Goal: Task Accomplishment & Management: Use online tool/utility

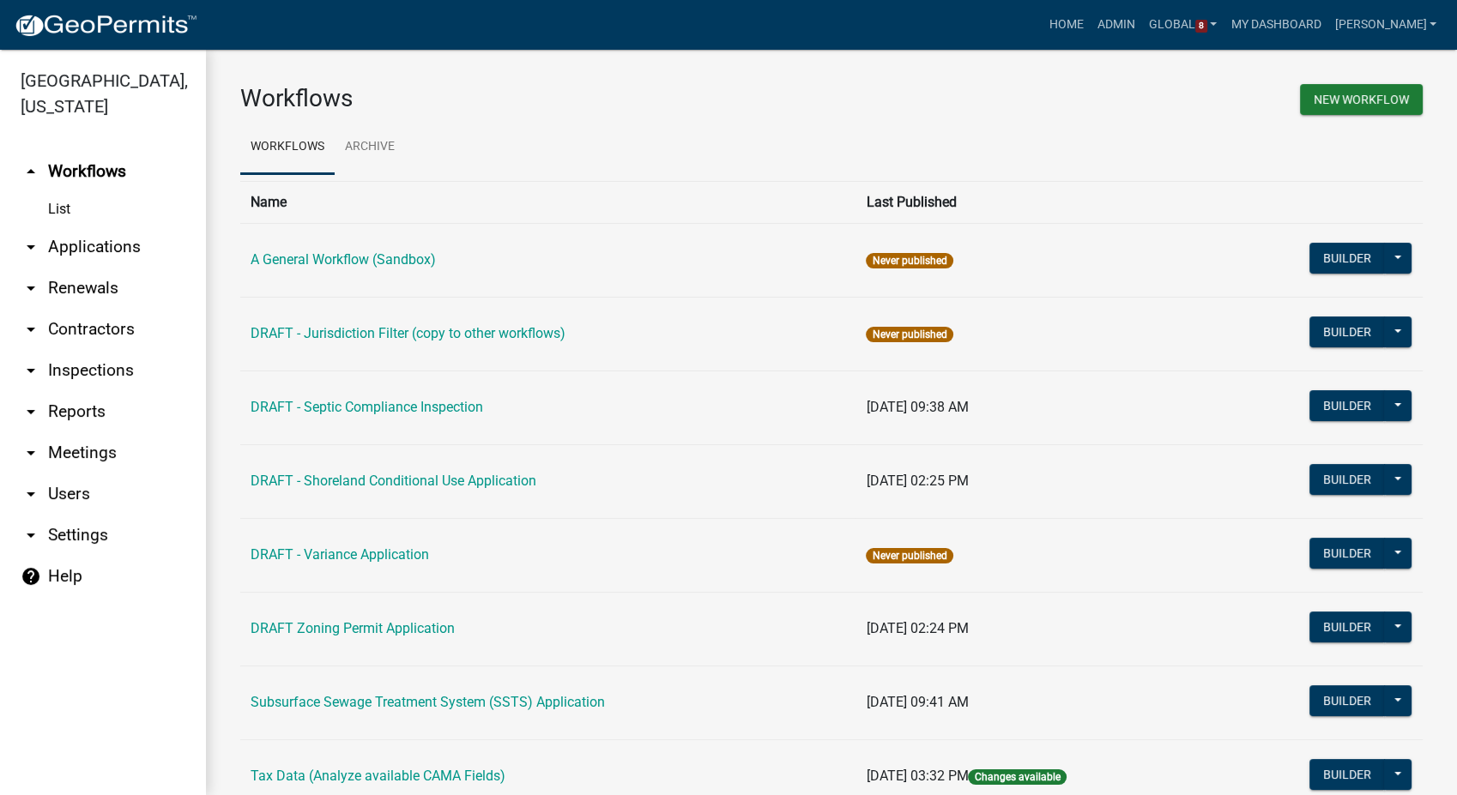
scroll to position [64, 0]
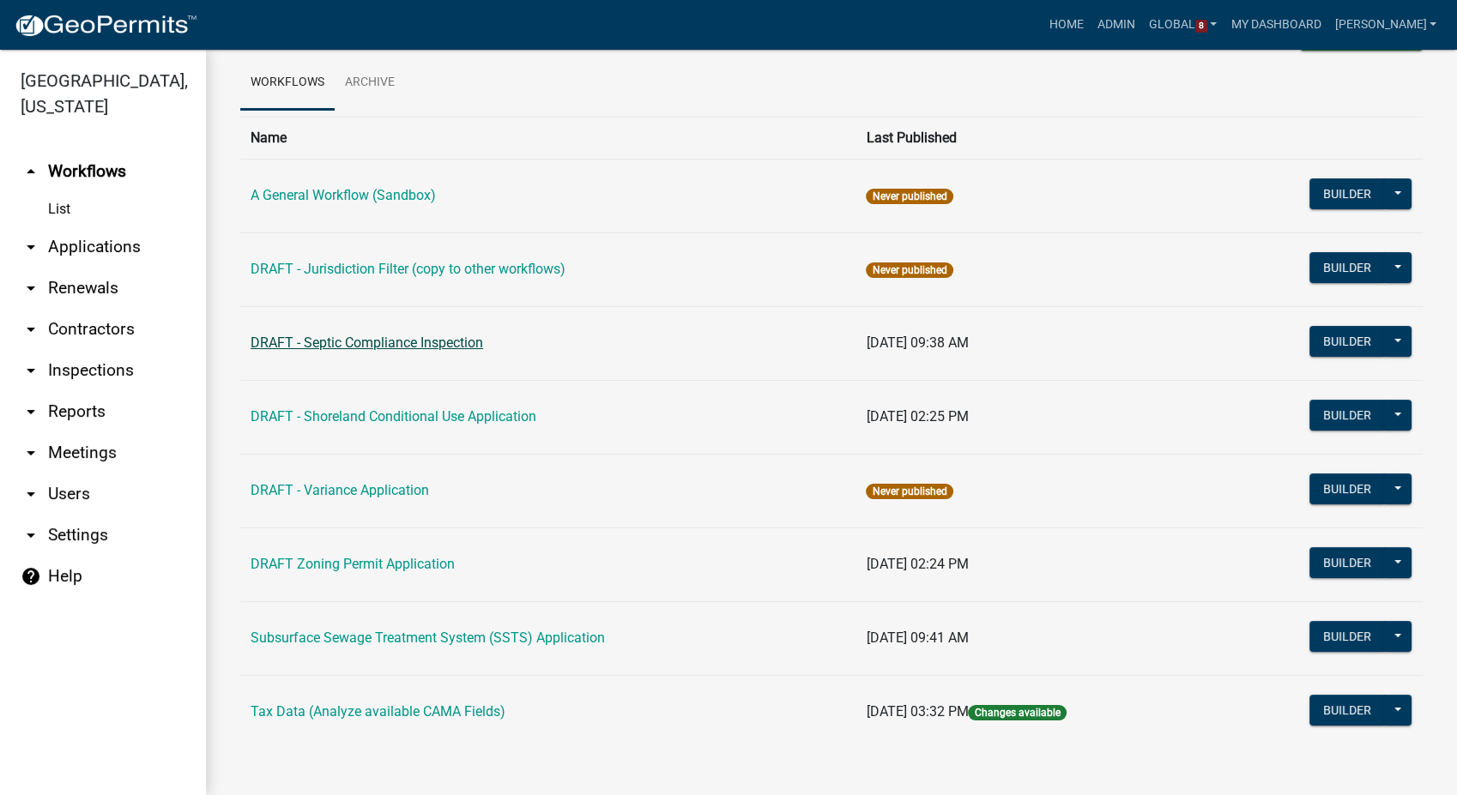
click at [305, 342] on link "DRAFT - Septic Compliance Inspection" at bounding box center [367, 343] width 233 height 16
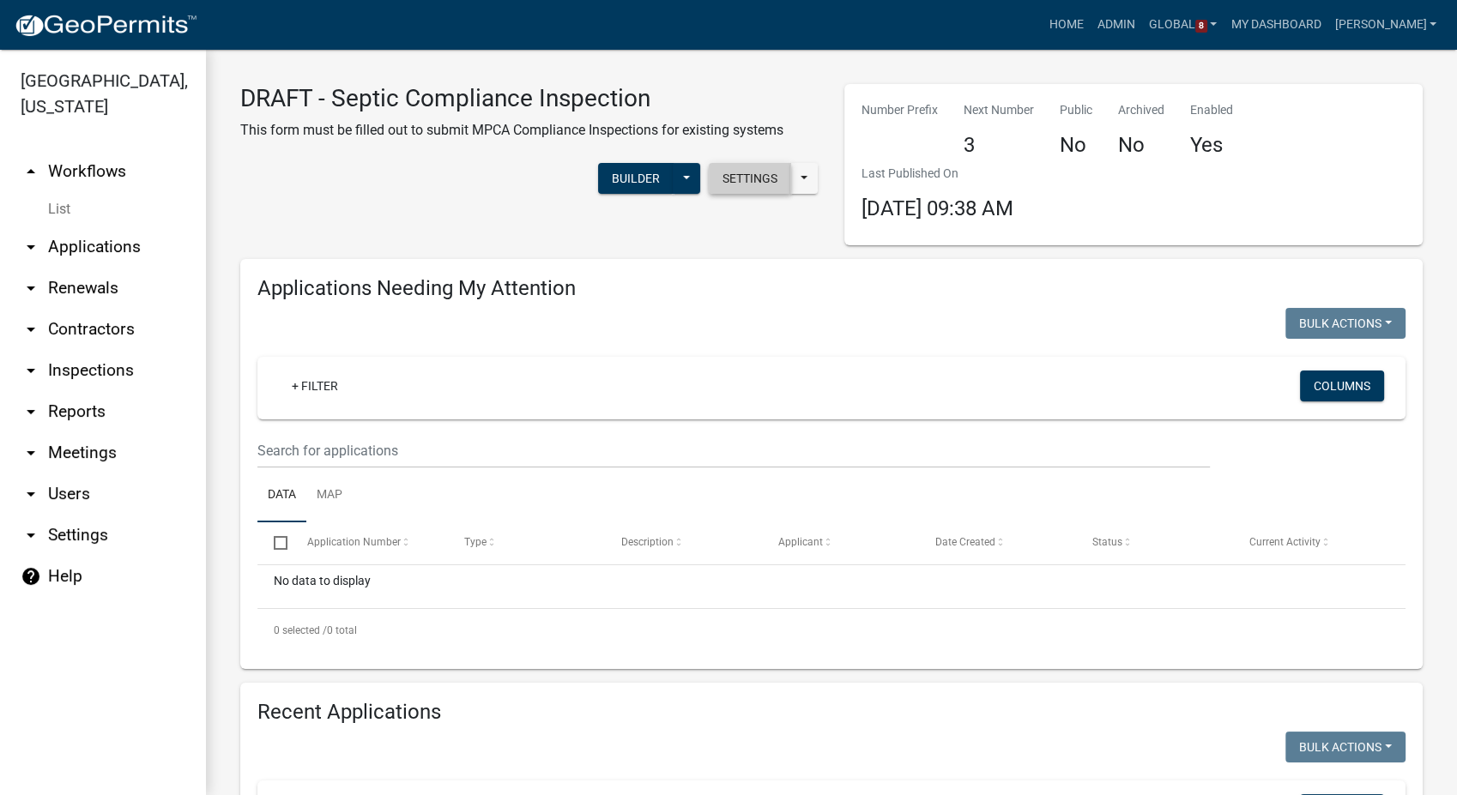
click at [748, 172] on button "Settings" at bounding box center [750, 178] width 82 height 31
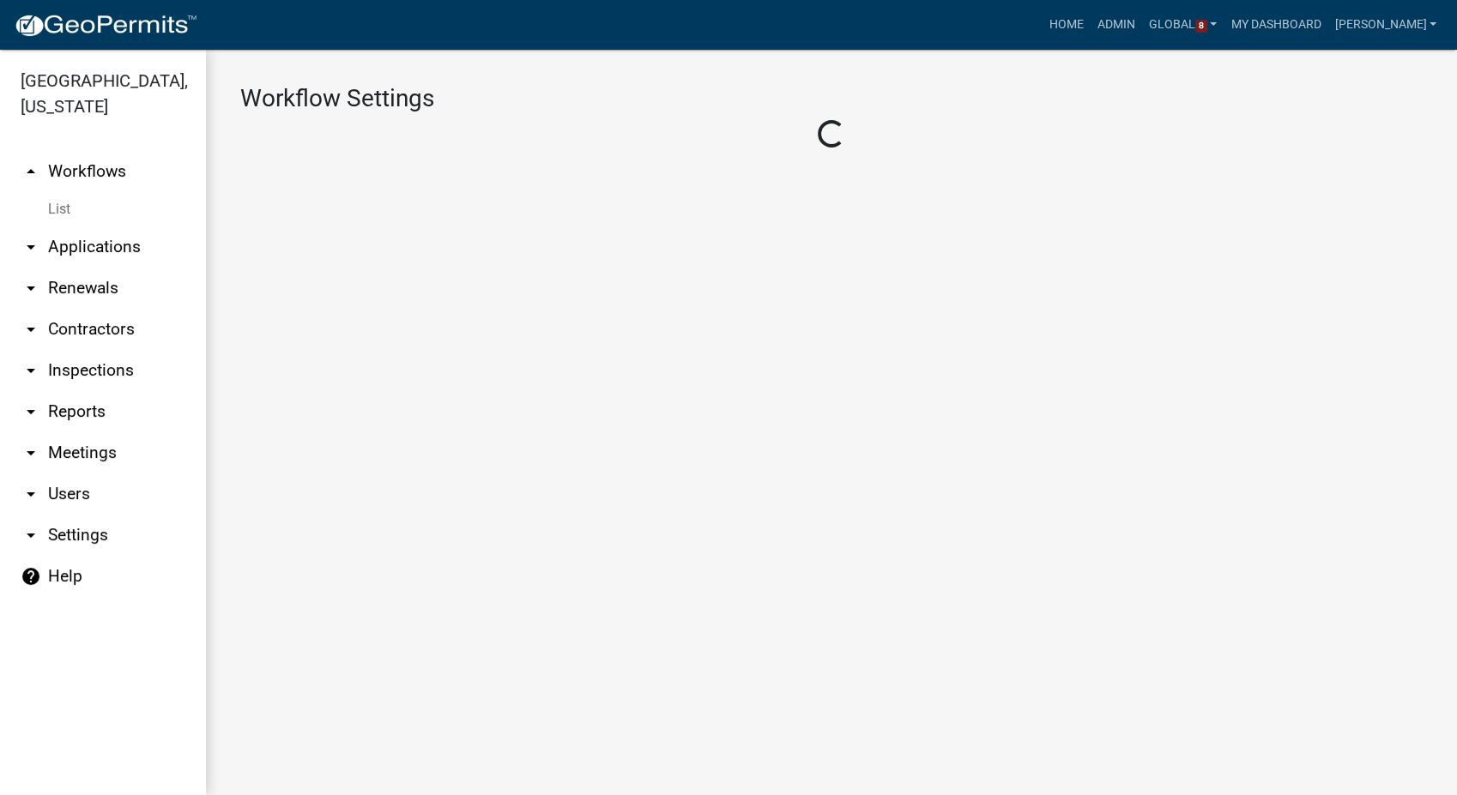
select select "1"
select select "4d1f0f0f-4dd0-4cbc-902f-f4244c8cc517"
select select
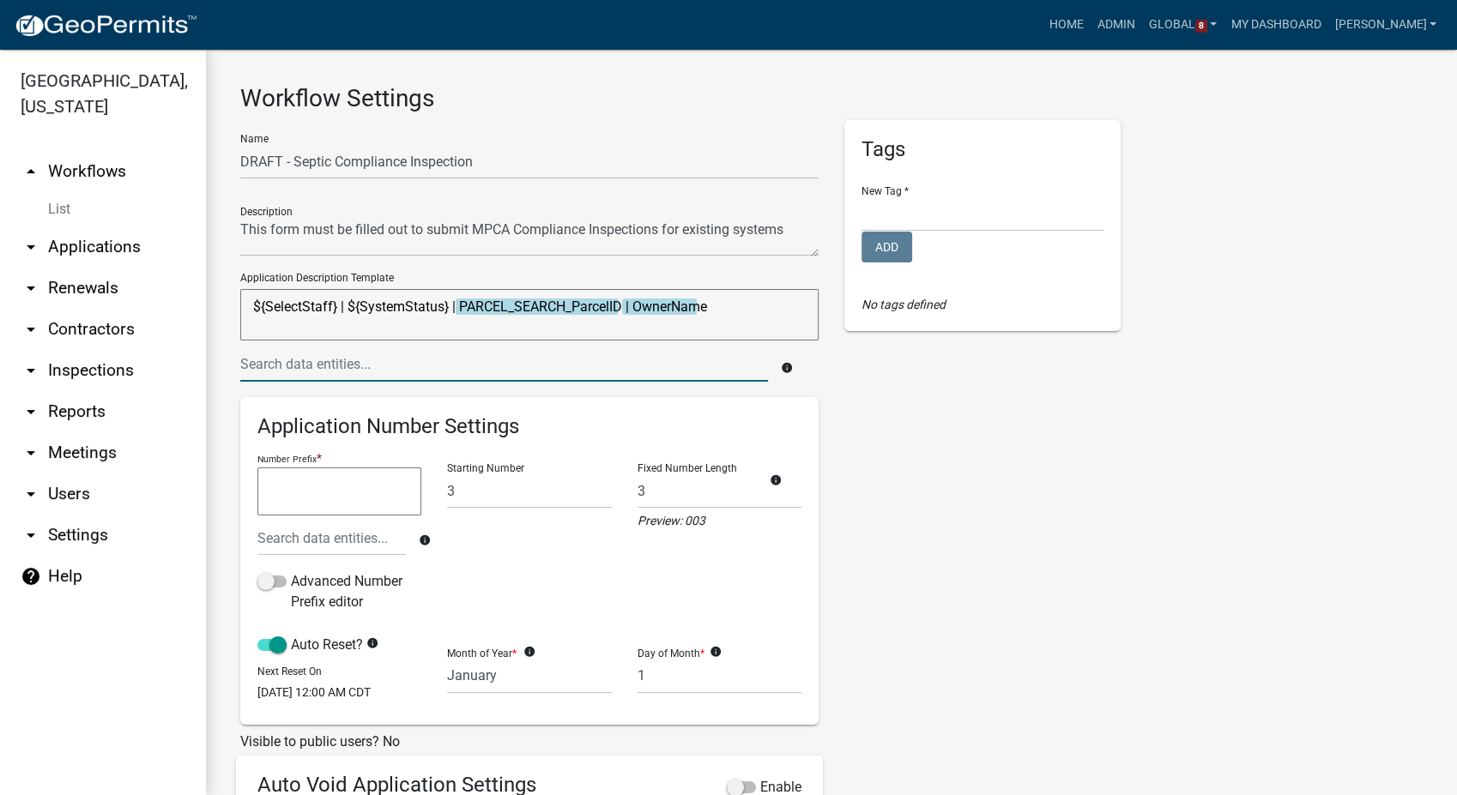
click at [372, 374] on input "text" at bounding box center [504, 364] width 528 height 35
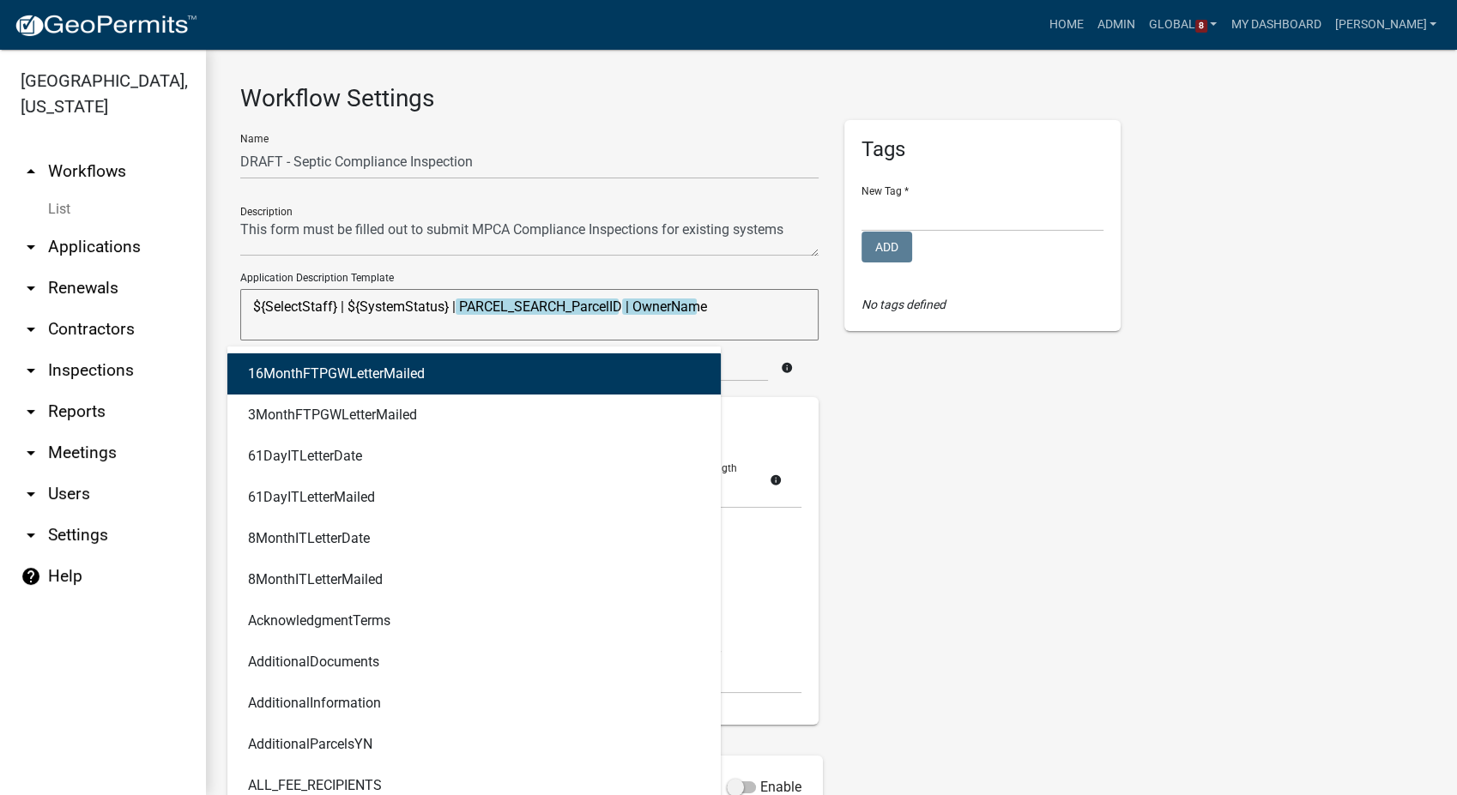
click at [1049, 407] on div "Tags New Tag * Planning, Zoning, and Solid Waste Add No tags defined" at bounding box center [983, 569] width 302 height 899
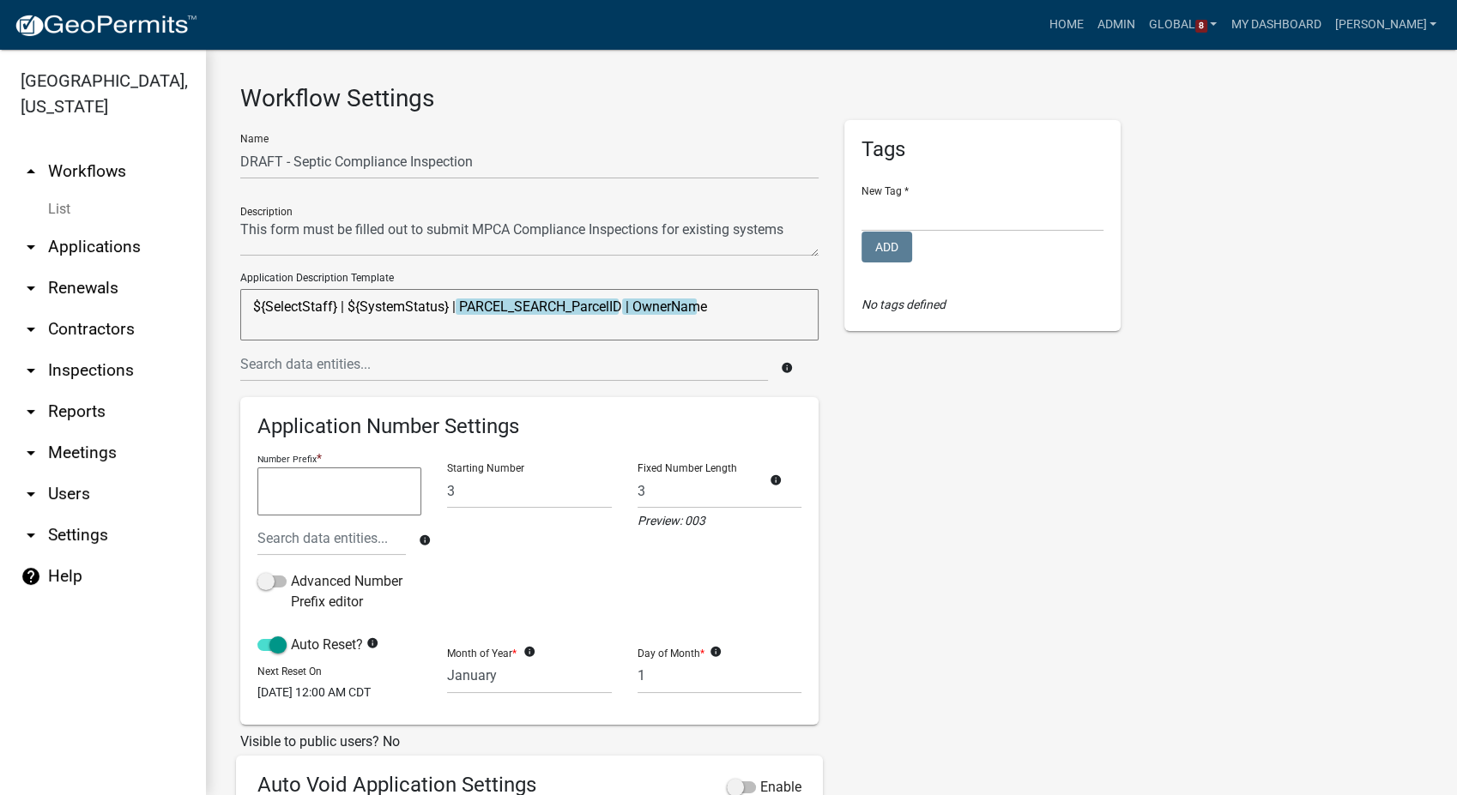
click at [620, 299] on textarea "${SelectStaff} | ${SystemStatus} | PARCEL_SEARCH_ParcelID | OwnerName" at bounding box center [529, 314] width 578 height 51
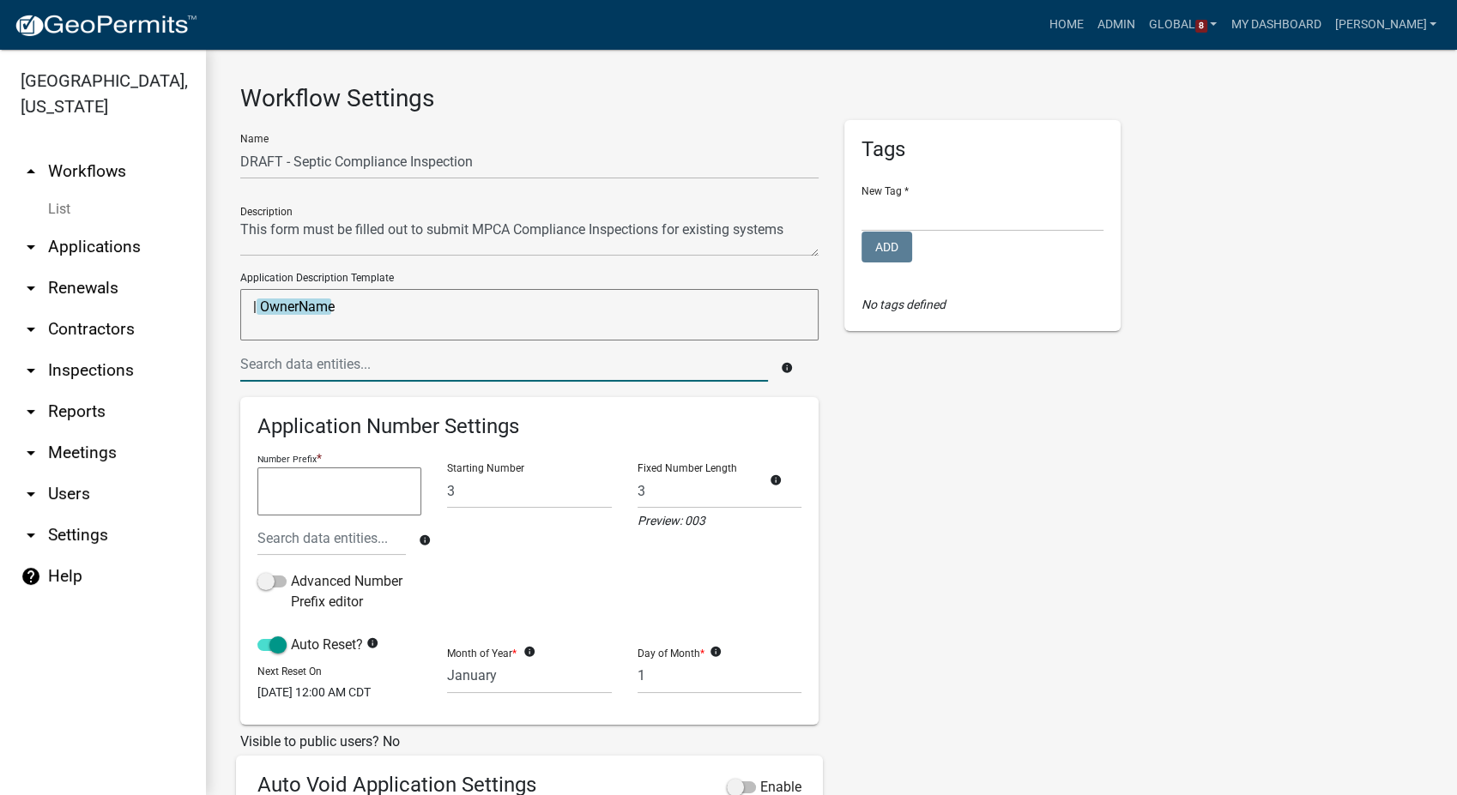
click at [396, 366] on input "text" at bounding box center [504, 364] width 528 height 35
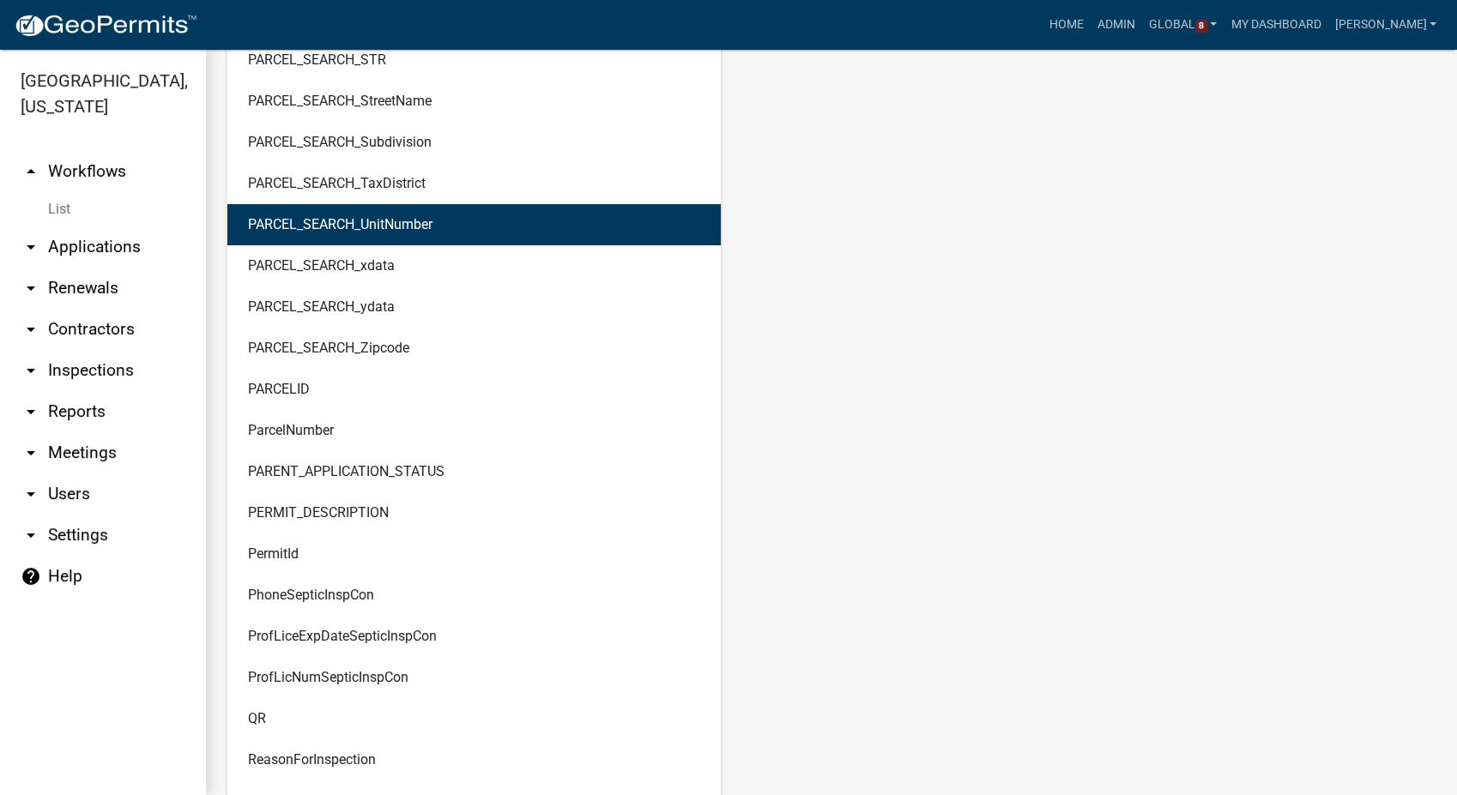
scroll to position [6674, 0]
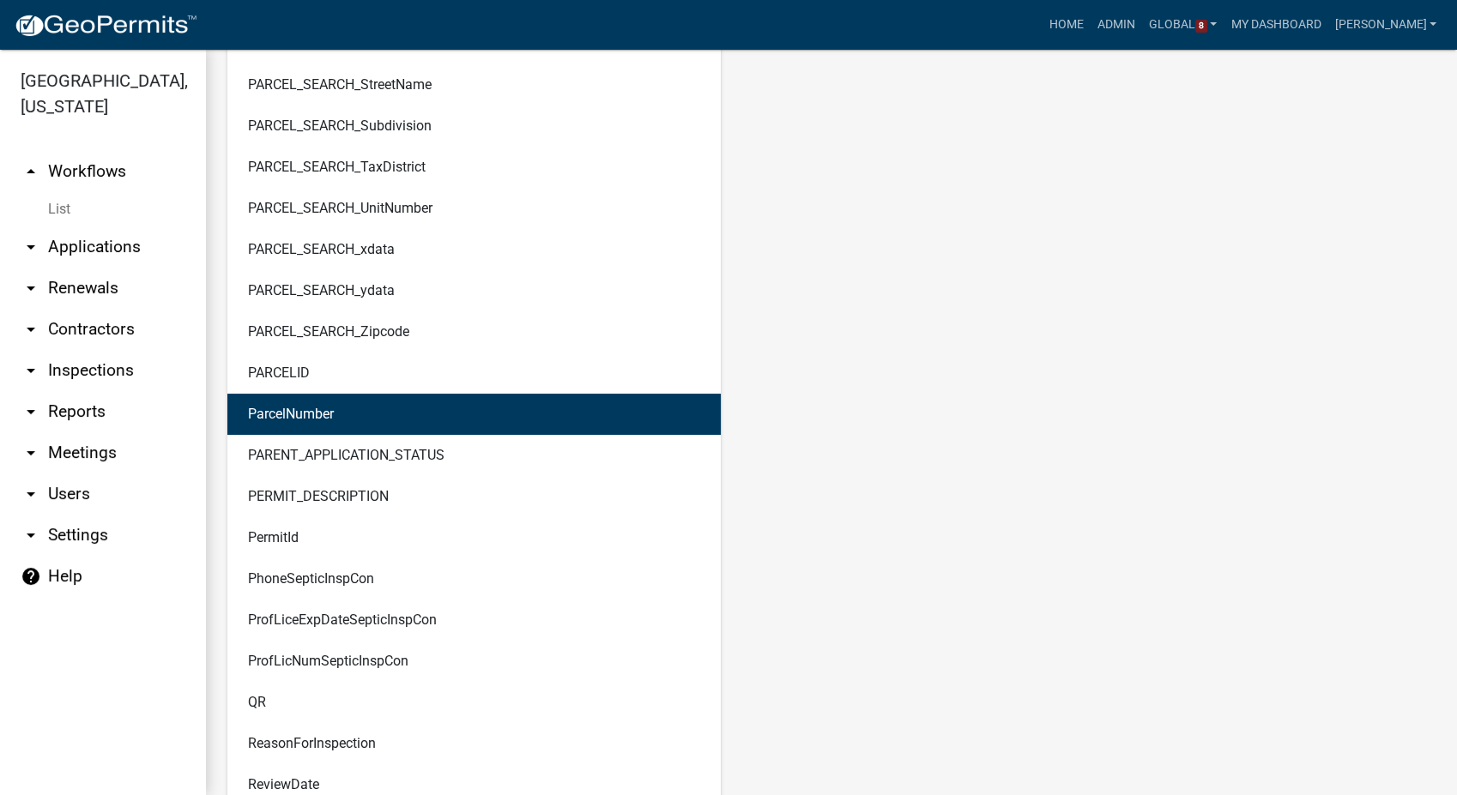
click at [324, 420] on ngb-highlight "ParcelNumber" at bounding box center [291, 415] width 86 height 14
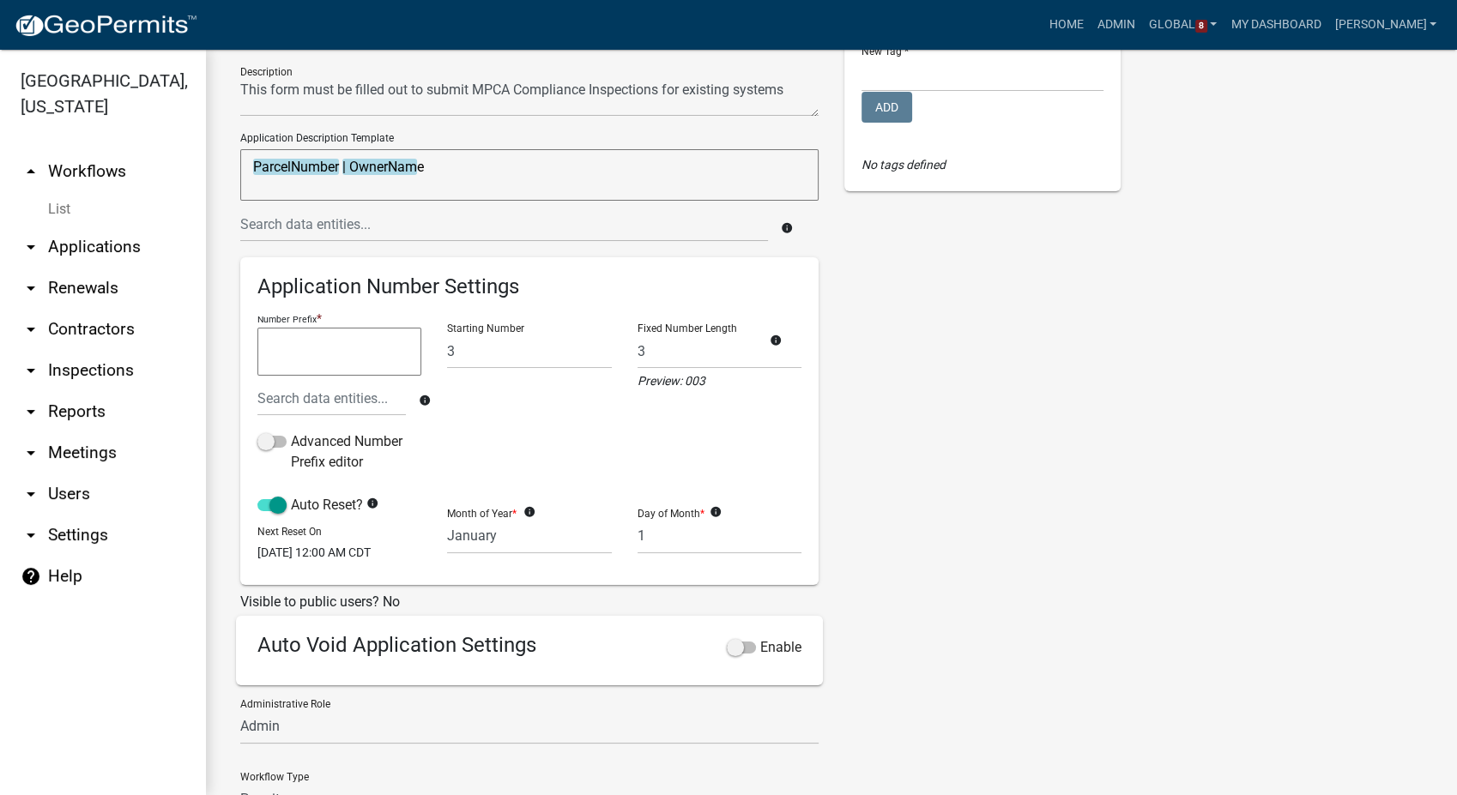
scroll to position [225, 0]
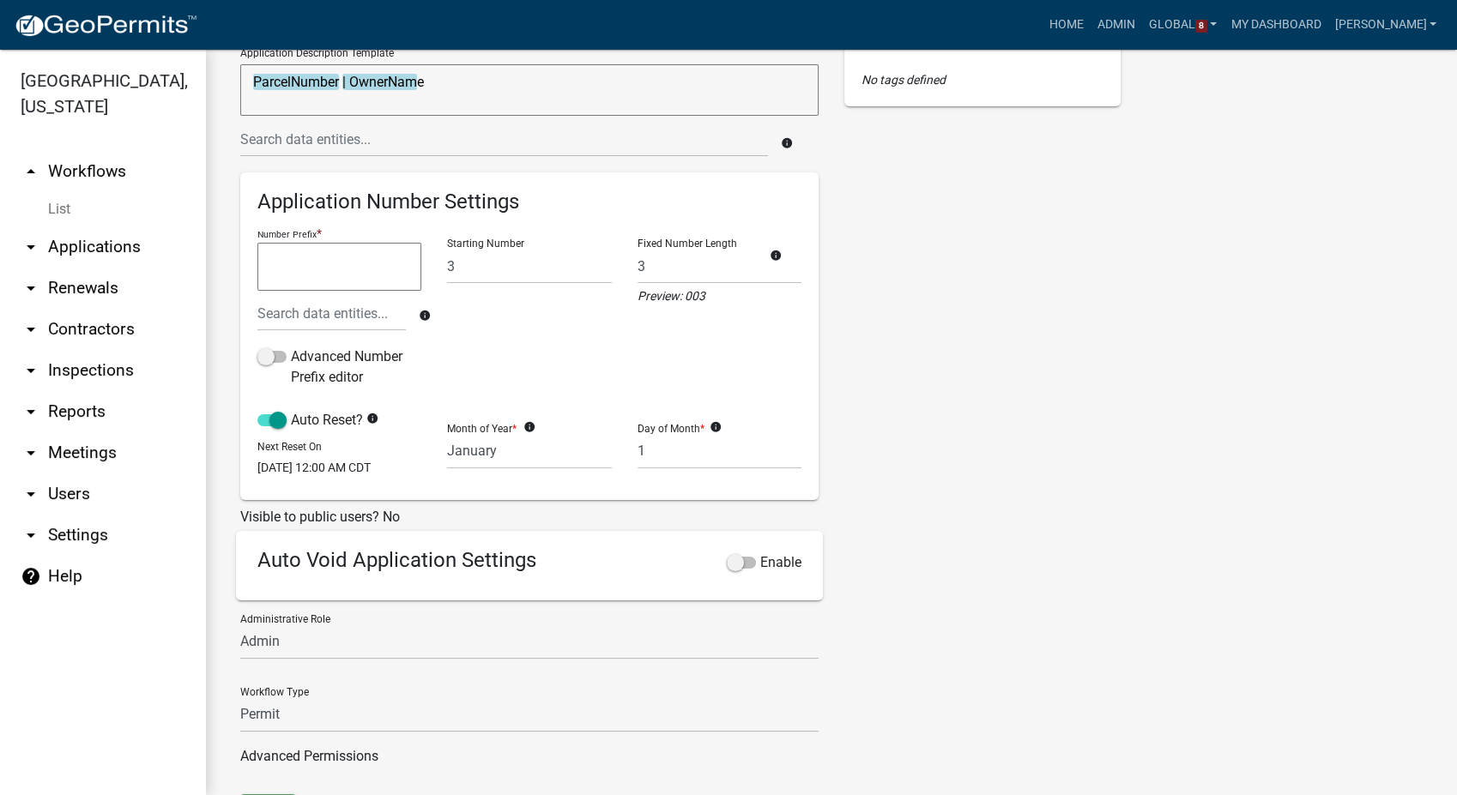
click at [446, 76] on textarea "ParcelNumber | OwnerName" at bounding box center [529, 89] width 578 height 51
click at [295, 148] on input "text" at bounding box center [504, 139] width 528 height 35
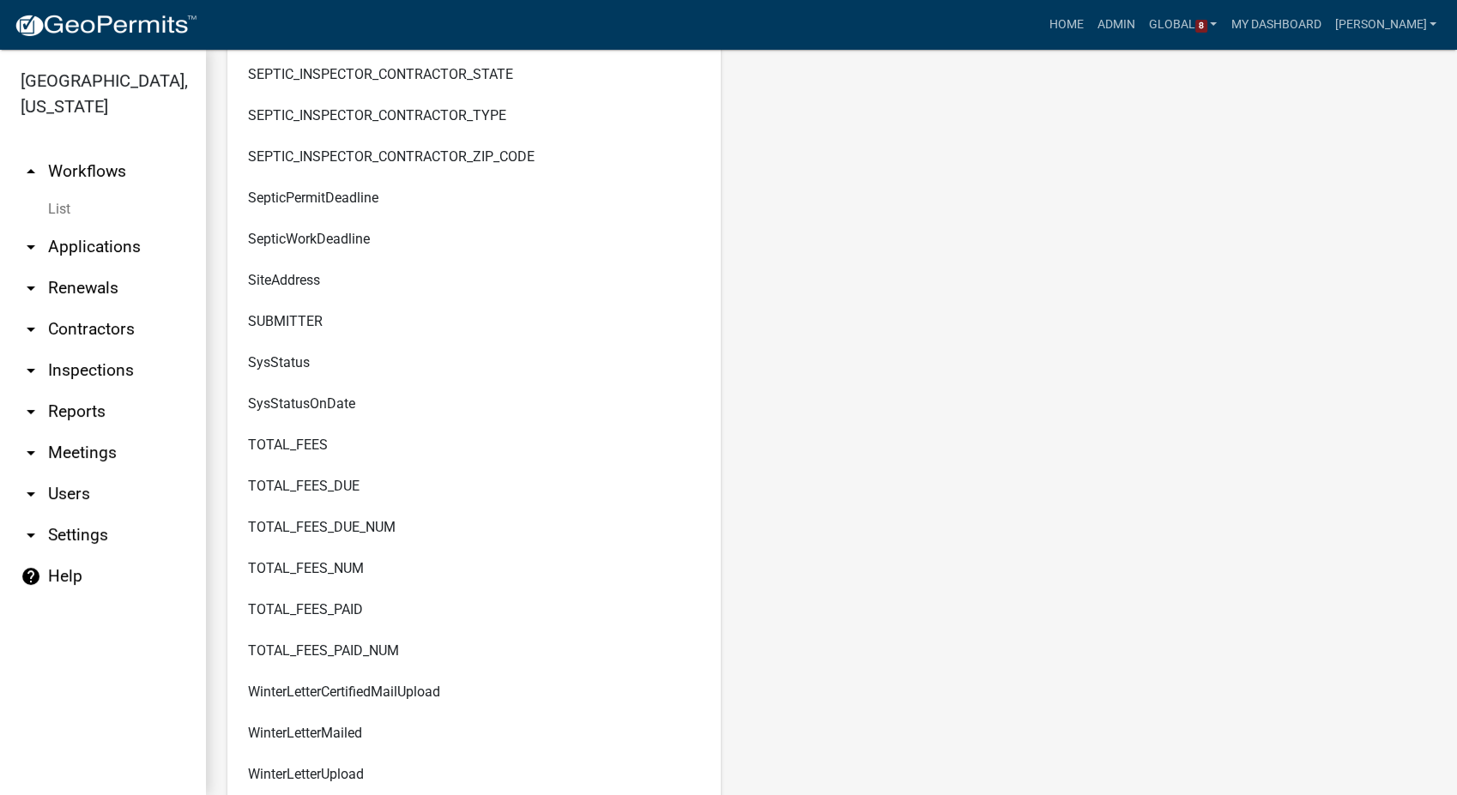
scroll to position [8901, 0]
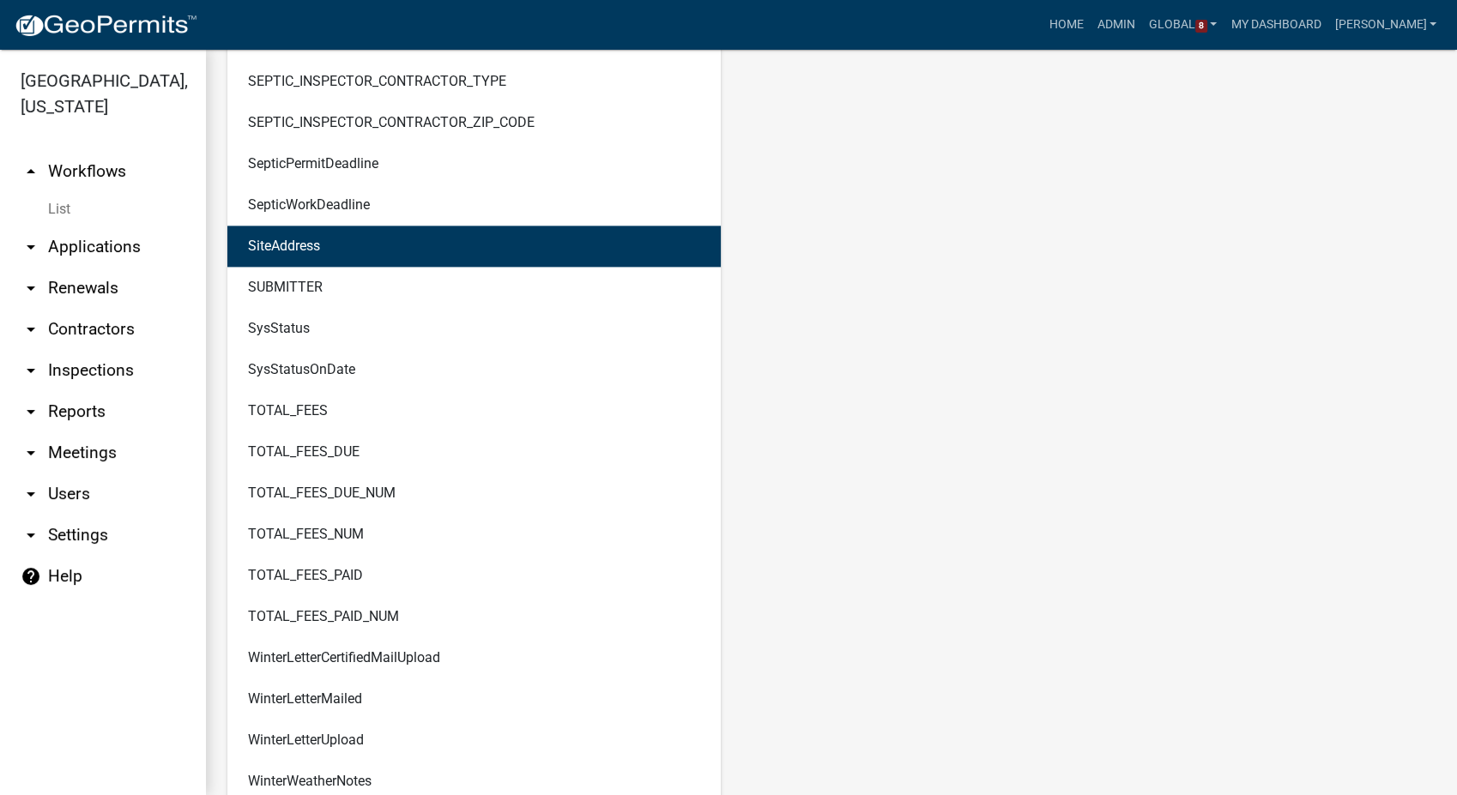
click at [303, 243] on ngb-highlight "SiteAddress" at bounding box center [284, 246] width 72 height 14
type textarea "ParcelNumber | OwnerName | SiteAddress"
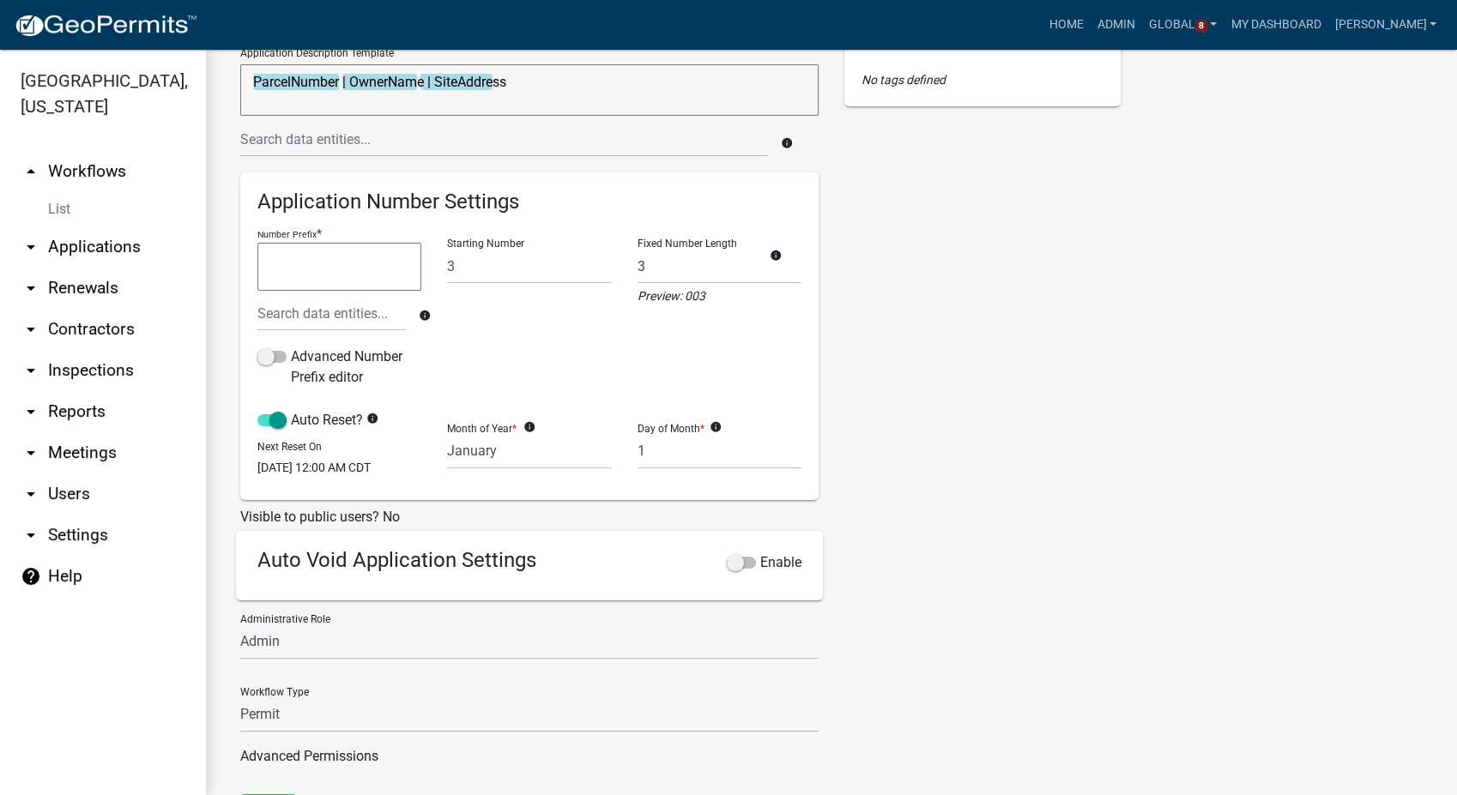
scroll to position [319, 0]
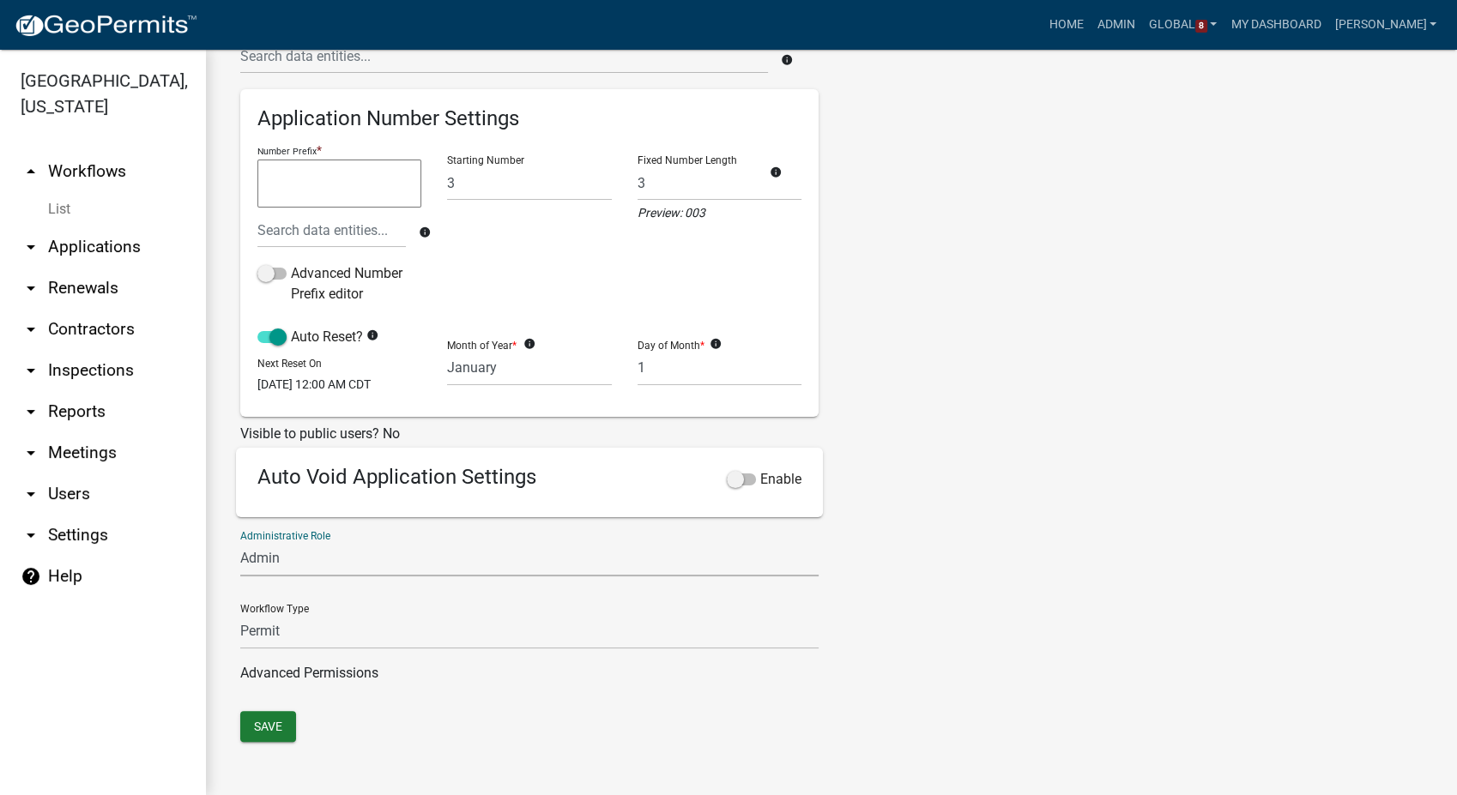
click at [330, 565] on select "Septic Compliance Reviewer Planning and Zoning Admin" at bounding box center [529, 558] width 578 height 35
select select "a9757ab4-847a-48a3-8692-57ef8d3ca20f"
click at [240, 541] on select "Septic Compliance Reviewer Planning and Zoning Admin" at bounding box center [529, 558] width 578 height 35
click at [267, 721] on button "Save" at bounding box center [268, 726] width 56 height 31
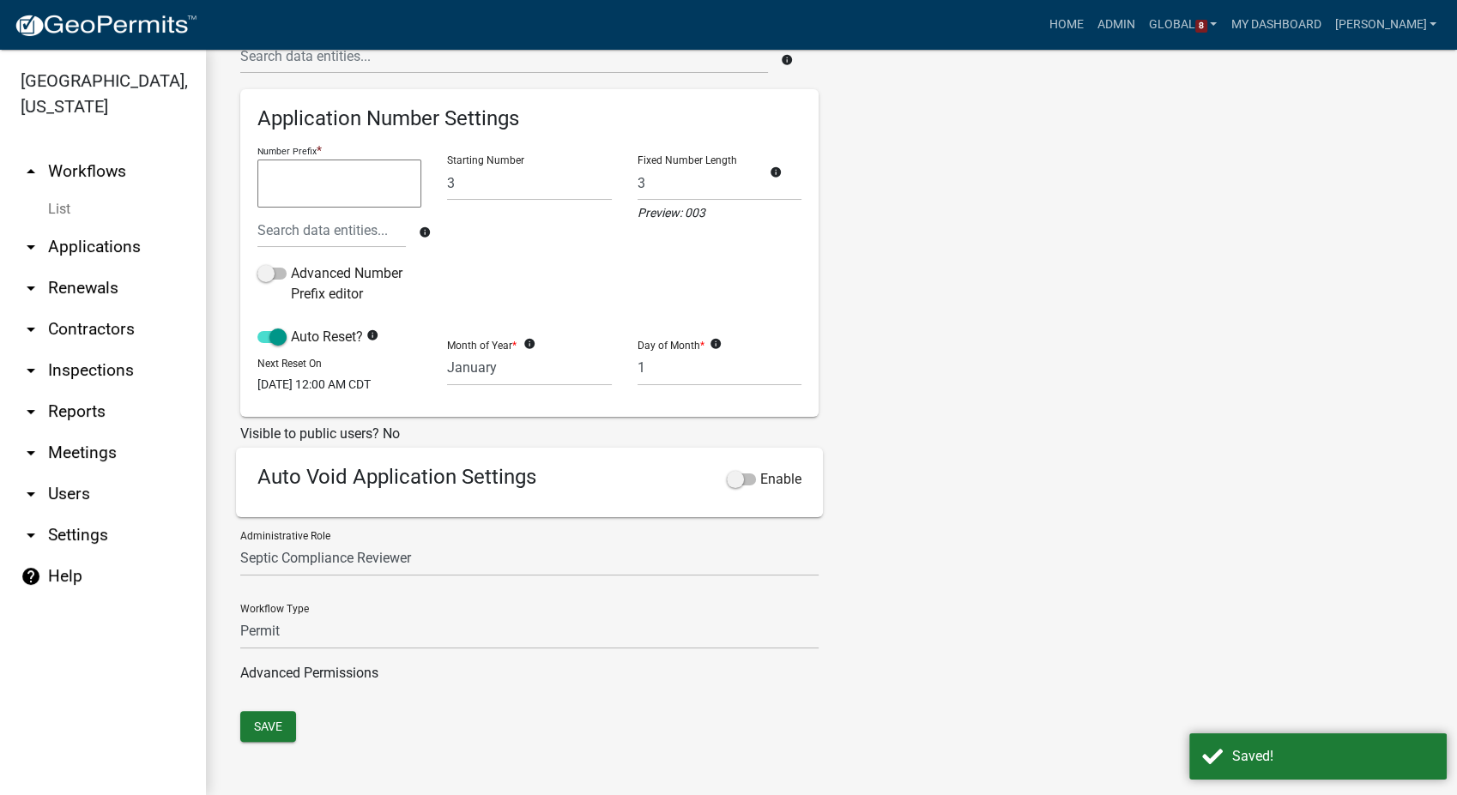
click at [60, 199] on link "List" at bounding box center [103, 209] width 206 height 34
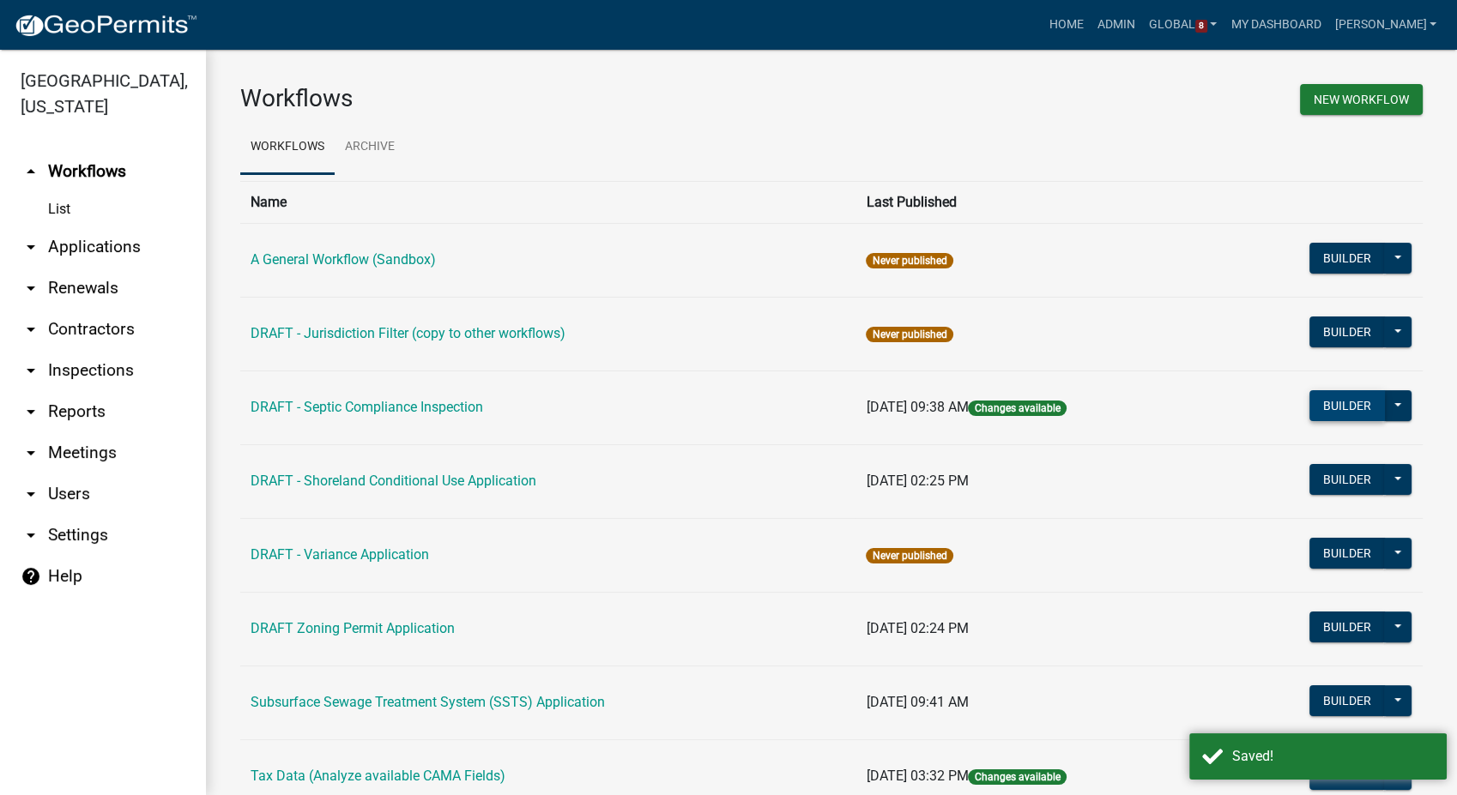
click at [1342, 402] on button "Builder" at bounding box center [1347, 405] width 76 height 31
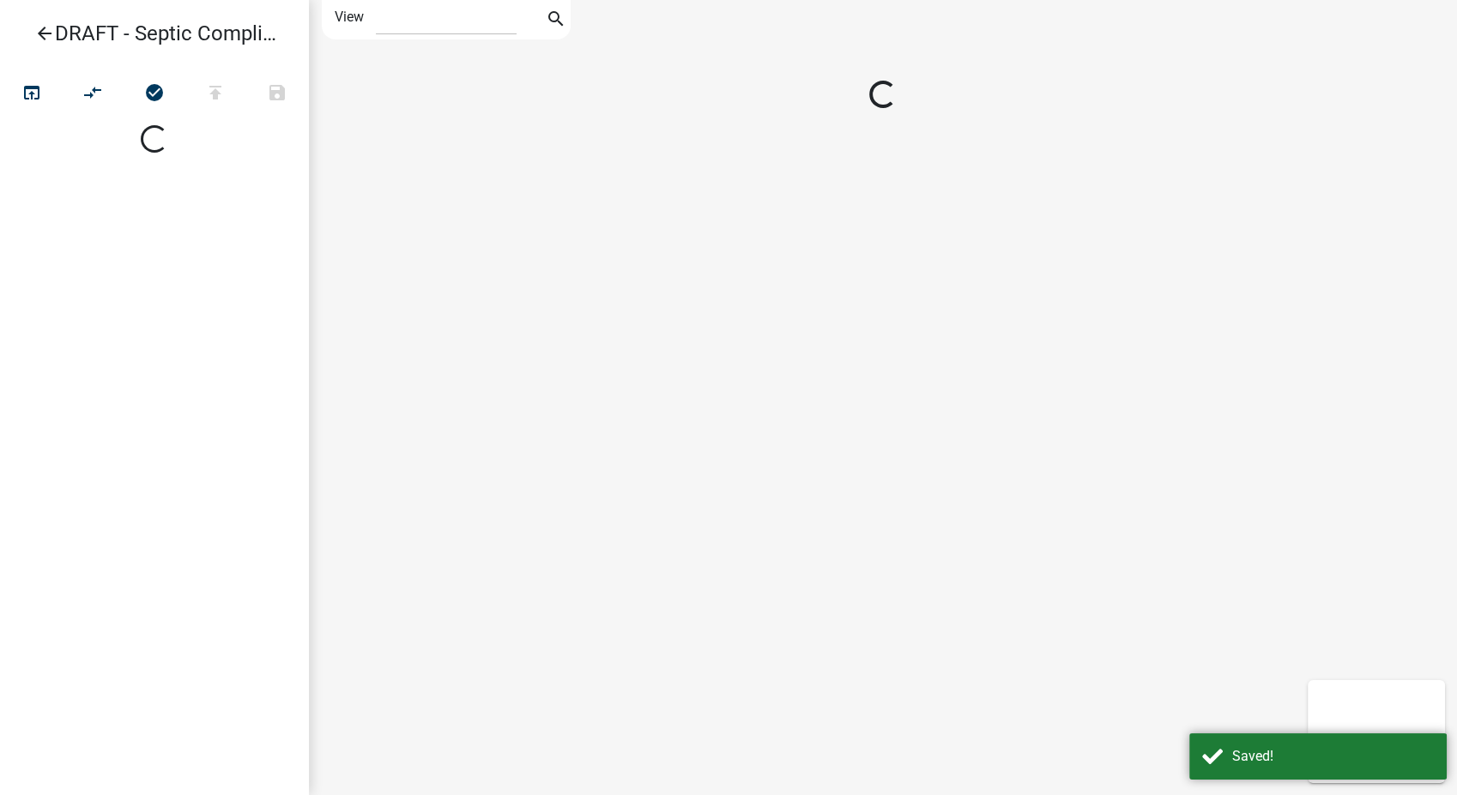
select select "1"
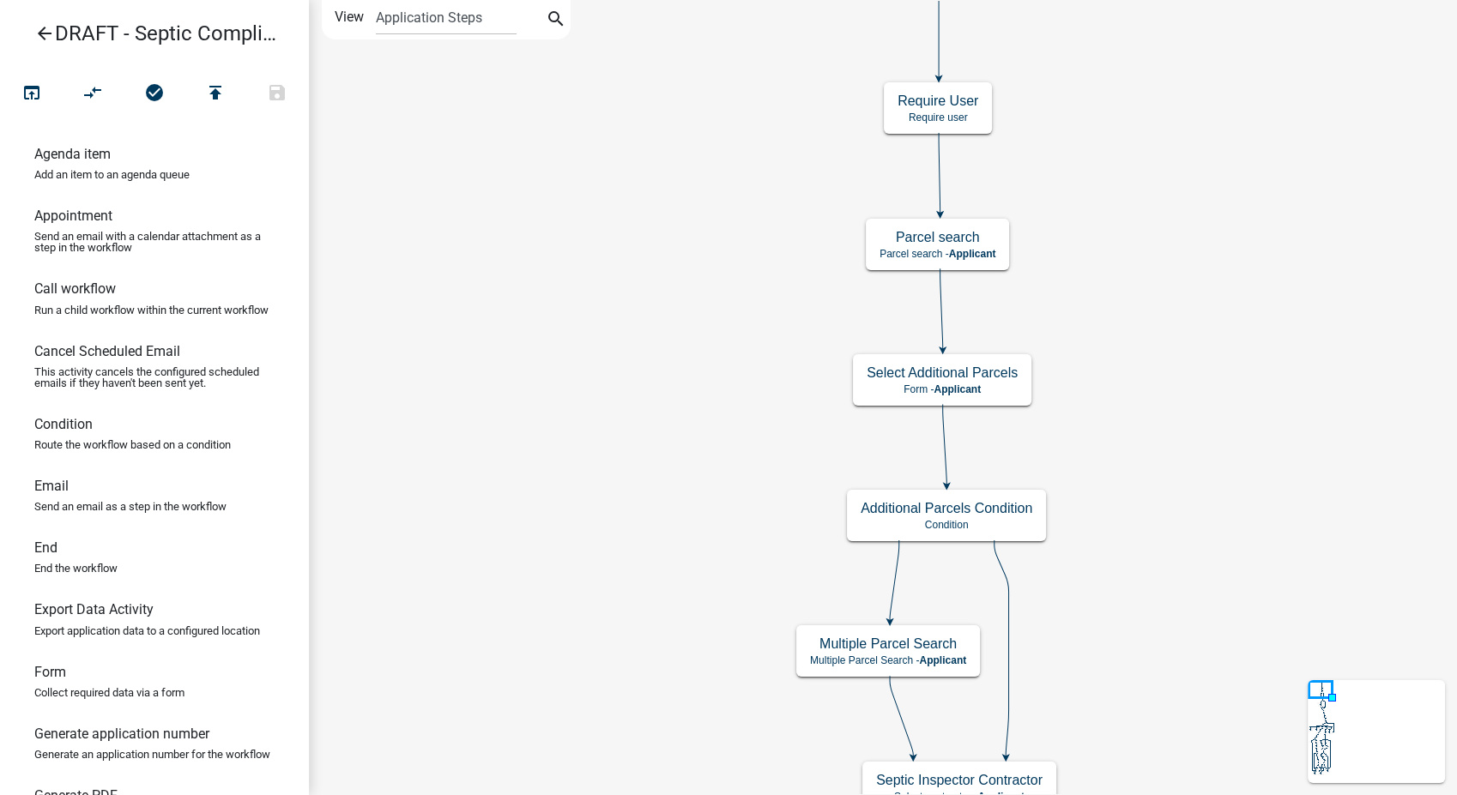
click at [46, 25] on icon "arrow_back" at bounding box center [44, 35] width 21 height 24
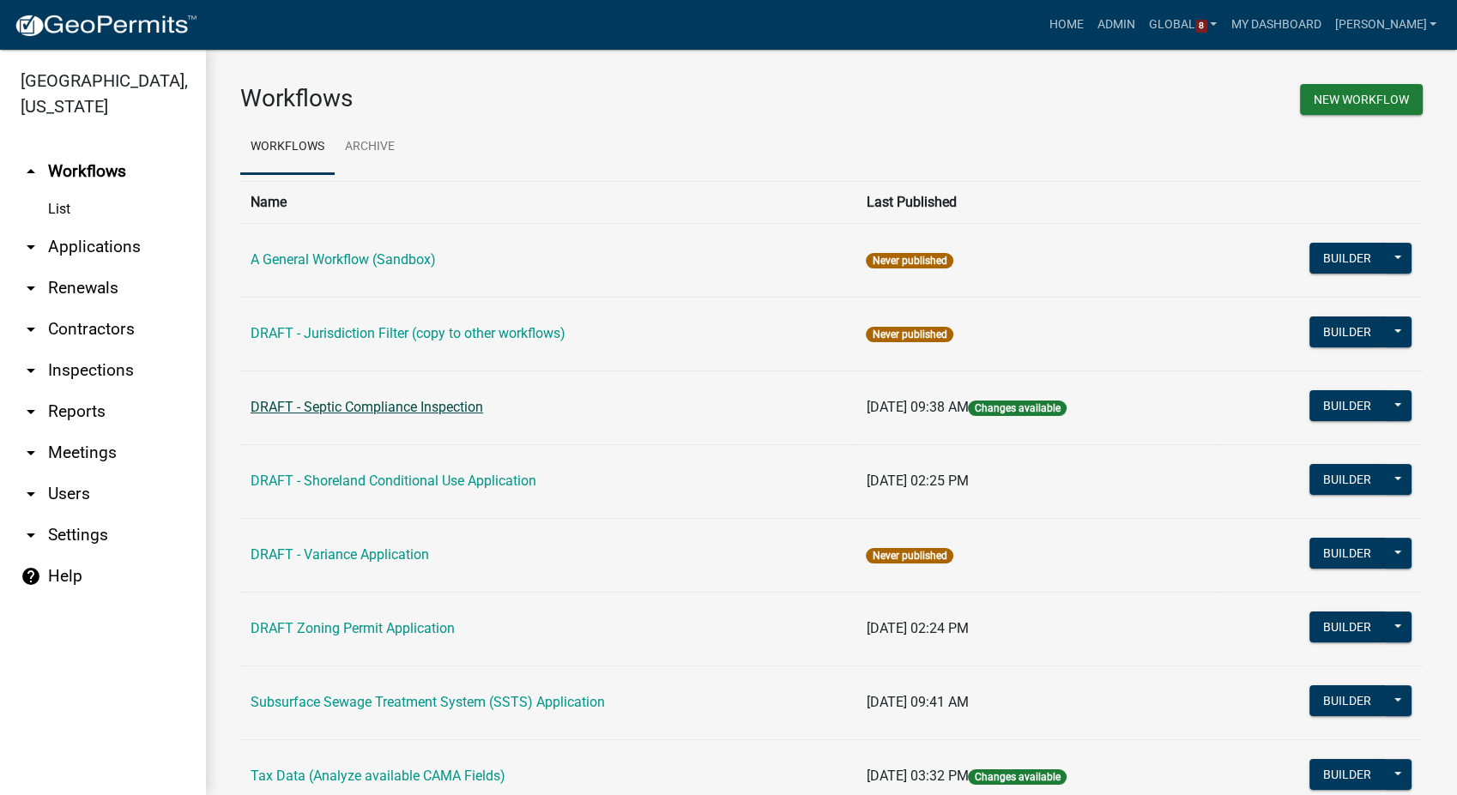
click at [350, 408] on link "DRAFT - Septic Compliance Inspection" at bounding box center [367, 407] width 233 height 16
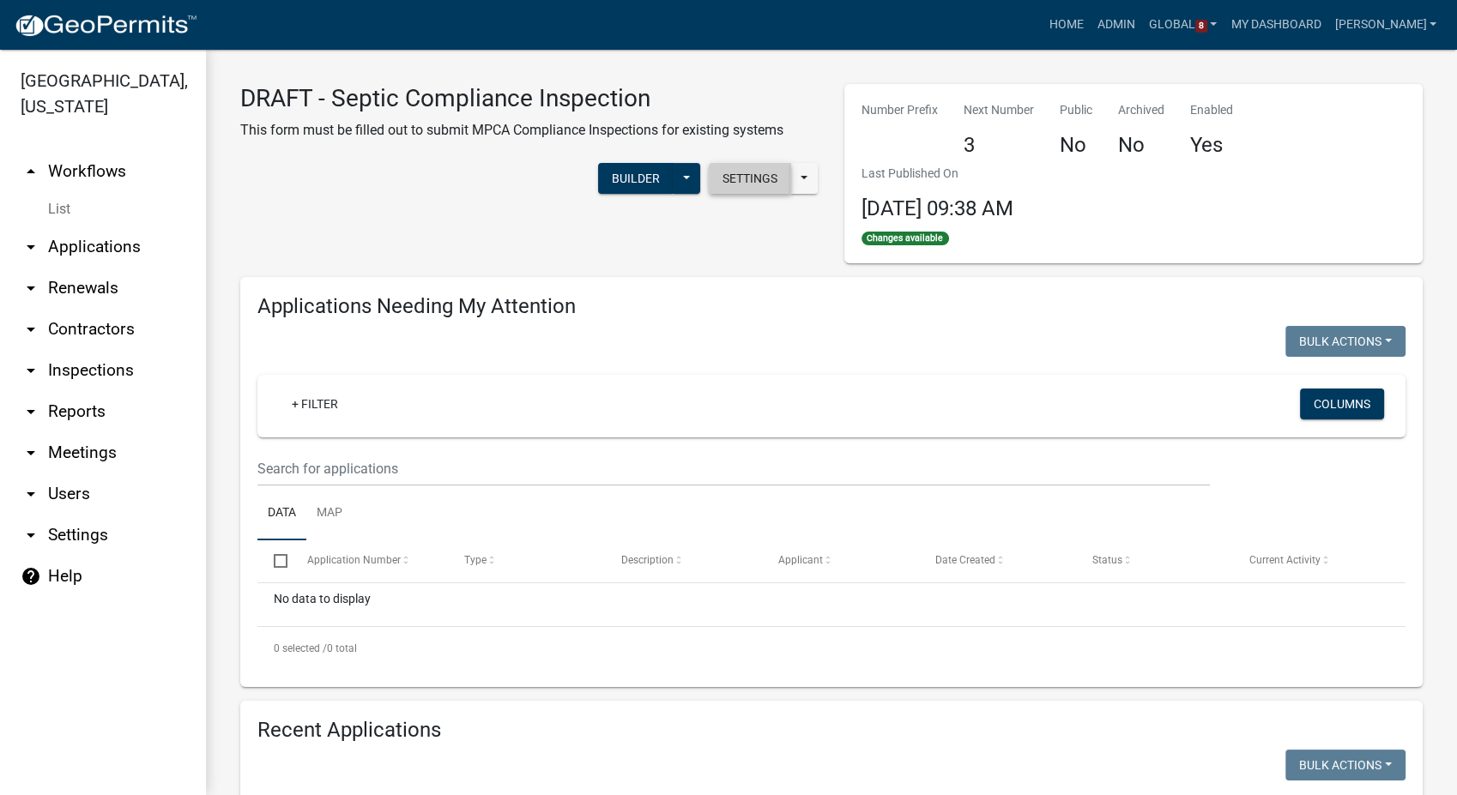
click at [729, 179] on button "Settings" at bounding box center [750, 178] width 82 height 31
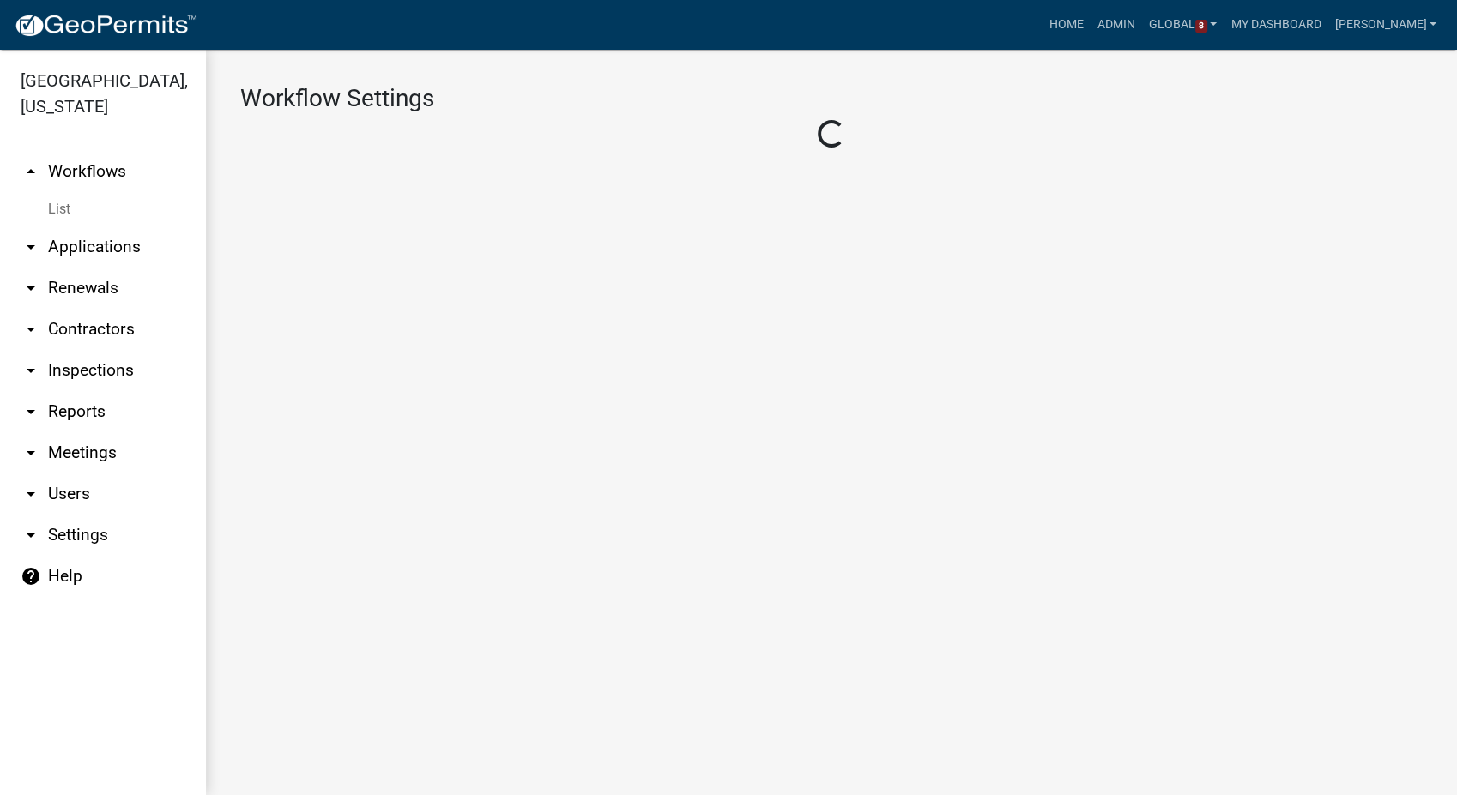
select select "1"
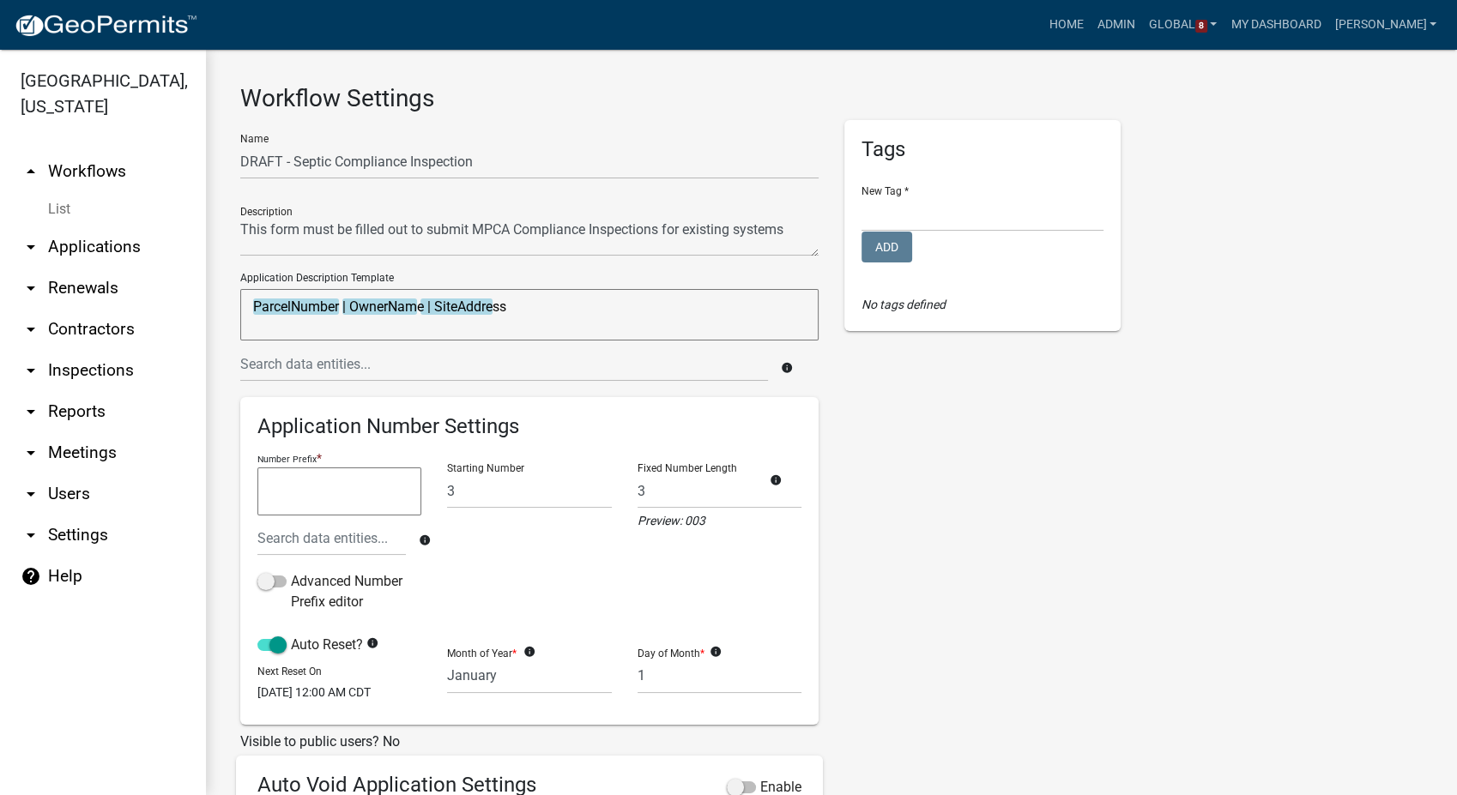
scroll to position [95, 0]
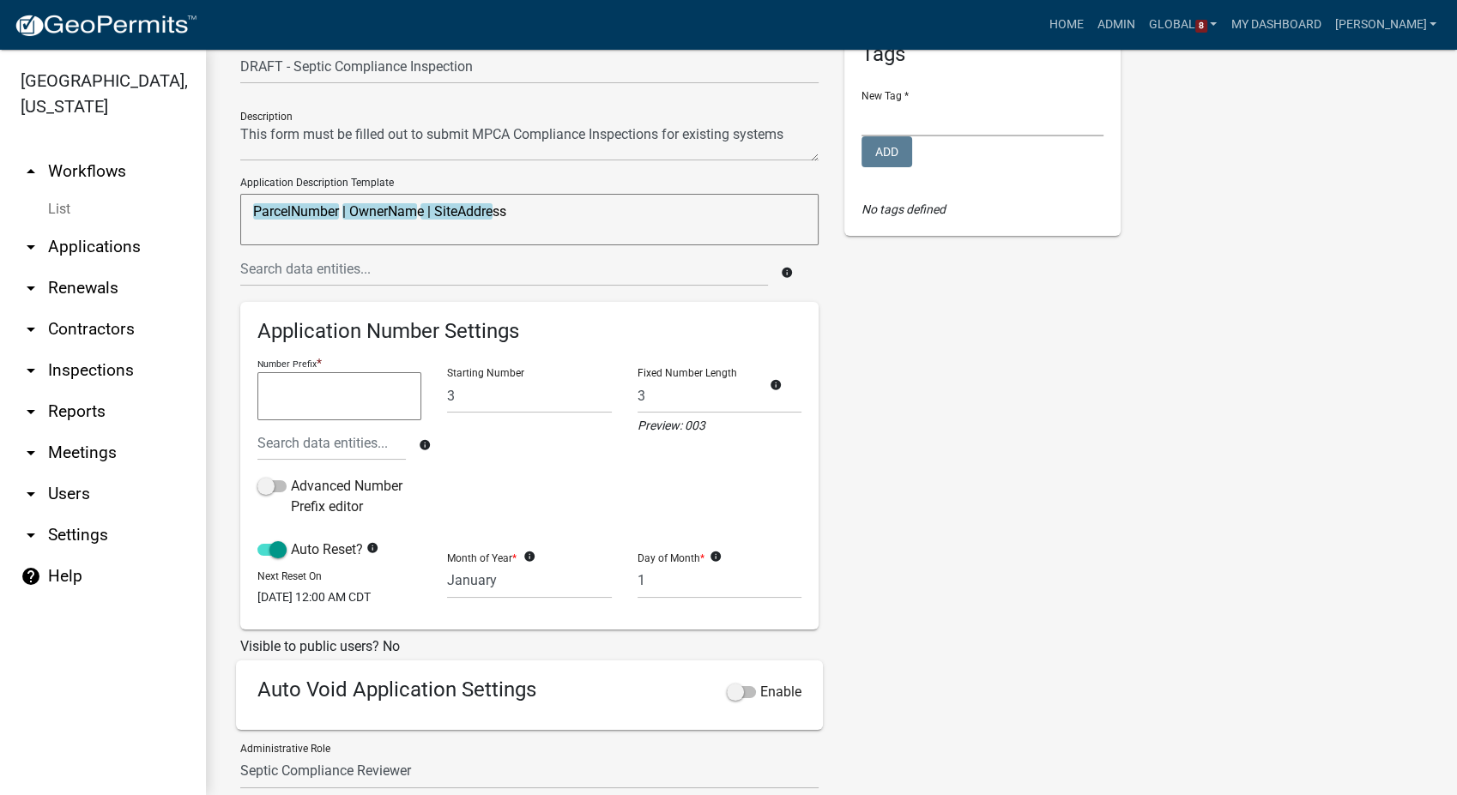
click at [905, 114] on select "Planning, Zoning, and Solid Waste" at bounding box center [983, 118] width 242 height 35
select select "eb795dde-912f-4304-92e3-0282a0258aca"
click at [862, 101] on select "Planning, Zoning, and Solid Waste" at bounding box center [983, 118] width 242 height 35
click at [889, 155] on button "Add" at bounding box center [887, 151] width 51 height 31
select select
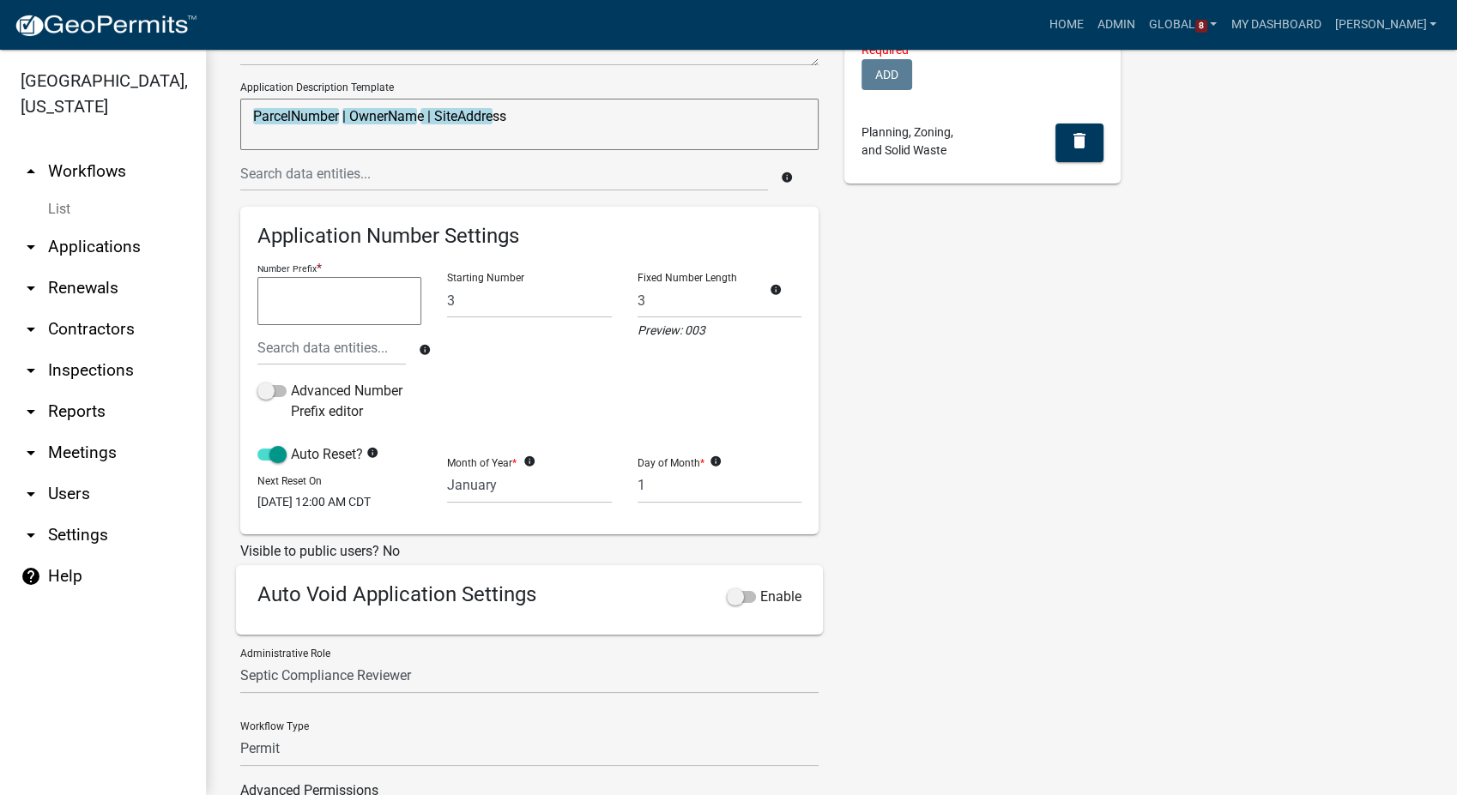
scroll to position [319, 0]
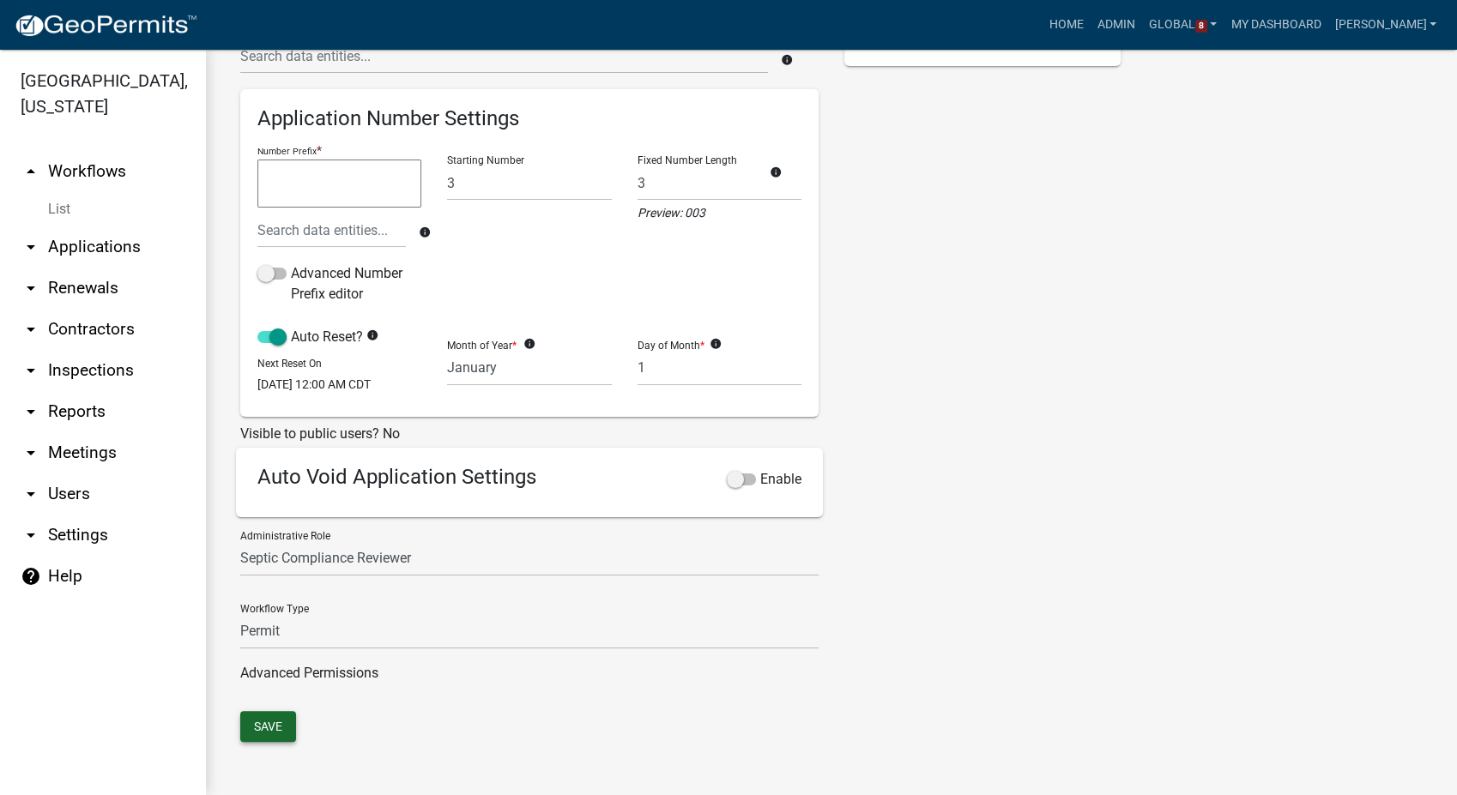
click at [271, 717] on button "Save" at bounding box center [268, 726] width 56 height 31
click at [65, 210] on link "List" at bounding box center [103, 209] width 206 height 34
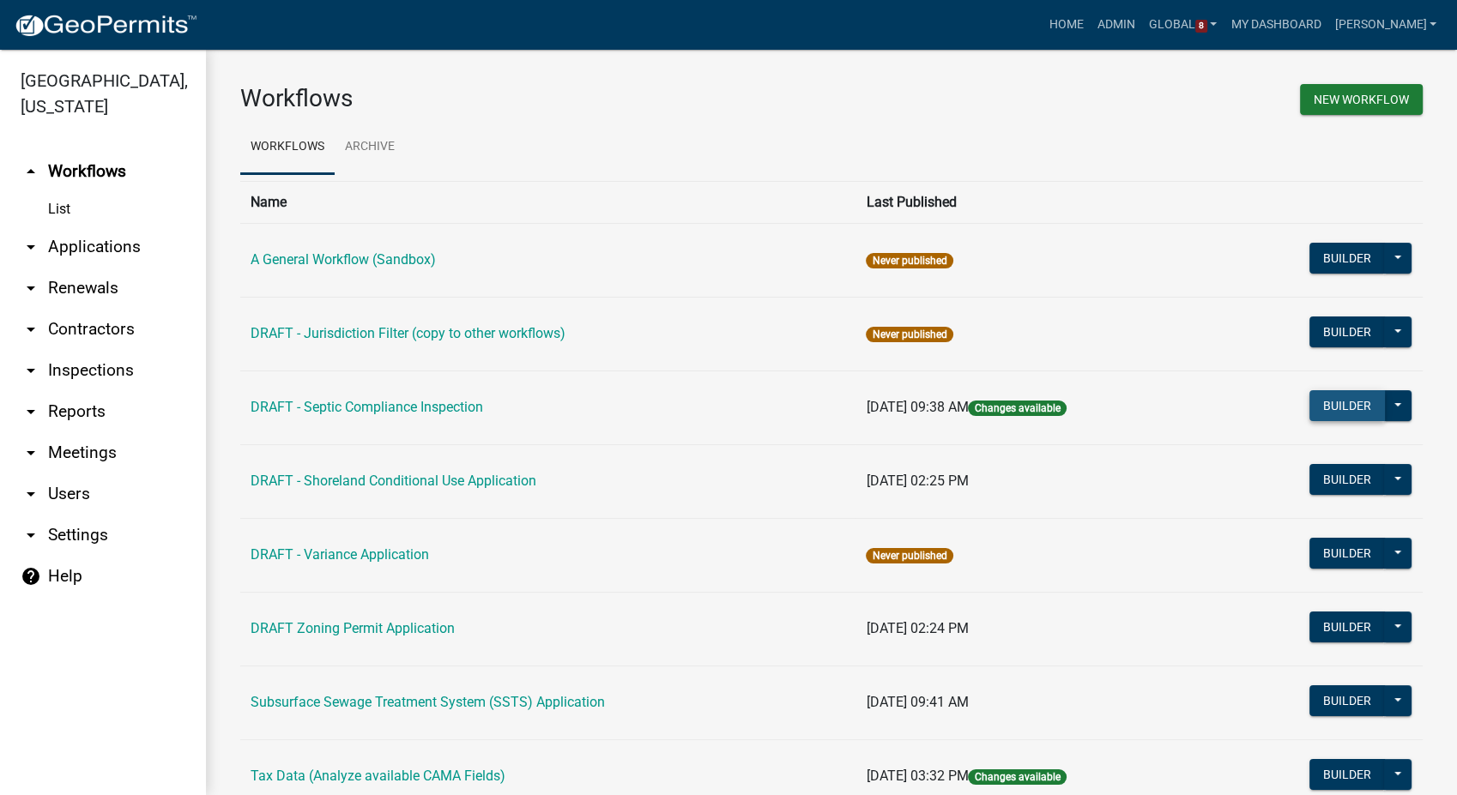
click at [1309, 405] on button "Builder" at bounding box center [1347, 405] width 76 height 31
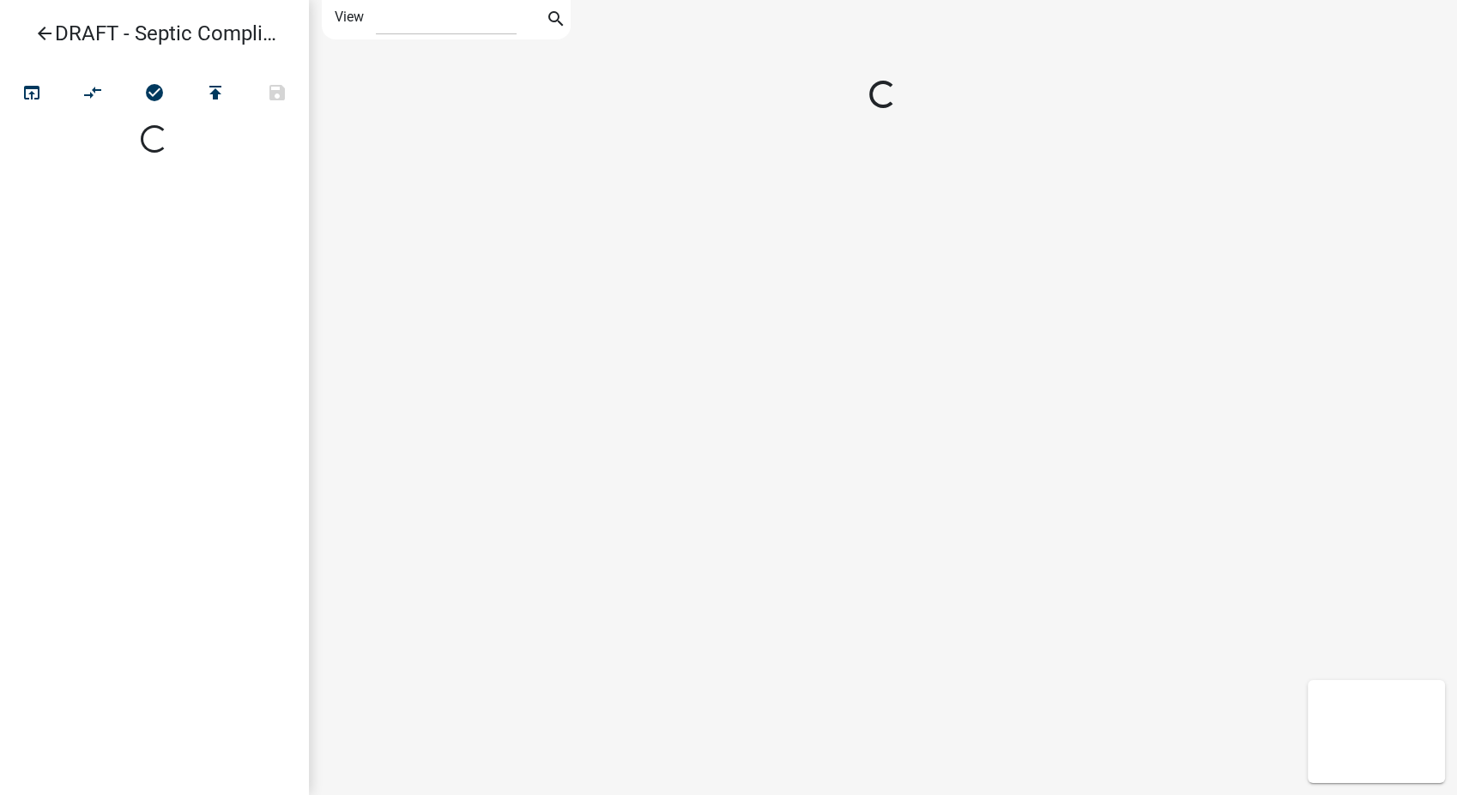
select select "1"
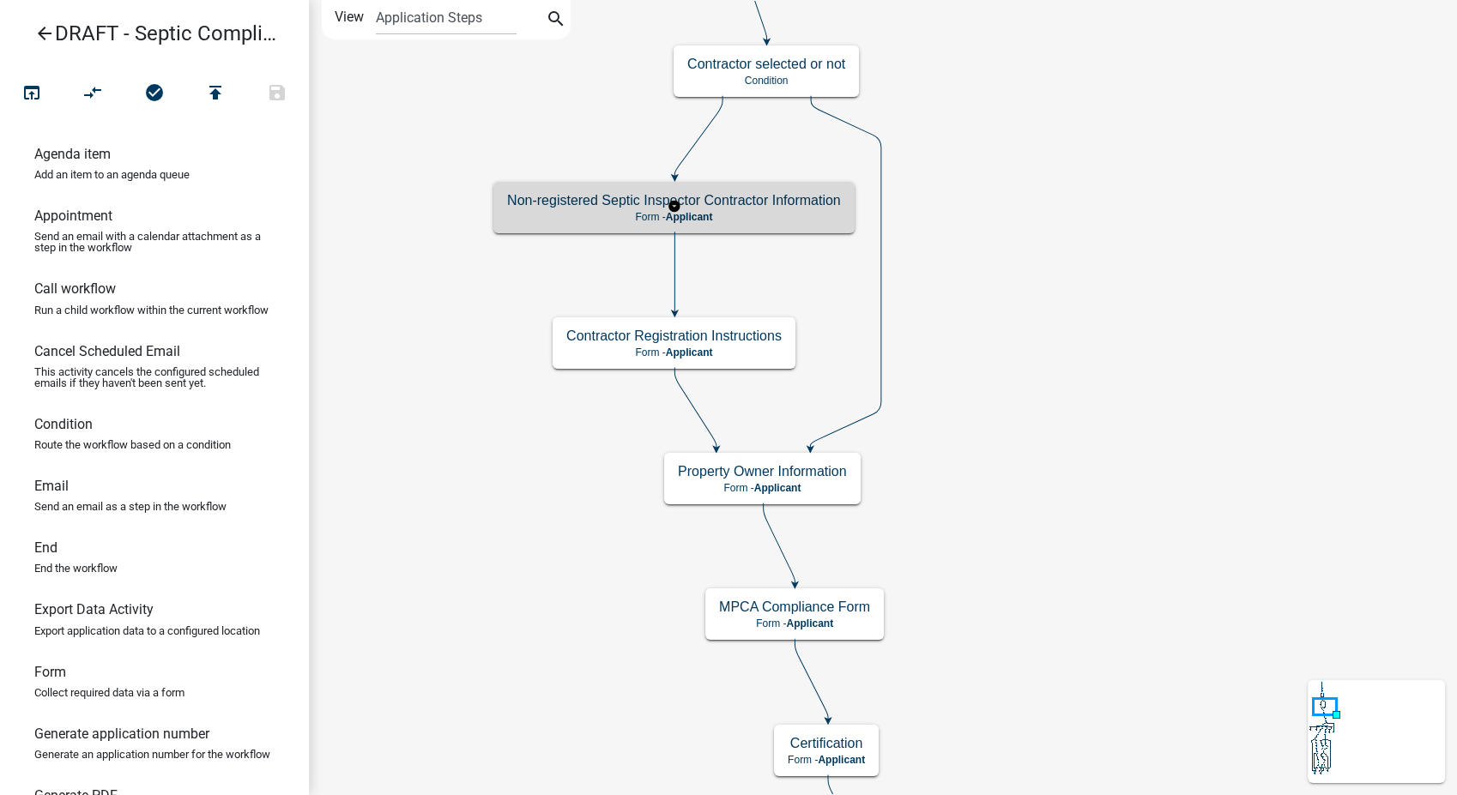
click at [729, 200] on h5 "Non-registered Septic Inspector Contractor Information" at bounding box center [674, 200] width 334 height 16
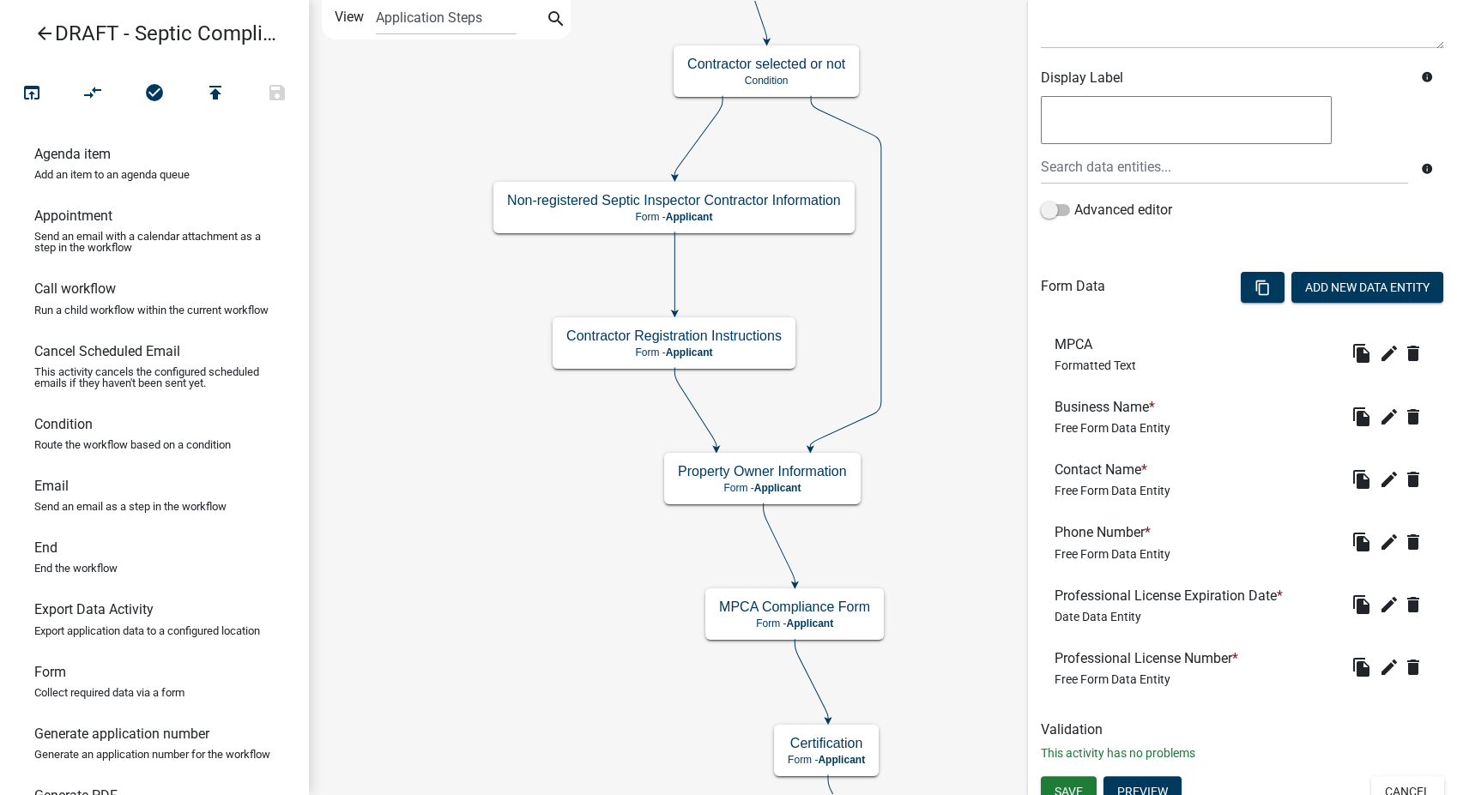
scroll to position [265, 0]
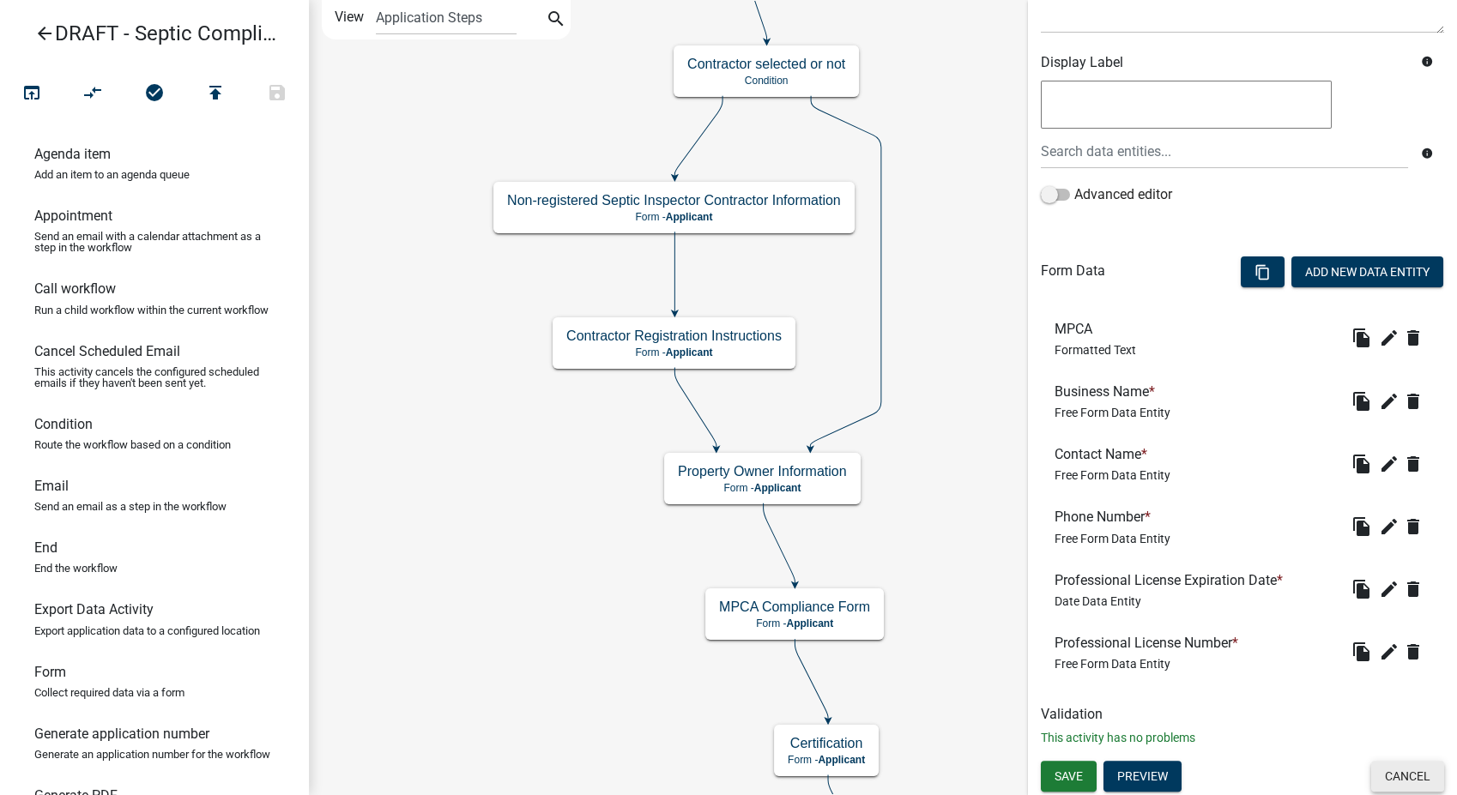
click at [1374, 771] on button "Cancel" at bounding box center [1407, 776] width 73 height 31
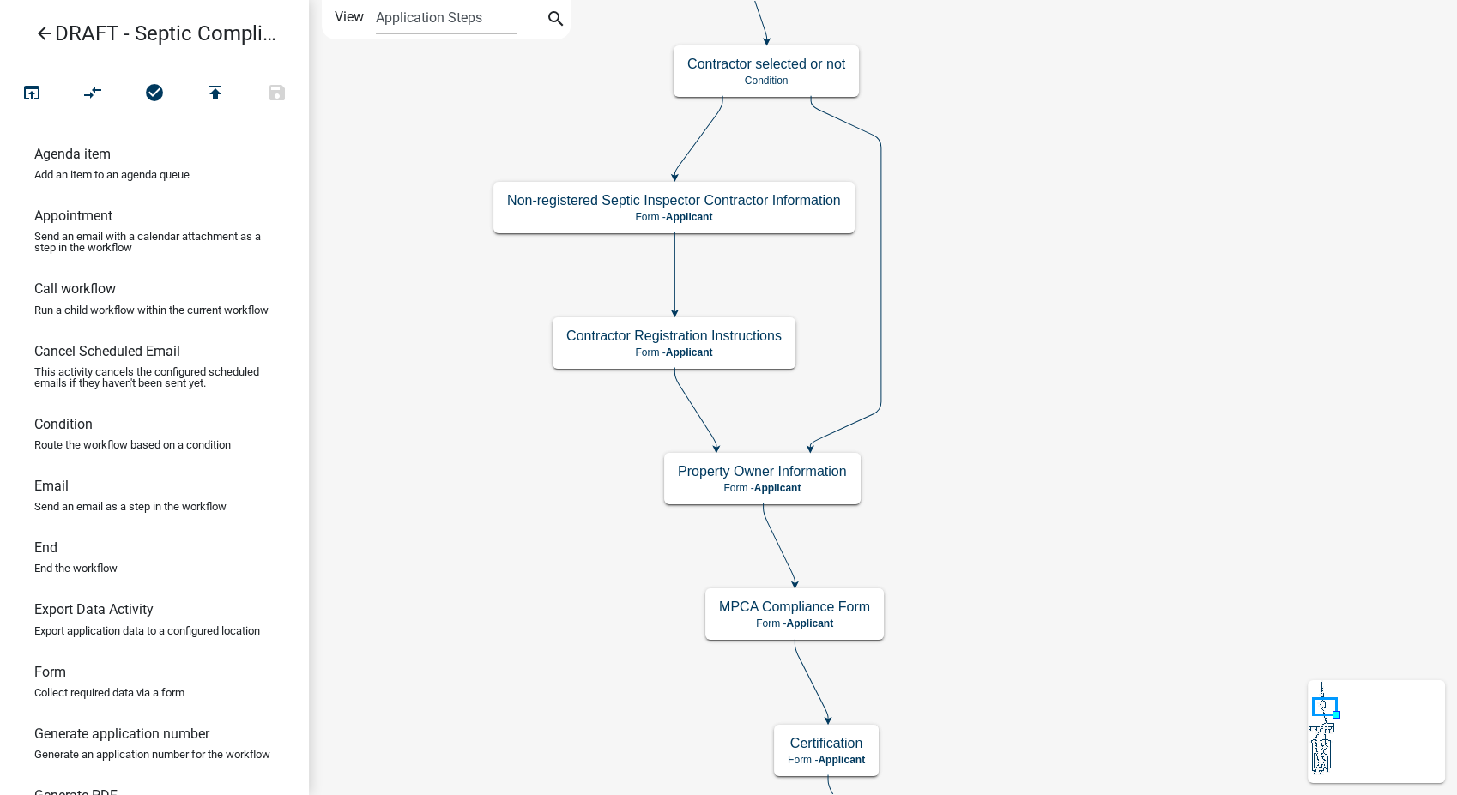
scroll to position [0, 0]
click at [758, 347] on p "Form - Applicant" at bounding box center [673, 353] width 215 height 12
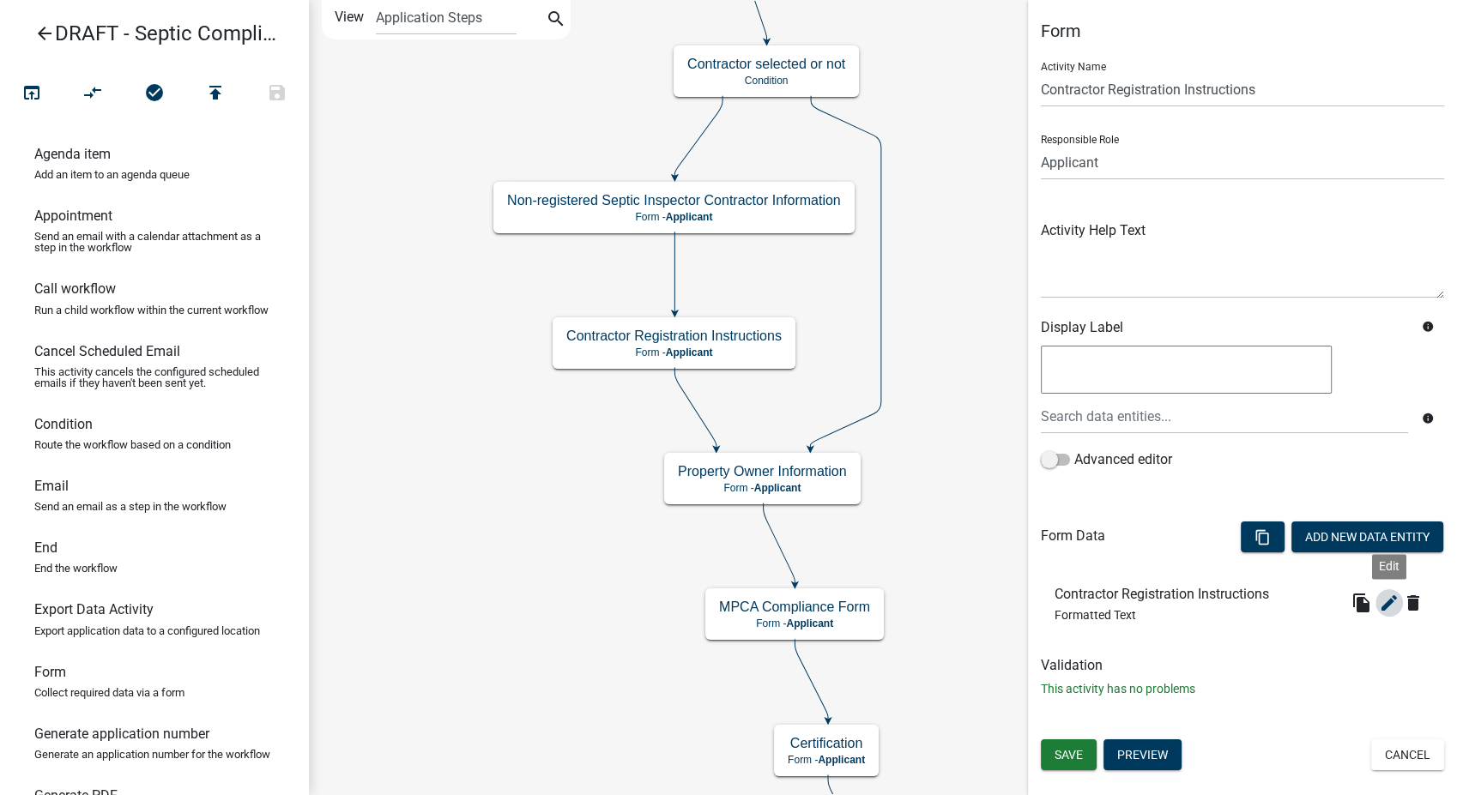
click at [1395, 612] on icon "edit" at bounding box center [1389, 603] width 21 height 21
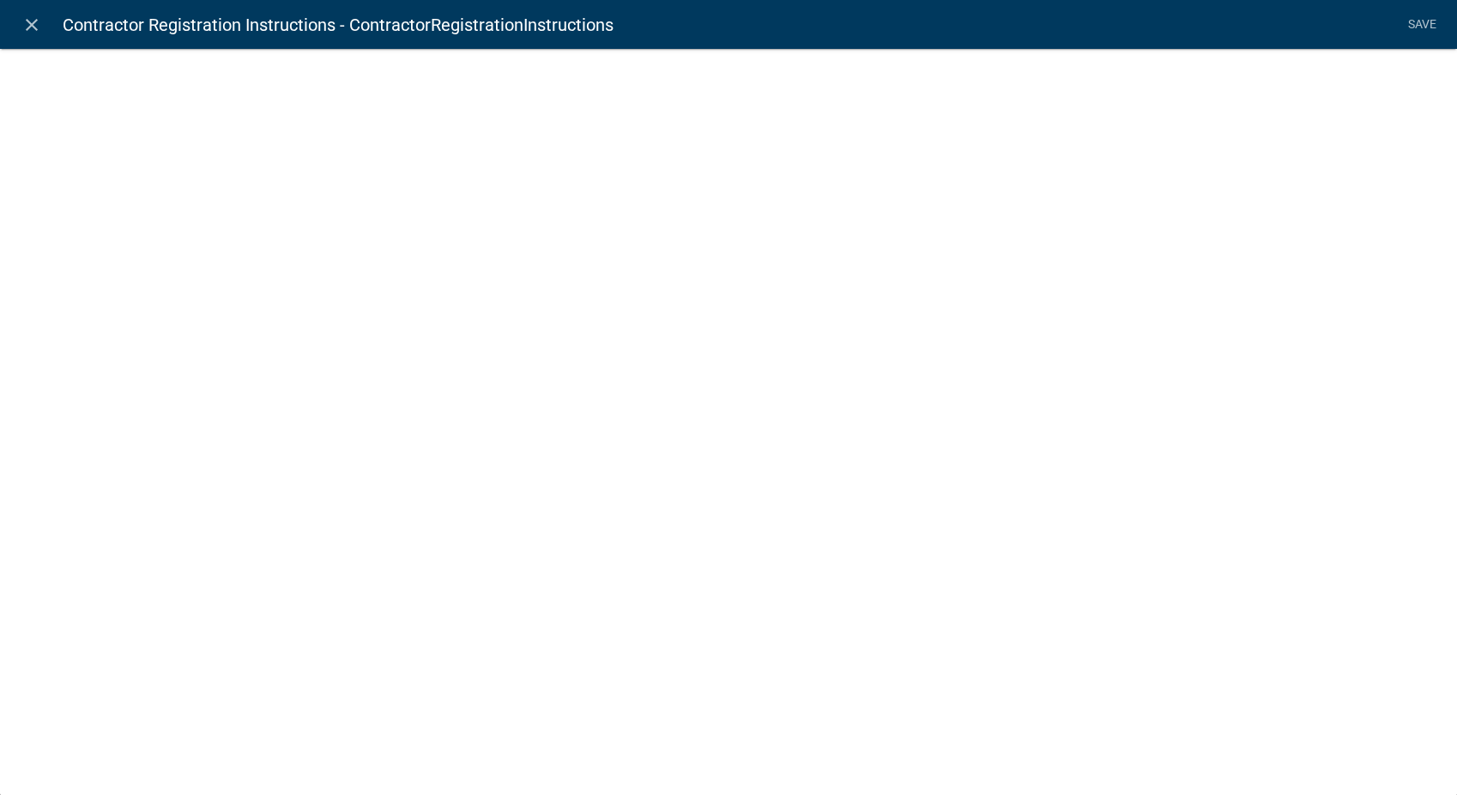
select select "rich-text"
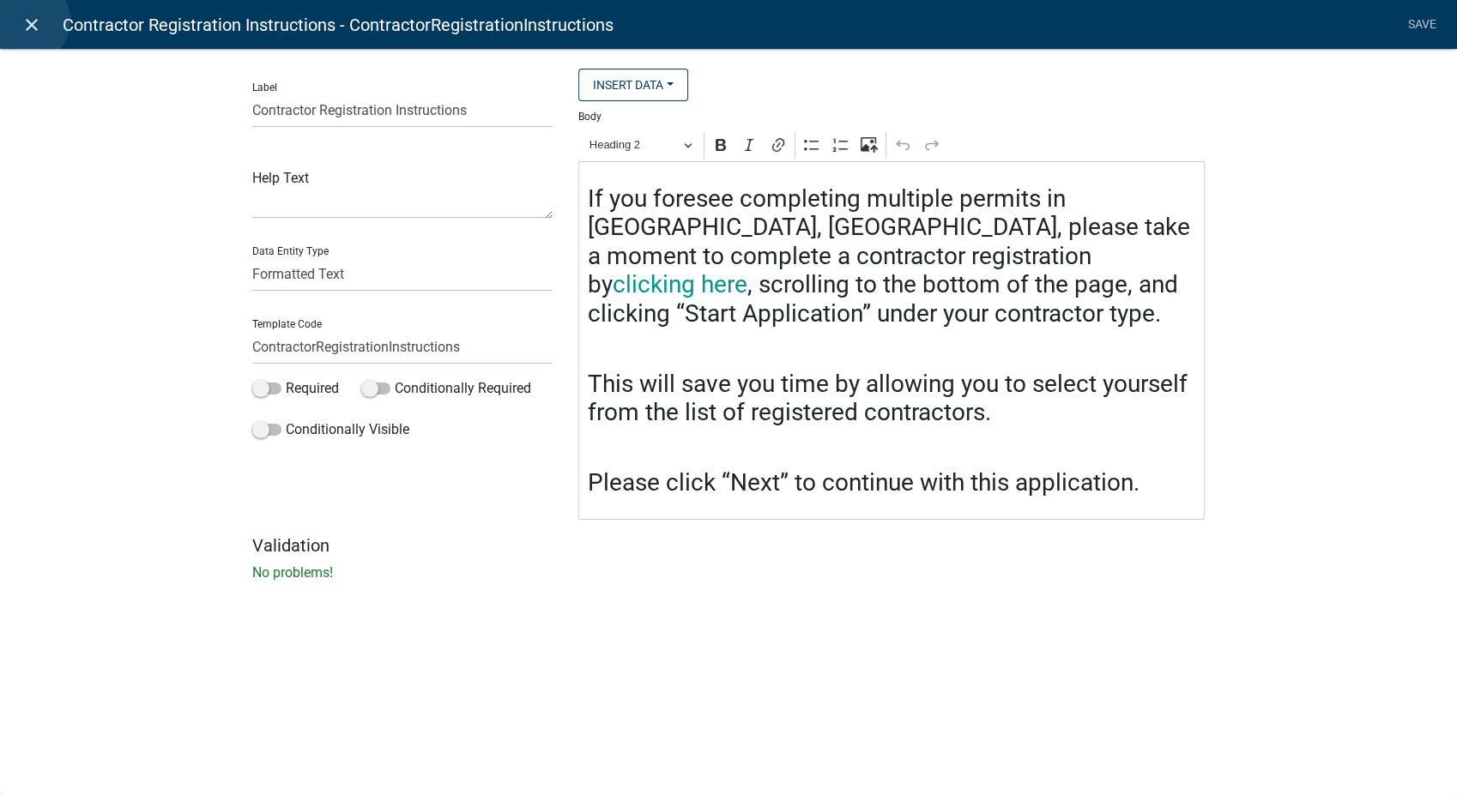
click at [27, 21] on icon "close" at bounding box center [31, 25] width 21 height 21
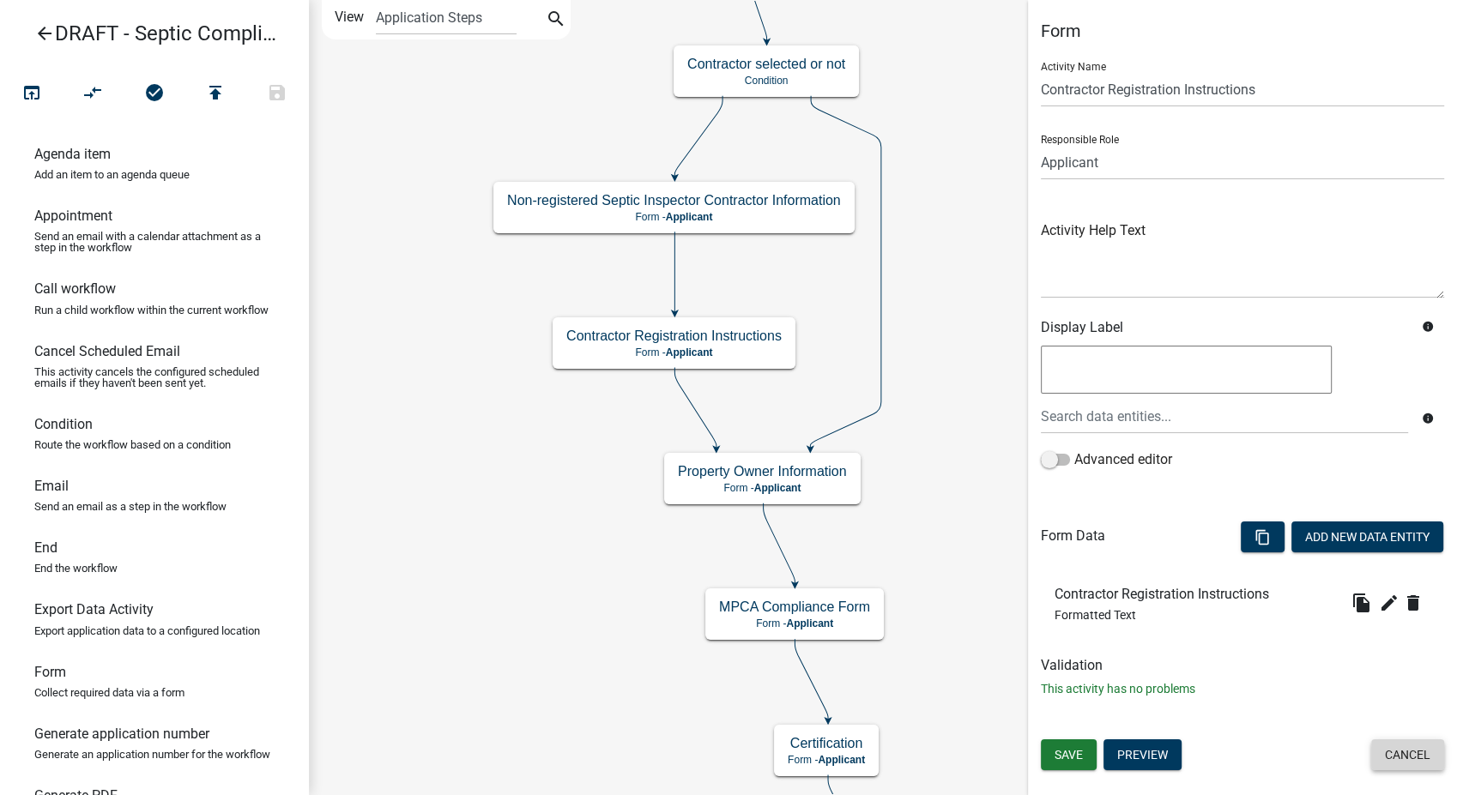
click at [1389, 752] on button "Cancel" at bounding box center [1407, 755] width 73 height 31
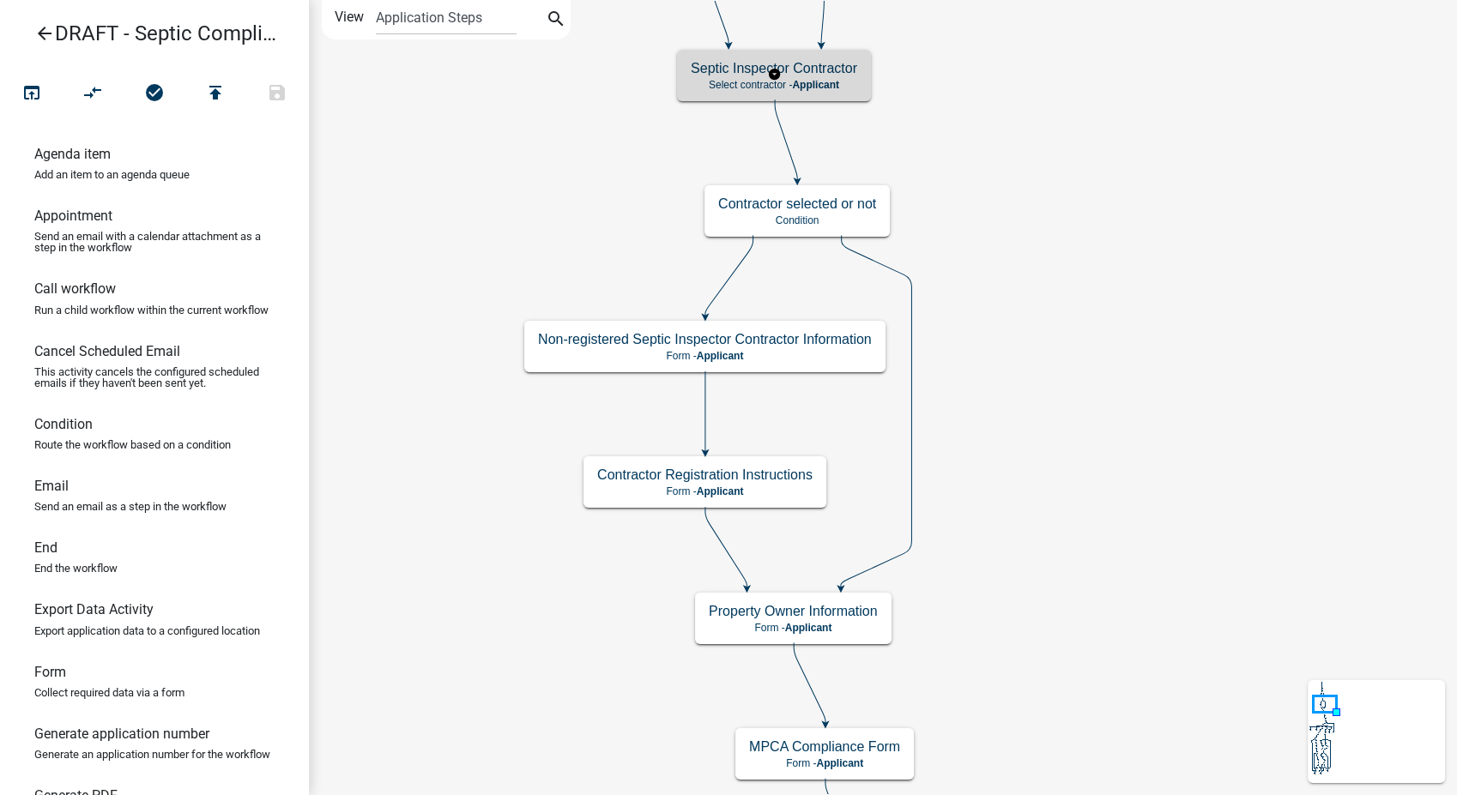
click at [852, 72] on h5 "Septic Inspector Contractor" at bounding box center [774, 68] width 166 height 16
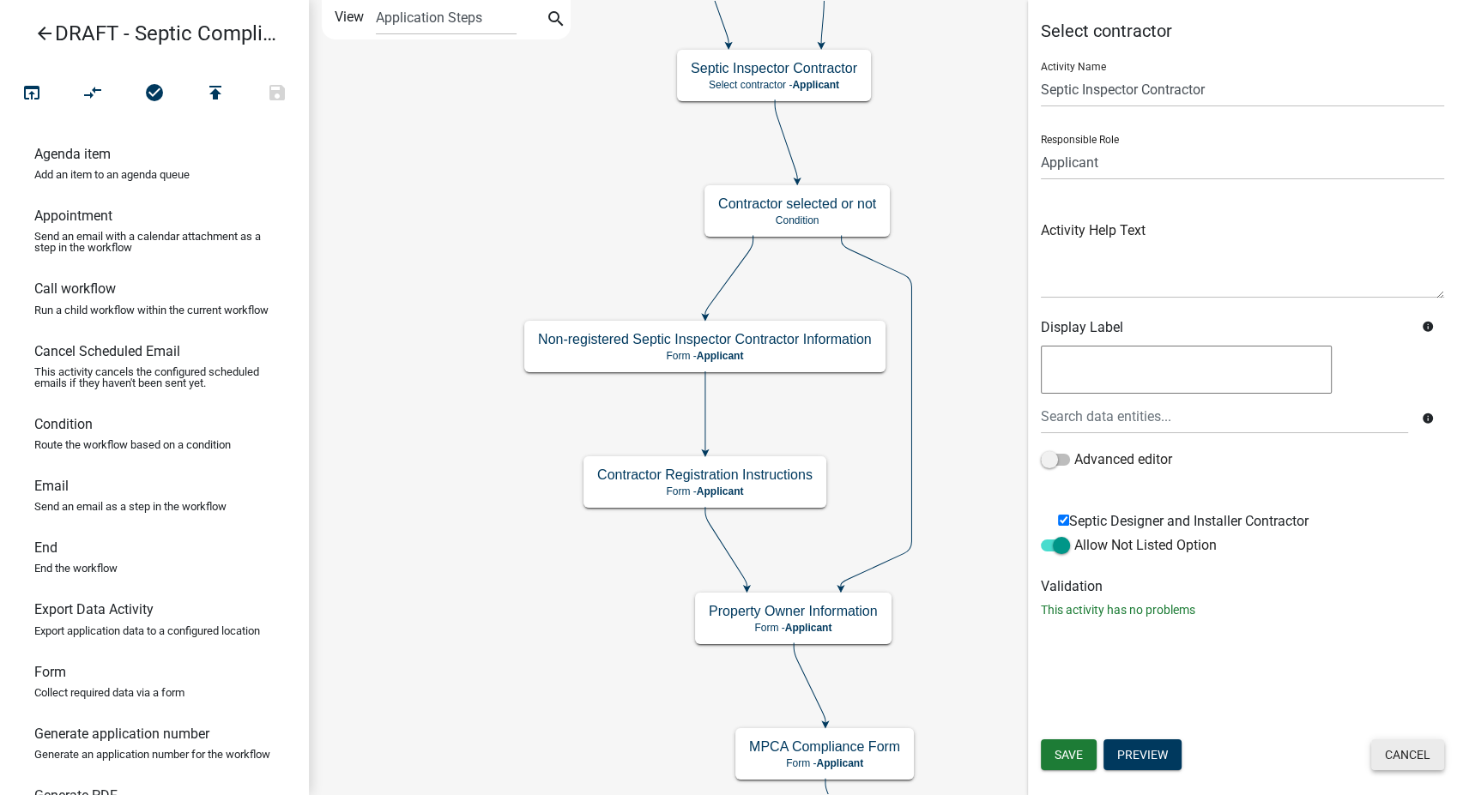
click at [1388, 754] on button "Cancel" at bounding box center [1407, 755] width 73 height 31
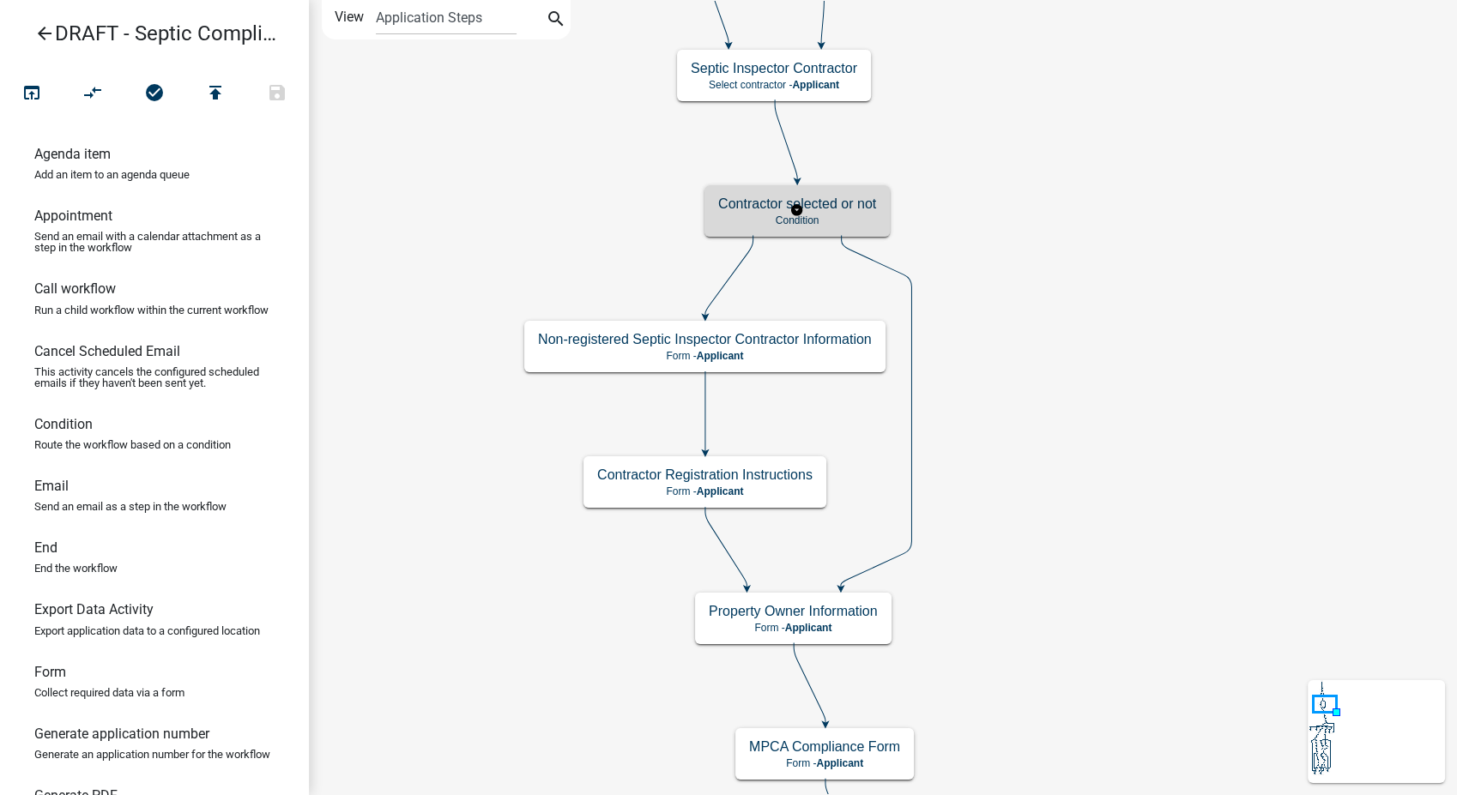
click at [860, 223] on p "Condition" at bounding box center [797, 221] width 158 height 12
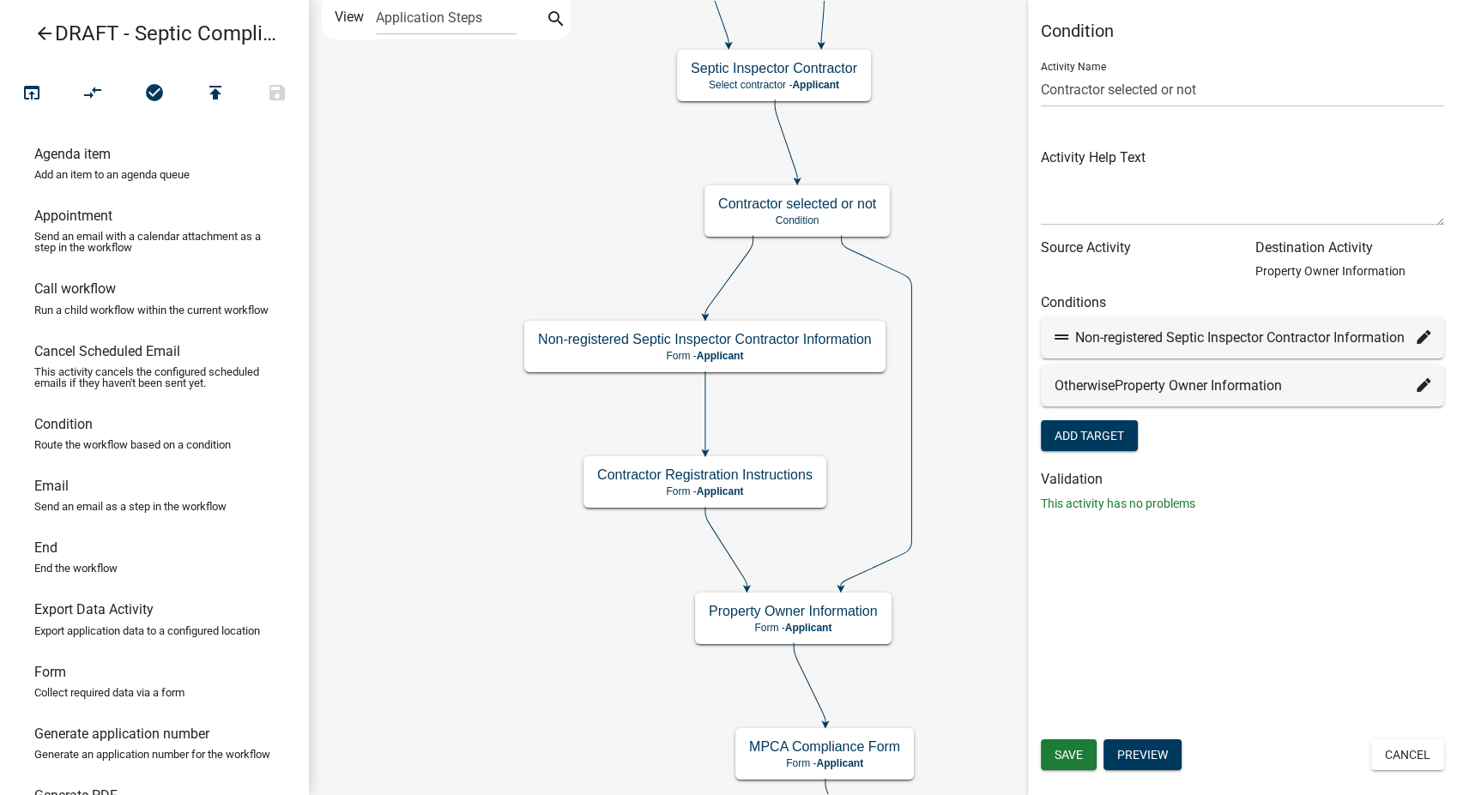
click at [1421, 340] on icon at bounding box center [1424, 337] width 14 height 14
select select "44: 12d51d03-4462-4a91-aeaf-e2cdd67bfa6d"
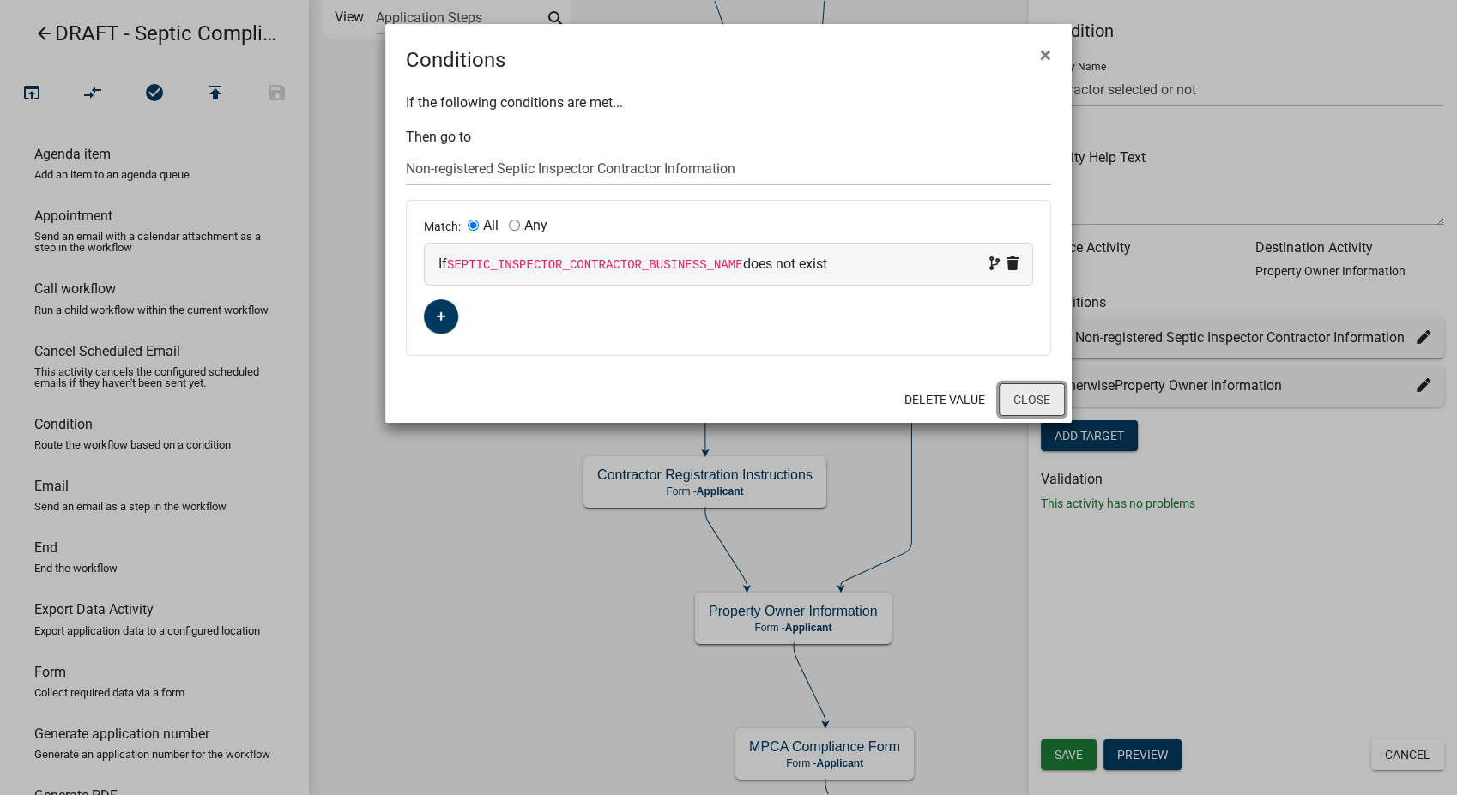
click at [1016, 402] on button "Close" at bounding box center [1032, 400] width 66 height 33
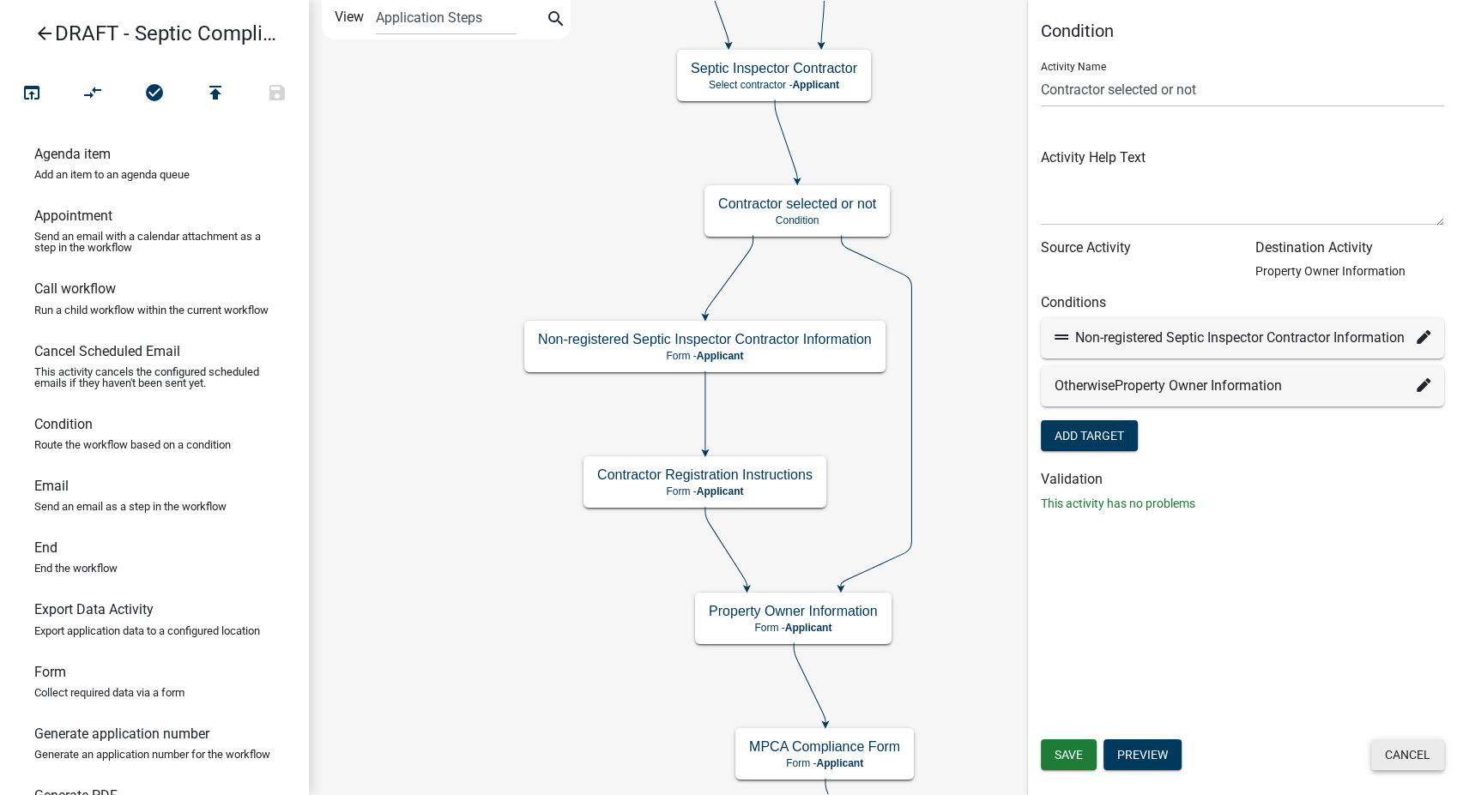
click at [1388, 769] on button "Cancel" at bounding box center [1407, 755] width 73 height 31
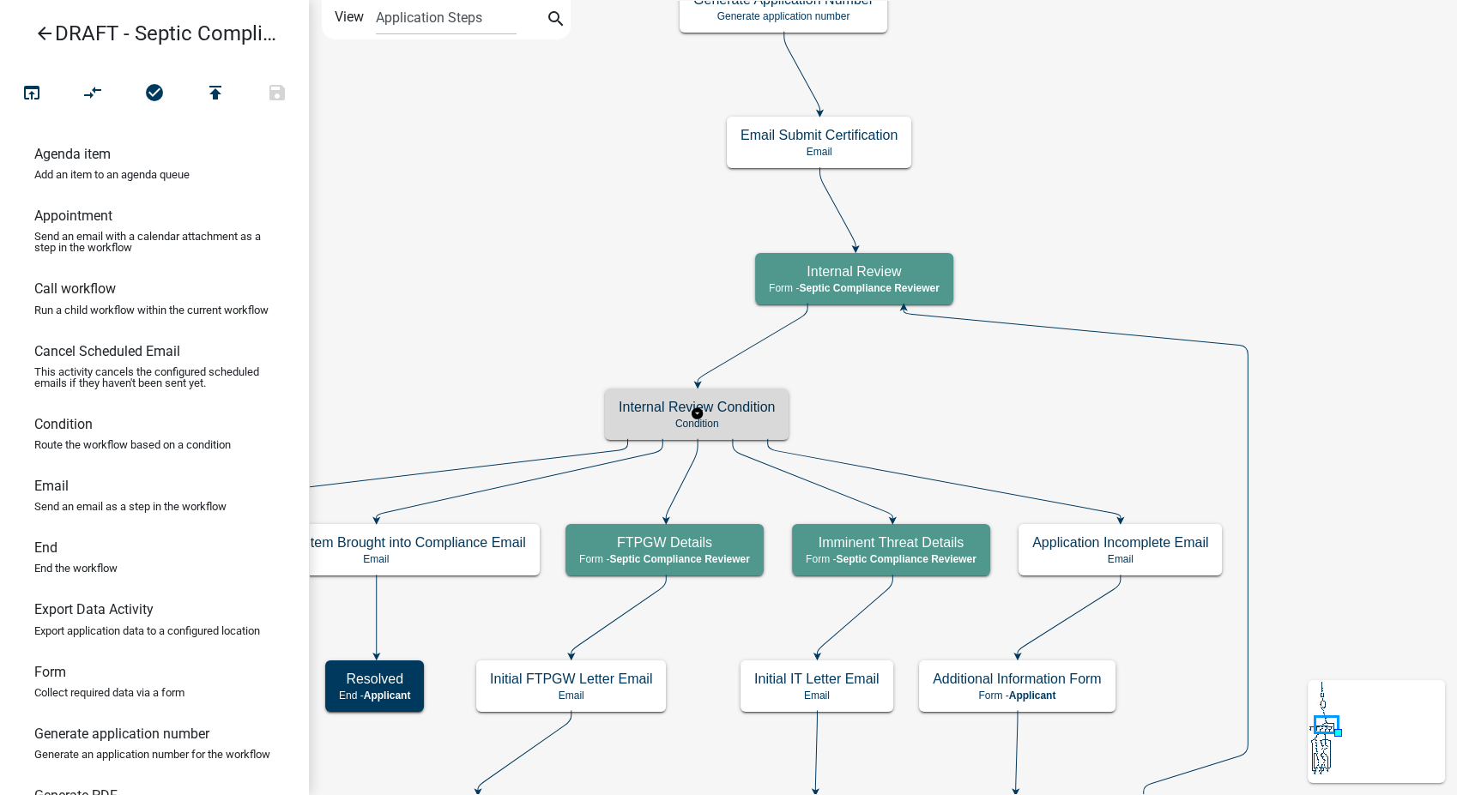
click at [737, 404] on h5 "Internal Review Condition" at bounding box center [697, 407] width 156 height 16
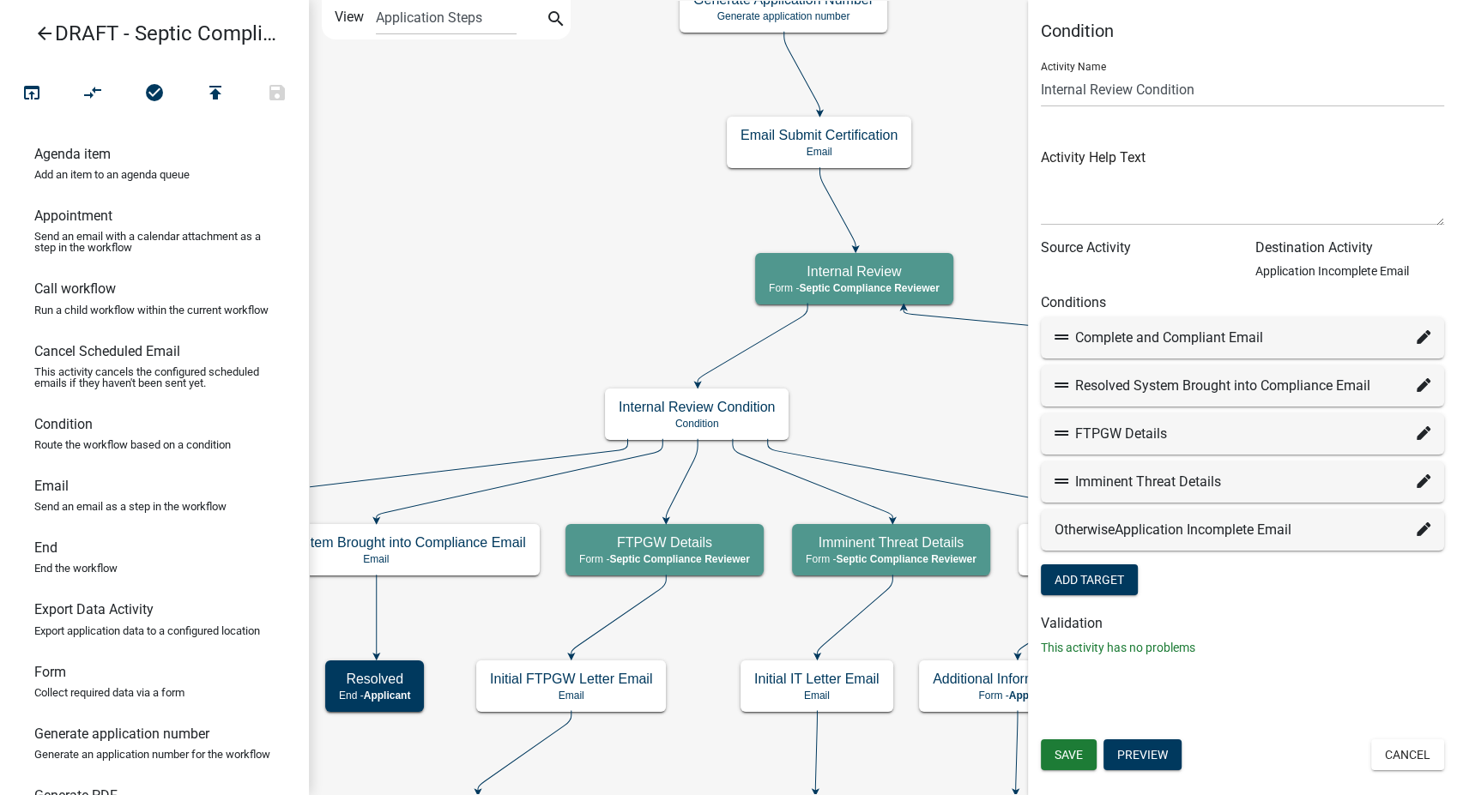
click at [1418, 333] on icon at bounding box center [1424, 337] width 14 height 14
select select "9: 442333ca-b902-4c6d-a016-2526db0201a7"
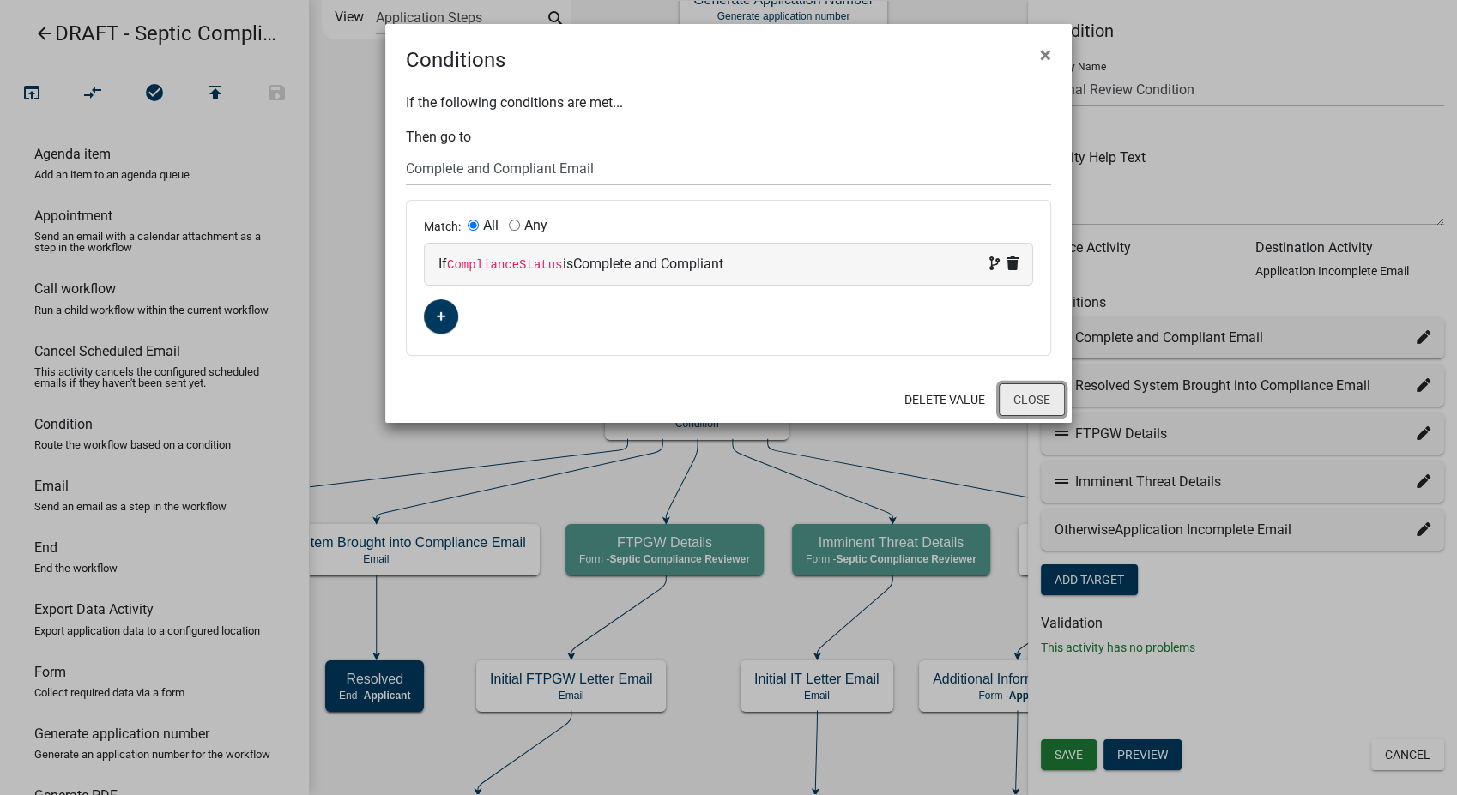
click at [1043, 399] on button "Close" at bounding box center [1032, 400] width 66 height 33
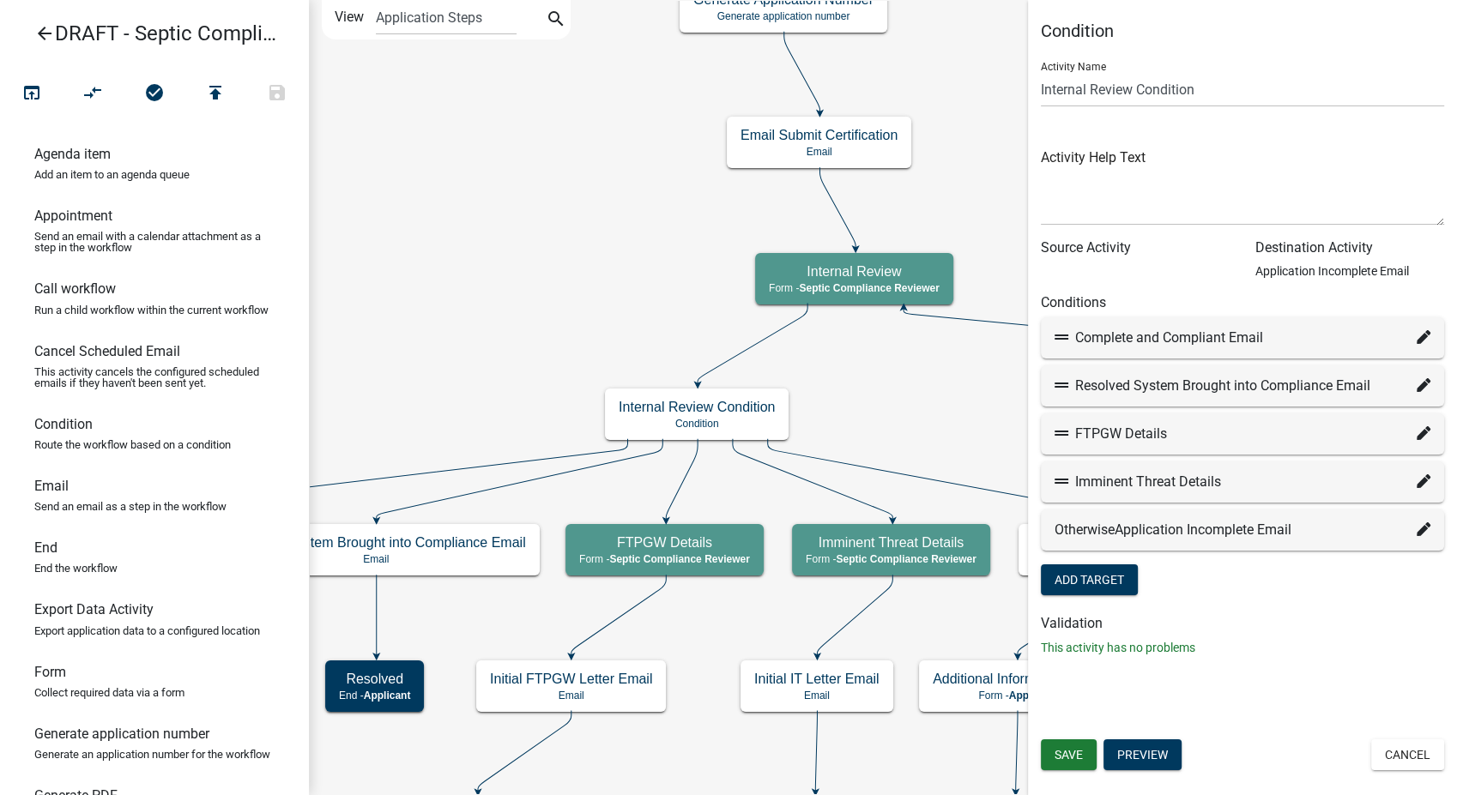
click at [1420, 374] on div "Resolved System Brought into Compliance Email" at bounding box center [1242, 386] width 403 height 41
click at [1421, 385] on icon at bounding box center [1424, 385] width 14 height 14
select select "50: d76117f5-0d88-4ea4-a526-a016c7cdabf5"
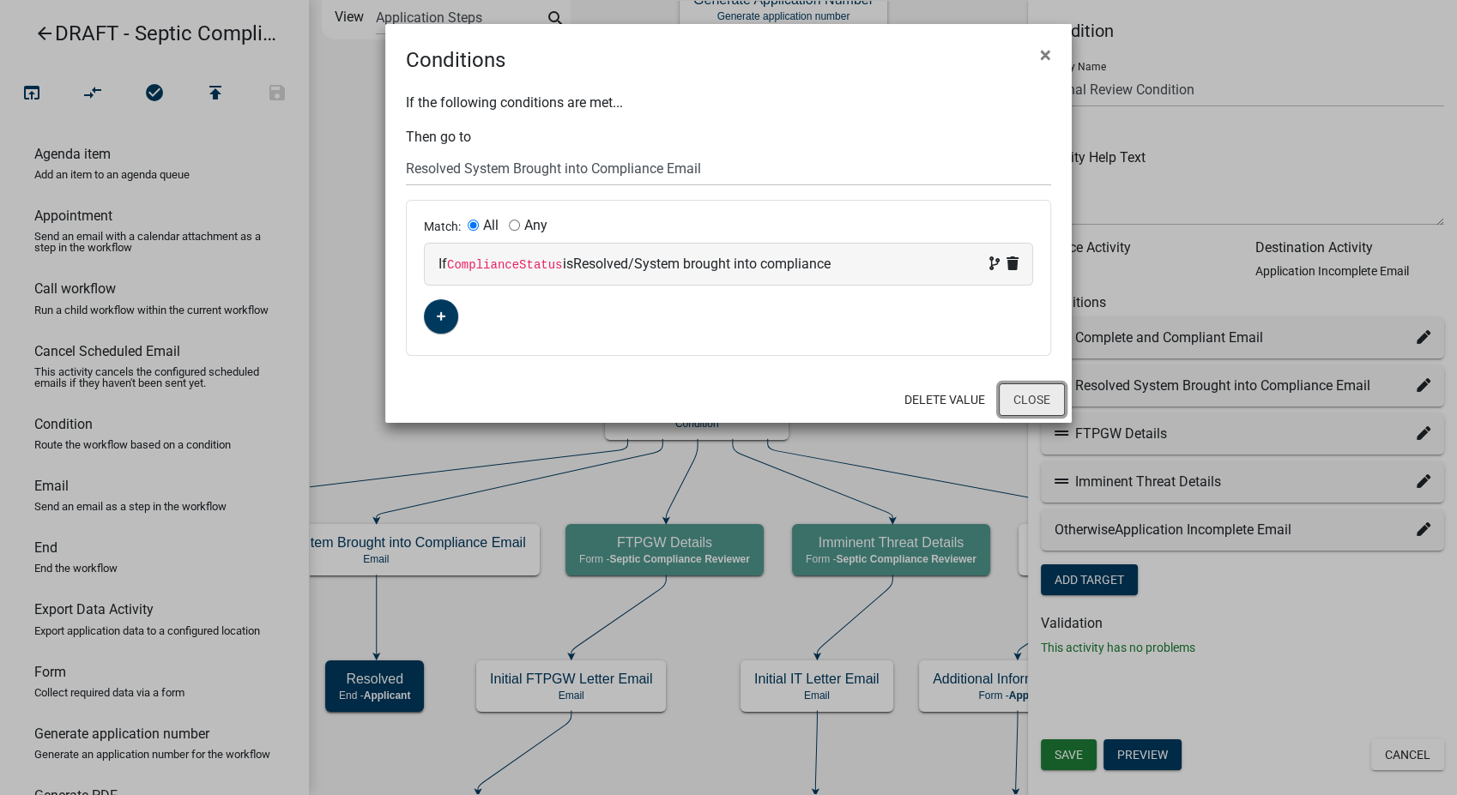
click at [1023, 398] on button "Close" at bounding box center [1032, 400] width 66 height 33
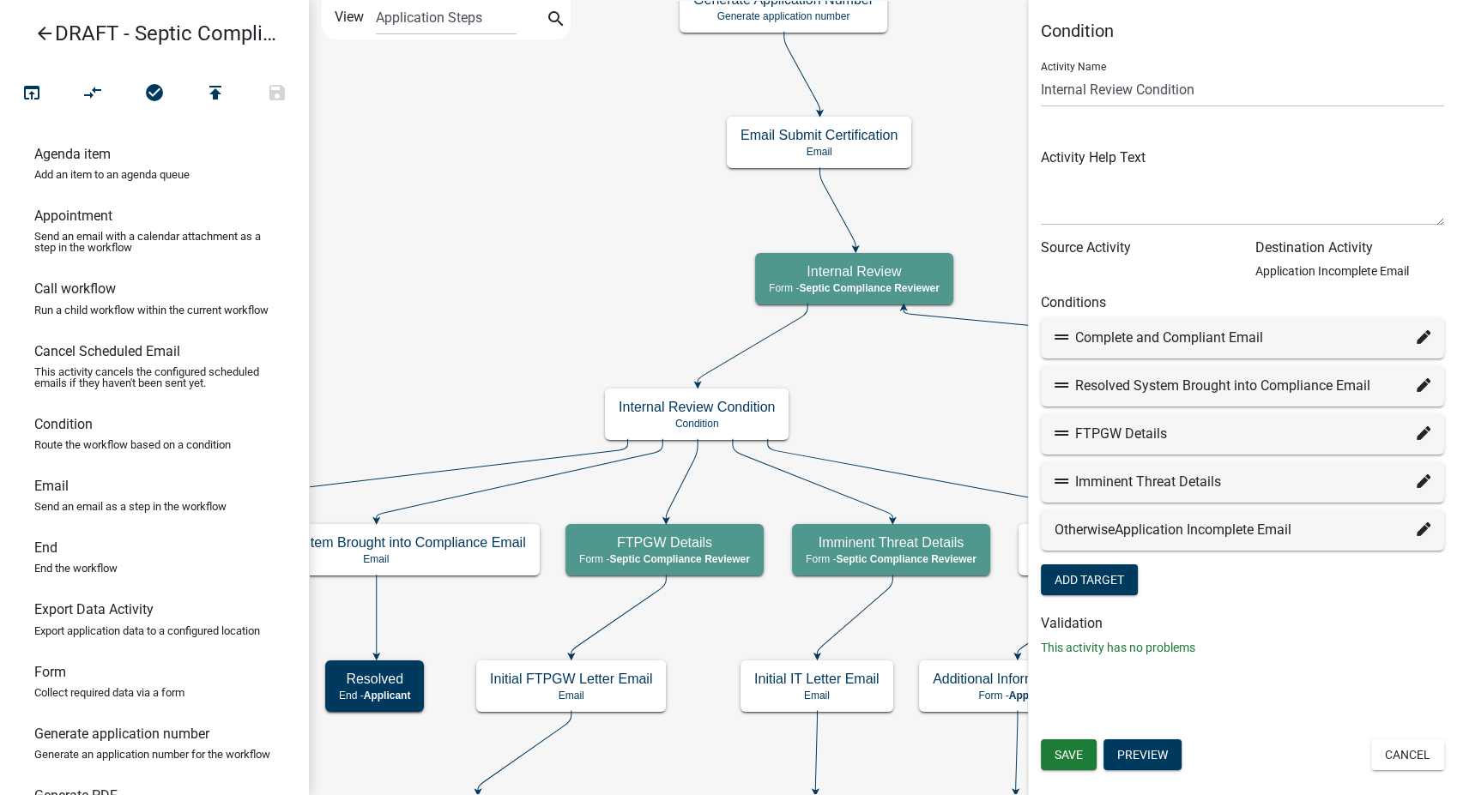
click at [1420, 426] on icon at bounding box center [1424, 433] width 14 height 14
select select "14: ea8414a9-45d6-4b28-8a80-04834f2a30f6"
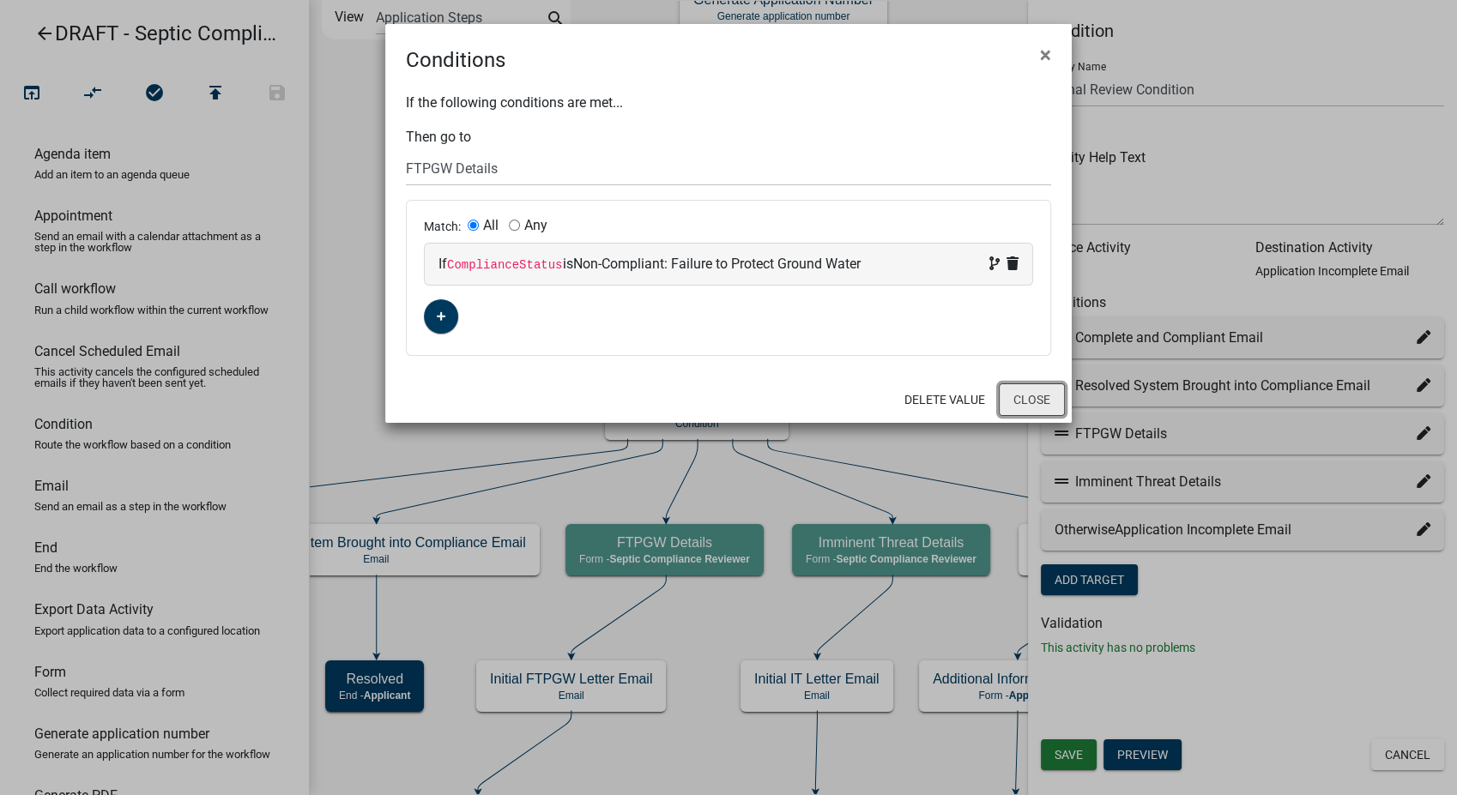
click at [1051, 398] on button "Close" at bounding box center [1032, 400] width 66 height 33
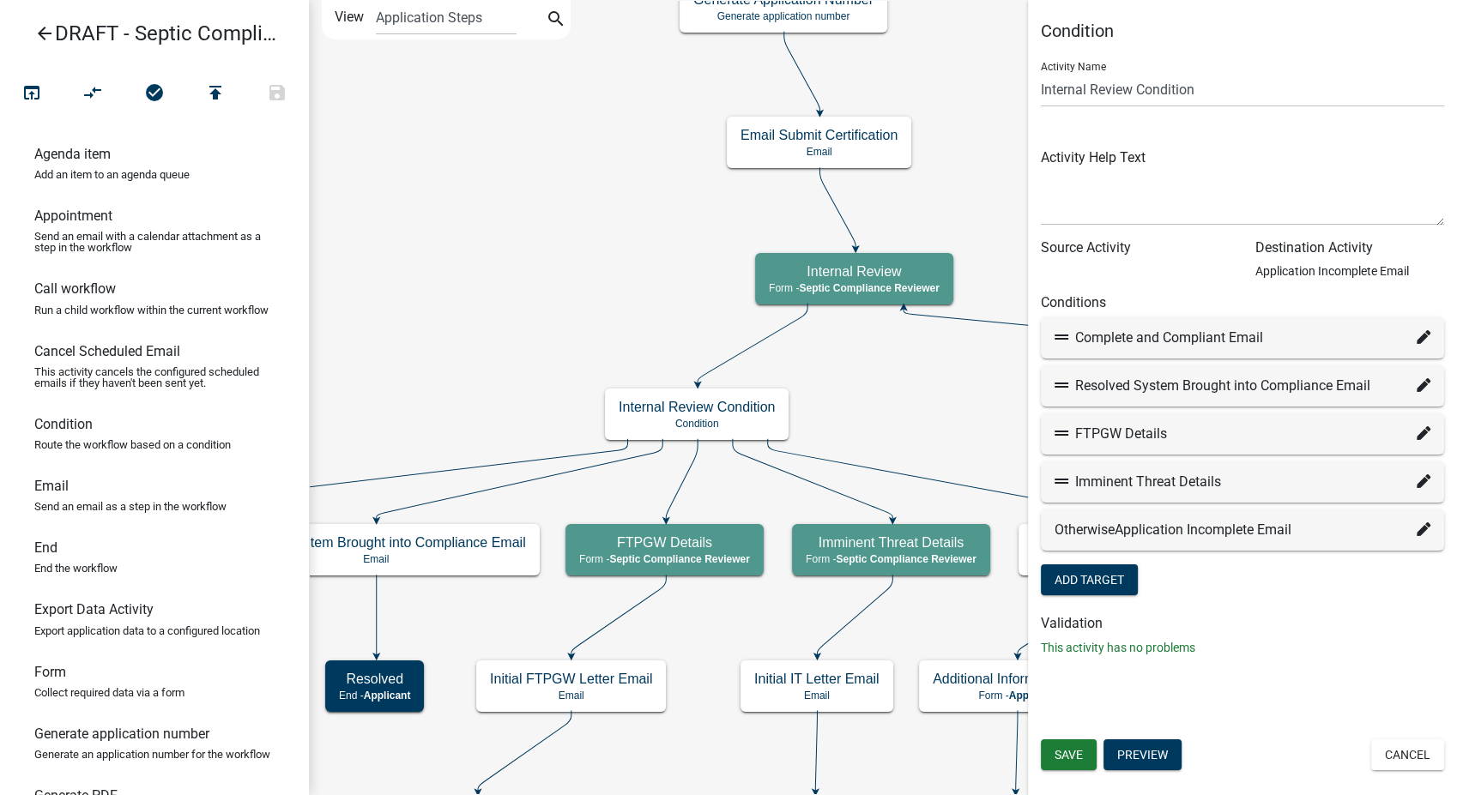
click at [1425, 478] on icon at bounding box center [1424, 482] width 14 height 14
select select "15: a56ab958-cd8b-4337-b1c3-55f79dff8750"
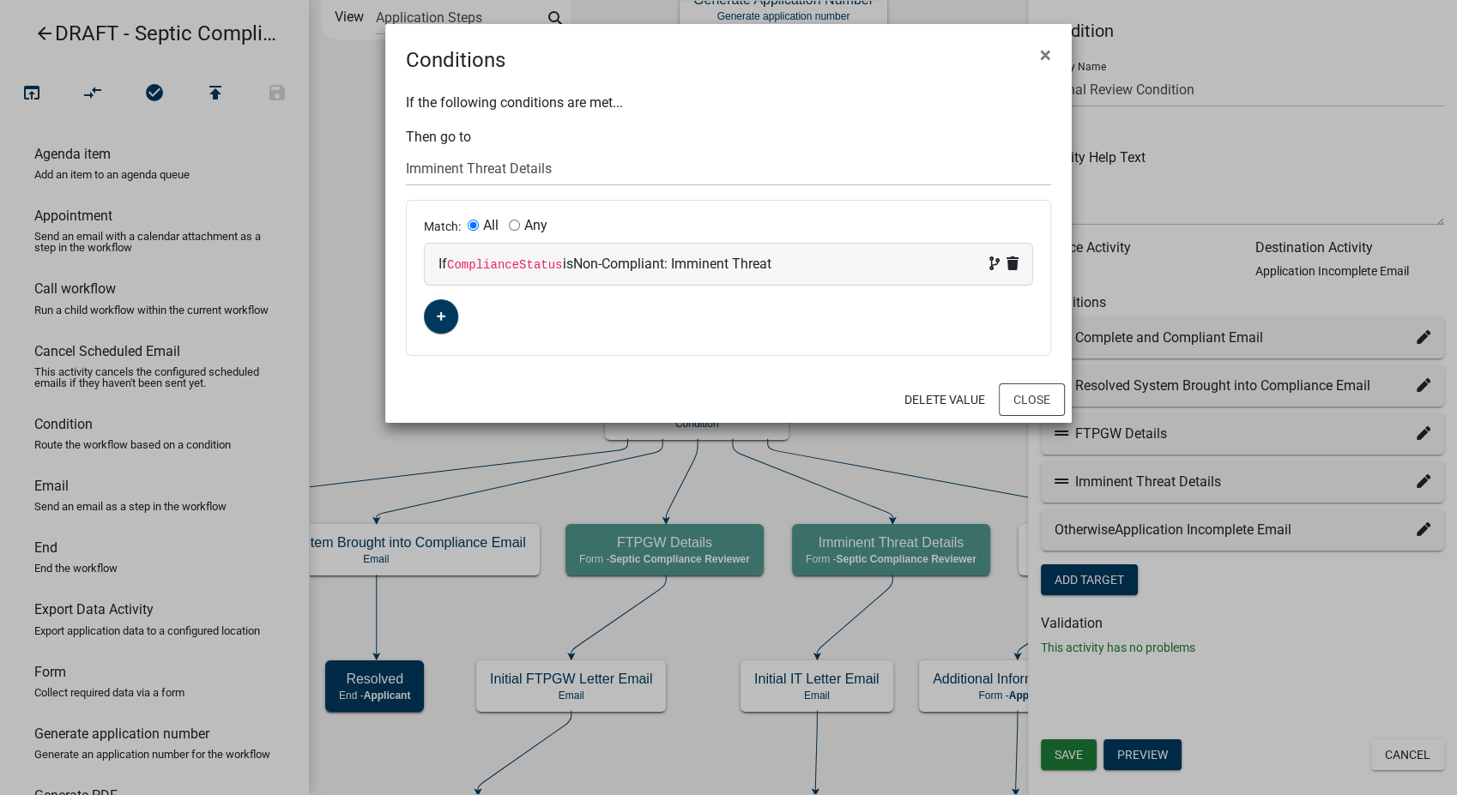
click at [1021, 415] on div "Delete Value Close" at bounding box center [728, 400] width 686 height 46
click at [1050, 408] on button "Close" at bounding box center [1032, 400] width 66 height 33
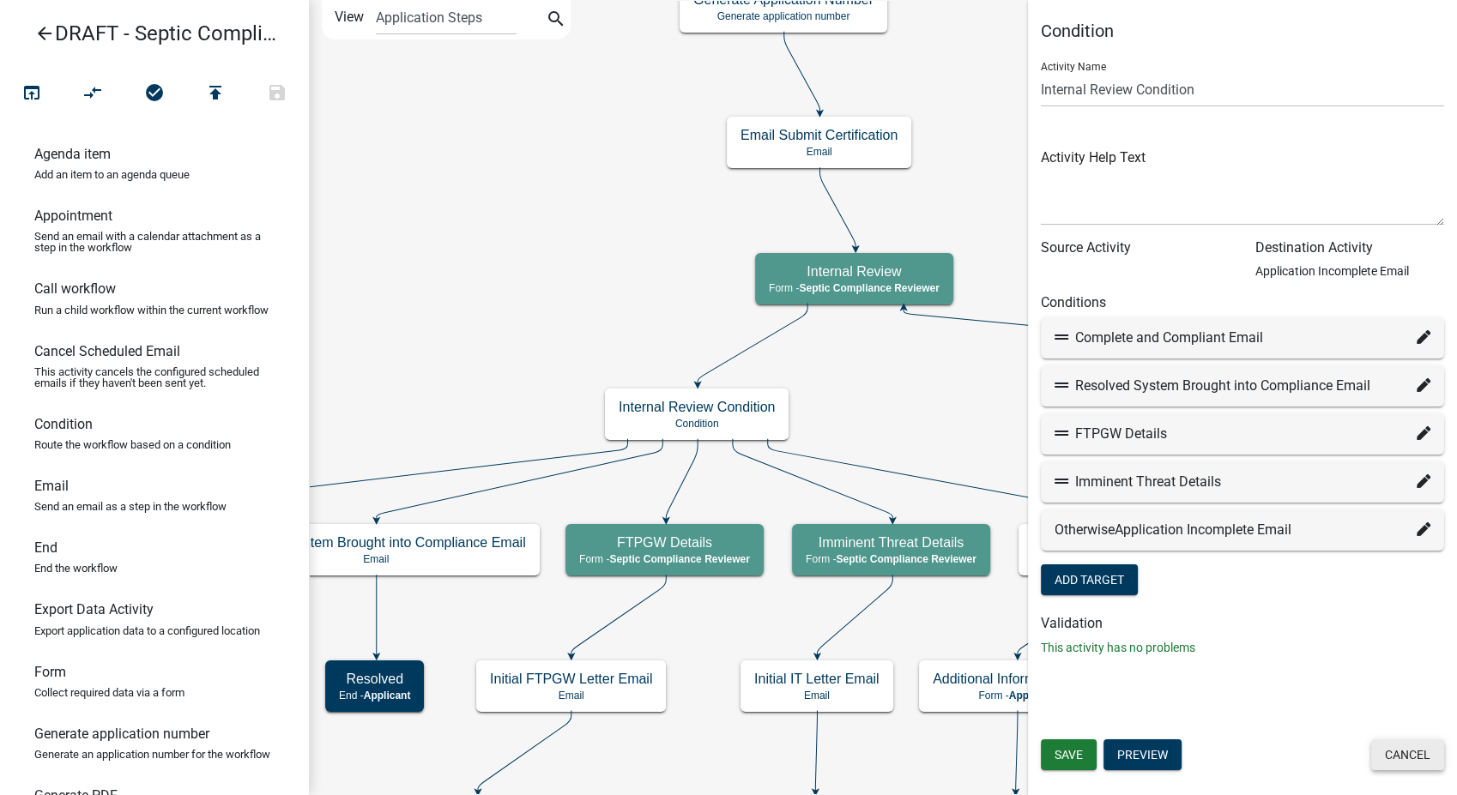
click at [1405, 750] on button "Cancel" at bounding box center [1407, 755] width 73 height 31
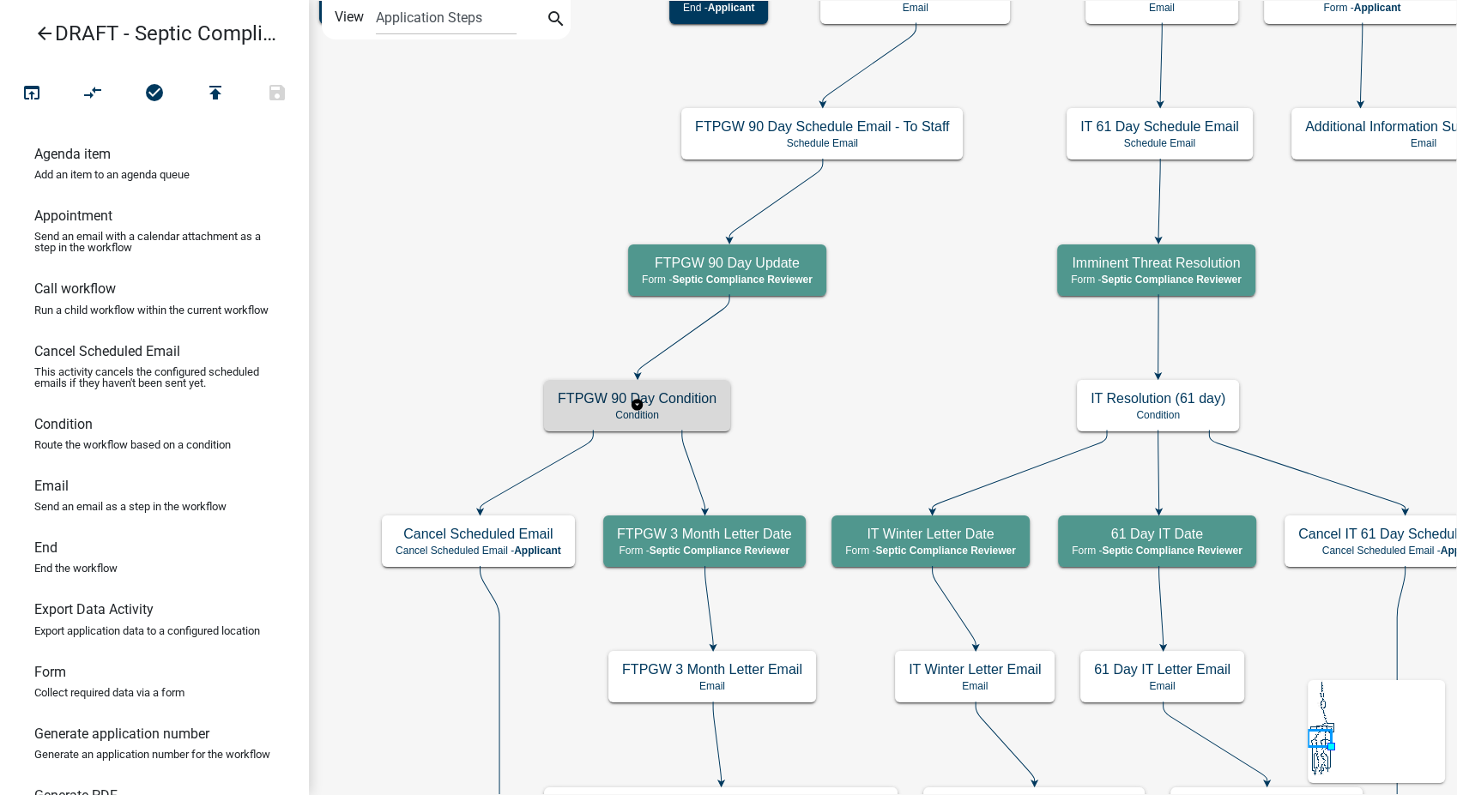
click at [696, 402] on h5 "FTPGW 90 Day Condition" at bounding box center [637, 398] width 159 height 16
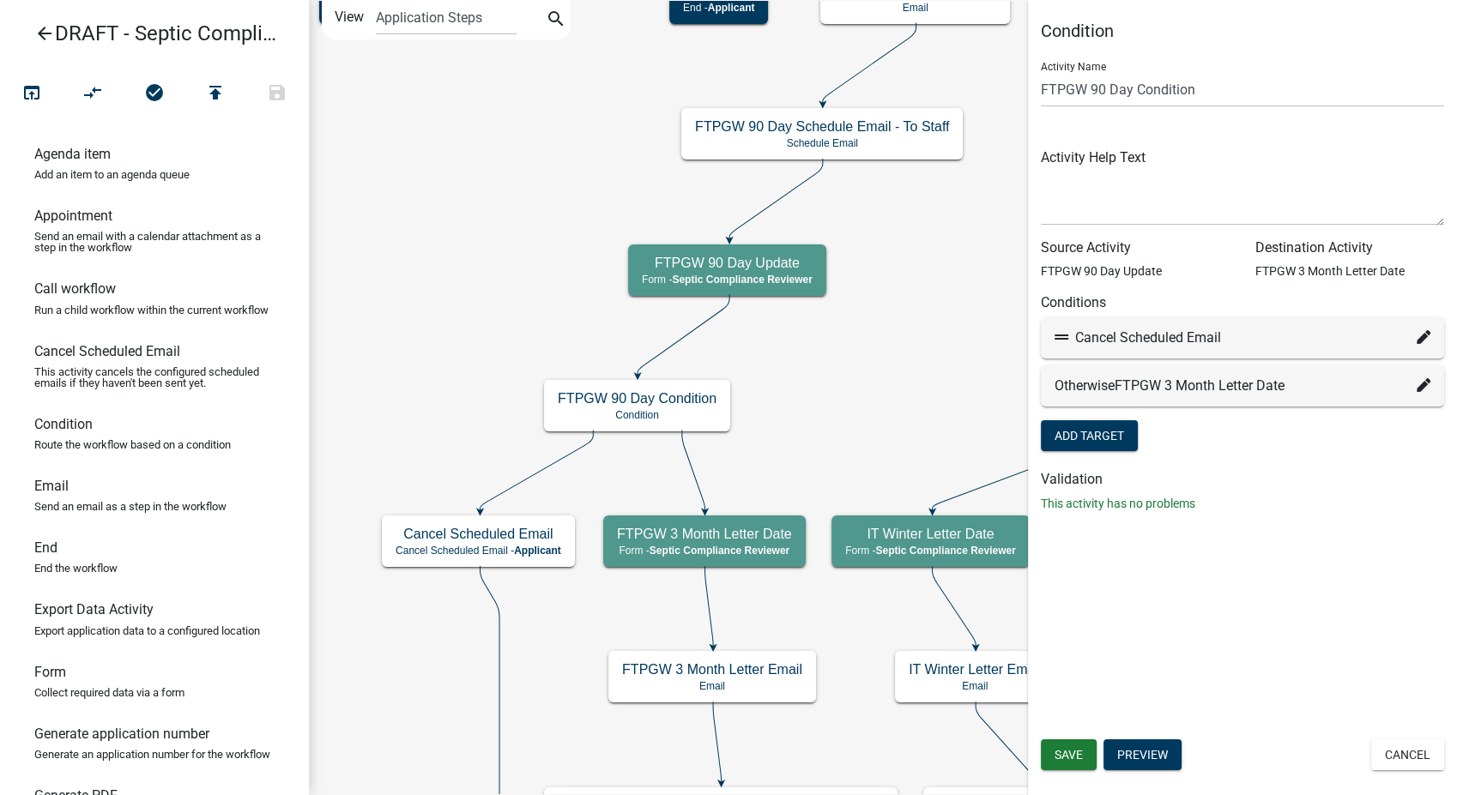
click at [1420, 340] on icon at bounding box center [1424, 337] width 14 height 14
select select "32: 4b78e20d-d7a2-46f8-9a09-f519972570ab"
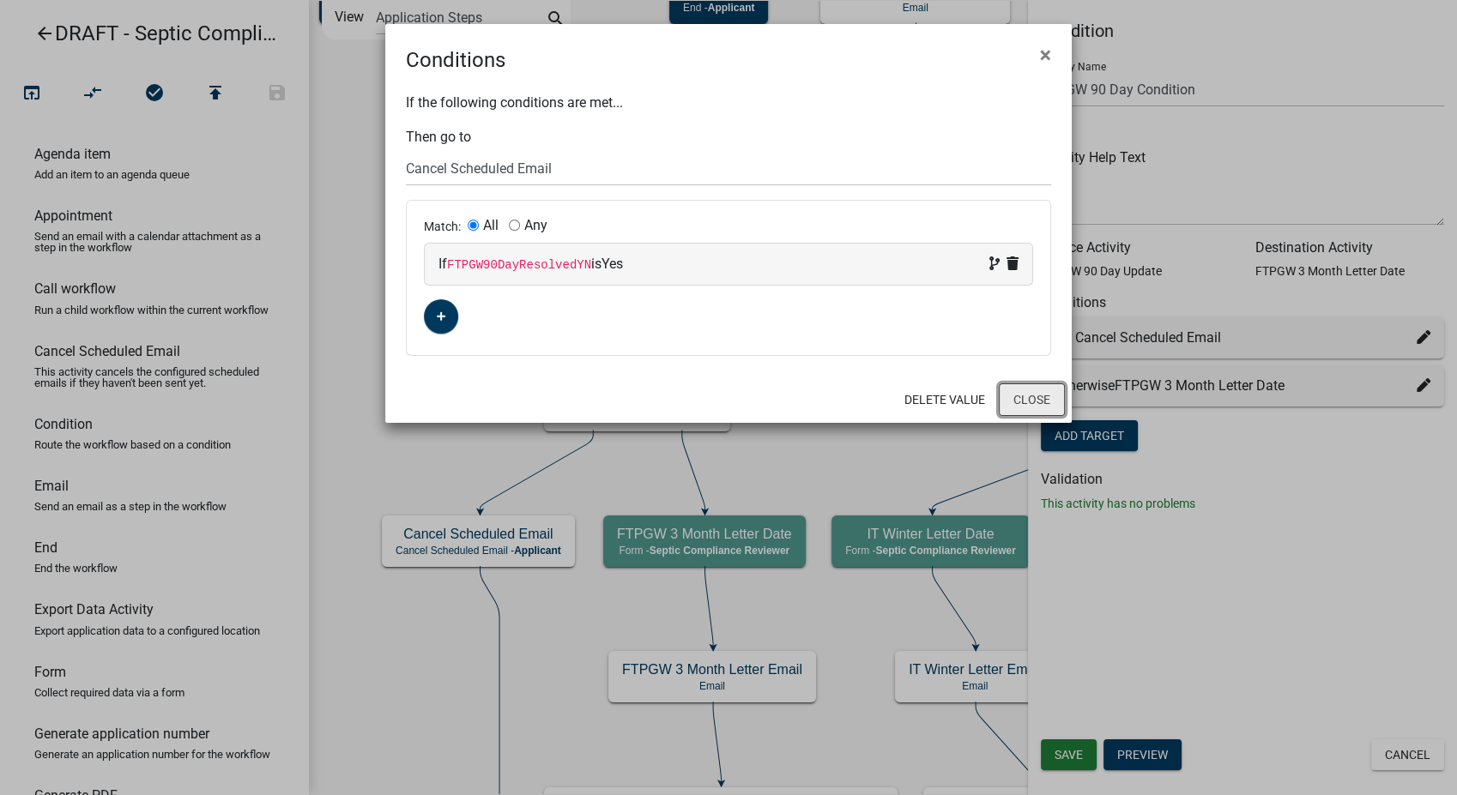
click at [1022, 405] on button "Close" at bounding box center [1032, 400] width 66 height 33
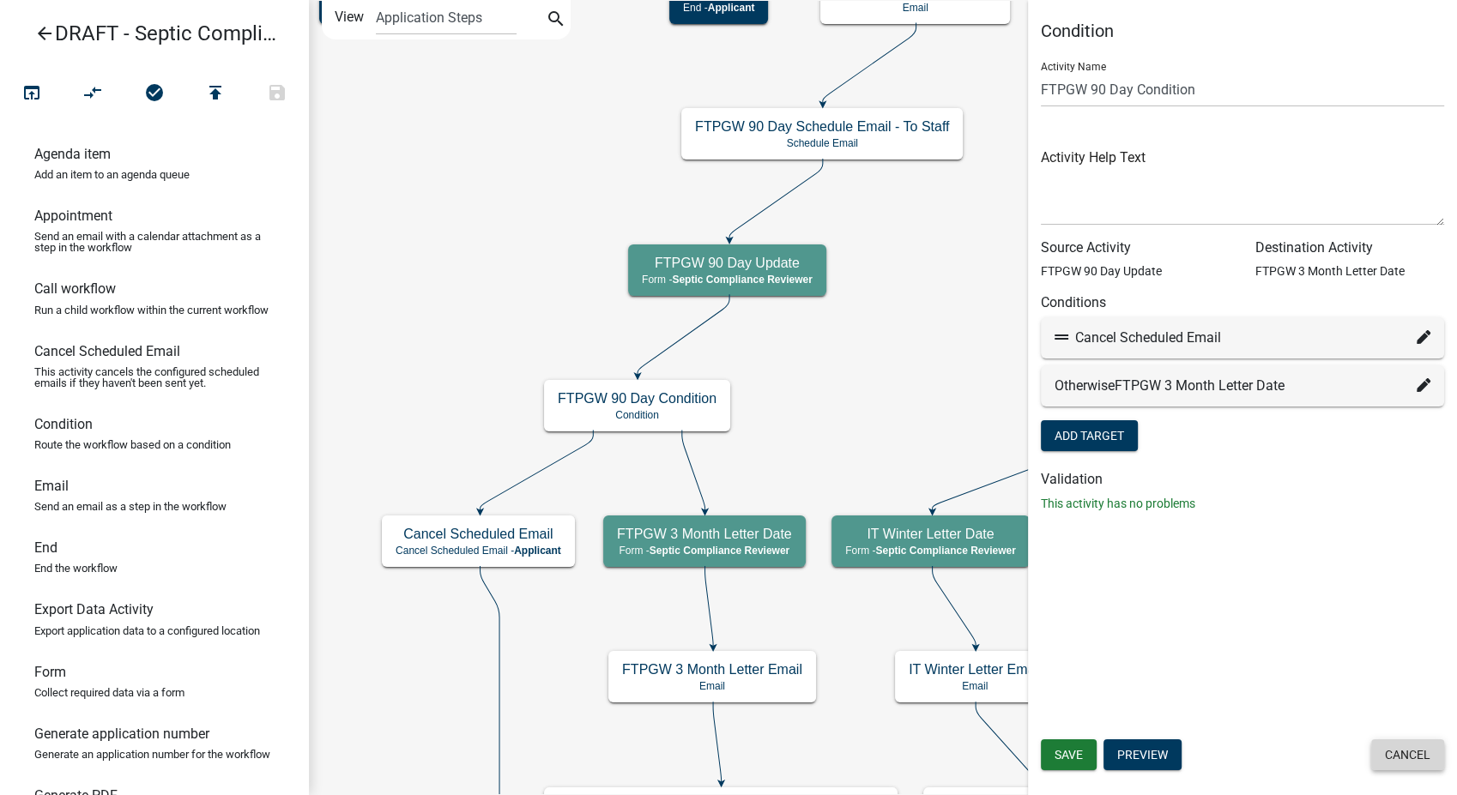
click at [1397, 759] on button "Cancel" at bounding box center [1407, 755] width 73 height 31
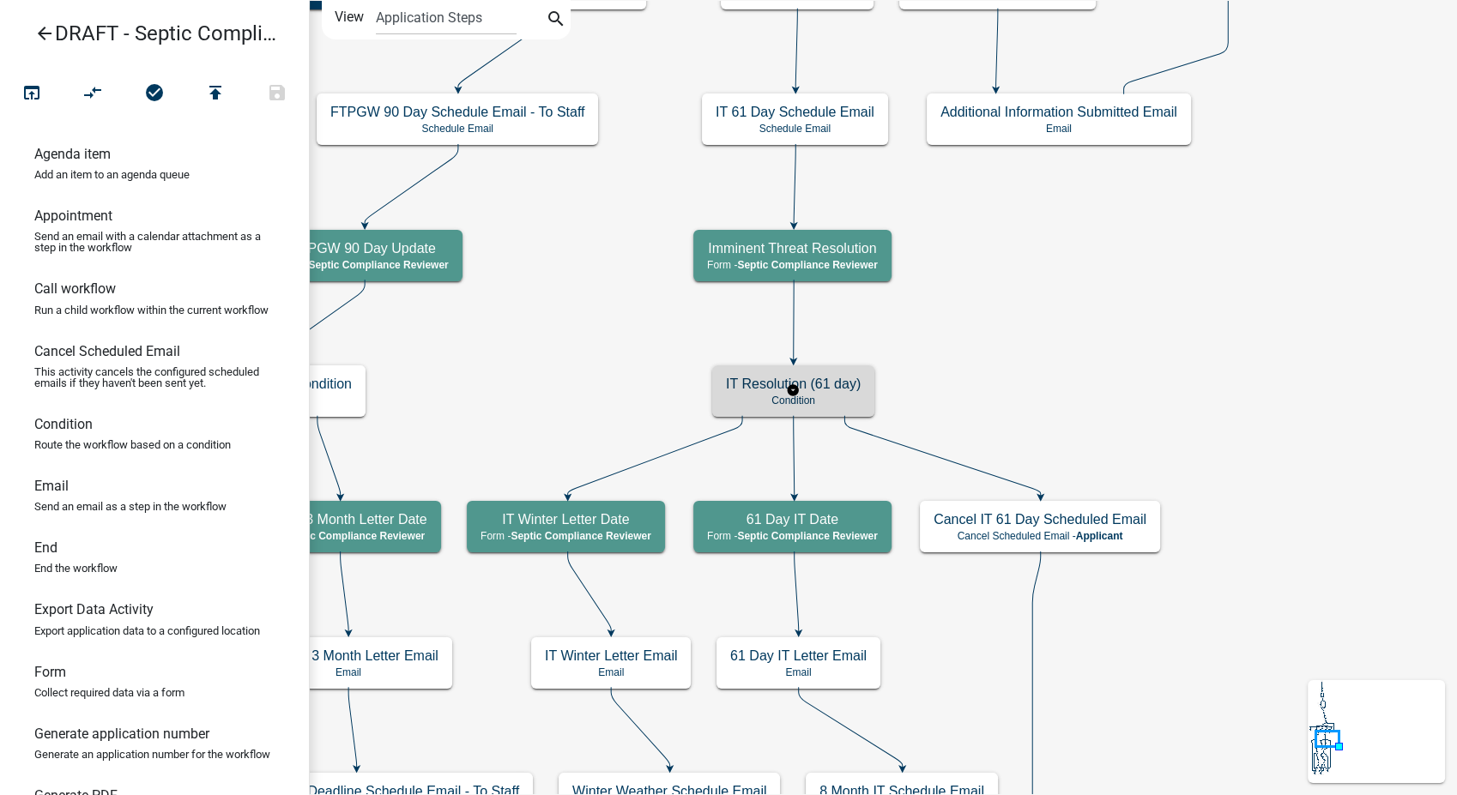
click at [766, 412] on div "IT Resolution (61 day) Condition" at bounding box center [793, 391] width 162 height 51
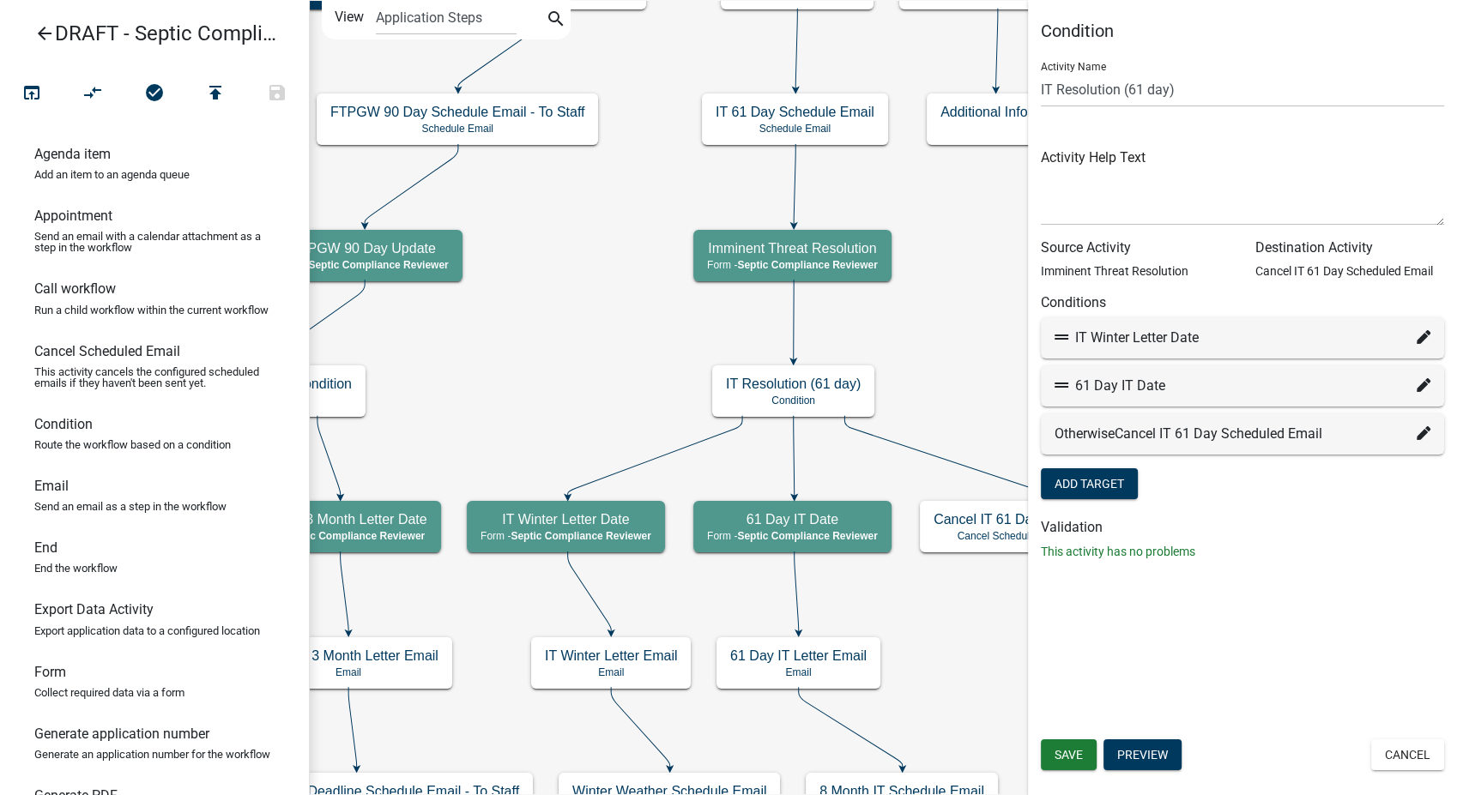
click at [1419, 335] on icon at bounding box center [1424, 337] width 14 height 14
select select "45: e7ee61f4-bce3-4705-b834-e755e40060f1"
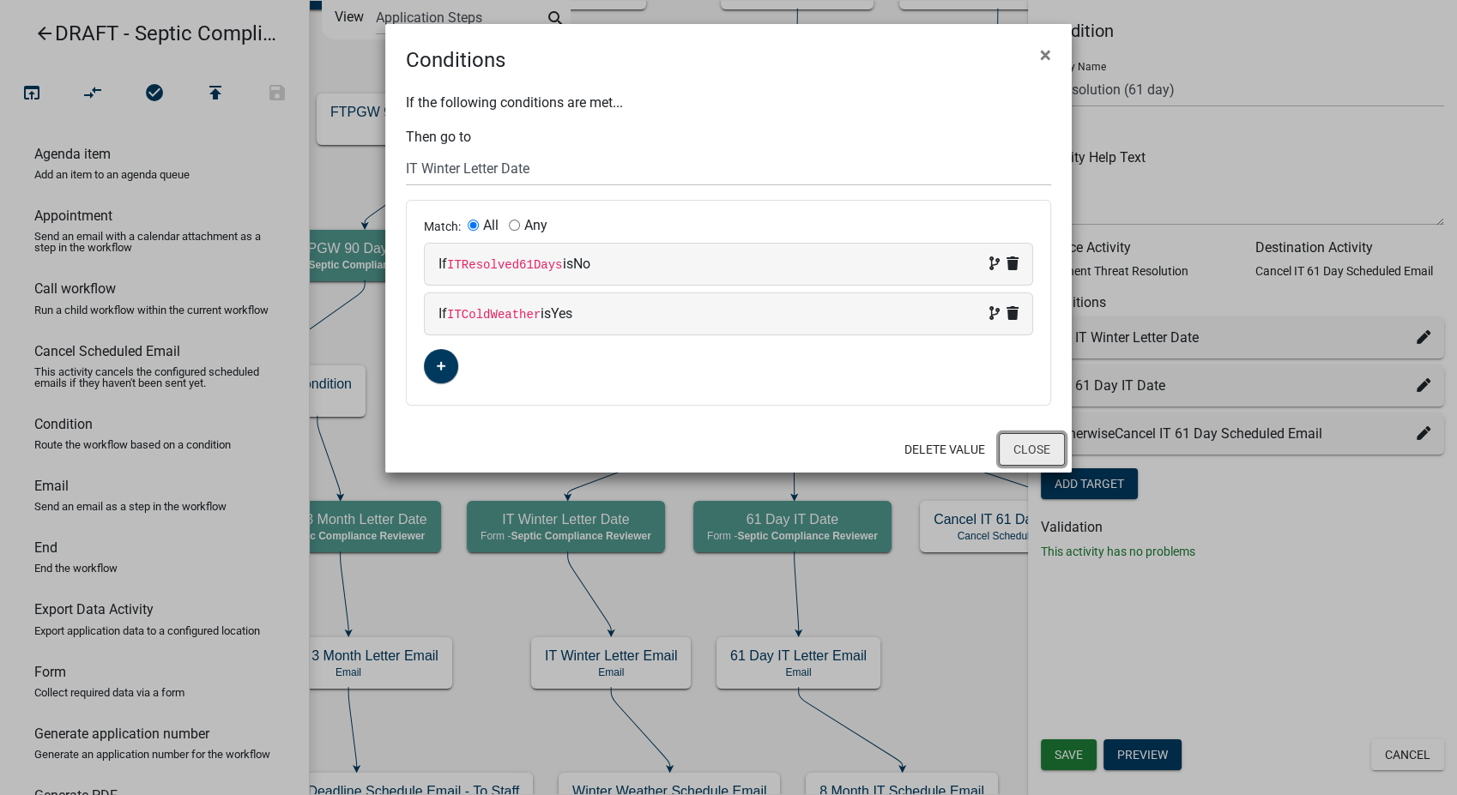
click at [1029, 463] on button "Close" at bounding box center [1032, 449] width 66 height 33
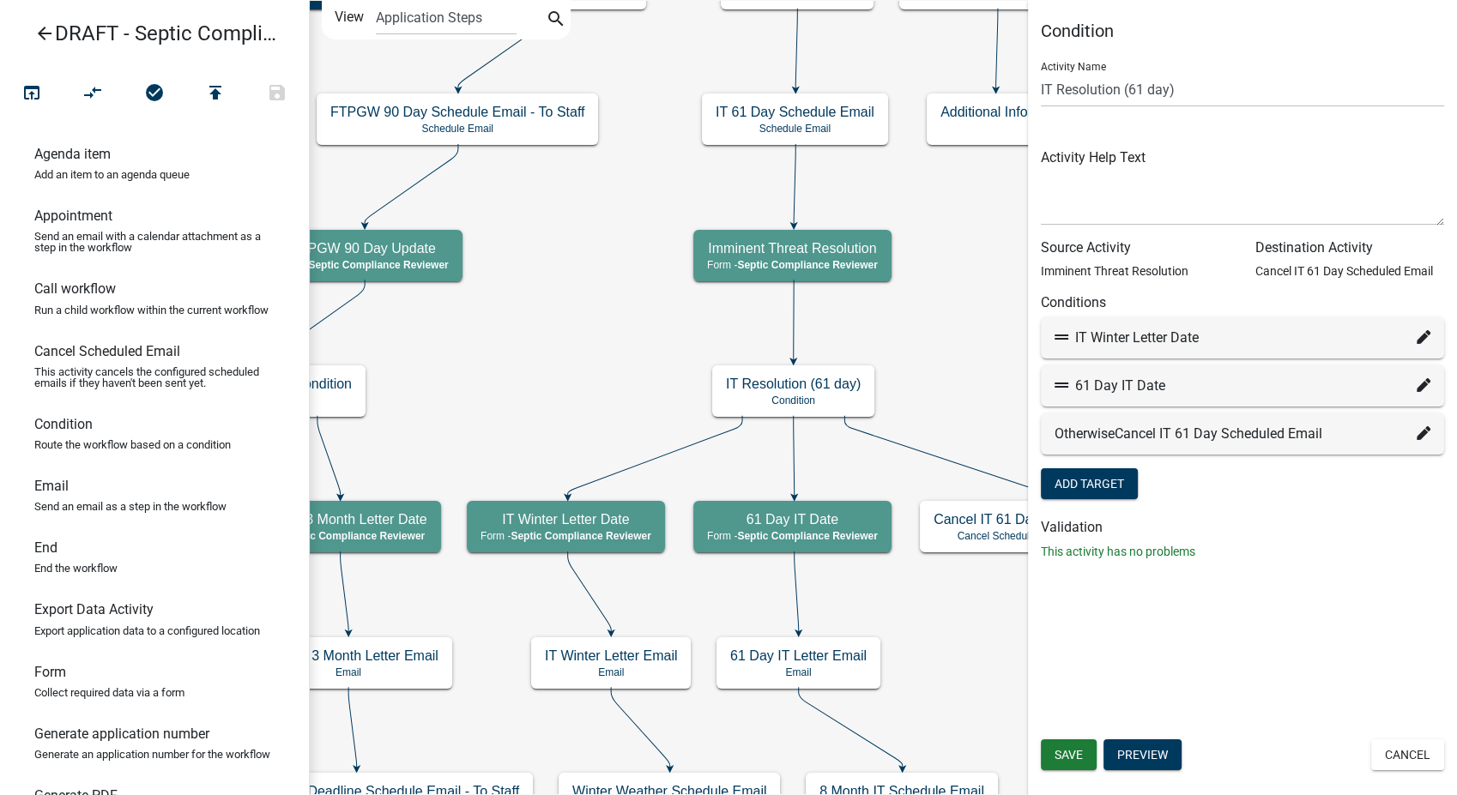
click at [1421, 379] on icon at bounding box center [1424, 385] width 14 height 14
select select "46: 1f01dad9-3151-4993-a813-6bebadb2a255"
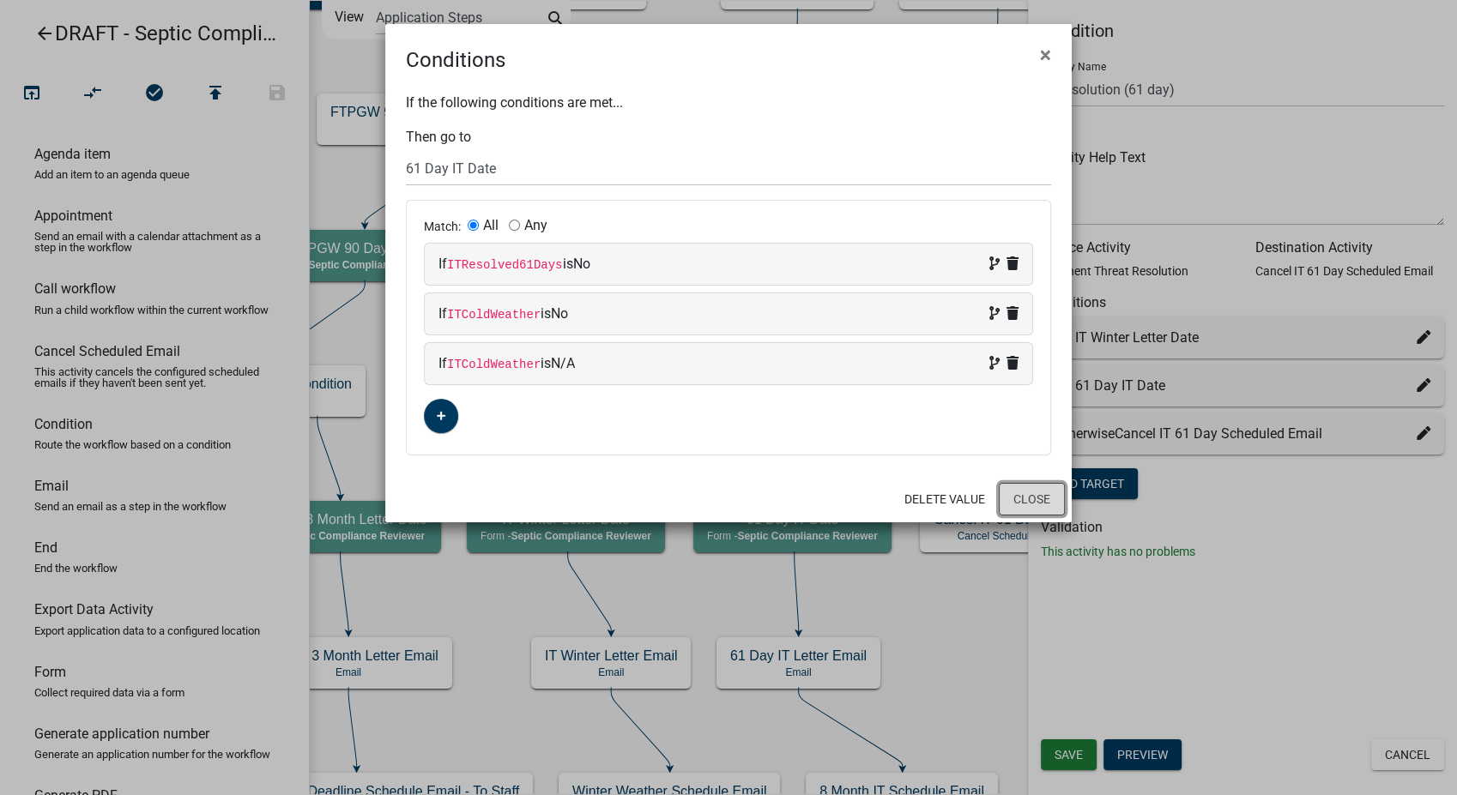
click at [1047, 499] on button "Close" at bounding box center [1032, 499] width 66 height 33
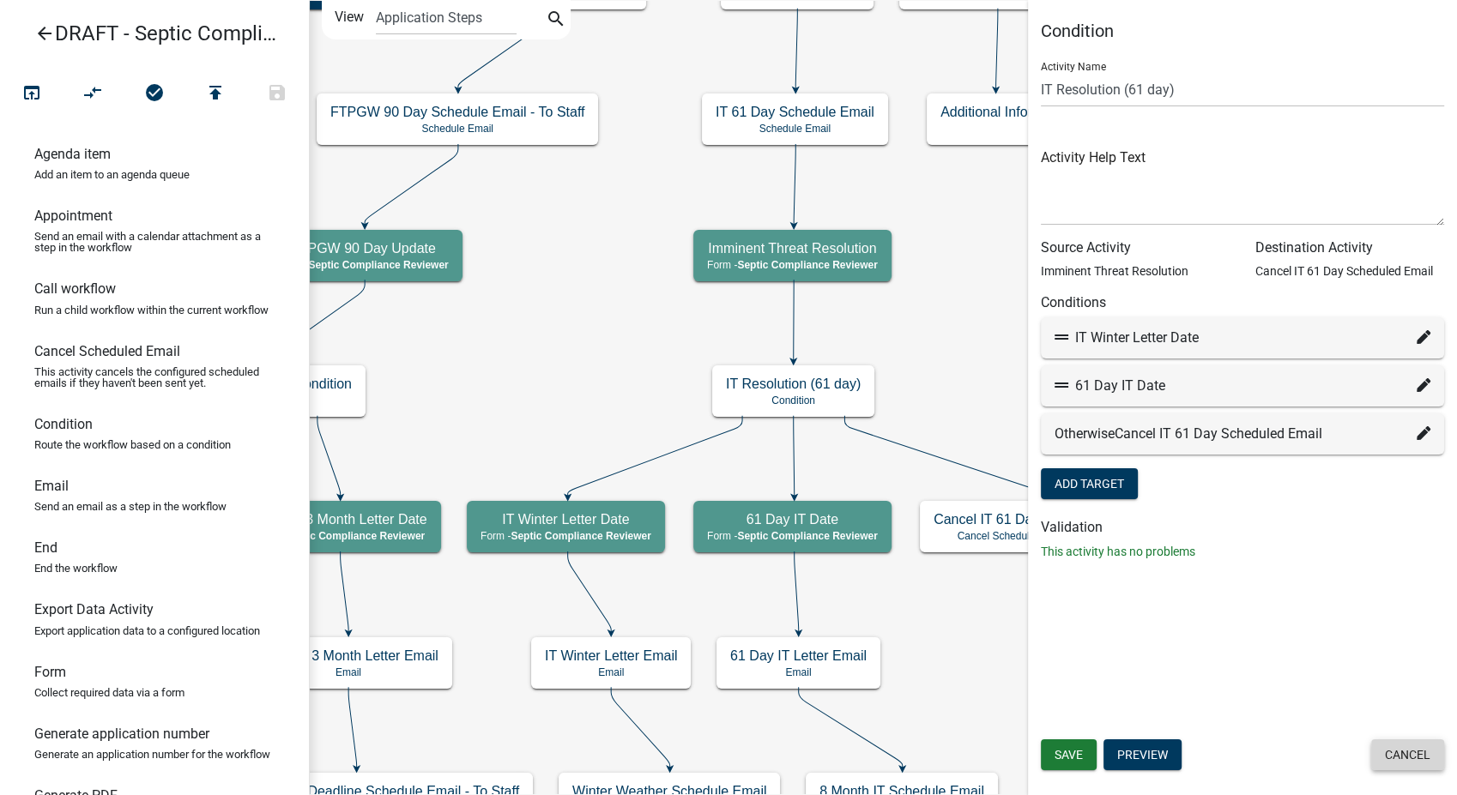
click at [1418, 766] on button "Cancel" at bounding box center [1407, 755] width 73 height 31
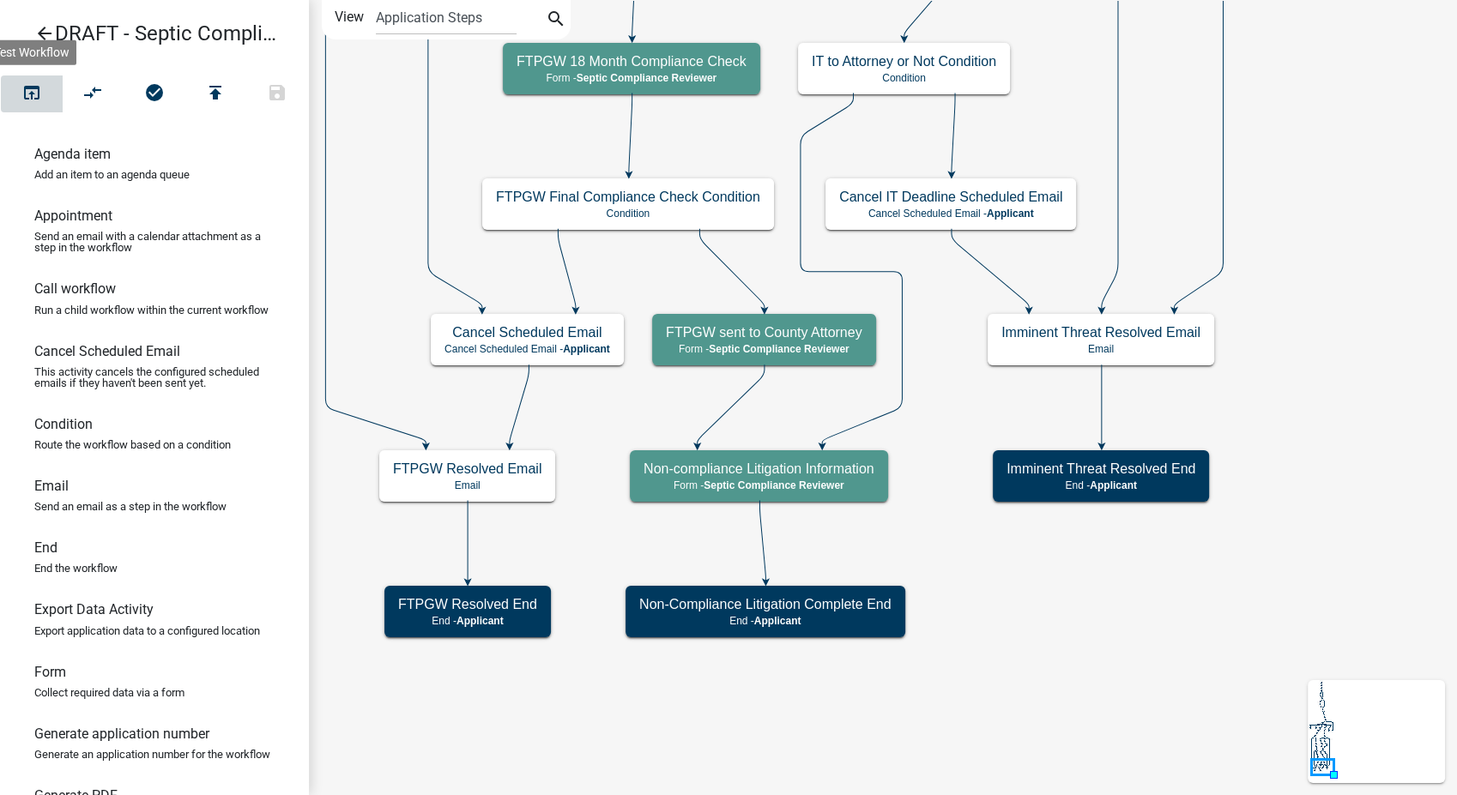
click at [37, 89] on icon "open_in_browser" at bounding box center [31, 94] width 21 height 24
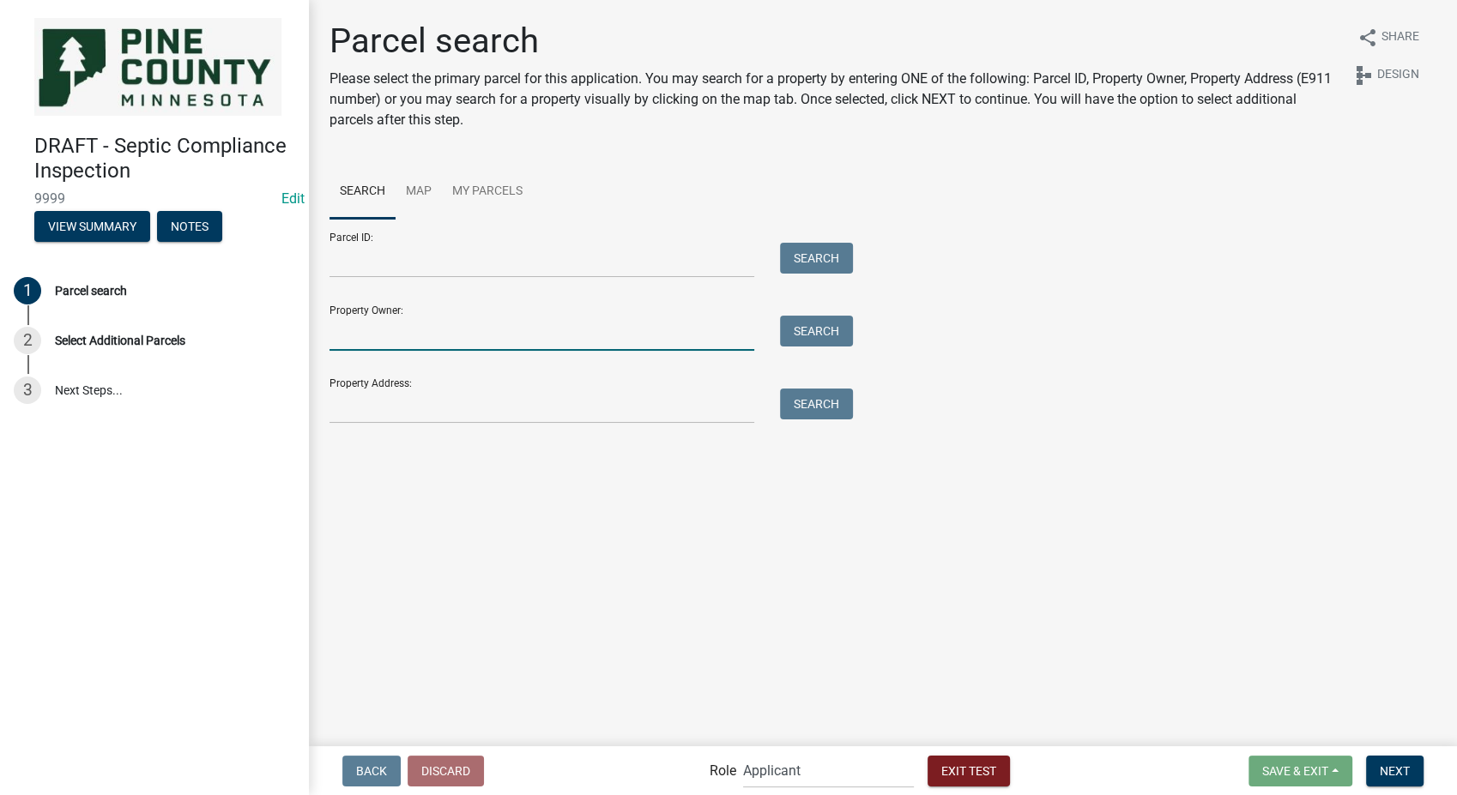
click at [404, 336] on input "Property Owner:" at bounding box center [542, 333] width 425 height 35
type input "[PERSON_NAME]"
click at [778, 324] on div "Search" at bounding box center [812, 333] width 90 height 35
click at [805, 329] on button "Search" at bounding box center [816, 331] width 73 height 31
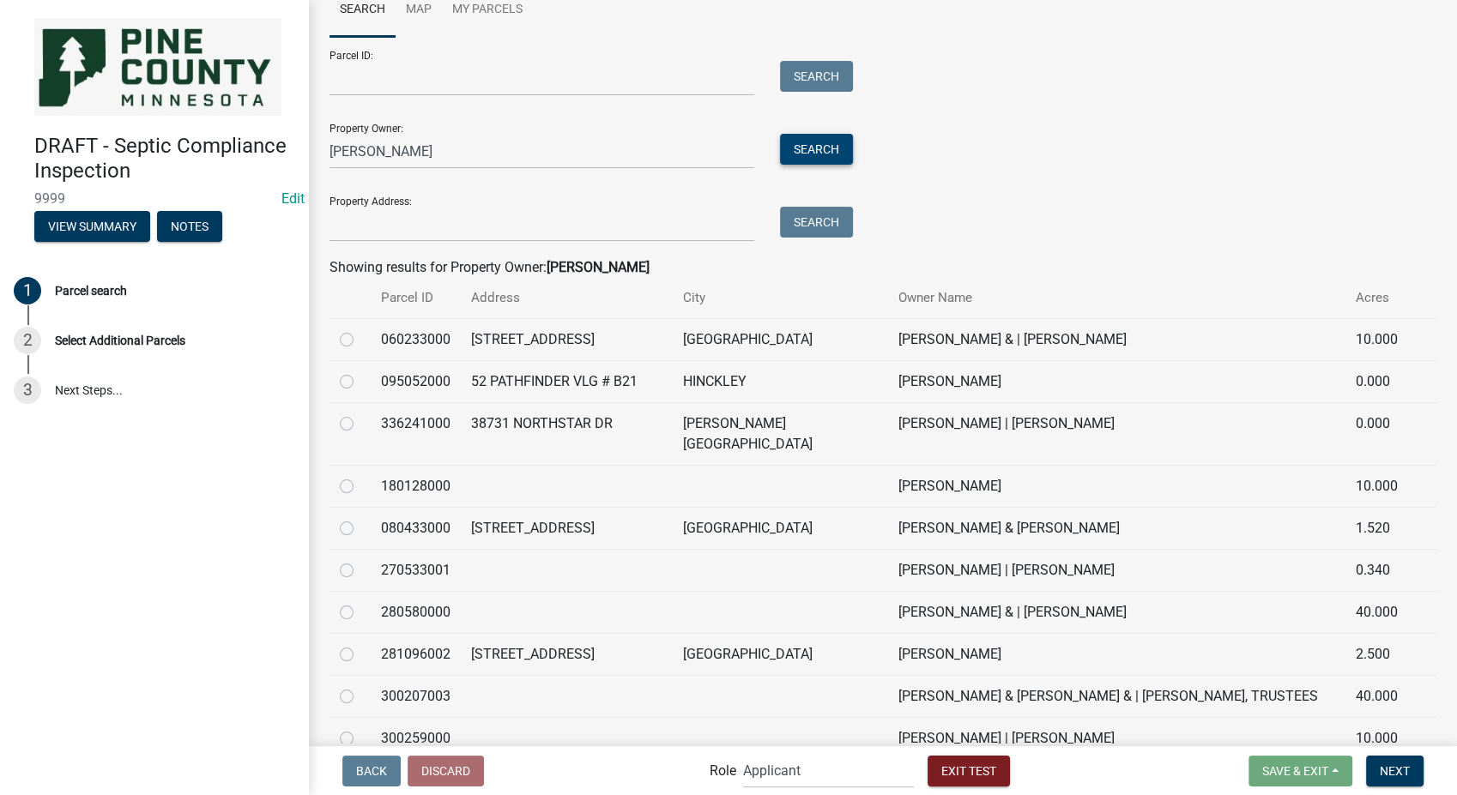
scroll to position [286, 0]
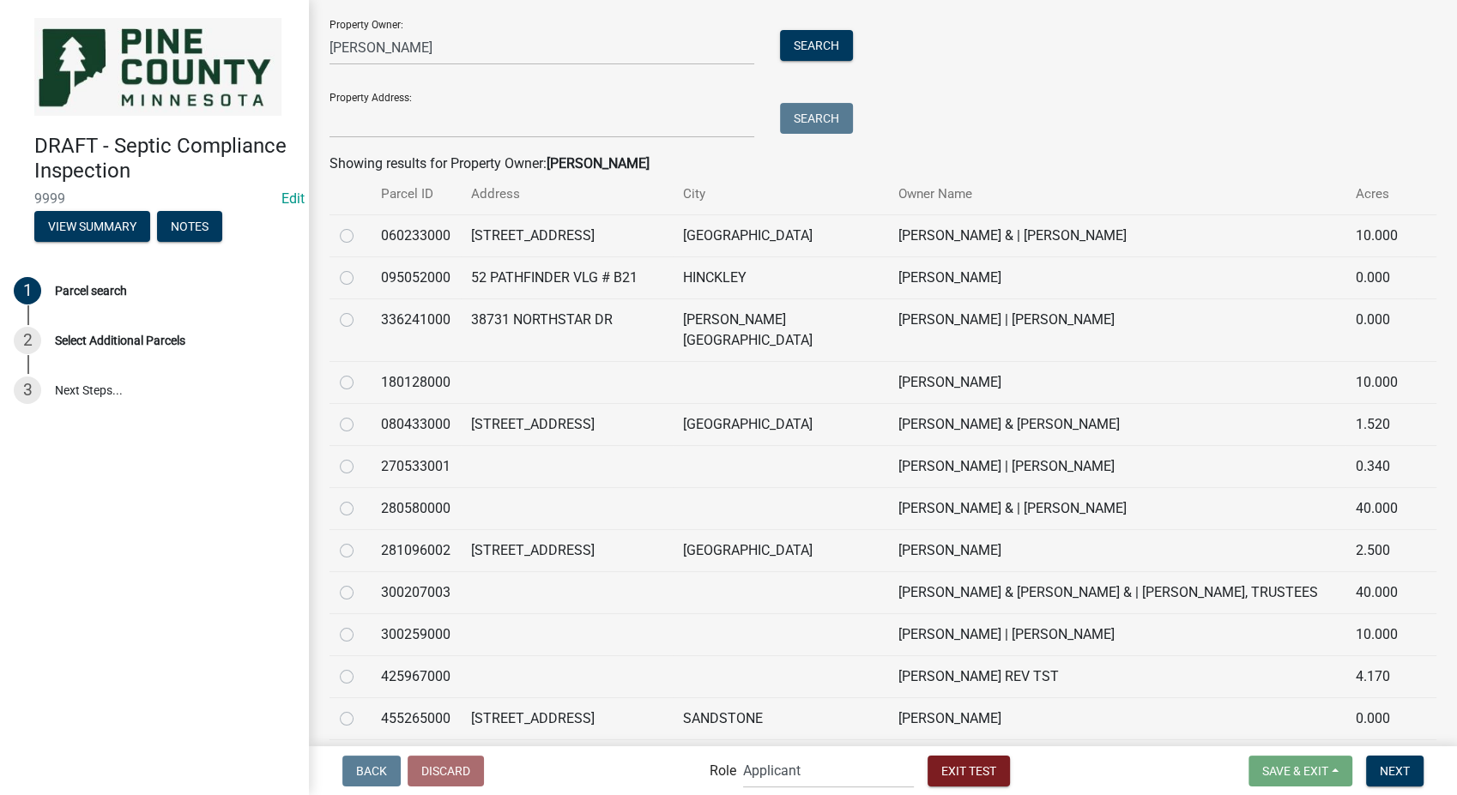
click at [360, 226] on label at bounding box center [360, 226] width 0 height 0
click at [360, 235] on input "radio" at bounding box center [365, 231] width 11 height 11
radio input "true"
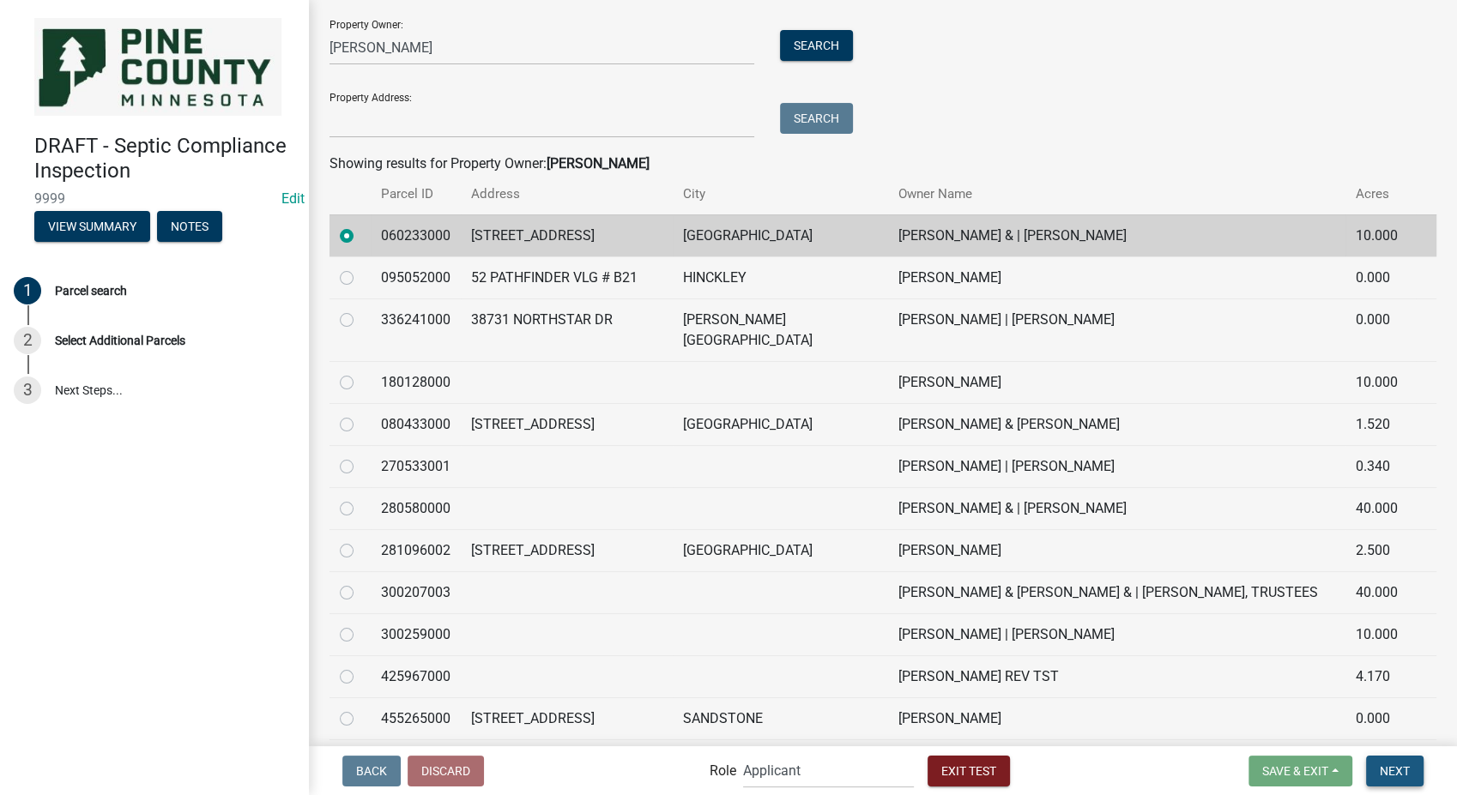
click at [1396, 772] on span "Next" at bounding box center [1395, 771] width 30 height 14
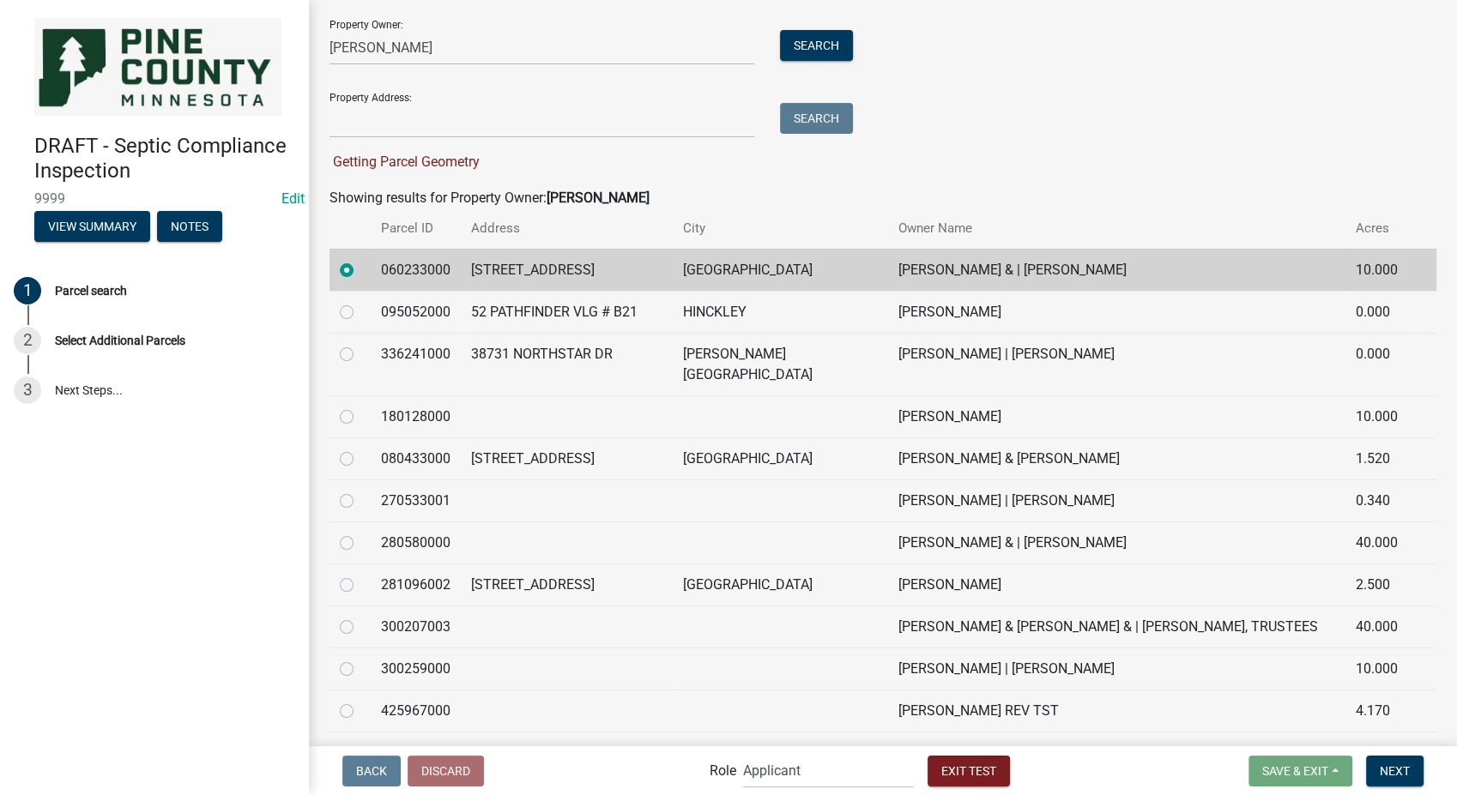
click at [351, 407] on div at bounding box center [350, 417] width 21 height 21
click at [360, 407] on label at bounding box center [360, 407] width 0 height 0
click at [360, 407] on input "radio" at bounding box center [365, 412] width 11 height 11
radio input "true"
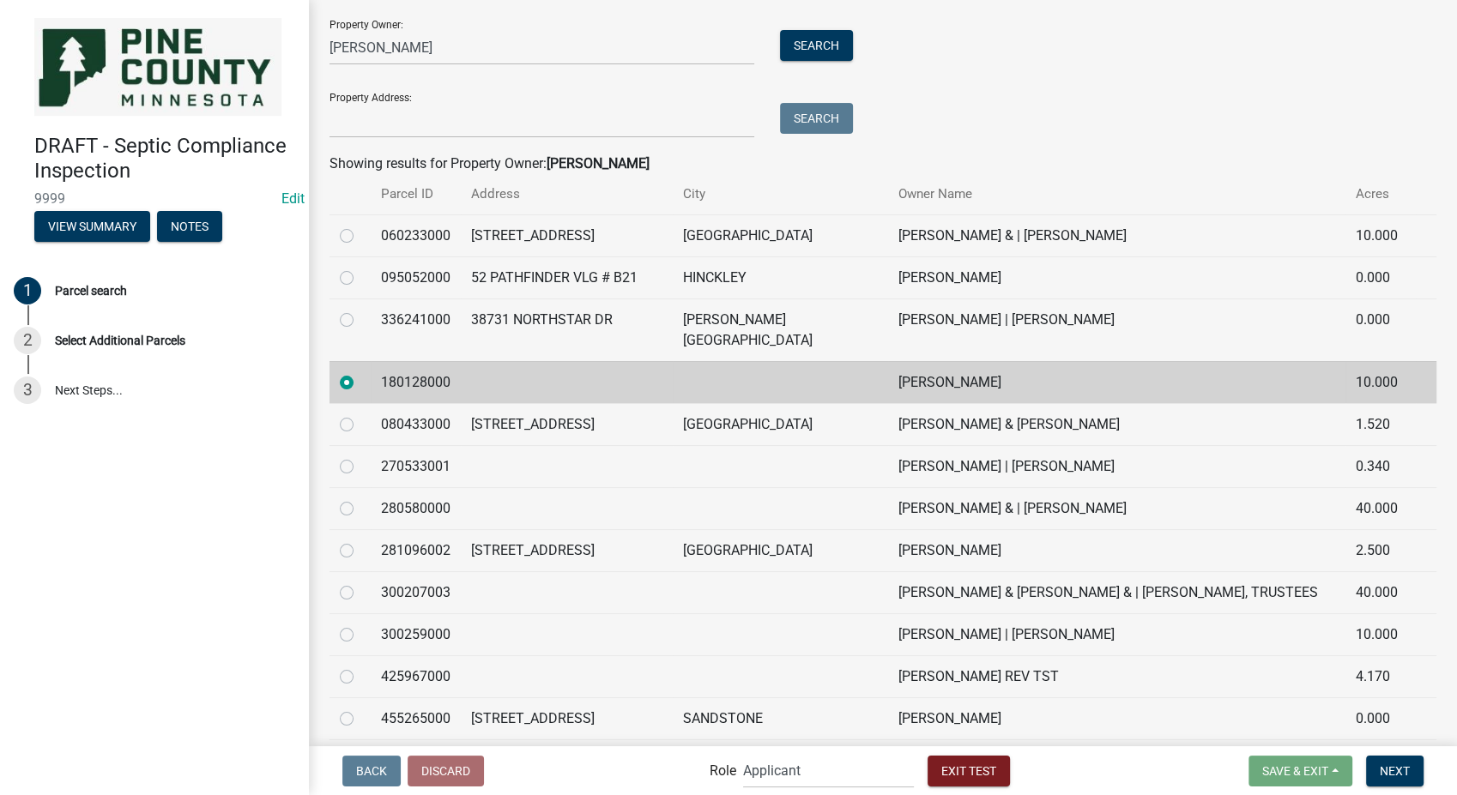
click at [360, 226] on label at bounding box center [360, 226] width 0 height 0
click at [360, 237] on input "radio" at bounding box center [365, 231] width 11 height 11
radio input "true"
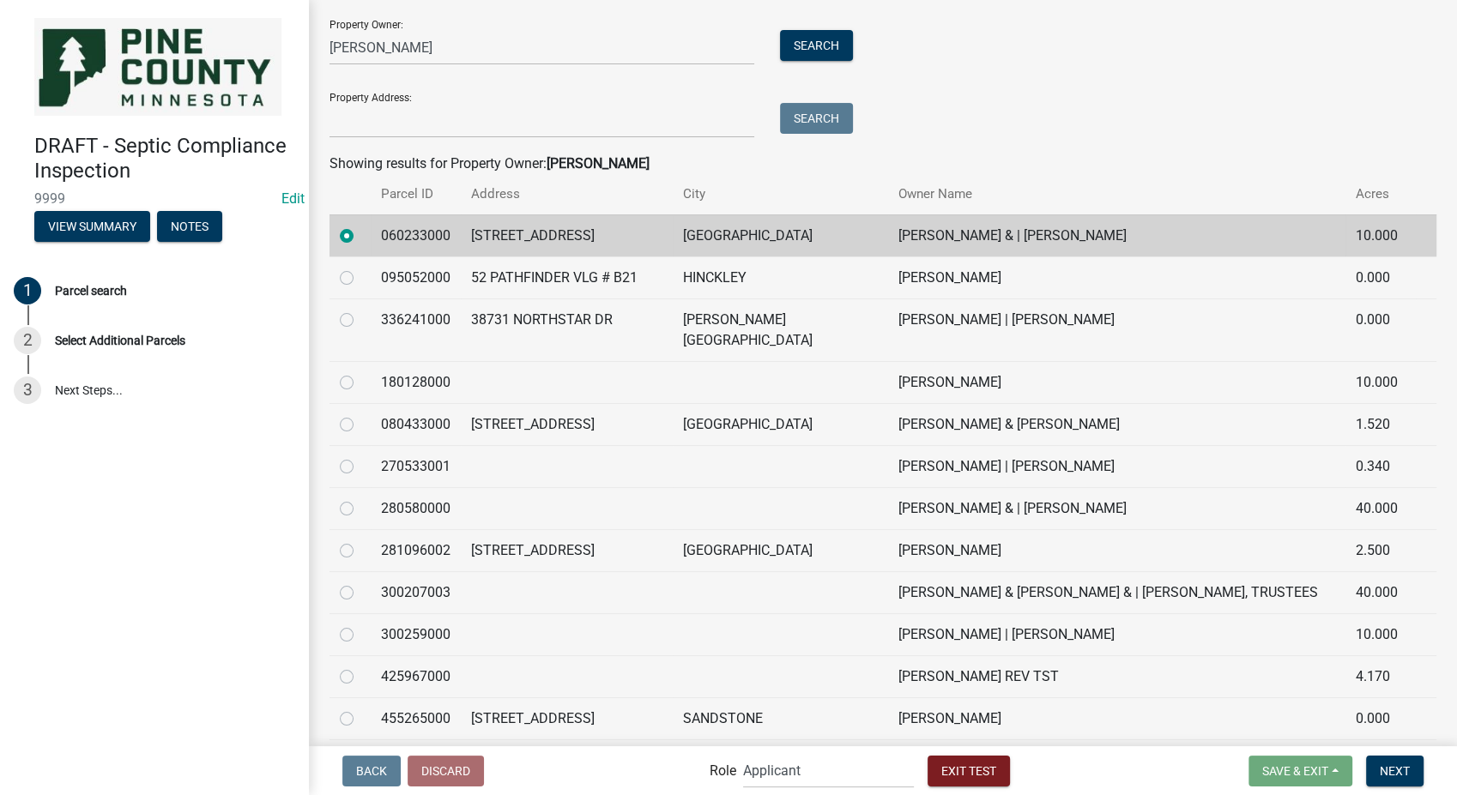
click at [346, 541] on div at bounding box center [350, 551] width 21 height 21
click at [1405, 780] on button "Next" at bounding box center [1394, 771] width 57 height 31
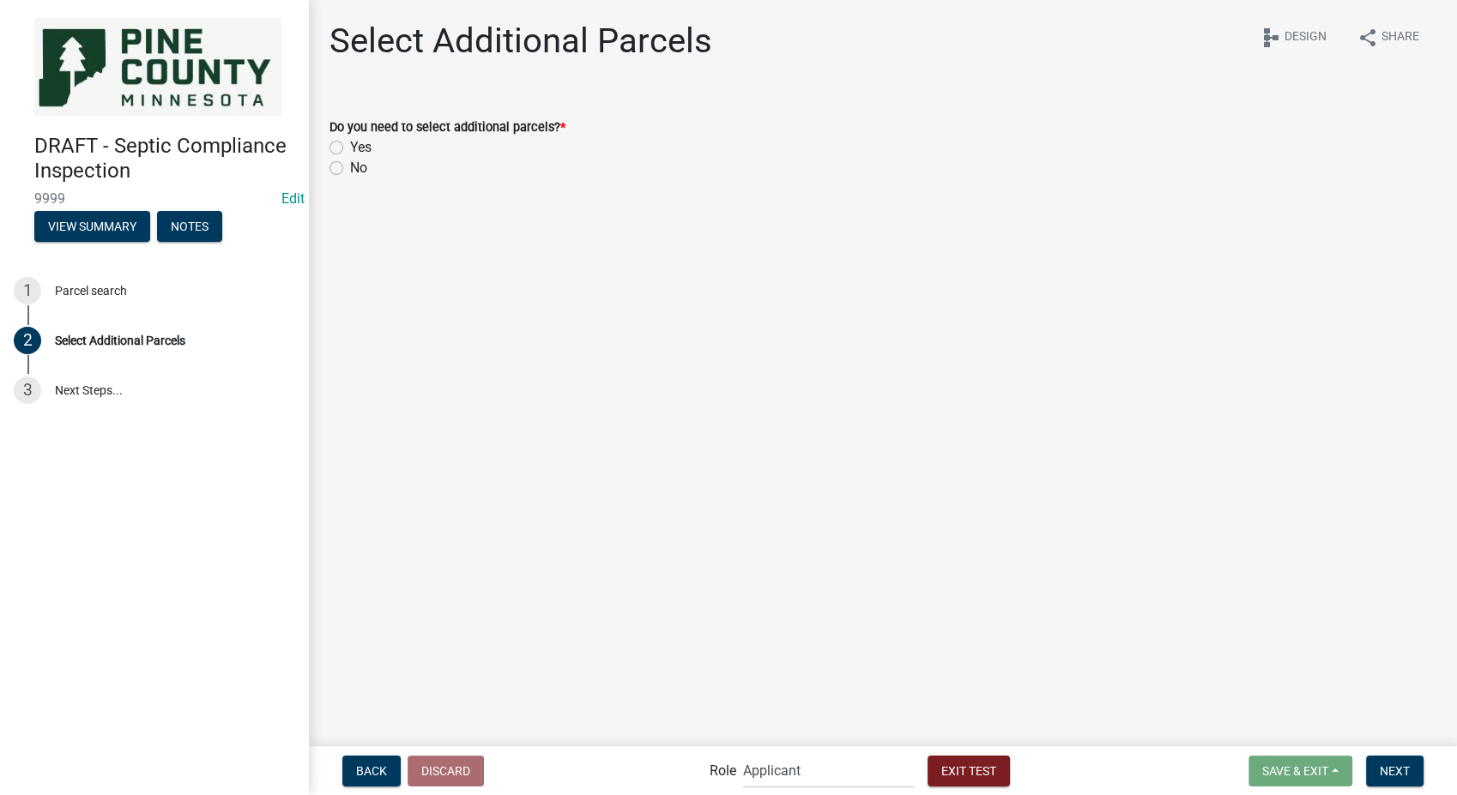
click at [350, 171] on label "No" at bounding box center [358, 168] width 17 height 21
click at [350, 169] on input "No" at bounding box center [355, 163] width 11 height 11
radio input "true"
click at [1399, 765] on span "Next" at bounding box center [1395, 771] width 30 height 14
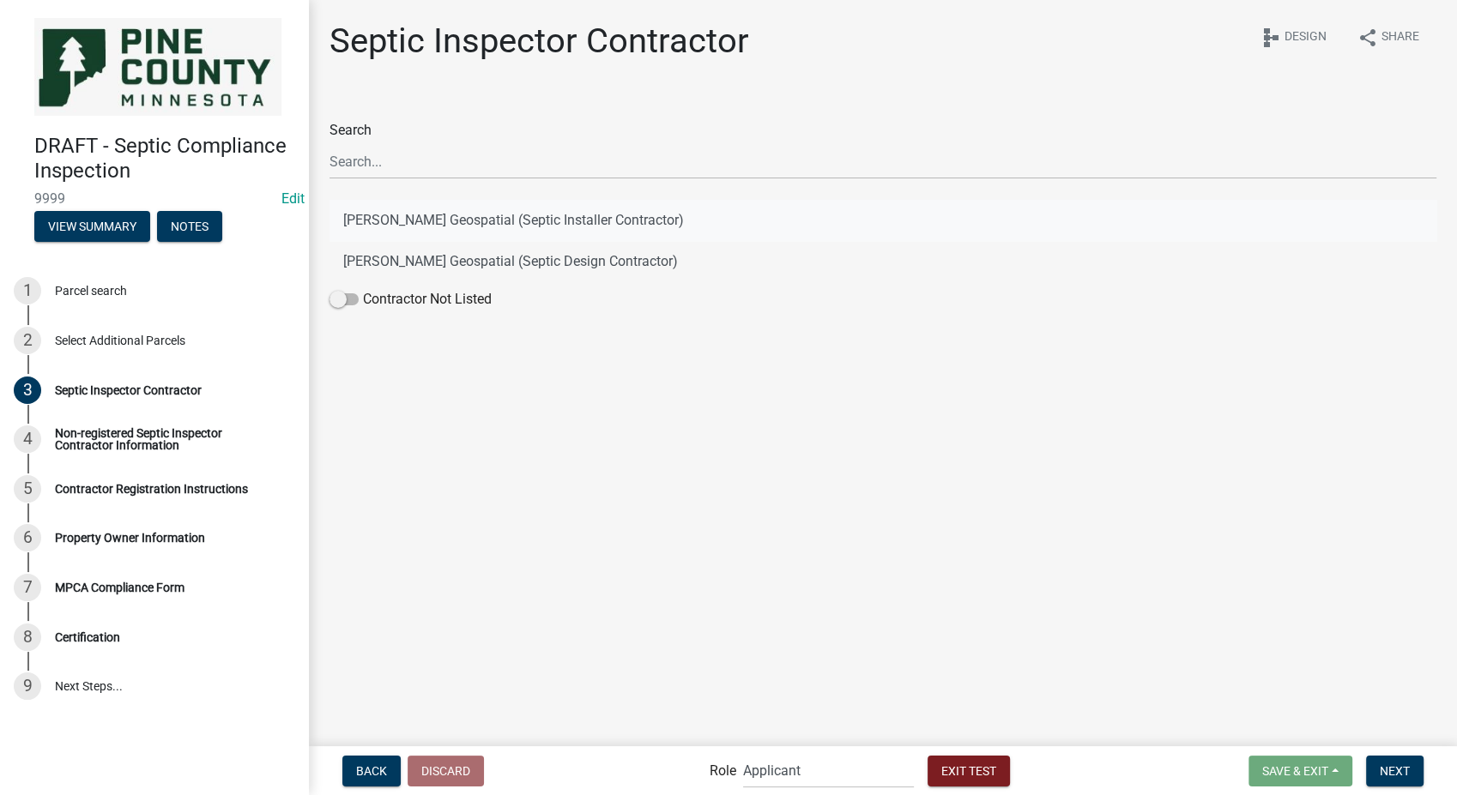
click at [553, 231] on button "[PERSON_NAME] Geospatial (Septic Installer Contractor)" at bounding box center [883, 220] width 1107 height 41
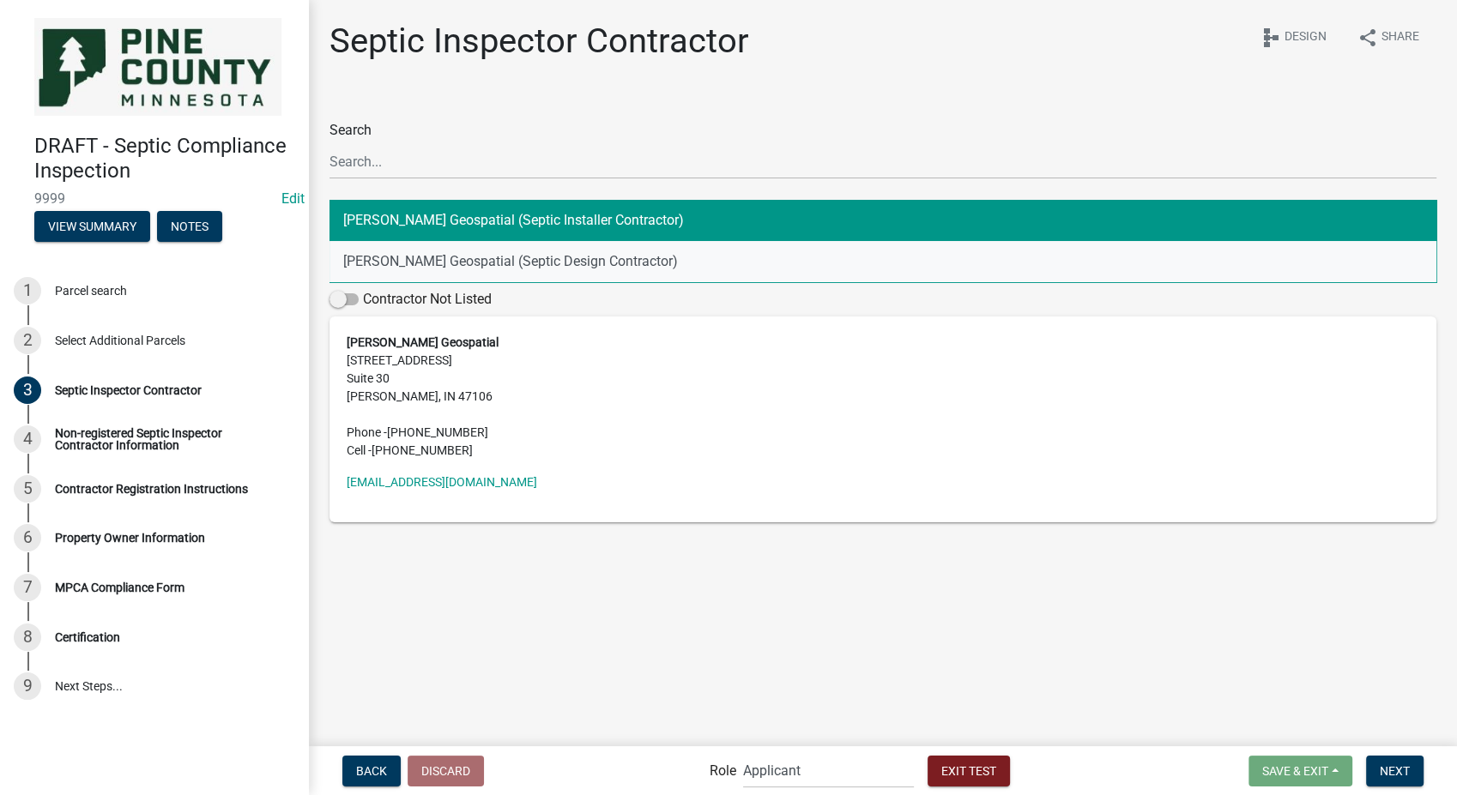
click at [515, 260] on button "[PERSON_NAME] Geospatial (Septic Design Contractor)" at bounding box center [883, 261] width 1107 height 41
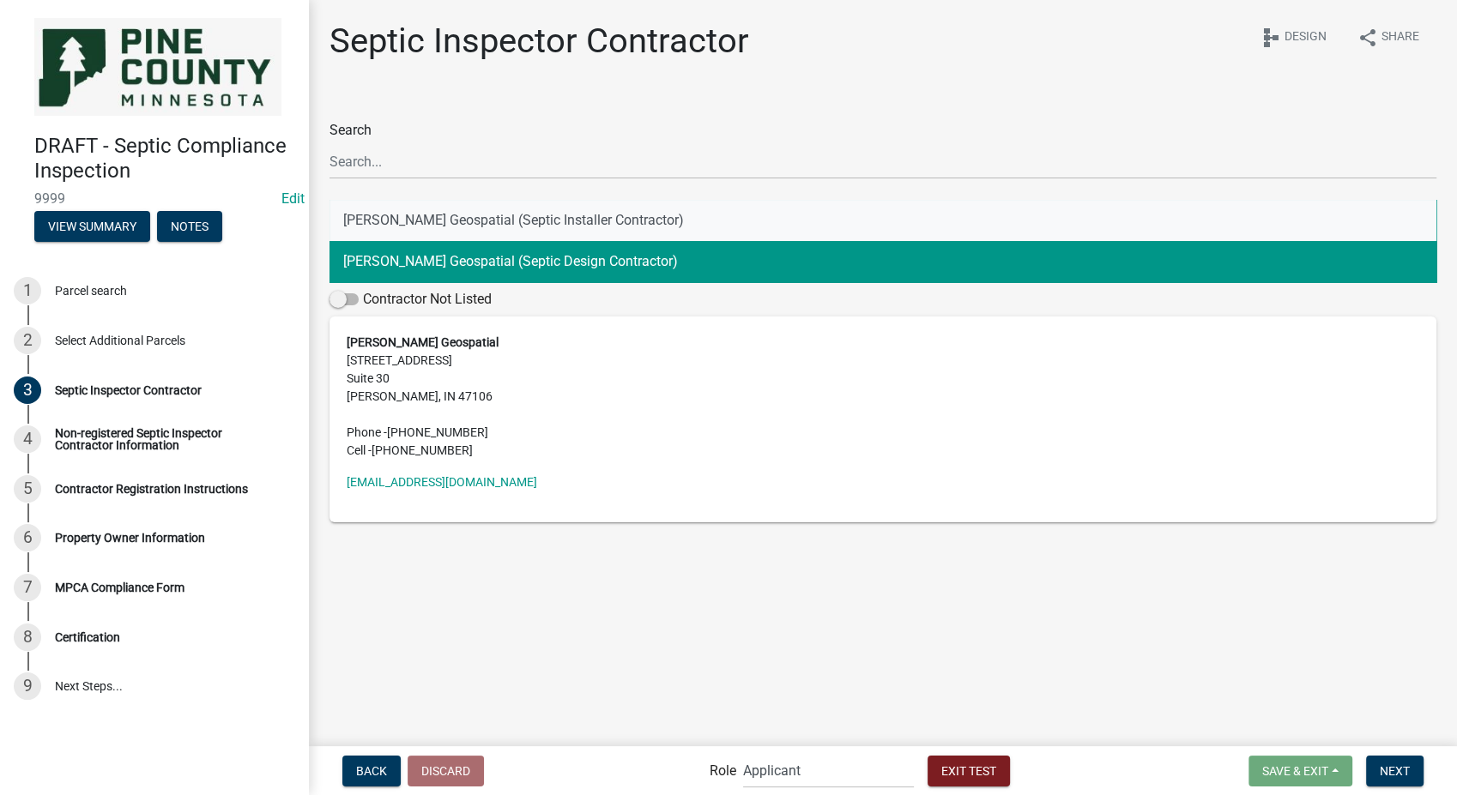
click at [508, 225] on button "[PERSON_NAME] Geospatial (Septic Installer Contractor)" at bounding box center [883, 220] width 1107 height 41
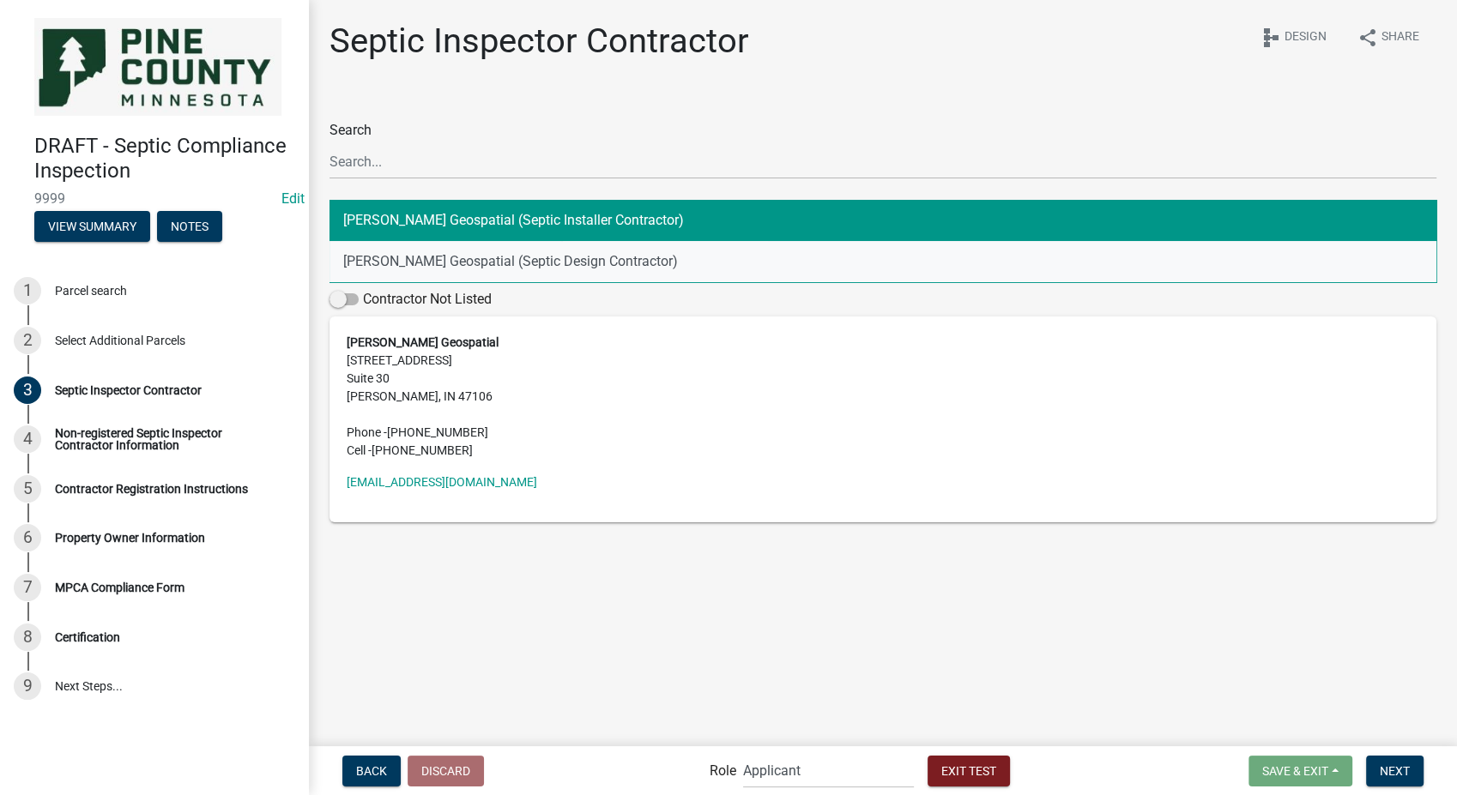
click at [506, 258] on button "[PERSON_NAME] Geospatial (Septic Design Contractor)" at bounding box center [883, 261] width 1107 height 41
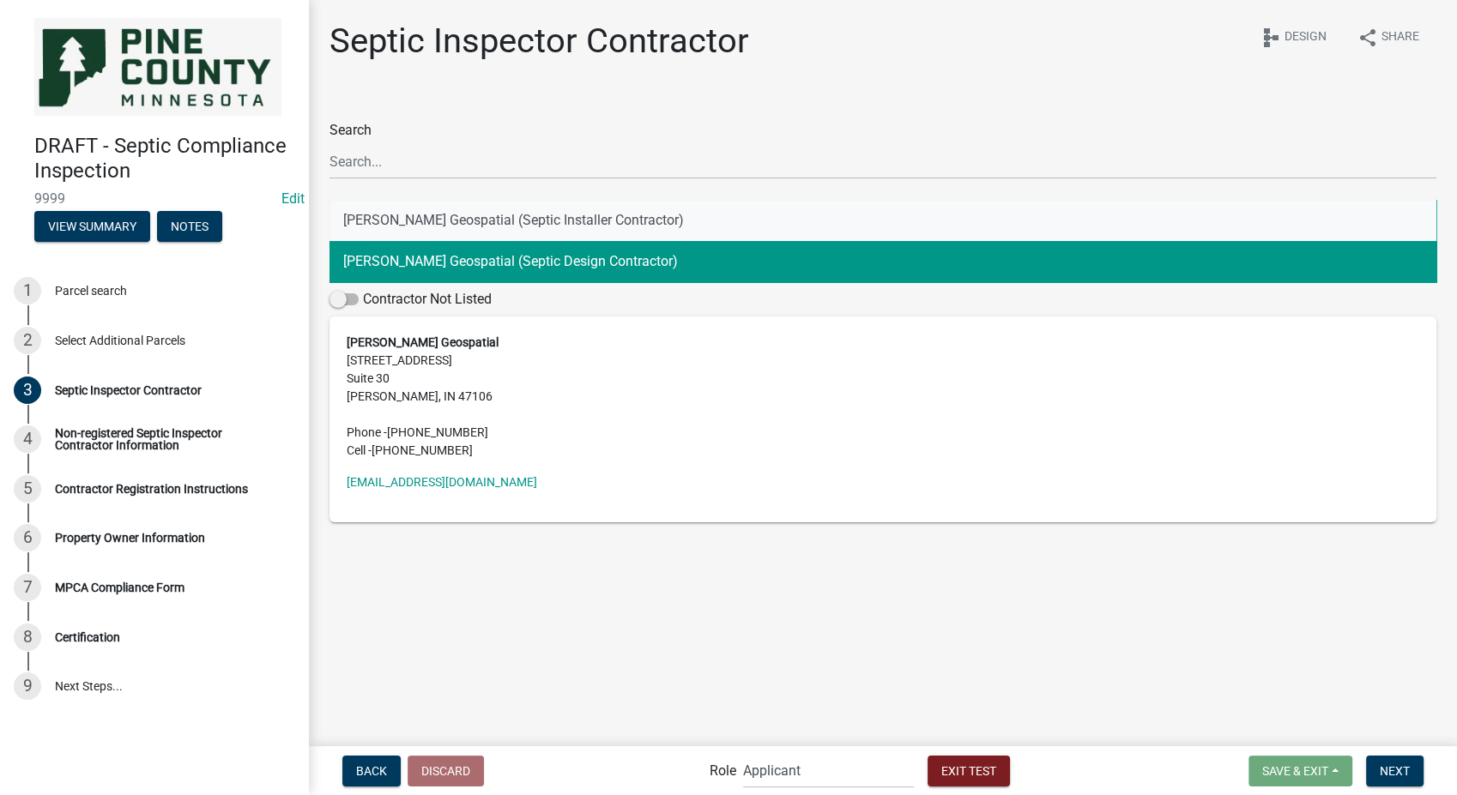
click at [505, 215] on button "[PERSON_NAME] Geospatial (Septic Installer Contractor)" at bounding box center [883, 220] width 1107 height 41
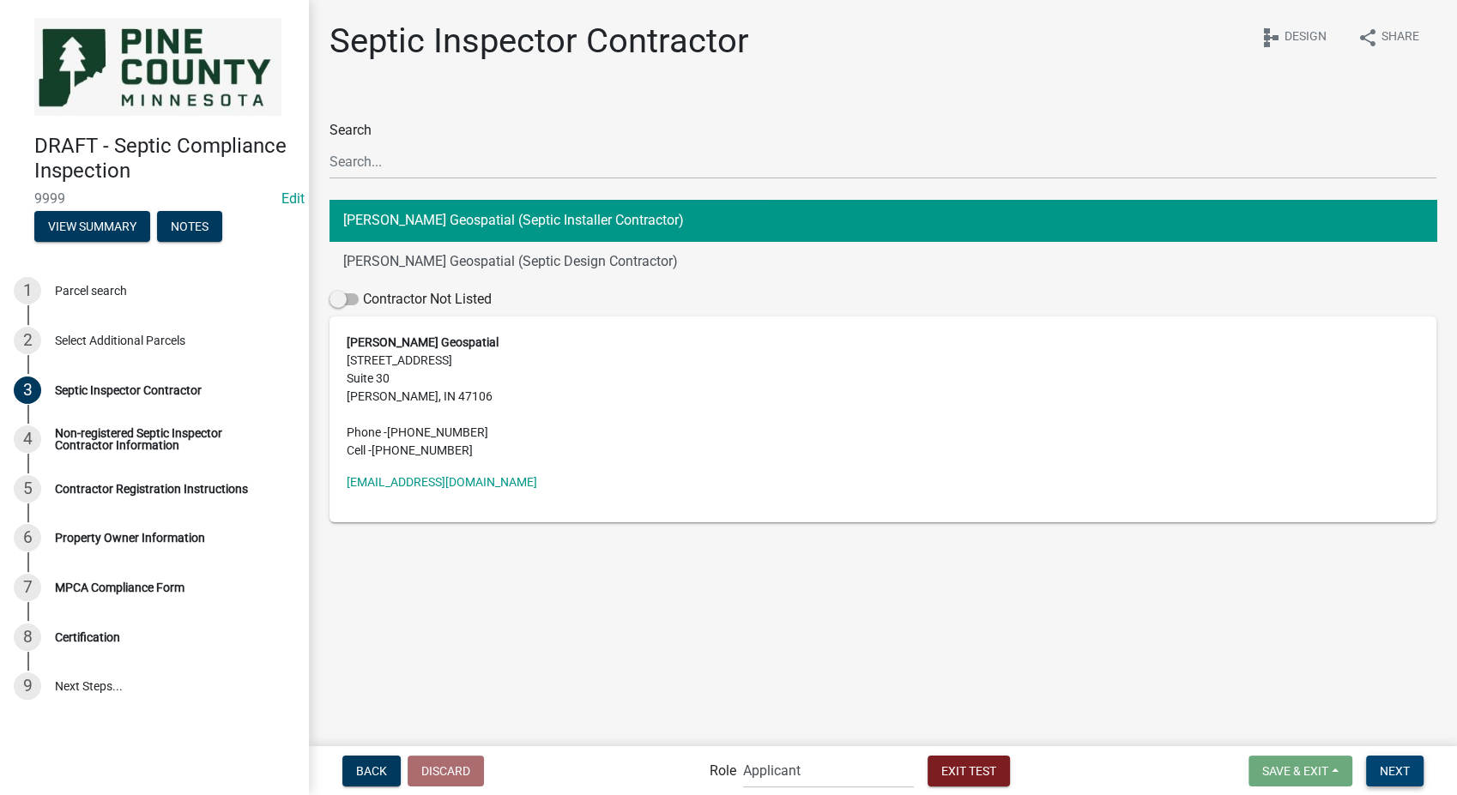
click at [1394, 766] on span "Next" at bounding box center [1395, 771] width 30 height 14
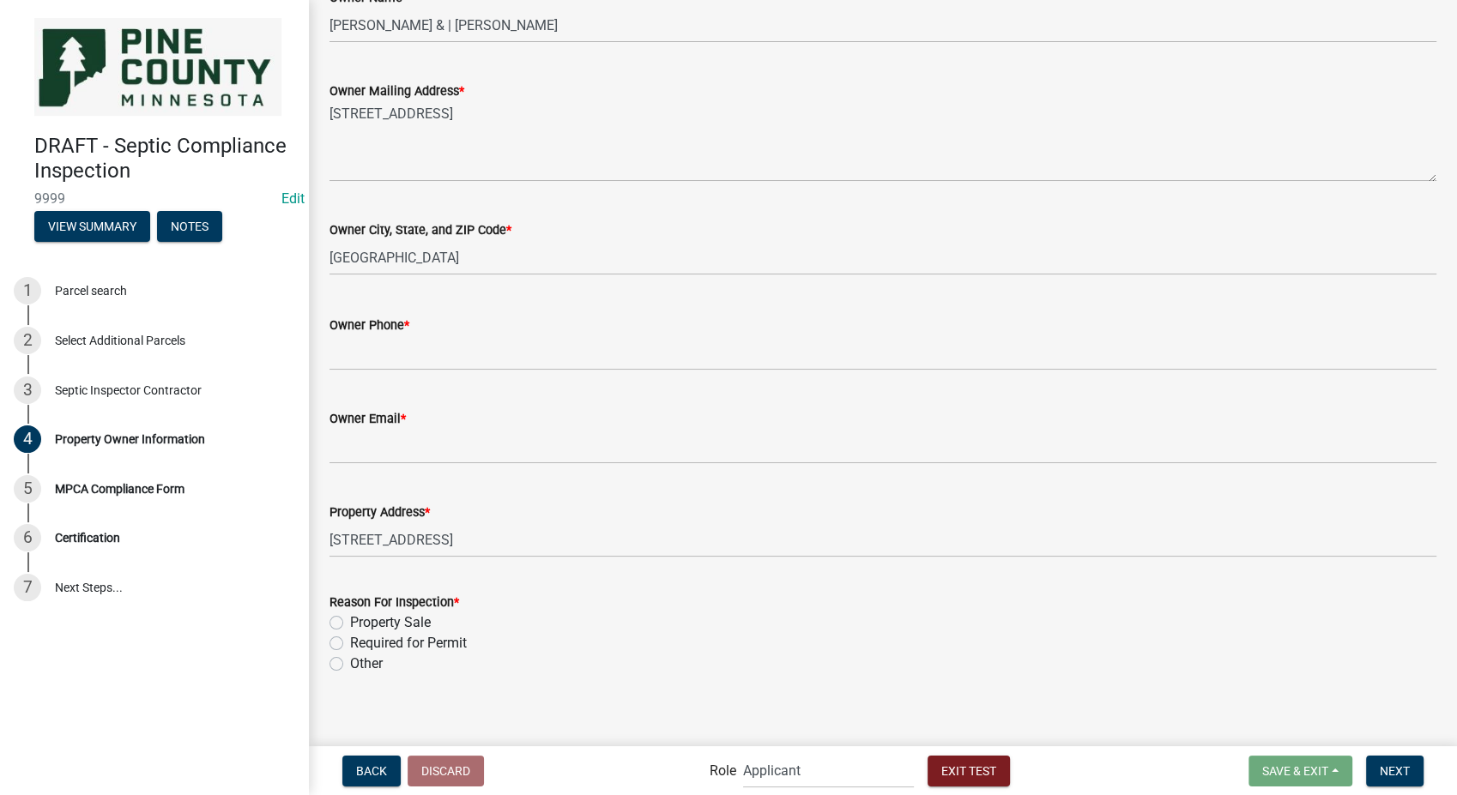
scroll to position [293, 0]
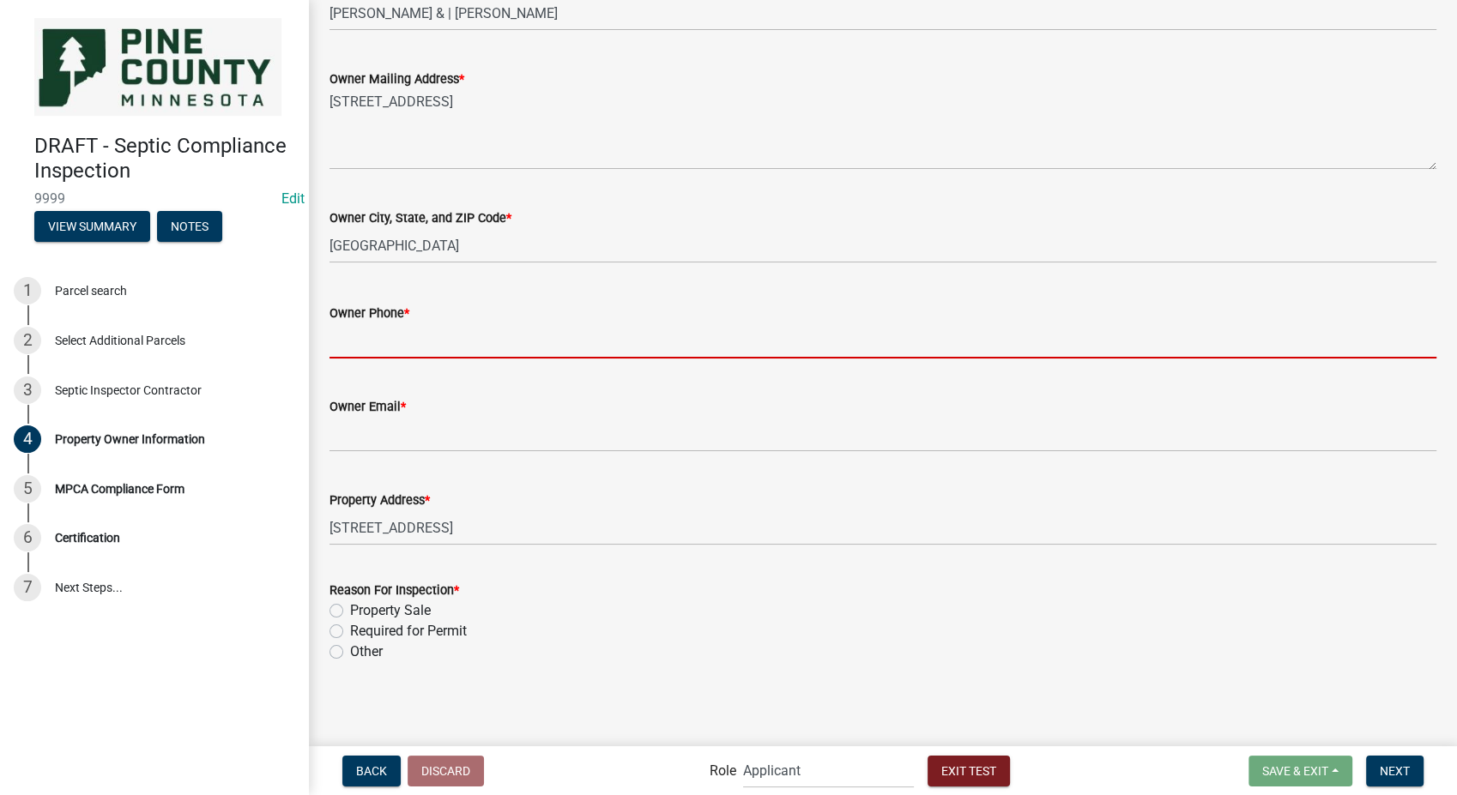
click at [360, 347] on input "Owner Phone *" at bounding box center [883, 341] width 1107 height 35
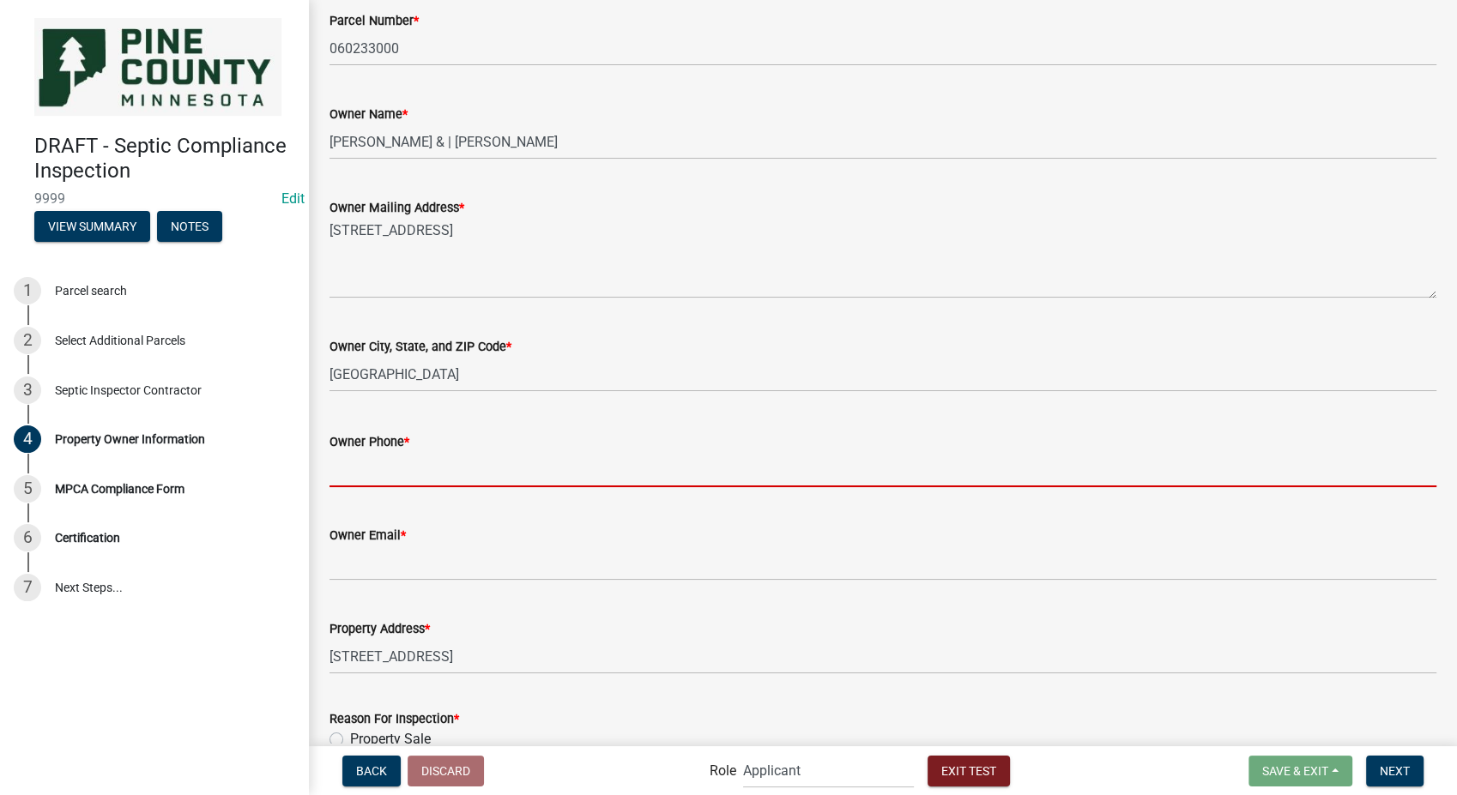
scroll to position [103, 0]
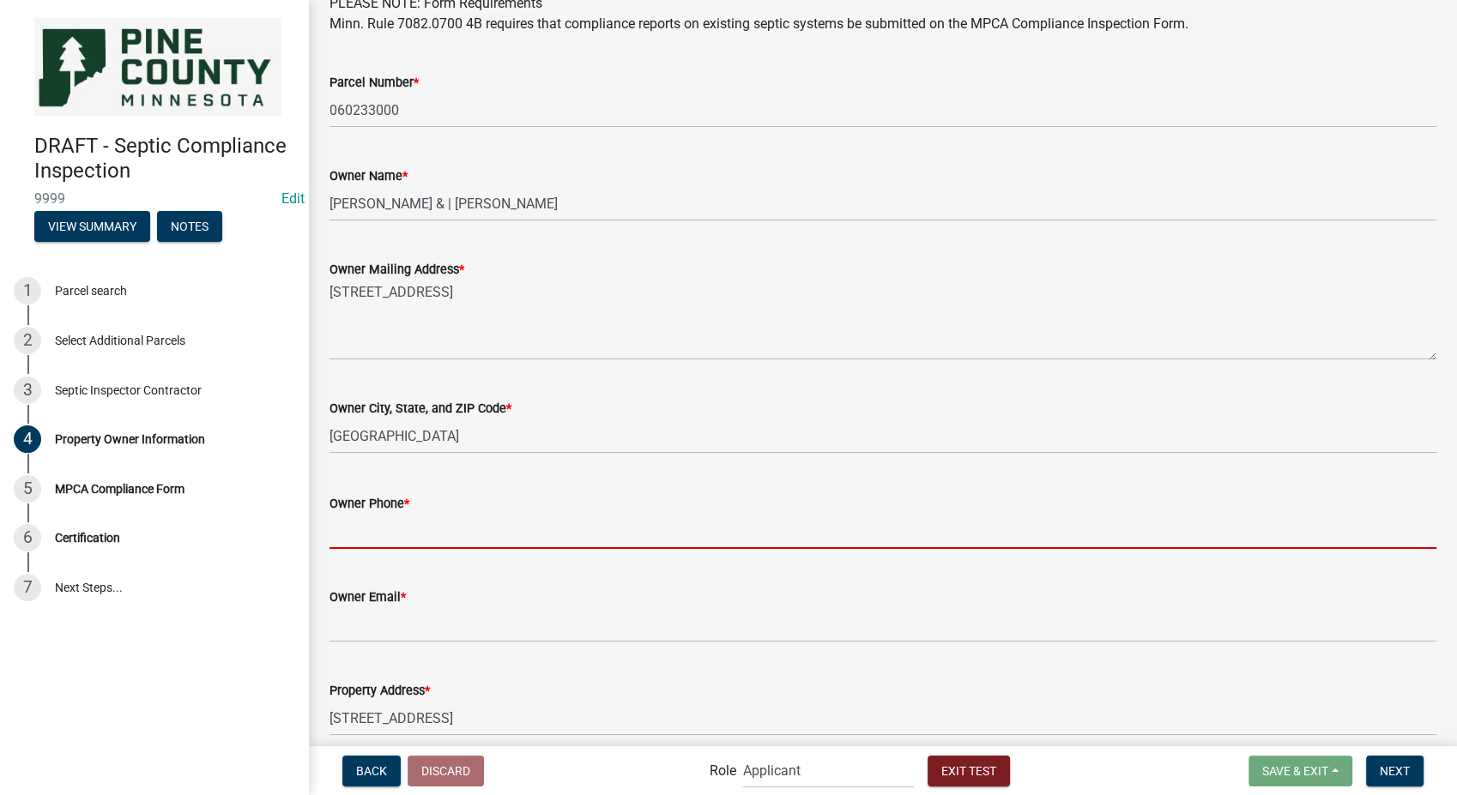
type input "8127861368"
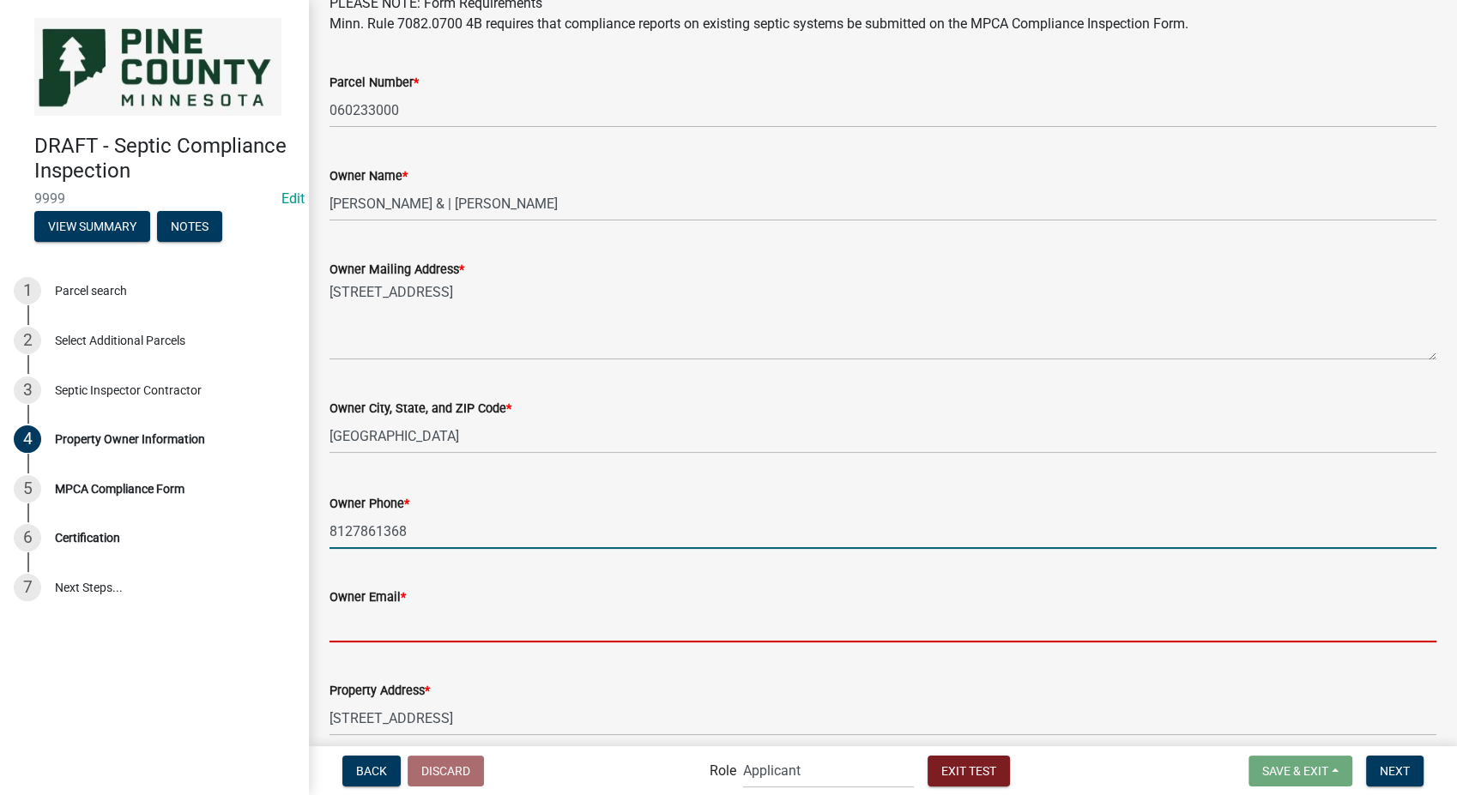
type input "[PERSON_NAME] ([PERSON_NAME]) || [PERSON_NAME] ([PERSON_NAME])"
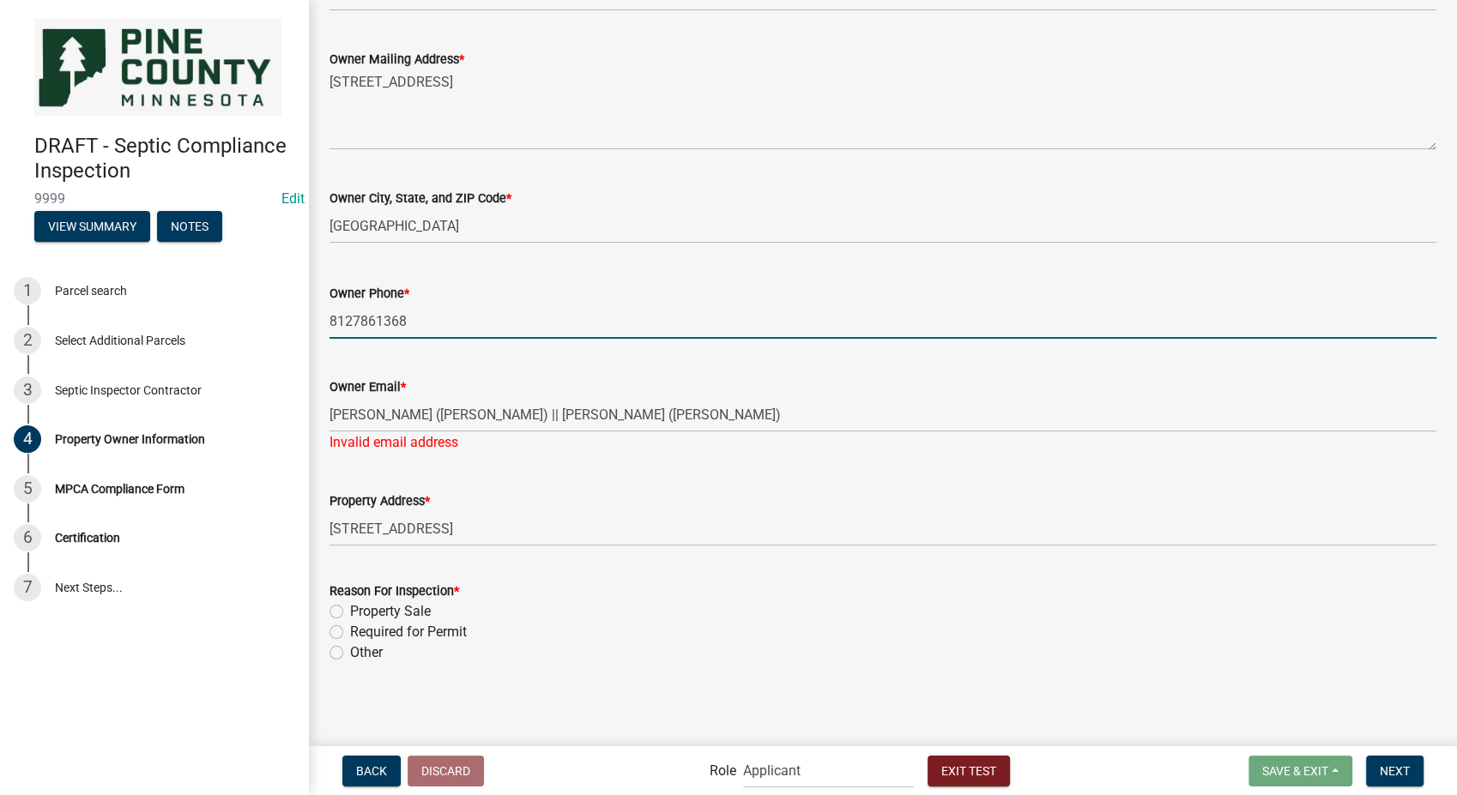
scroll to position [314, 0]
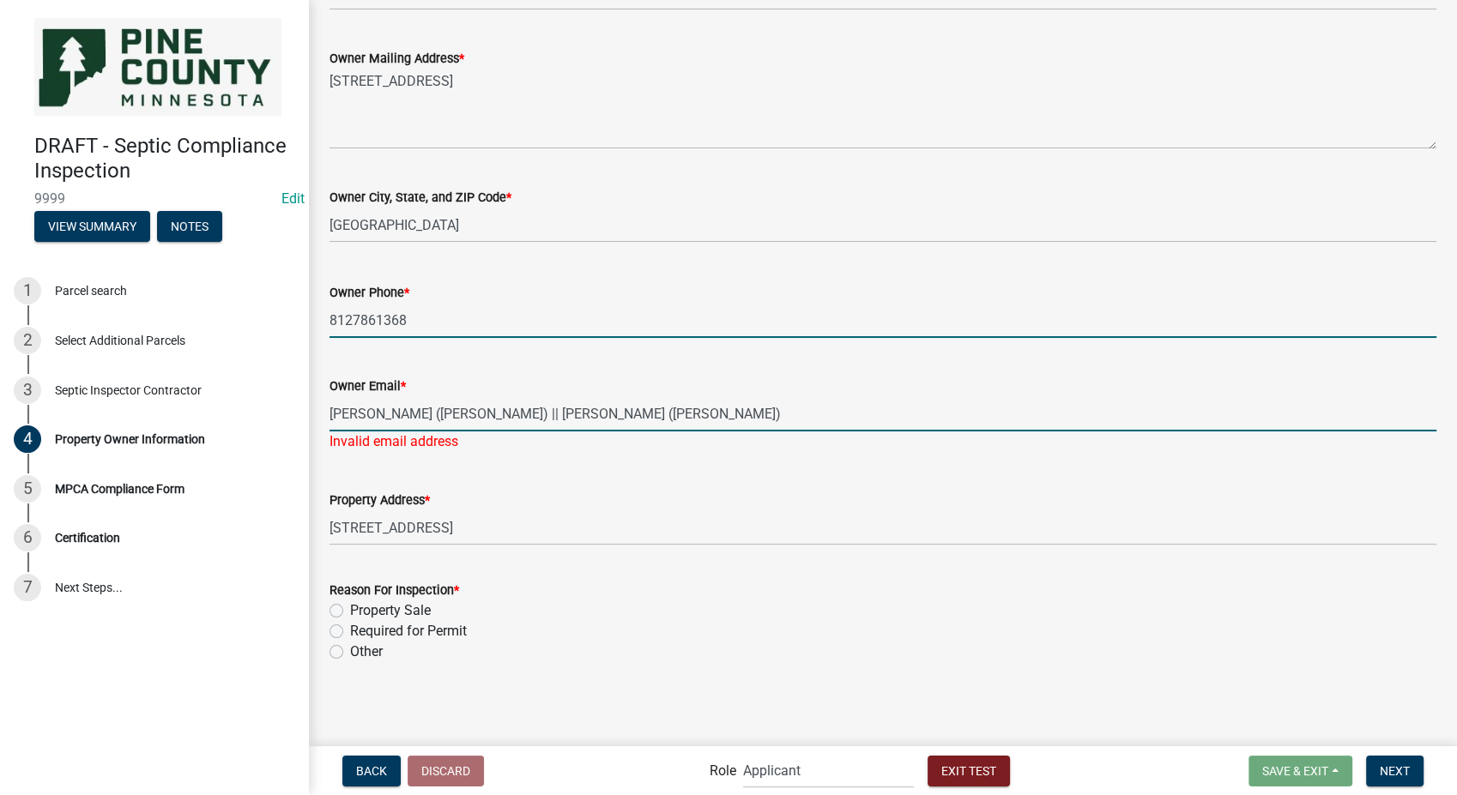
click at [632, 419] on input "[PERSON_NAME] ([PERSON_NAME]) || [PERSON_NAME] ([PERSON_NAME])" at bounding box center [883, 413] width 1107 height 35
drag, startPoint x: 632, startPoint y: 419, endPoint x: 293, endPoint y: 420, distance: 339.0
click at [293, 420] on div "DRAFT - Septic Compliance Inspection 9999 Edit View Summary Notes 1 Parcel sear…" at bounding box center [728, 397] width 1457 height 795
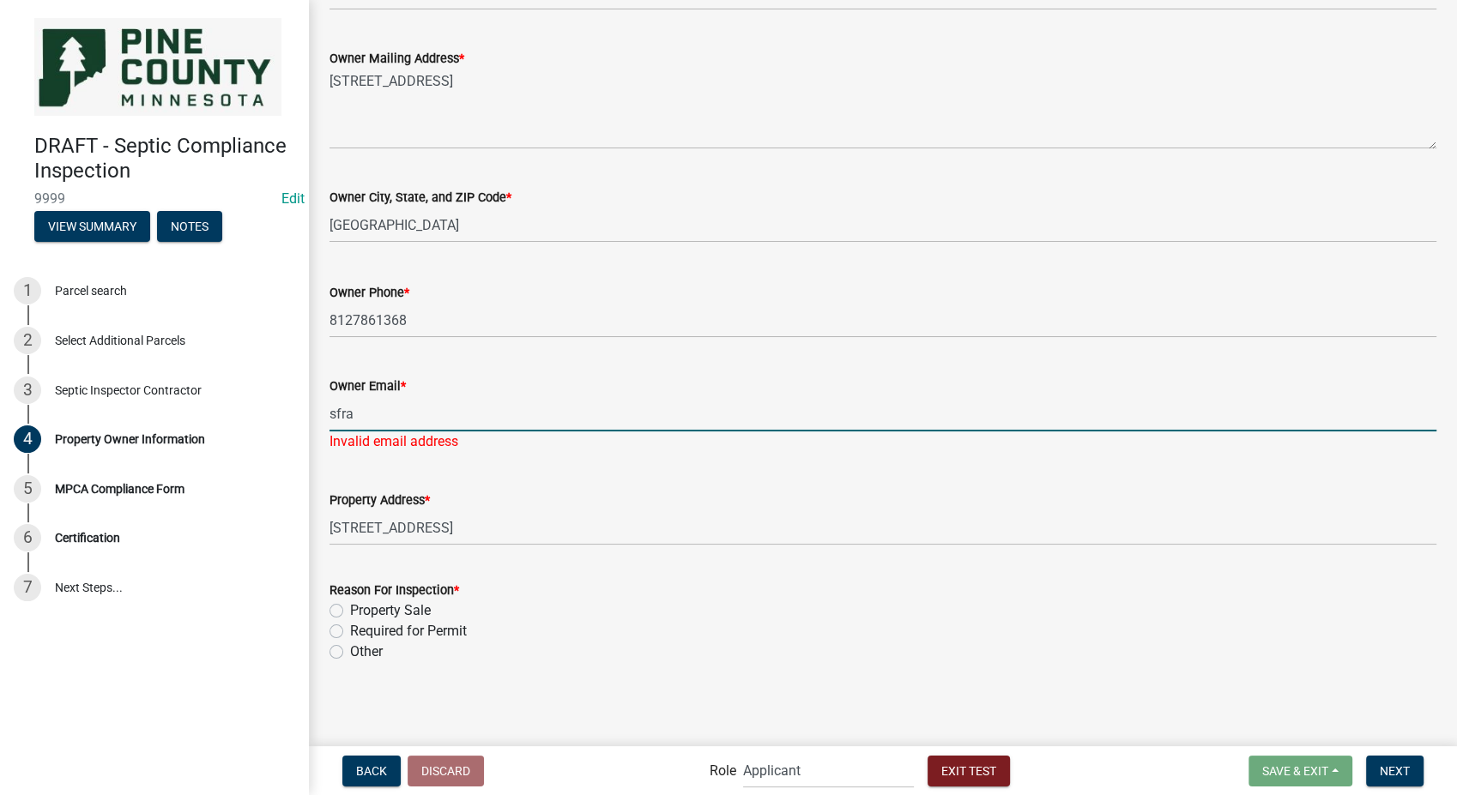
type input "[EMAIL_ADDRESS][DOMAIN_NAME]"
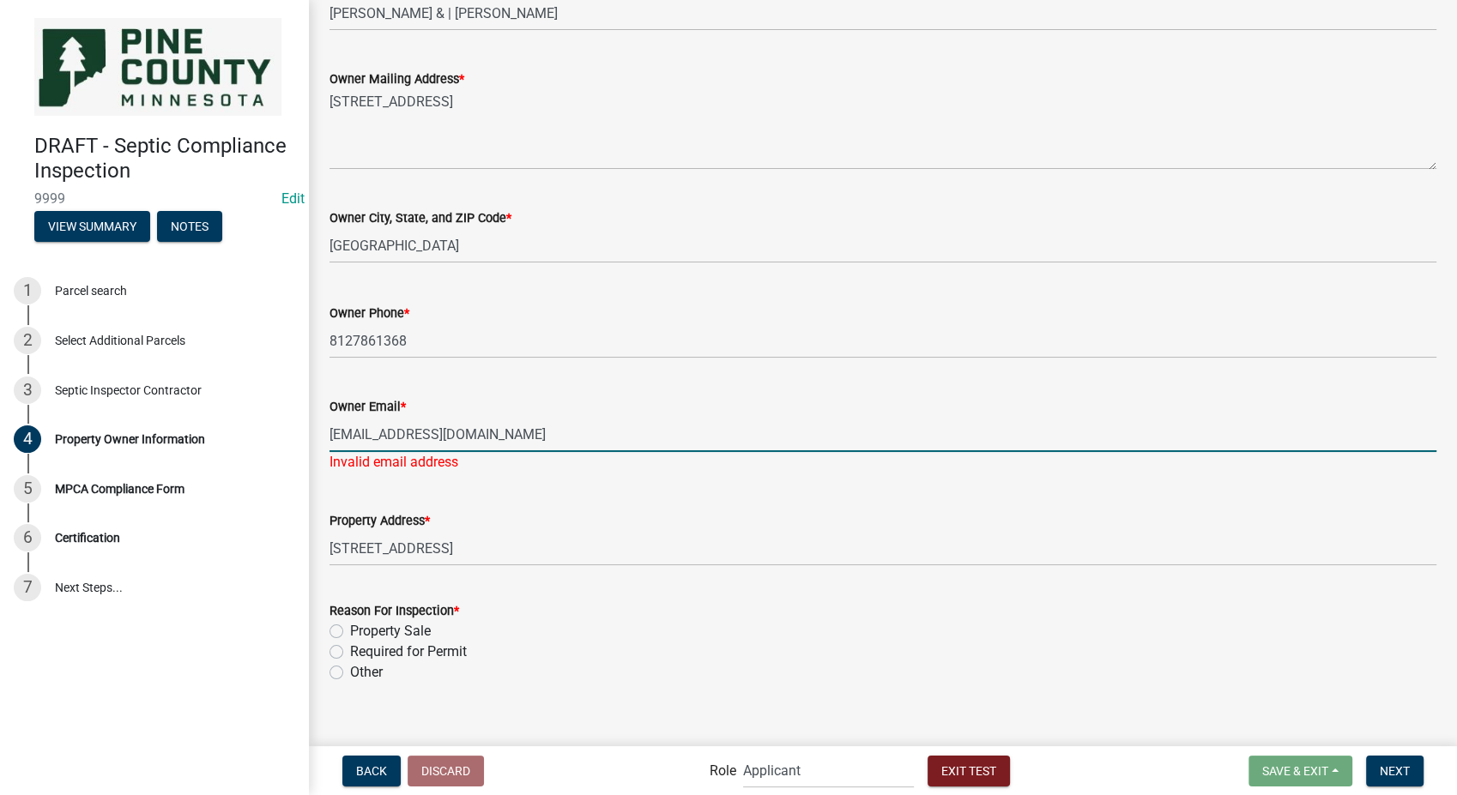
click at [350, 642] on label "Required for Permit" at bounding box center [408, 652] width 117 height 21
click at [350, 642] on input "Required for Permit" at bounding box center [355, 647] width 11 height 11
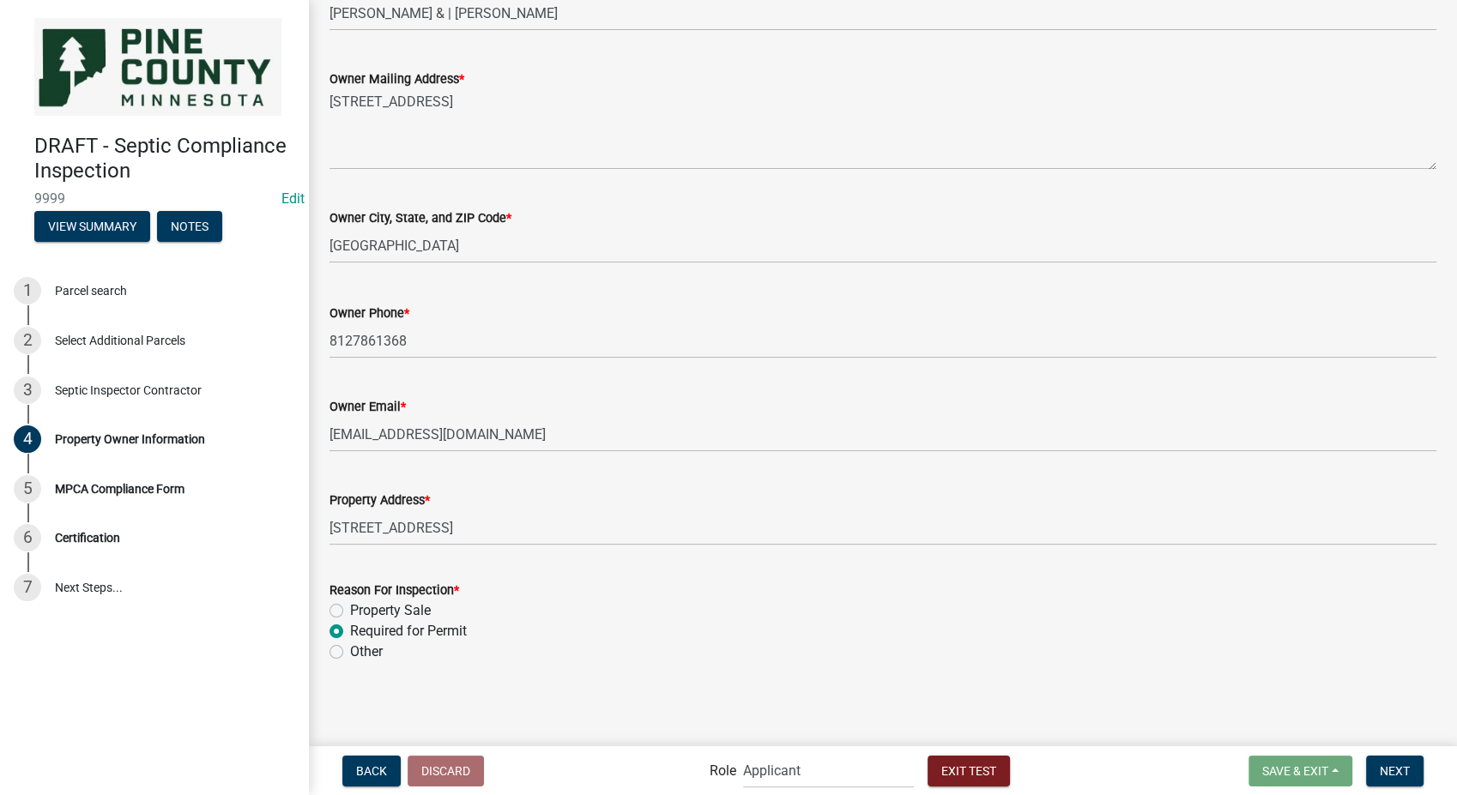
radio input "true"
click at [1412, 765] on button "Next" at bounding box center [1394, 771] width 57 height 31
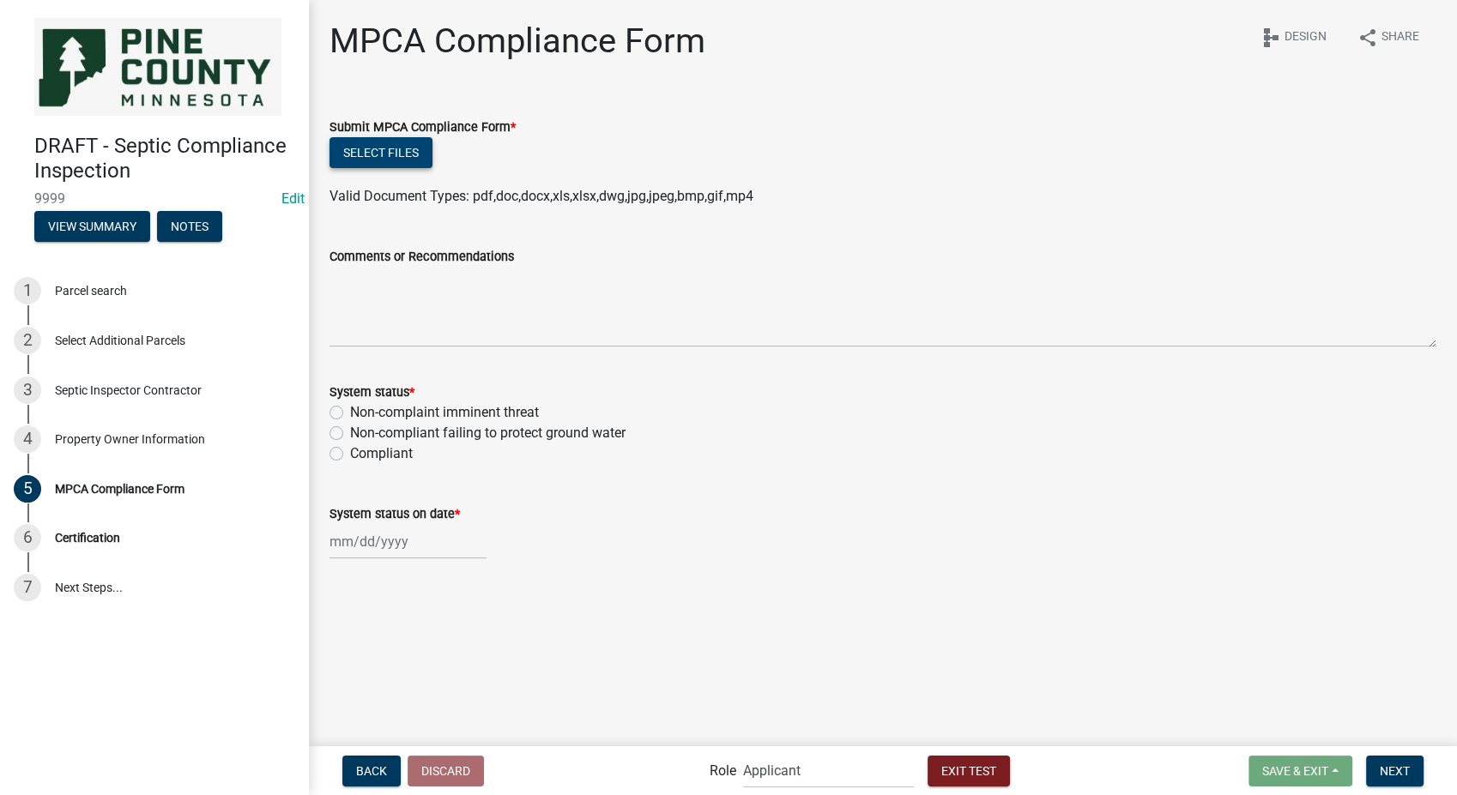
click at [405, 150] on button "Select files" at bounding box center [381, 152] width 103 height 31
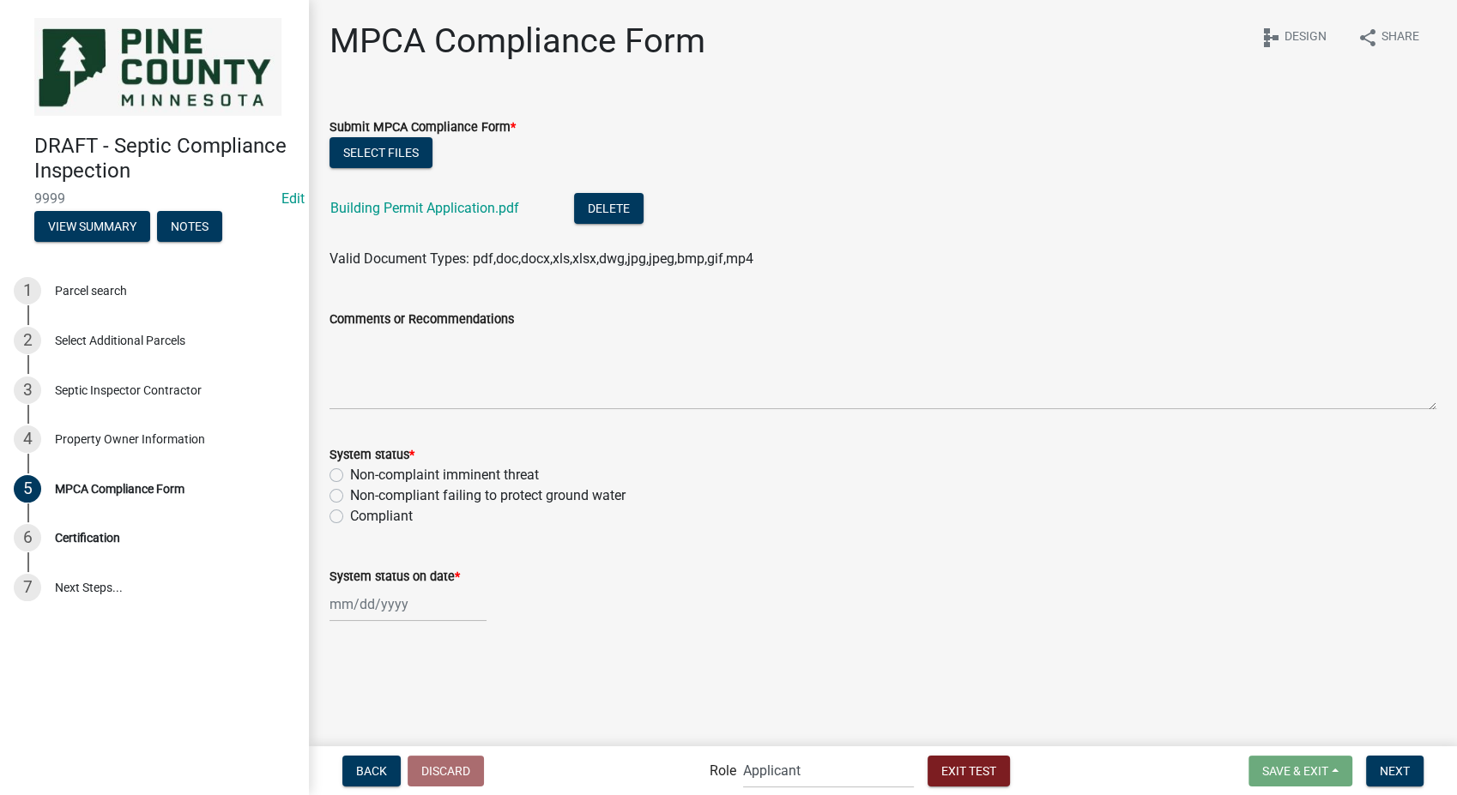
click at [350, 491] on label "Non-compliant failing to protect ground water" at bounding box center [487, 496] width 275 height 21
click at [350, 491] on input "Non-compliant failing to protect ground water" at bounding box center [355, 491] width 11 height 11
radio input "true"
select select "8"
select select "2025"
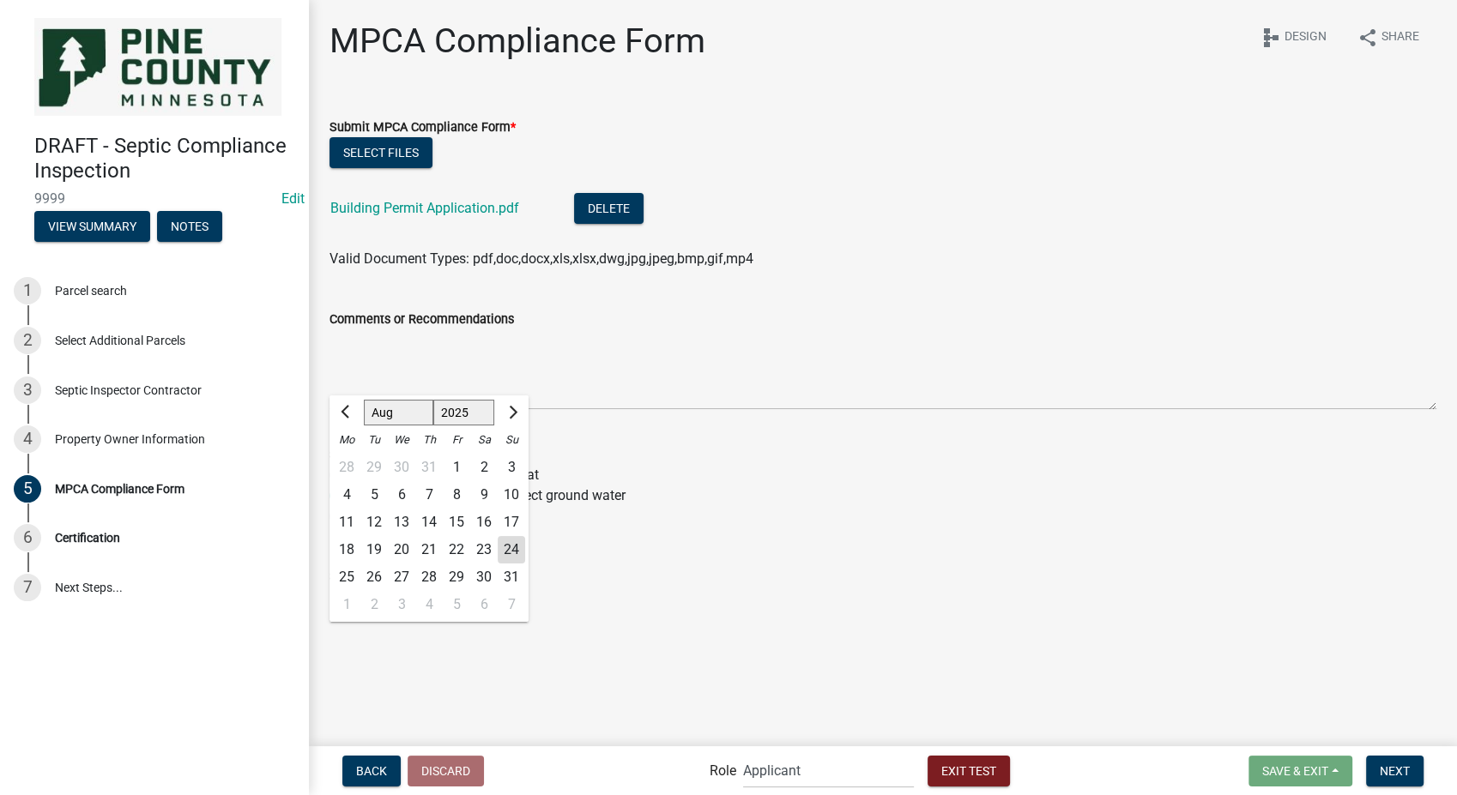
click at [362, 611] on div "[PERSON_NAME] Feb Mar Apr [PERSON_NAME][DATE] Oct Nov [DATE] 1526 1527 1528 152…" at bounding box center [408, 604] width 157 height 35
click at [510, 546] on div "24" at bounding box center [511, 549] width 27 height 27
type input "[DATE]"
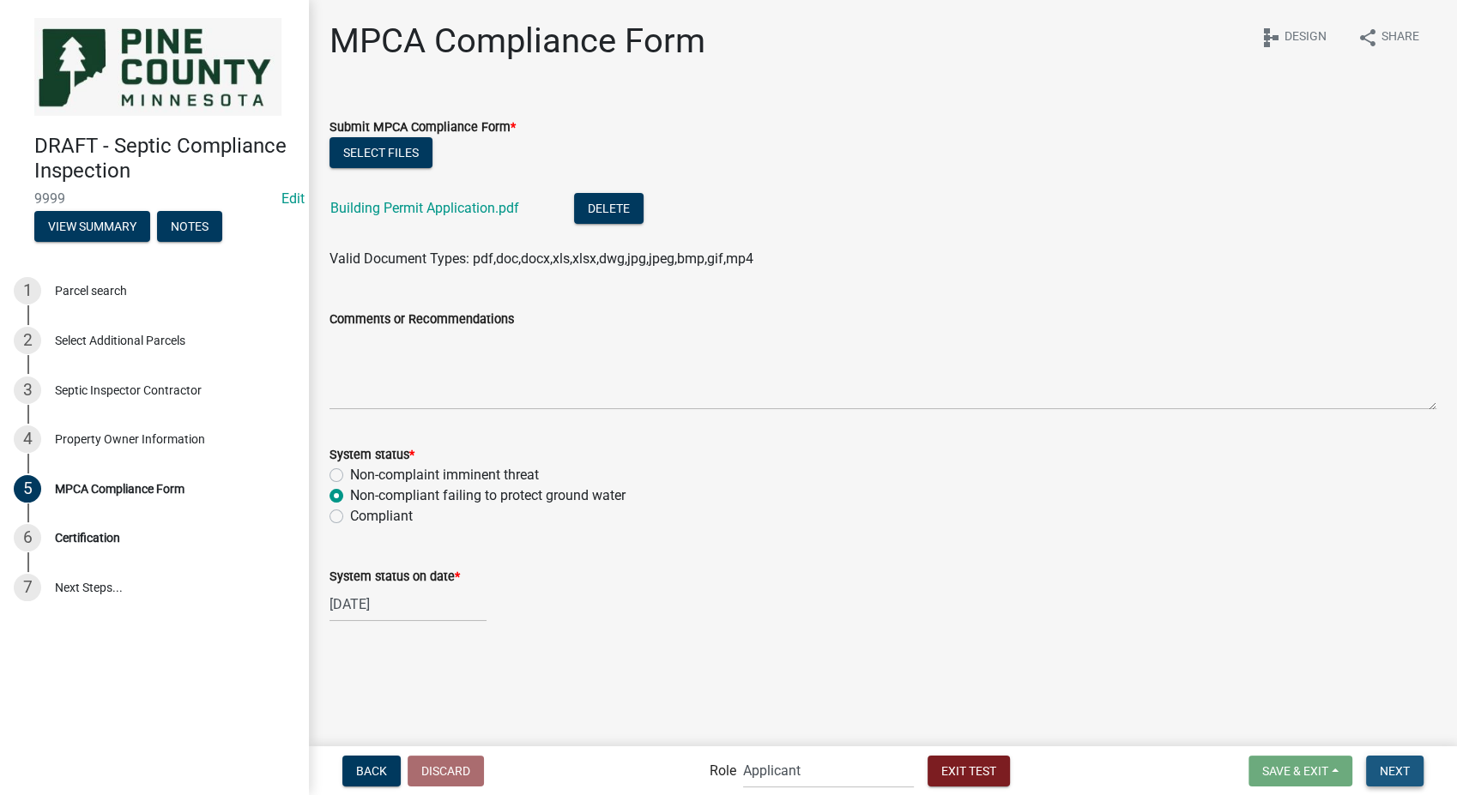
click at [1387, 761] on button "Next" at bounding box center [1394, 771] width 57 height 31
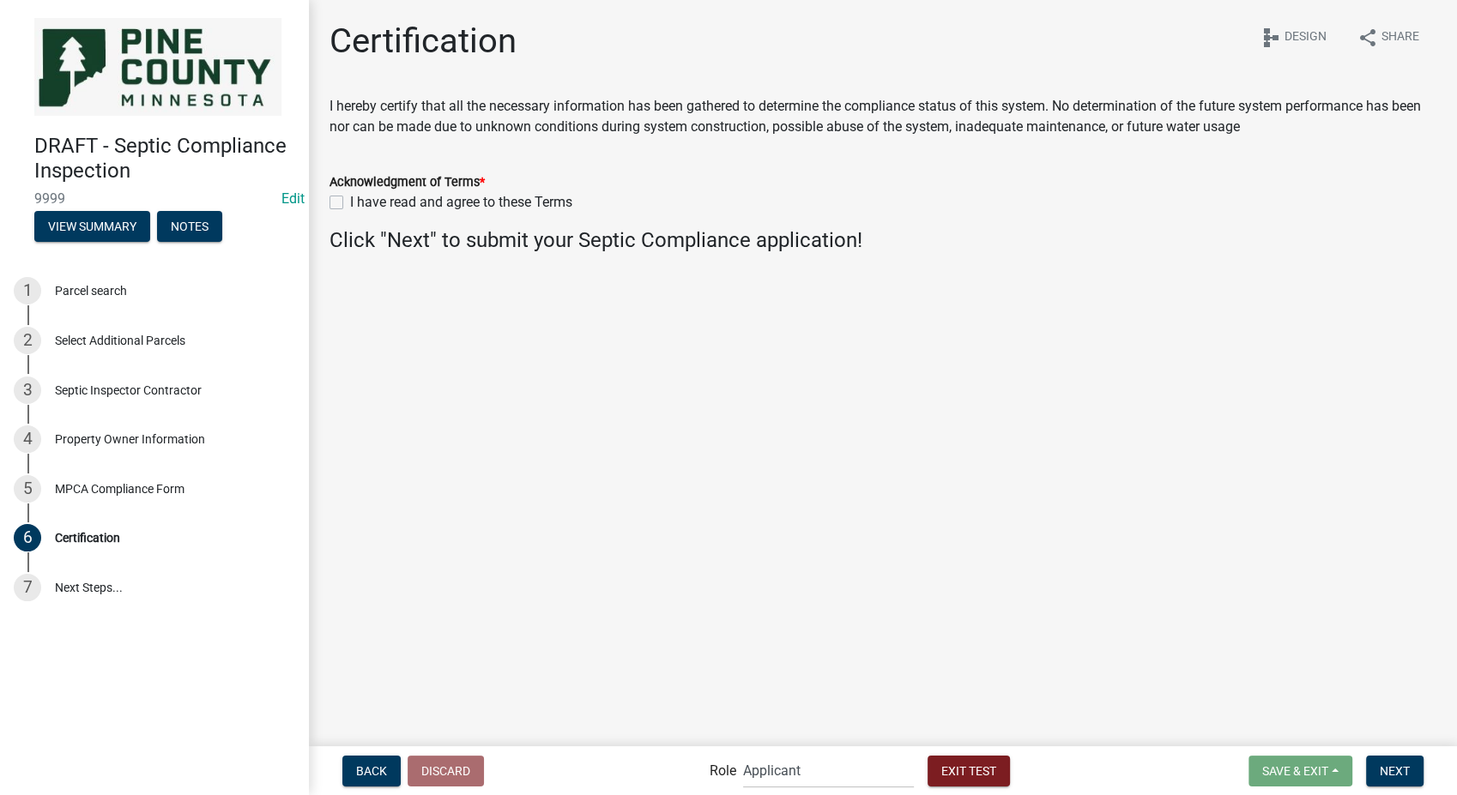
click at [350, 196] on label "I have read and agree to these Terms" at bounding box center [461, 202] width 222 height 21
click at [350, 196] on input "I have read and agree to these Terms" at bounding box center [355, 197] width 11 height 11
checkbox input "true"
click at [1396, 765] on span "Next" at bounding box center [1395, 771] width 30 height 14
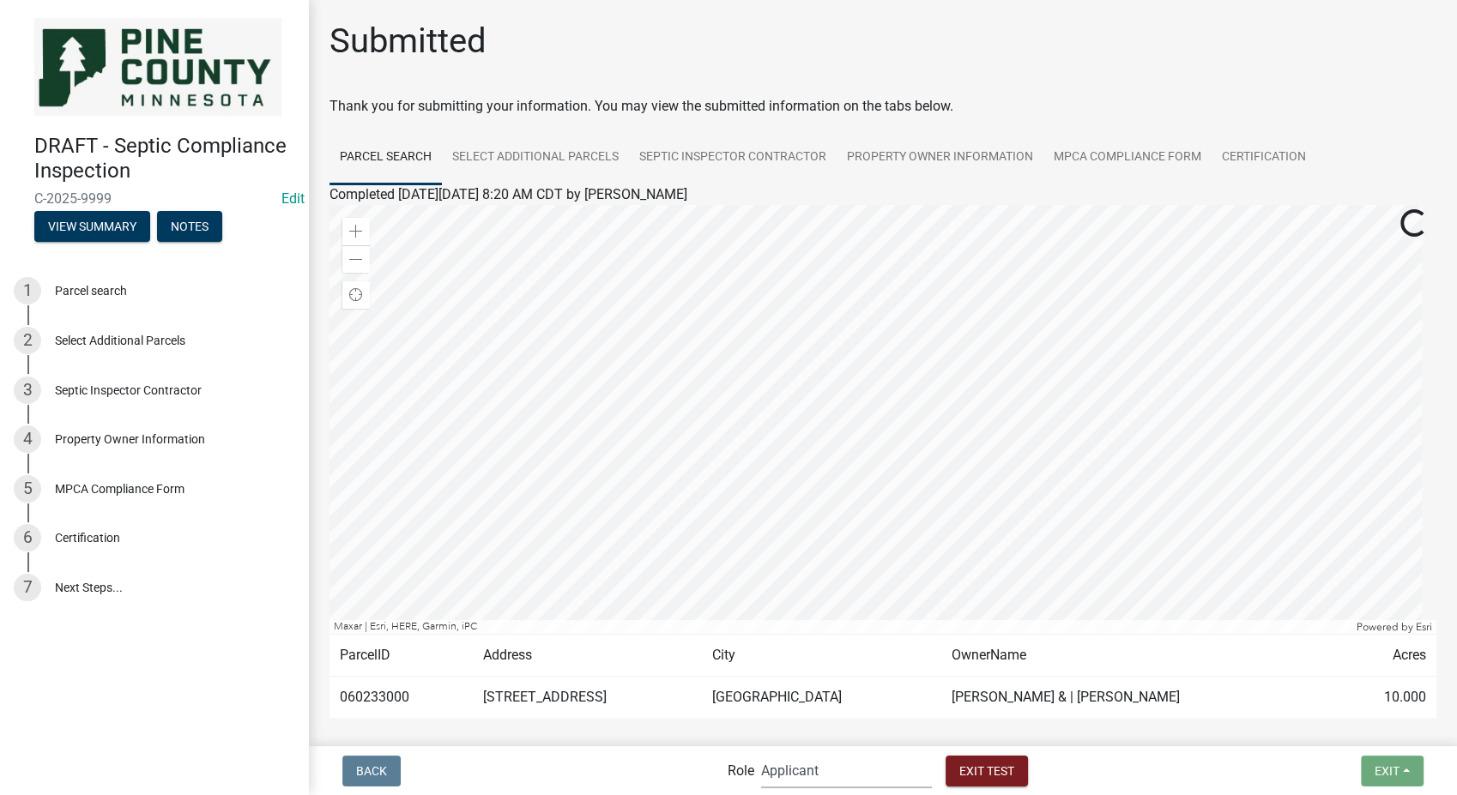
click at [862, 771] on select "Applicant Septic Compliance Reviewer Admin" at bounding box center [846, 770] width 171 height 35
select select "a9757ab4-847a-48a3-8692-57ef8d3ca20f"
click at [761, 753] on select "Applicant Septic Compliance Reviewer Admin" at bounding box center [846, 770] width 171 height 35
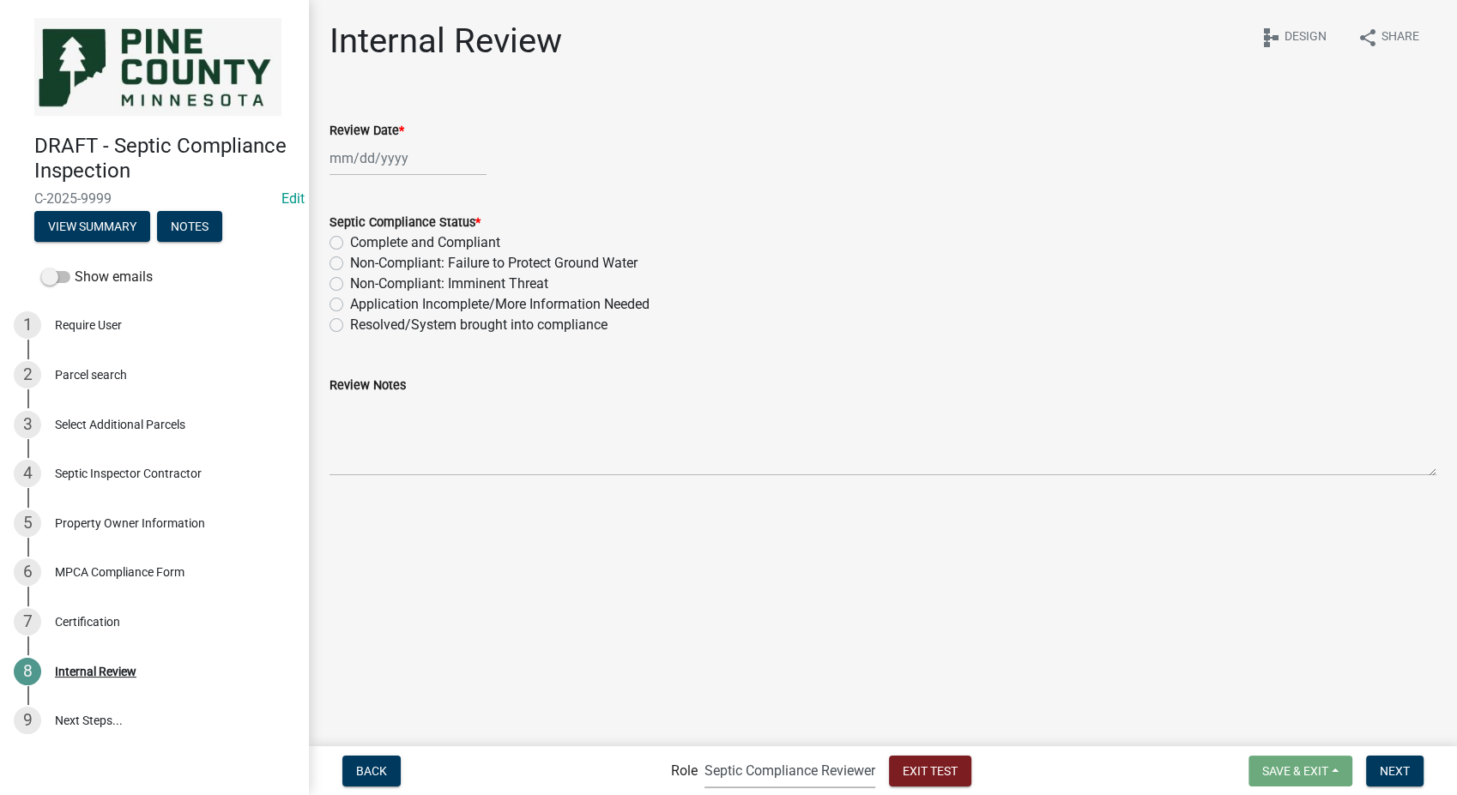
select select "8"
select select "2025"
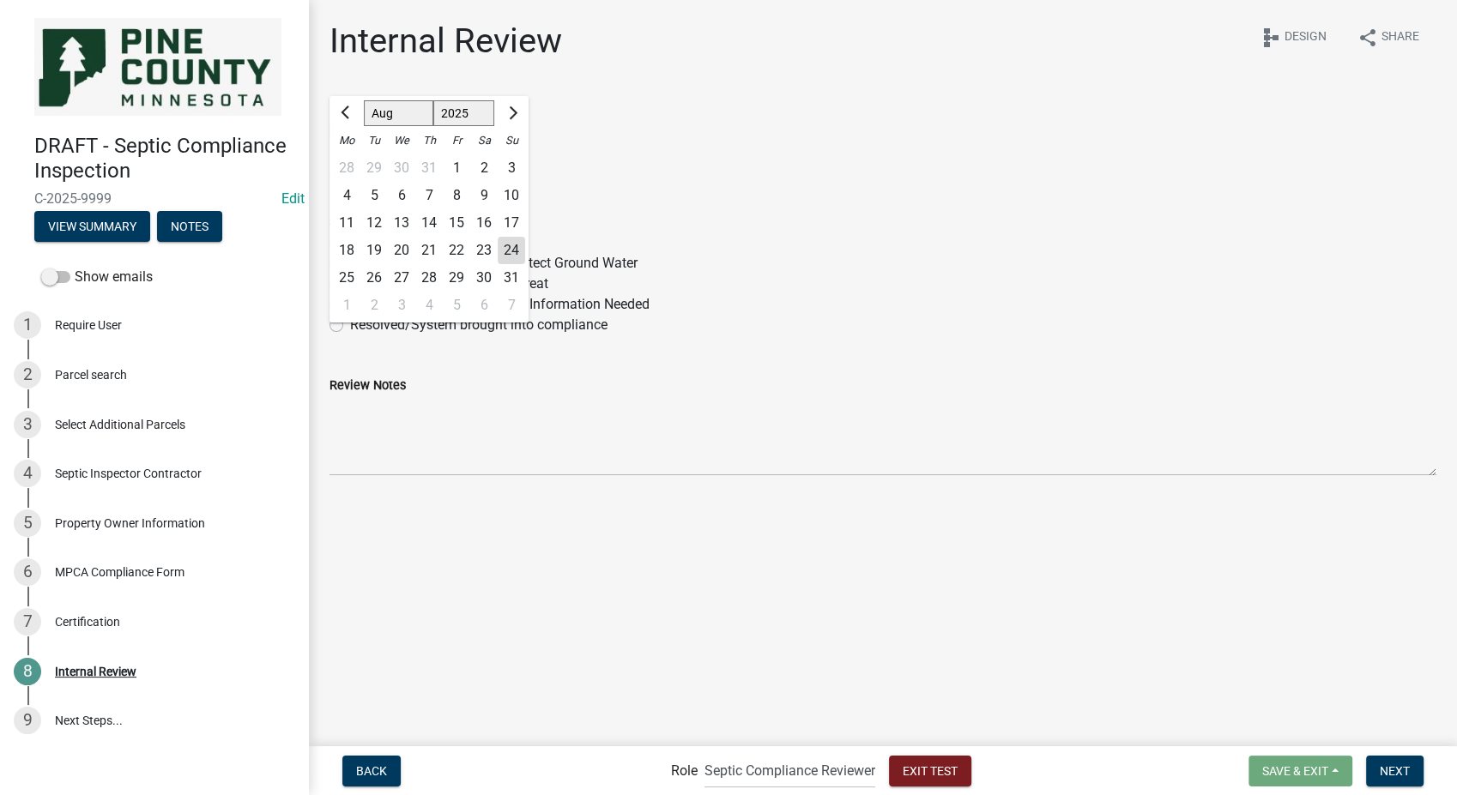
click at [389, 161] on div "[PERSON_NAME] Feb Mar Apr [PERSON_NAME][DATE] Oct Nov [DATE] 1526 1527 1528 152…" at bounding box center [408, 158] width 157 height 35
click at [348, 274] on div "25" at bounding box center [346, 277] width 27 height 27
type input "[DATE]"
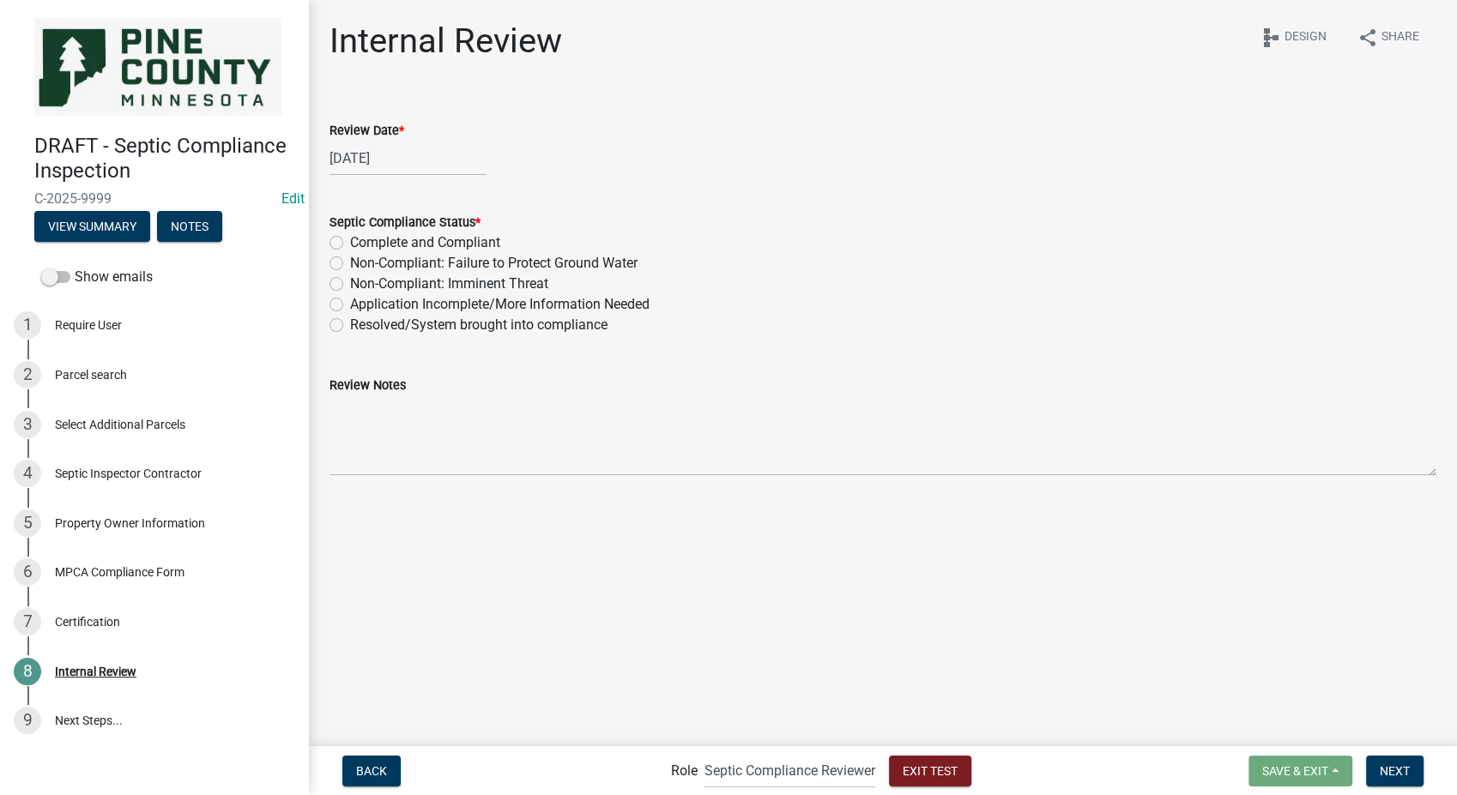
click at [350, 264] on label "Non-Compliant: Failure to Protect Ground Water" at bounding box center [493, 263] width 287 height 21
click at [350, 264] on input "Non-Compliant: Failure to Protect Ground Water" at bounding box center [355, 258] width 11 height 11
radio input "true"
click at [1391, 765] on span "Next" at bounding box center [1395, 771] width 30 height 14
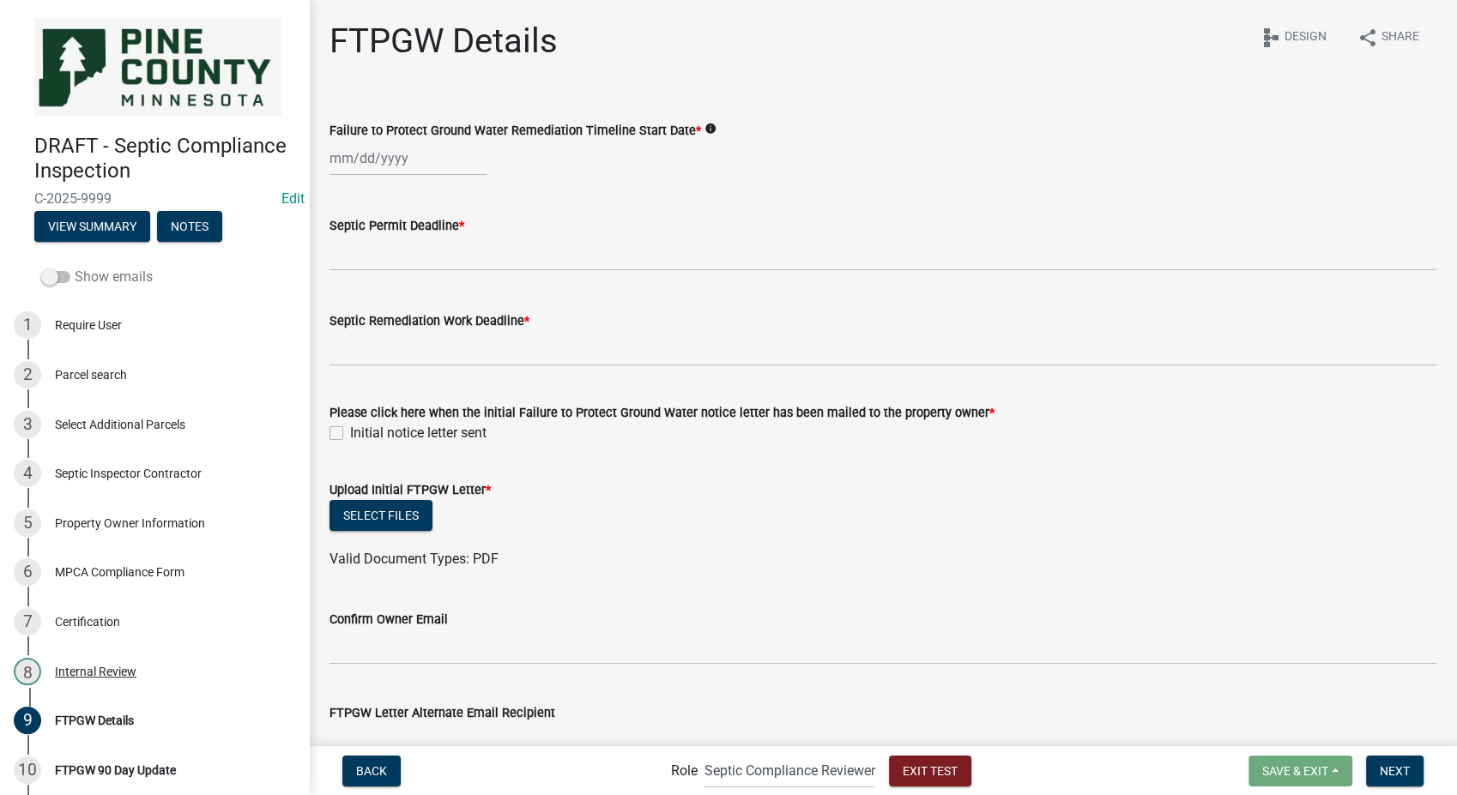
click at [51, 281] on label "Show emails" at bounding box center [97, 277] width 112 height 21
click at [75, 267] on input "Show emails" at bounding box center [75, 267] width 0 height 0
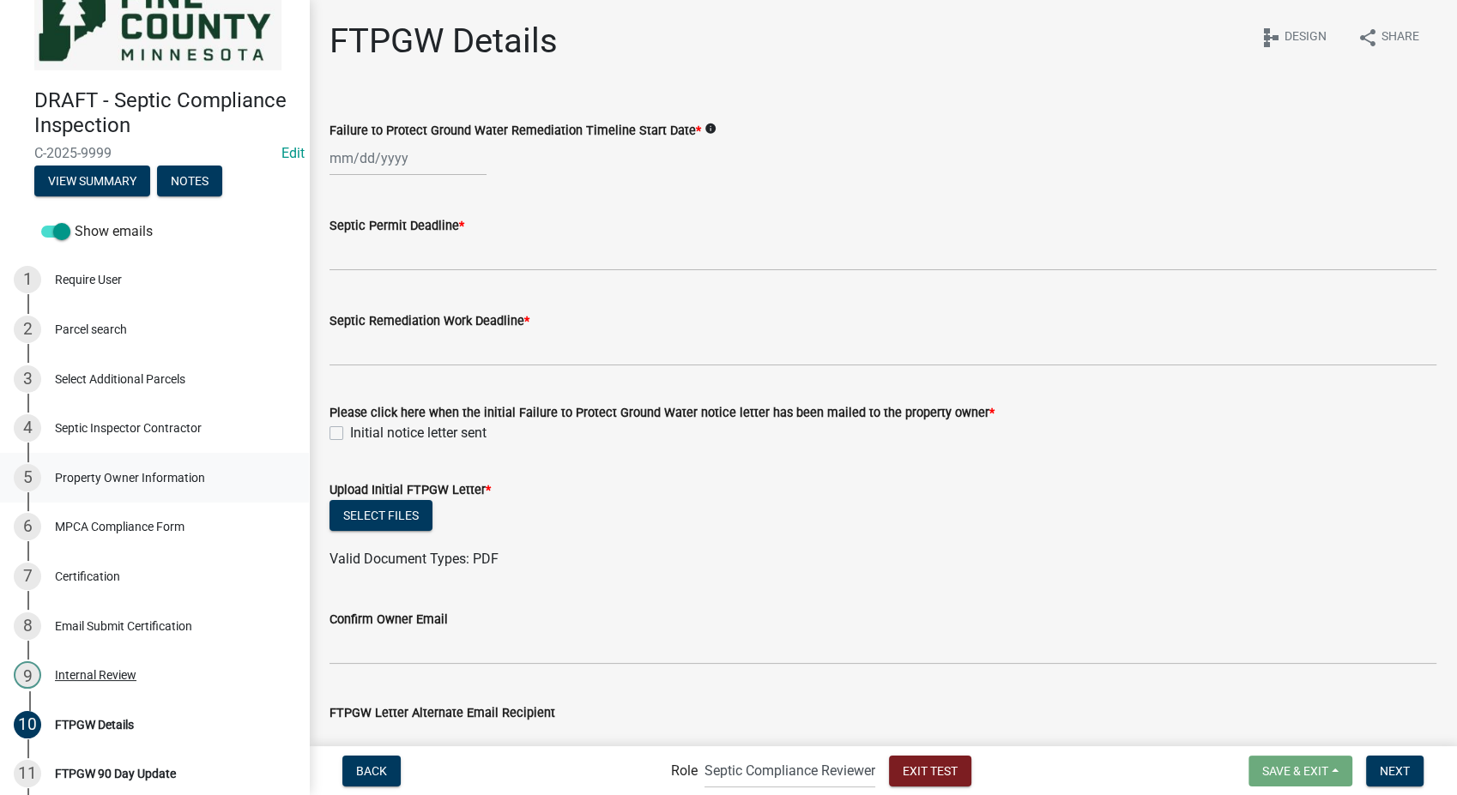
scroll to position [99, 0]
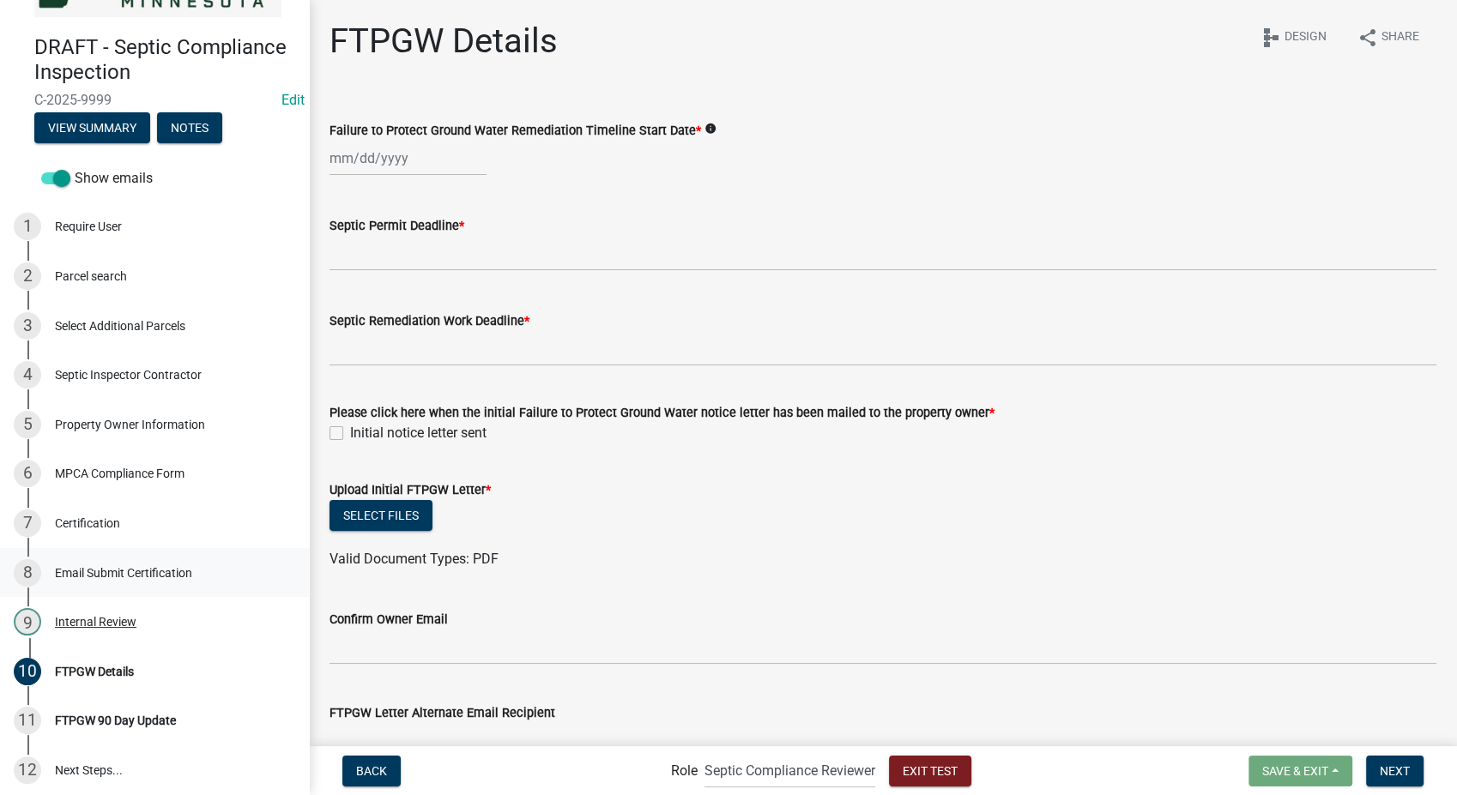
click at [130, 576] on div "8 Email Submit Certification" at bounding box center [148, 572] width 268 height 27
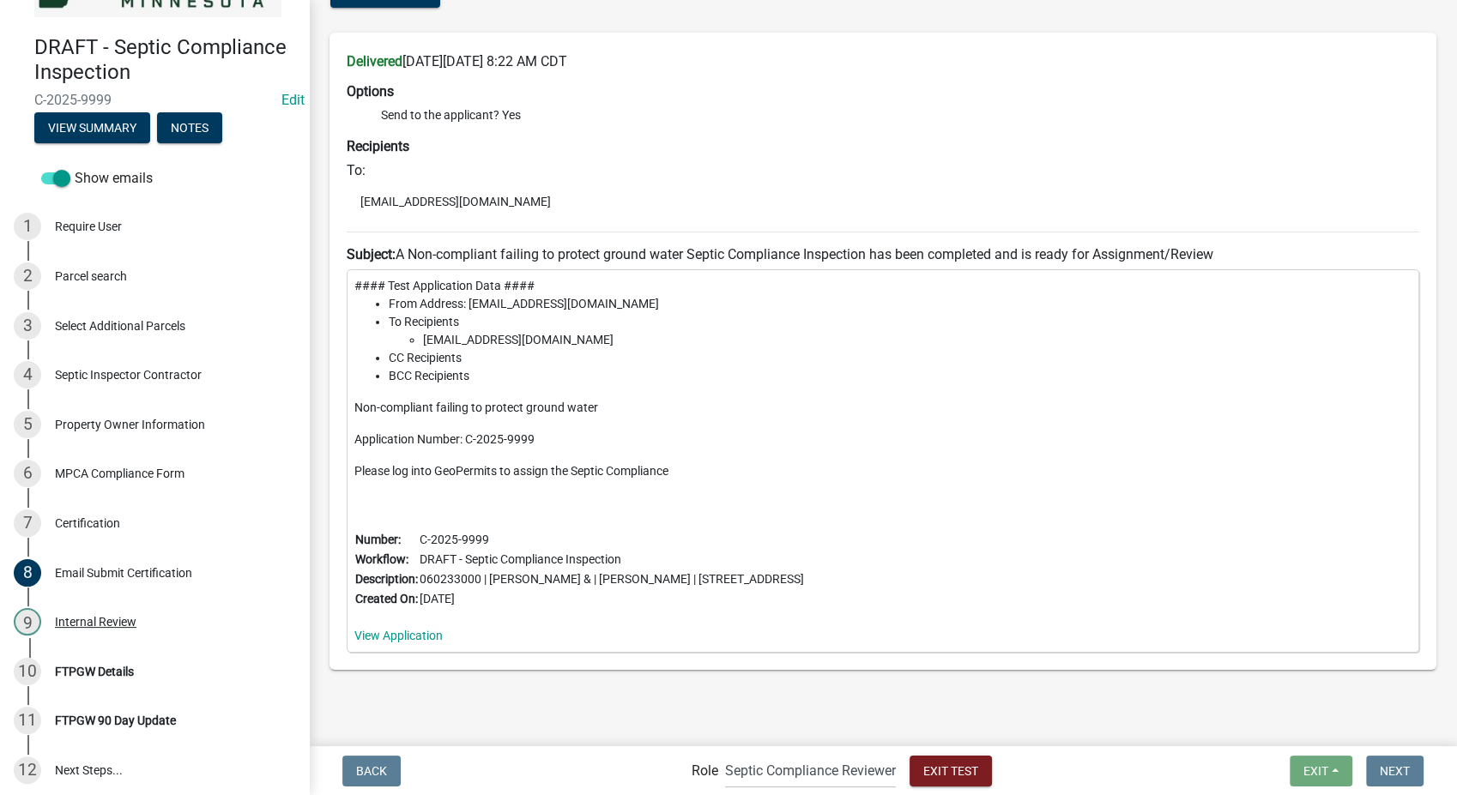
scroll to position [131, 0]
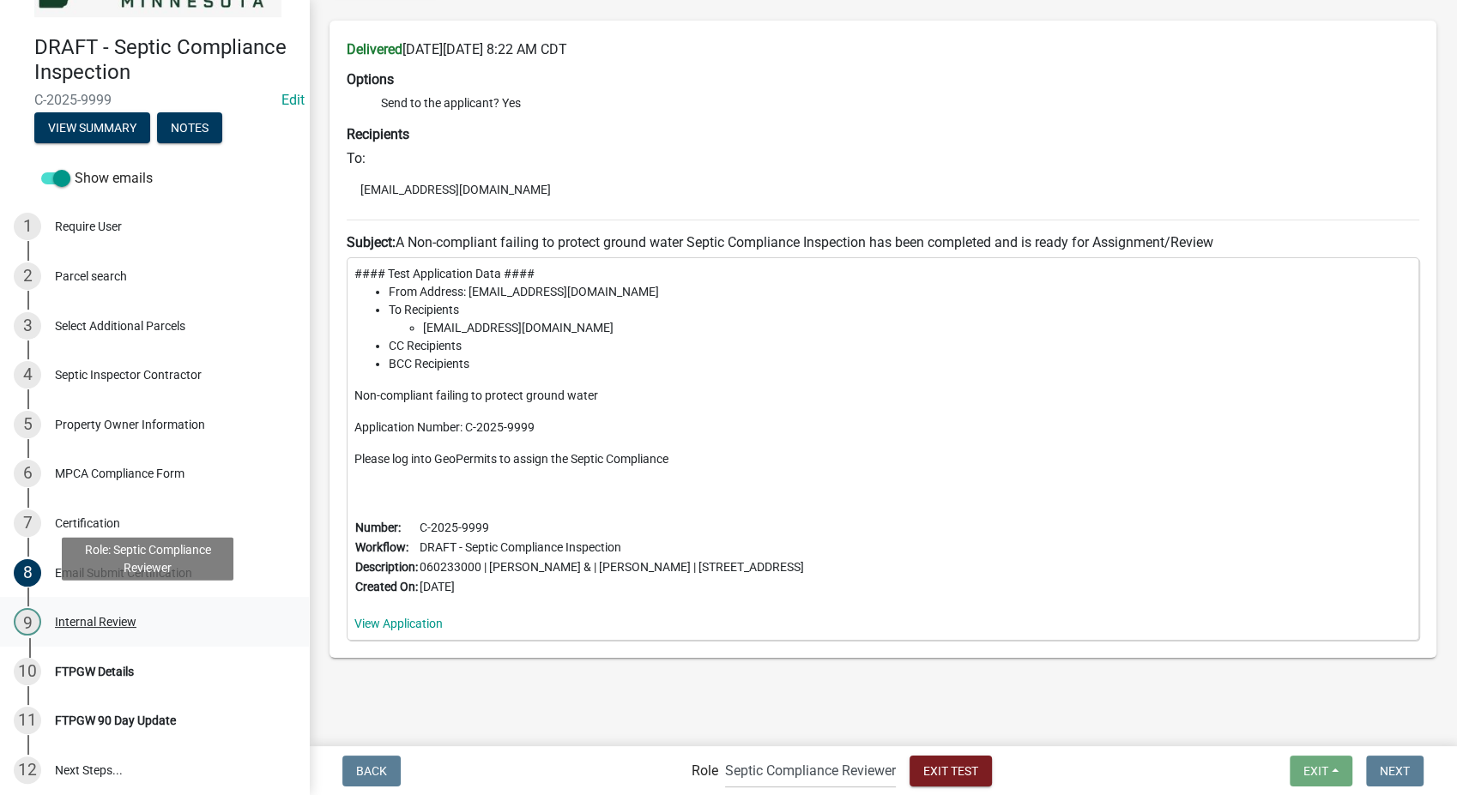
click at [97, 616] on div "Internal Review" at bounding box center [96, 622] width 82 height 12
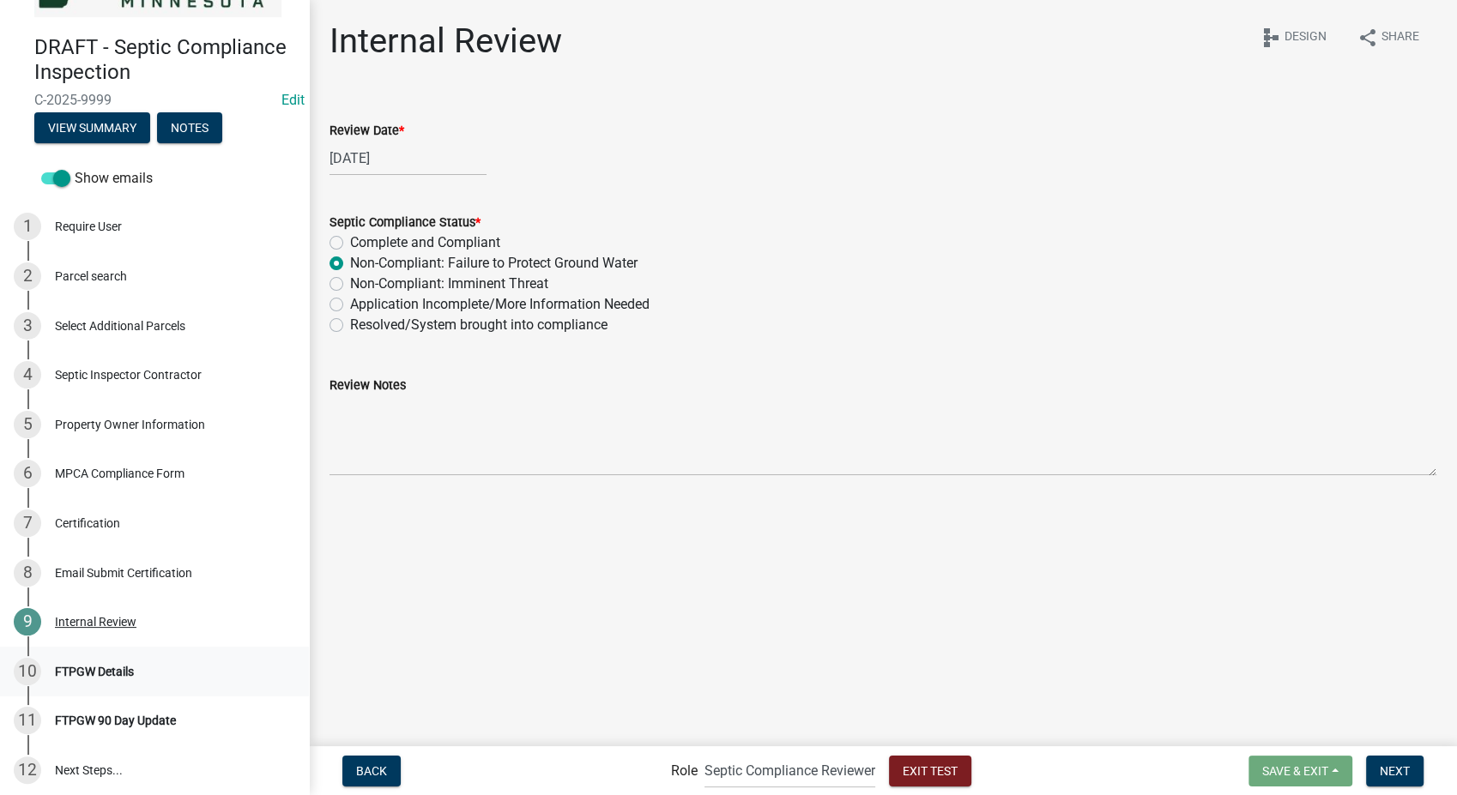
click at [96, 666] on div "FTPGW Details" at bounding box center [94, 672] width 79 height 12
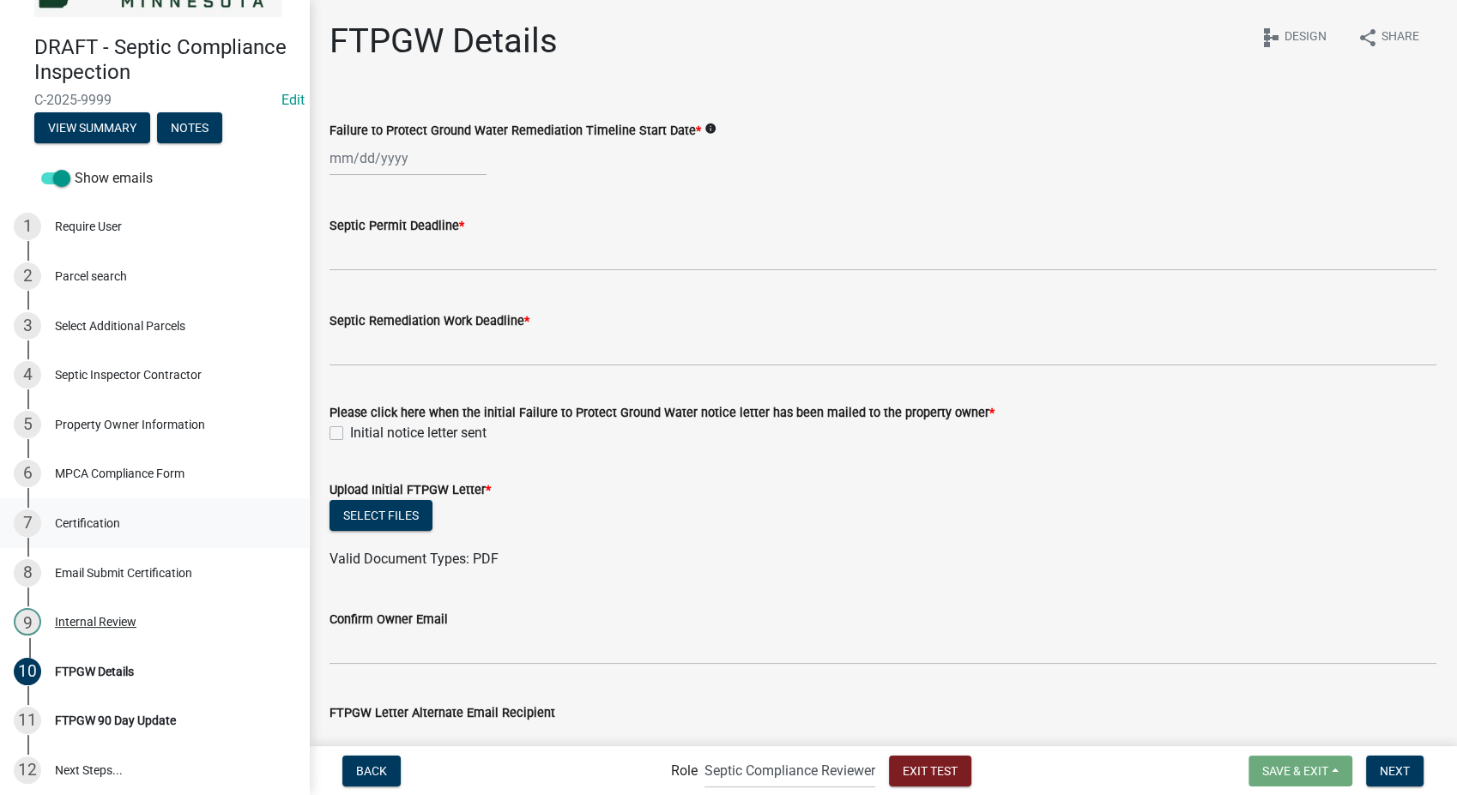
scroll to position [99, 0]
click at [705, 129] on icon "info" at bounding box center [711, 129] width 12 height 12
click at [380, 155] on div at bounding box center [408, 158] width 157 height 35
select select "8"
select select "2025"
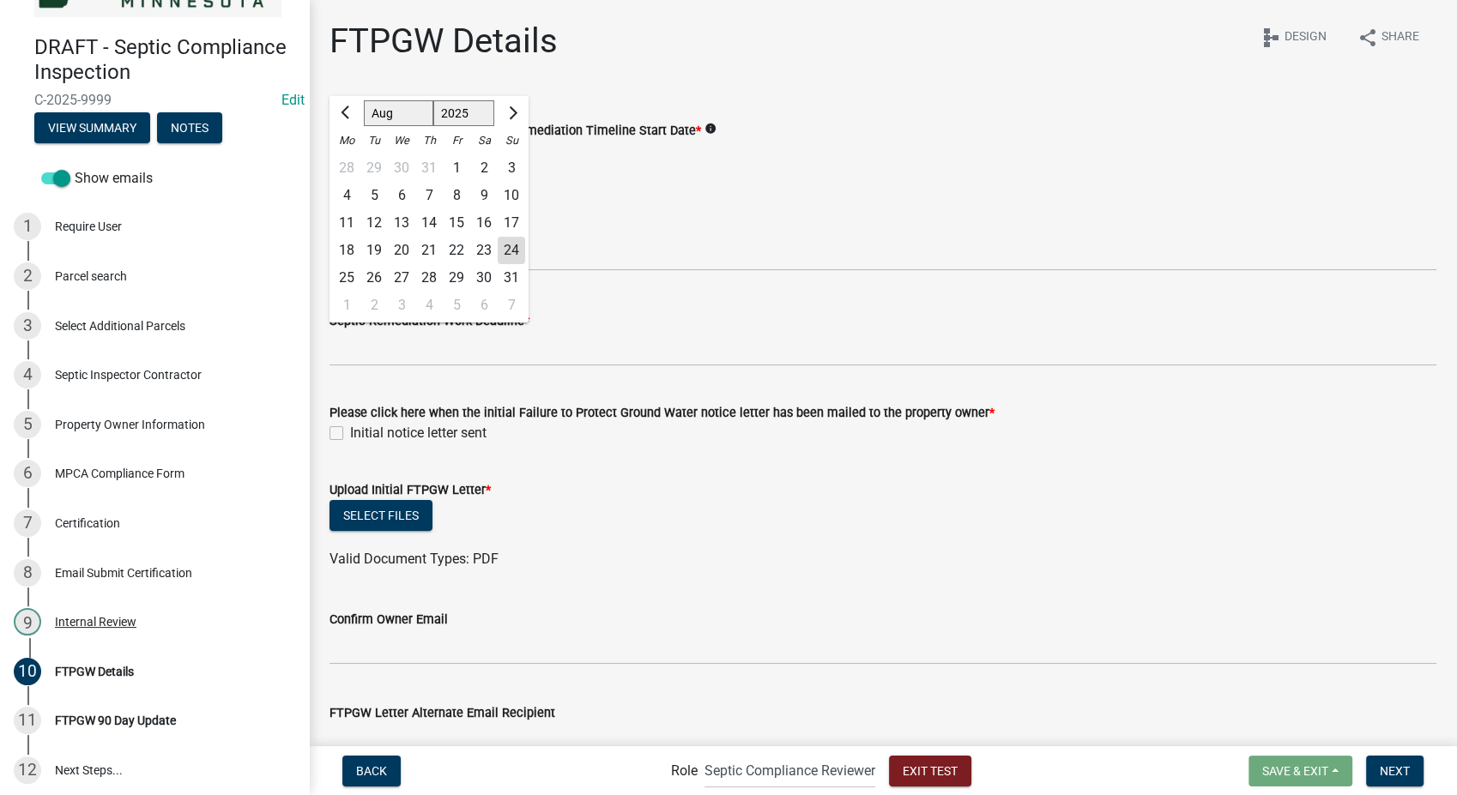
click at [452, 161] on div "1" at bounding box center [456, 167] width 27 height 27
type input "[DATE]"
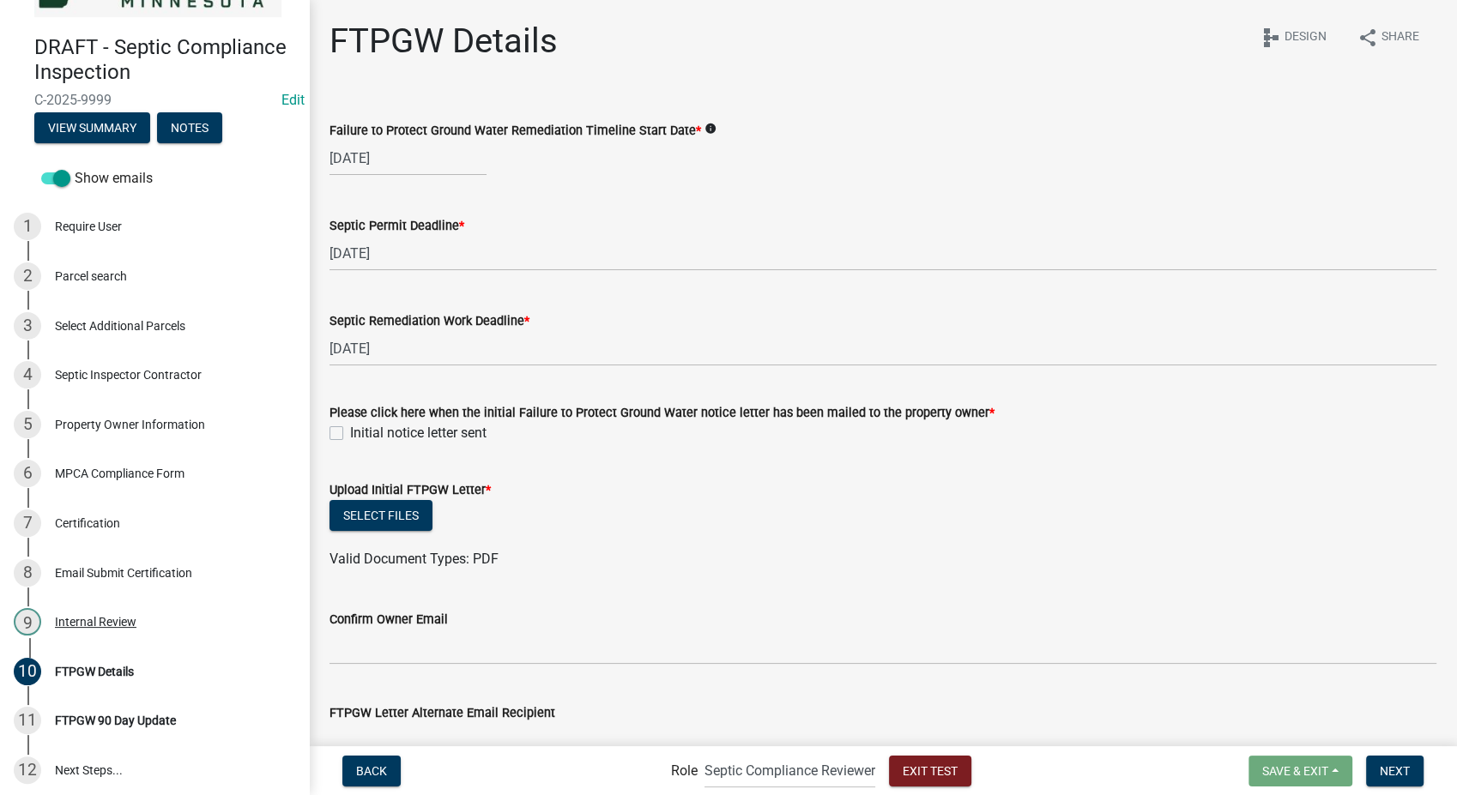
click at [350, 429] on label "Initial notice letter sent" at bounding box center [418, 433] width 136 height 21
click at [350, 429] on input "Initial notice letter sent" at bounding box center [355, 428] width 11 height 11
checkbox input "true"
click at [378, 509] on button "Select files" at bounding box center [381, 515] width 103 height 31
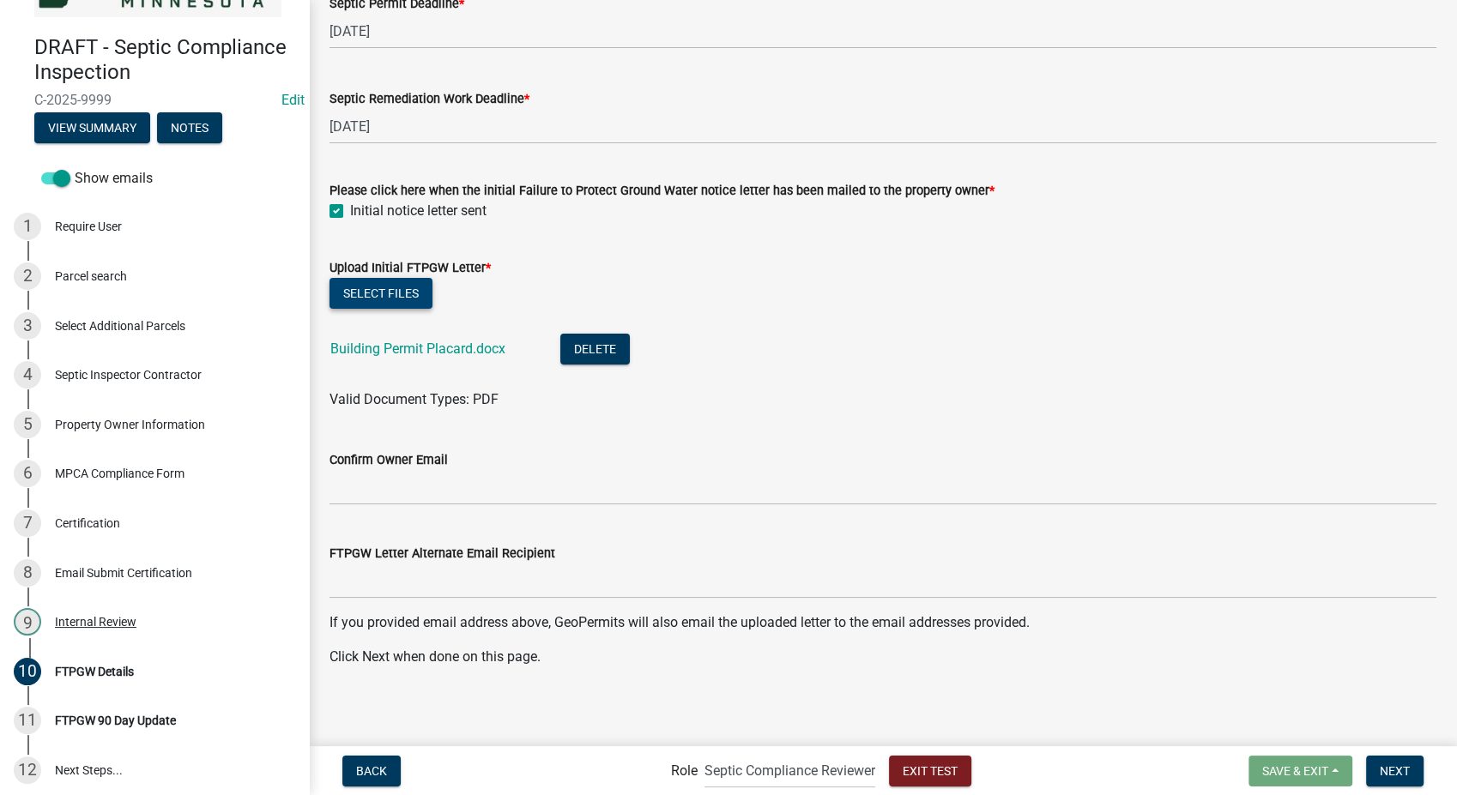
scroll to position [226, 0]
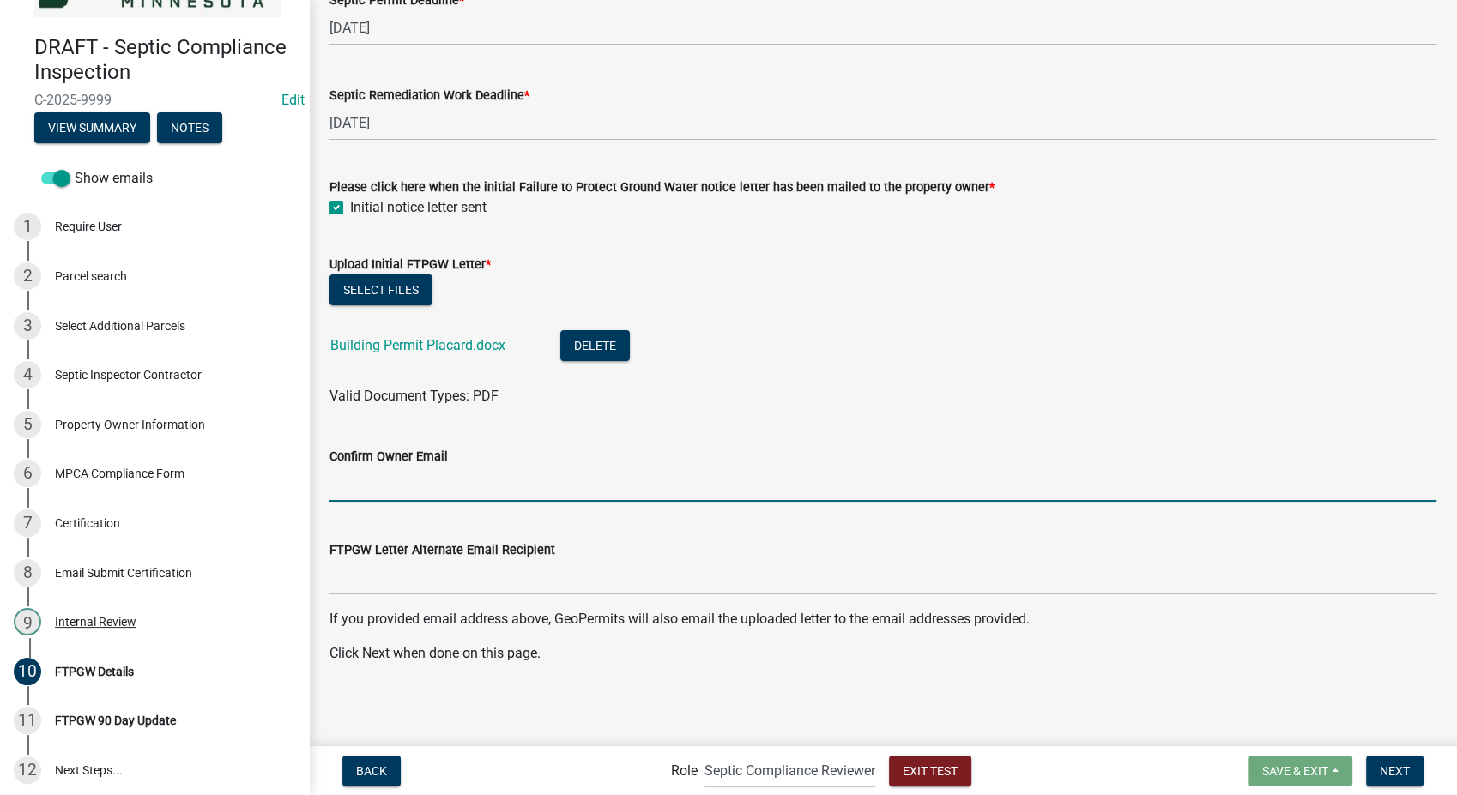
click at [443, 492] on input "Confirm Owner Email" at bounding box center [883, 484] width 1107 height 35
type input "[EMAIL_ADDRESS][DOMAIN_NAME]"
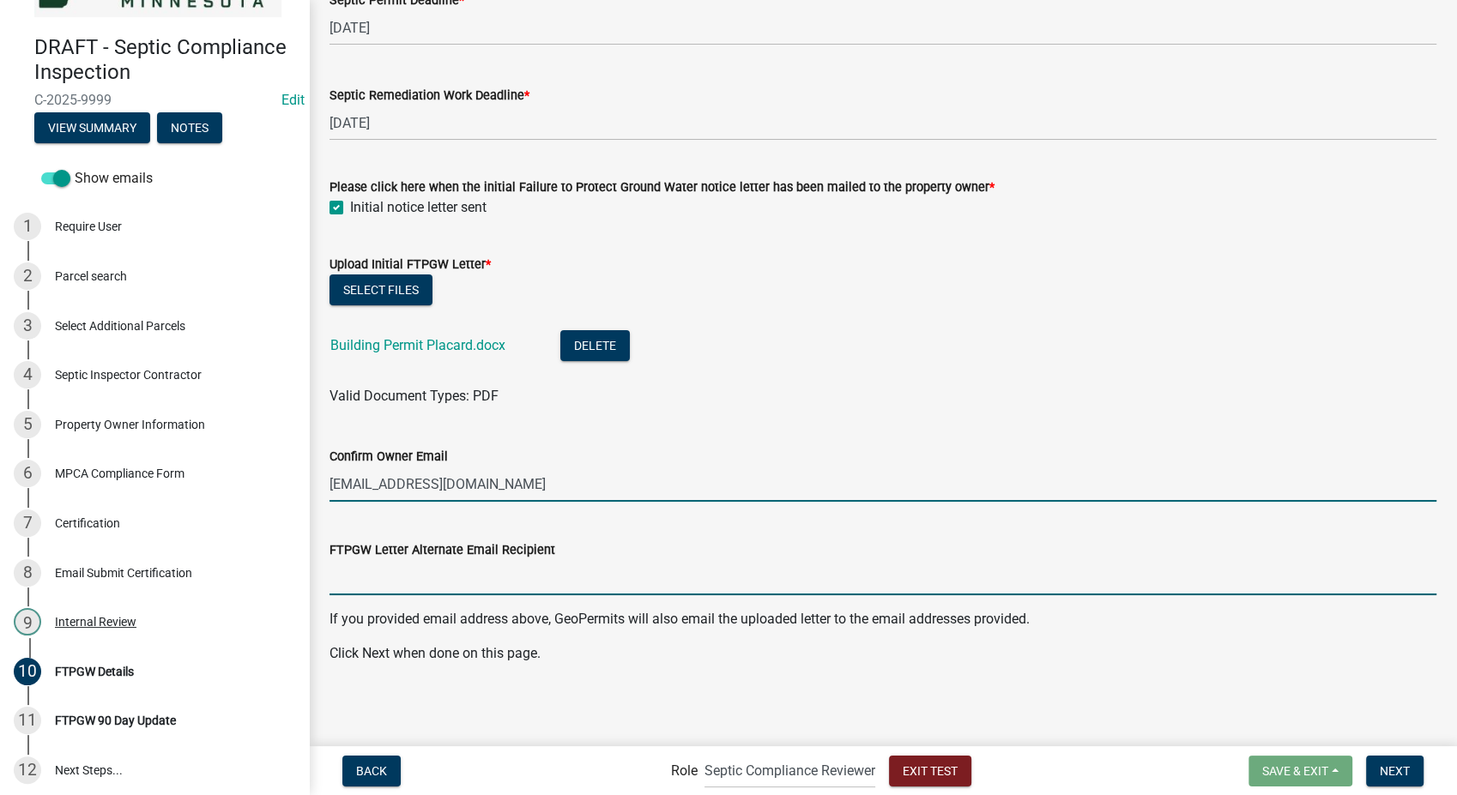
type input "[EMAIL_ADDRESS][DOMAIN_NAME]"
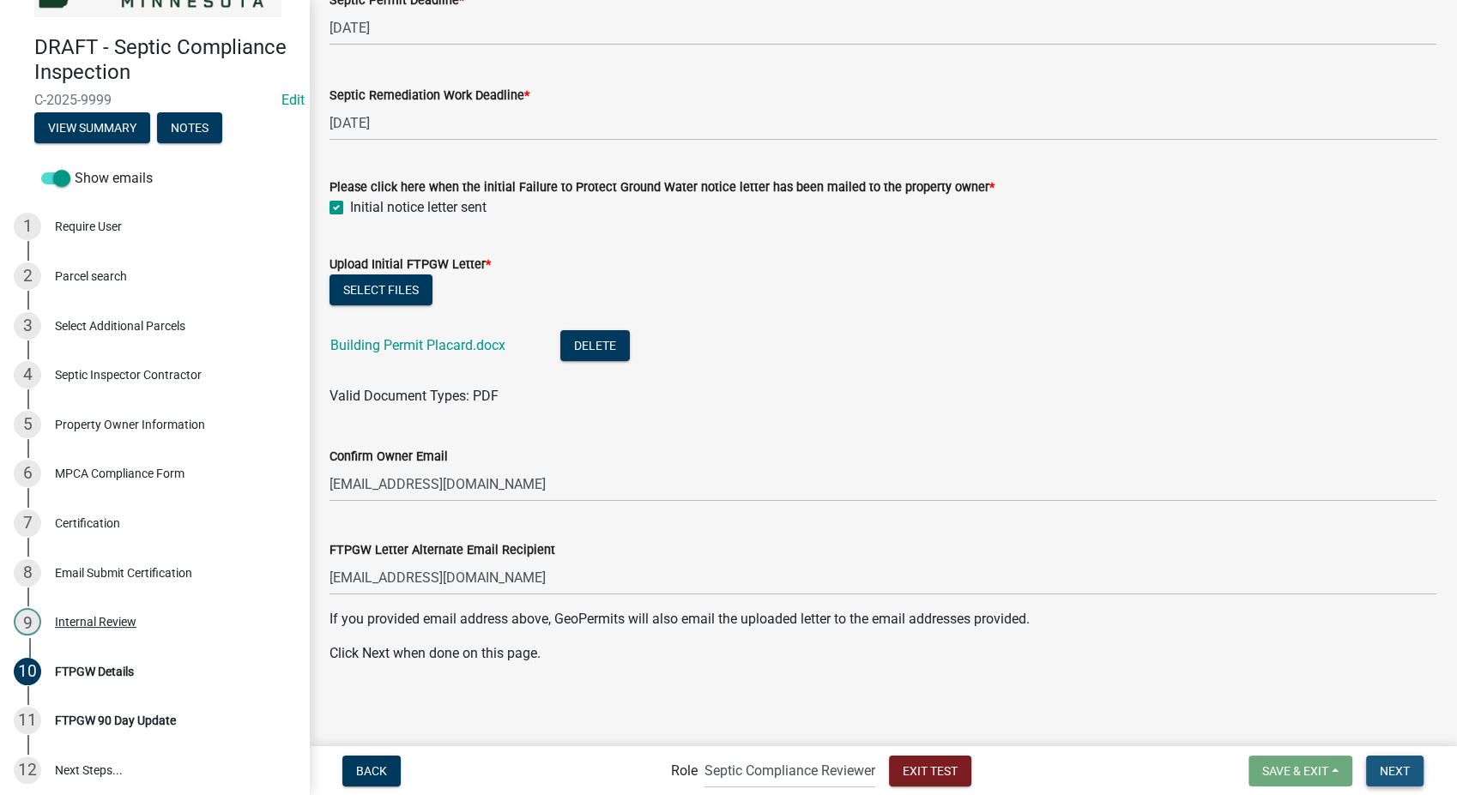
click at [1400, 765] on span "Next" at bounding box center [1395, 771] width 30 height 14
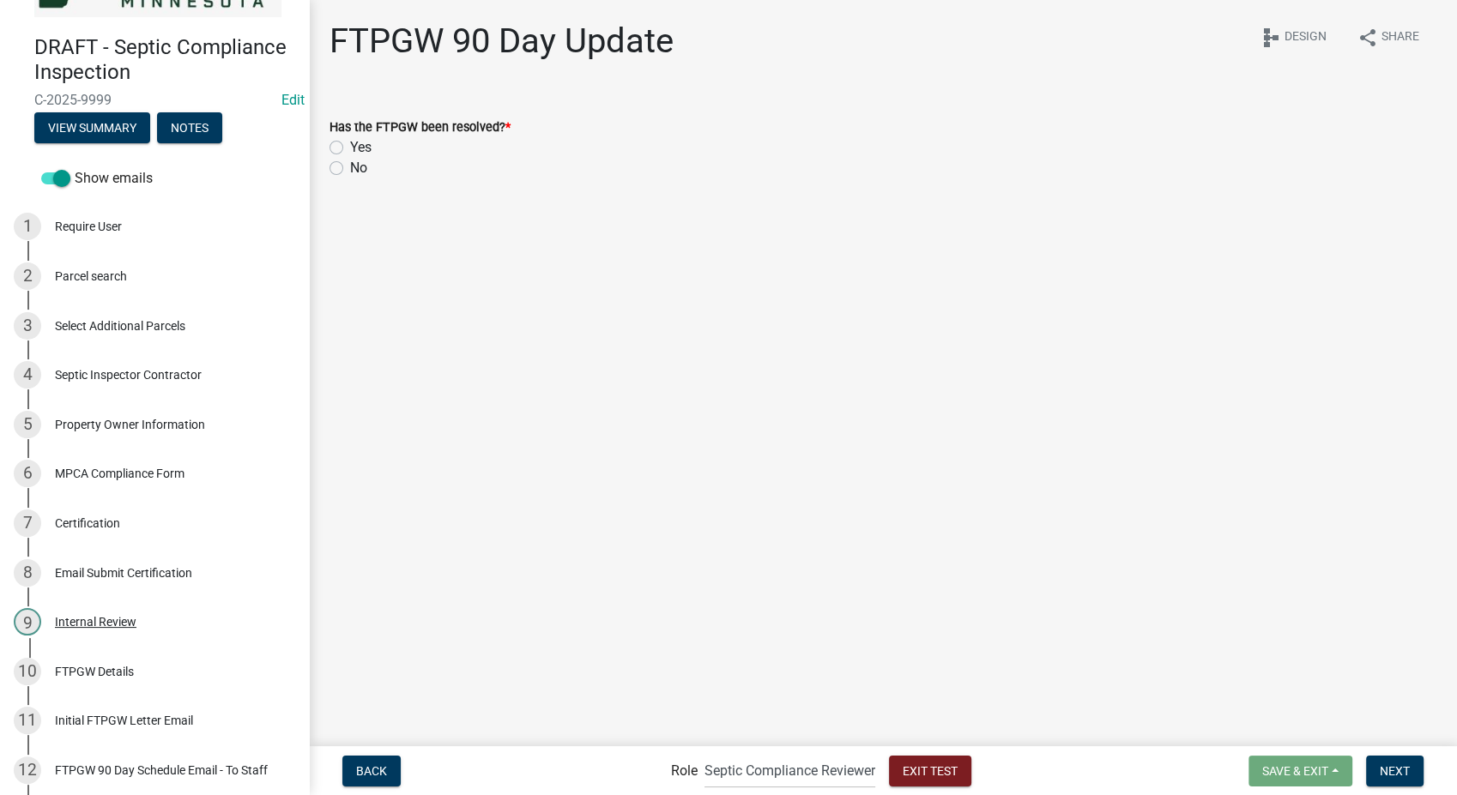
click at [350, 148] on label "Yes" at bounding box center [360, 147] width 21 height 21
click at [350, 148] on input "Yes" at bounding box center [355, 142] width 11 height 11
radio input "true"
click at [1406, 771] on span "Next" at bounding box center [1395, 771] width 30 height 14
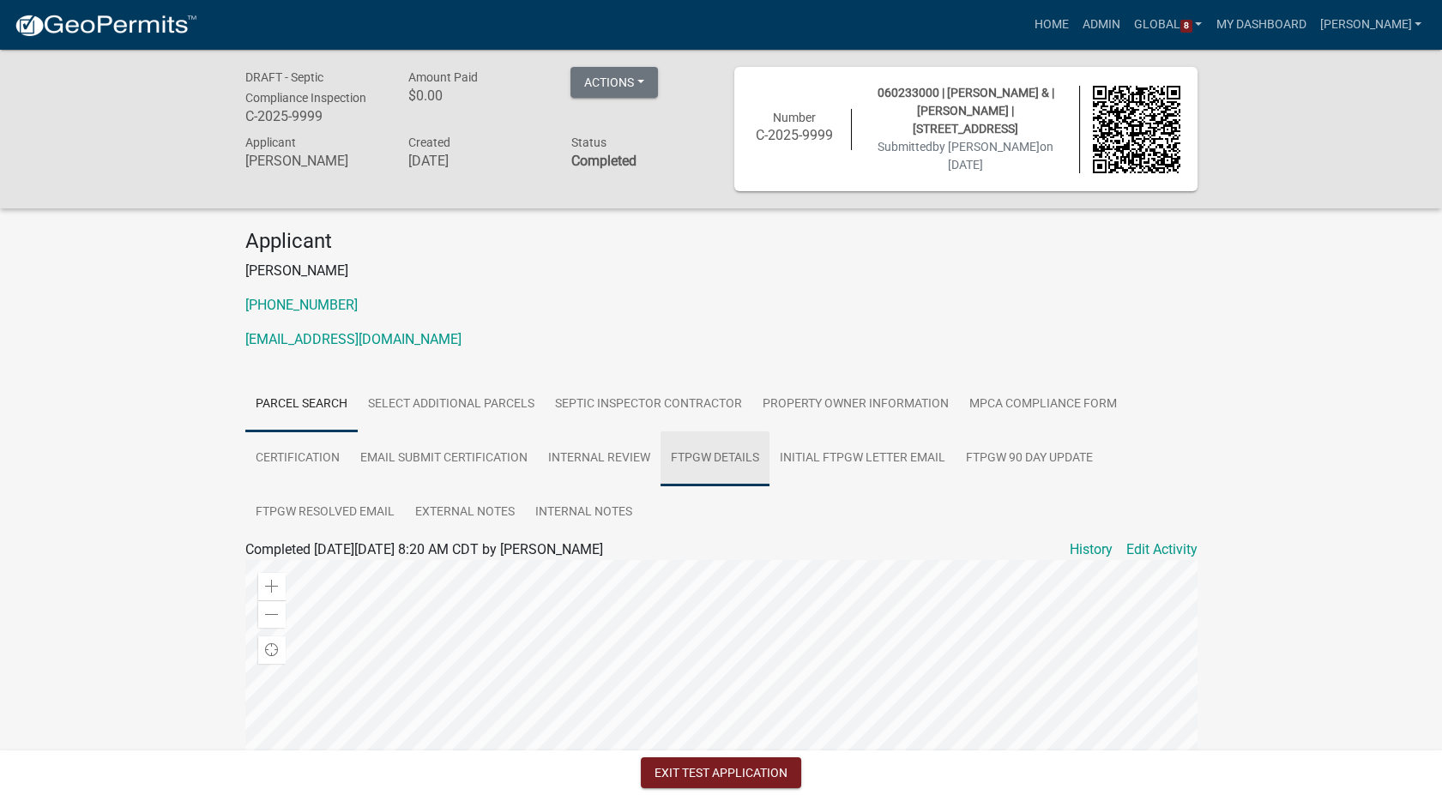
click at [714, 463] on link "FTPGW Details" at bounding box center [715, 459] width 109 height 55
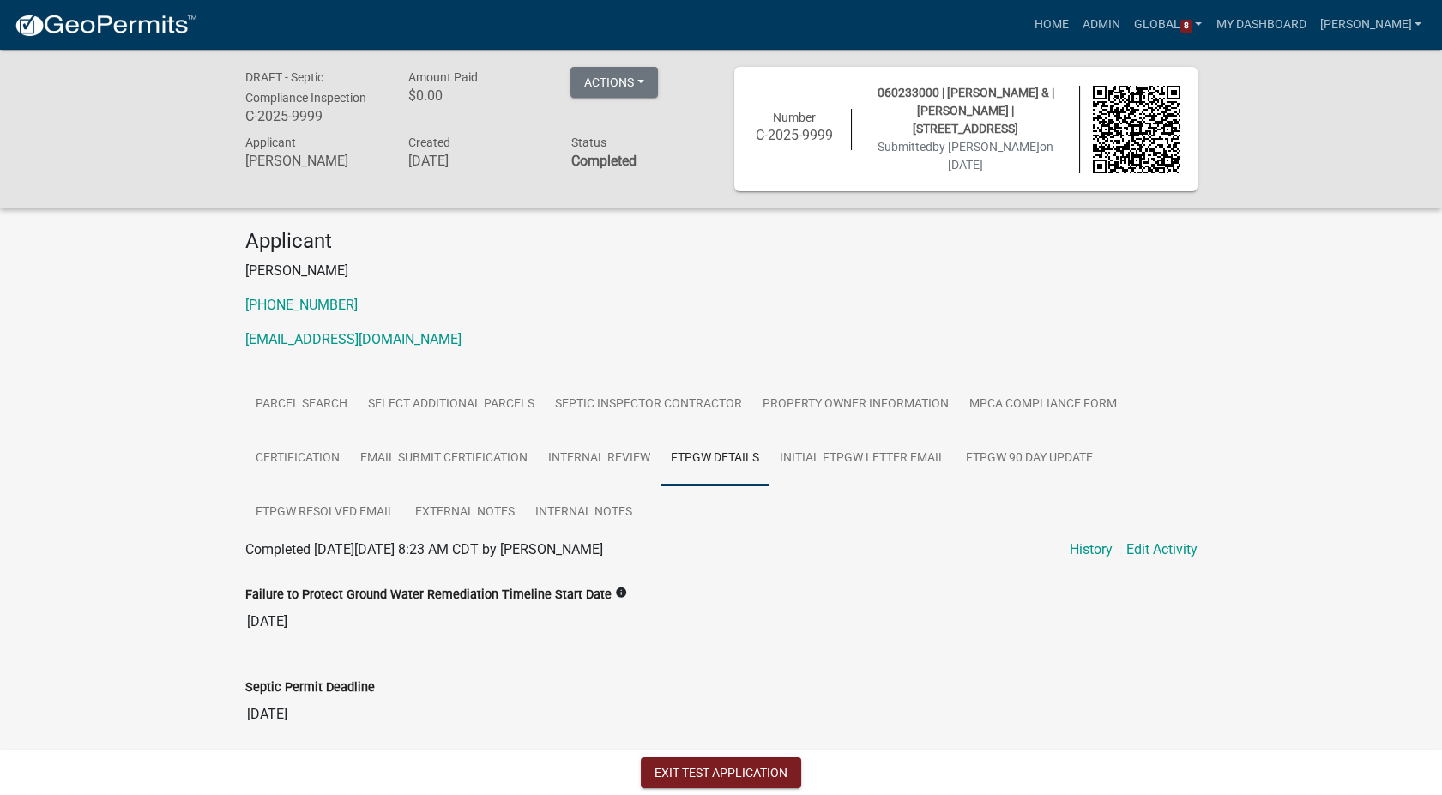
click at [114, 436] on div "DRAFT - Septic Compliance Inspection C-2025-9999 Amount Paid $0.00 Actions Prin…" at bounding box center [721, 688] width 1442 height 1276
click at [677, 775] on button "Exit Test Application" at bounding box center [721, 773] width 160 height 31
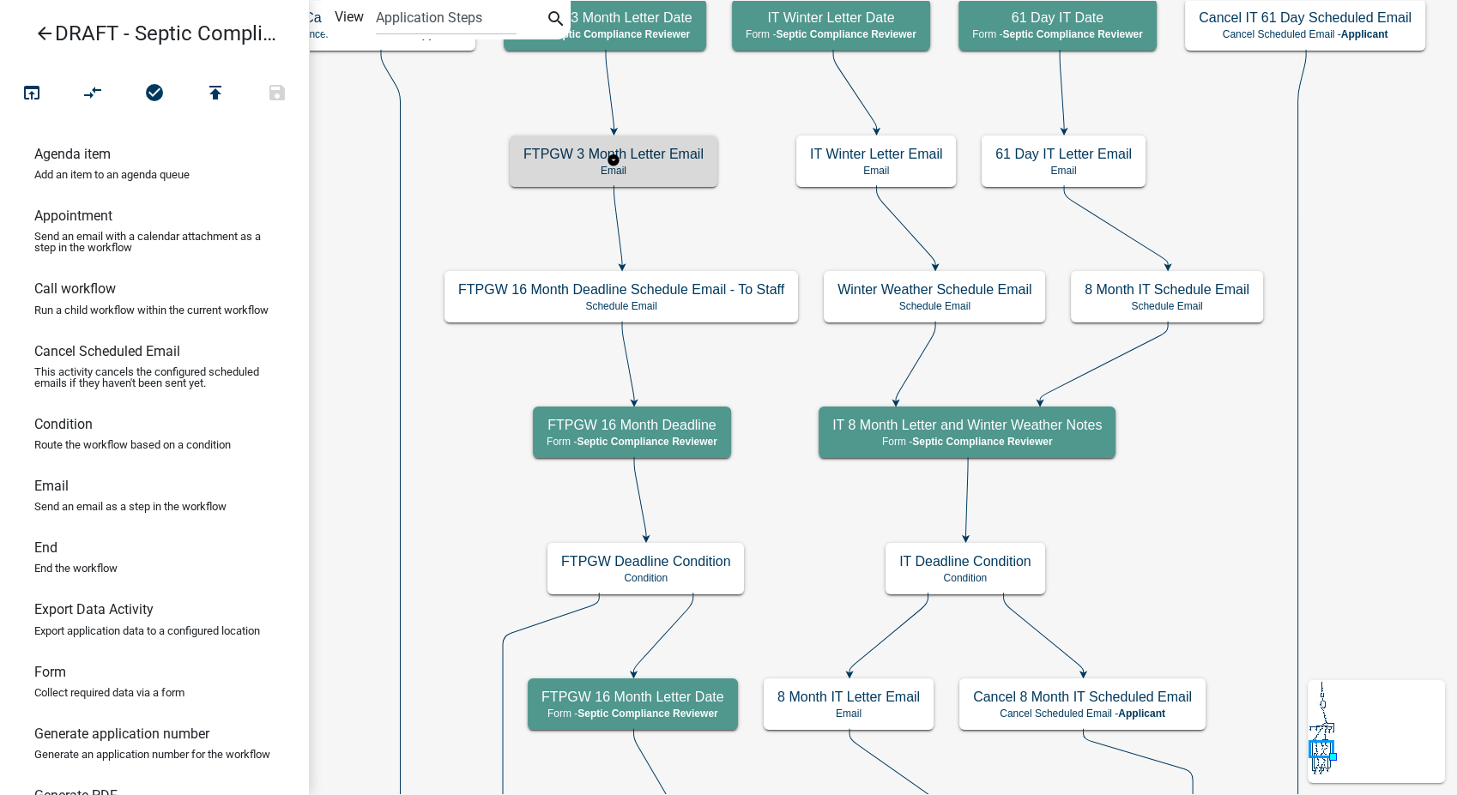
click at [535, 155] on h5 "FTPGW 3 Month Letter Email" at bounding box center [613, 154] width 180 height 16
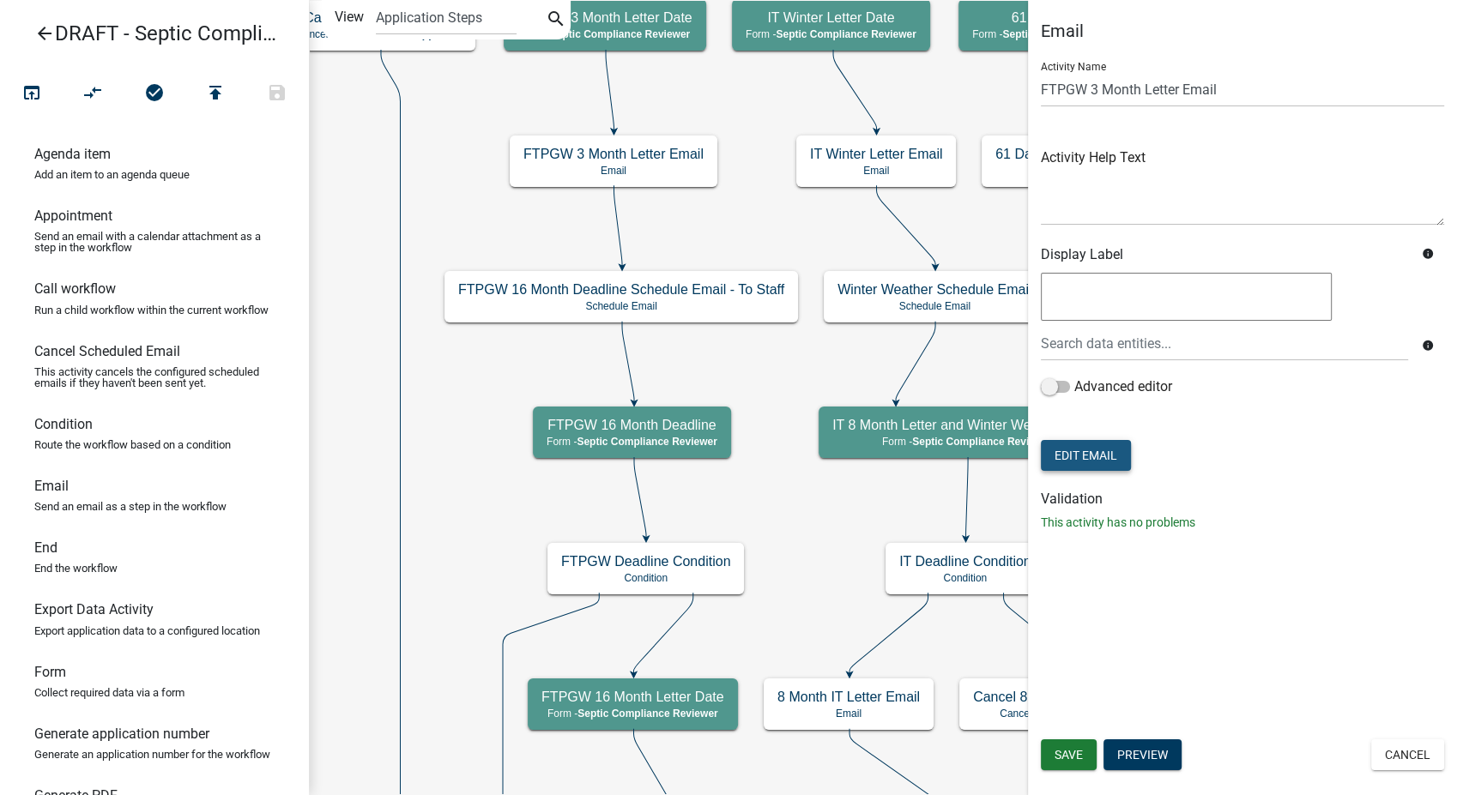
click at [1073, 463] on button "Edit Email" at bounding box center [1086, 455] width 90 height 31
select select "54efeb24-30e8-4996-a232-eb7e40a9c53d"
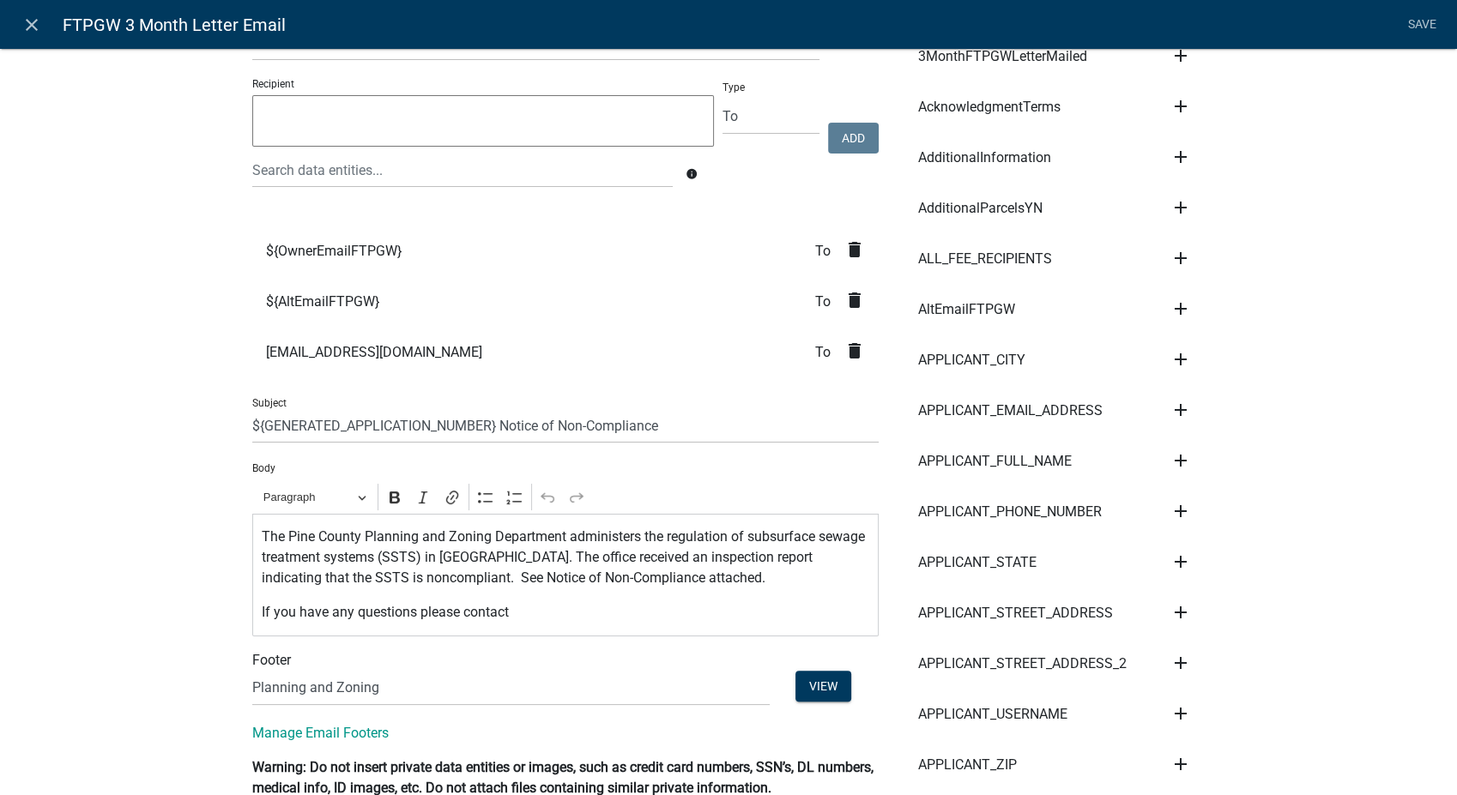
scroll to position [381, 0]
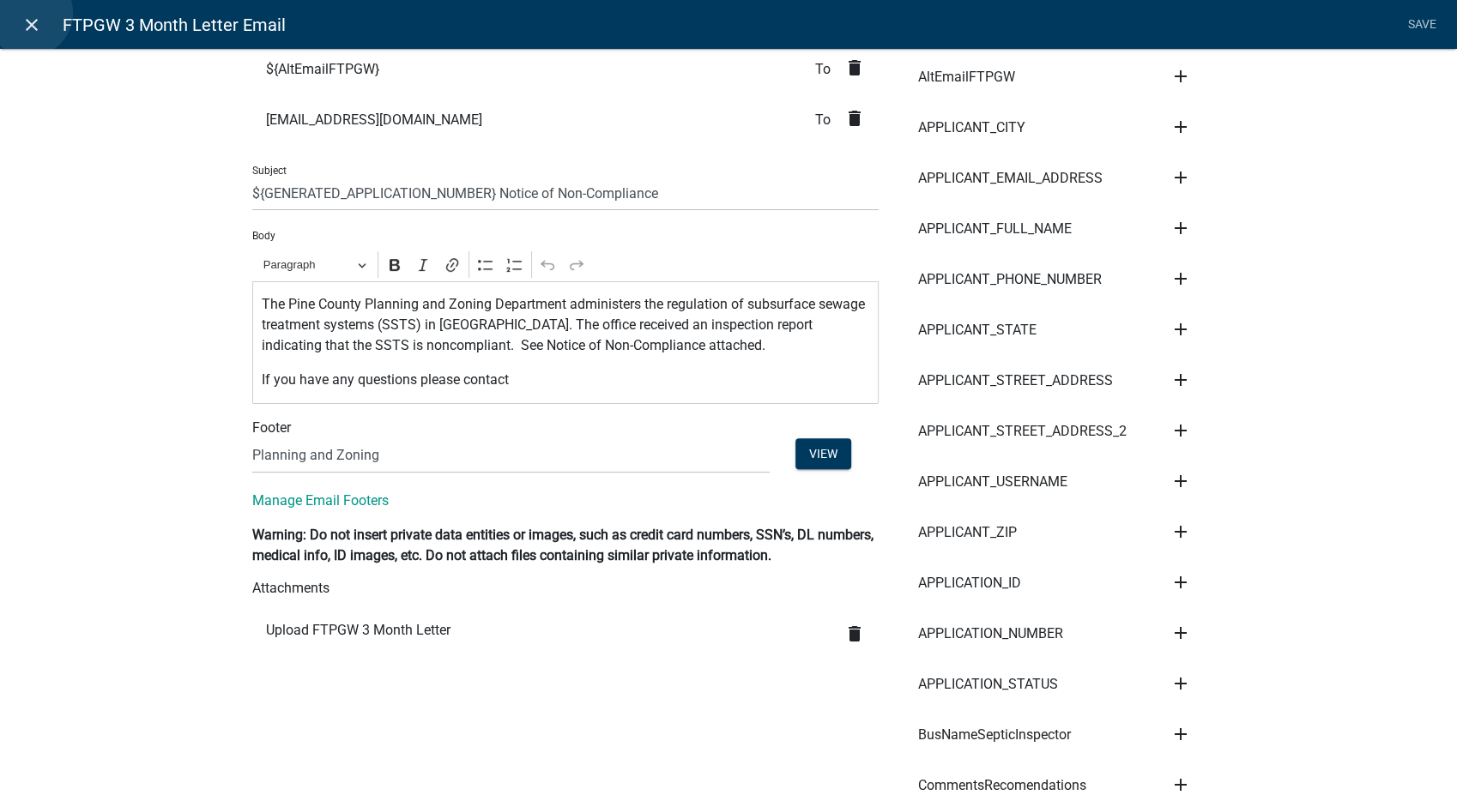
click at [29, 13] on link "close" at bounding box center [31, 24] width 35 height 35
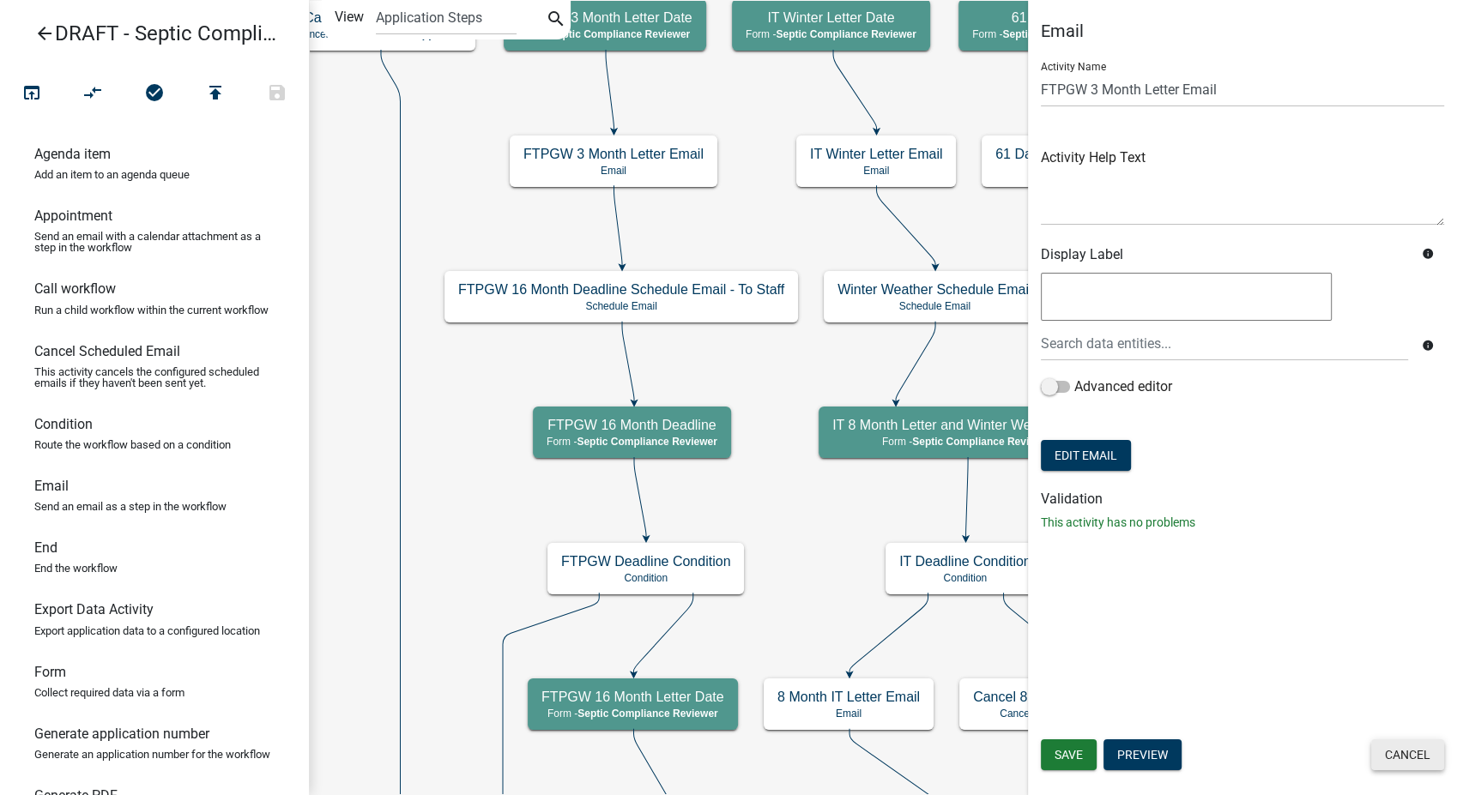
click at [1399, 753] on button "Cancel" at bounding box center [1407, 755] width 73 height 31
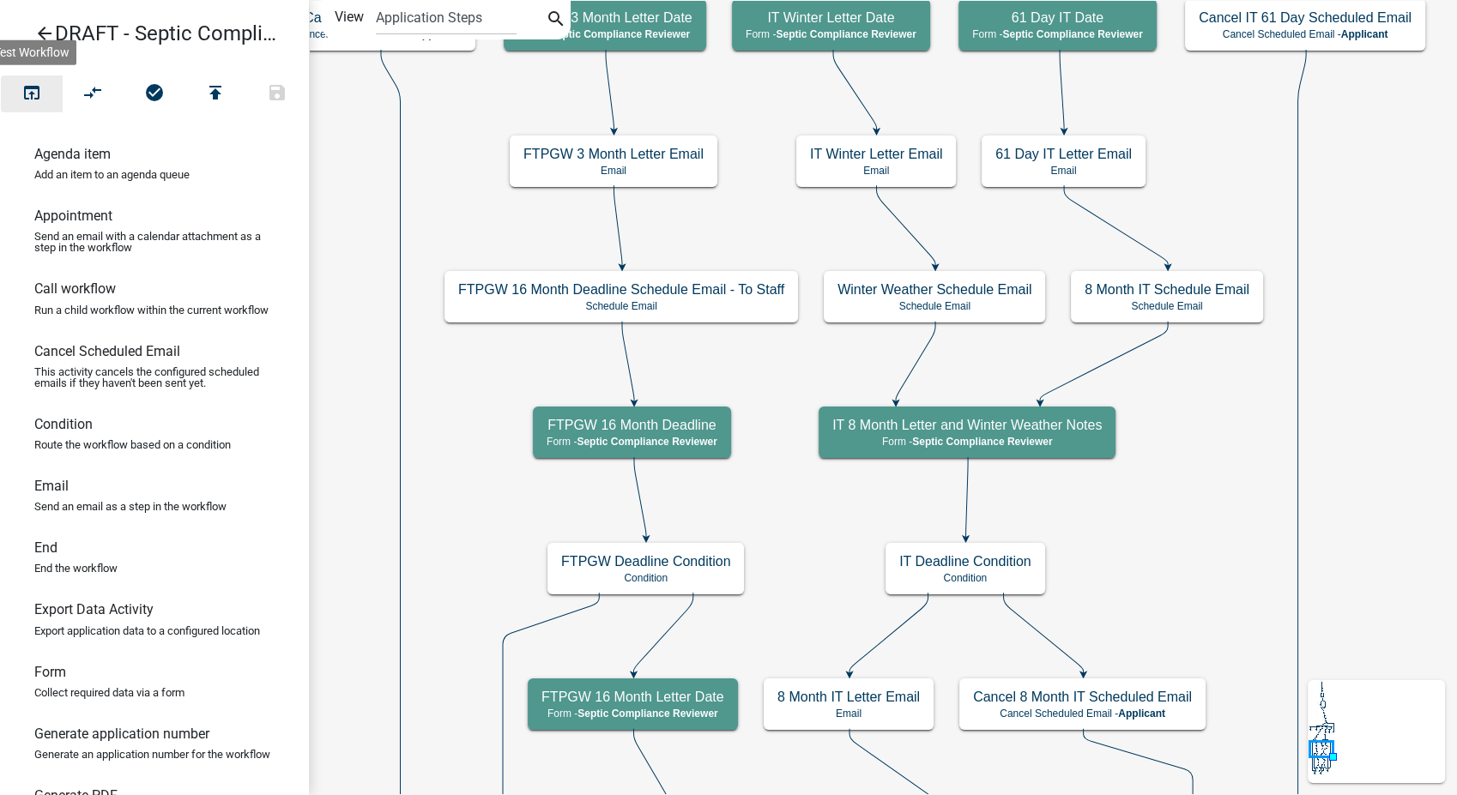
click at [27, 80] on button "open_in_browser" at bounding box center [32, 94] width 62 height 37
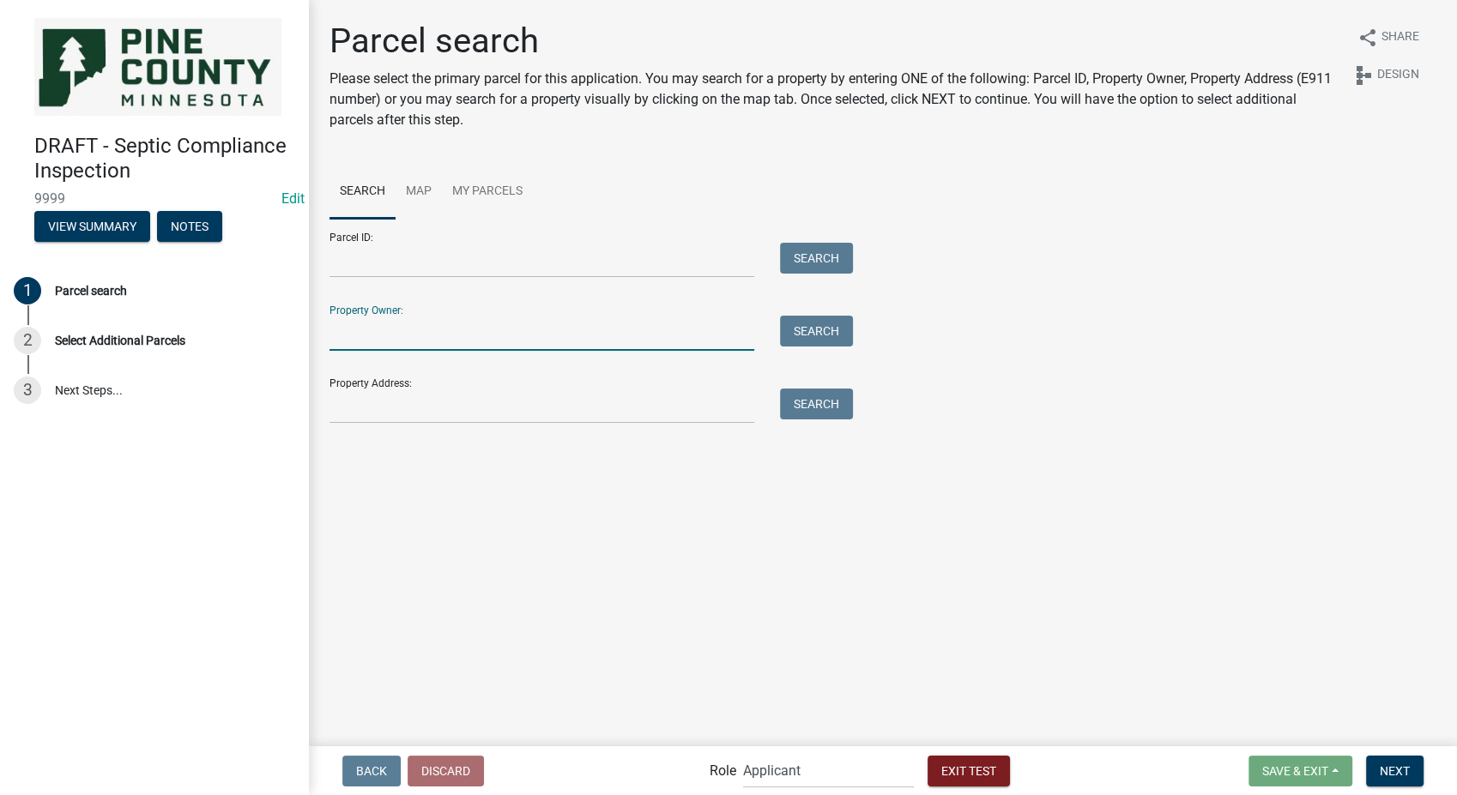
click at [379, 334] on input "Property Owner:" at bounding box center [542, 333] width 425 height 35
type input "[PERSON_NAME]"
click at [817, 324] on button "Search" at bounding box center [816, 331] width 73 height 31
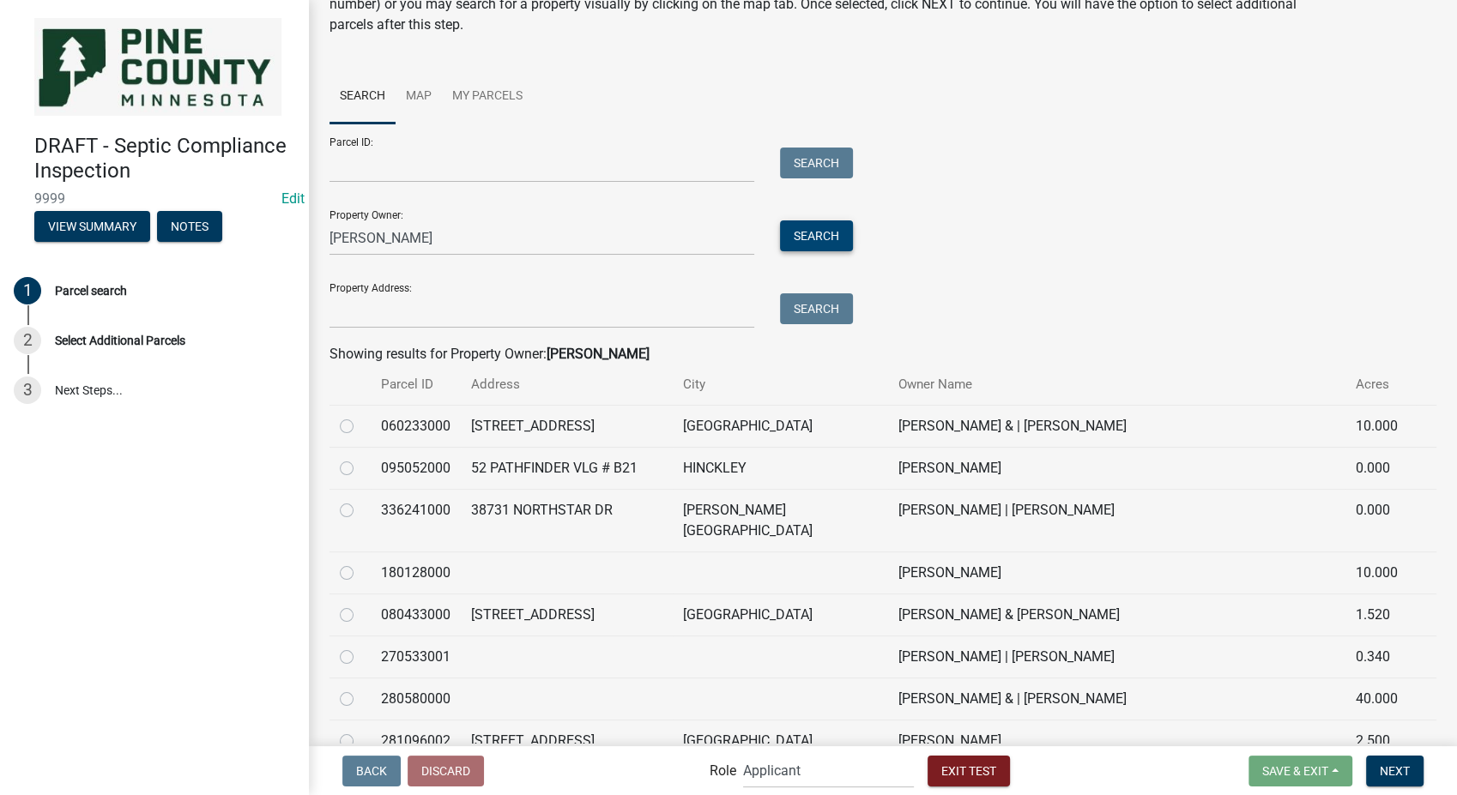
scroll to position [381, 0]
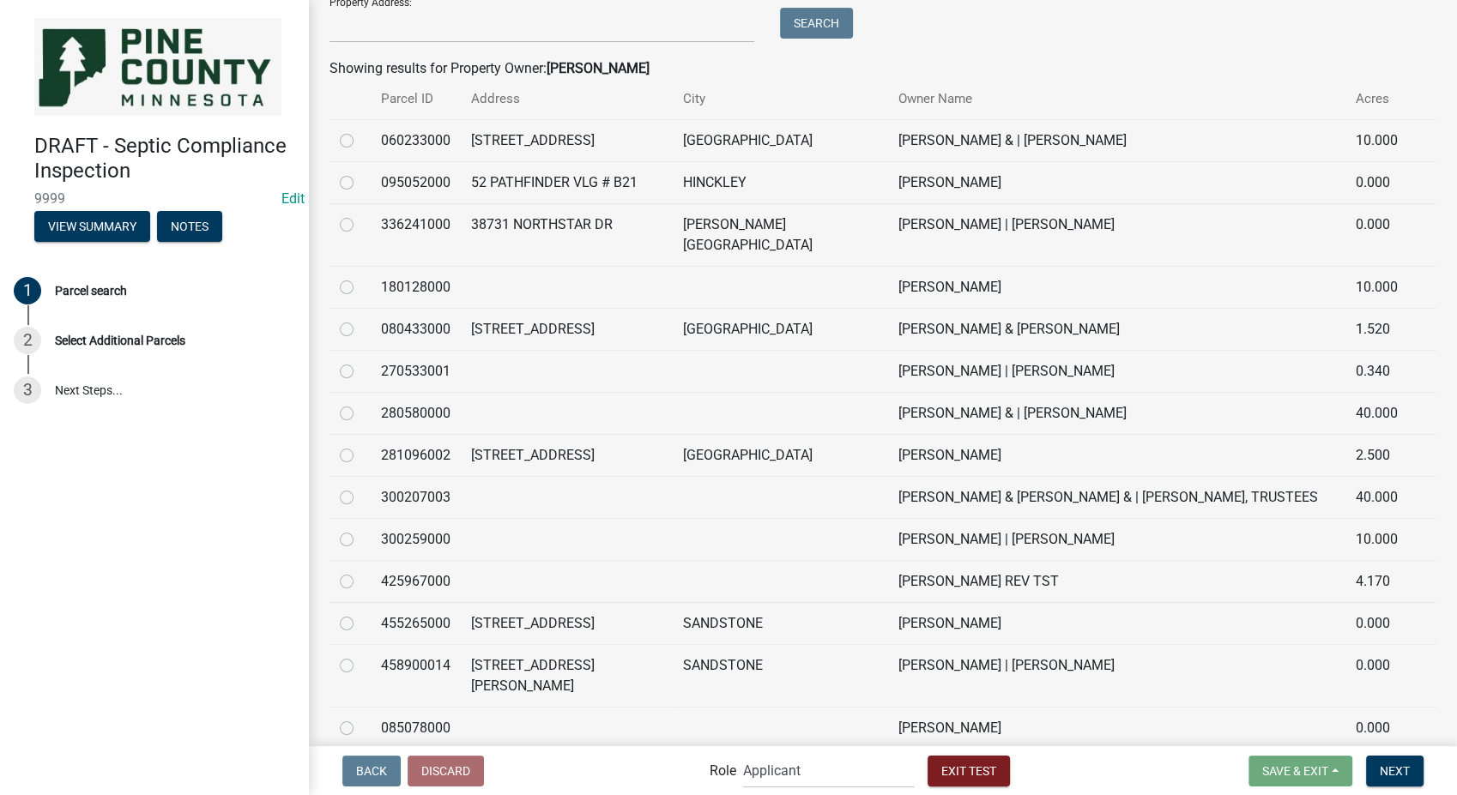
click at [360, 445] on label at bounding box center [360, 445] width 0 height 0
click at [360, 445] on input "radio" at bounding box center [365, 450] width 11 height 11
radio input "true"
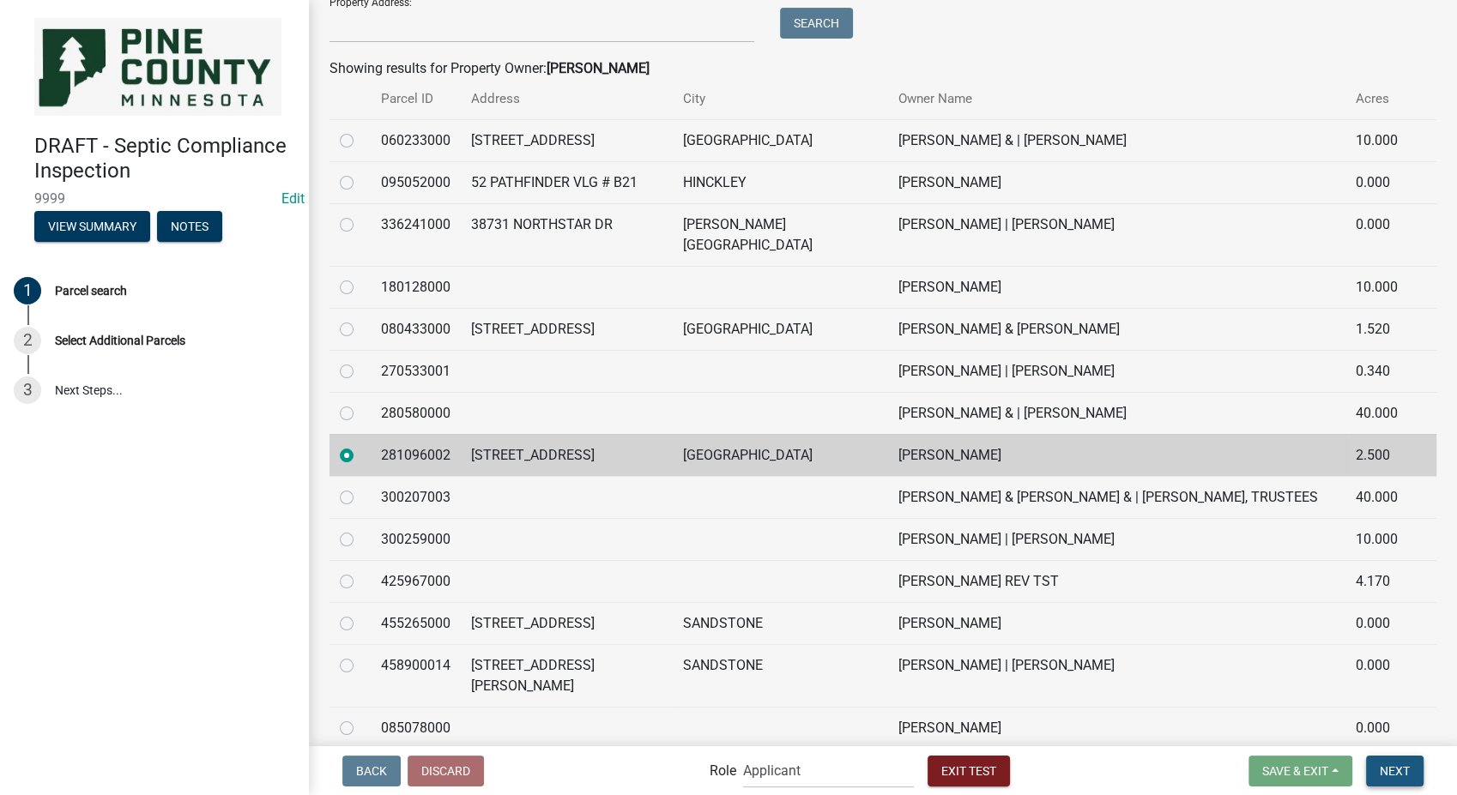
click at [1387, 769] on span "Next" at bounding box center [1395, 771] width 30 height 14
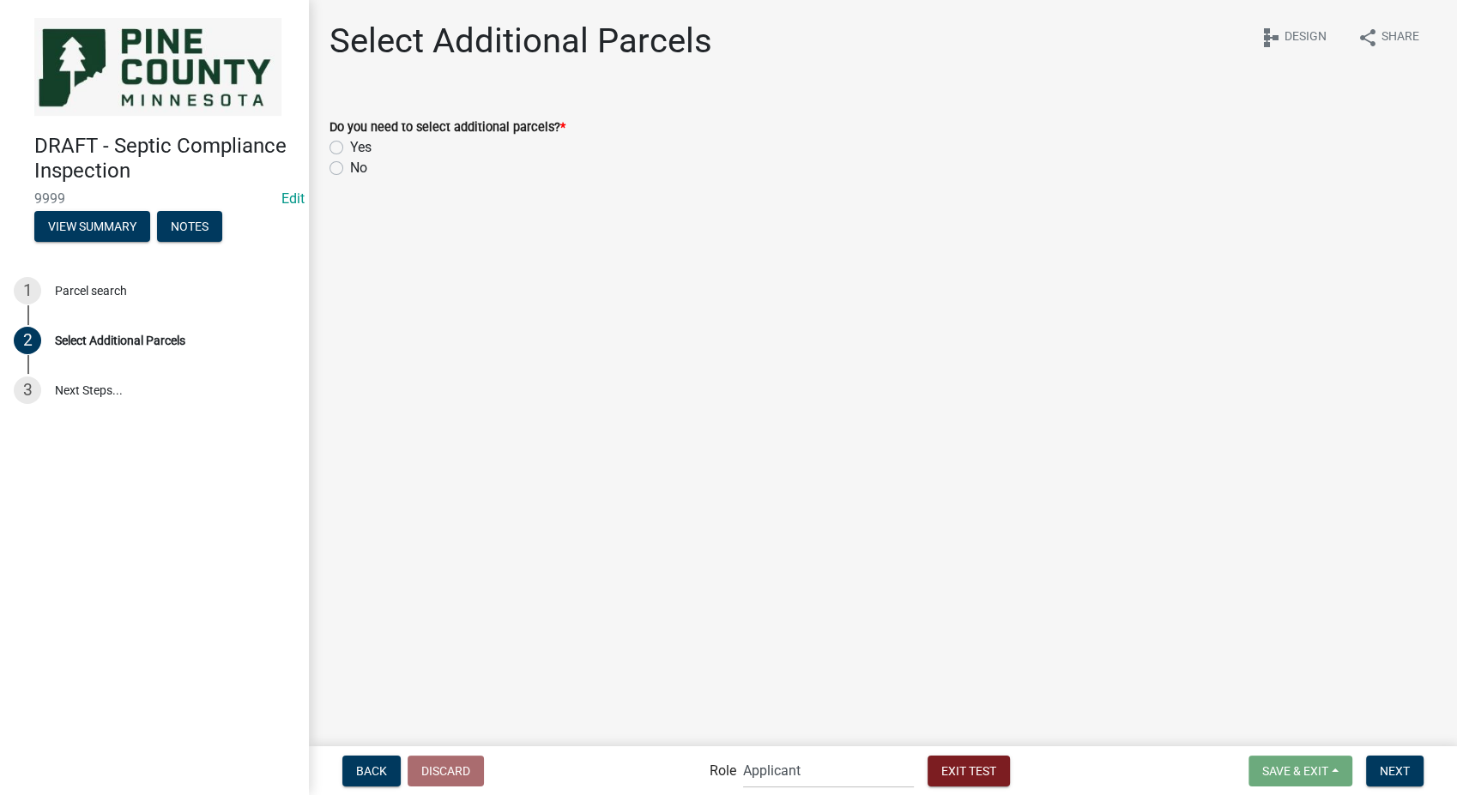
click at [350, 148] on label "Yes" at bounding box center [360, 147] width 21 height 21
click at [350, 148] on input "Yes" at bounding box center [355, 142] width 11 height 11
radio input "true"
click at [1378, 772] on button "Next" at bounding box center [1394, 771] width 57 height 31
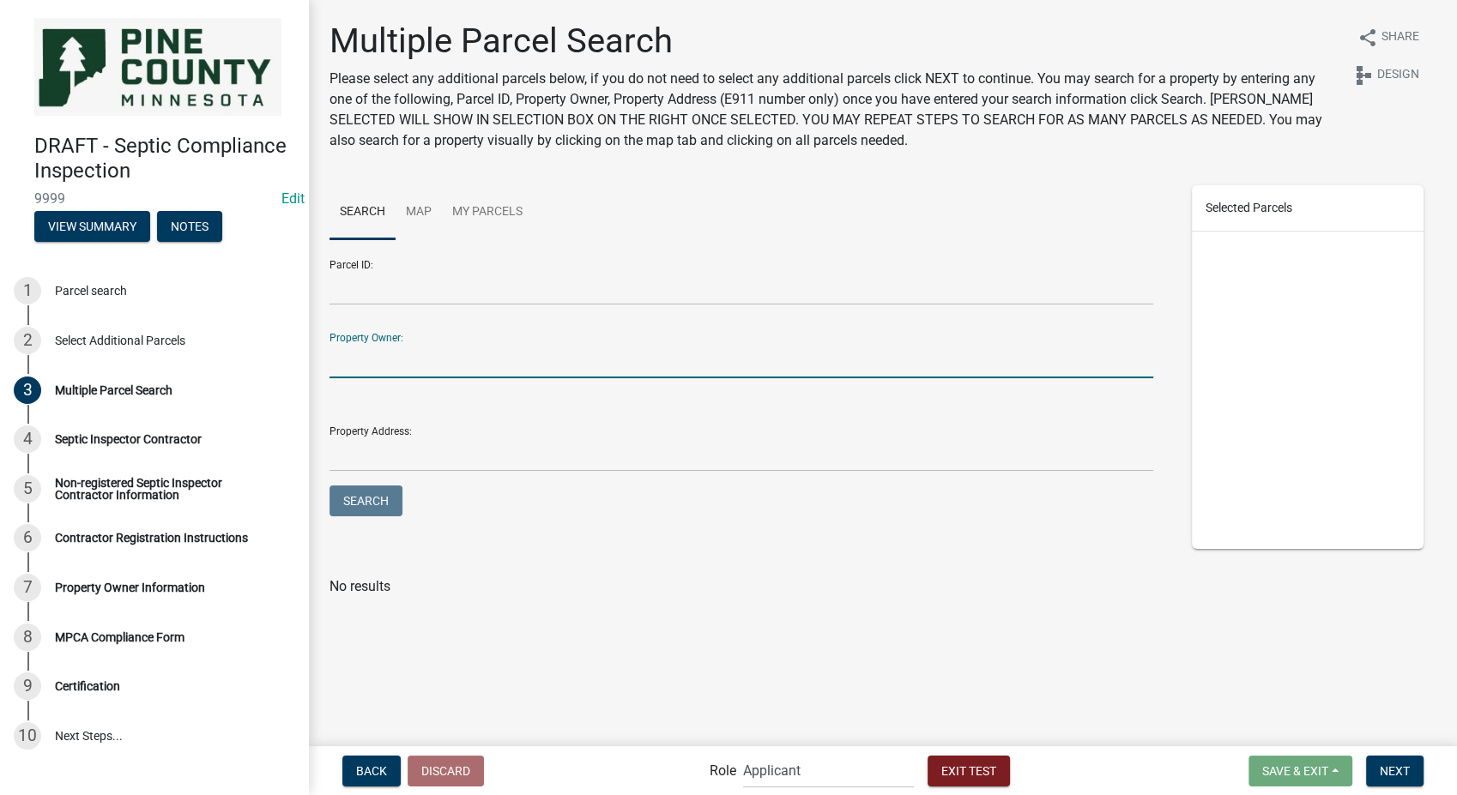
click at [377, 357] on input "Property Owner:" at bounding box center [742, 360] width 824 height 35
type input "[PERSON_NAME]"
click at [378, 506] on button "Search" at bounding box center [366, 501] width 73 height 31
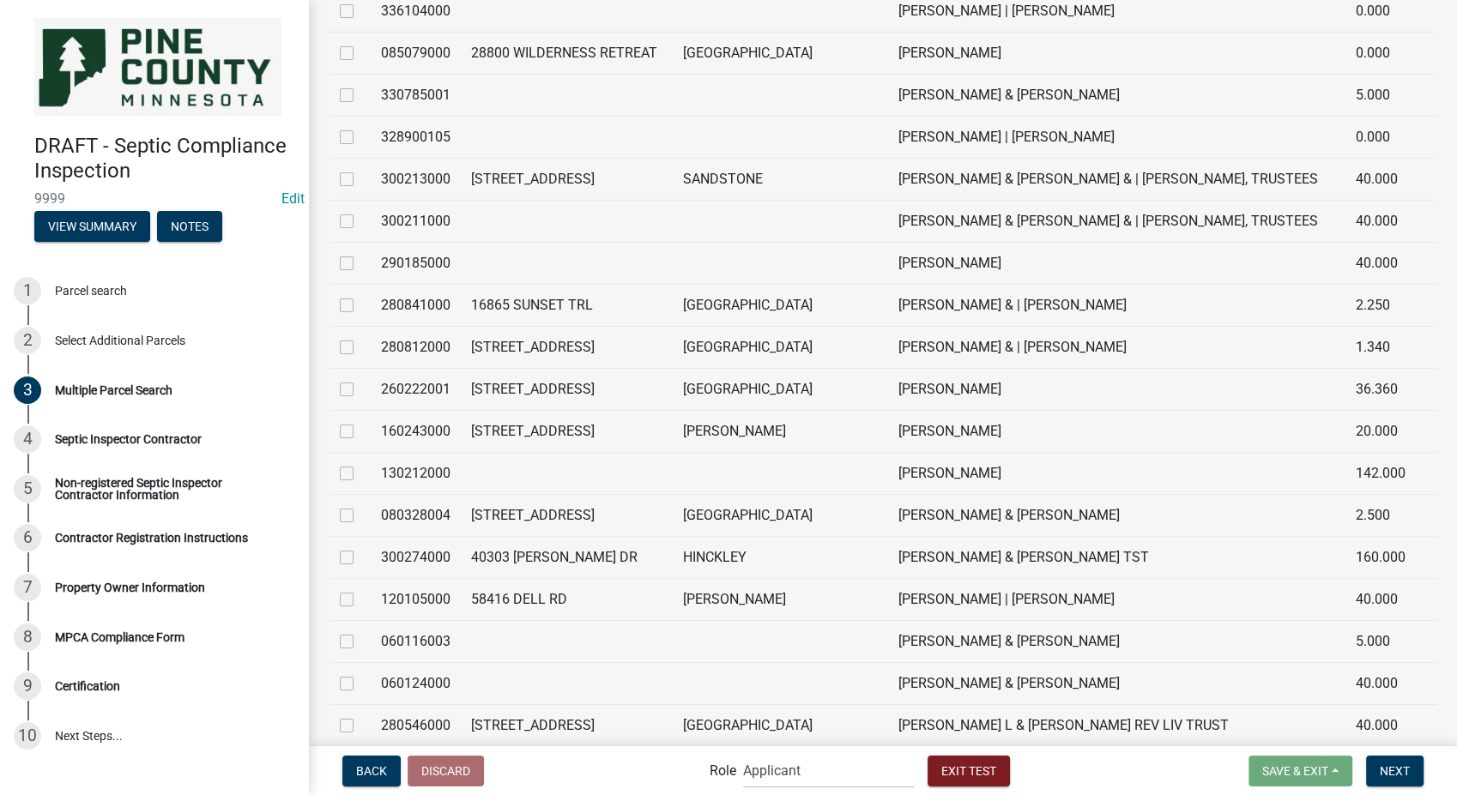
scroll to position [1620, 0]
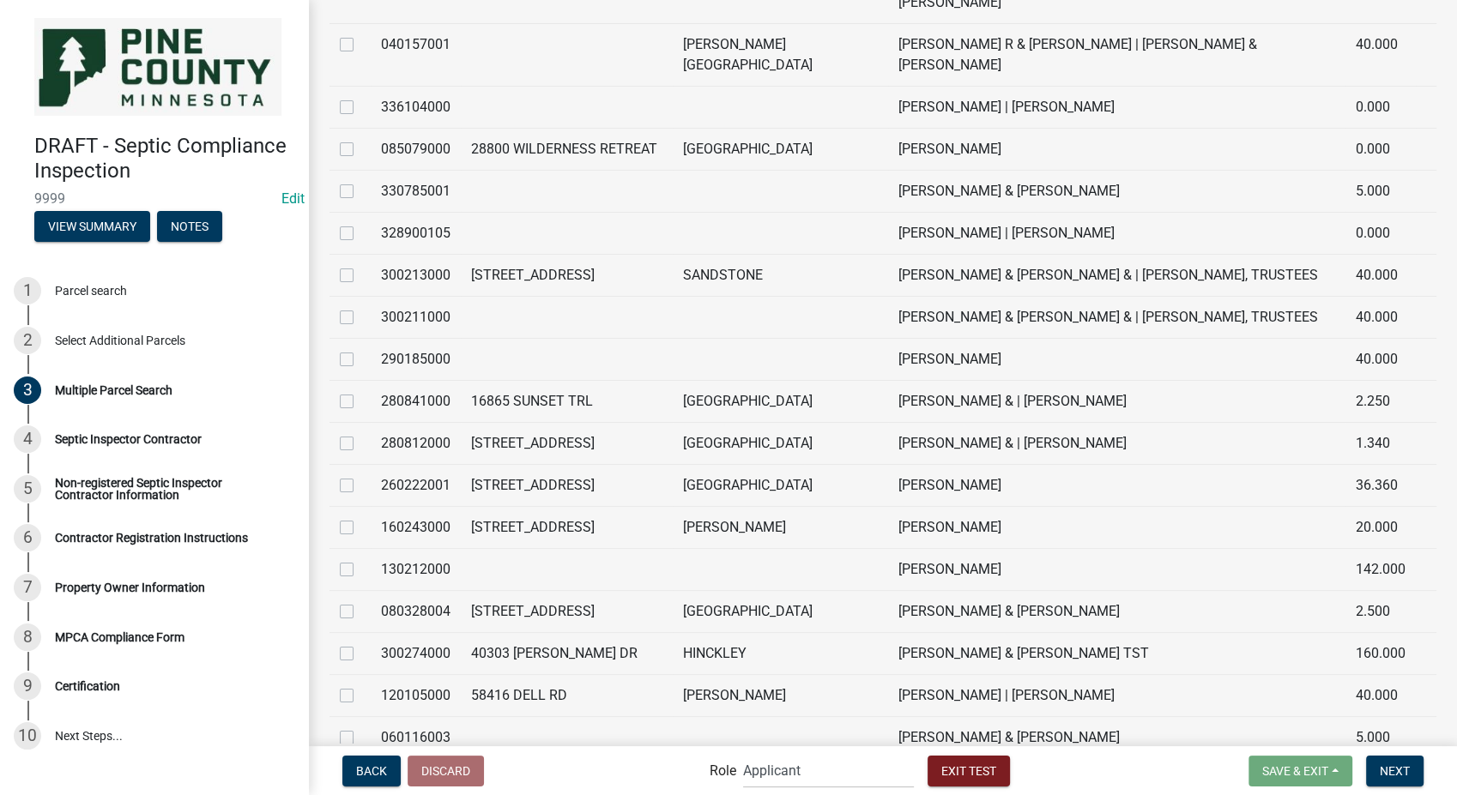
click at [360, 391] on label at bounding box center [360, 391] width 0 height 0
click at [360, 391] on input "checkbox" at bounding box center [365, 396] width 11 height 11
checkbox input "true"
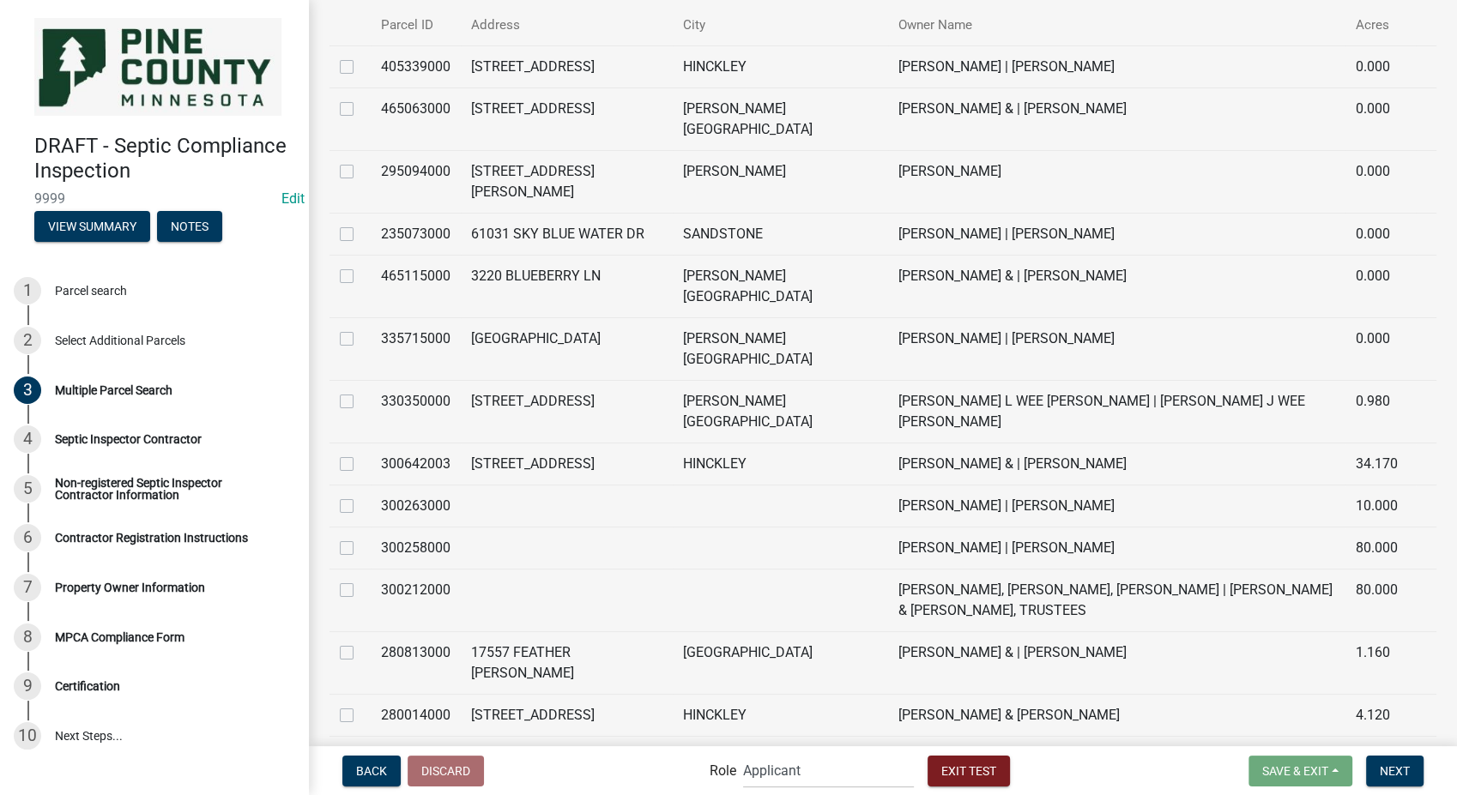
scroll to position [0, 0]
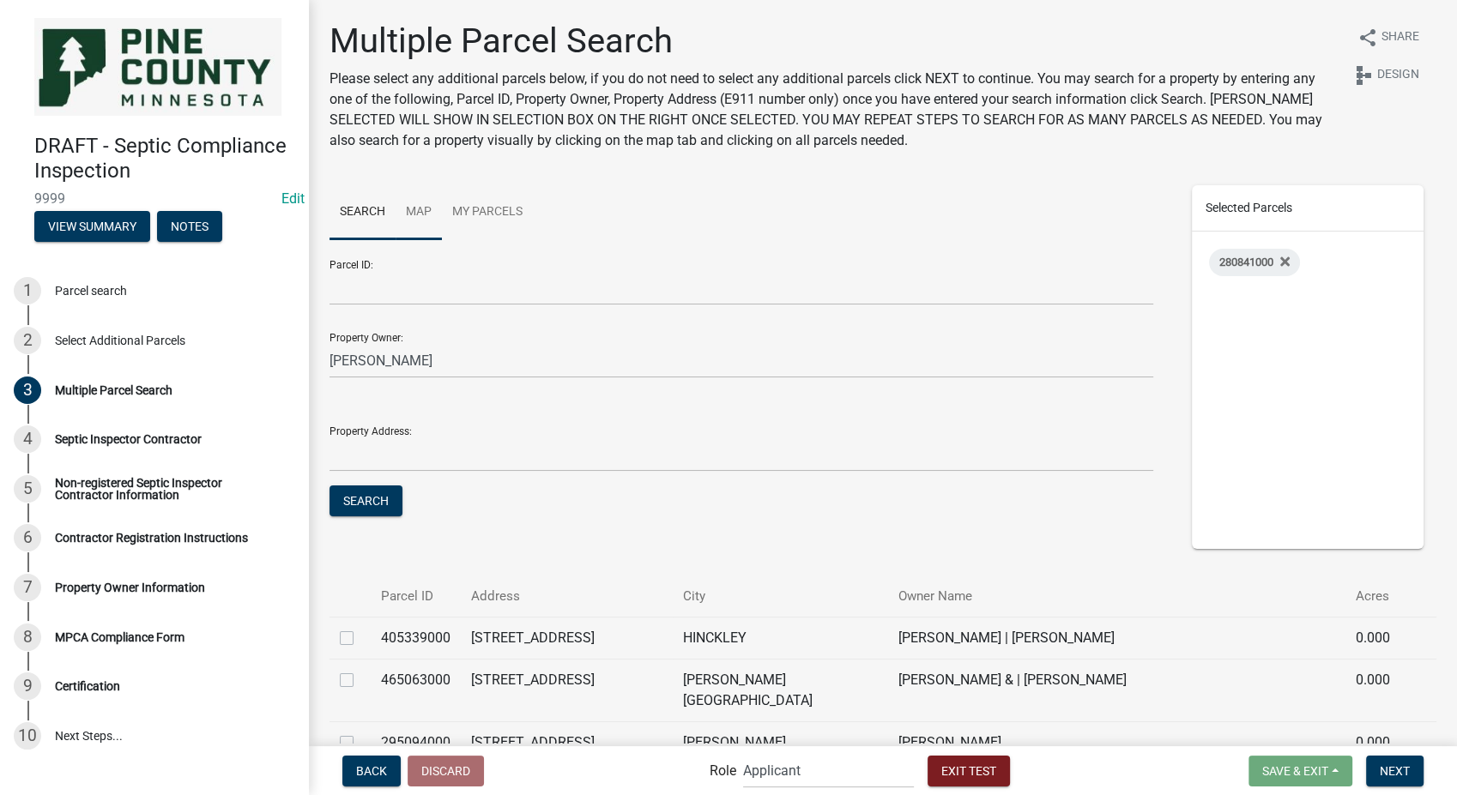
click at [415, 210] on link "Map" at bounding box center [419, 212] width 46 height 55
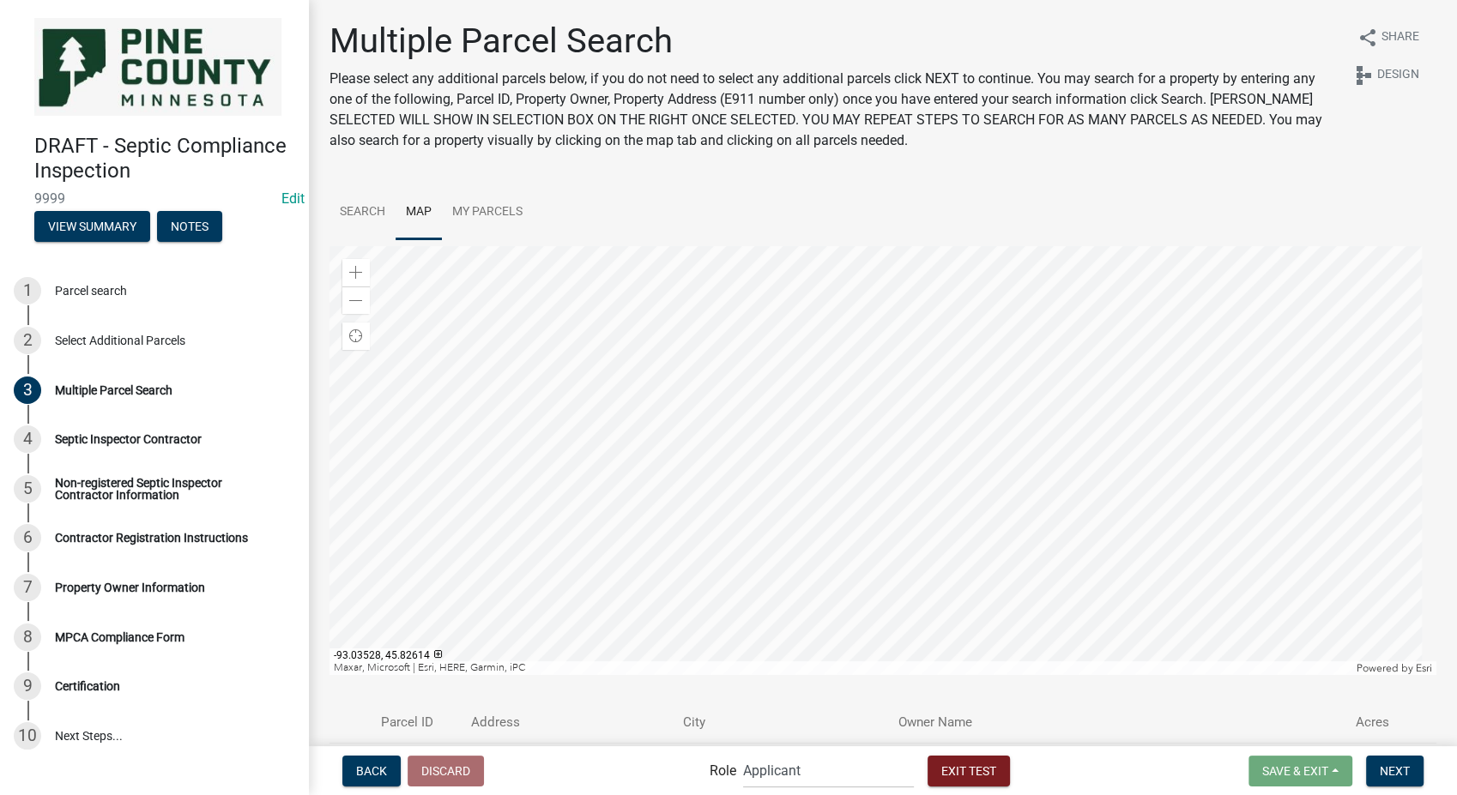
click at [765, 612] on div at bounding box center [883, 460] width 1107 height 429
click at [880, 319] on div at bounding box center [883, 460] width 1107 height 429
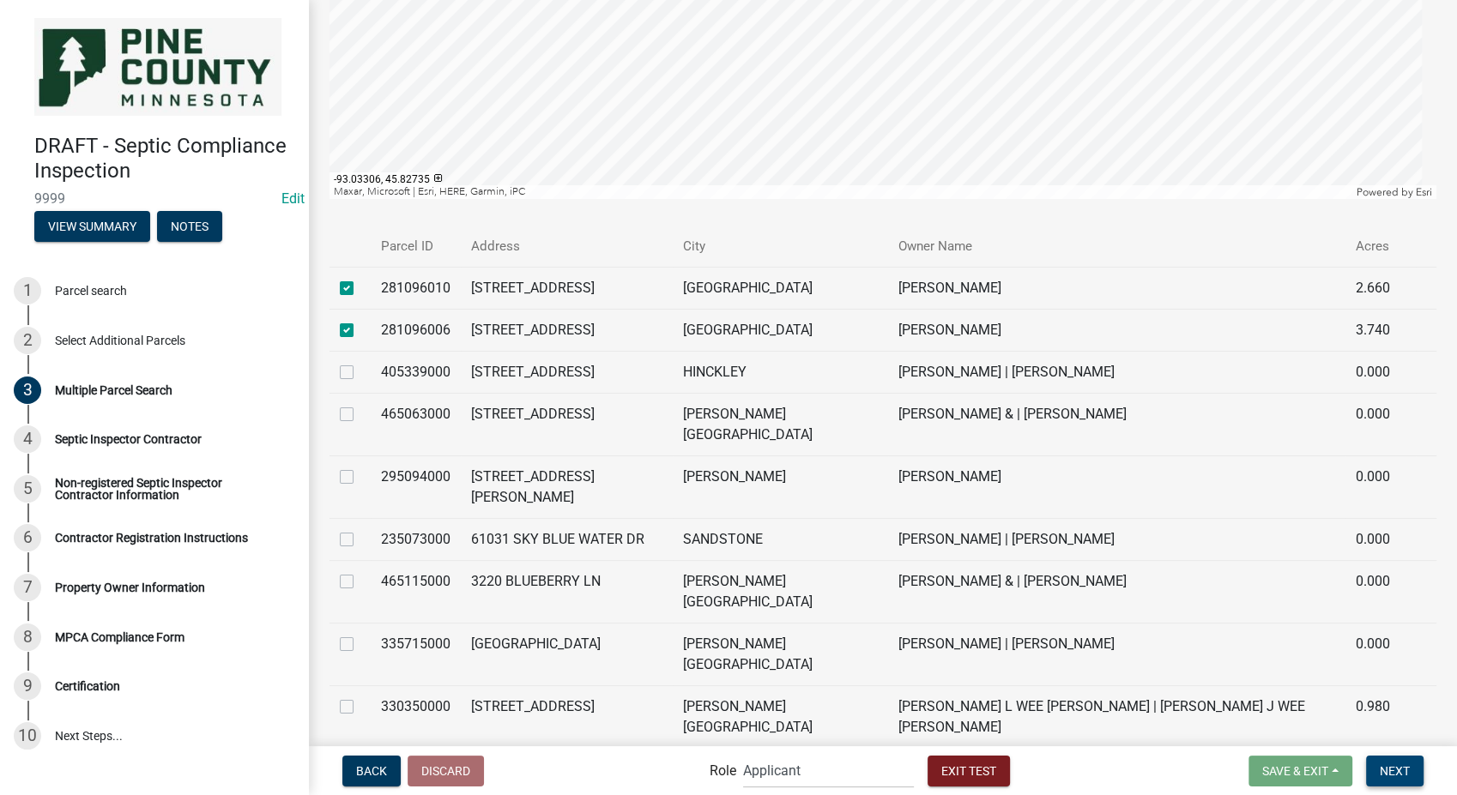
click at [1383, 765] on span "Next" at bounding box center [1395, 771] width 30 height 14
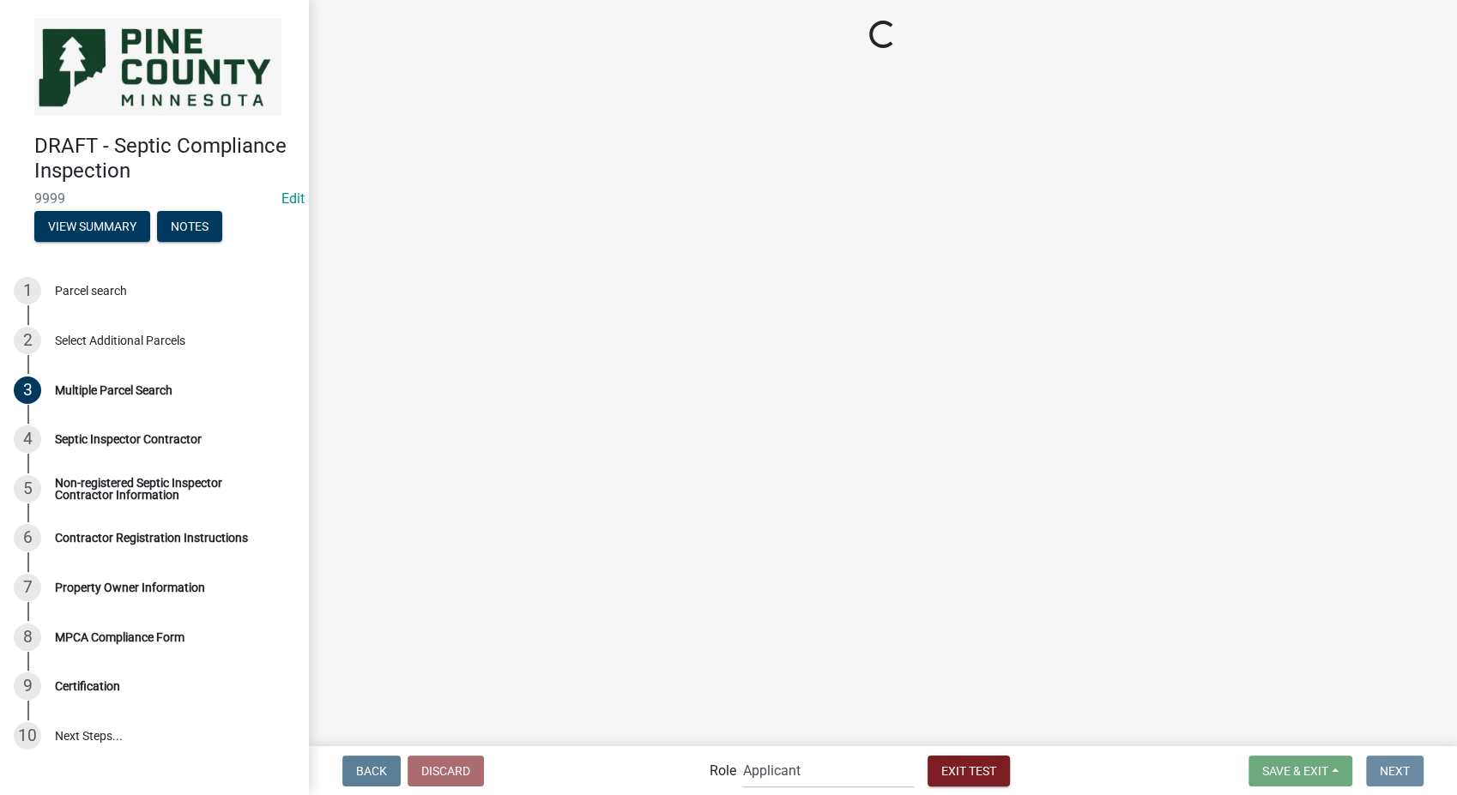
scroll to position [0, 0]
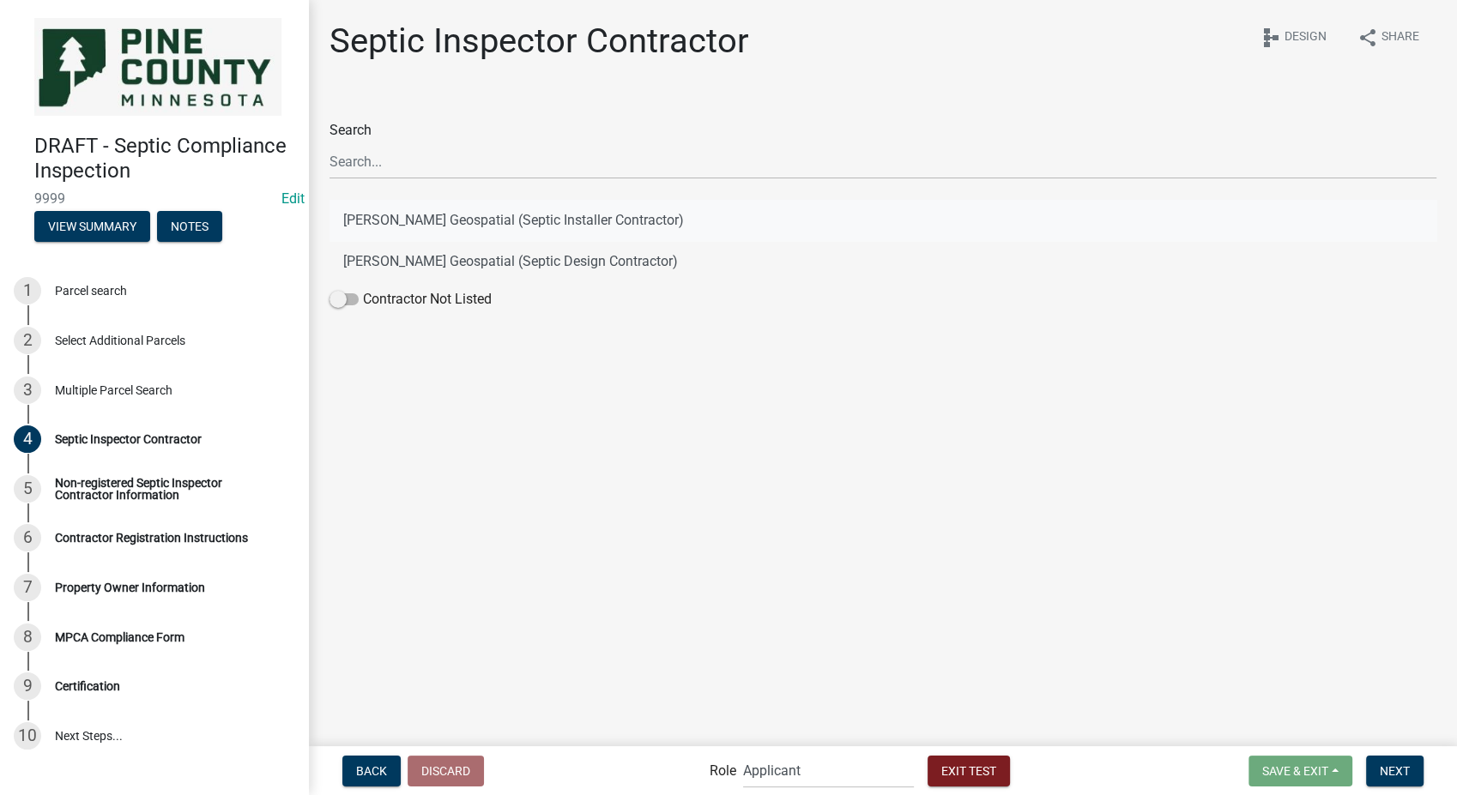
click at [540, 213] on button "[PERSON_NAME] Geospatial (Septic Installer Contractor)" at bounding box center [883, 220] width 1107 height 41
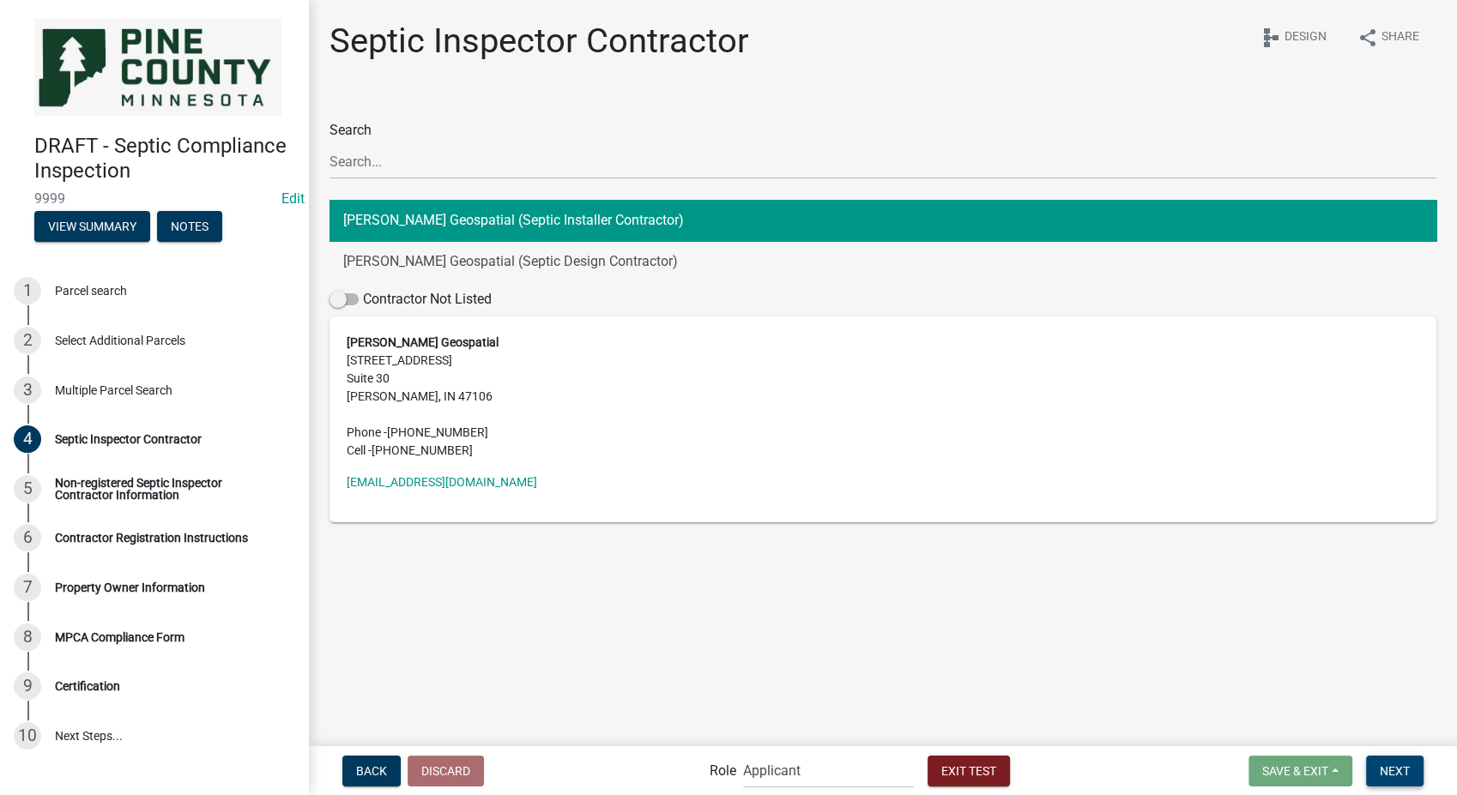
click at [1400, 777] on span "Next" at bounding box center [1395, 771] width 30 height 14
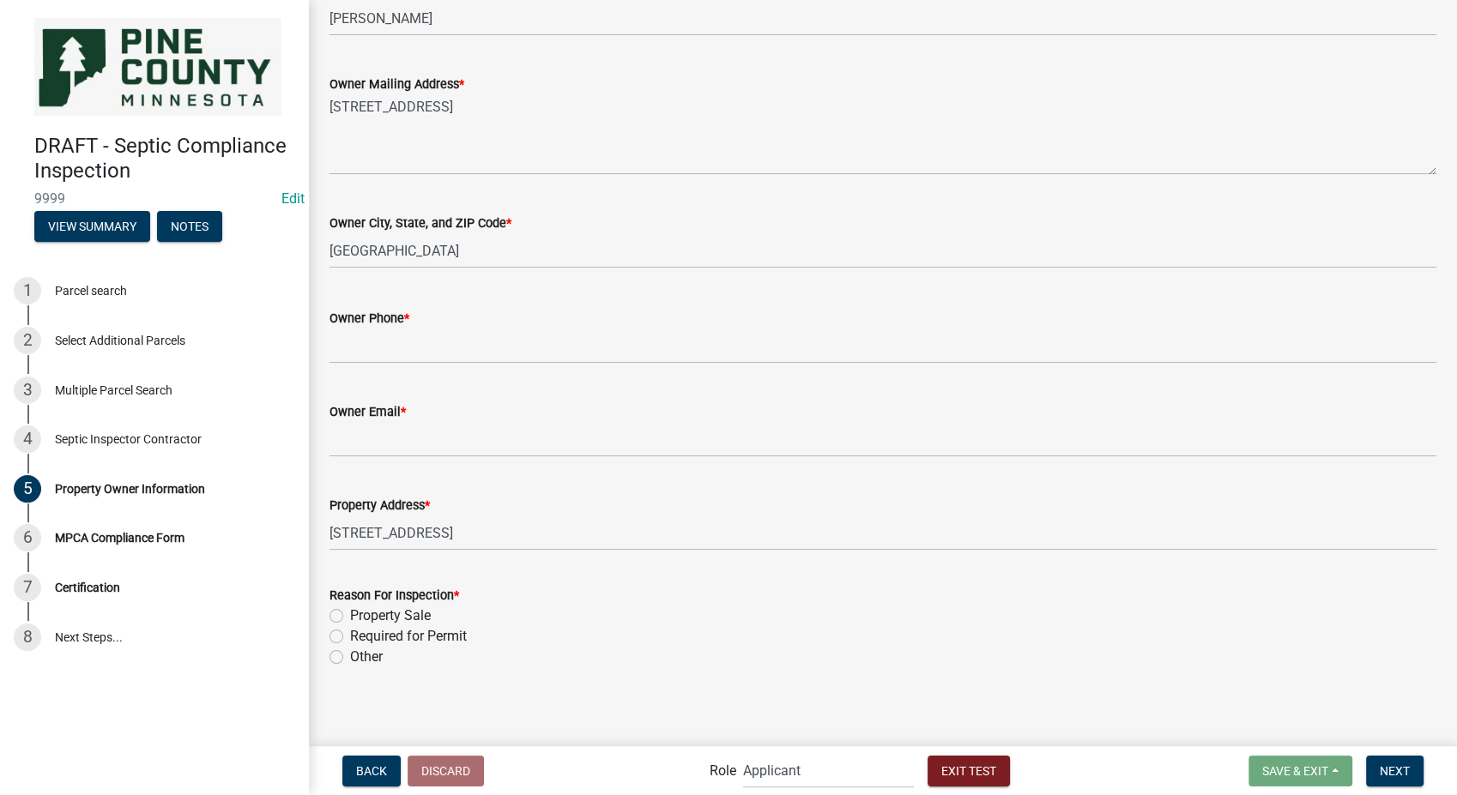
scroll to position [293, 0]
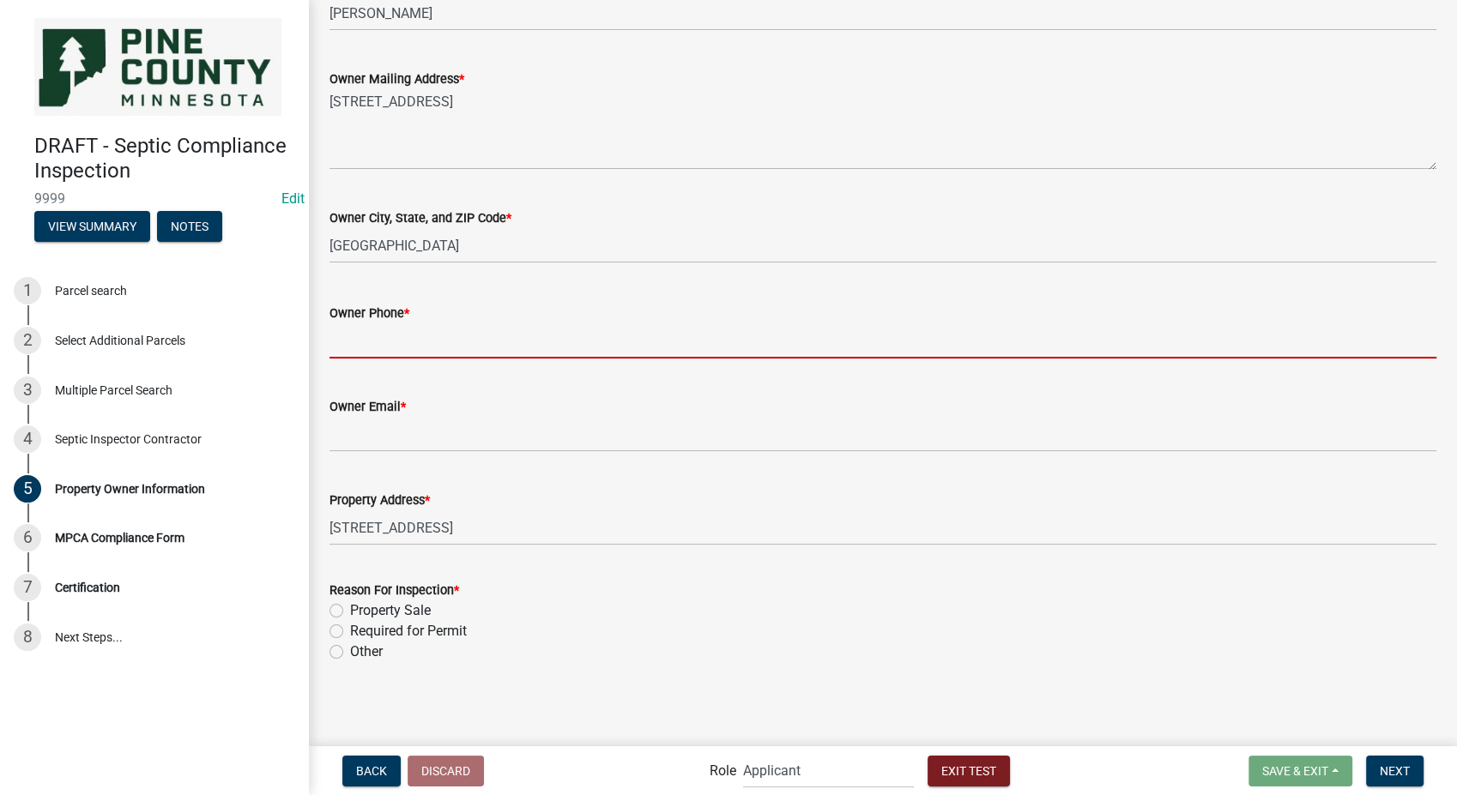
click at [366, 333] on input "Owner Phone *" at bounding box center [883, 341] width 1107 height 35
type input "8127861368"
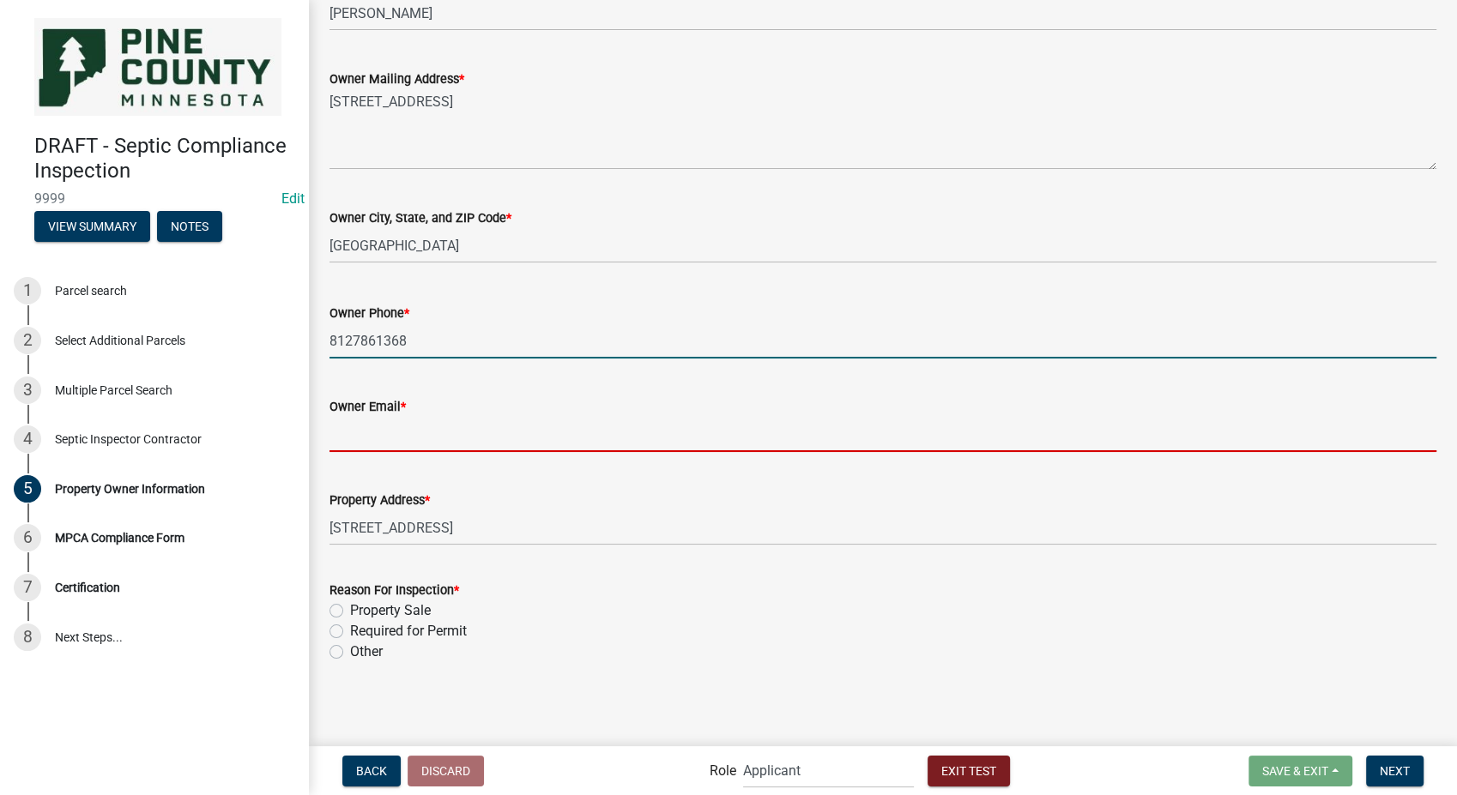
type input "[EMAIL_ADDRESS][DOMAIN_NAME]"
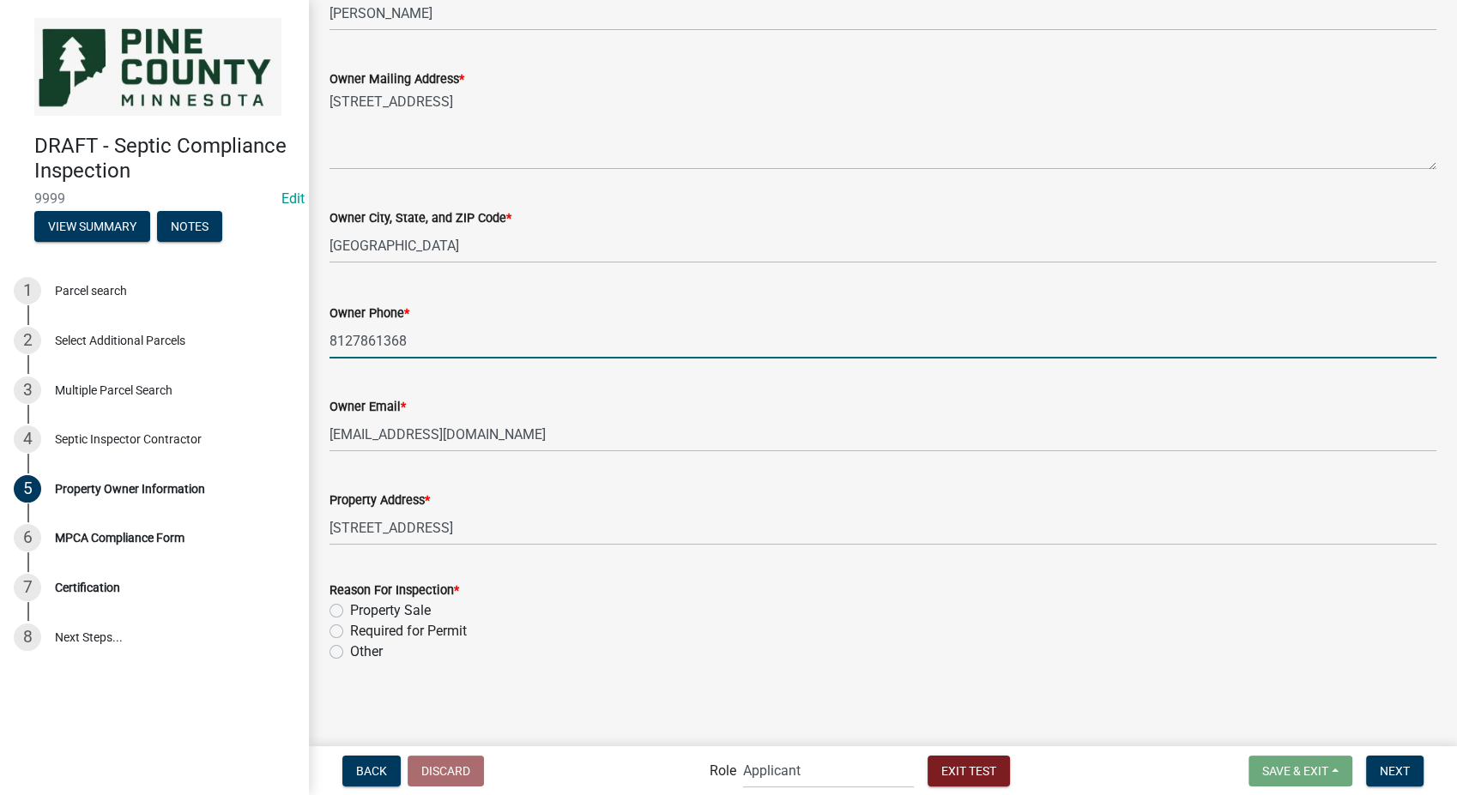
click at [350, 613] on label "Property Sale" at bounding box center [390, 611] width 81 height 21
click at [350, 612] on input "Property Sale" at bounding box center [355, 606] width 11 height 11
radio input "true"
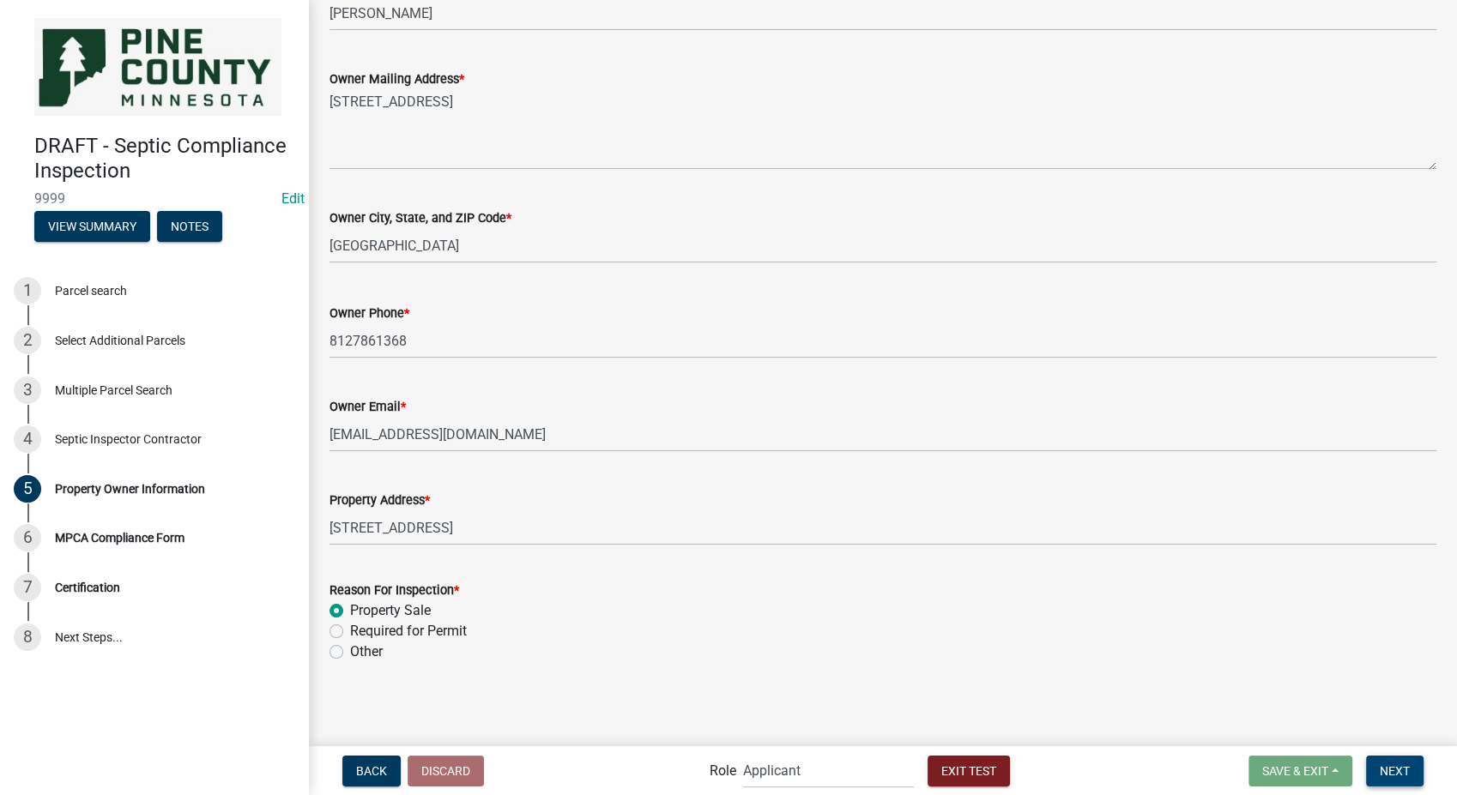
click at [1387, 765] on span "Next" at bounding box center [1395, 771] width 30 height 14
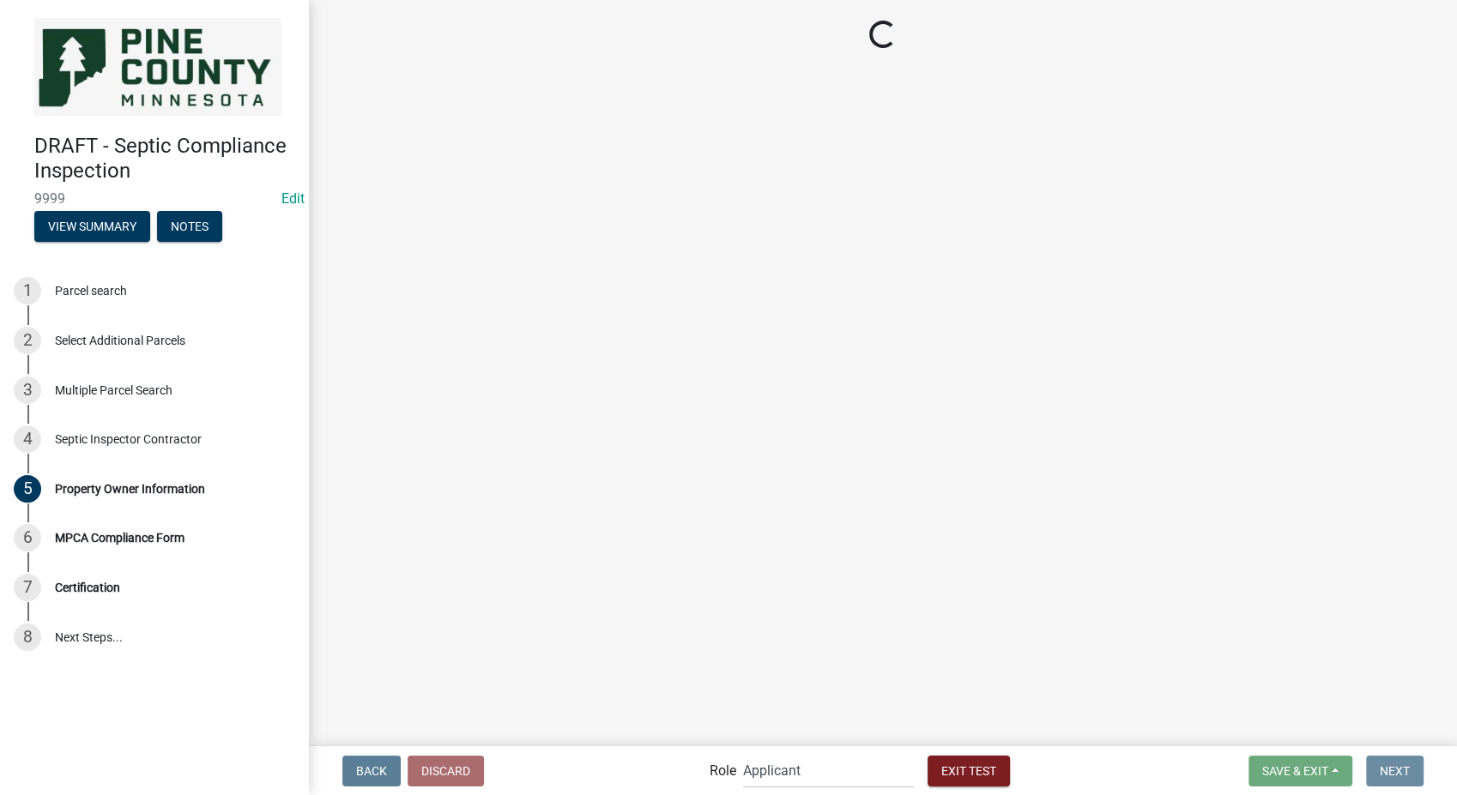
scroll to position [0, 0]
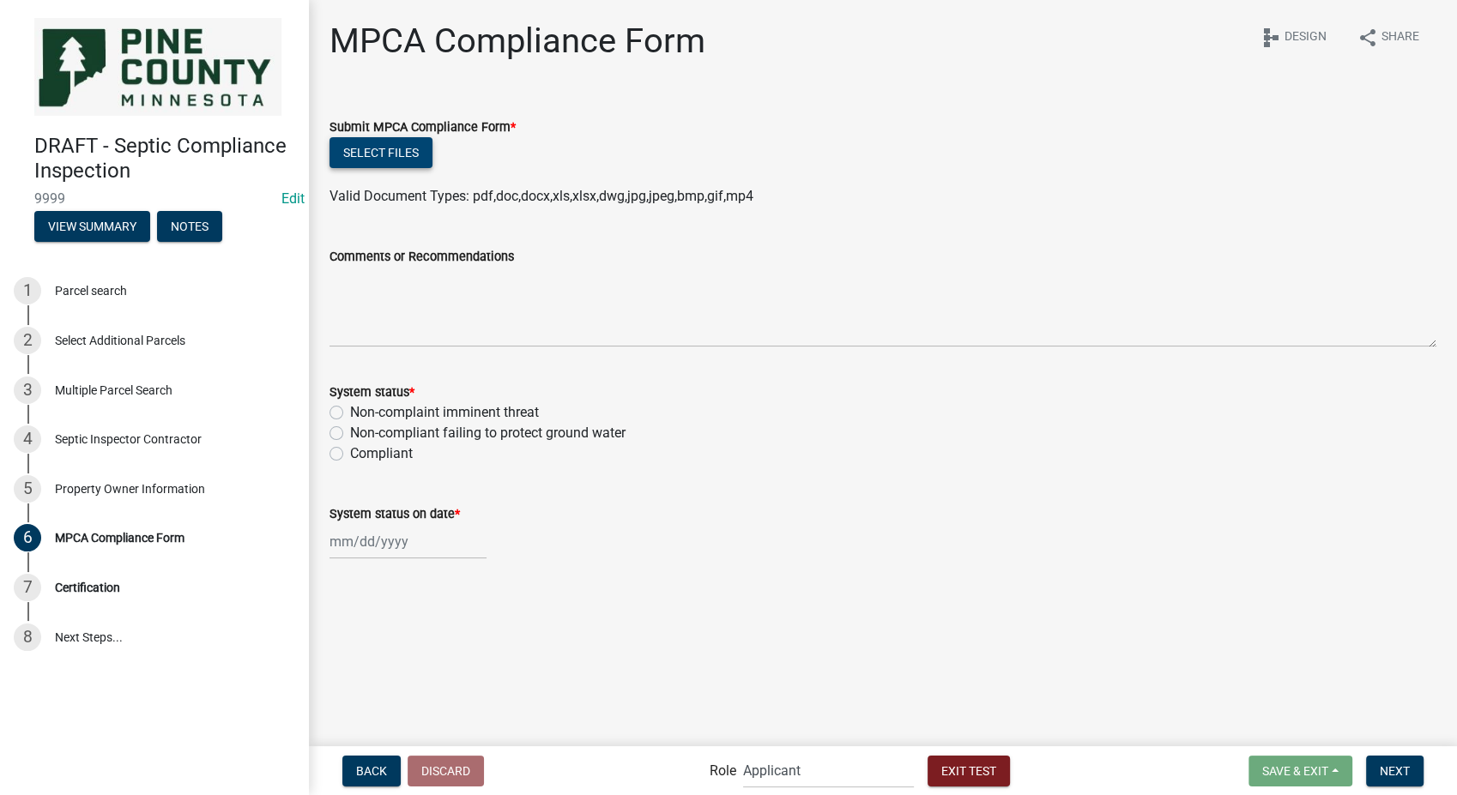
click at [386, 161] on button "Select files" at bounding box center [381, 152] width 103 height 31
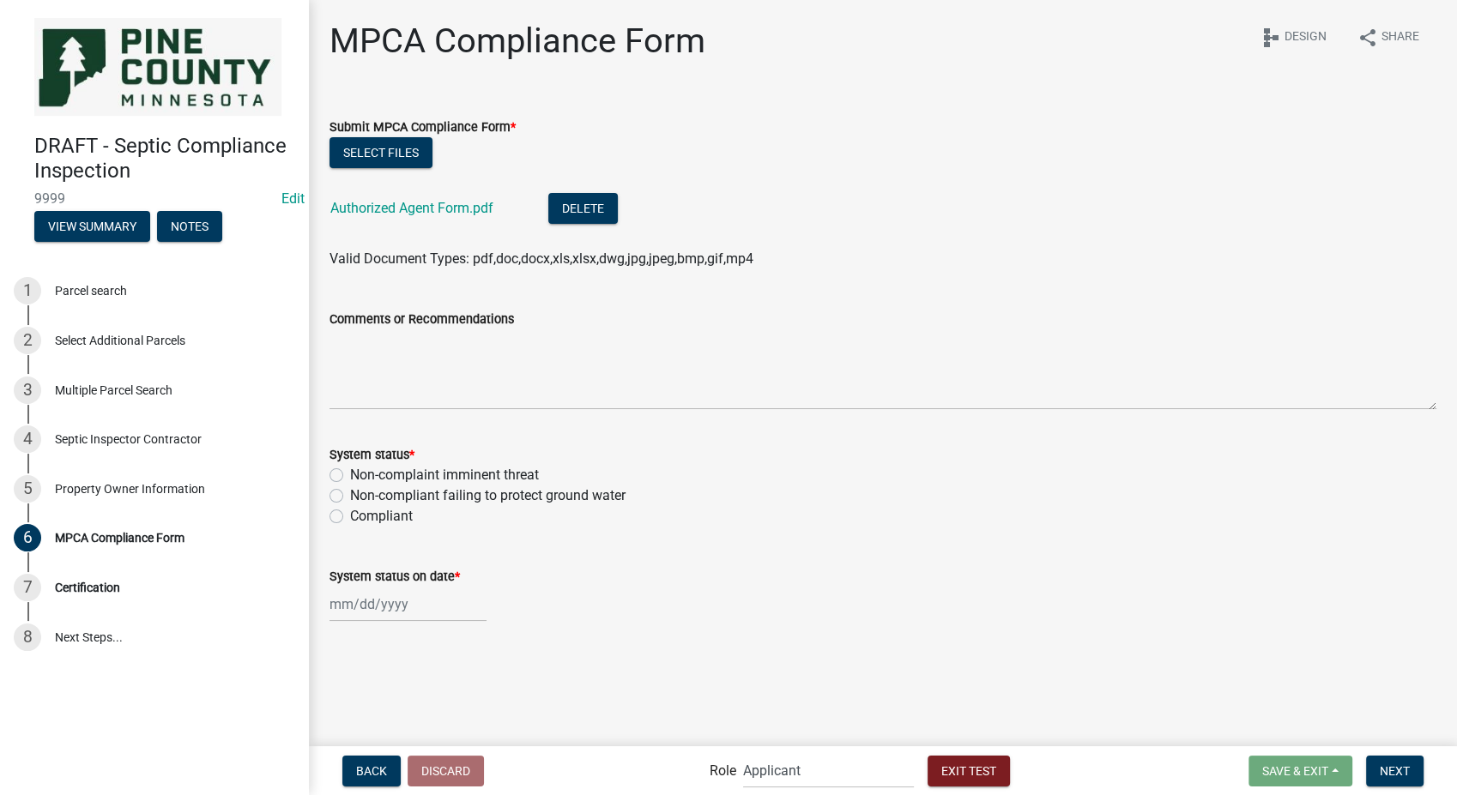
click at [350, 477] on label "Non-complaint imminent threat" at bounding box center [444, 475] width 189 height 21
click at [350, 476] on input "Non-complaint imminent threat" at bounding box center [355, 470] width 11 height 11
radio input "true"
select select "8"
select select "2025"
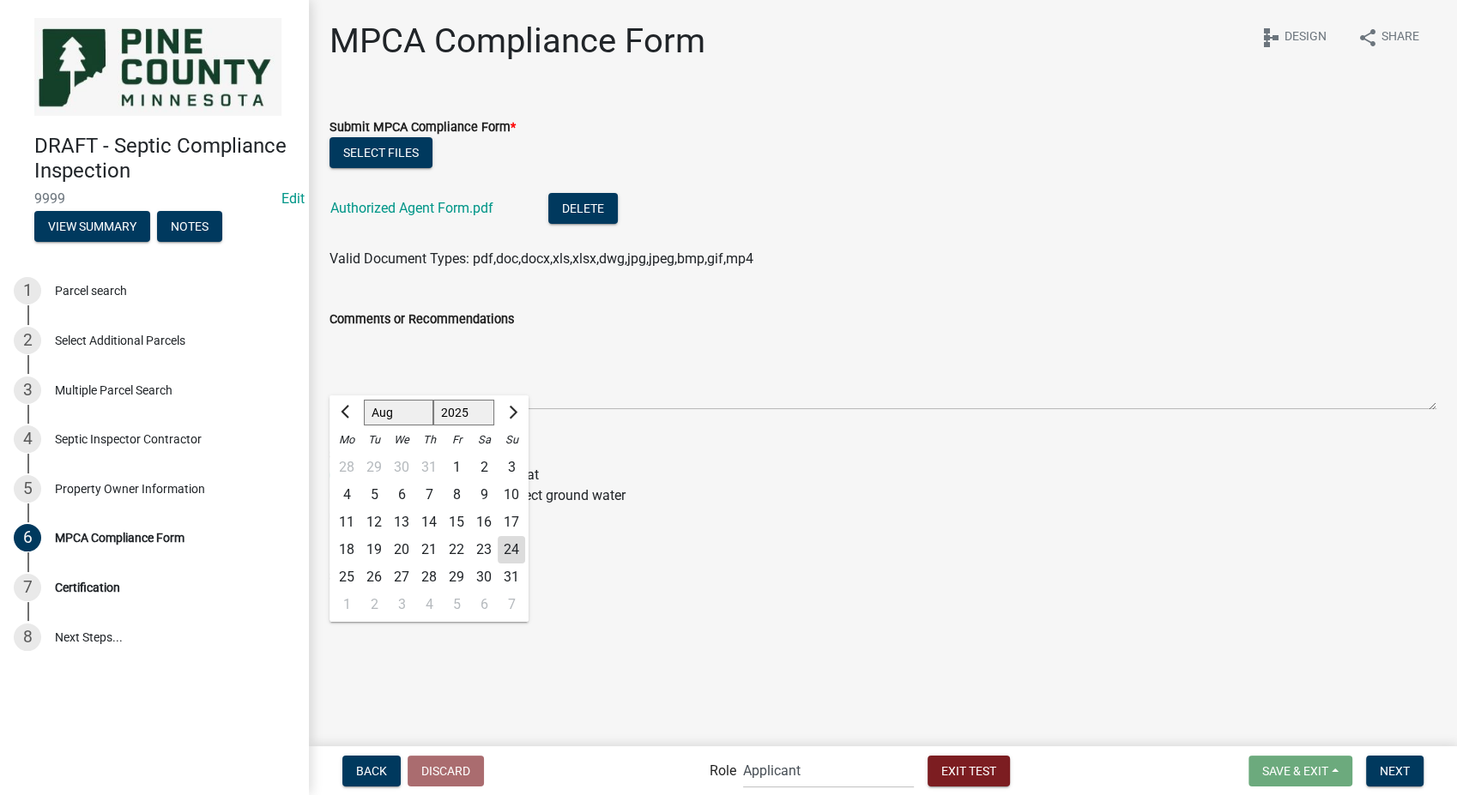
click at [370, 614] on div "[PERSON_NAME] Feb Mar Apr [PERSON_NAME][DATE] Oct Nov [DATE] 1526 1527 1528 152…" at bounding box center [408, 604] width 157 height 35
click at [504, 555] on div "24" at bounding box center [511, 549] width 27 height 27
type input "[DATE]"
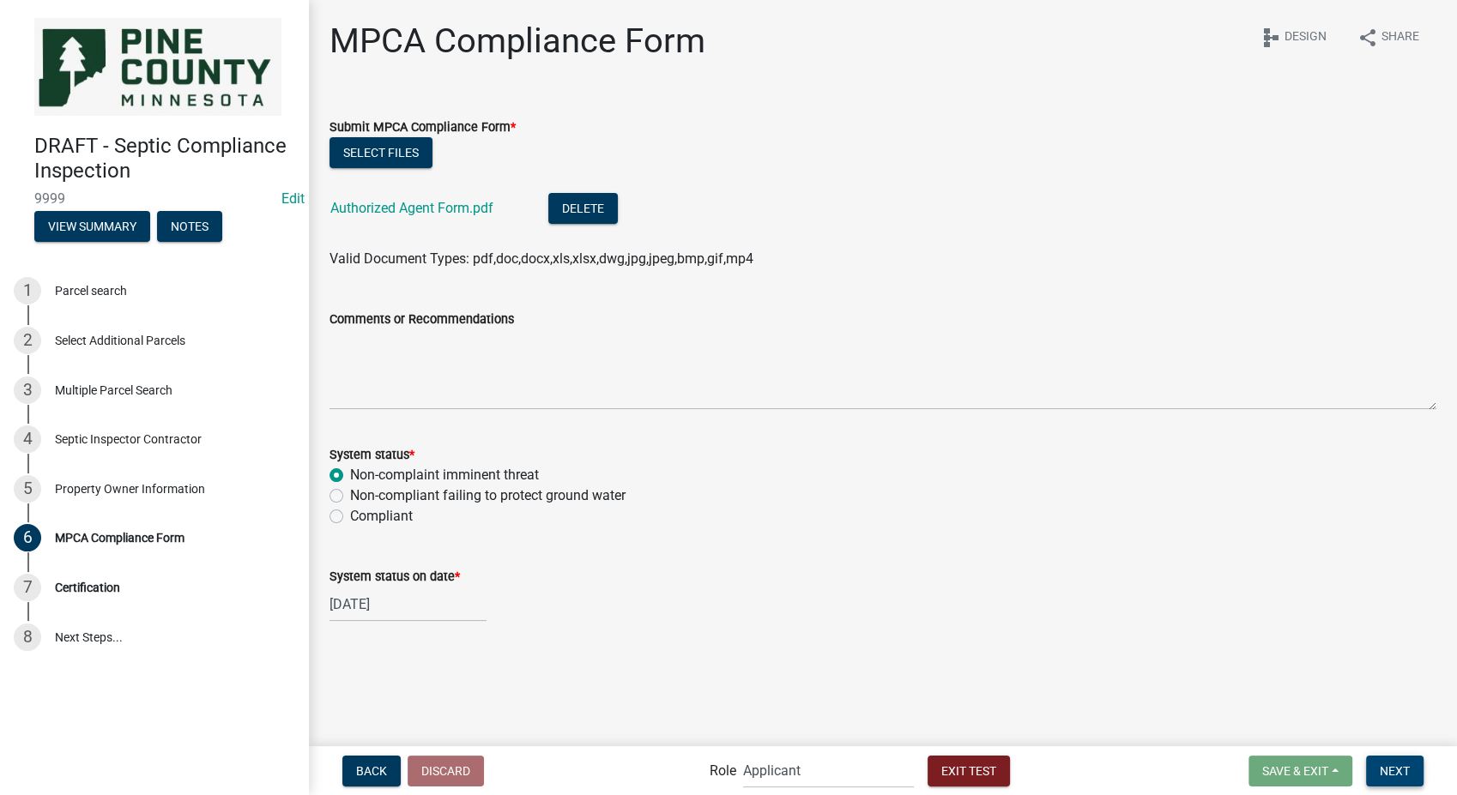
click at [1384, 769] on span "Next" at bounding box center [1395, 771] width 30 height 14
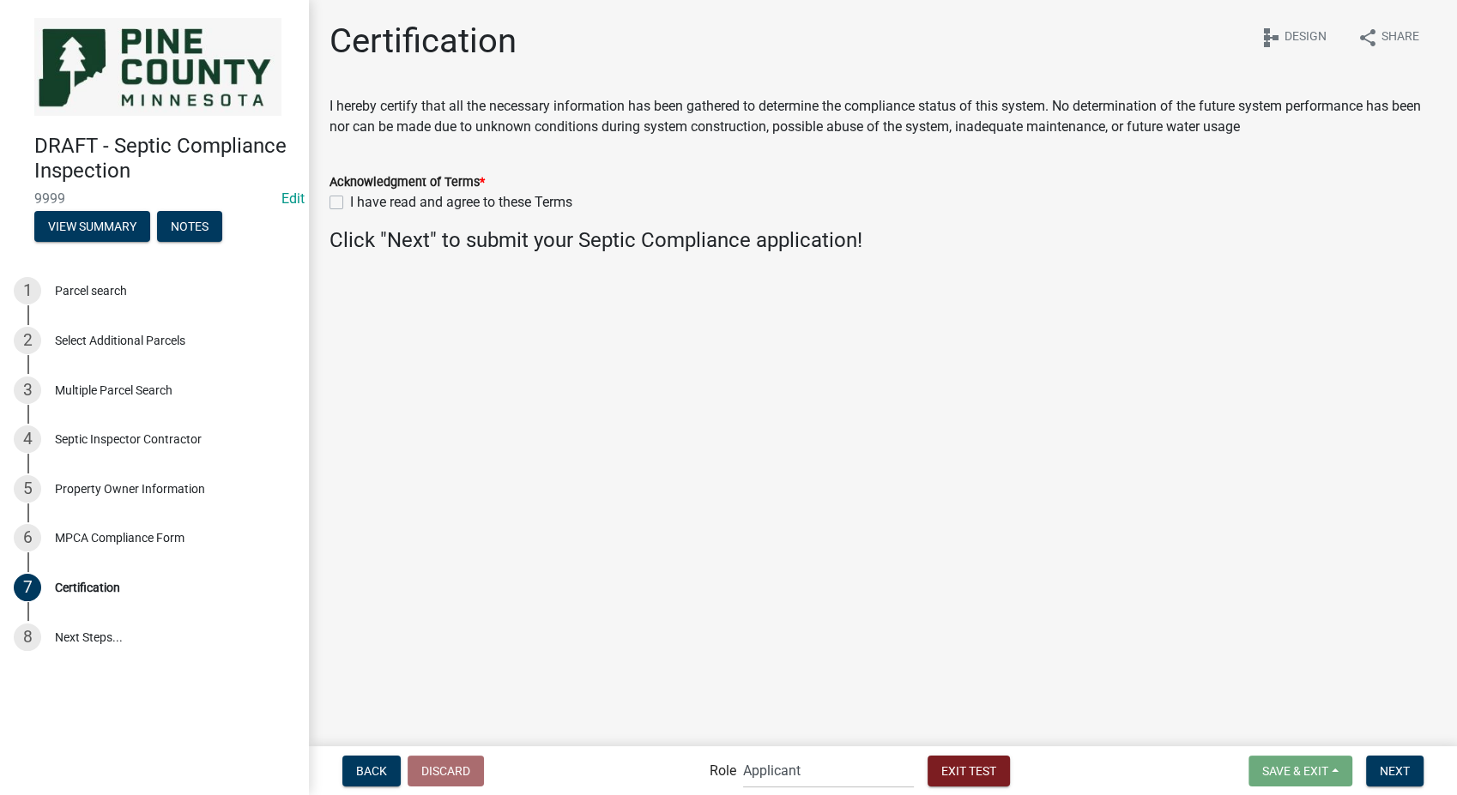
click at [350, 203] on label "I have read and agree to these Terms" at bounding box center [461, 202] width 222 height 21
click at [350, 203] on input "I have read and agree to these Terms" at bounding box center [355, 197] width 11 height 11
checkbox input "true"
click at [1390, 776] on span "Next" at bounding box center [1395, 771] width 30 height 14
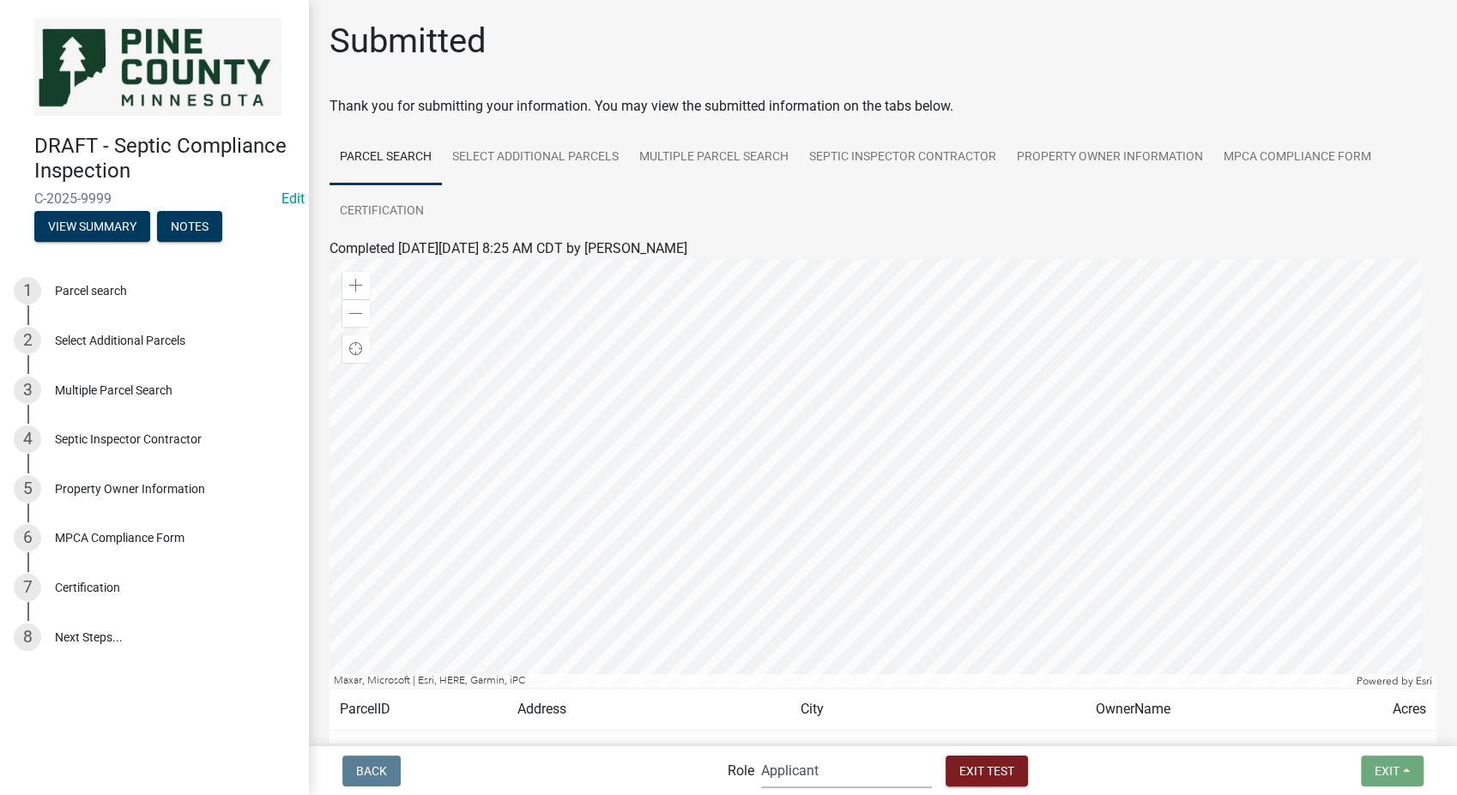
click at [824, 777] on select "Applicant Septic Compliance Reviewer Admin" at bounding box center [846, 770] width 171 height 35
select select "a9757ab4-847a-48a3-8692-57ef8d3ca20f"
click at [761, 753] on select "Applicant Septic Compliance Reviewer Admin" at bounding box center [846, 770] width 171 height 35
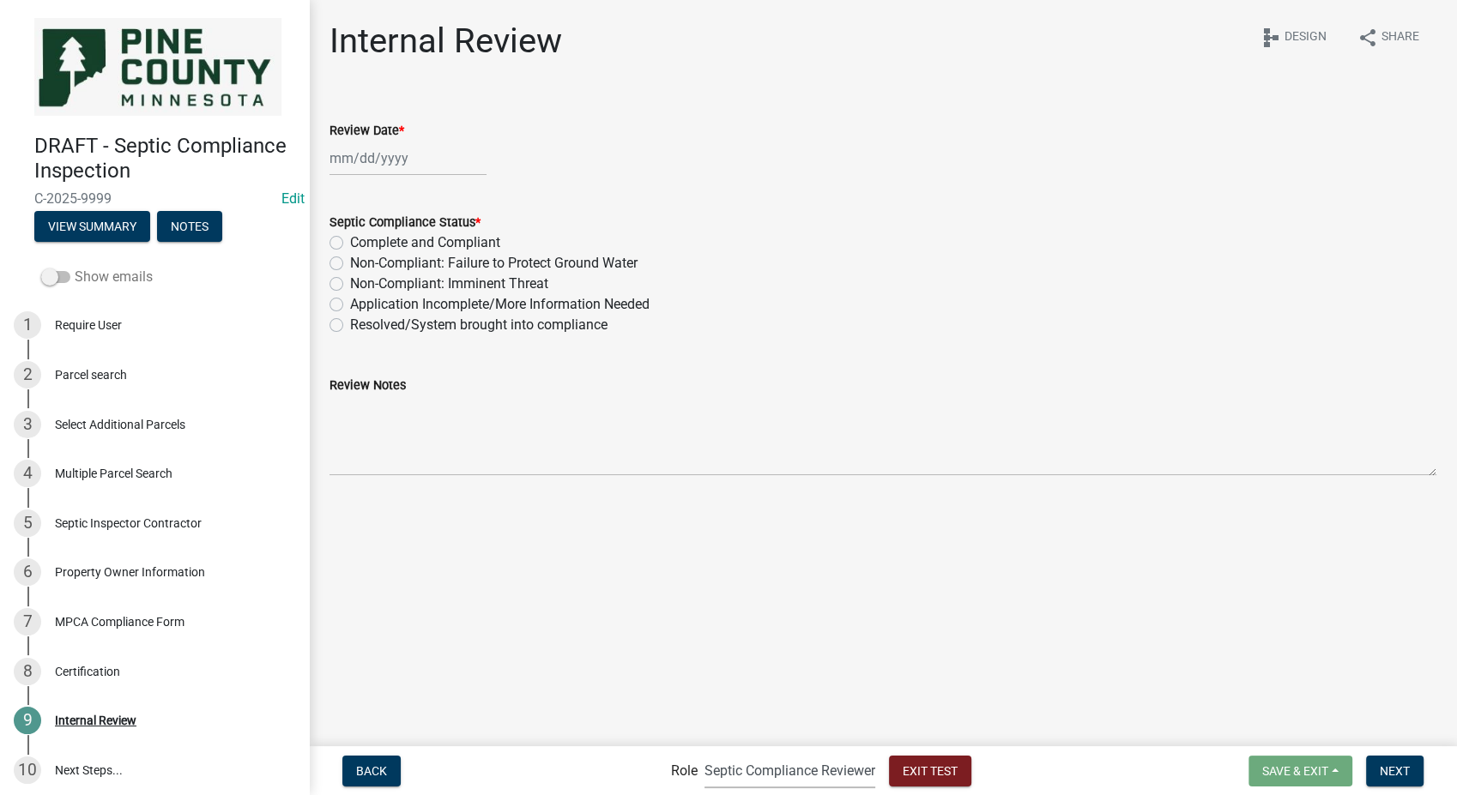
click at [48, 271] on span at bounding box center [55, 277] width 29 height 12
click at [75, 267] on input "Show emails" at bounding box center [75, 267] width 0 height 0
click at [344, 165] on div at bounding box center [408, 158] width 157 height 35
select select "8"
select select "2025"
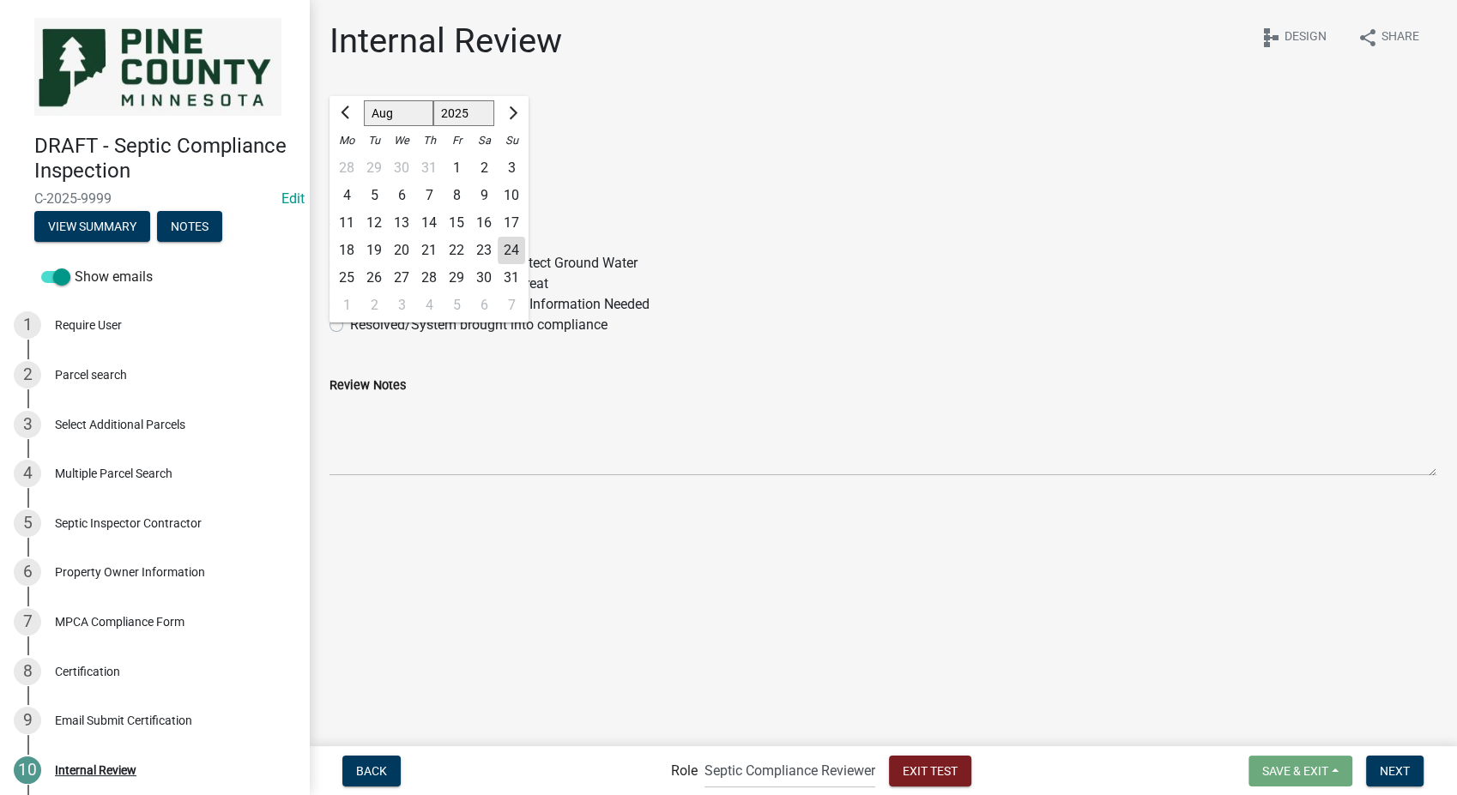
click at [348, 282] on div "25" at bounding box center [346, 277] width 27 height 27
type input "[DATE]"
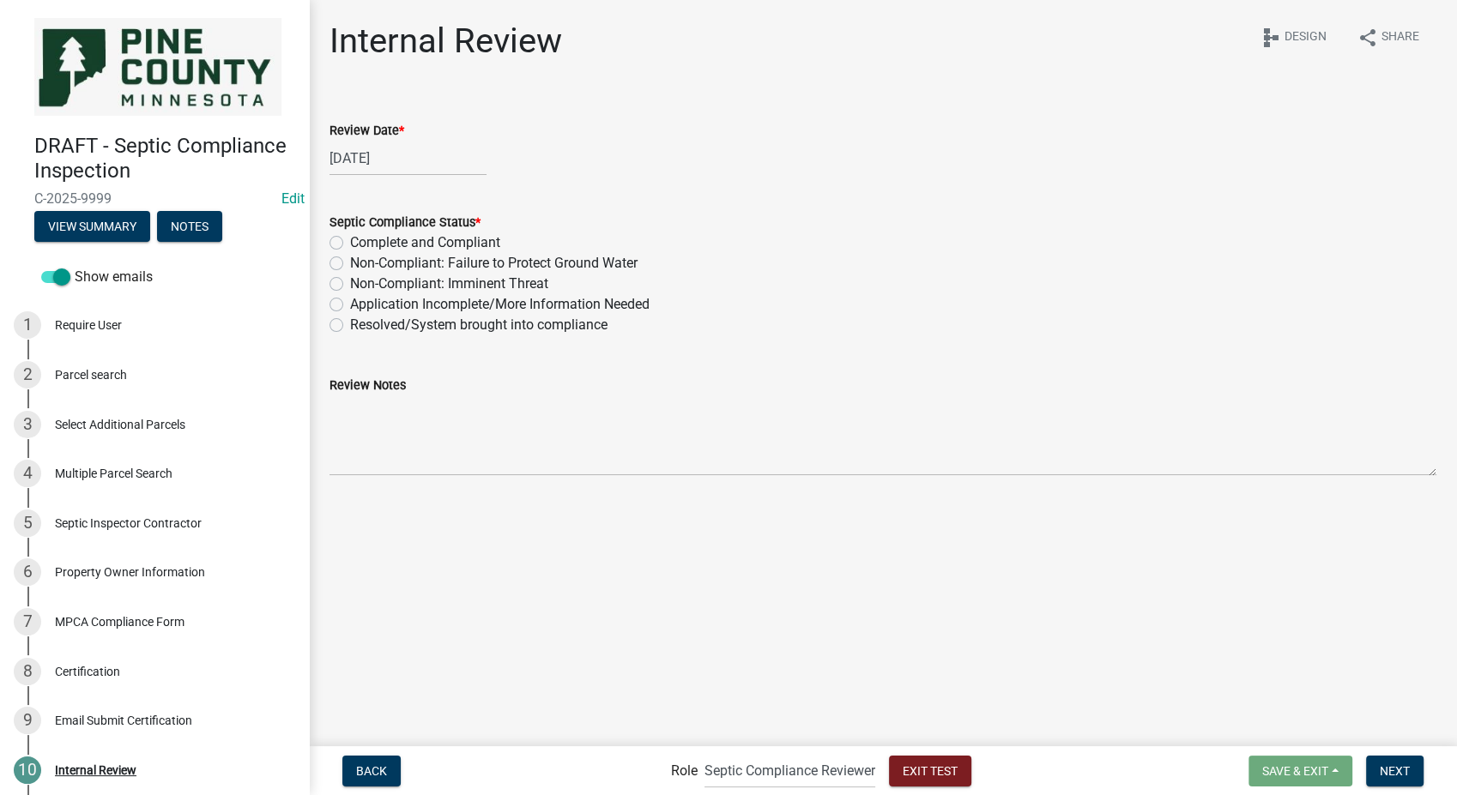
click at [350, 282] on label "Non-Compliant: Imminent Threat" at bounding box center [449, 284] width 198 height 21
click at [350, 282] on input "Non-Compliant: Imminent Threat" at bounding box center [355, 279] width 11 height 11
radio input "true"
click at [1394, 770] on span "Next" at bounding box center [1395, 771] width 30 height 14
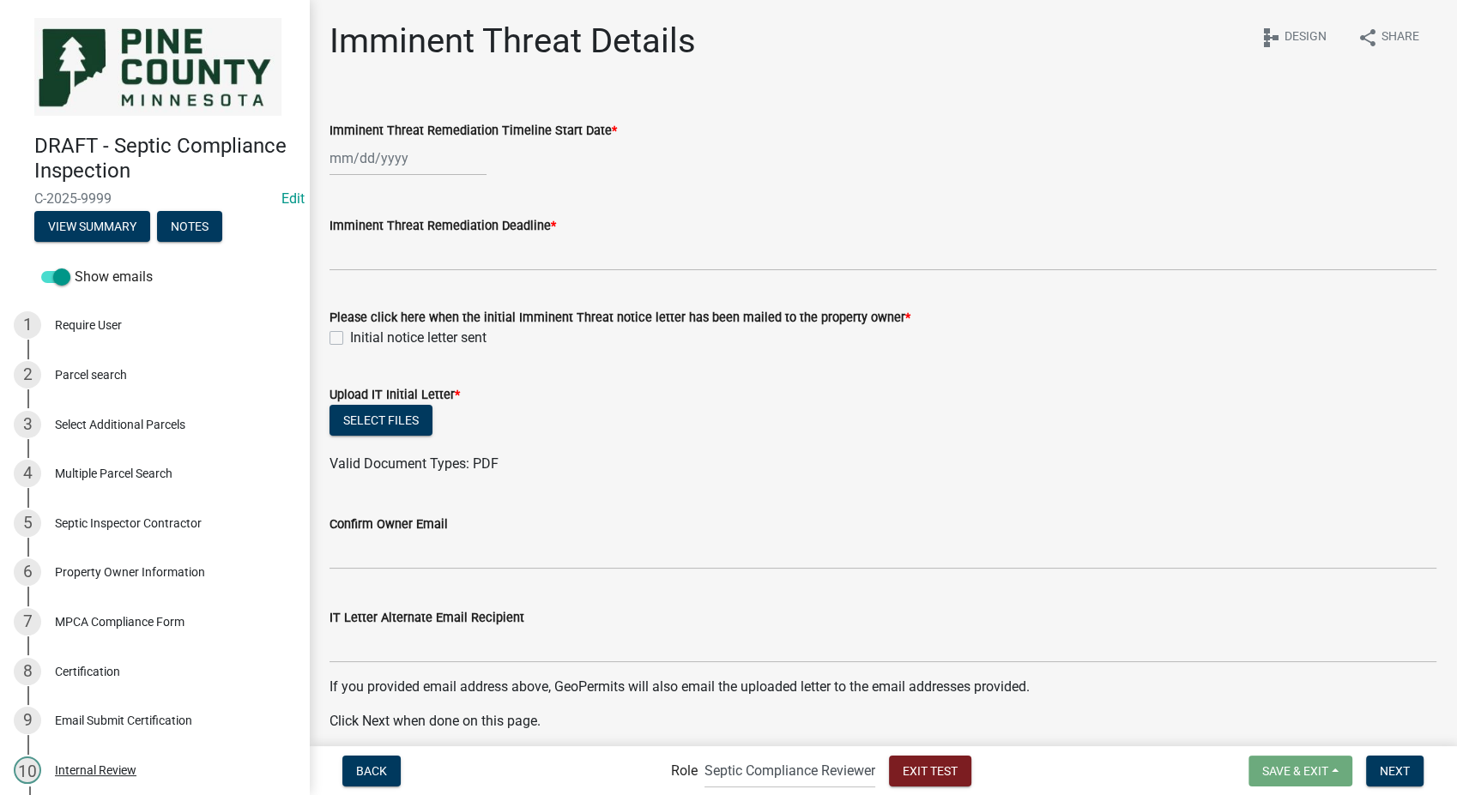
click at [399, 158] on div at bounding box center [408, 158] width 157 height 35
select select "8"
select select "2025"
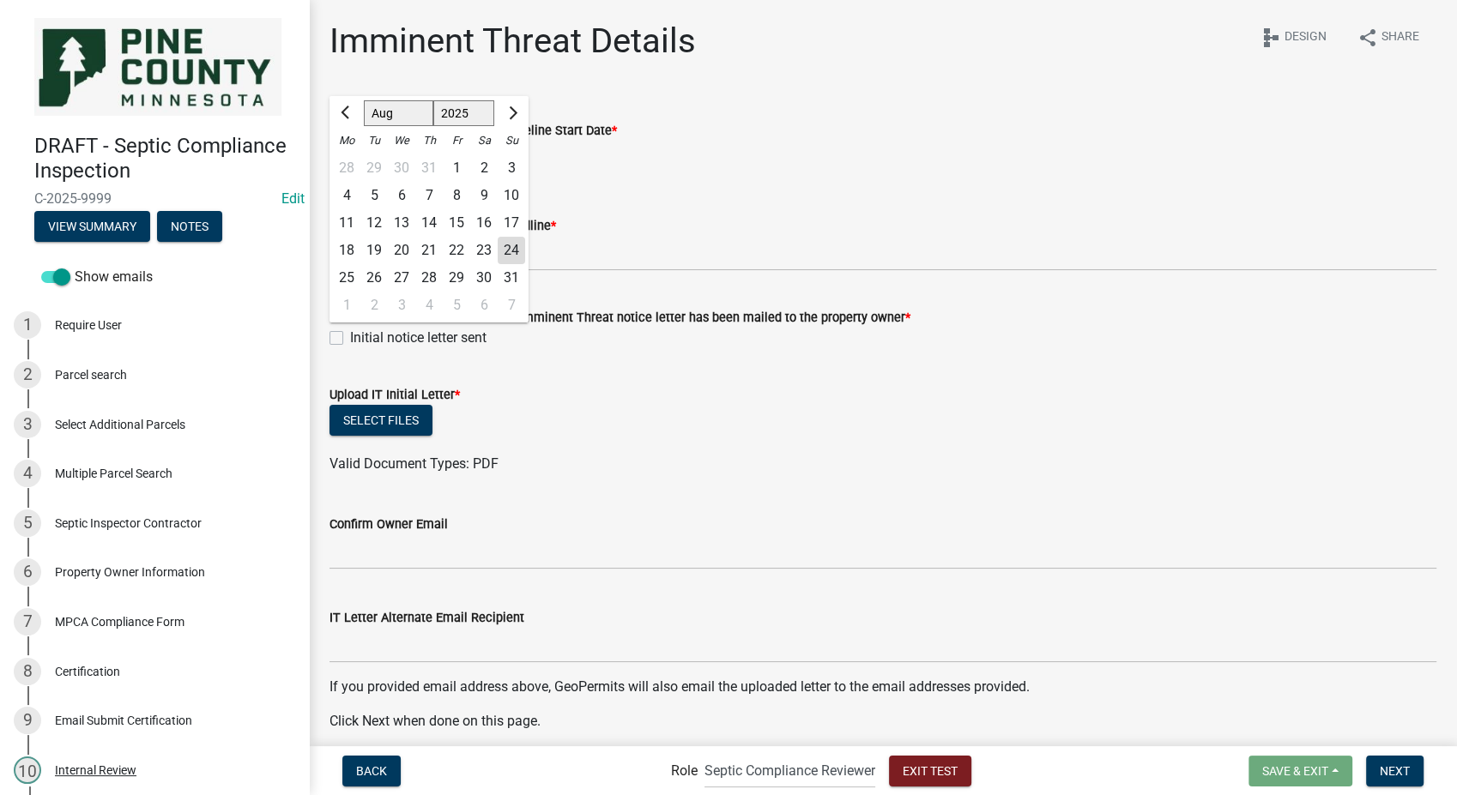
click at [347, 269] on div "25" at bounding box center [346, 277] width 27 height 27
type input "[DATE]"
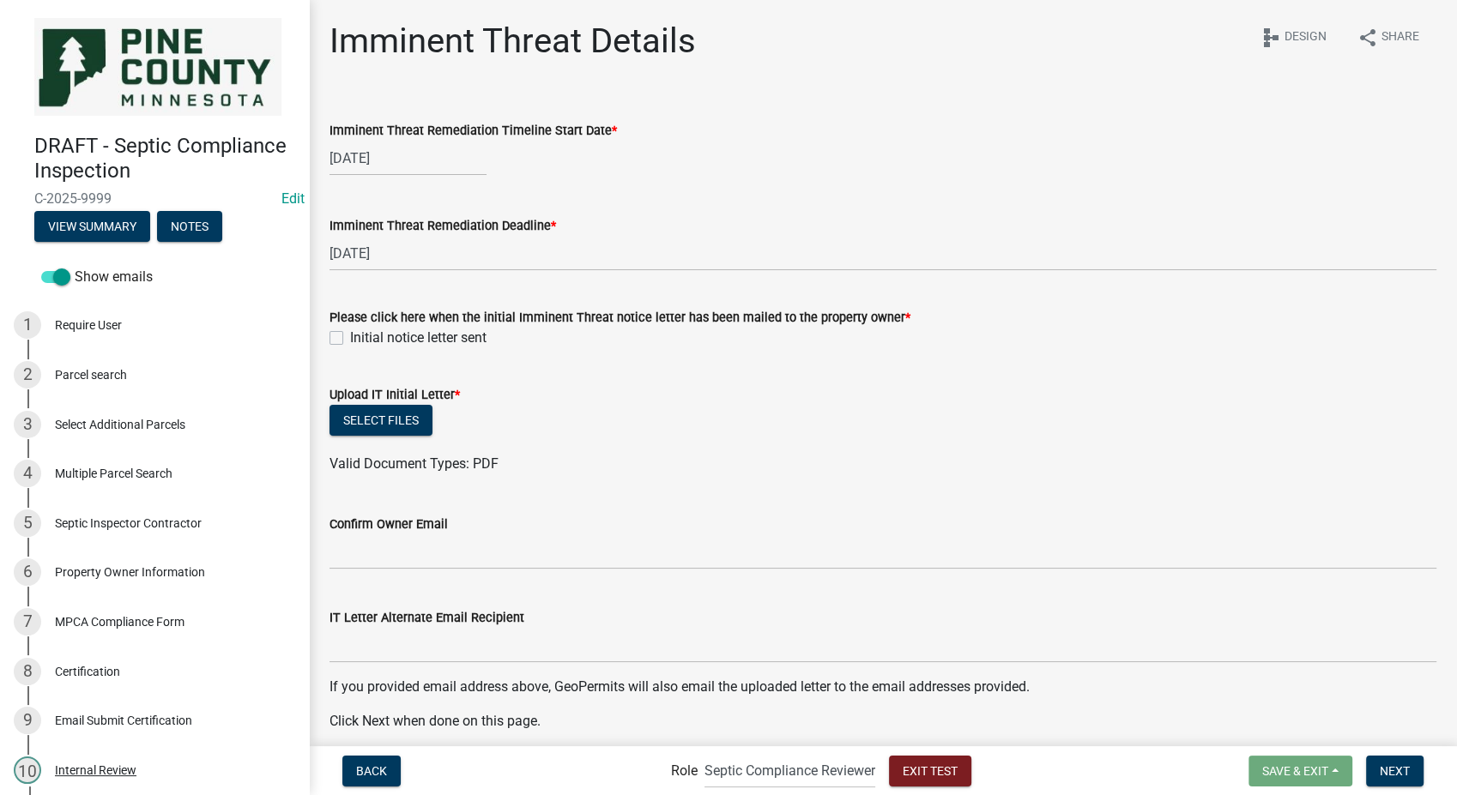
click at [329, 339] on div "Please click here when the initial Imminent Threat notice letter has been maile…" at bounding box center [883, 318] width 1133 height 62
click at [350, 336] on label "Initial notice letter sent" at bounding box center [418, 338] width 136 height 21
click at [350, 336] on input "Initial notice letter sent" at bounding box center [355, 333] width 11 height 11
checkbox input "true"
click at [357, 426] on button "Select files" at bounding box center [381, 420] width 103 height 31
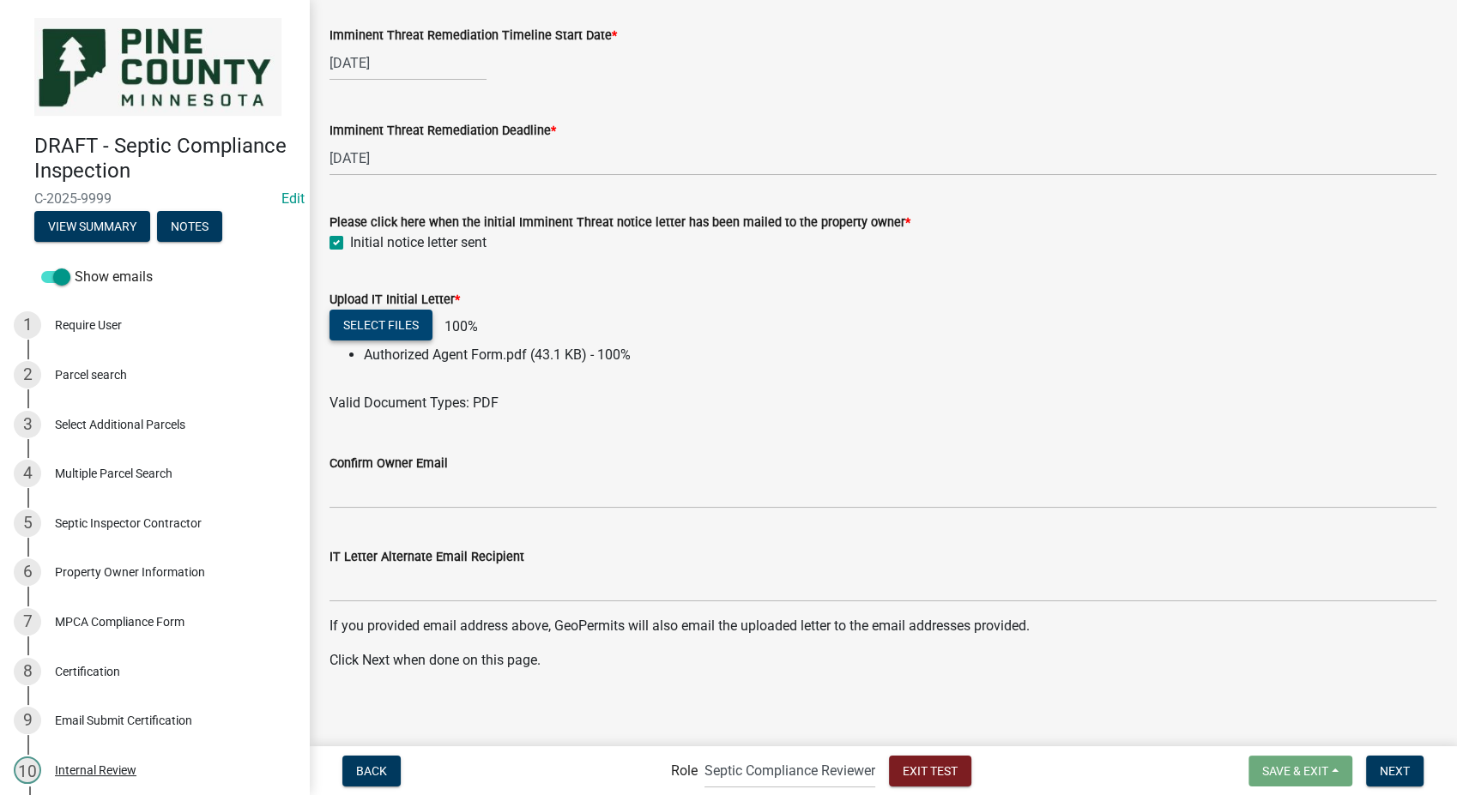
scroll to position [102, 0]
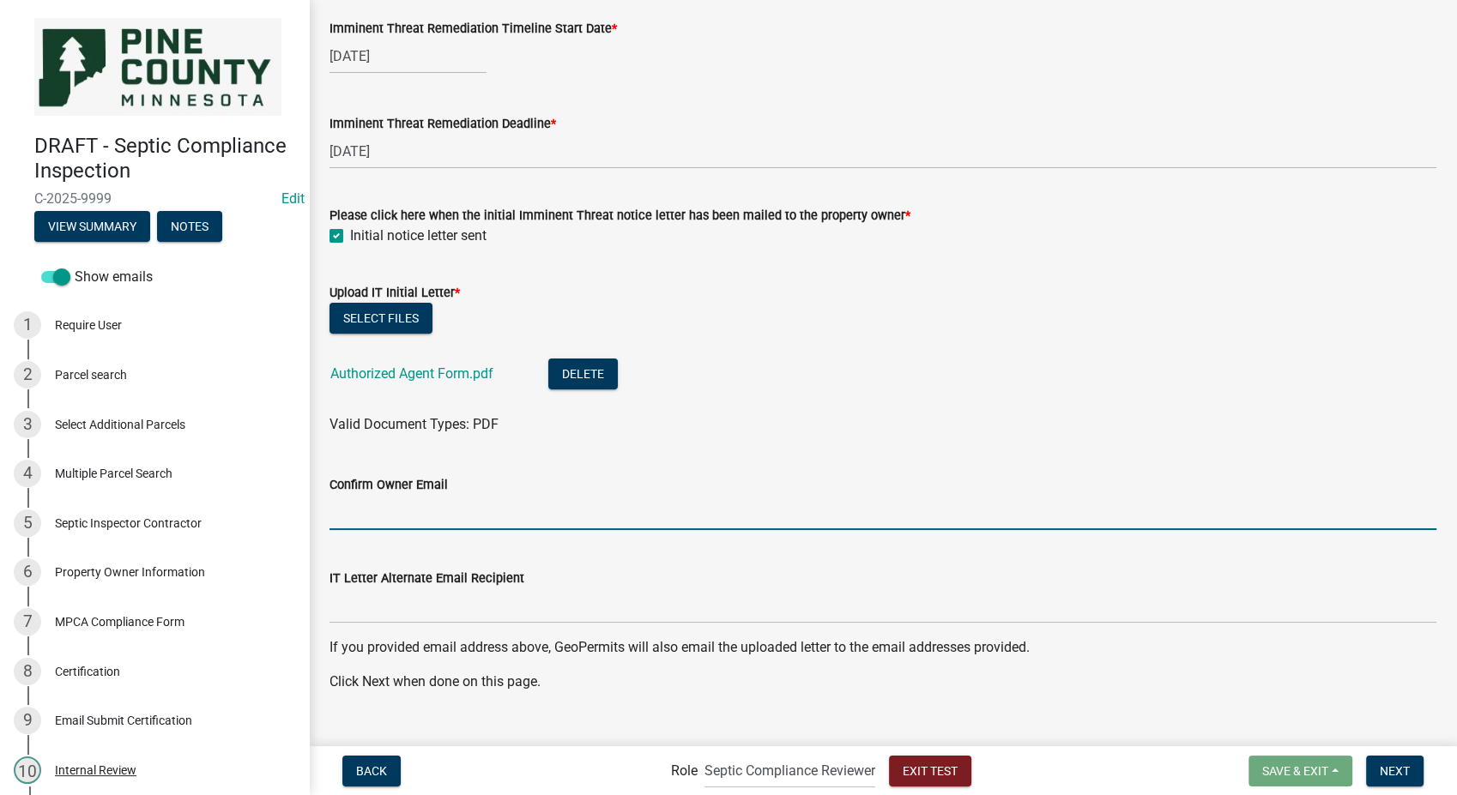
click at [396, 511] on input "Confirm Owner Email" at bounding box center [883, 512] width 1107 height 35
type input "[EMAIL_ADDRESS][DOMAIN_NAME]"
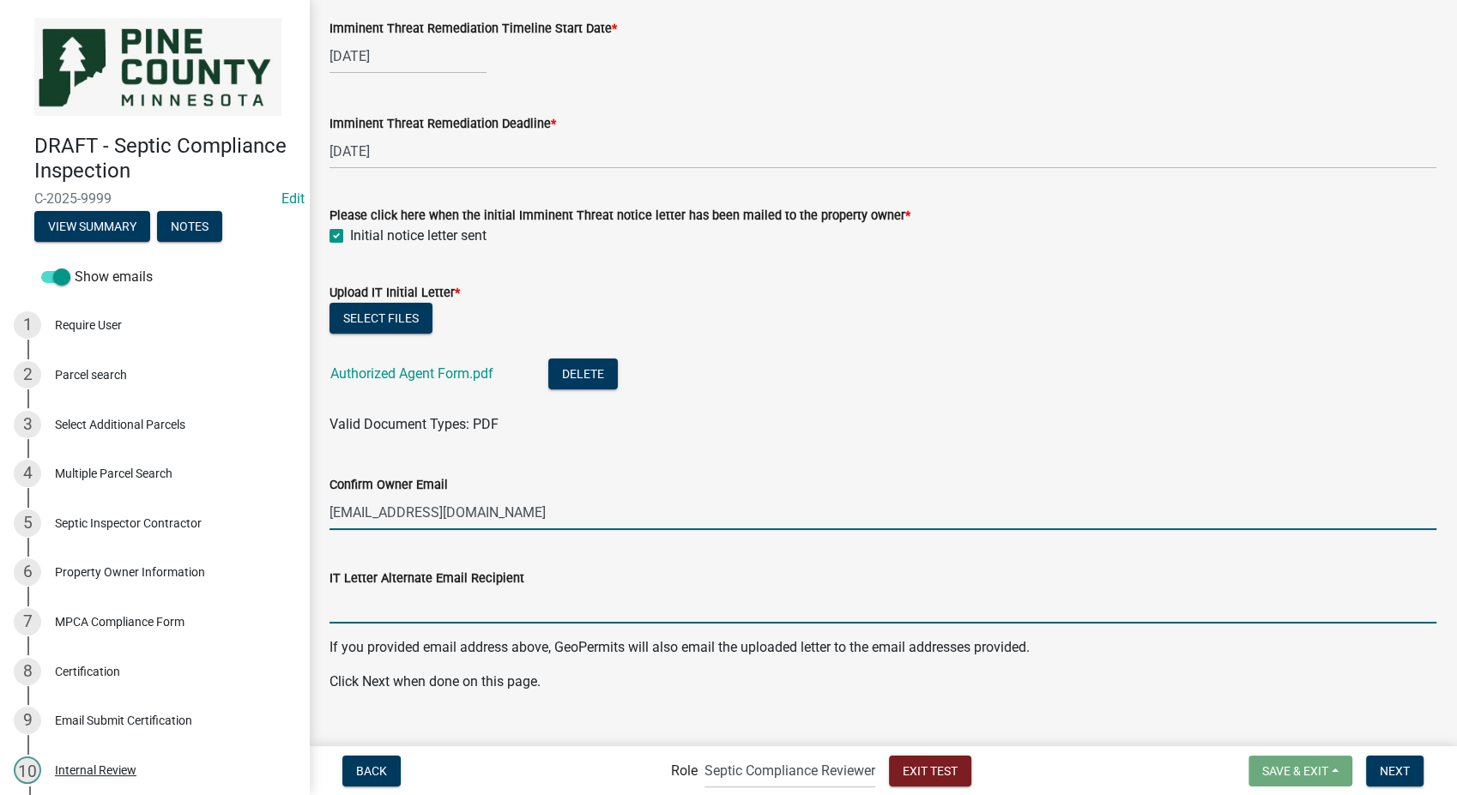
type input "[EMAIL_ADDRESS][DOMAIN_NAME]"
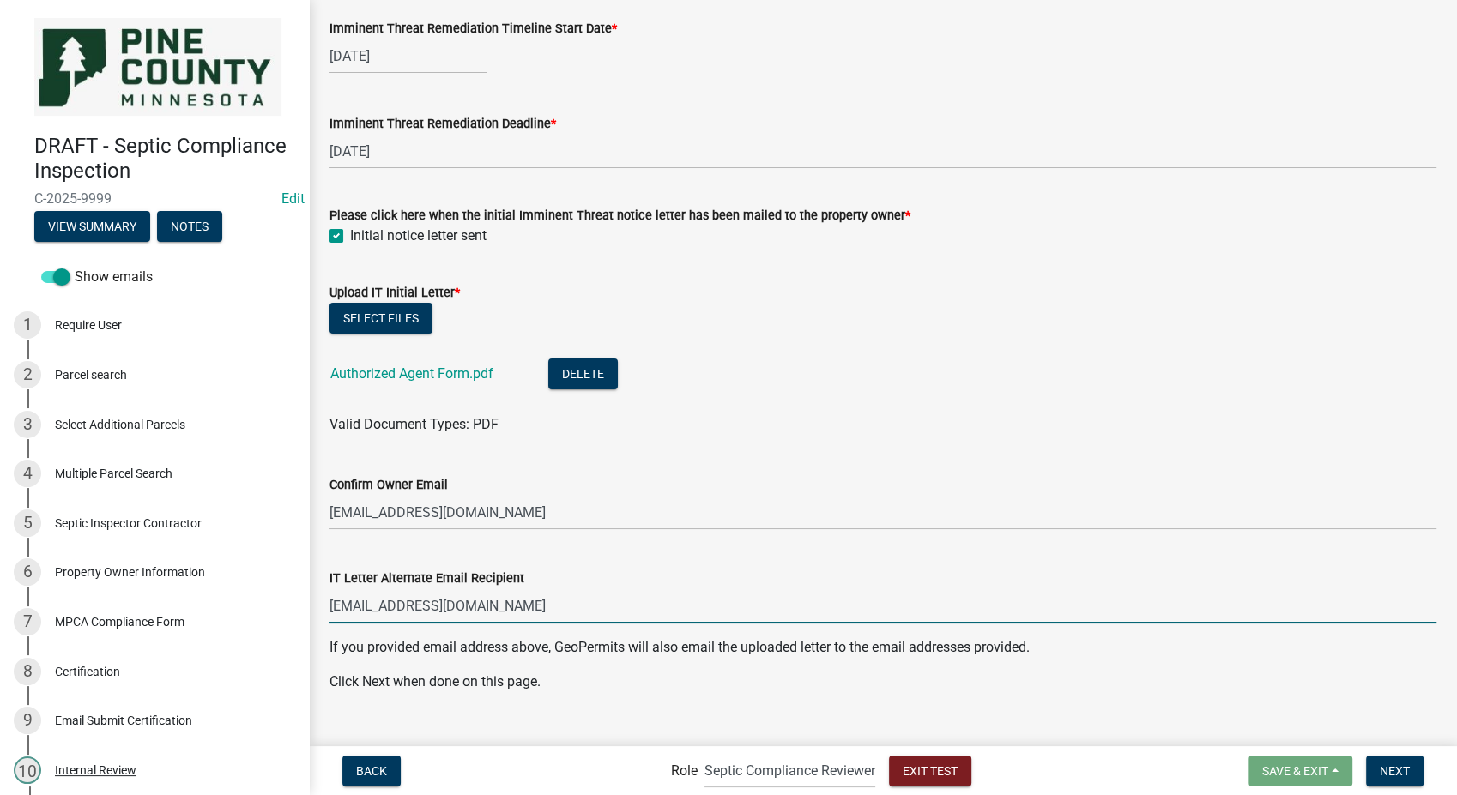
click at [522, 614] on input "[EMAIL_ADDRESS][DOMAIN_NAME]" at bounding box center [883, 606] width 1107 height 35
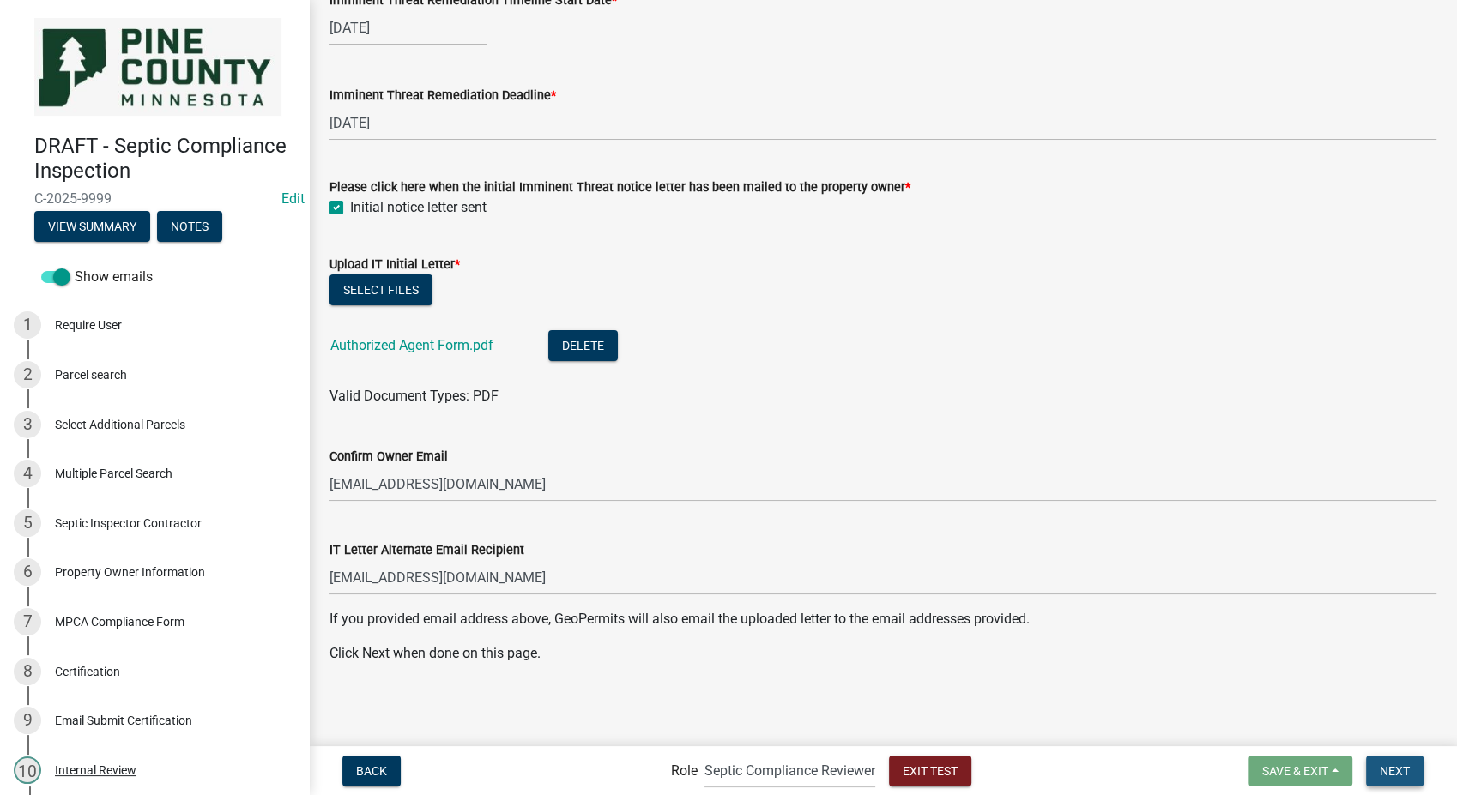
click at [1397, 765] on span "Next" at bounding box center [1395, 771] width 30 height 14
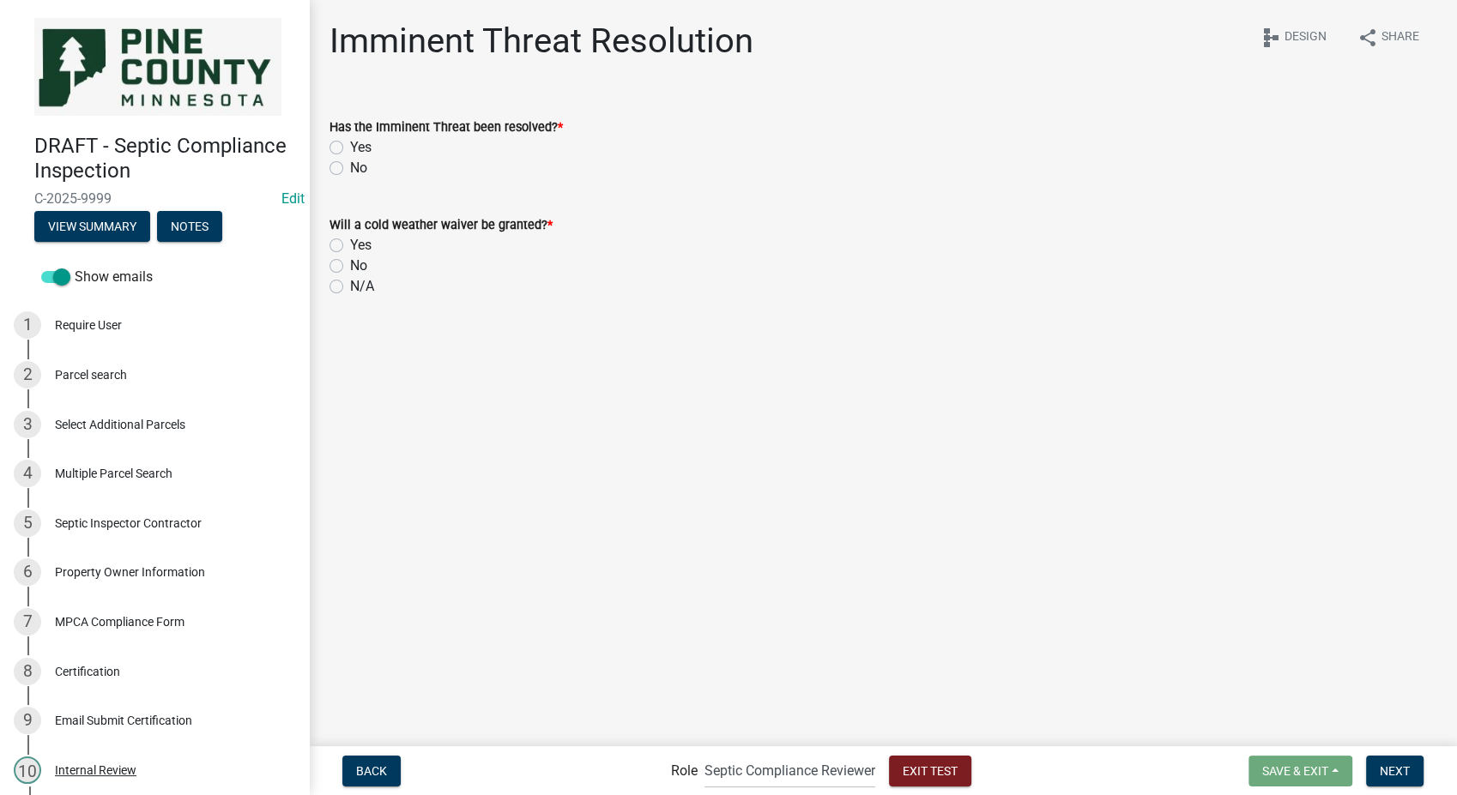
click at [350, 164] on label "No" at bounding box center [358, 168] width 17 height 21
click at [350, 164] on input "No" at bounding box center [355, 163] width 11 height 11
radio input "true"
click at [350, 249] on label "Yes" at bounding box center [360, 245] width 21 height 21
click at [350, 246] on input "Yes" at bounding box center [355, 240] width 11 height 11
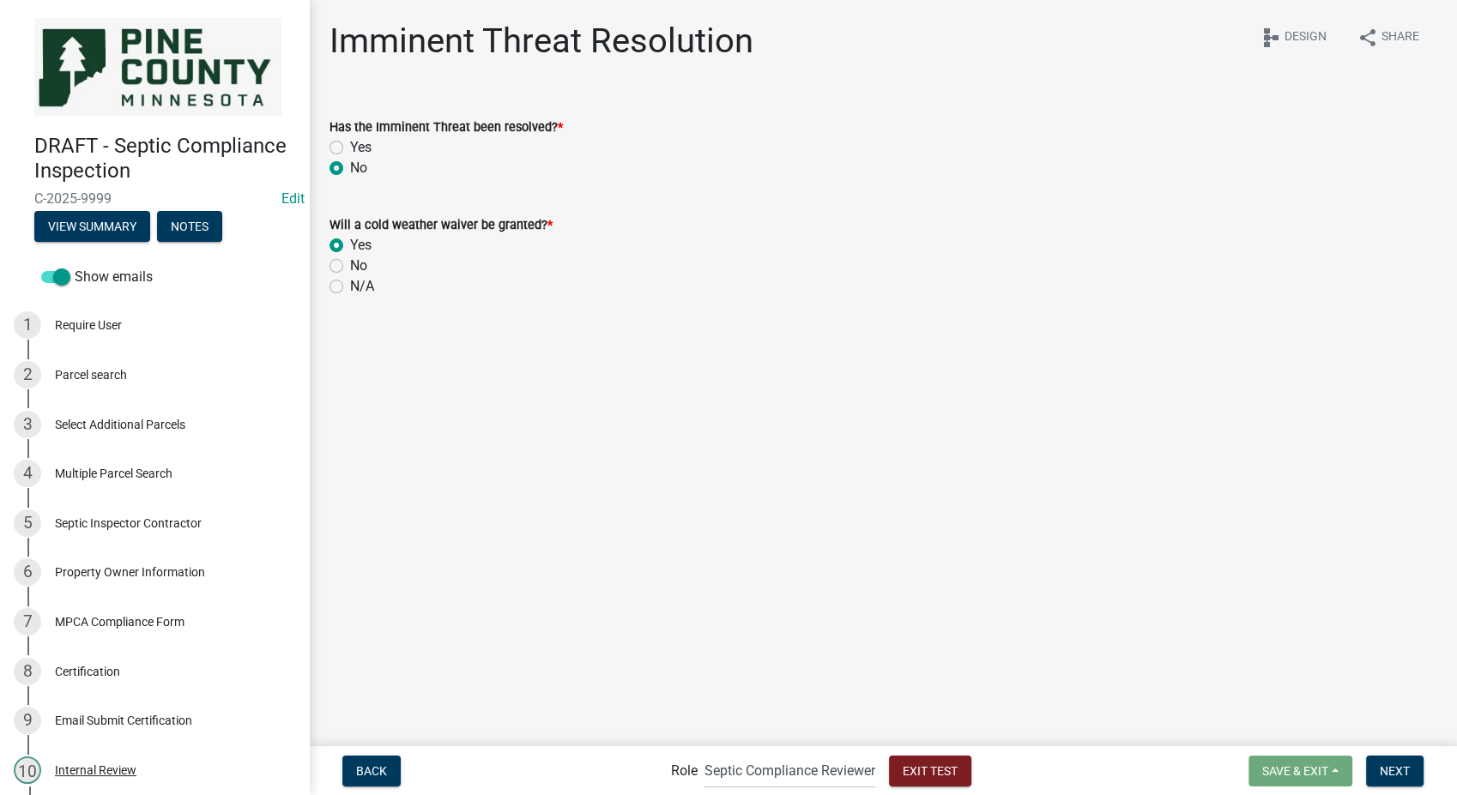
radio input "true"
click at [1397, 779] on button "Next" at bounding box center [1394, 771] width 57 height 31
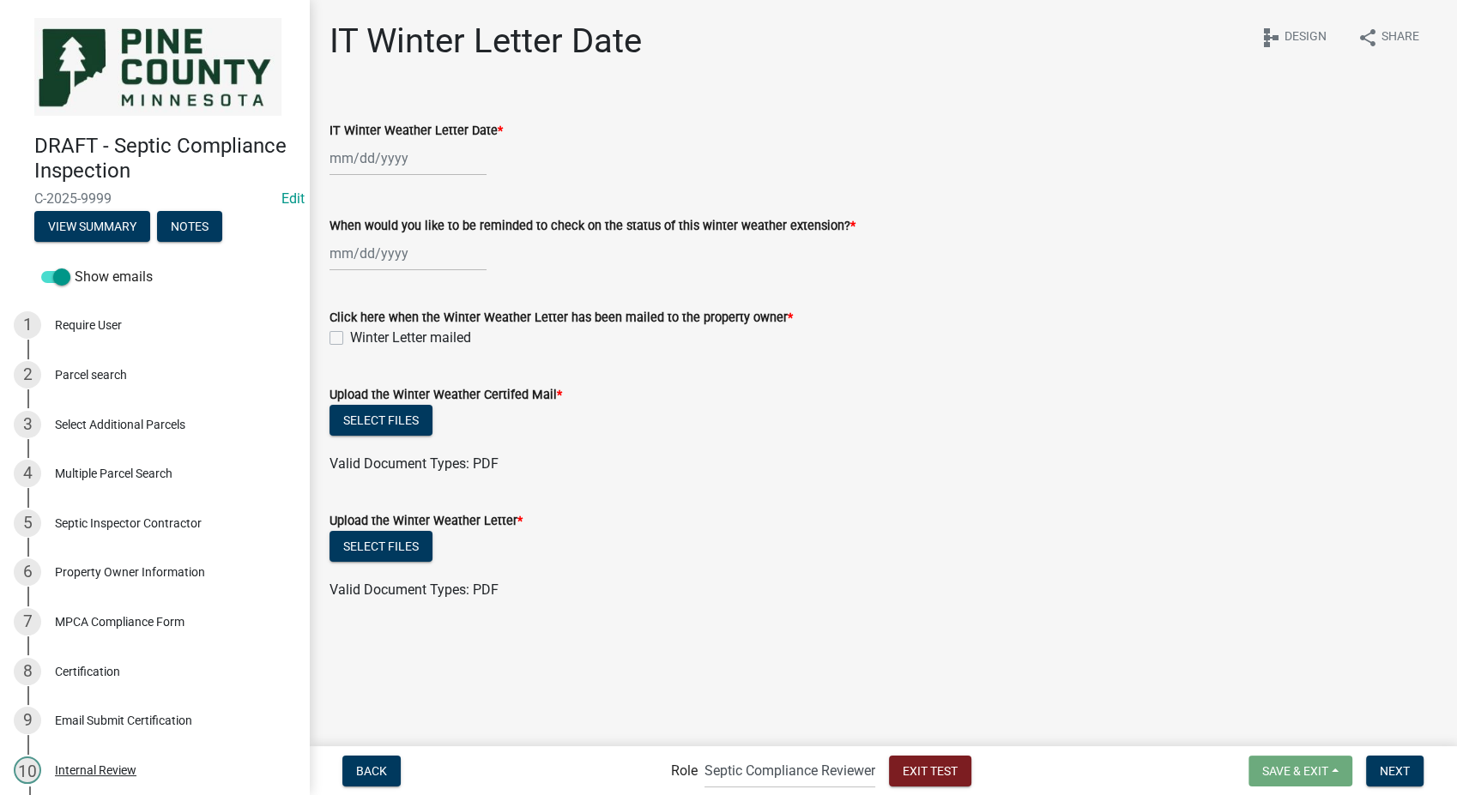
select select "8"
select select "2025"
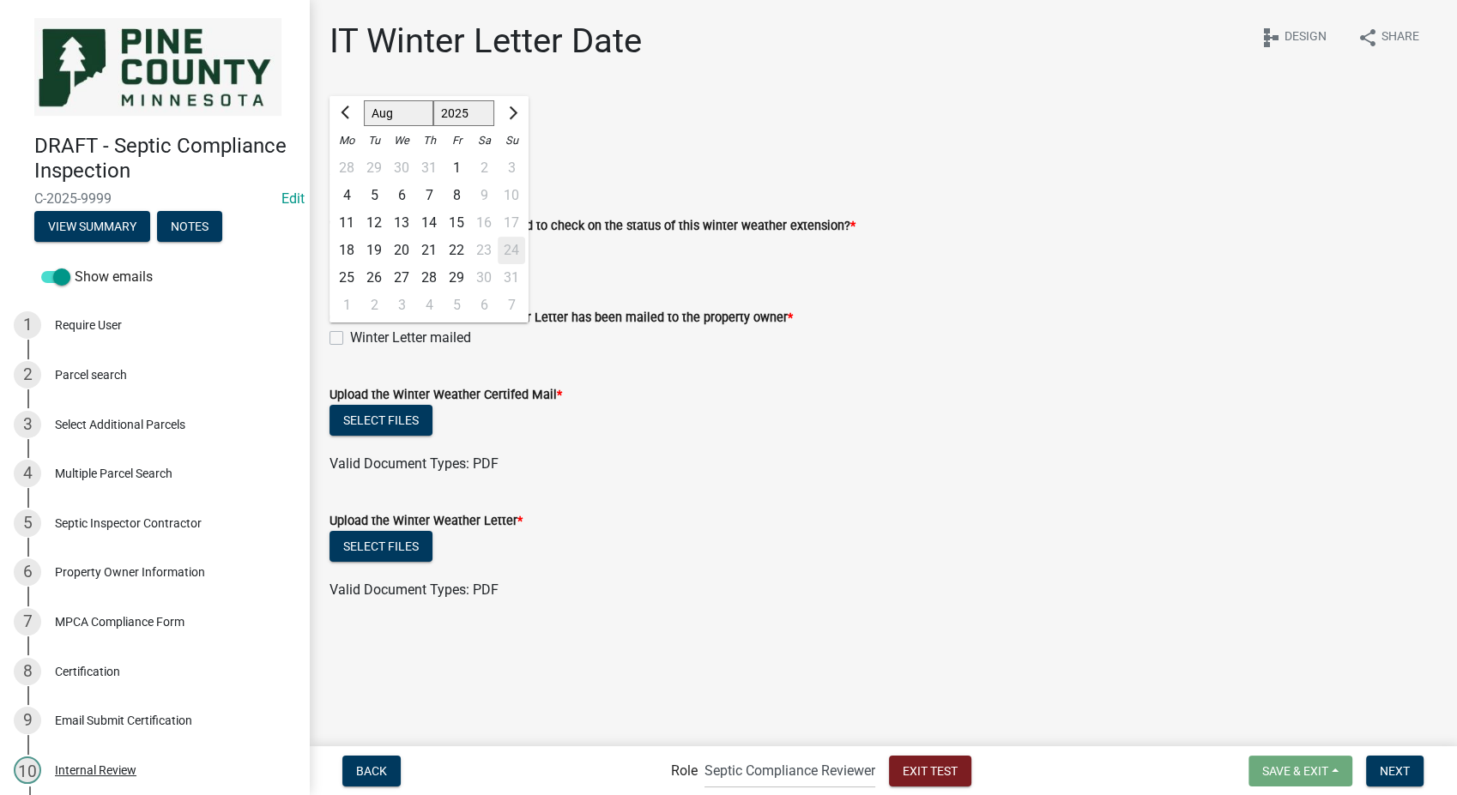
click at [337, 160] on div "[PERSON_NAME] Feb Mar Apr [PERSON_NAME][DATE] Oct Nov [DATE] 1526 1527 1528 152…" at bounding box center [408, 158] width 157 height 35
click at [506, 119] on button "Next month" at bounding box center [511, 113] width 21 height 27
select select "10"
click at [404, 245] on div "22" at bounding box center [401, 250] width 27 height 27
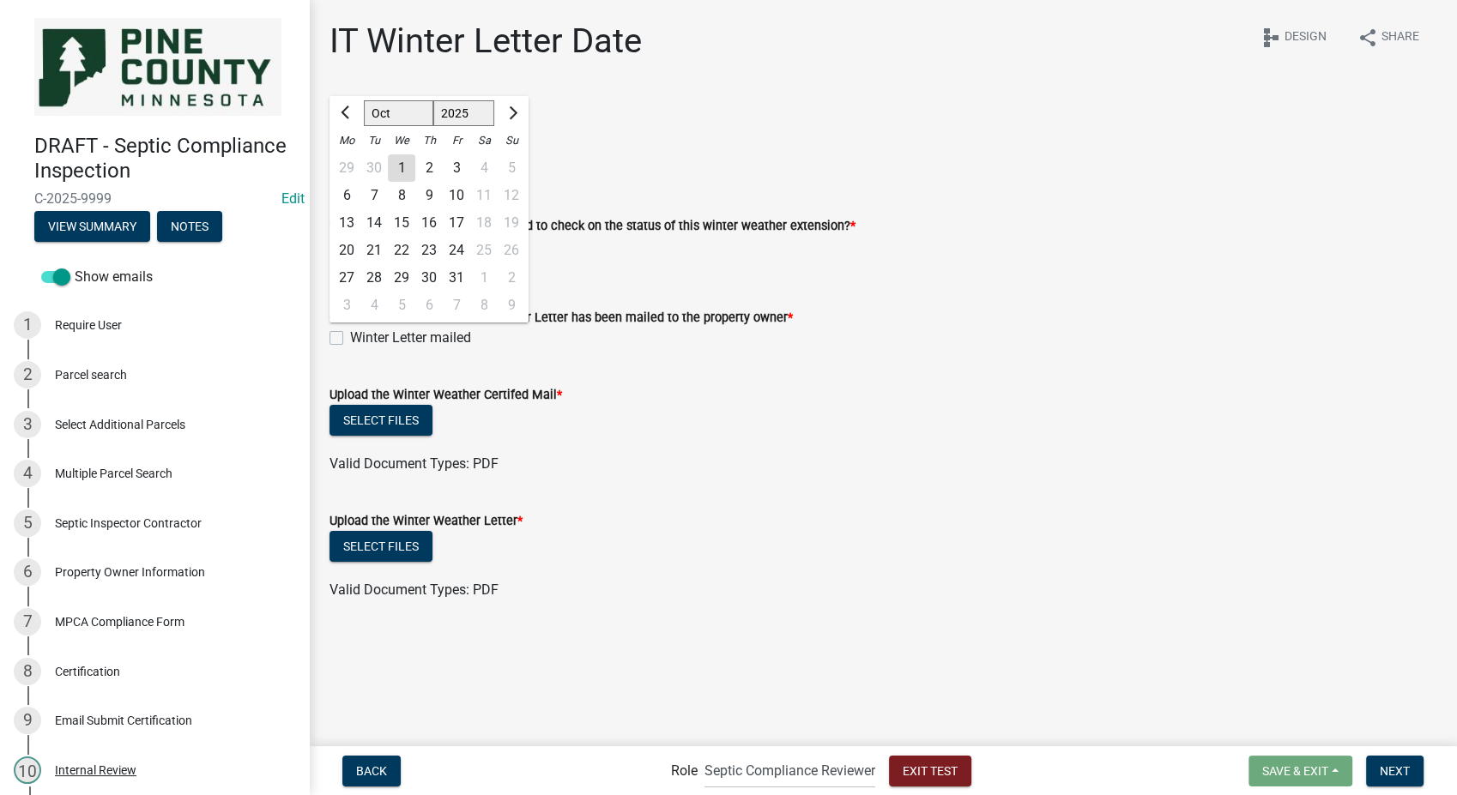
type input "[DATE]"
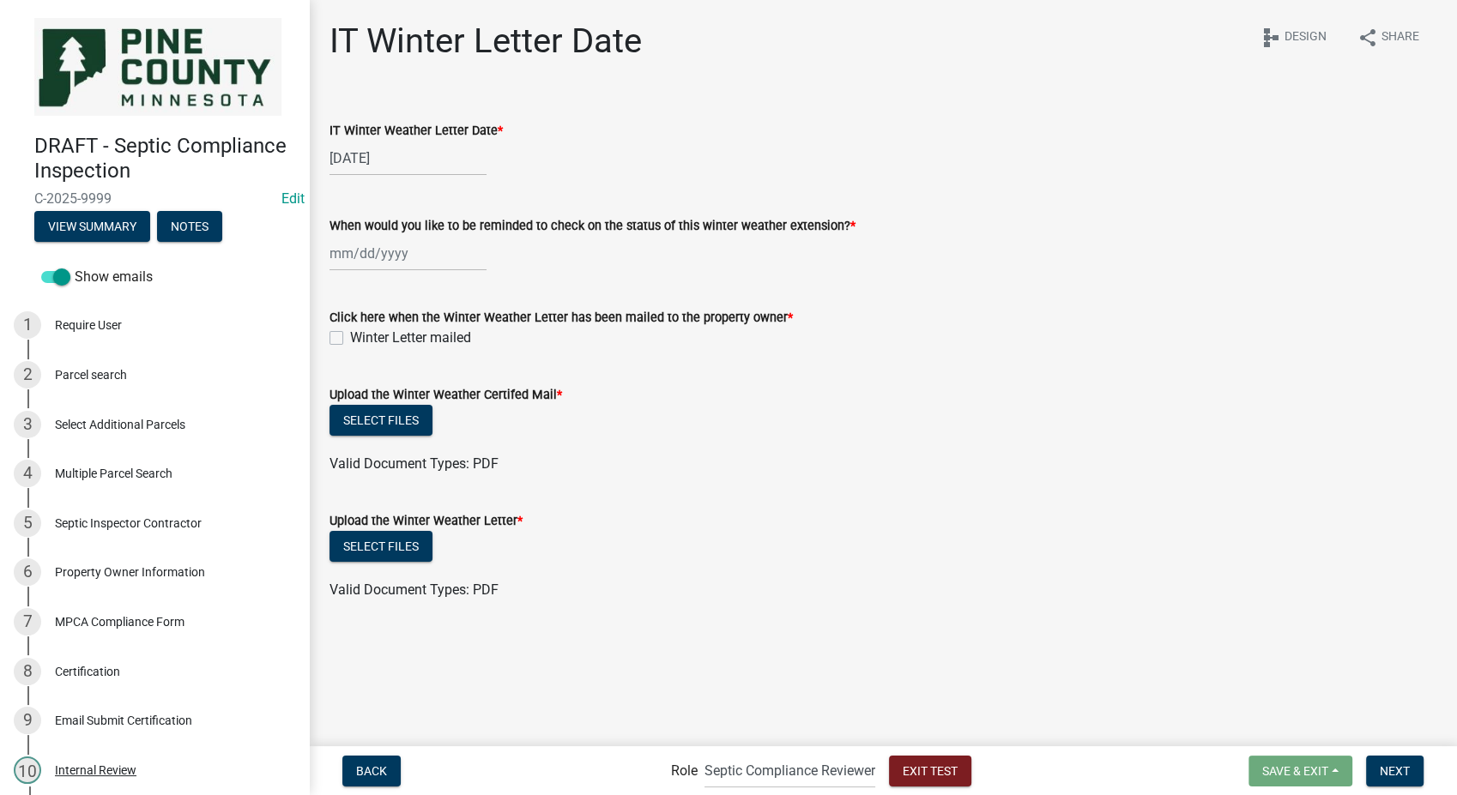
click at [390, 259] on div at bounding box center [408, 253] width 157 height 35
select select "8"
select select "2025"
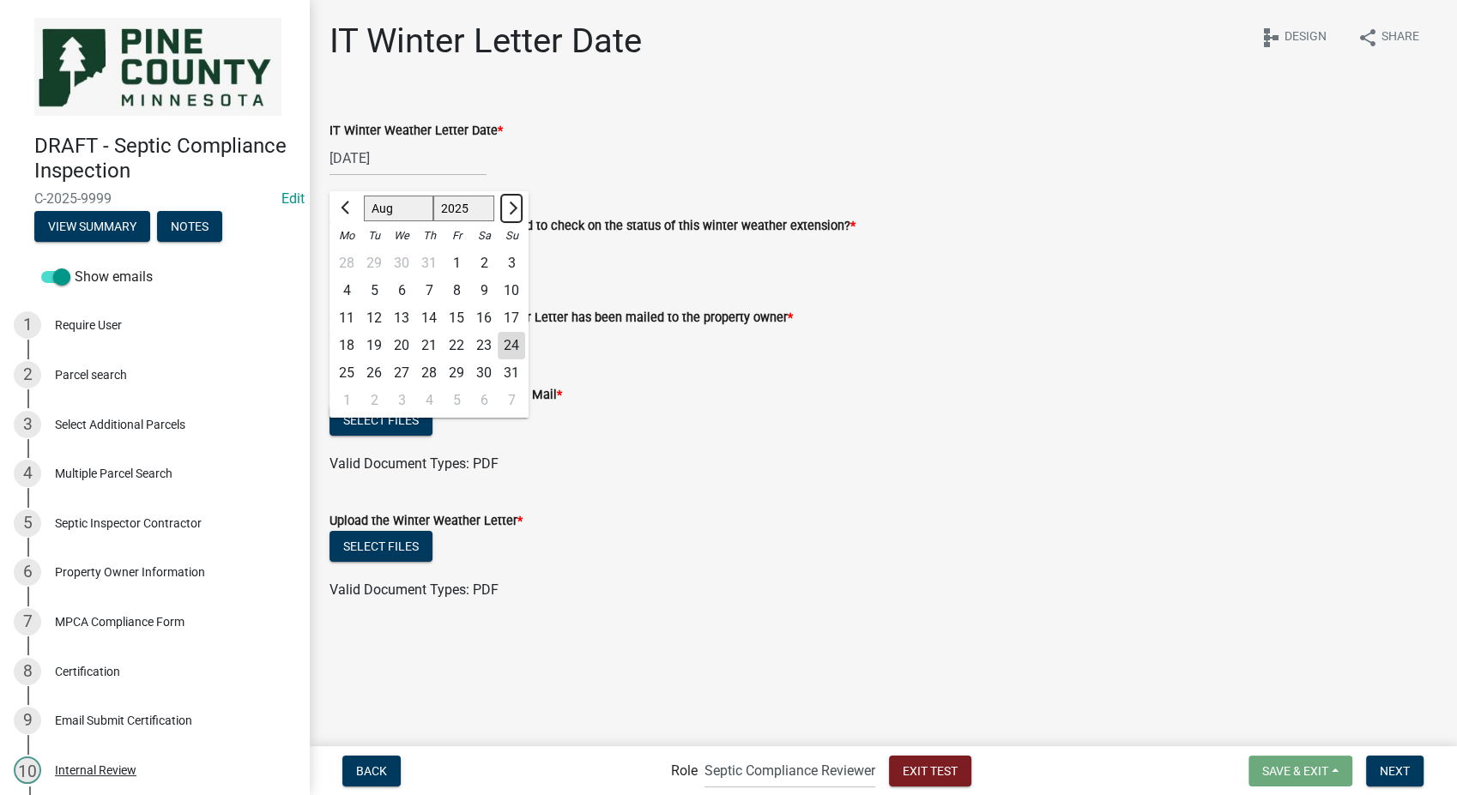
click at [508, 215] on button "Next month" at bounding box center [511, 208] width 21 height 27
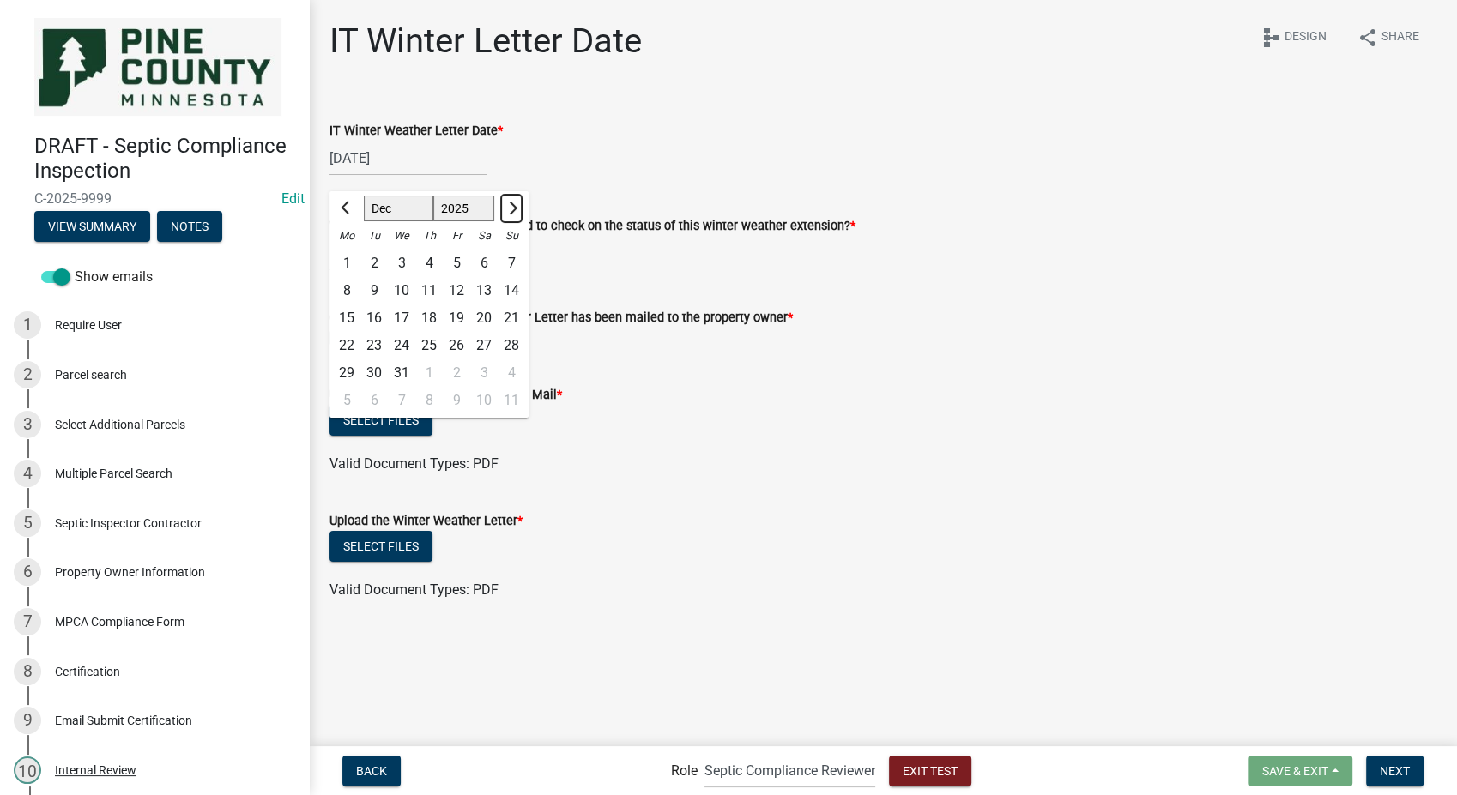
select select "1"
select select "2026"
click at [508, 215] on button "Next month" at bounding box center [511, 208] width 21 height 27
select select "3"
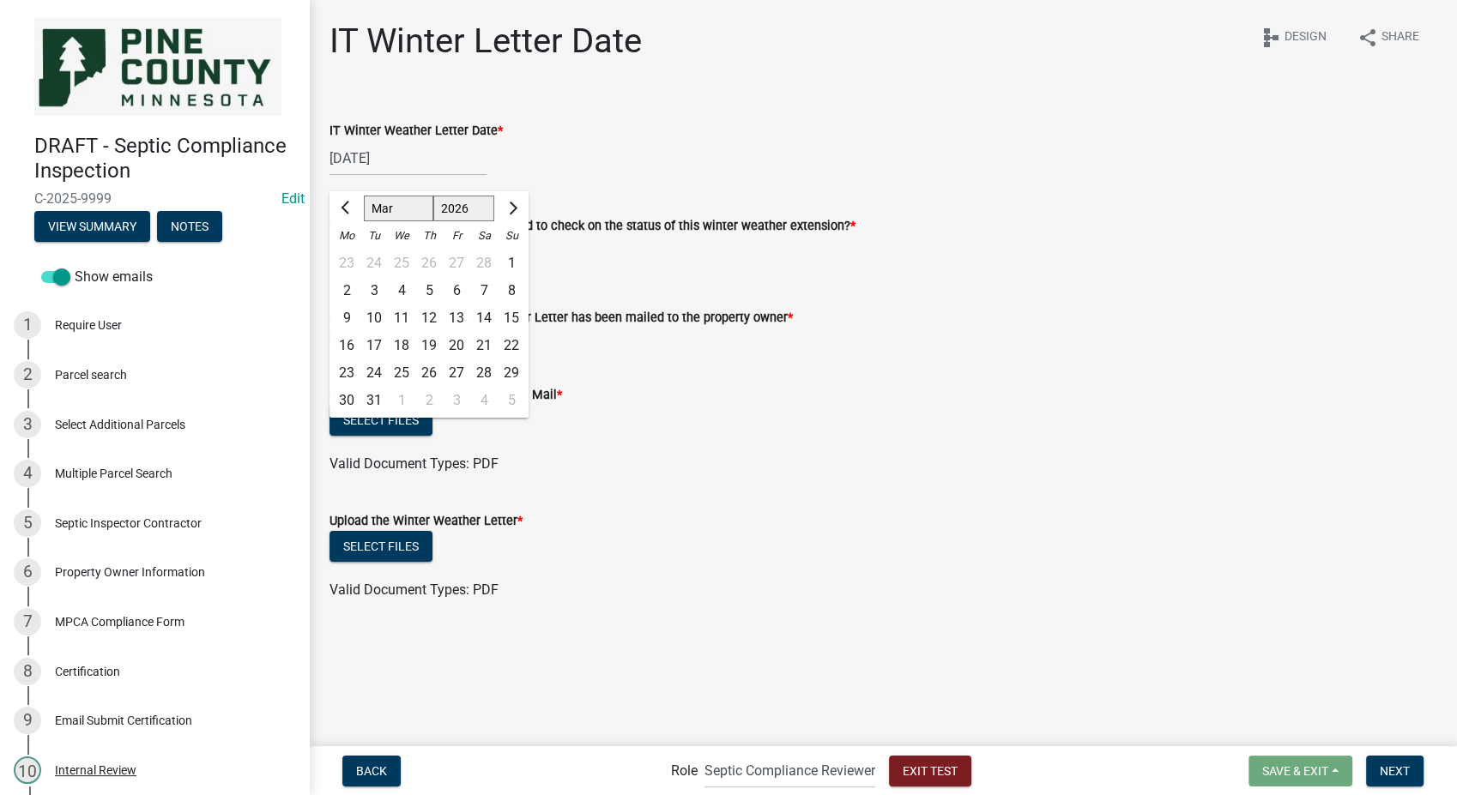
click at [378, 406] on div "31" at bounding box center [373, 400] width 27 height 27
type input "[DATE]"
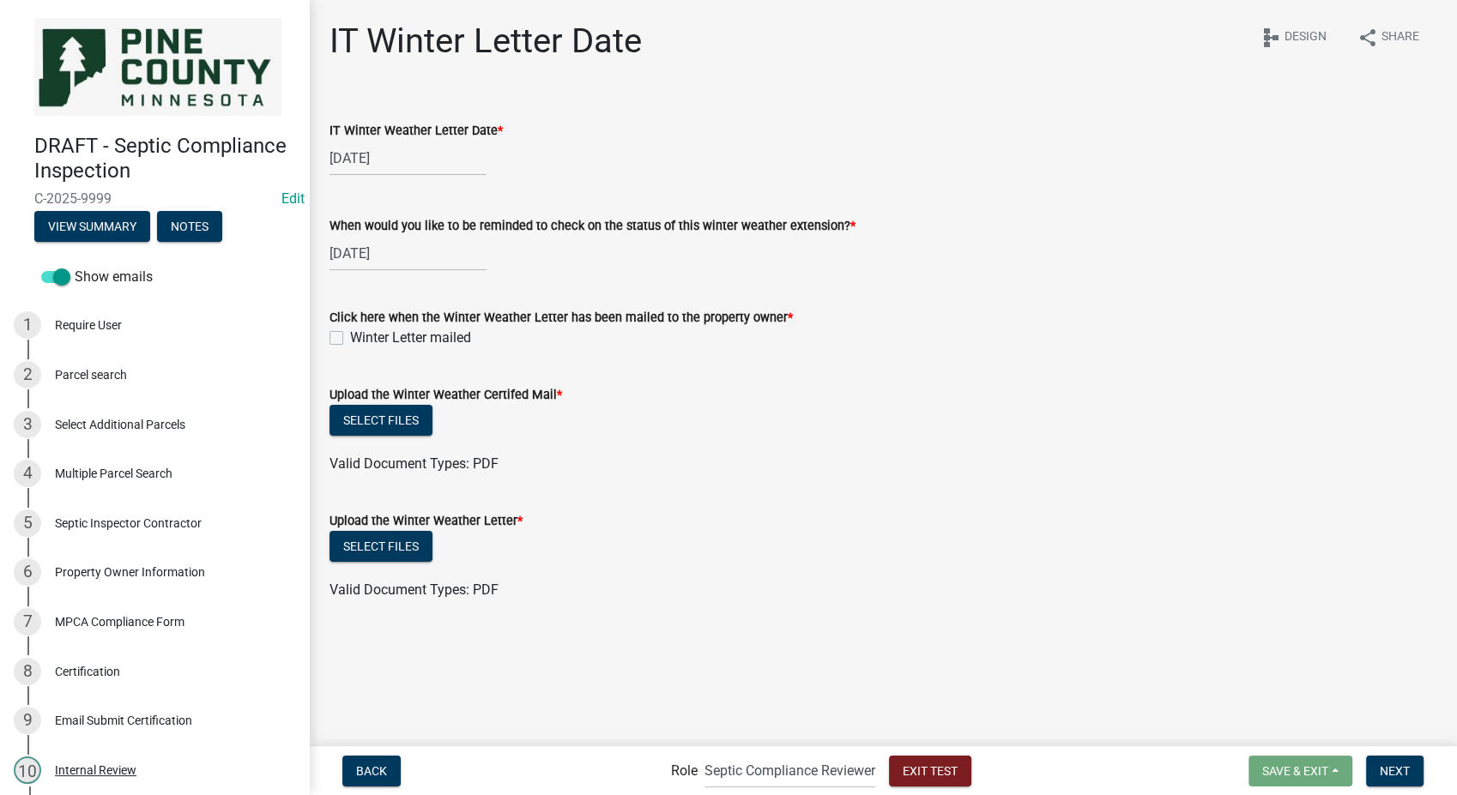
click at [350, 340] on label "Winter Letter mailed" at bounding box center [410, 338] width 121 height 21
click at [350, 339] on input "Winter Letter mailed" at bounding box center [355, 333] width 11 height 11
checkbox input "true"
click at [345, 426] on button "Select files" at bounding box center [381, 420] width 103 height 31
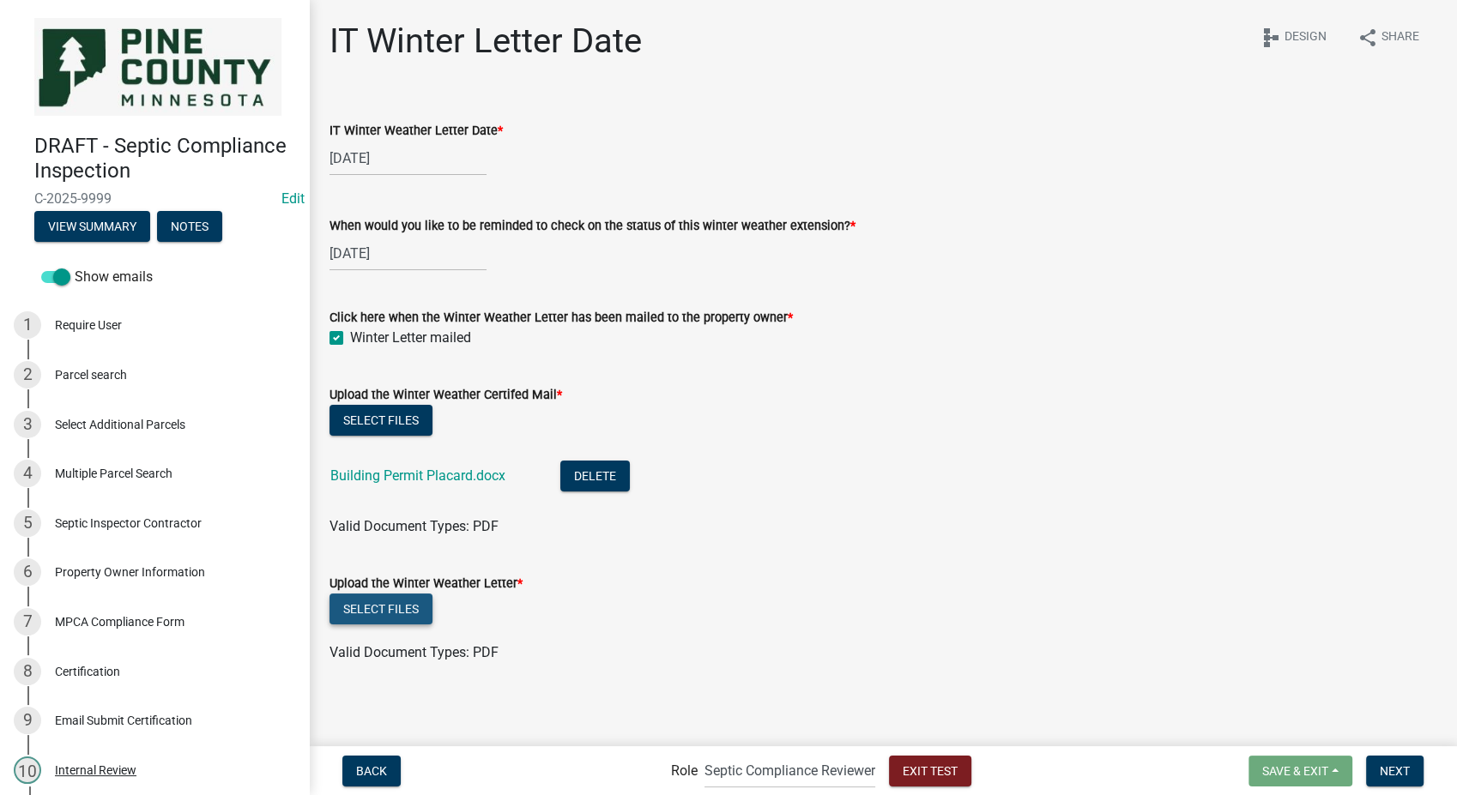
click at [382, 609] on button "Select files" at bounding box center [381, 609] width 103 height 31
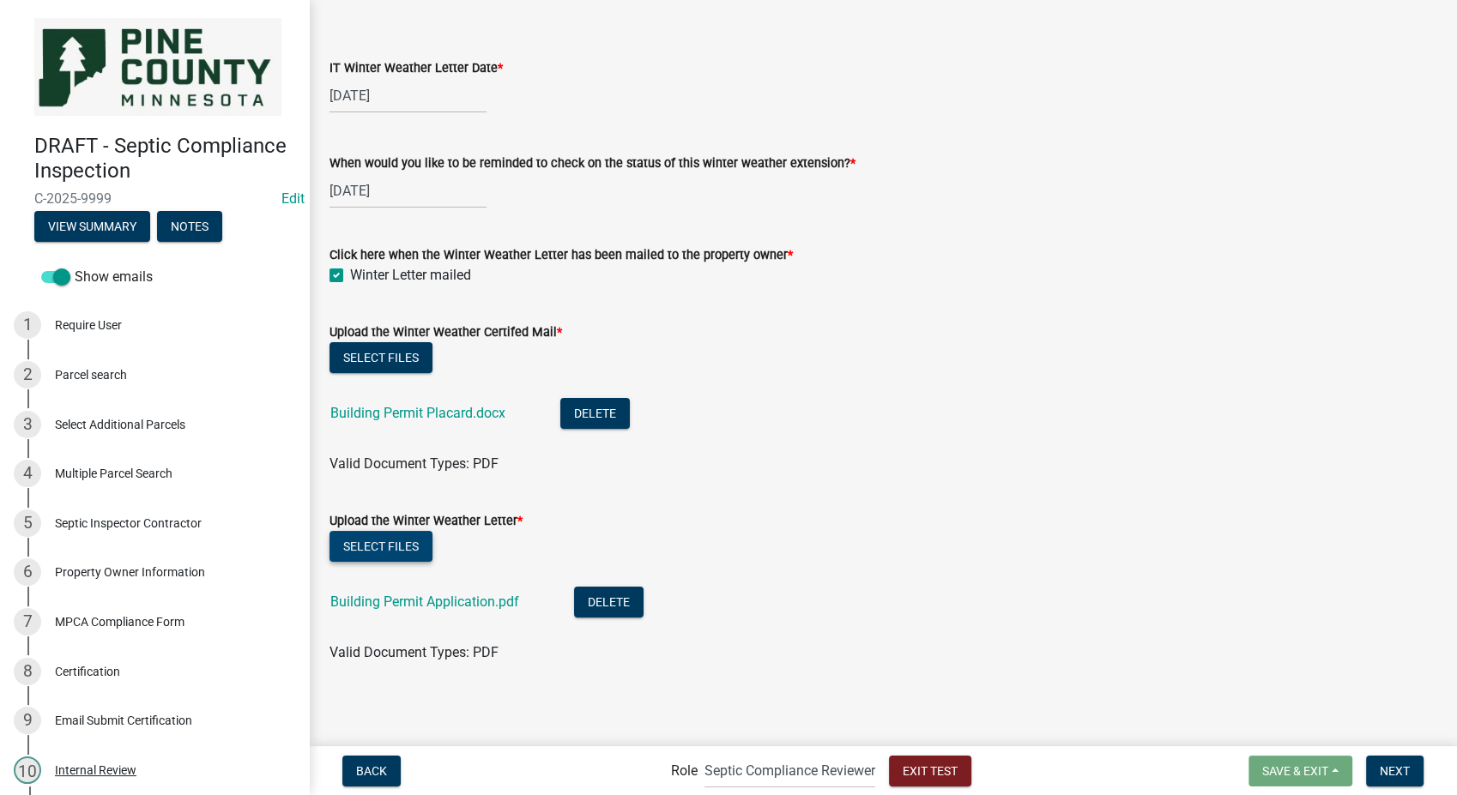
scroll to position [64, 0]
click at [1394, 784] on button "Next" at bounding box center [1394, 771] width 57 height 31
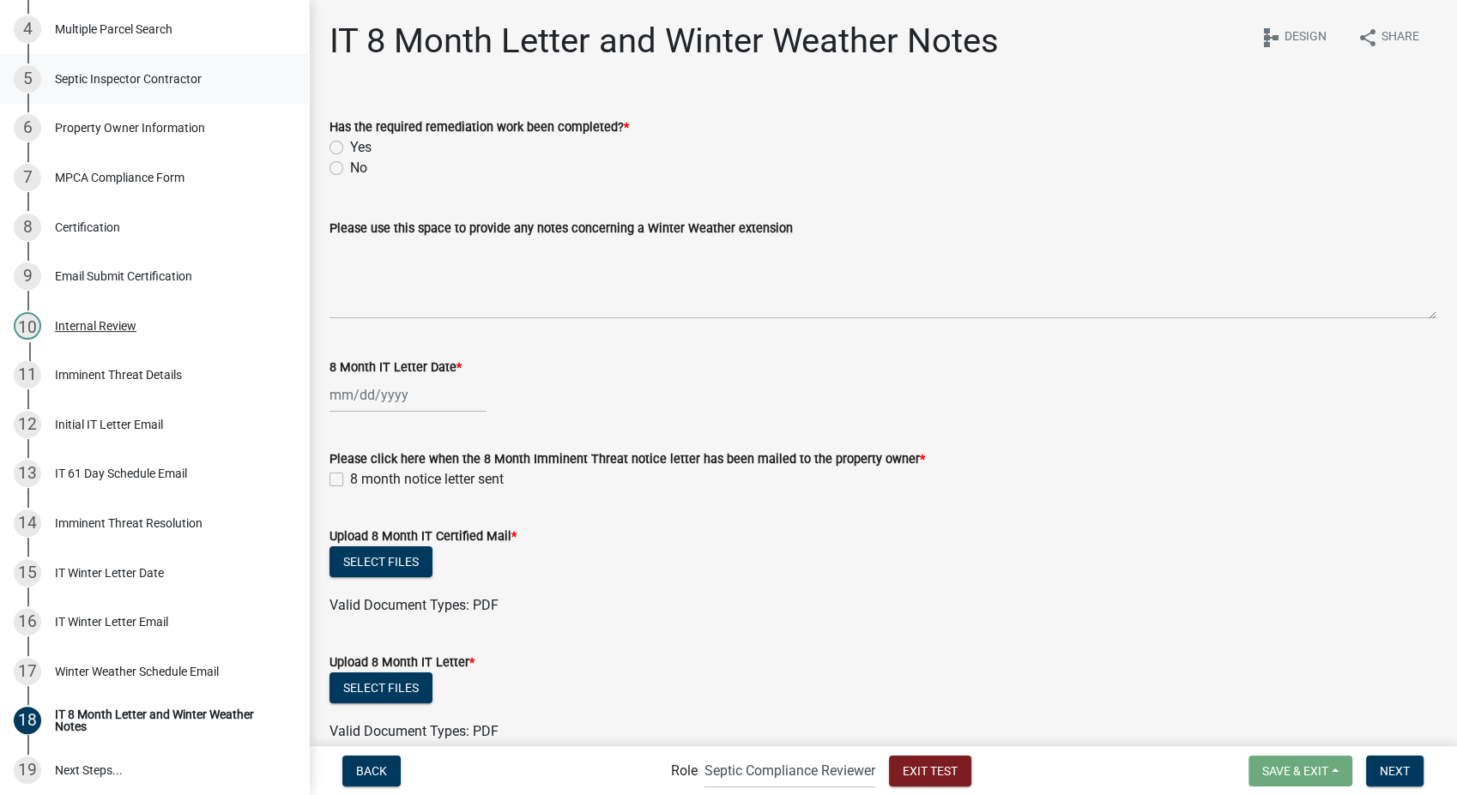
scroll to position [445, 0]
click at [104, 669] on div "Winter Weather Schedule Email" at bounding box center [137, 671] width 164 height 12
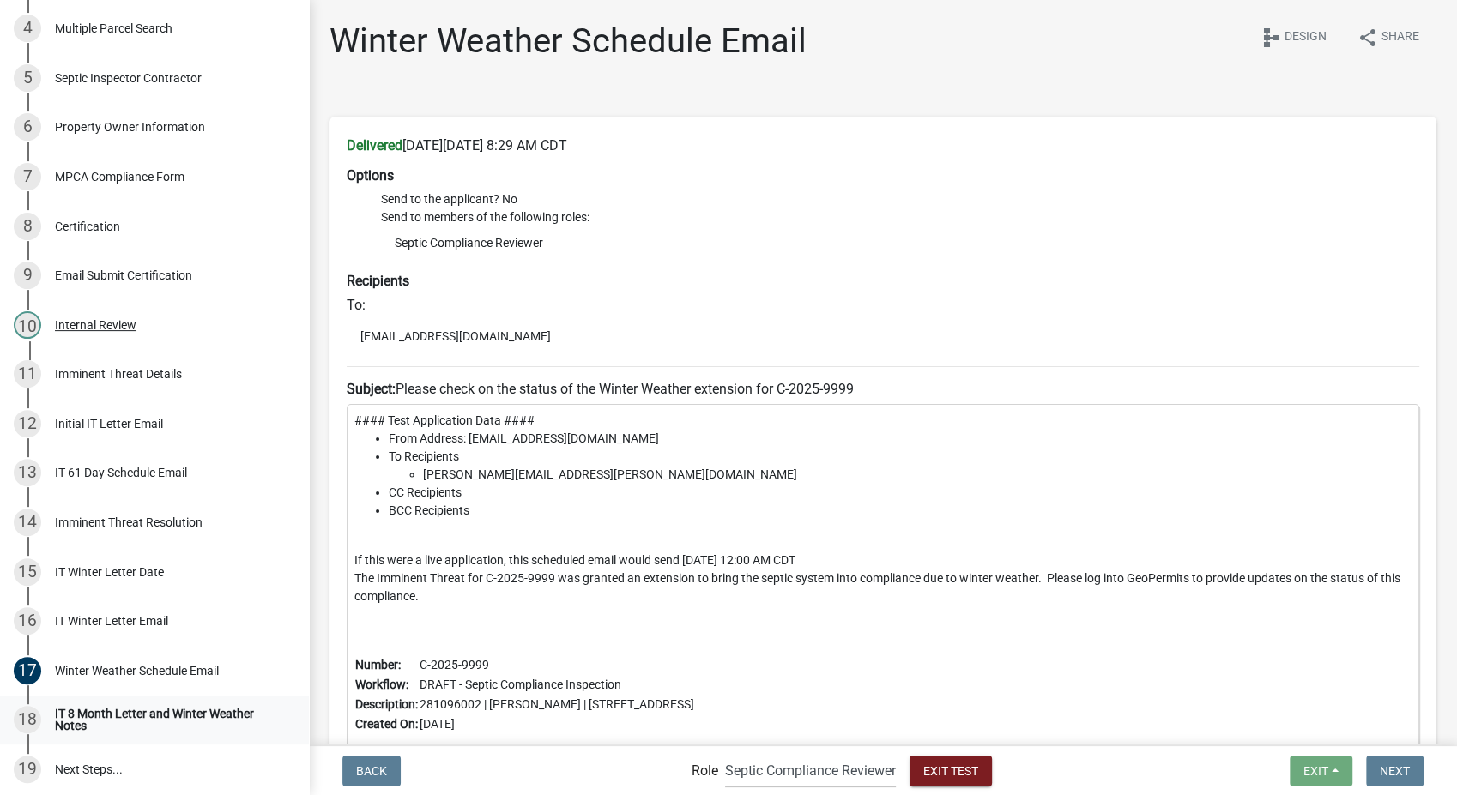
click at [69, 708] on div "IT 8 Month Letter and Winter Weather Notes" at bounding box center [168, 720] width 227 height 24
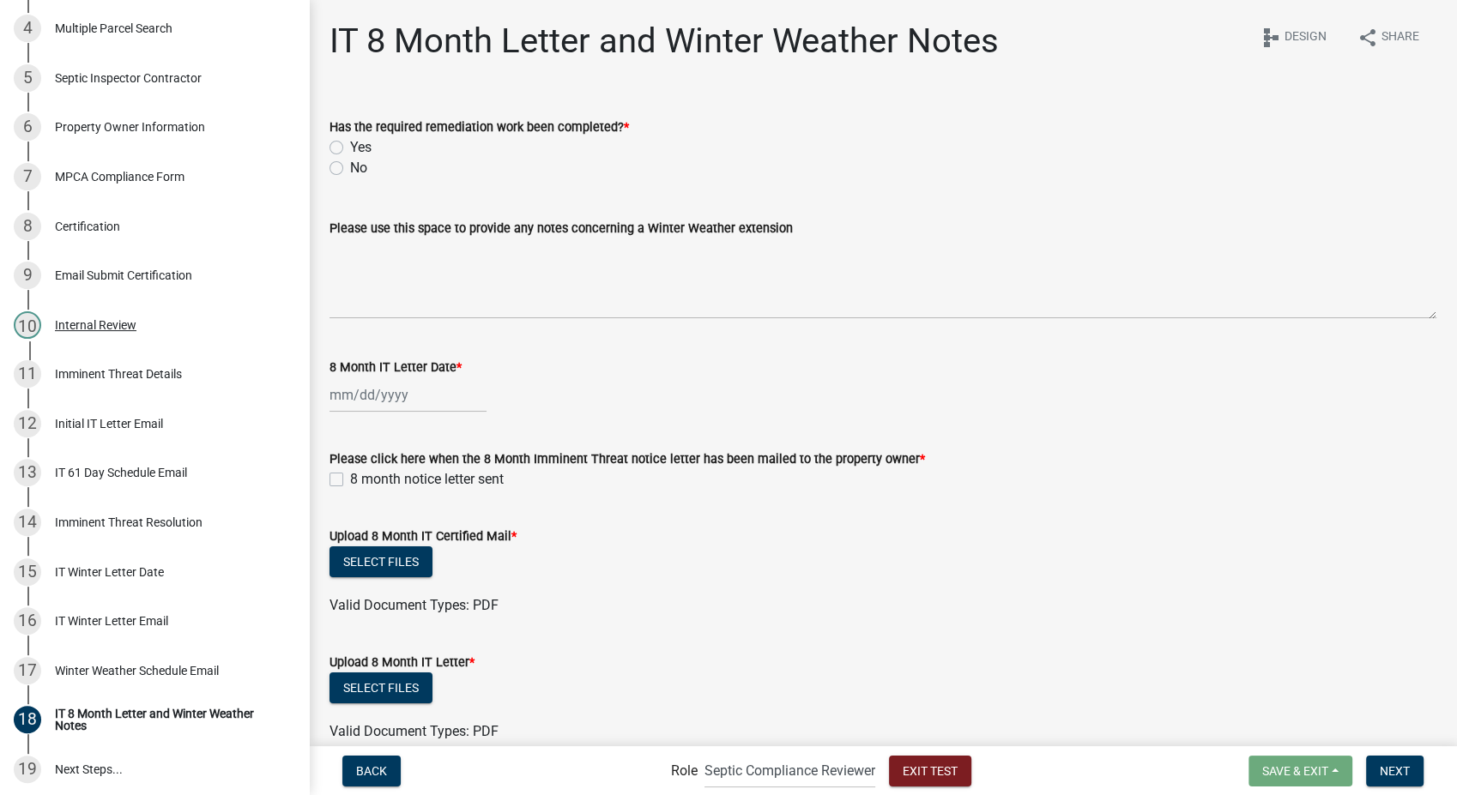
click at [350, 151] on label "Yes" at bounding box center [360, 147] width 21 height 21
click at [350, 148] on input "Yes" at bounding box center [355, 142] width 11 height 11
radio input "true"
click at [354, 393] on div at bounding box center [408, 395] width 157 height 35
select select "8"
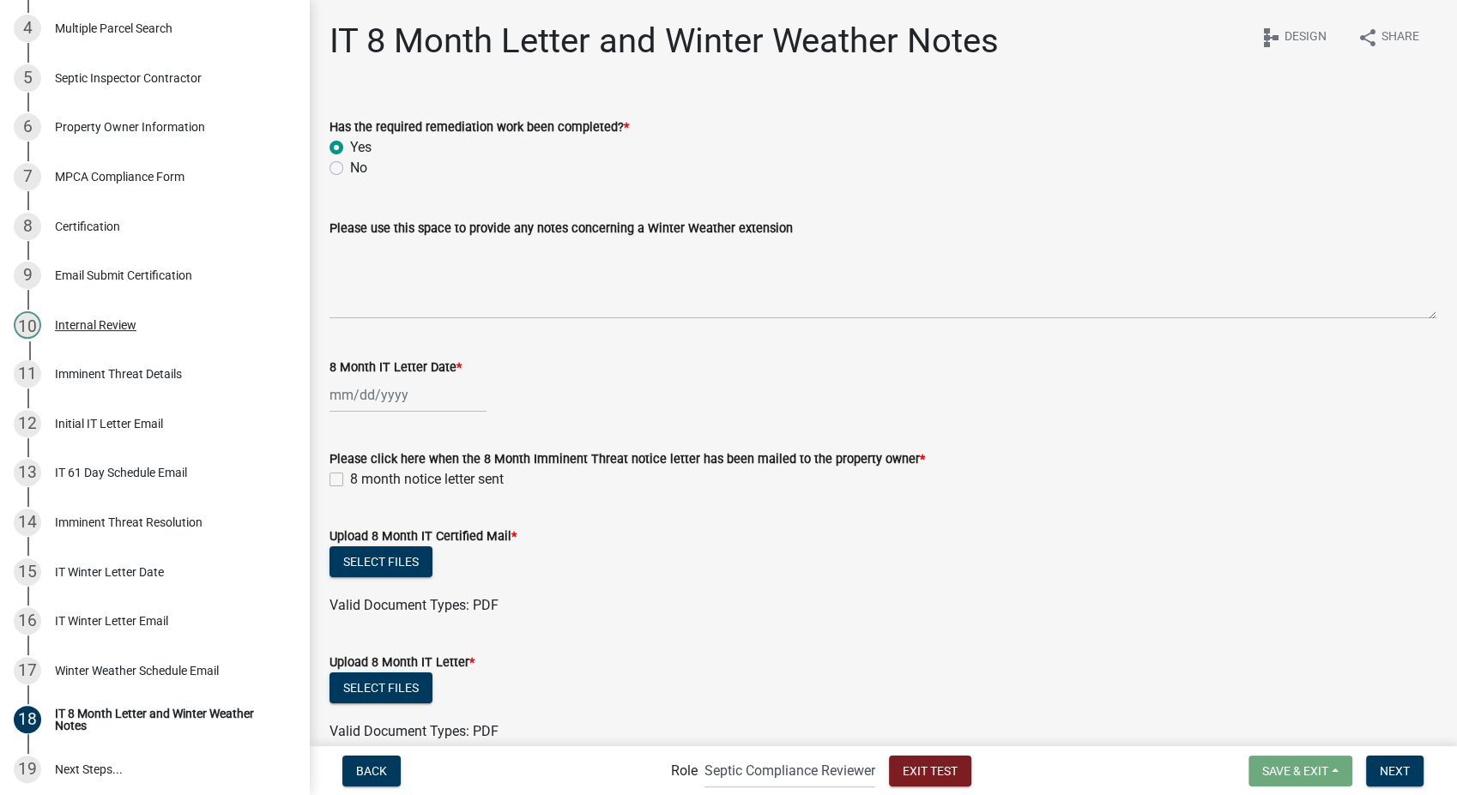
select select "2025"
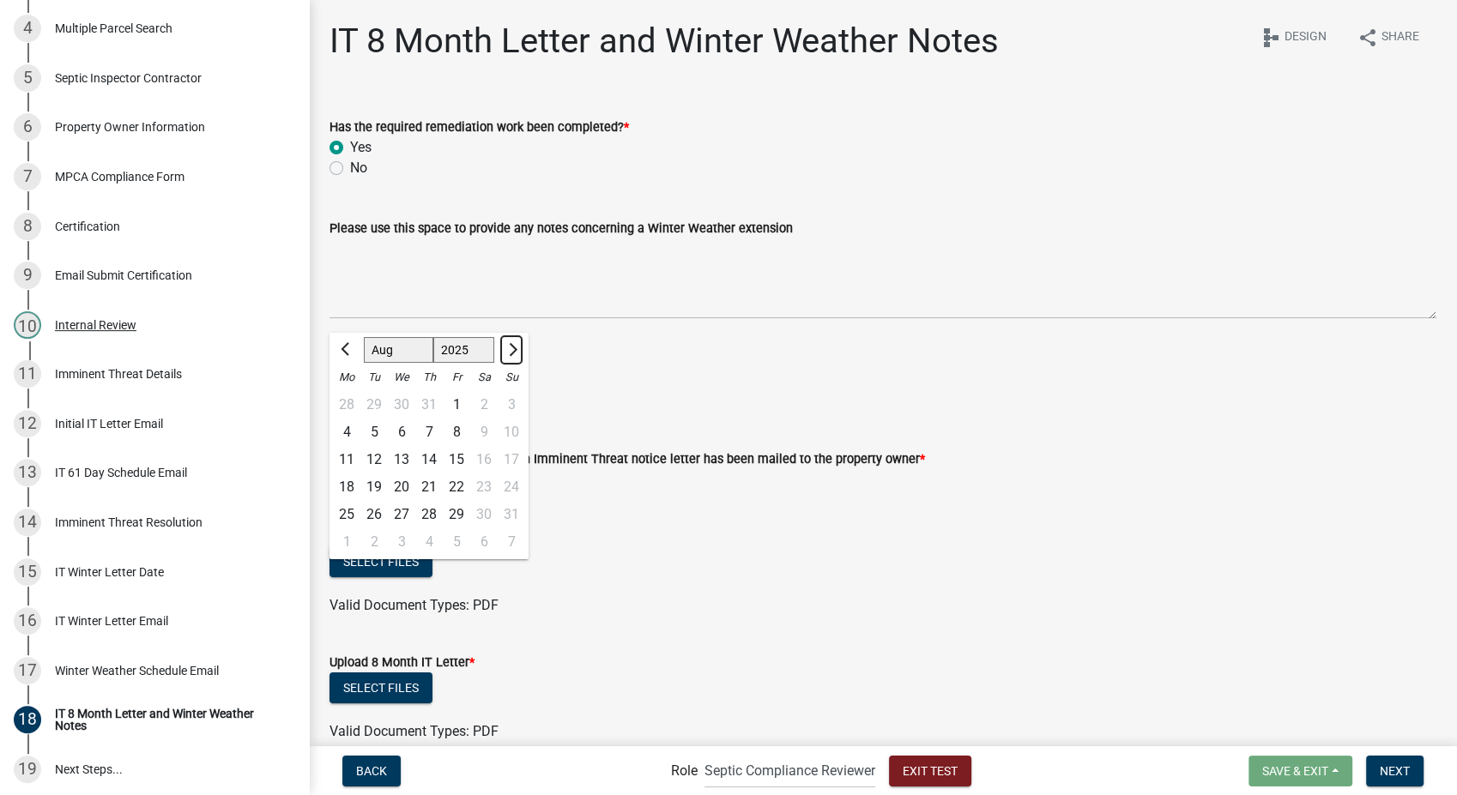
click at [505, 358] on button "Next month" at bounding box center [511, 349] width 21 height 27
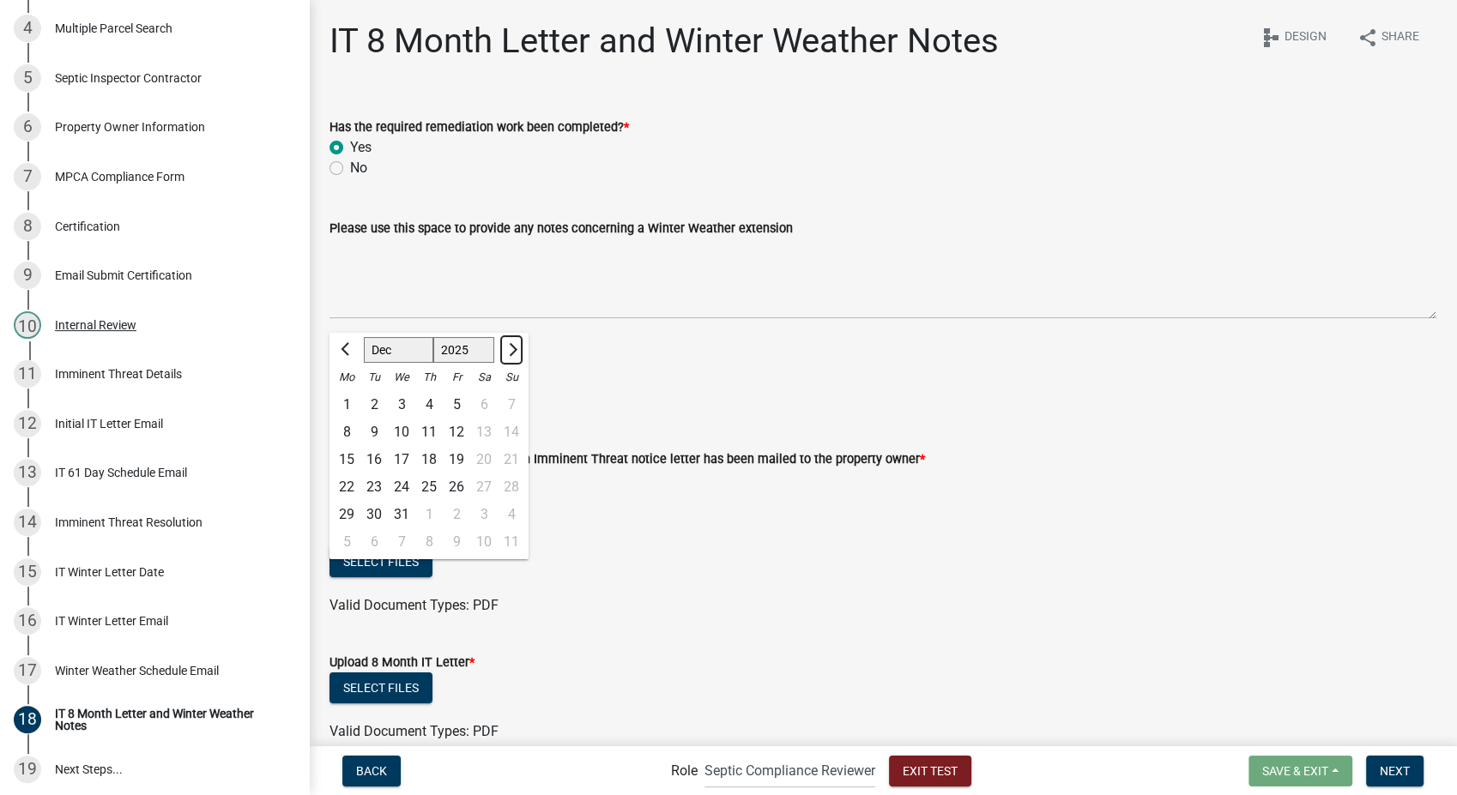
select select "1"
select select "2026"
click at [505, 358] on button "Next month" at bounding box center [511, 349] width 21 height 27
select select "3"
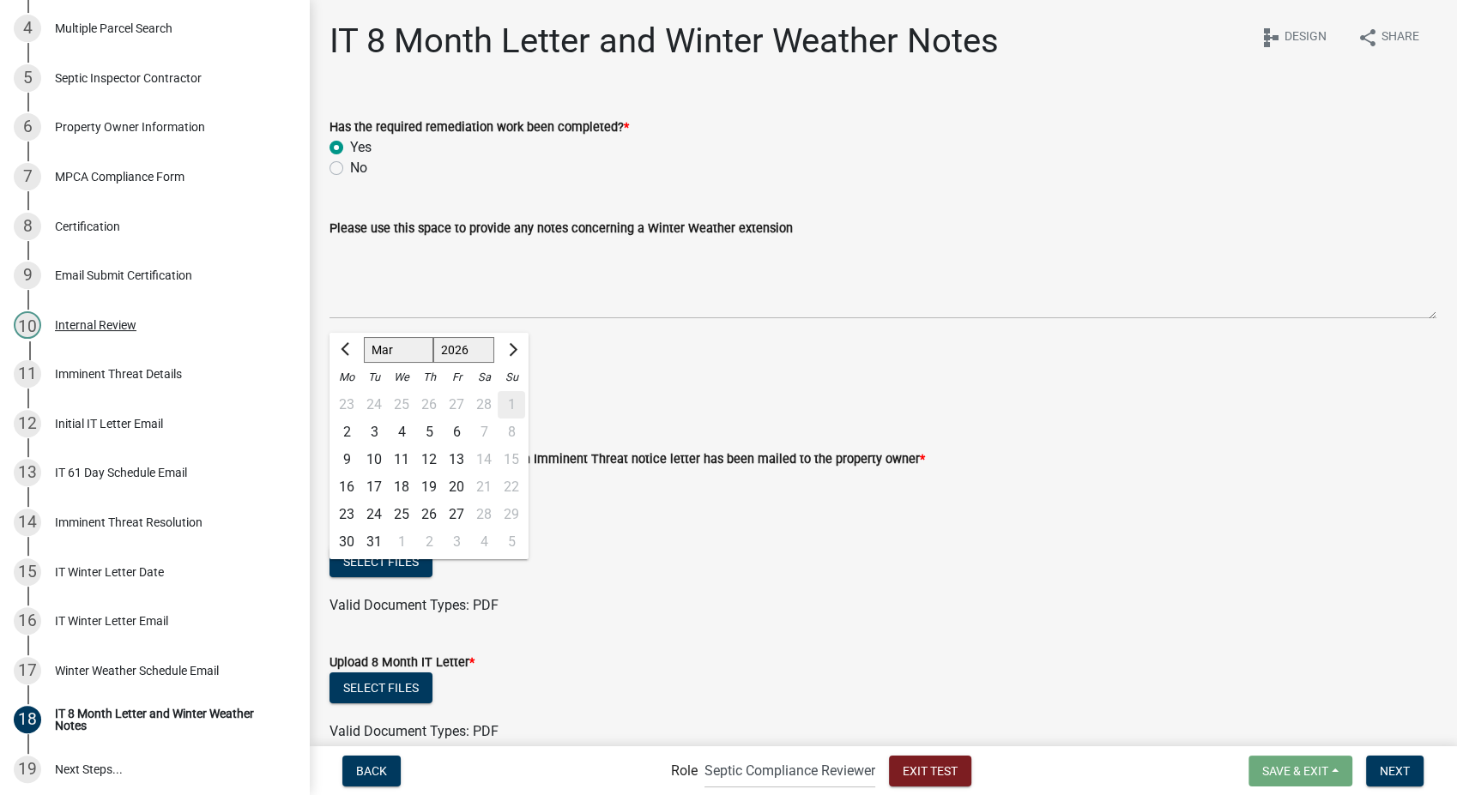
click at [342, 517] on div "23" at bounding box center [346, 514] width 27 height 27
type input "[DATE]"
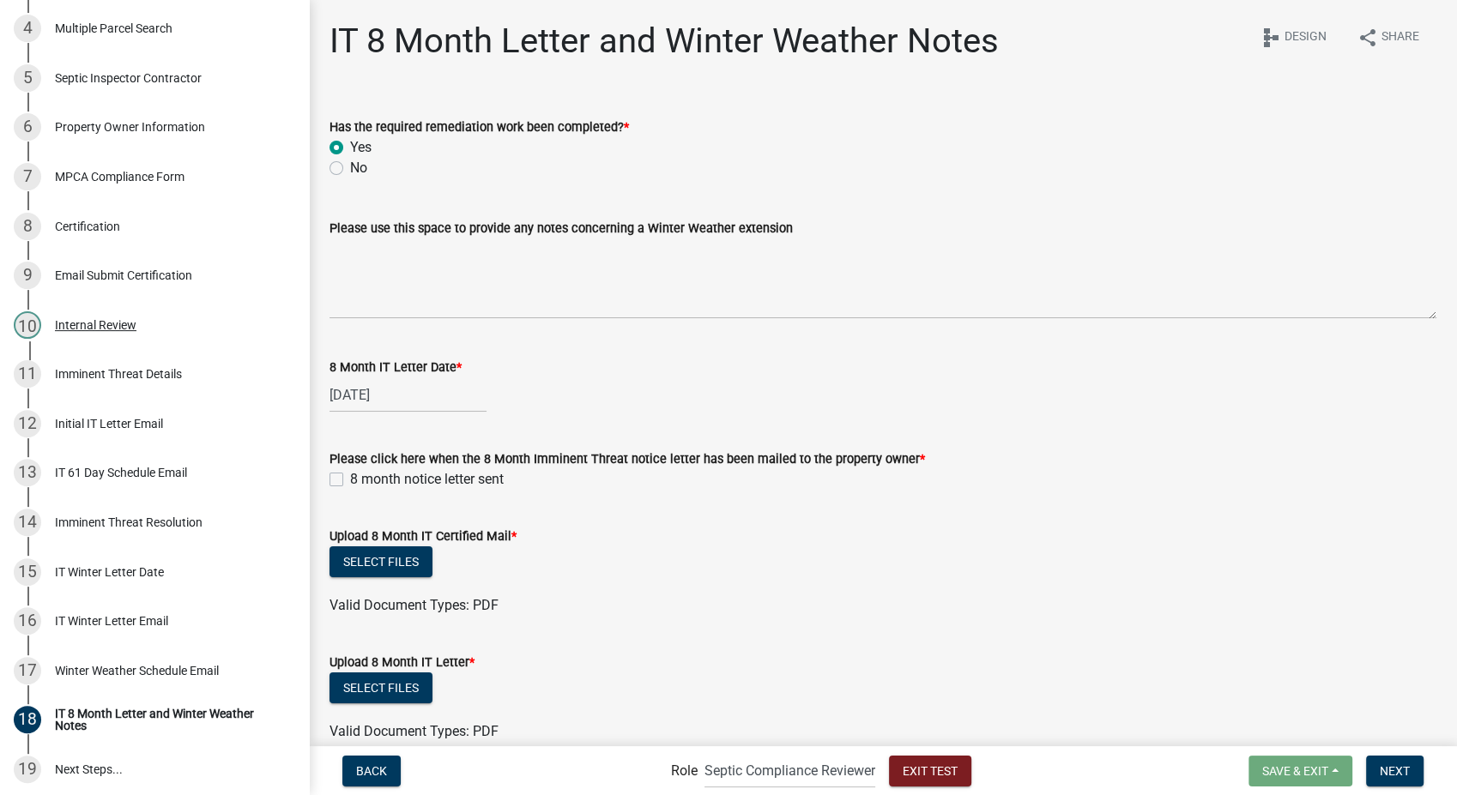
click at [350, 479] on label "8 month notice letter sent" at bounding box center [427, 479] width 154 height 21
click at [350, 479] on input "8 month notice letter sent" at bounding box center [355, 474] width 11 height 11
checkbox input "true"
click at [371, 568] on button "Select files" at bounding box center [381, 562] width 103 height 31
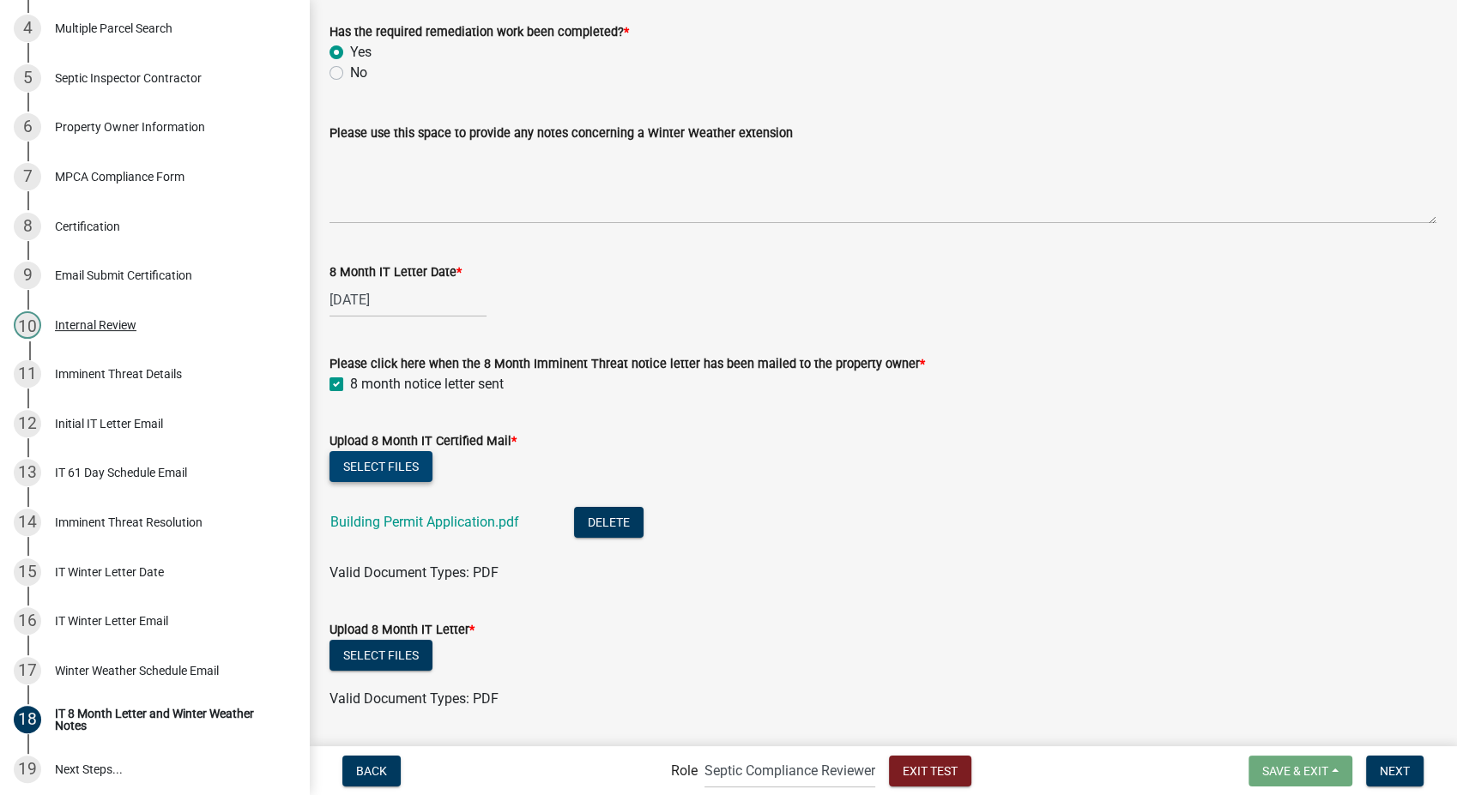
scroll to position [142, 0]
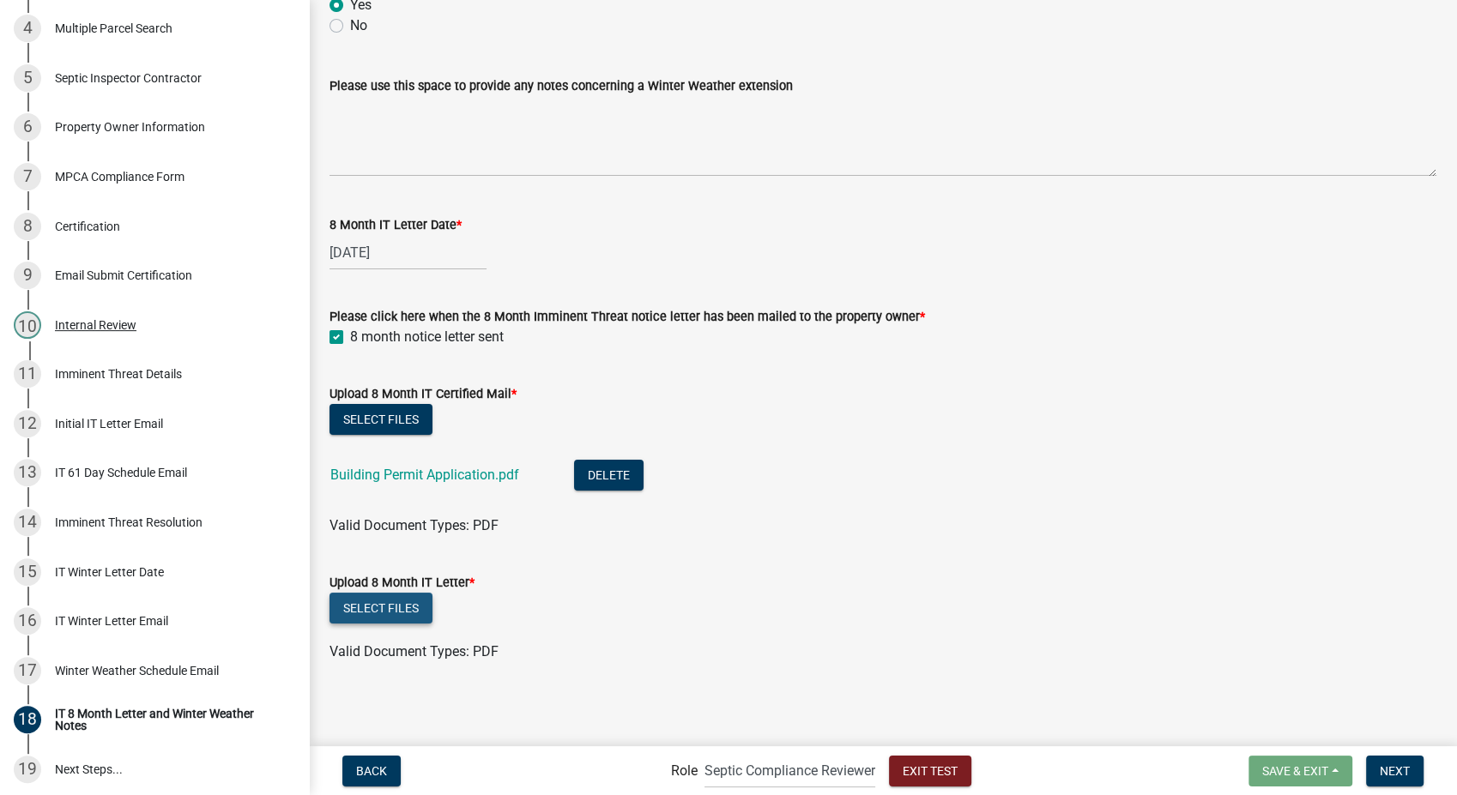
click at [381, 608] on button "Select files" at bounding box center [381, 608] width 103 height 31
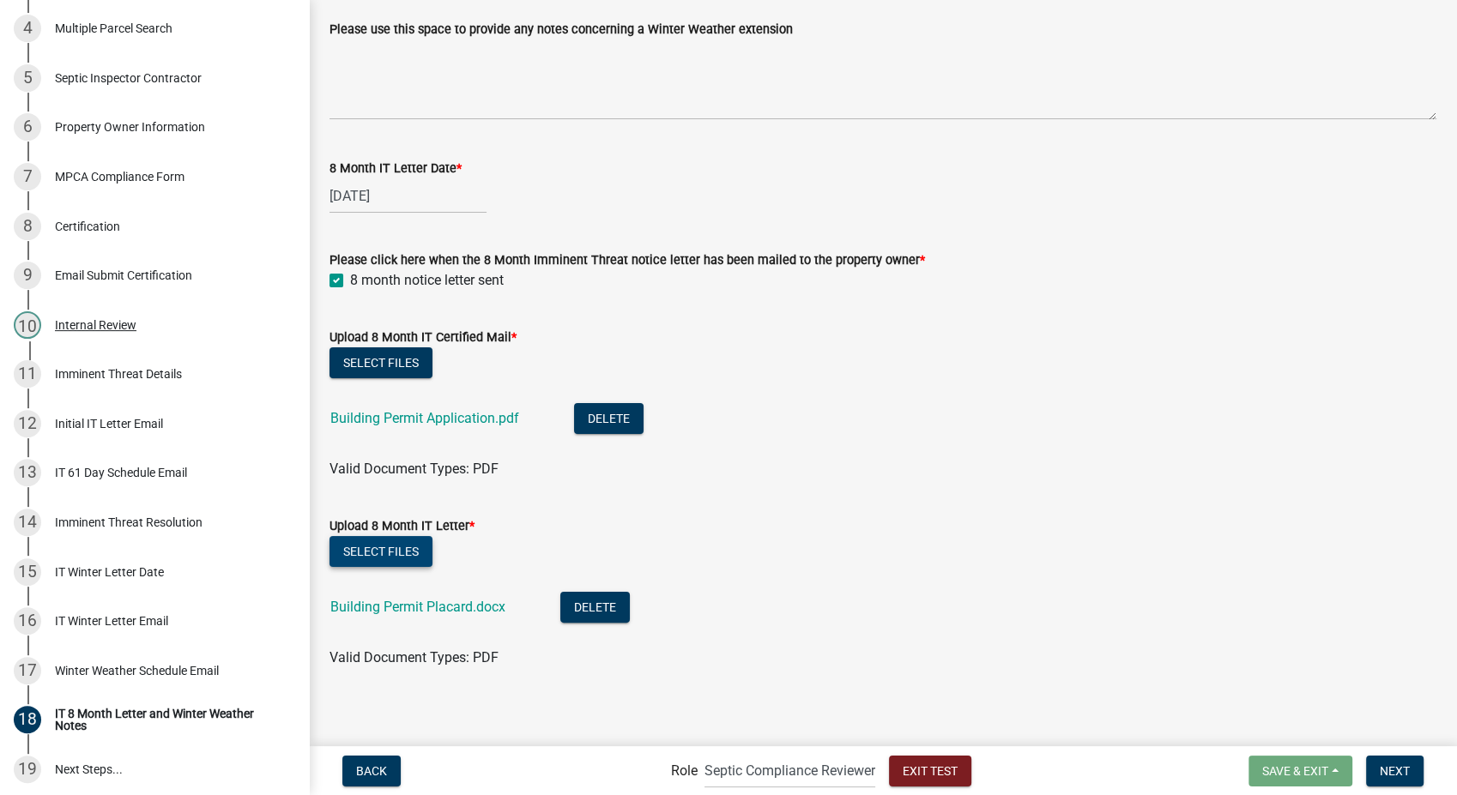
scroll to position [205, 0]
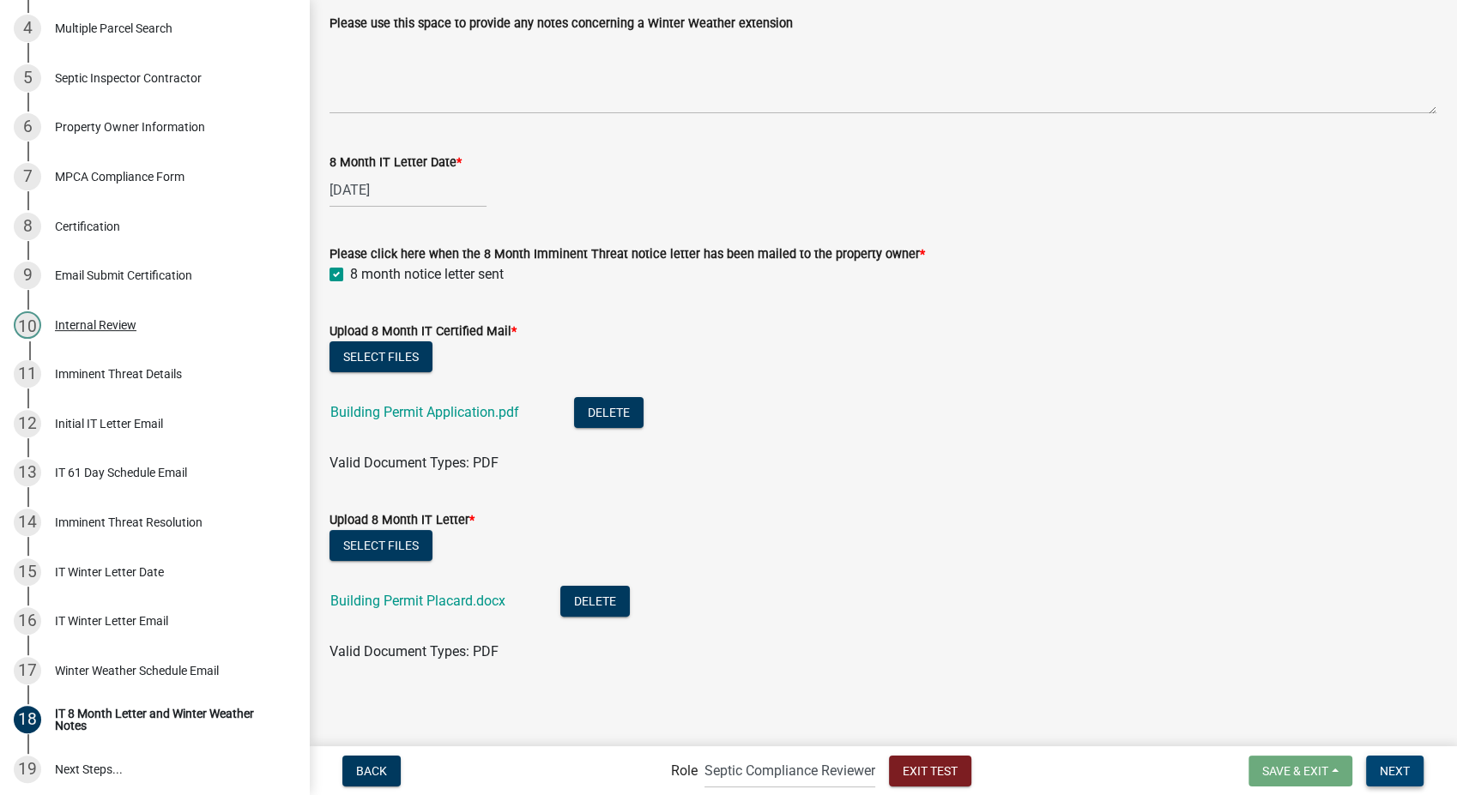
click at [1388, 766] on span "Next" at bounding box center [1395, 771] width 30 height 14
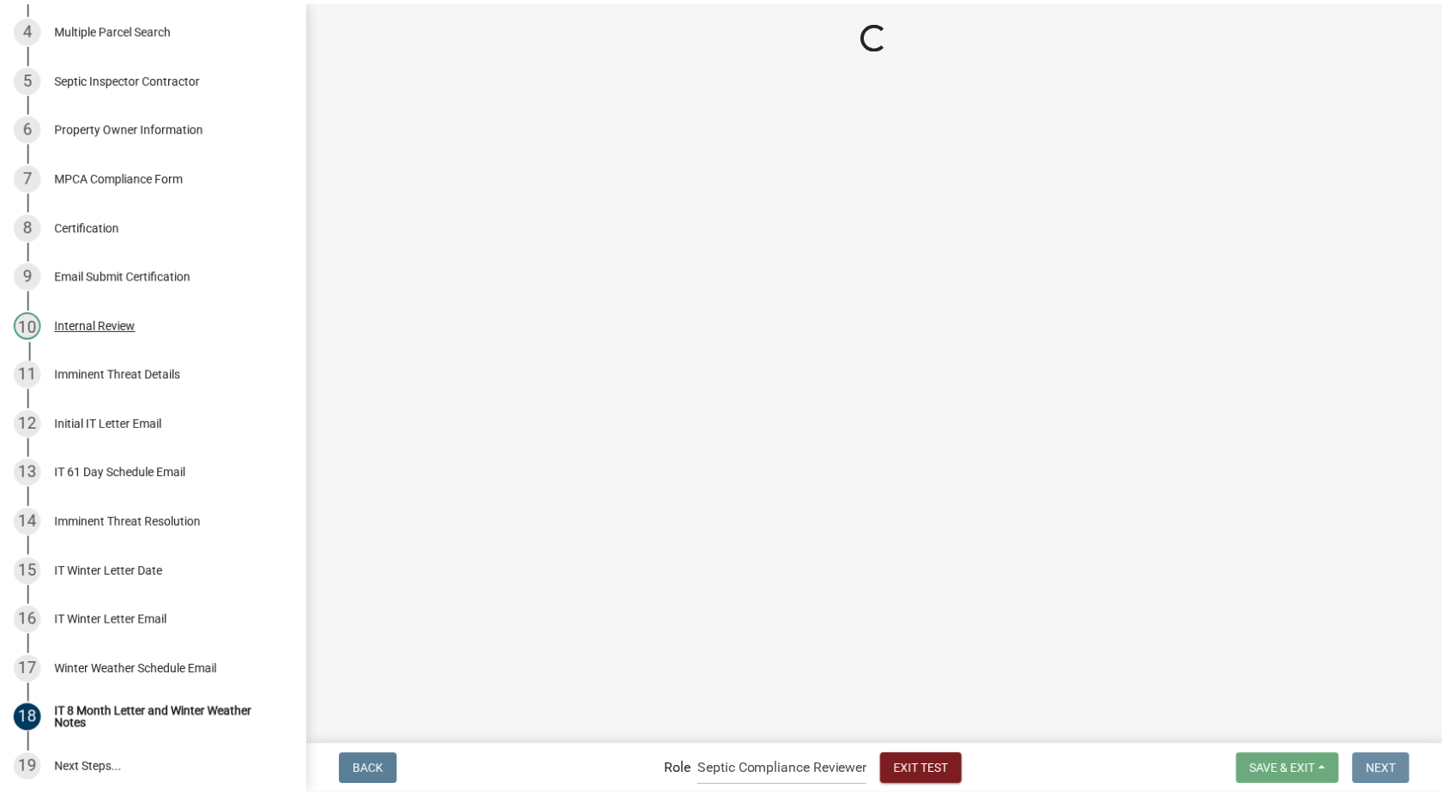
scroll to position [0, 0]
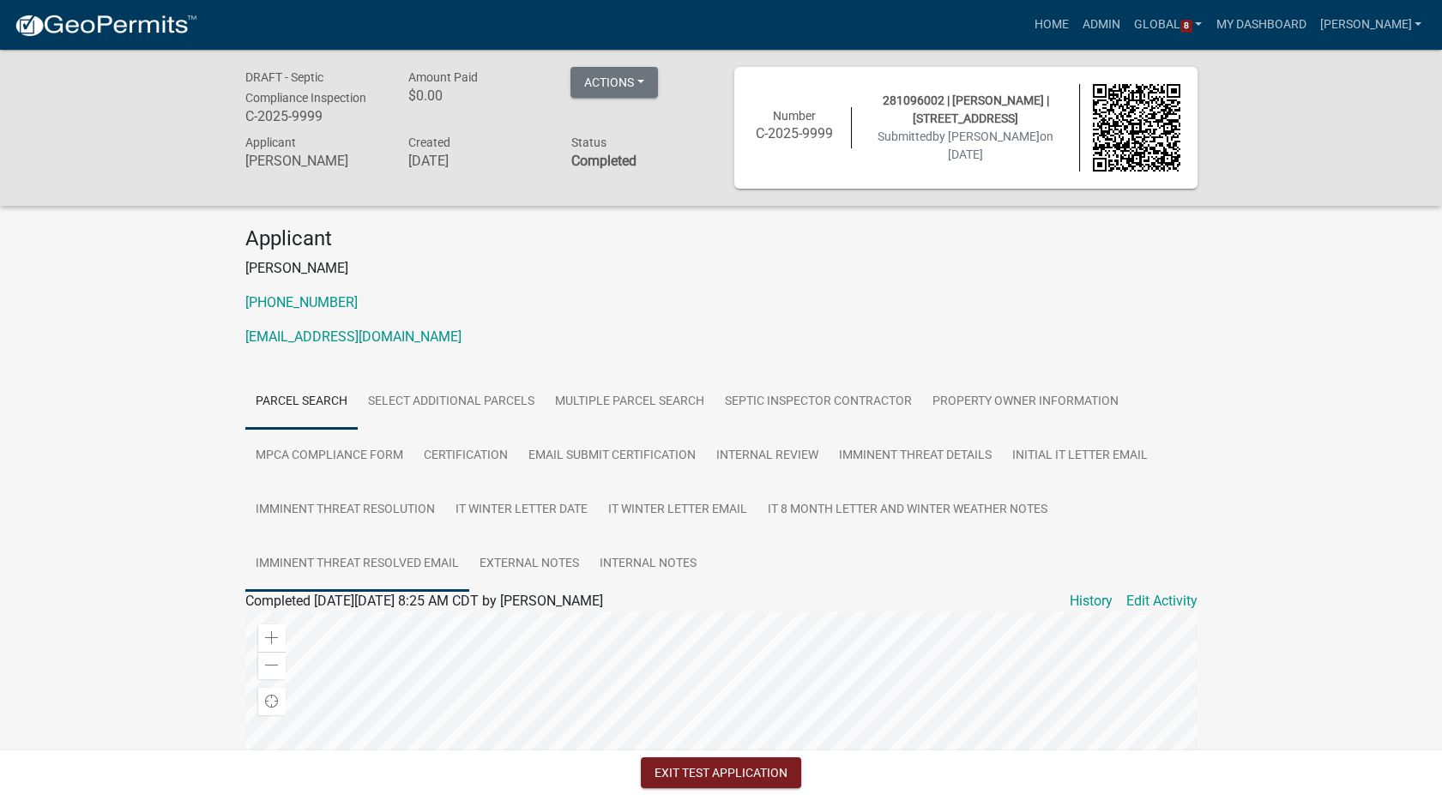
click at [342, 553] on link "Imminent Threat Resolved Email" at bounding box center [357, 564] width 224 height 55
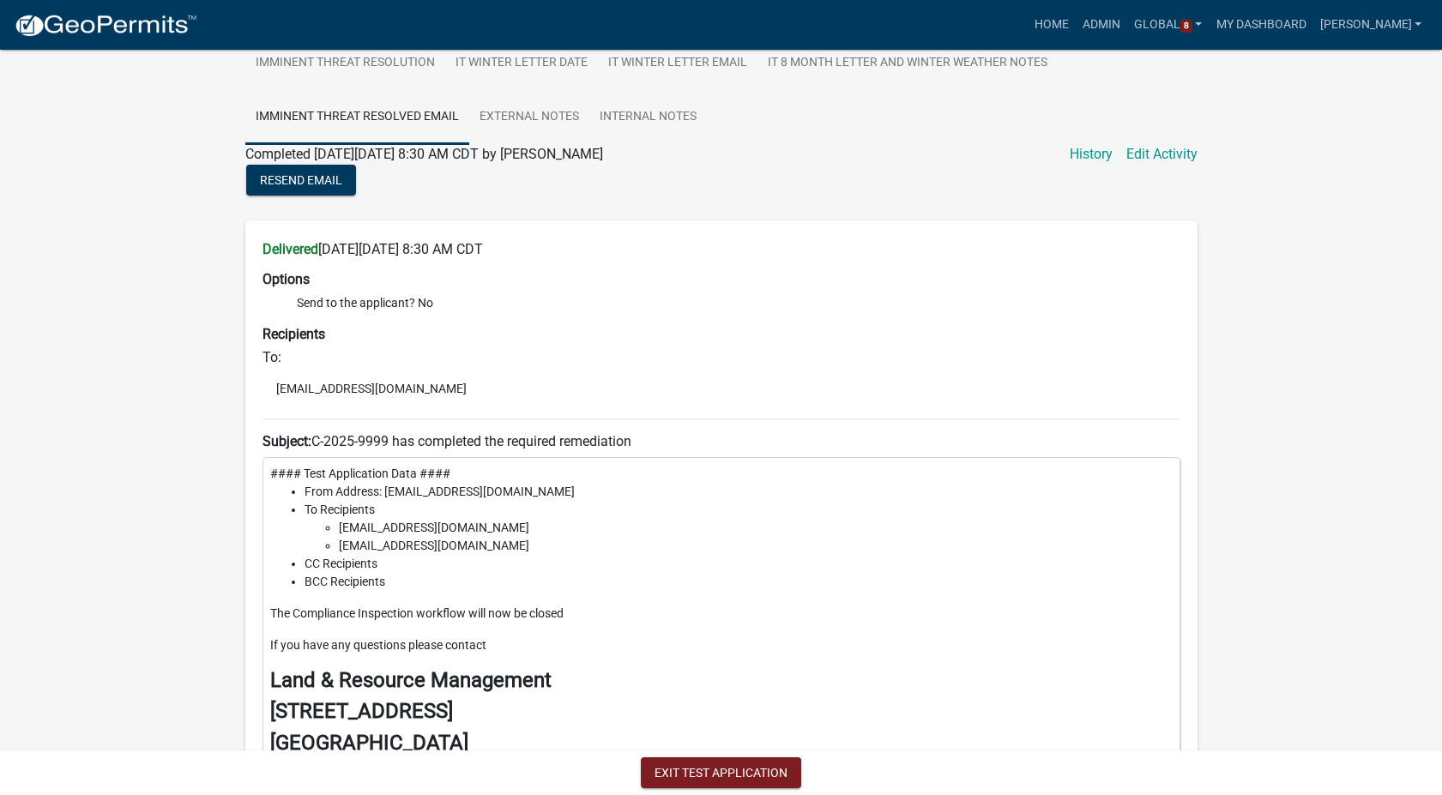
scroll to position [352, 0]
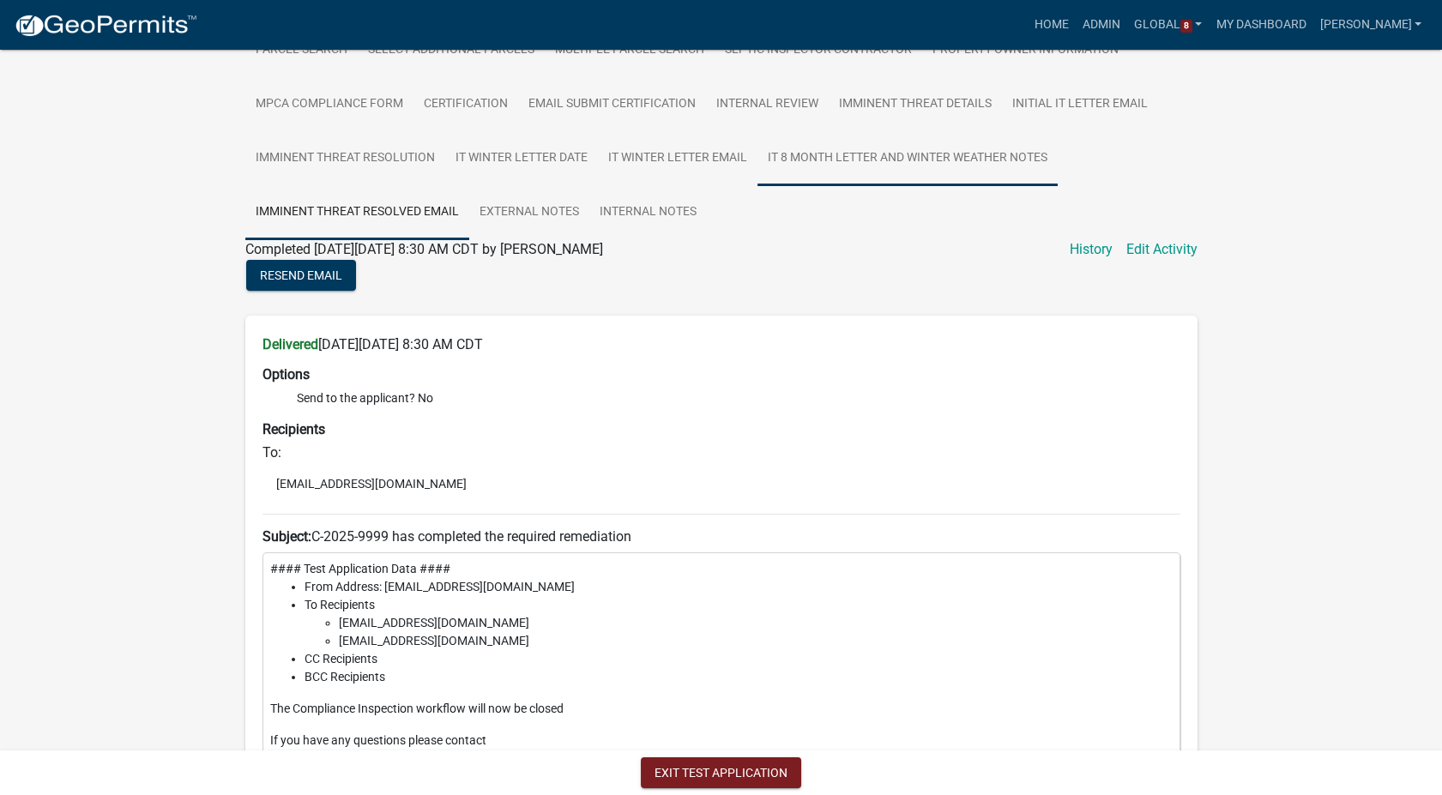
click at [903, 161] on link "IT 8 Month Letter and Winter Weather Notes" at bounding box center [908, 158] width 300 height 55
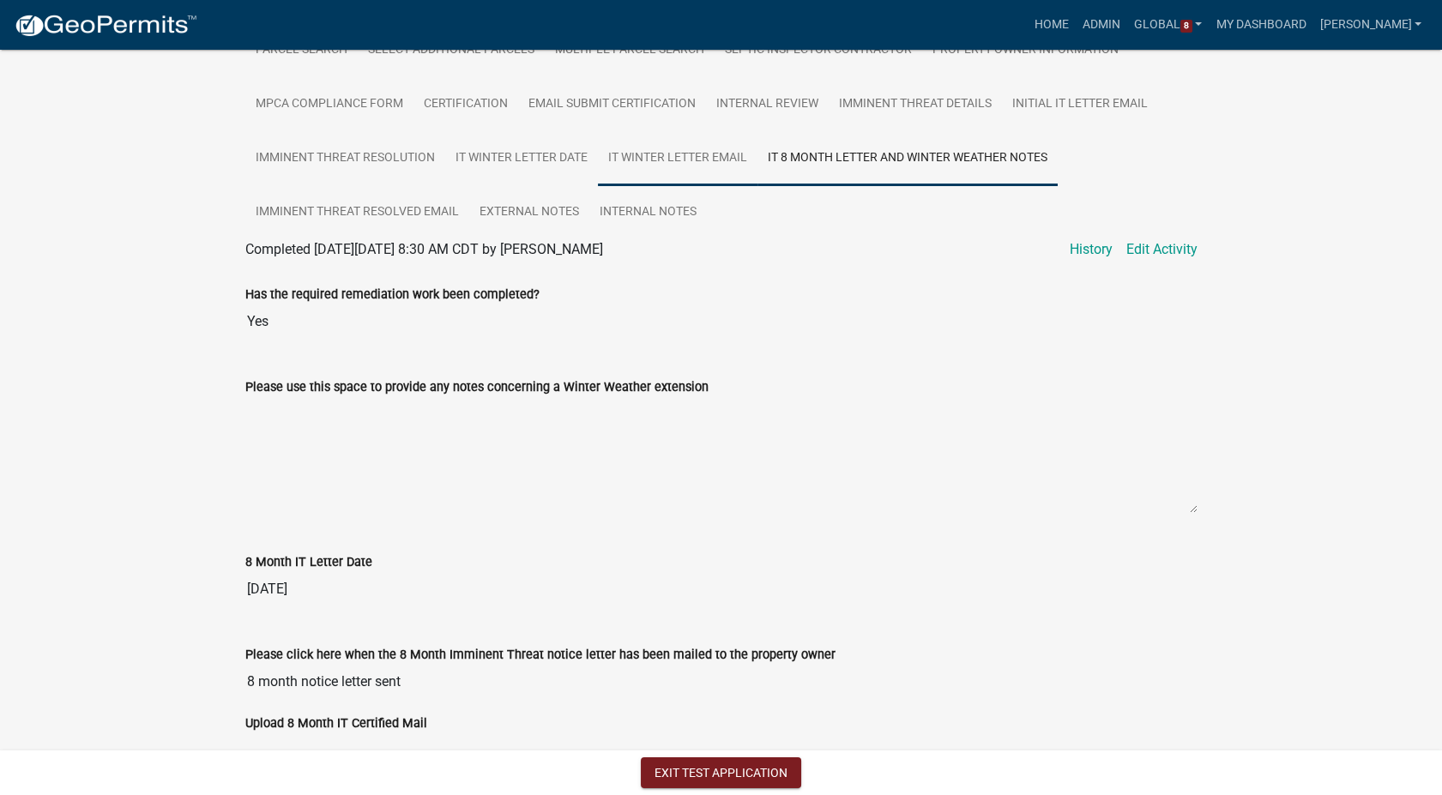
click at [710, 154] on link "IT Winter Letter Email" at bounding box center [678, 158] width 160 height 55
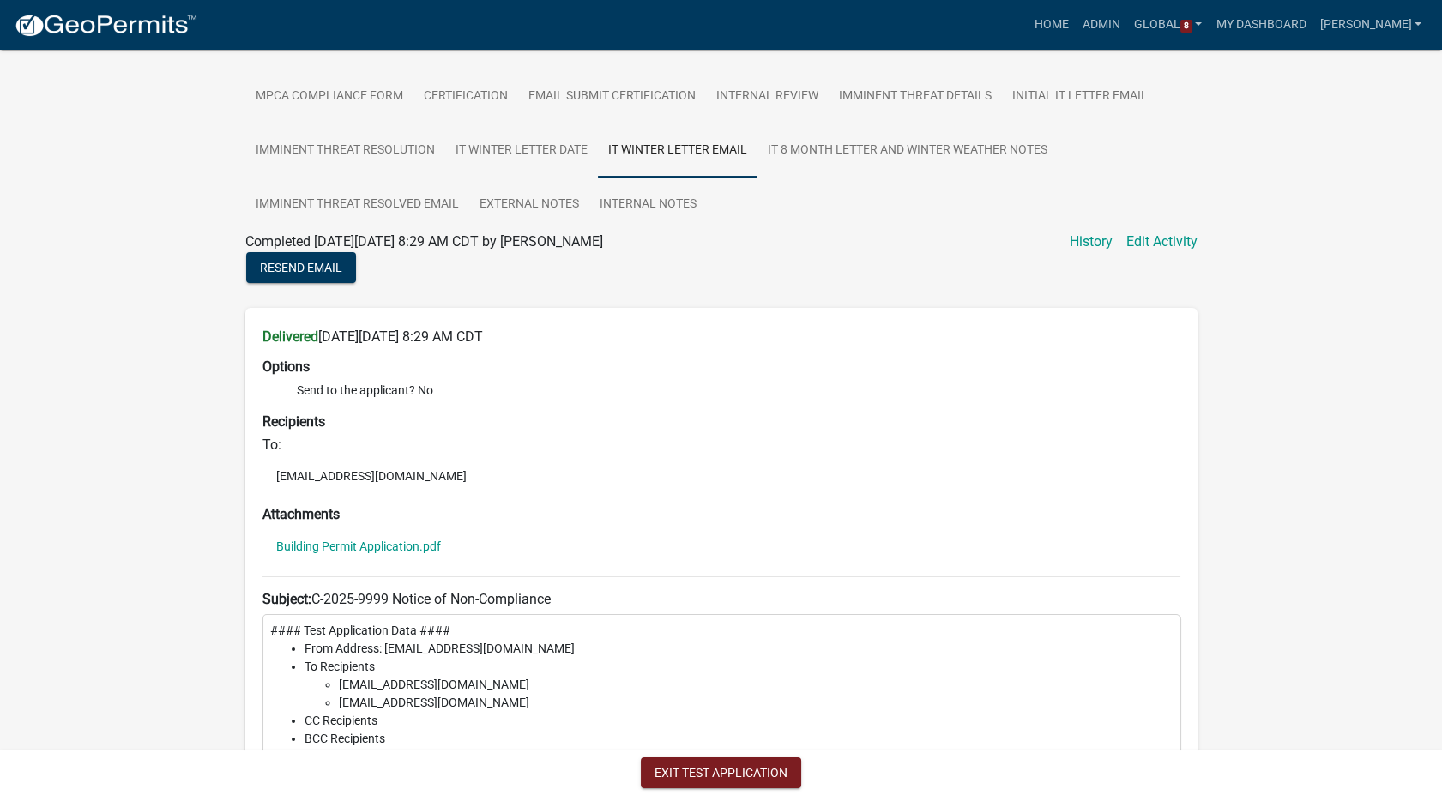
scroll to position [45, 0]
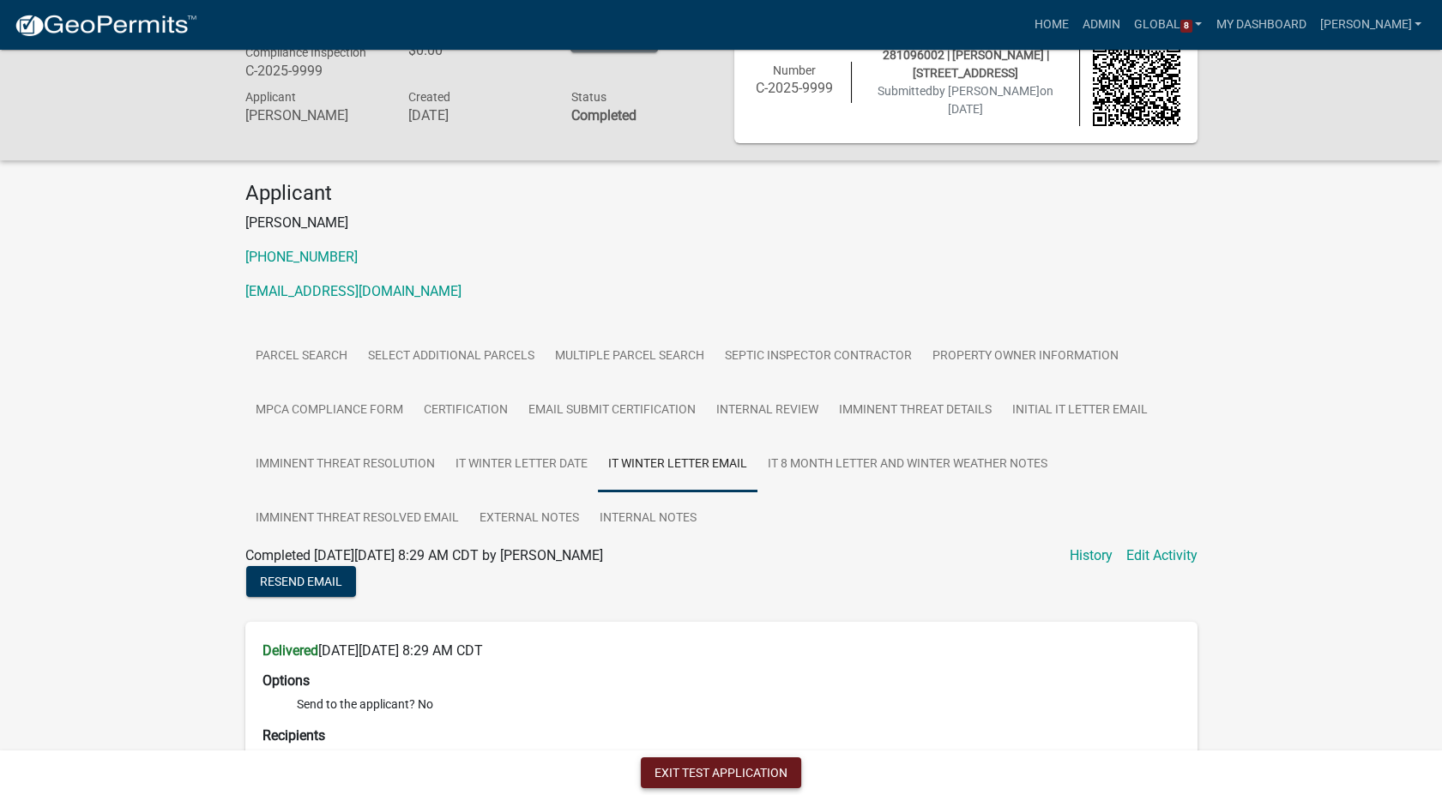
click at [677, 778] on button "Exit Test Application" at bounding box center [721, 773] width 160 height 31
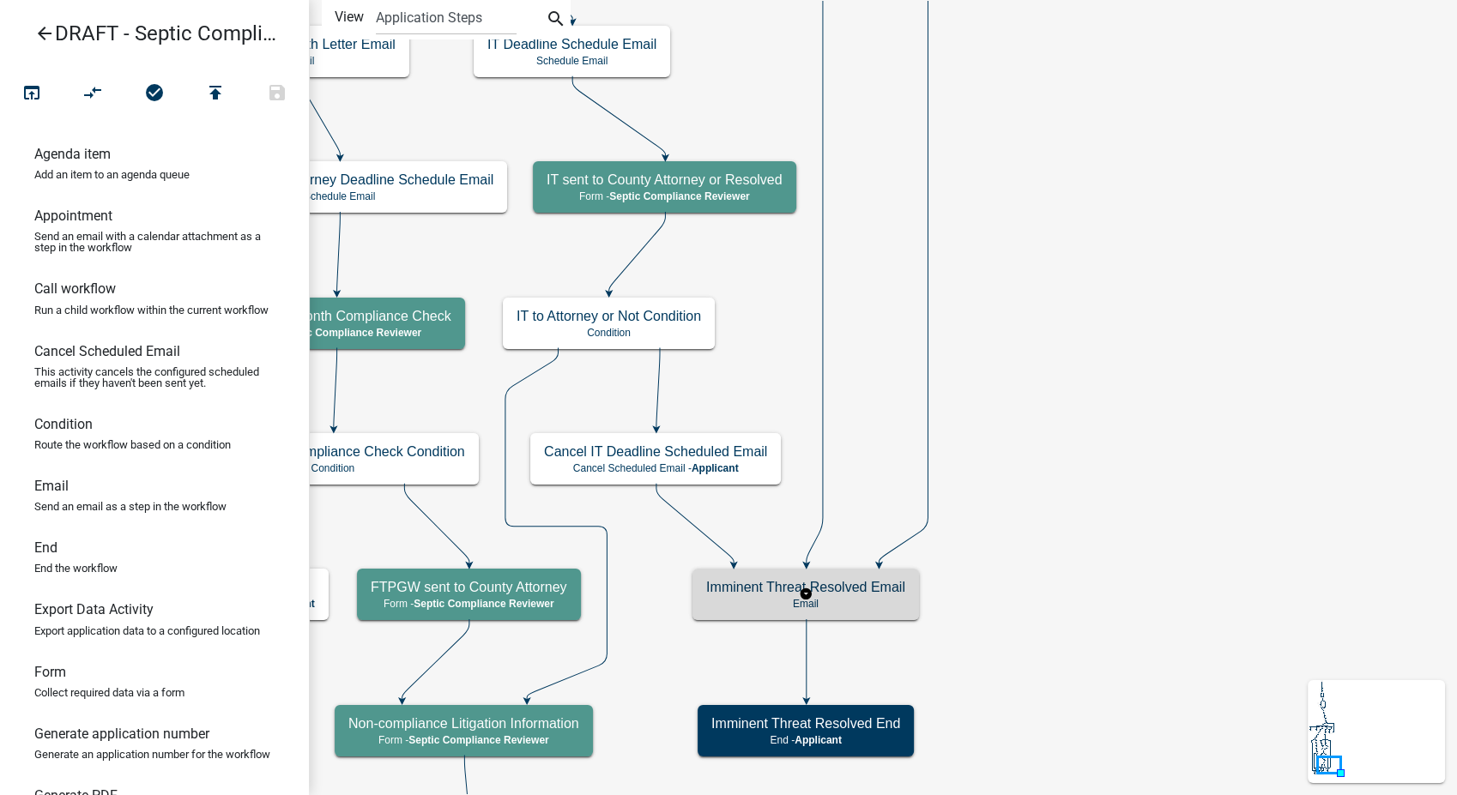
click at [852, 619] on div "Imminent Threat Resolved Email Email" at bounding box center [805, 594] width 227 height 51
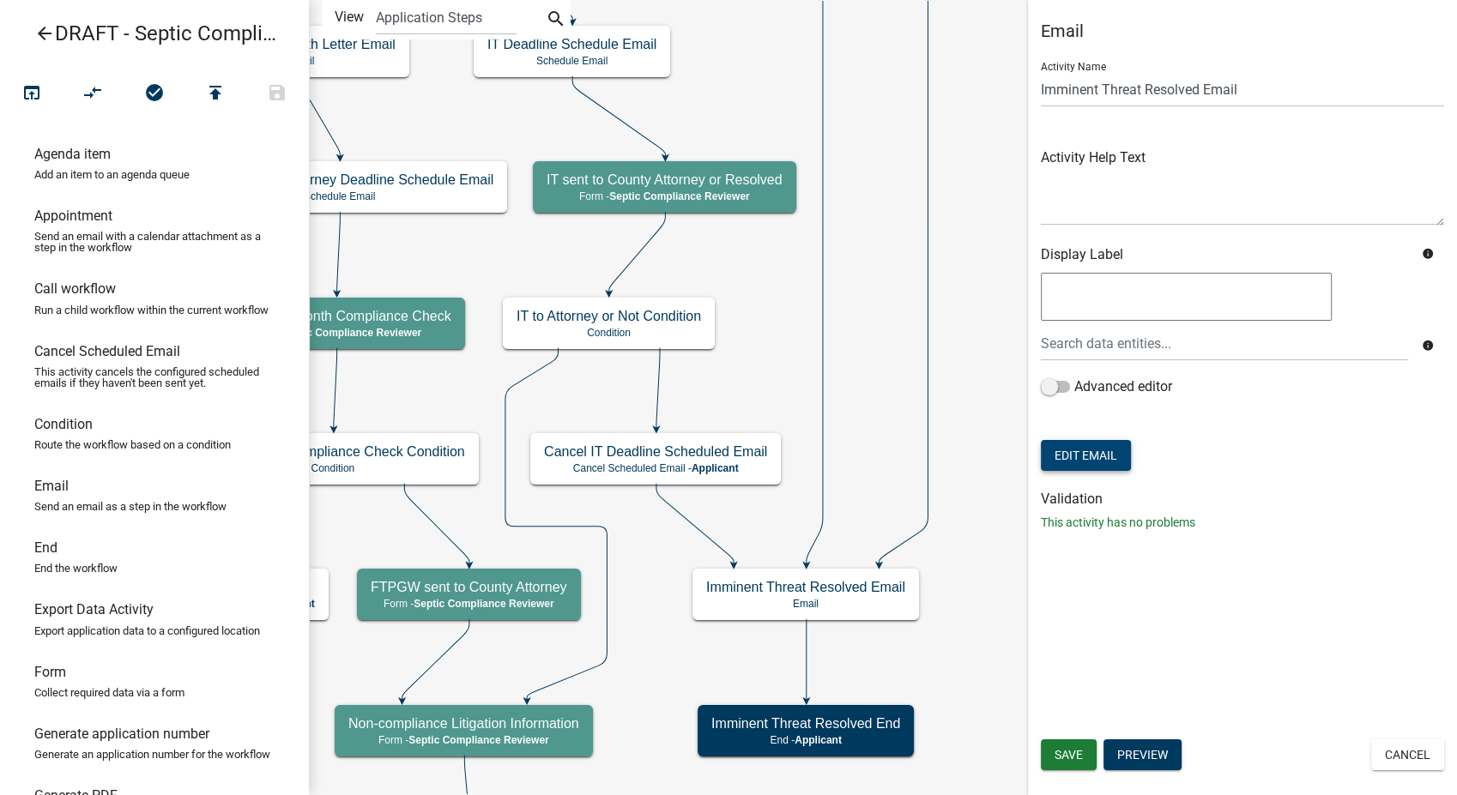
click at [1071, 457] on button "Edit Email" at bounding box center [1086, 455] width 90 height 31
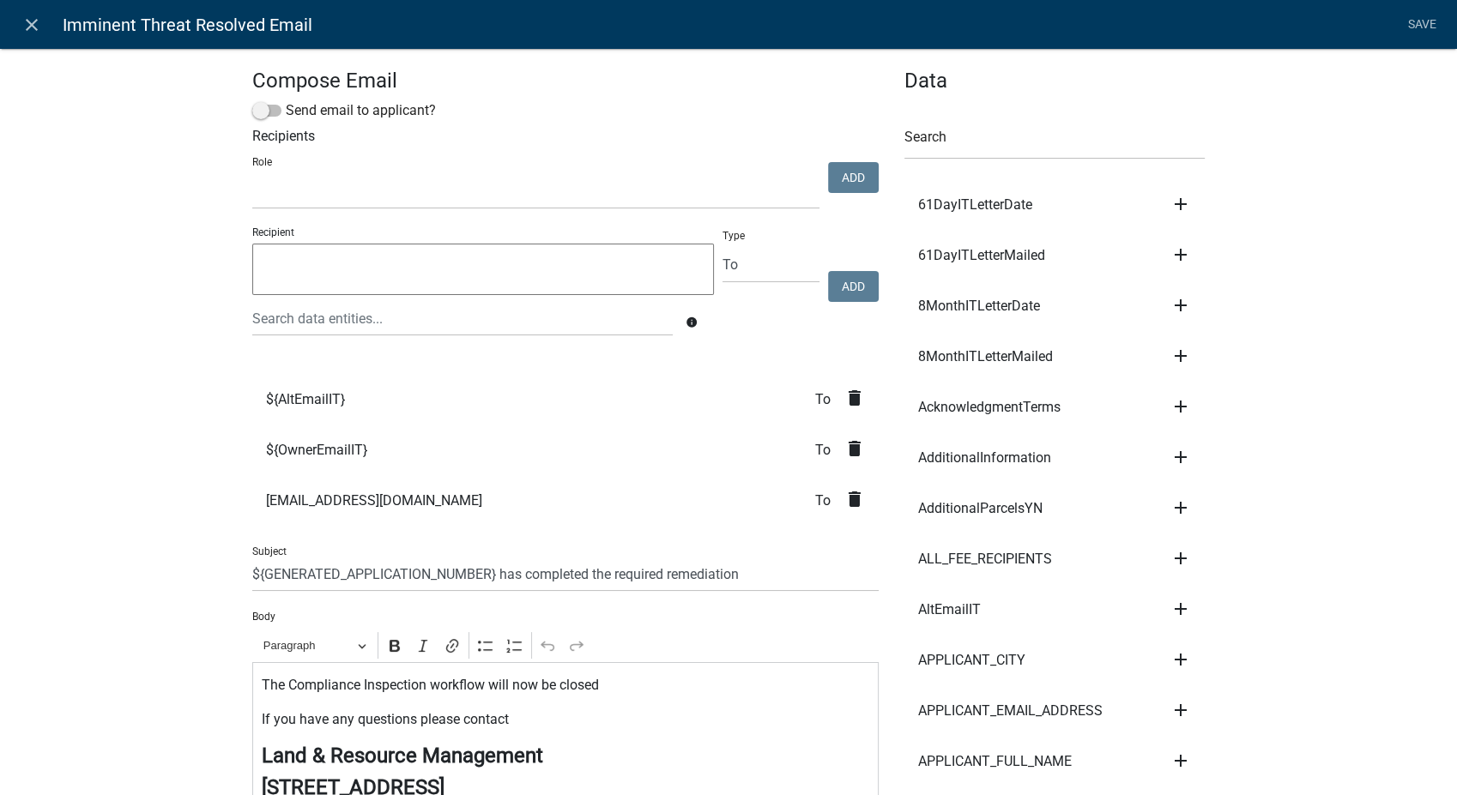
select select
click at [252, 113] on span at bounding box center [266, 111] width 29 height 12
click at [286, 100] on input "Send email to applicant?" at bounding box center [286, 100] width 0 height 0
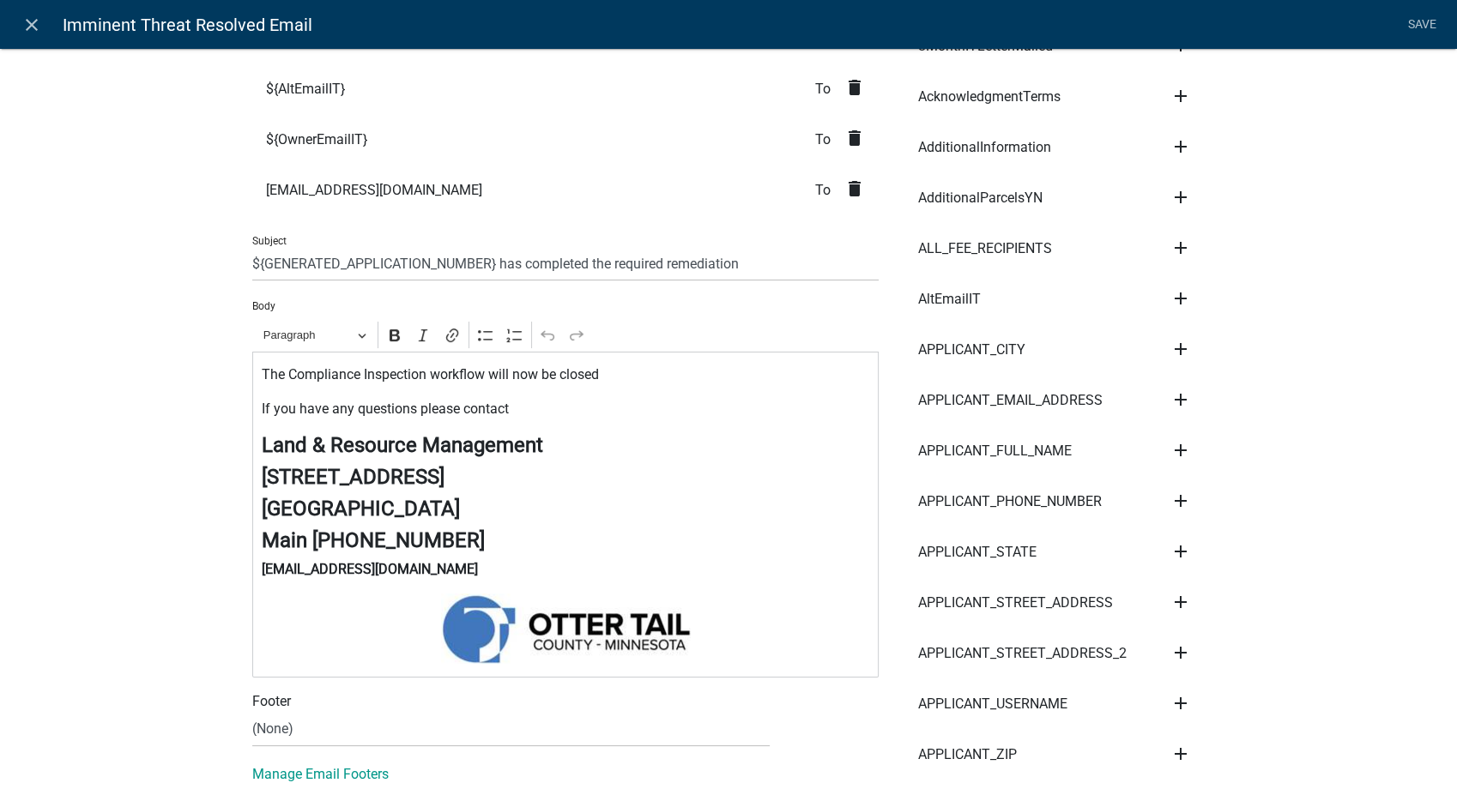
scroll to position [381, 0]
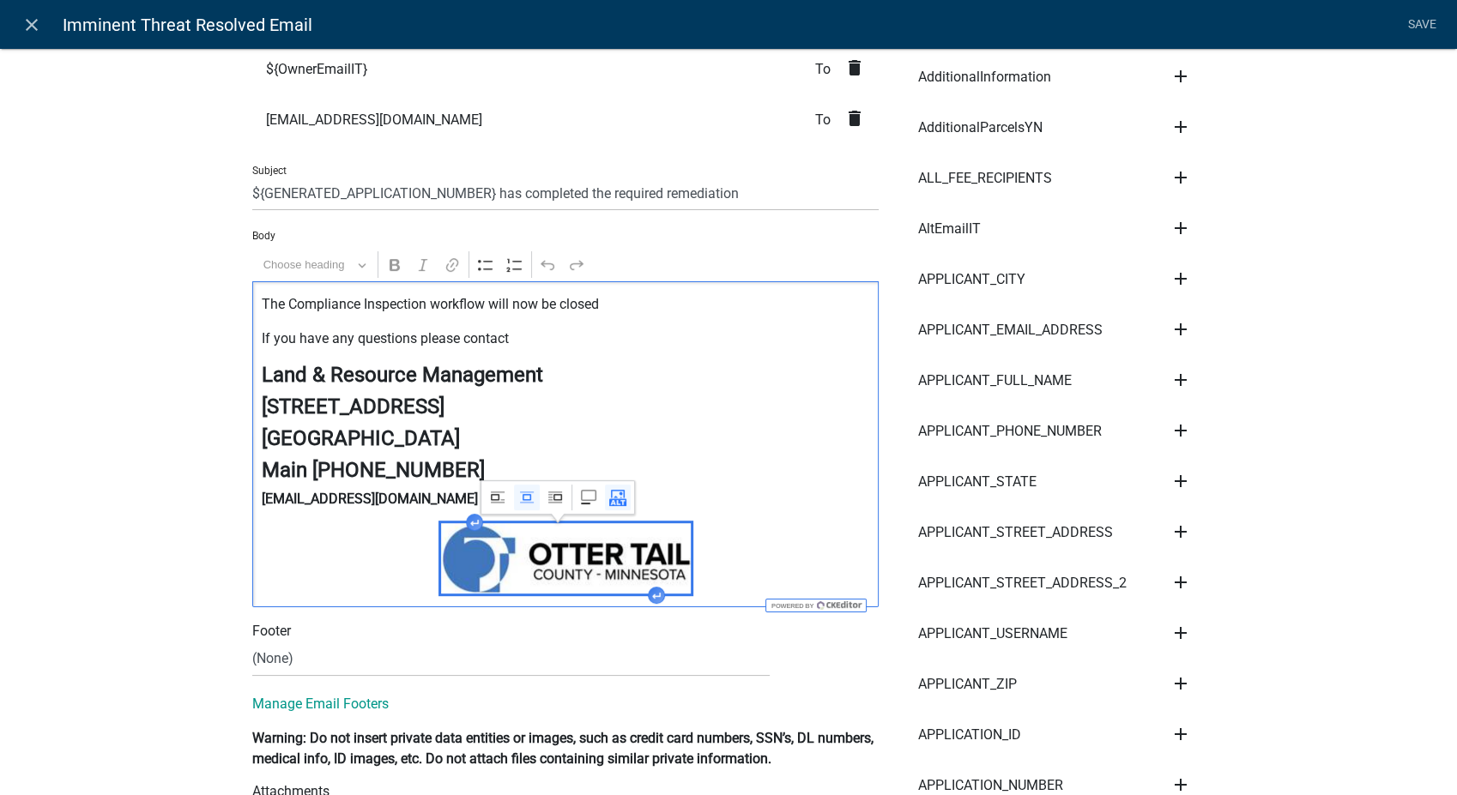
click at [565, 547] on img "Editor editing area: main. Press Alt+0 for help." at bounding box center [566, 558] width 250 height 70
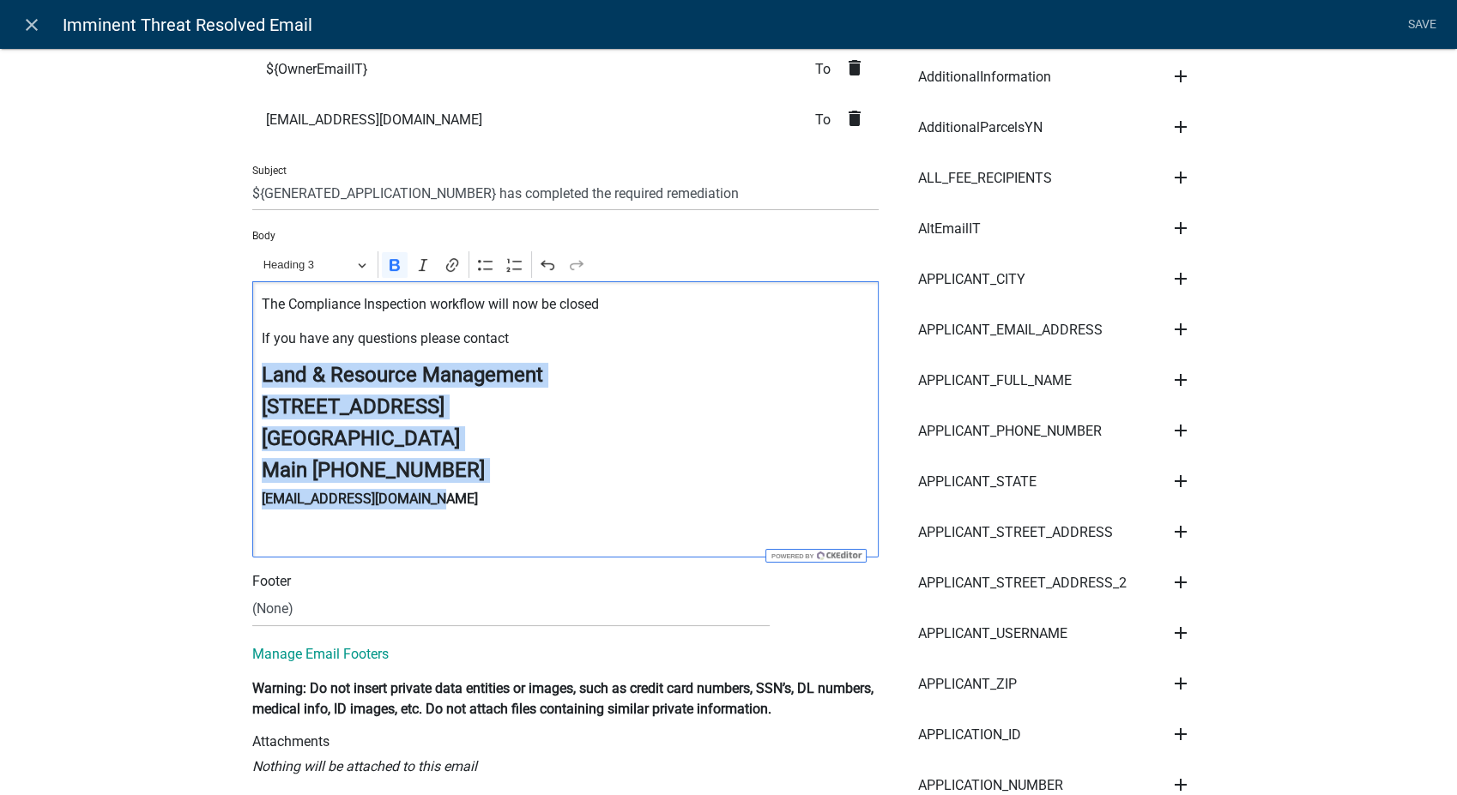
drag, startPoint x: 420, startPoint y: 505, endPoint x: 231, endPoint y: 375, distance: 229.5
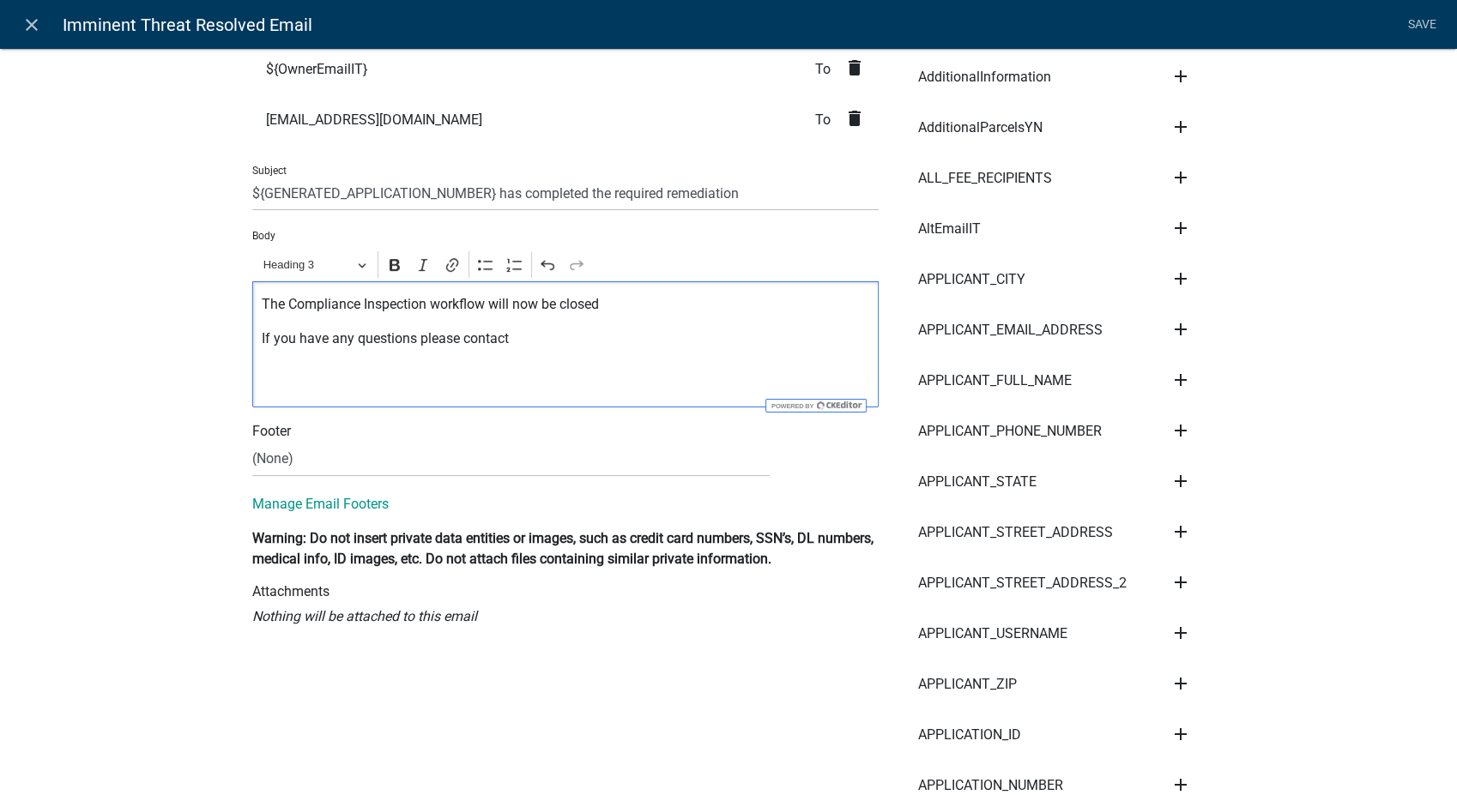
click at [521, 344] on p "If you have any questions please contact" at bounding box center [566, 339] width 608 height 21
click at [270, 394] on div "The Compliance Inspection workflow will now be closed If you have any questions…" at bounding box center [565, 344] width 626 height 126
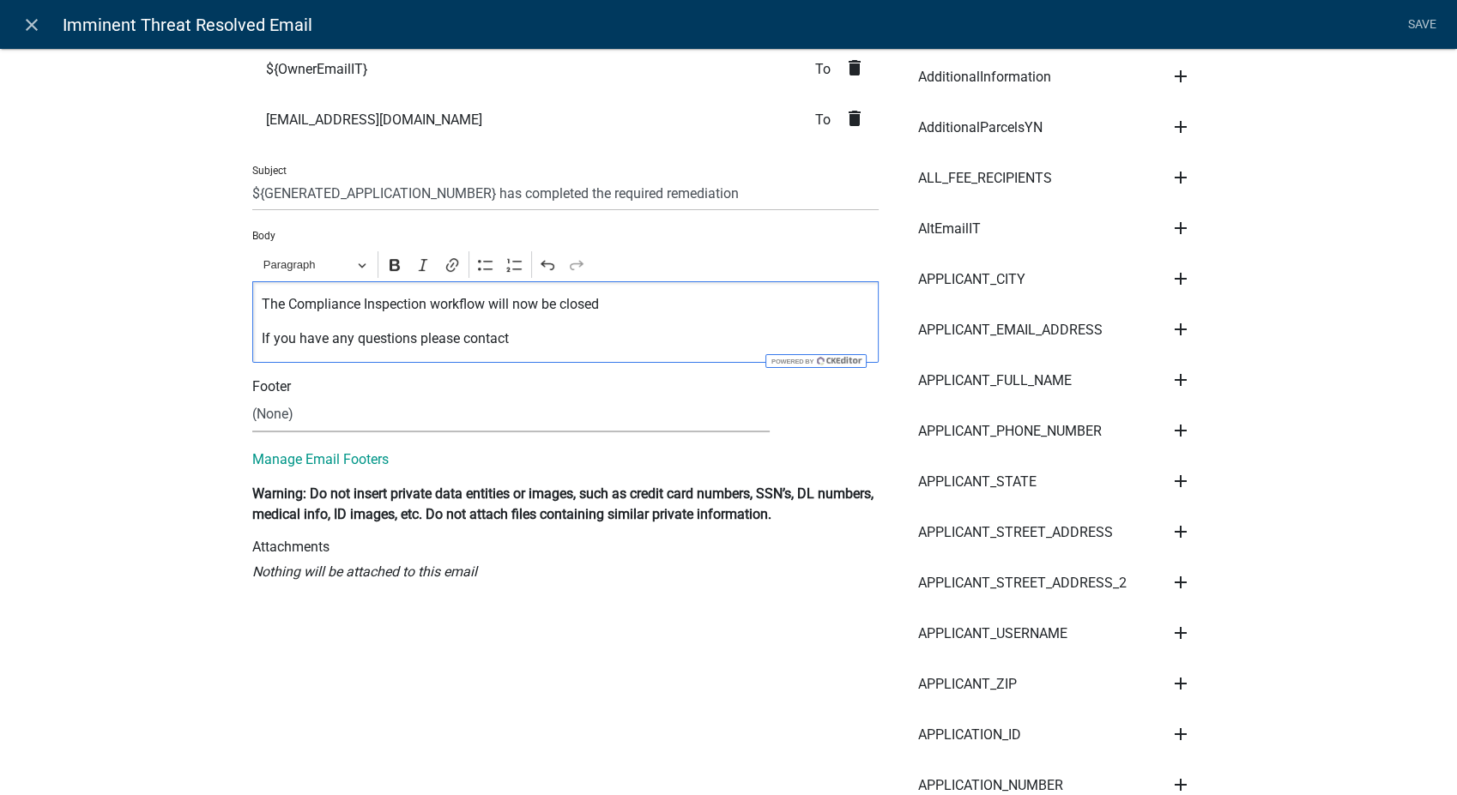
click at [277, 414] on select "(None) Planning and Zoning" at bounding box center [510, 414] width 517 height 35
select select "54efeb24-30e8-4996-a232-eb7e40a9c53d"
click at [252, 397] on select "(None) Planning and Zoning" at bounding box center [510, 414] width 517 height 35
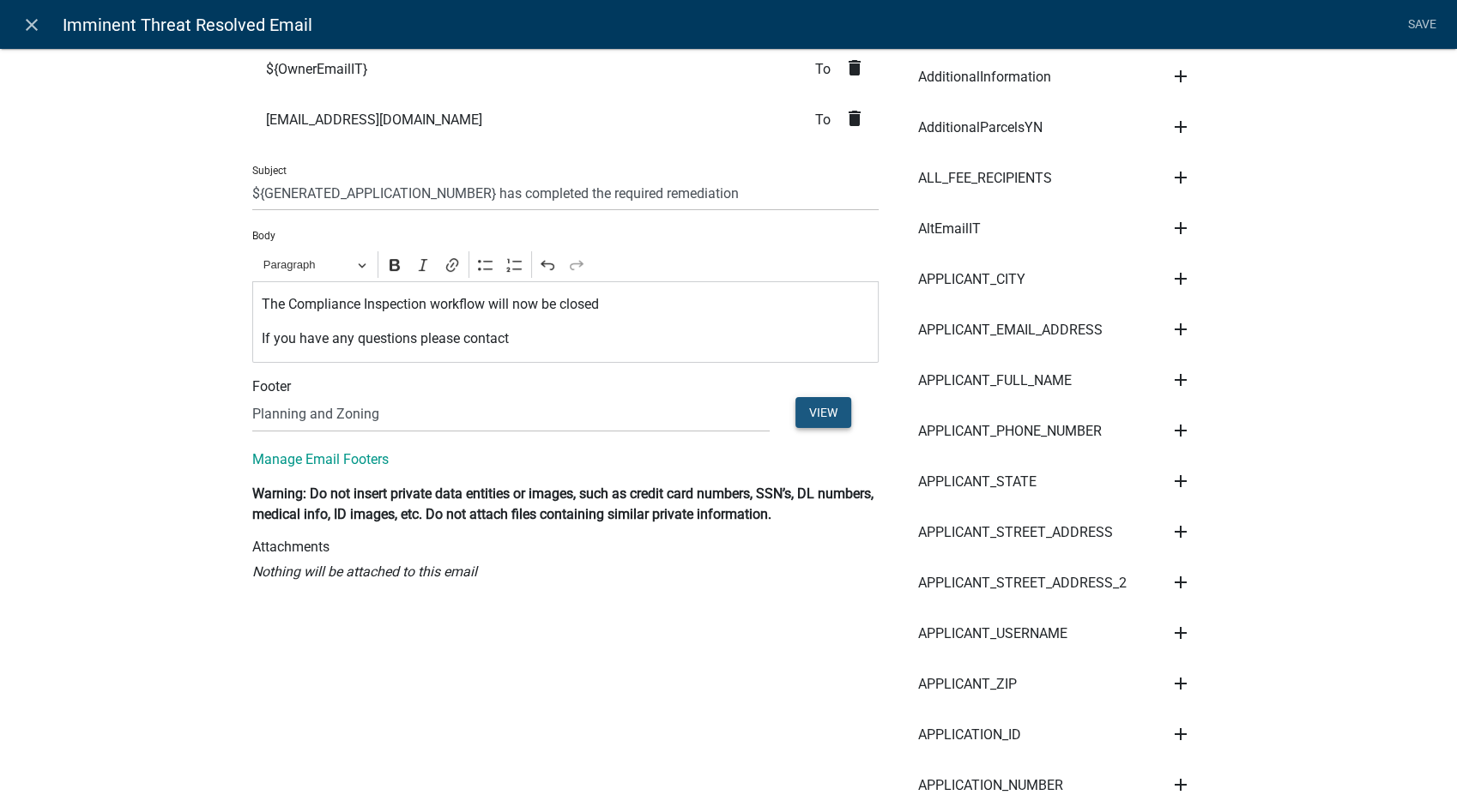
click at [813, 408] on button "View" at bounding box center [823, 412] width 56 height 31
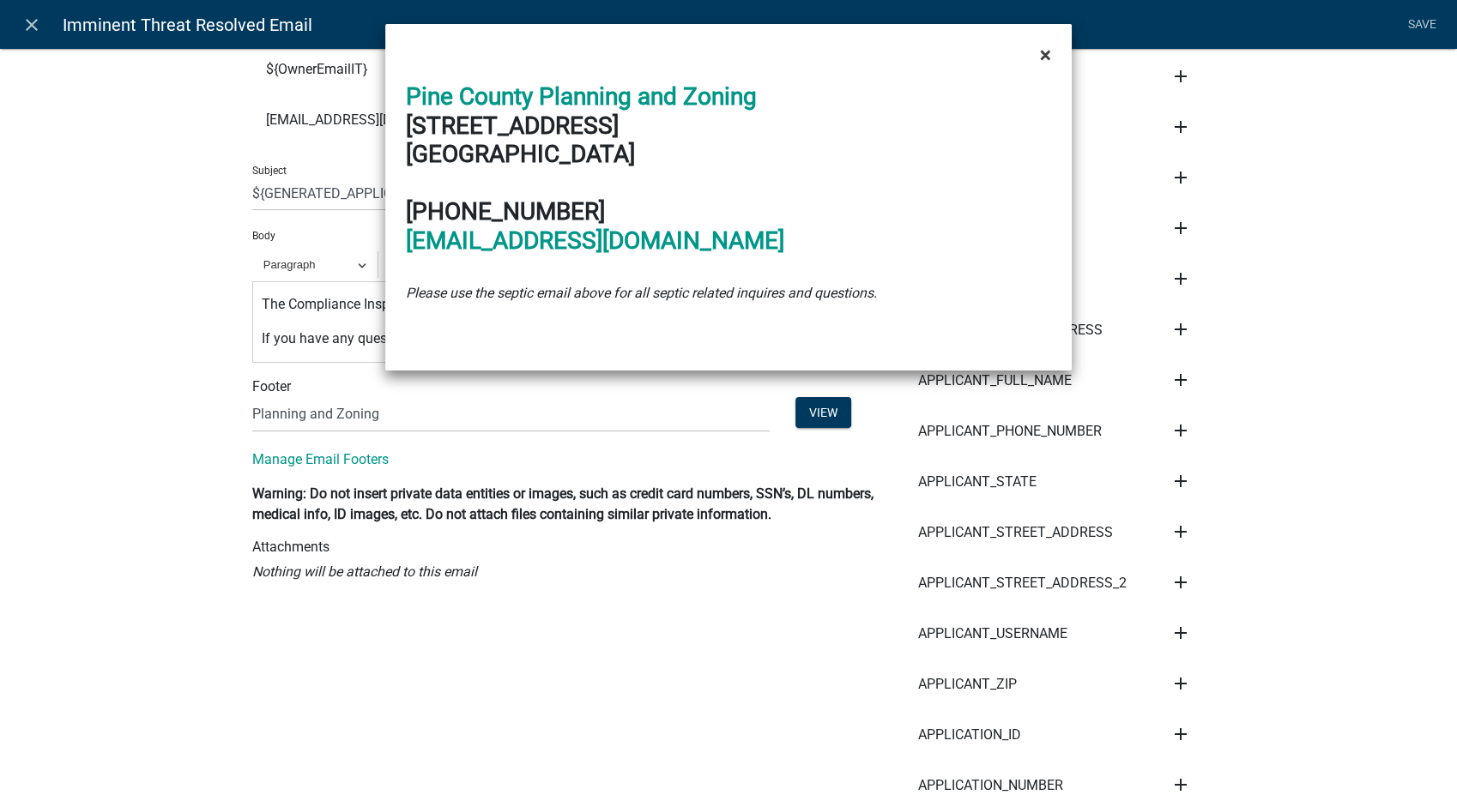
click at [1040, 51] on span "×" at bounding box center [1045, 55] width 11 height 24
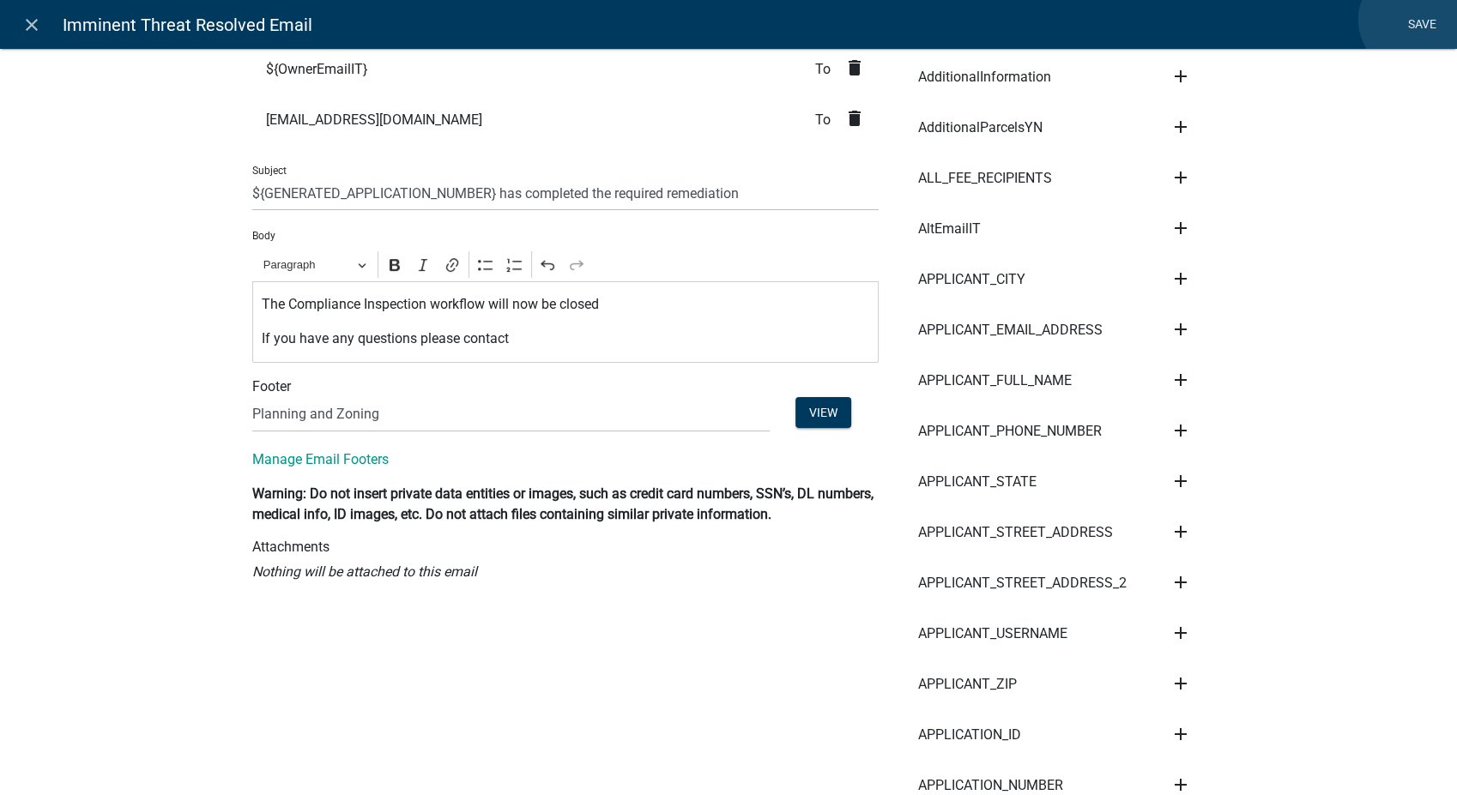
click at [1412, 20] on link "Save" at bounding box center [1421, 25] width 43 height 33
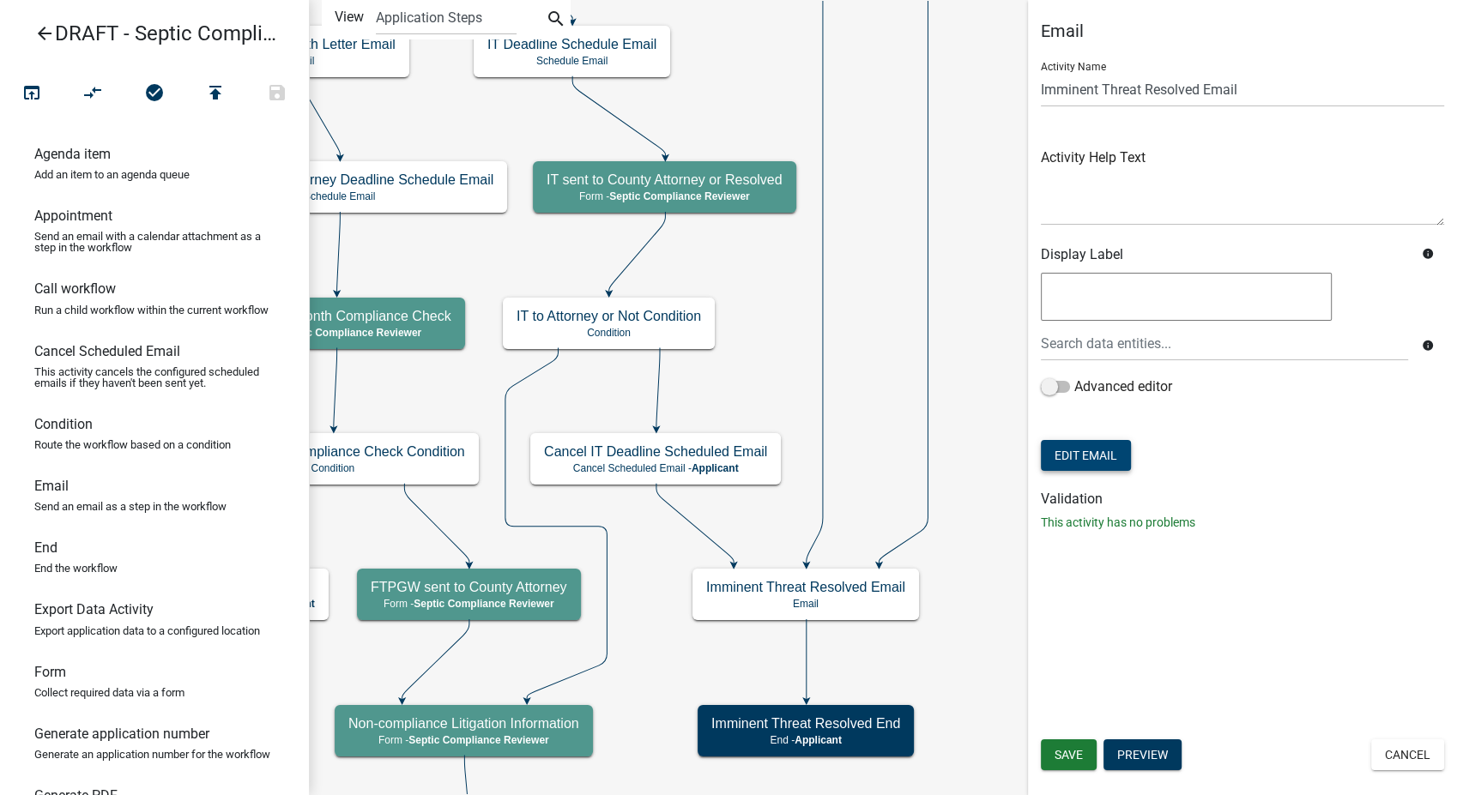
scroll to position [0, 0]
click at [1058, 759] on span "Save" at bounding box center [1069, 755] width 28 height 14
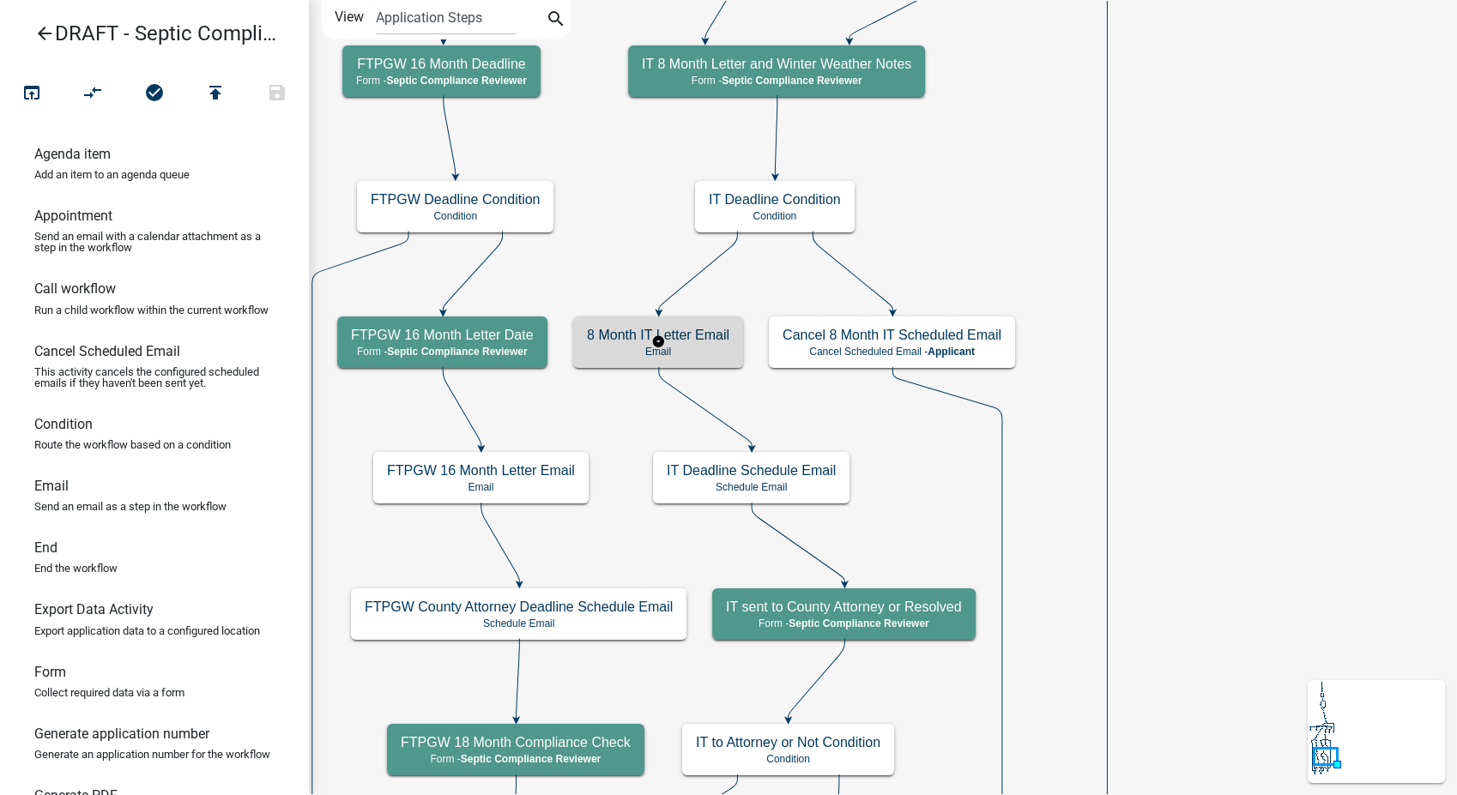
click at [712, 352] on p "Email" at bounding box center [658, 352] width 142 height 12
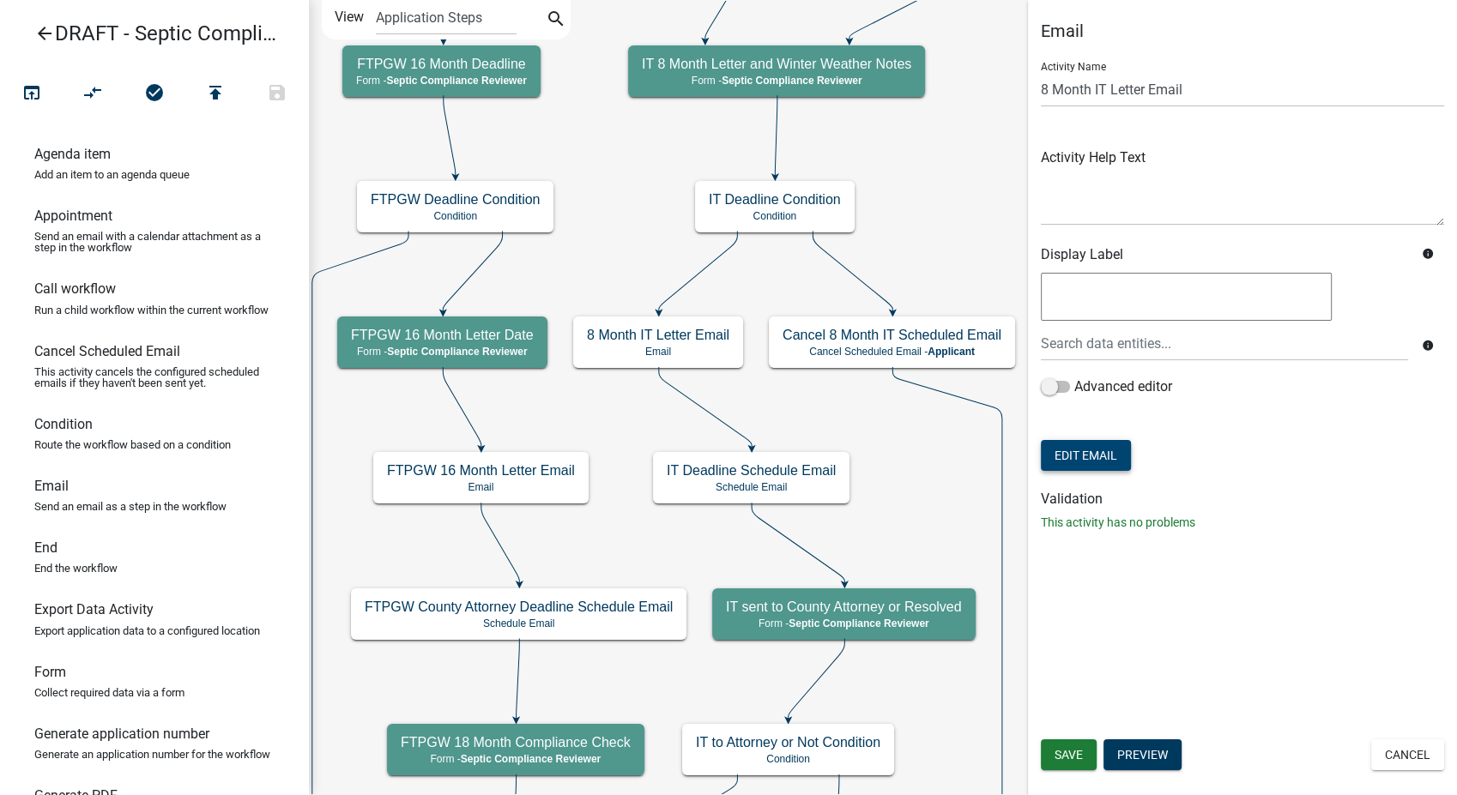
click at [1080, 459] on button "Edit Email" at bounding box center [1086, 455] width 90 height 31
select select "54efeb24-30e8-4996-a232-eb7e40a9c53d"
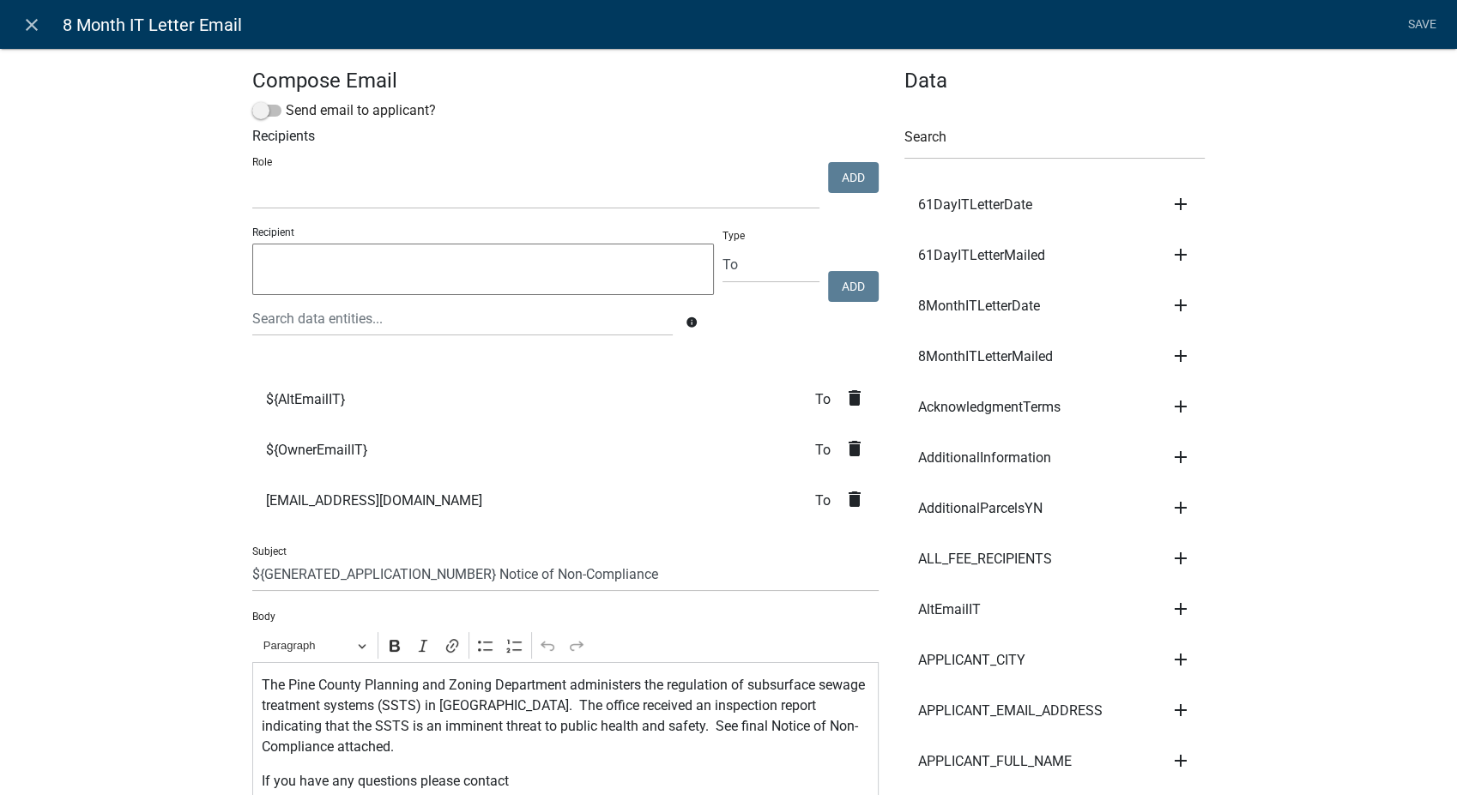
select select
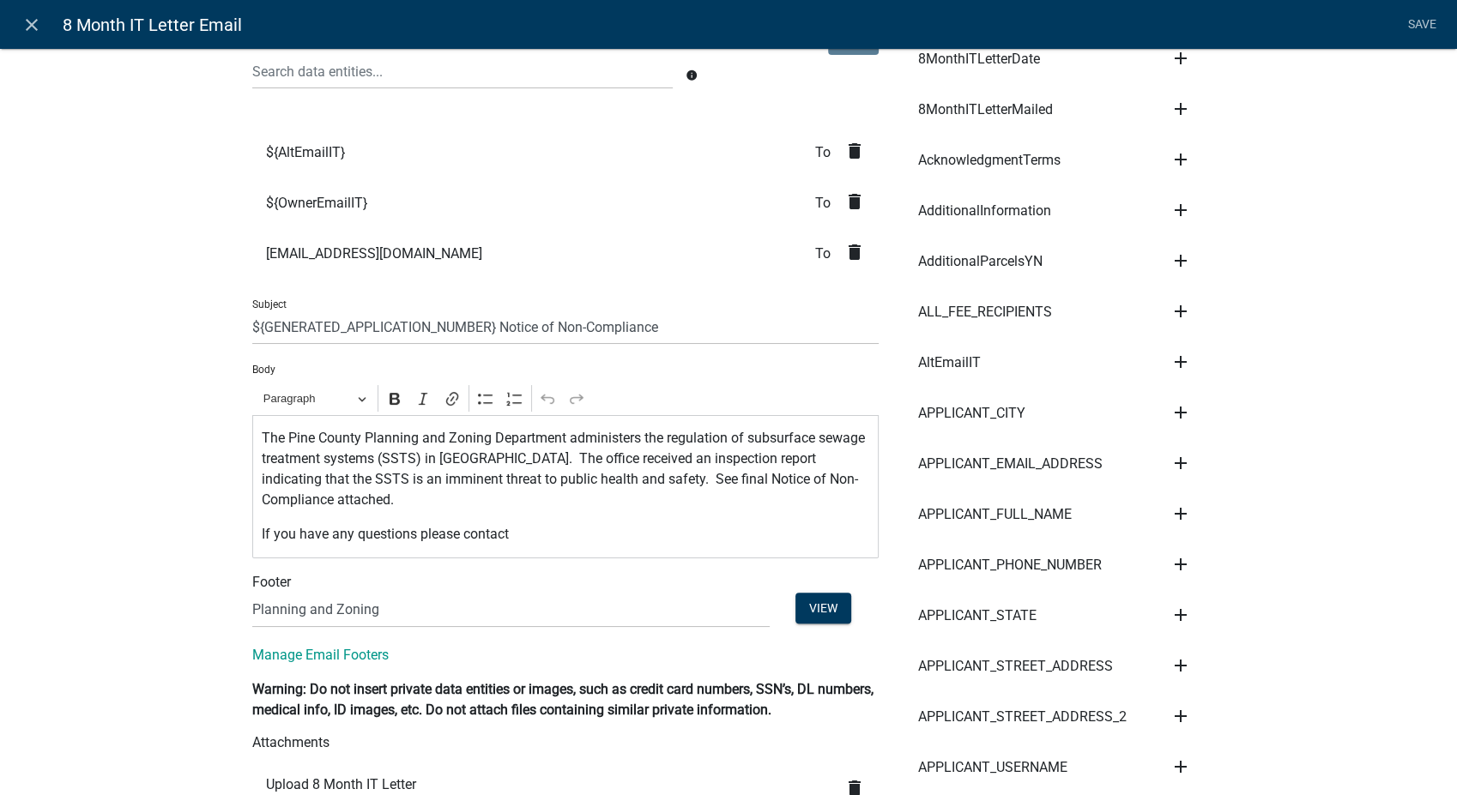
scroll to position [286, 0]
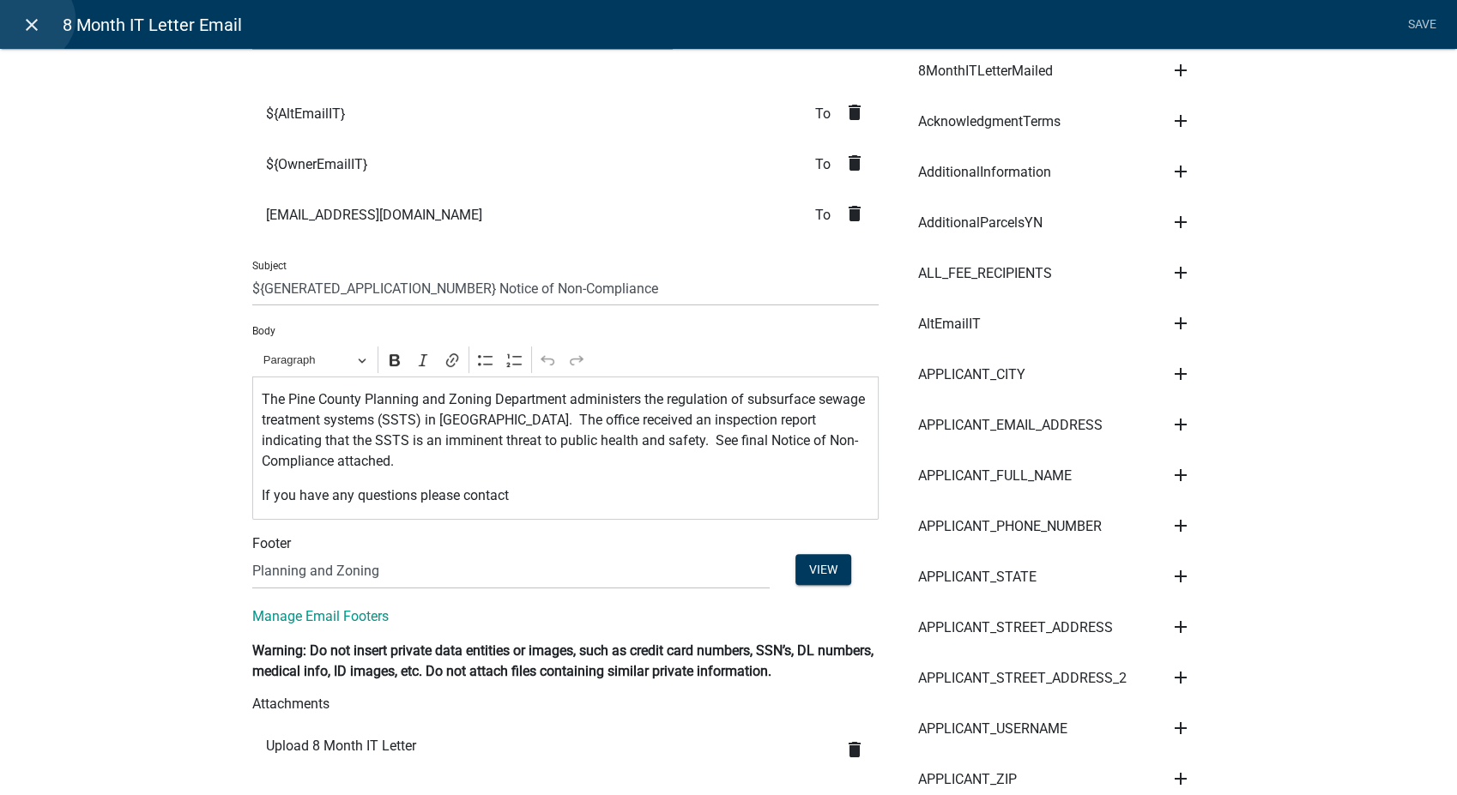
click at [32, 19] on icon "close" at bounding box center [31, 25] width 21 height 21
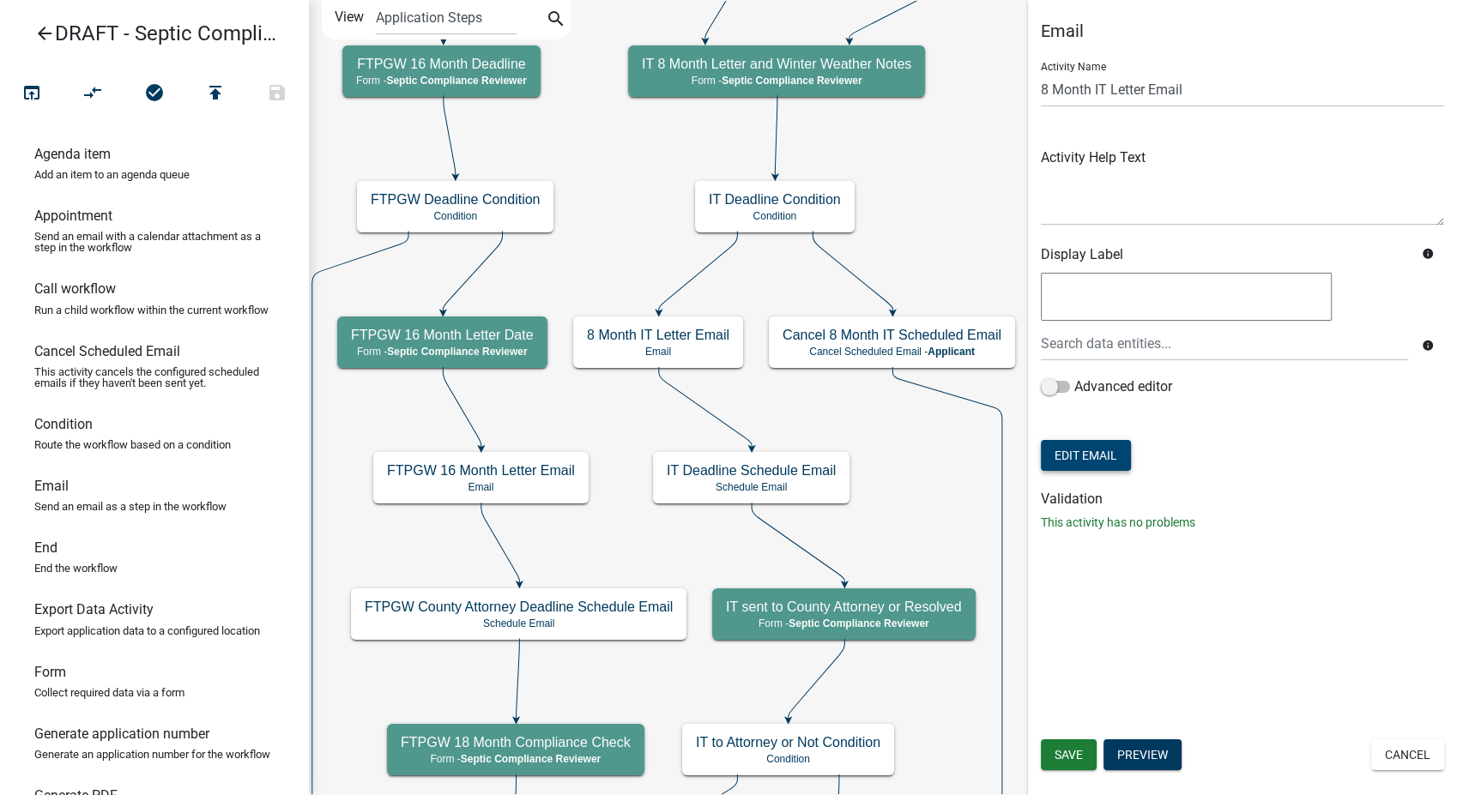
scroll to position [0, 0]
click at [1430, 764] on button "Cancel" at bounding box center [1407, 755] width 73 height 31
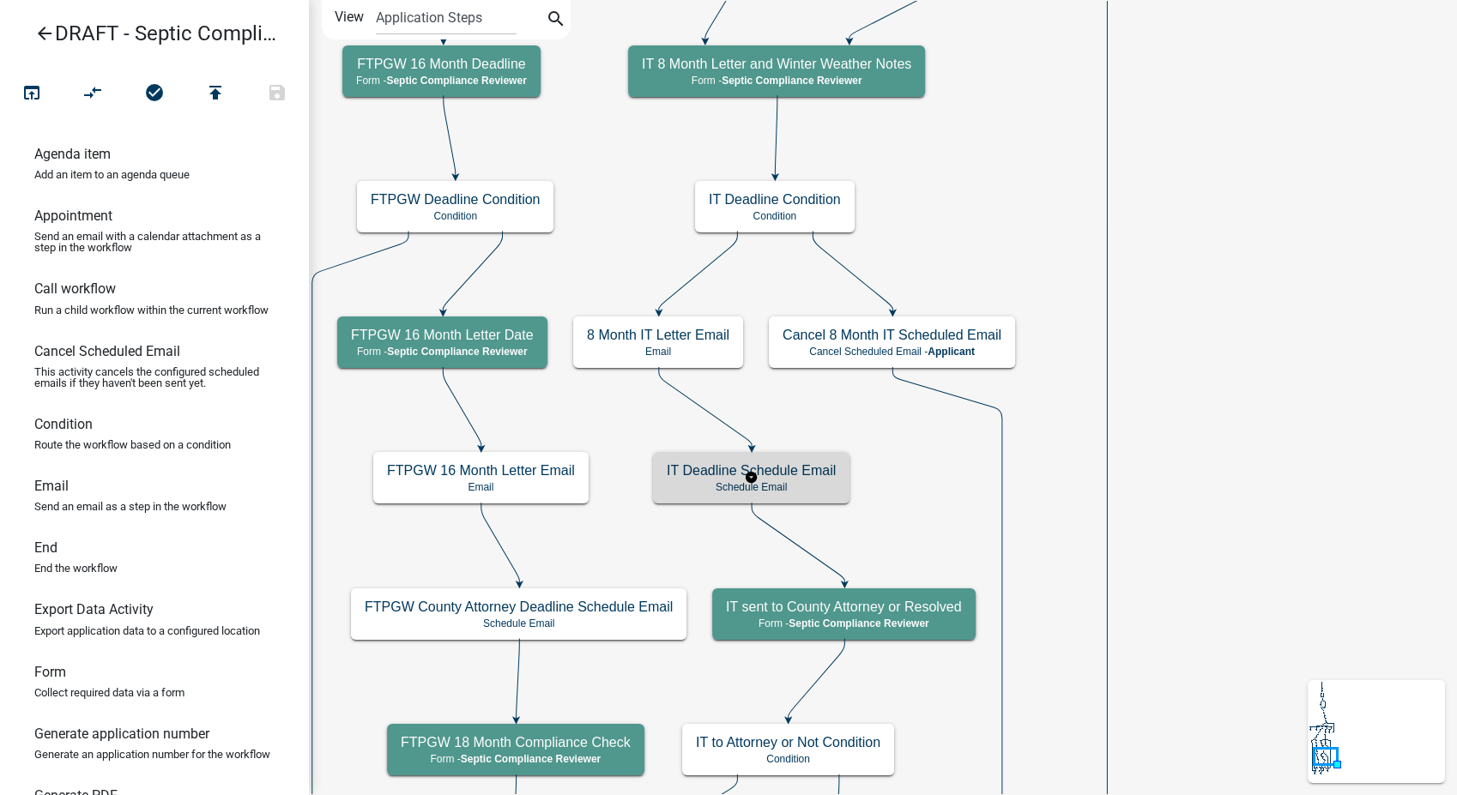
click at [819, 467] on h5 "IT Deadline Schedule Email" at bounding box center [751, 471] width 169 height 16
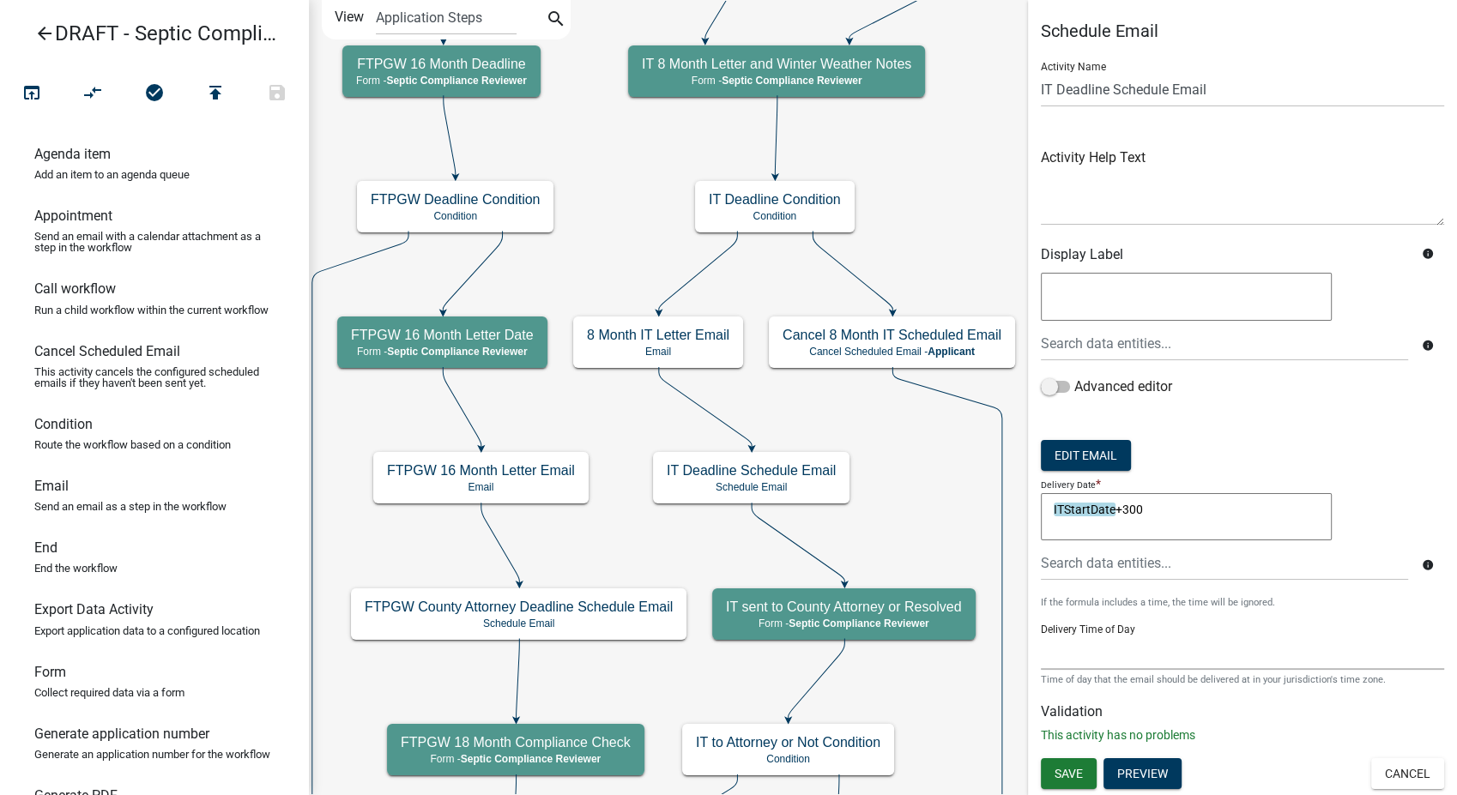
click at [1158, 650] on select "12:00 AM 1:00 AM 2:00 AM 3:00 AM 4:00 AM 5:00 AM 6:00 AM 7:00 AM 8:00 AM 9:00 A…" at bounding box center [1242, 652] width 403 height 35
select select "9: 9:00 AM"
click at [1041, 635] on select "12:00 AM 1:00 AM 2:00 AM 3:00 AM 4:00 AM 5:00 AM 6:00 AM 7:00 AM 8:00 AM 9:00 A…" at bounding box center [1242, 652] width 403 height 35
click at [1085, 443] on button "Edit Email" at bounding box center [1086, 455] width 90 height 31
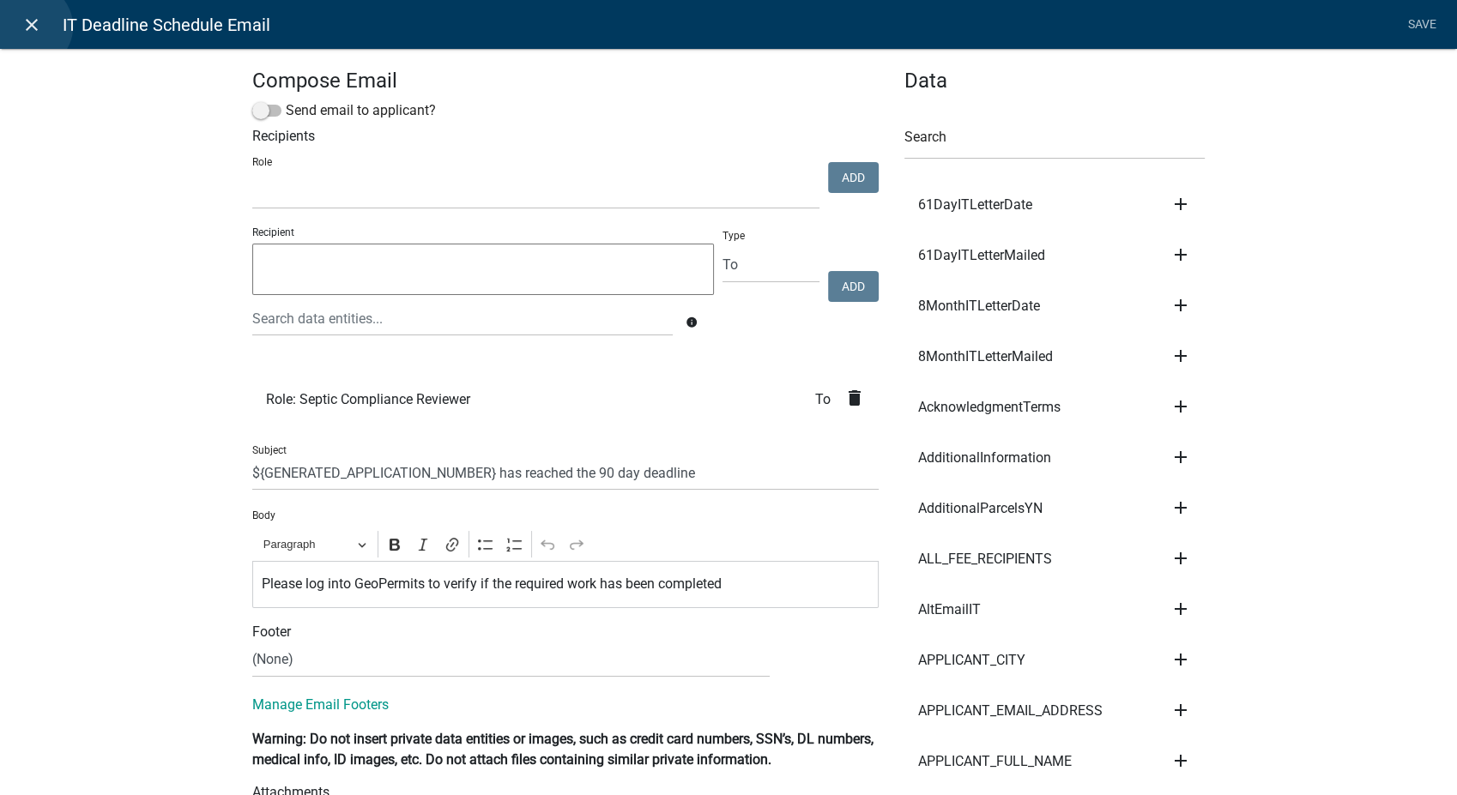
click at [29, 27] on icon "close" at bounding box center [31, 25] width 21 height 21
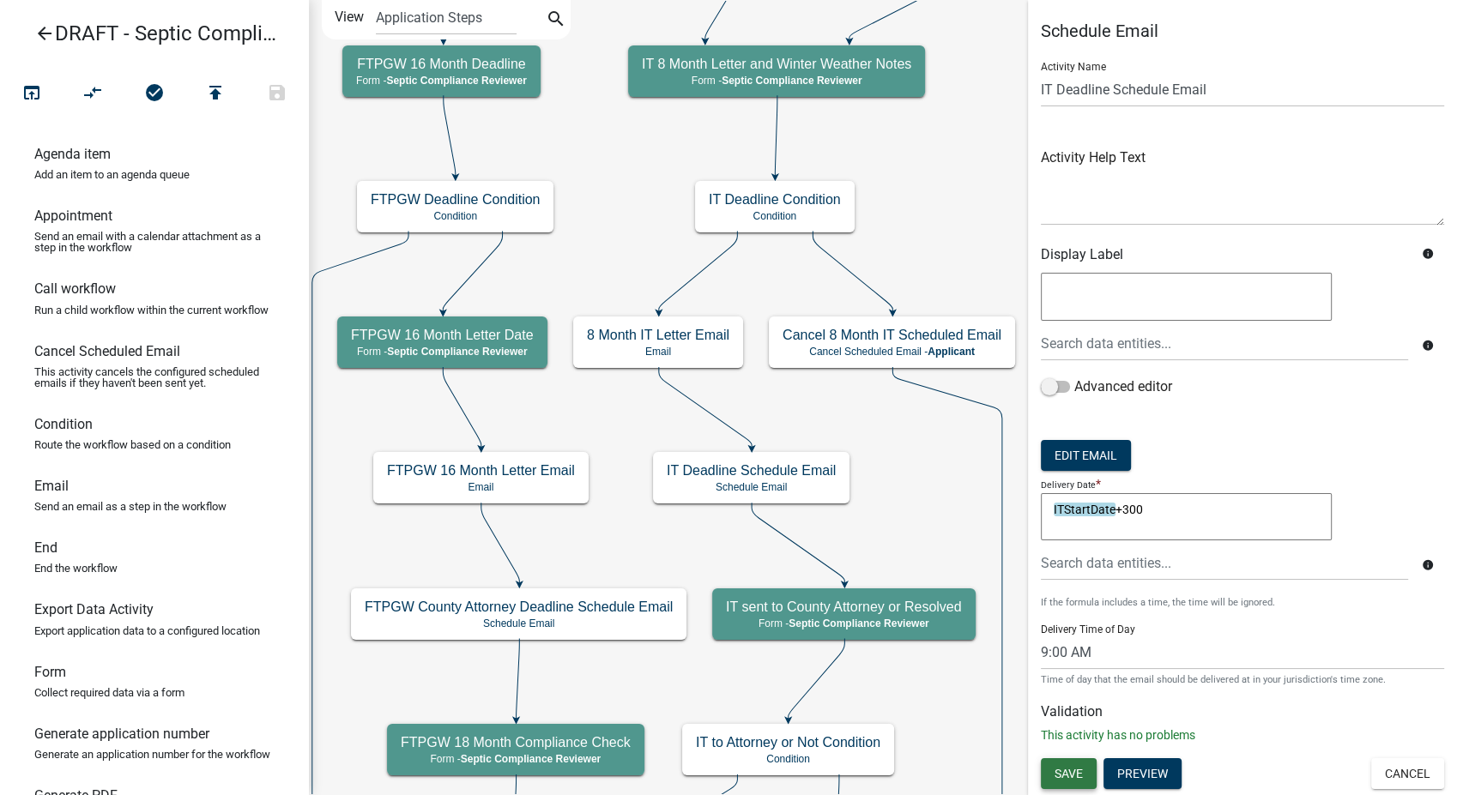
click at [1071, 772] on span "Save" at bounding box center [1069, 774] width 28 height 14
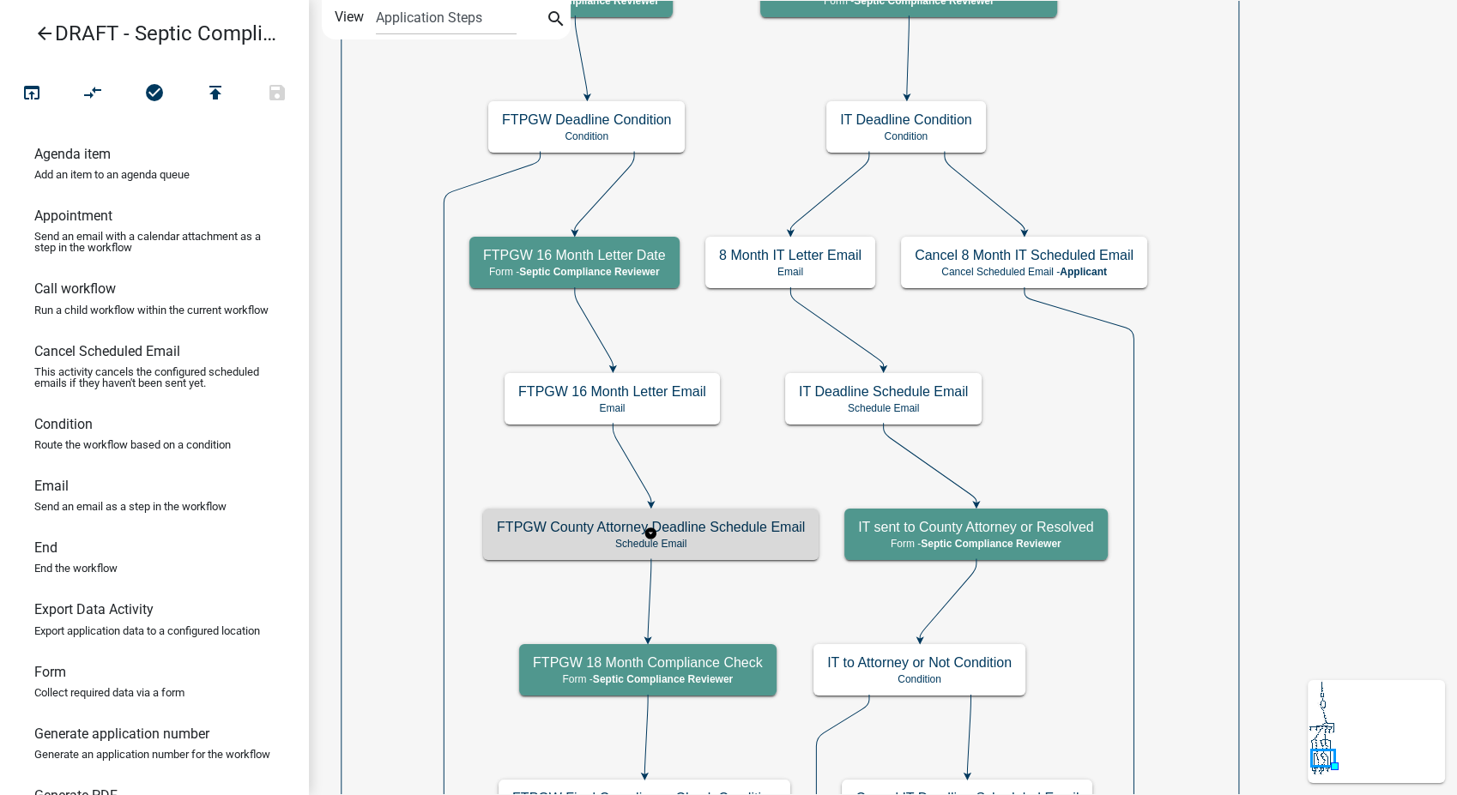
click at [680, 547] on p "Schedule Email" at bounding box center [651, 544] width 308 height 12
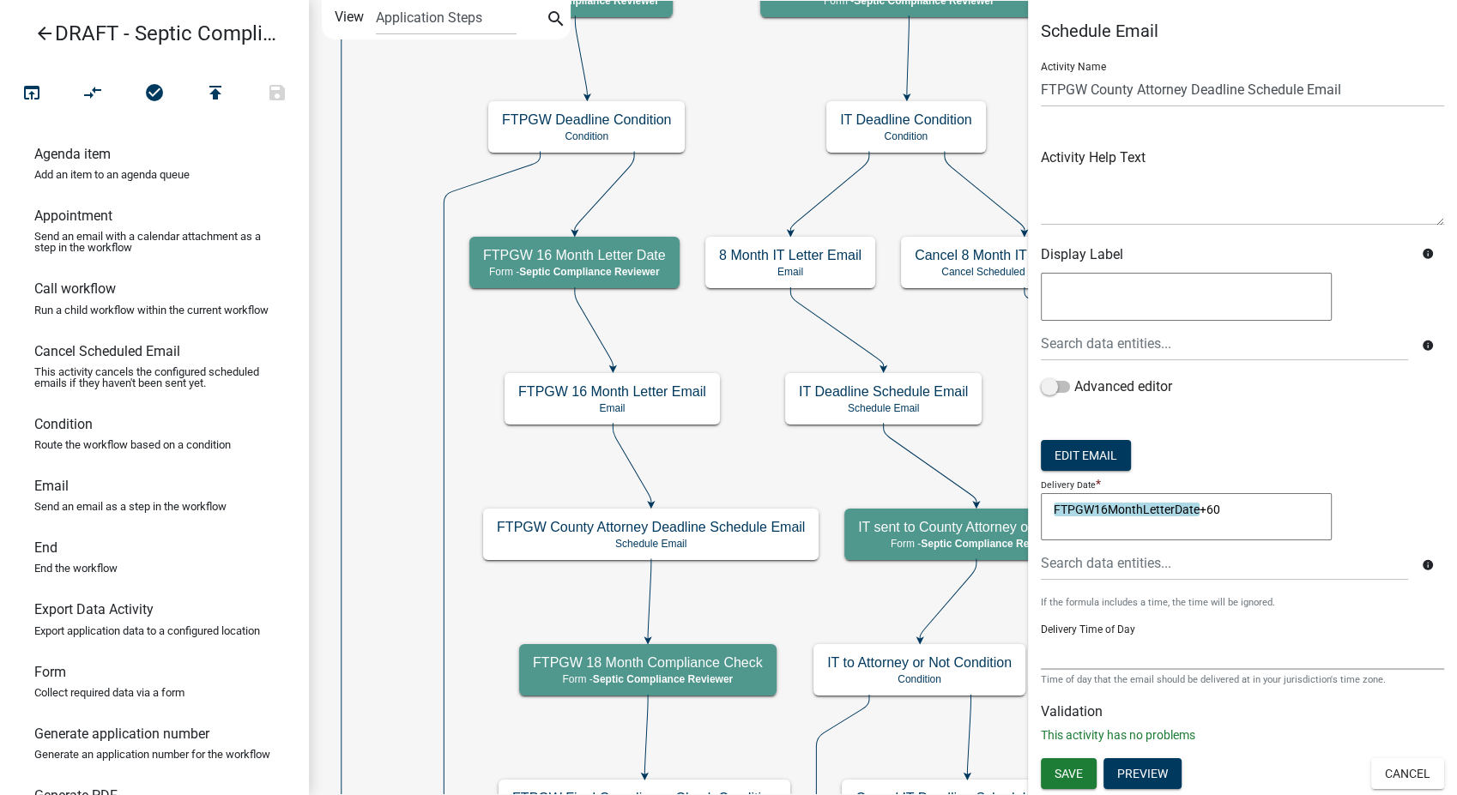
click at [1089, 659] on select "12:00 AM 1:00 AM 2:00 AM 3:00 AM 4:00 AM 5:00 AM 6:00 AM 7:00 AM 8:00 AM 9:00 A…" at bounding box center [1242, 652] width 403 height 35
select select "9: 9:00 AM"
click at [1041, 635] on select "12:00 AM 1:00 AM 2:00 AM 3:00 AM 4:00 AM 5:00 AM 6:00 AM 7:00 AM 8:00 AM 9:00 A…" at bounding box center [1242, 652] width 403 height 35
click at [1069, 780] on button "Save" at bounding box center [1069, 774] width 56 height 31
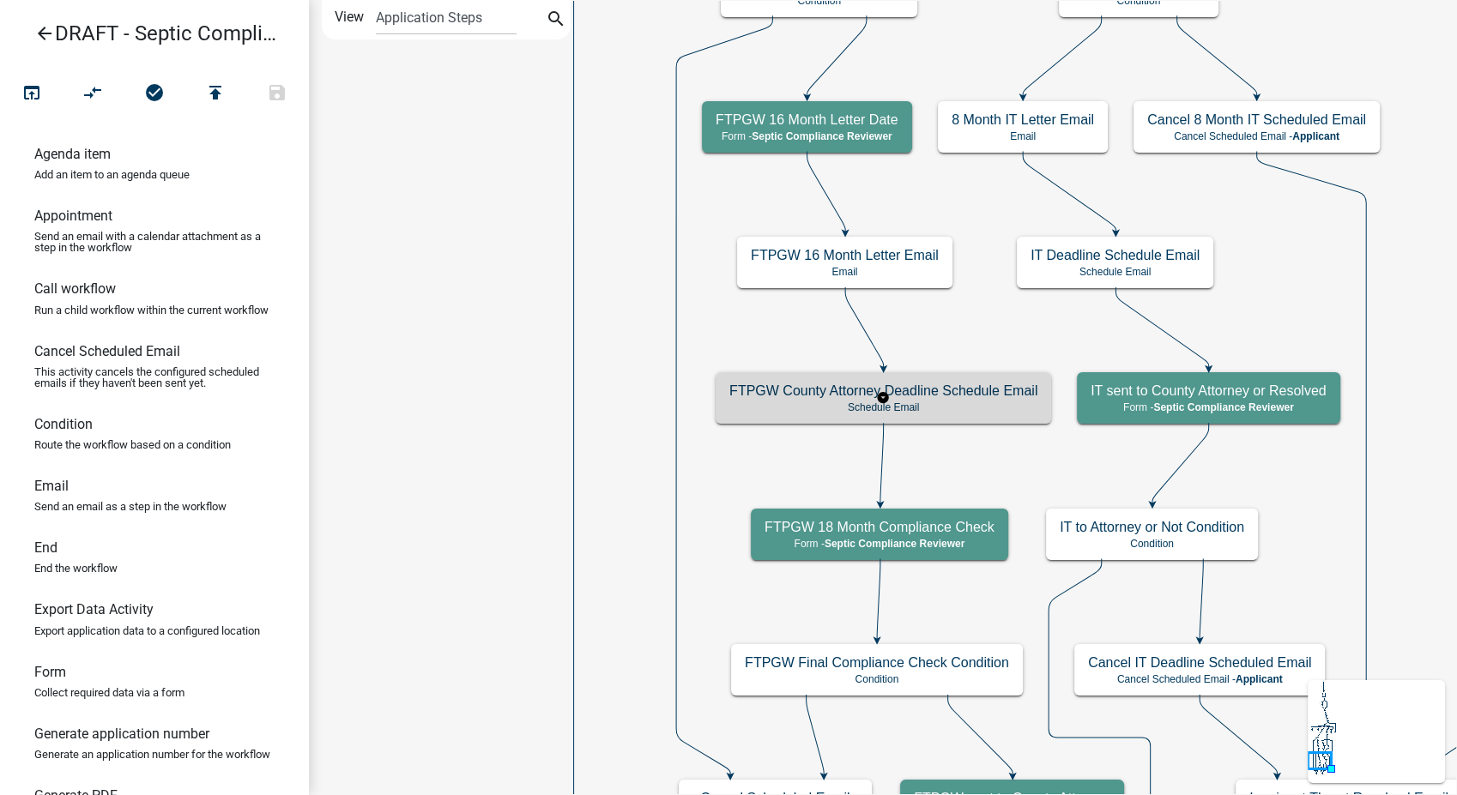
click at [960, 383] on h5 "FTPGW County Attorney Deadline Schedule Email" at bounding box center [883, 391] width 308 height 16
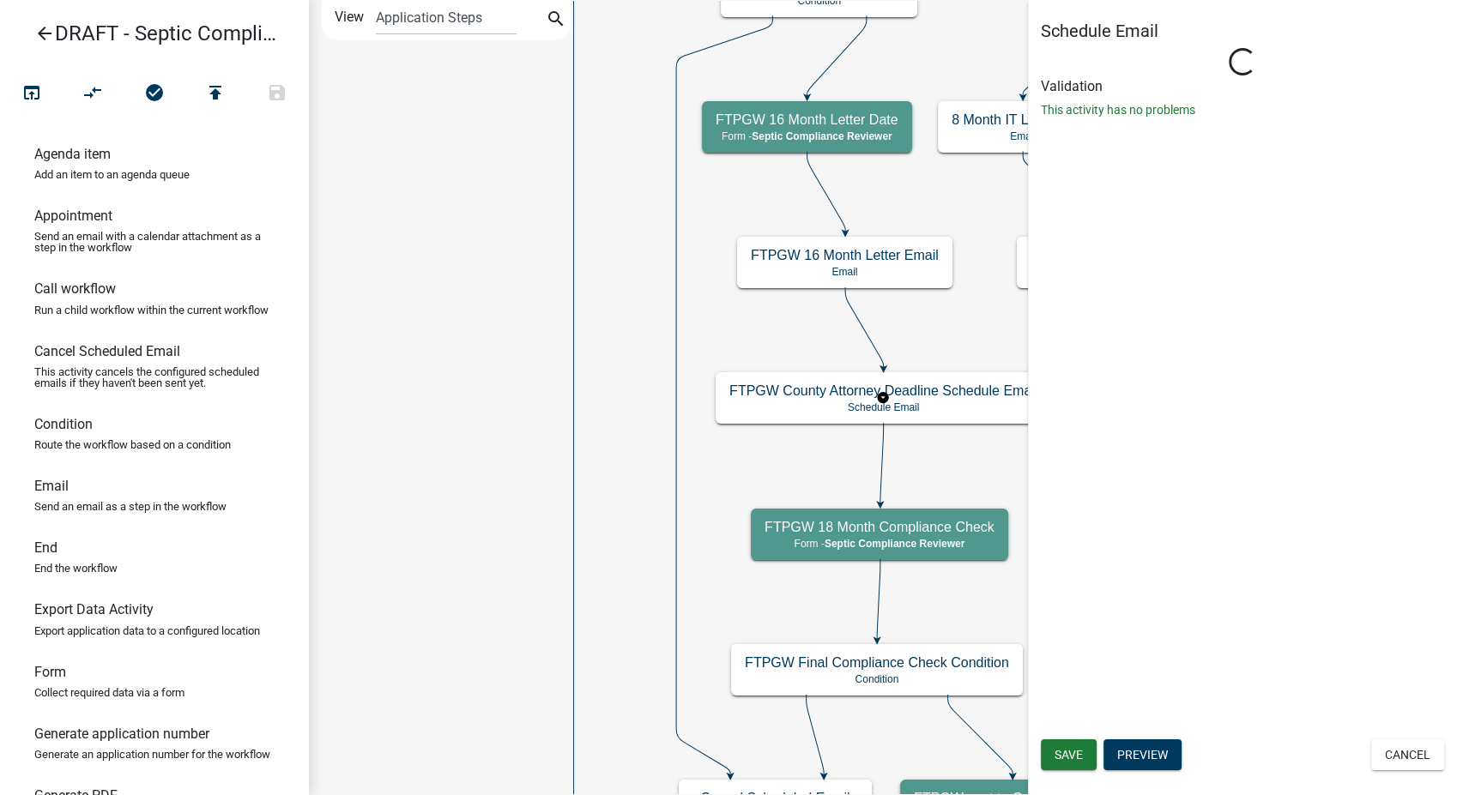
select select "9: 9:00 AM"
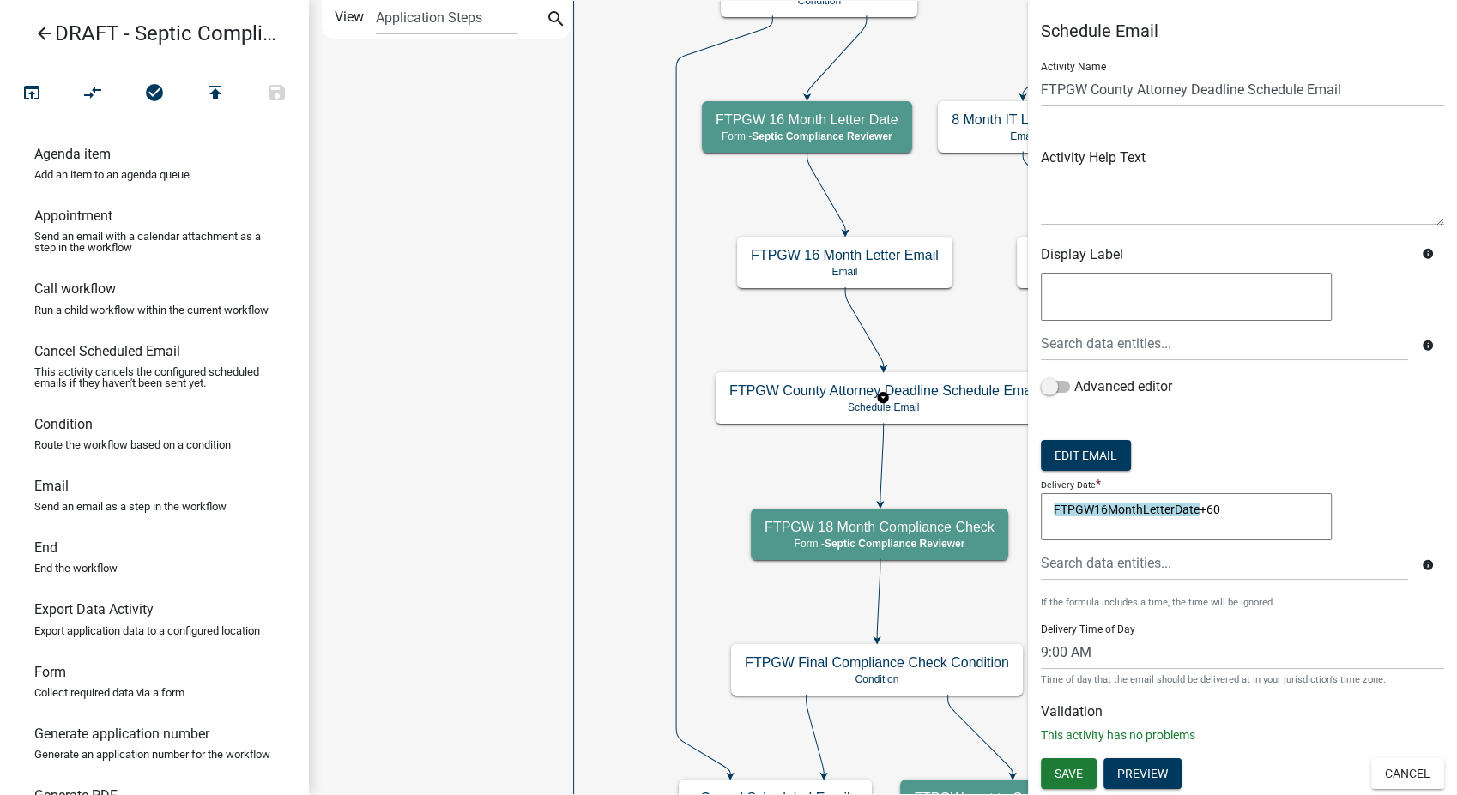
click at [1086, 470] on form "Activity Name FTPGW County Attorney Deadline Schedule Email Activity Help Text …" at bounding box center [1242, 368] width 403 height 640
click at [1058, 450] on button "Edit Email" at bounding box center [1086, 455] width 90 height 31
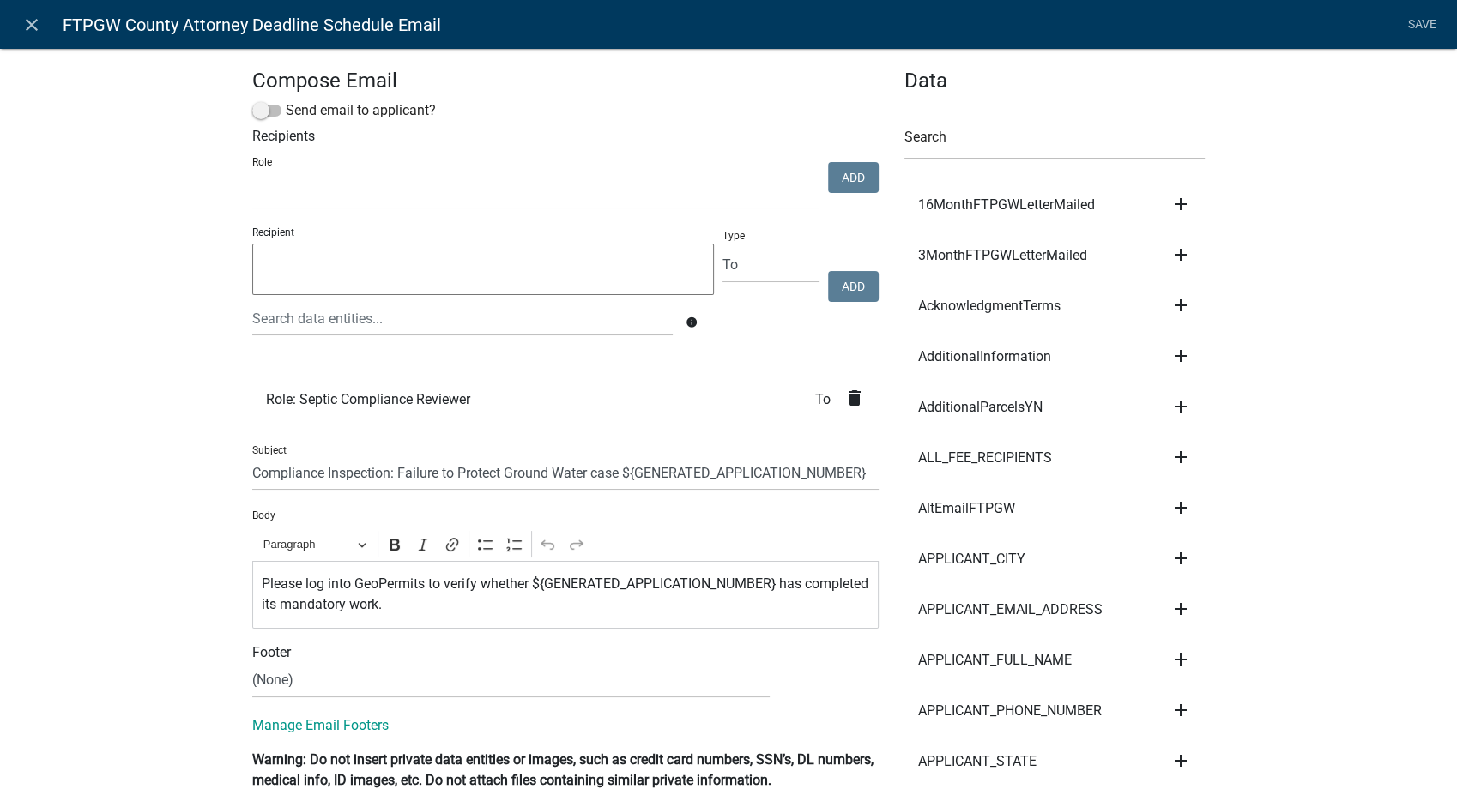
select select
click at [35, 22] on icon "close" at bounding box center [31, 25] width 21 height 21
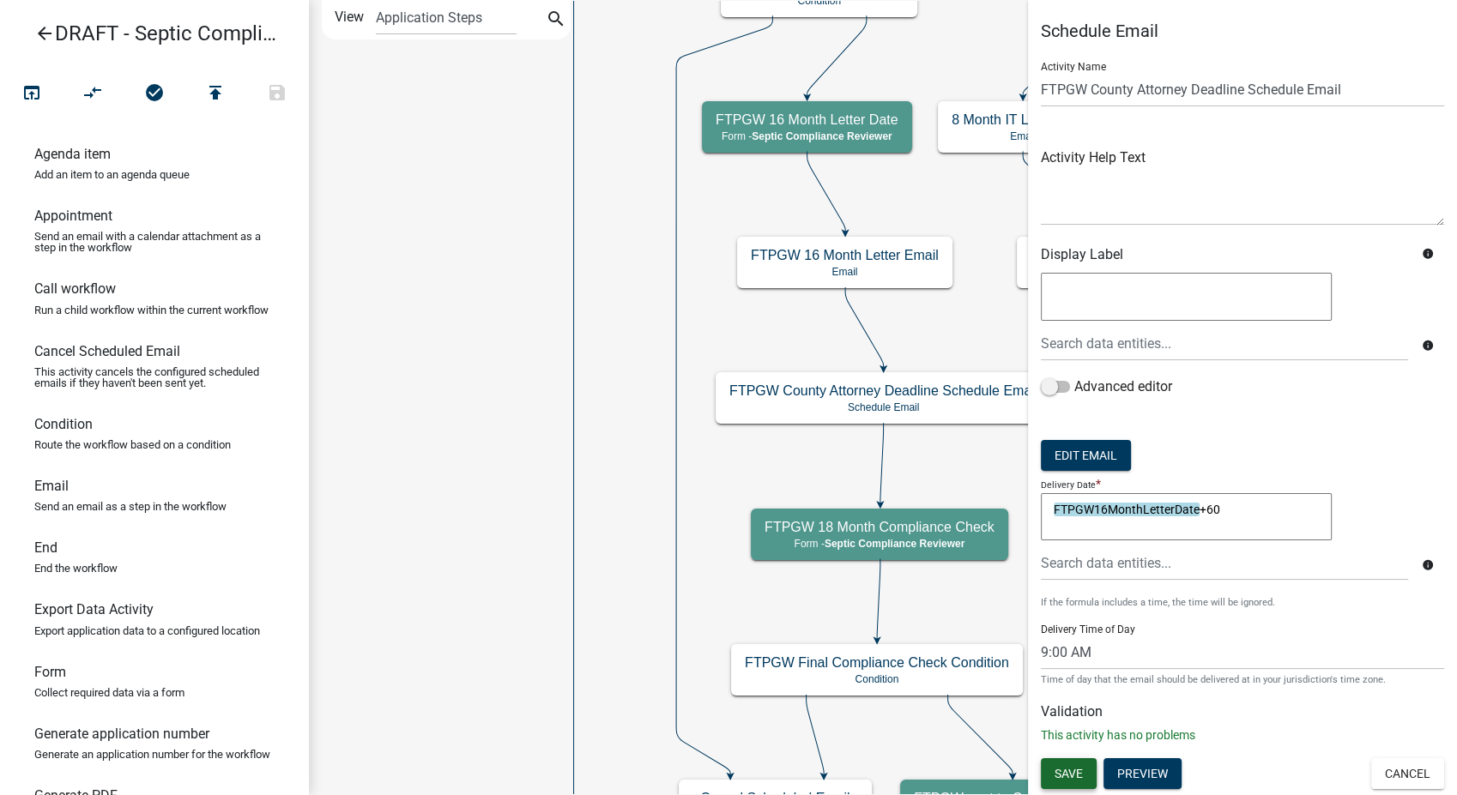
click at [1082, 775] on span "Save" at bounding box center [1069, 774] width 28 height 14
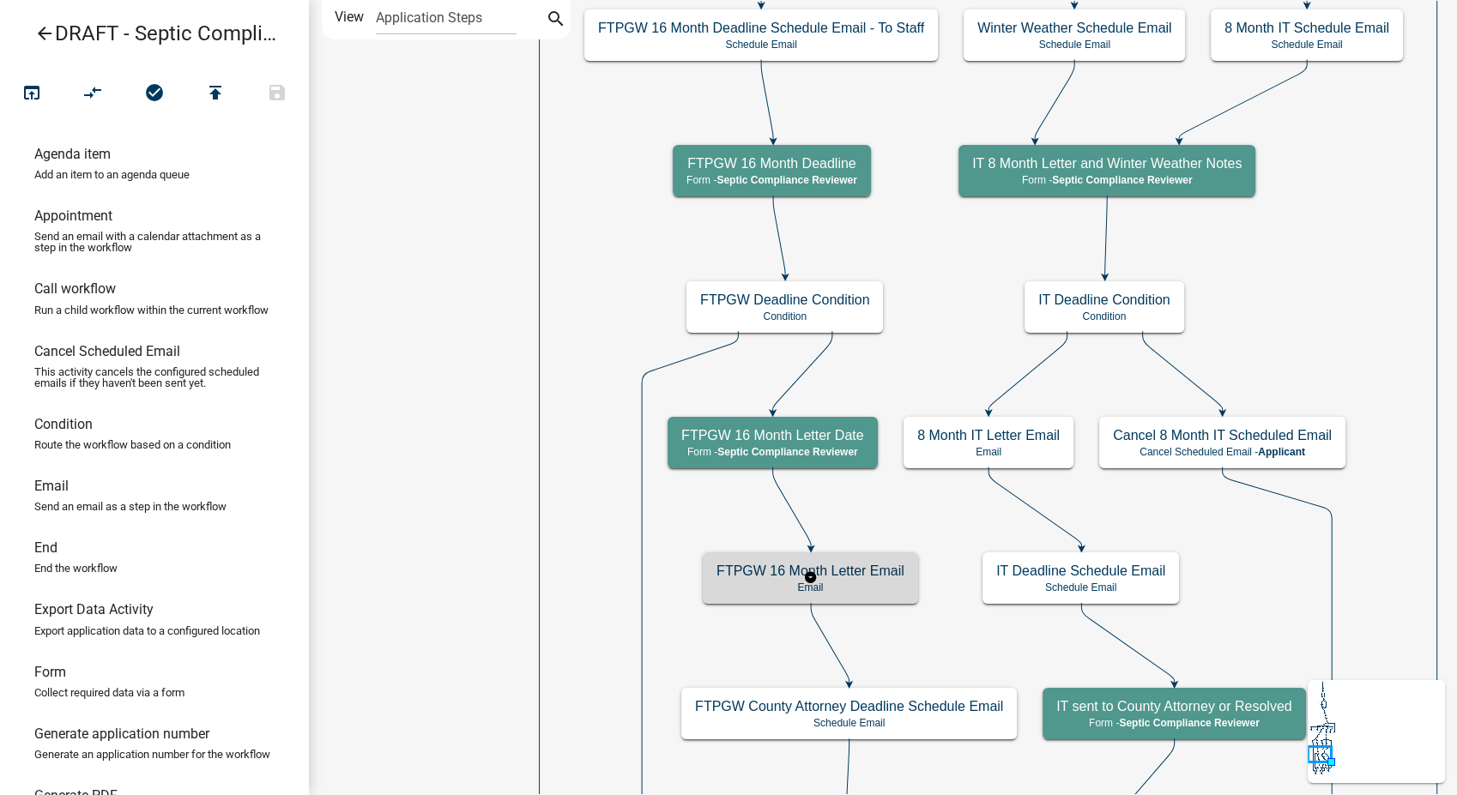
click at [898, 578] on h5 "FTPGW 16 Month Letter Email" at bounding box center [811, 571] width 188 height 16
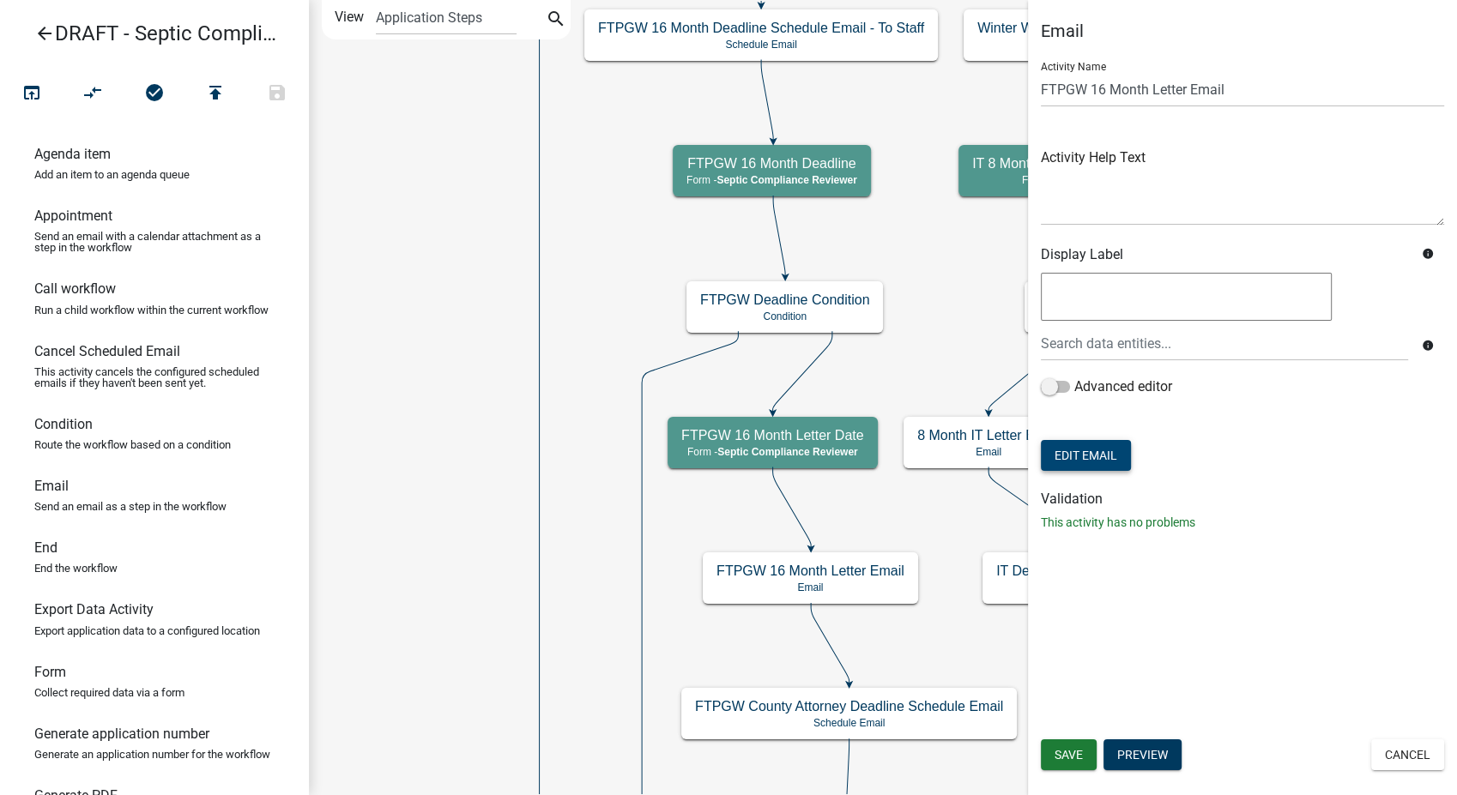
click at [1110, 450] on button "Edit Email" at bounding box center [1086, 455] width 90 height 31
select select "54efeb24-30e8-4996-a232-eb7e40a9c53d"
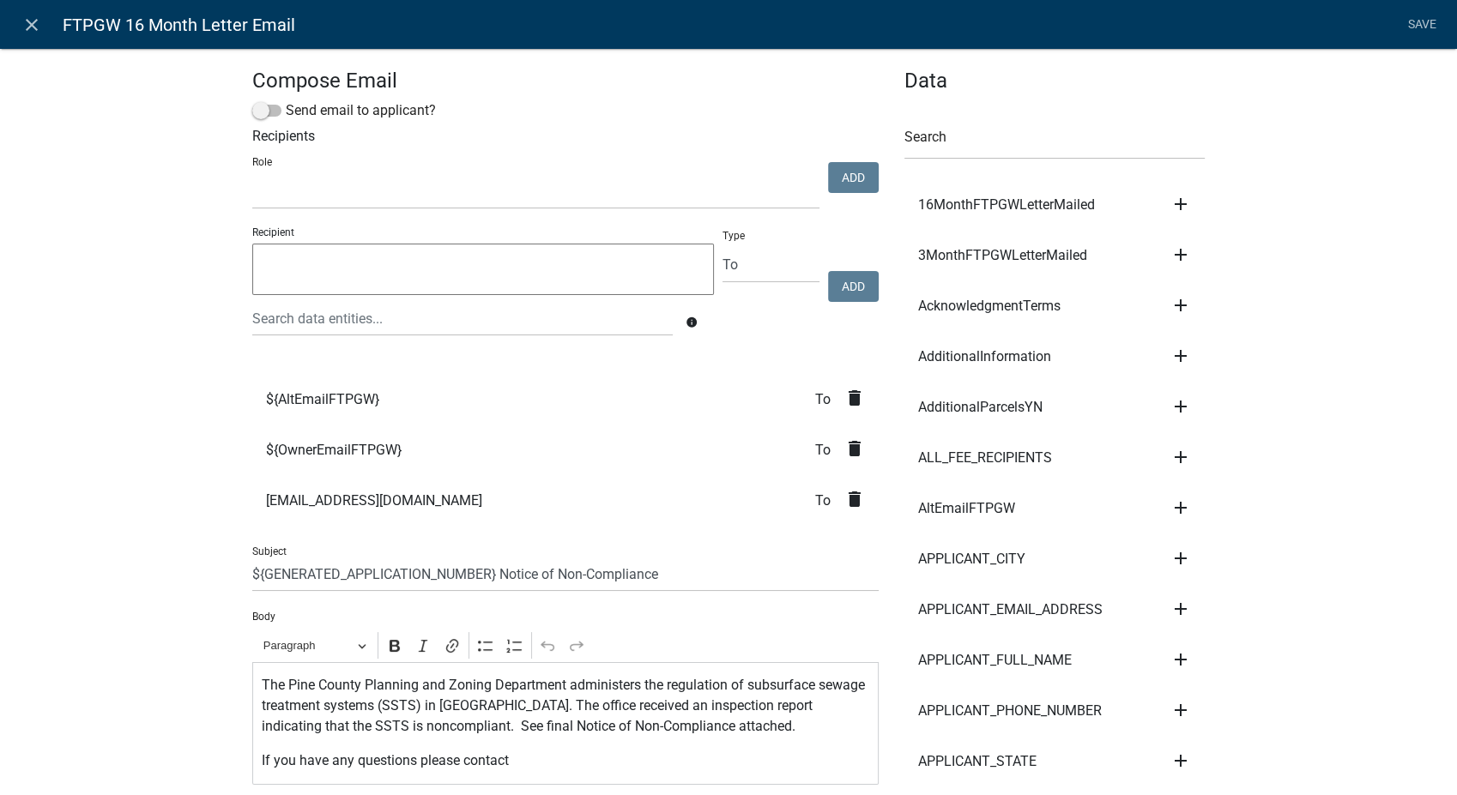
select select
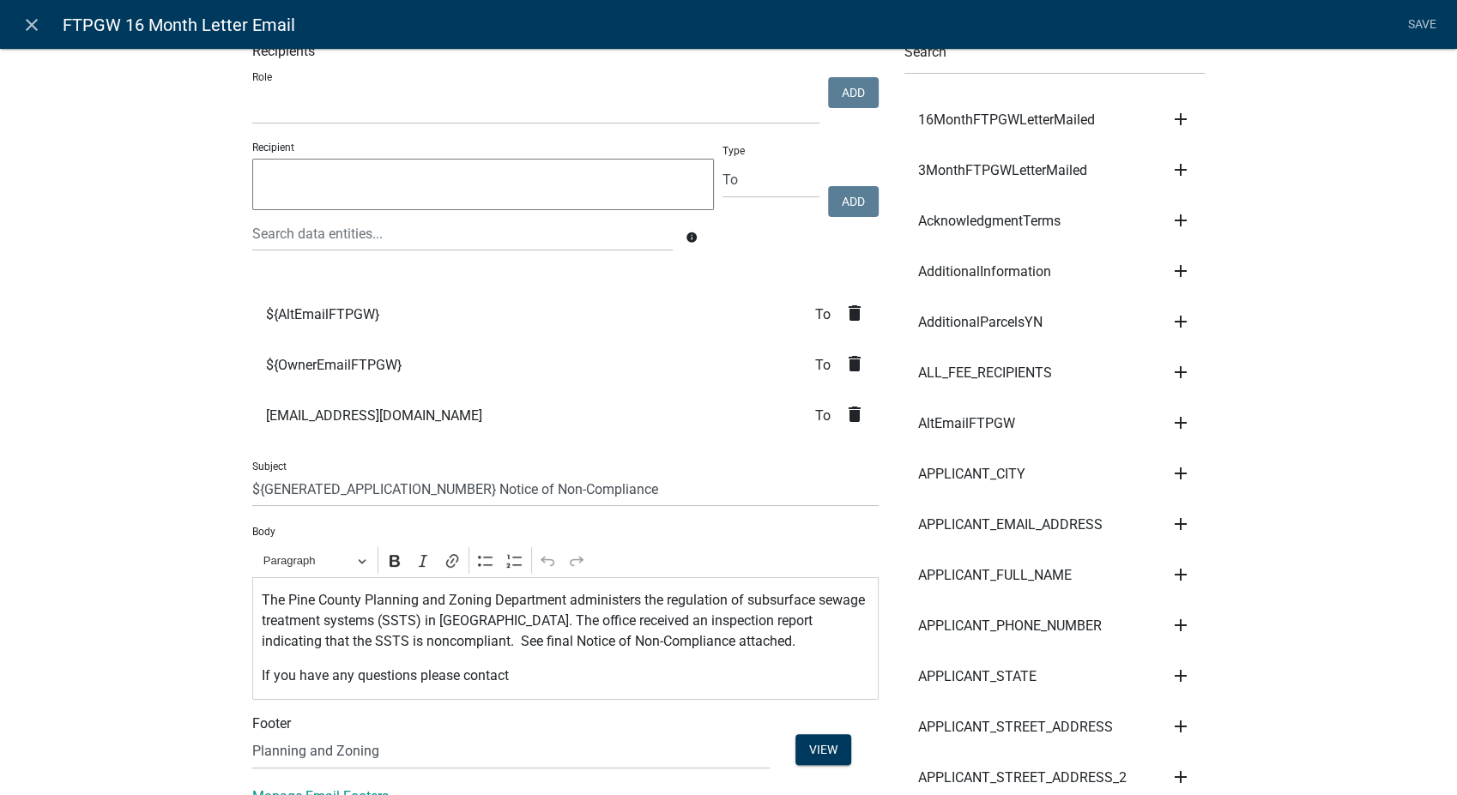
scroll to position [95, 0]
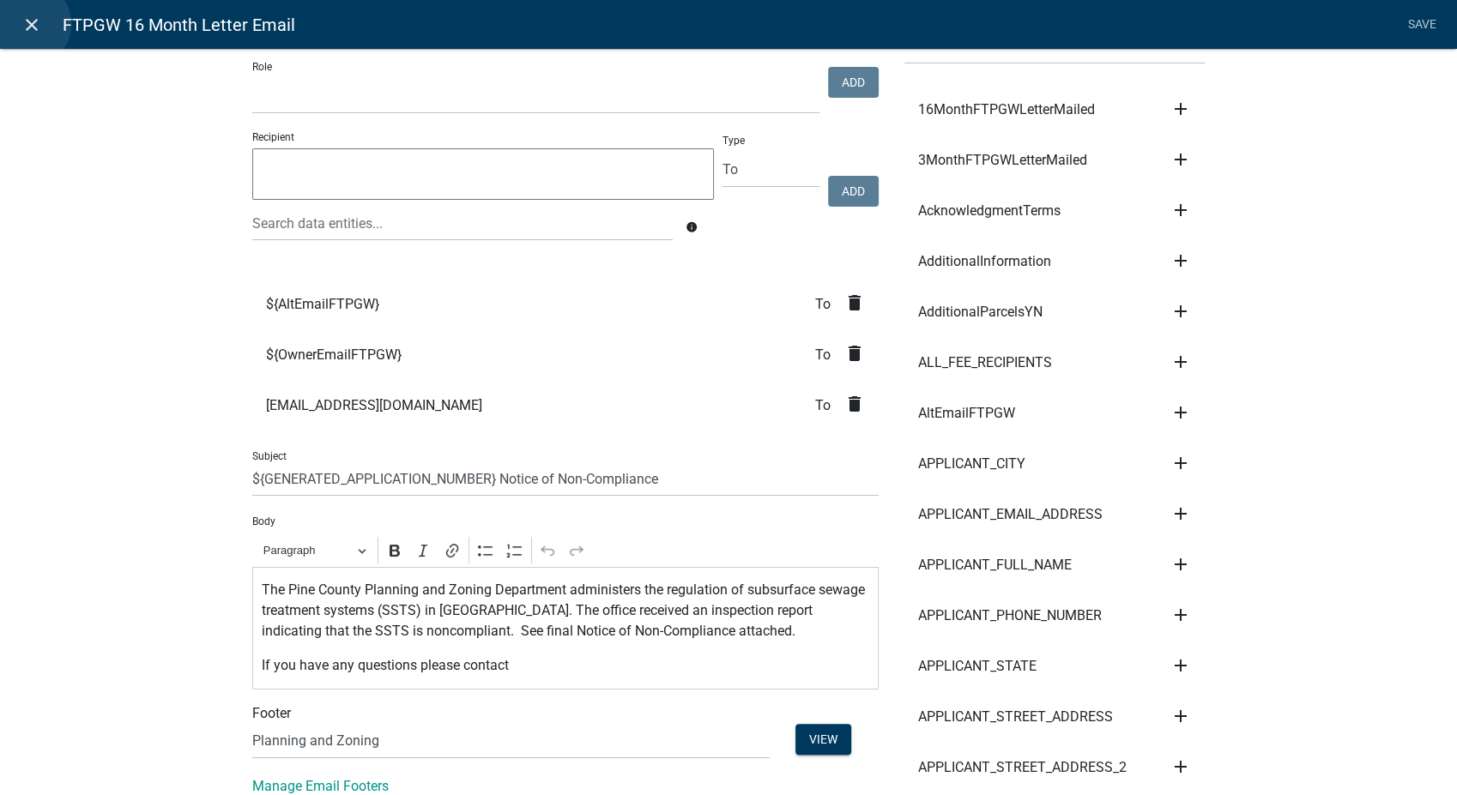
click at [27, 24] on icon "close" at bounding box center [31, 25] width 21 height 21
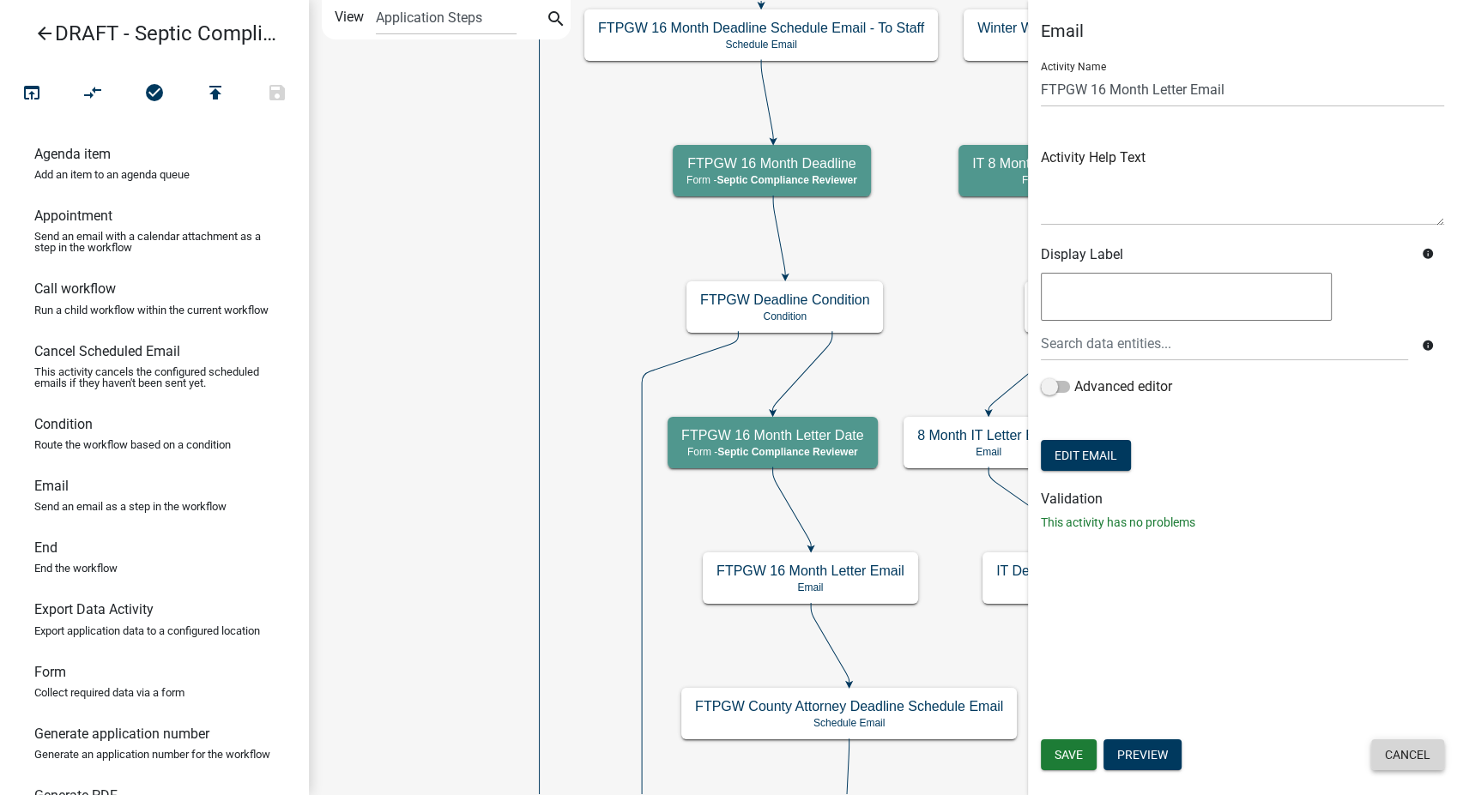
click at [1408, 741] on button "Cancel" at bounding box center [1407, 755] width 73 height 31
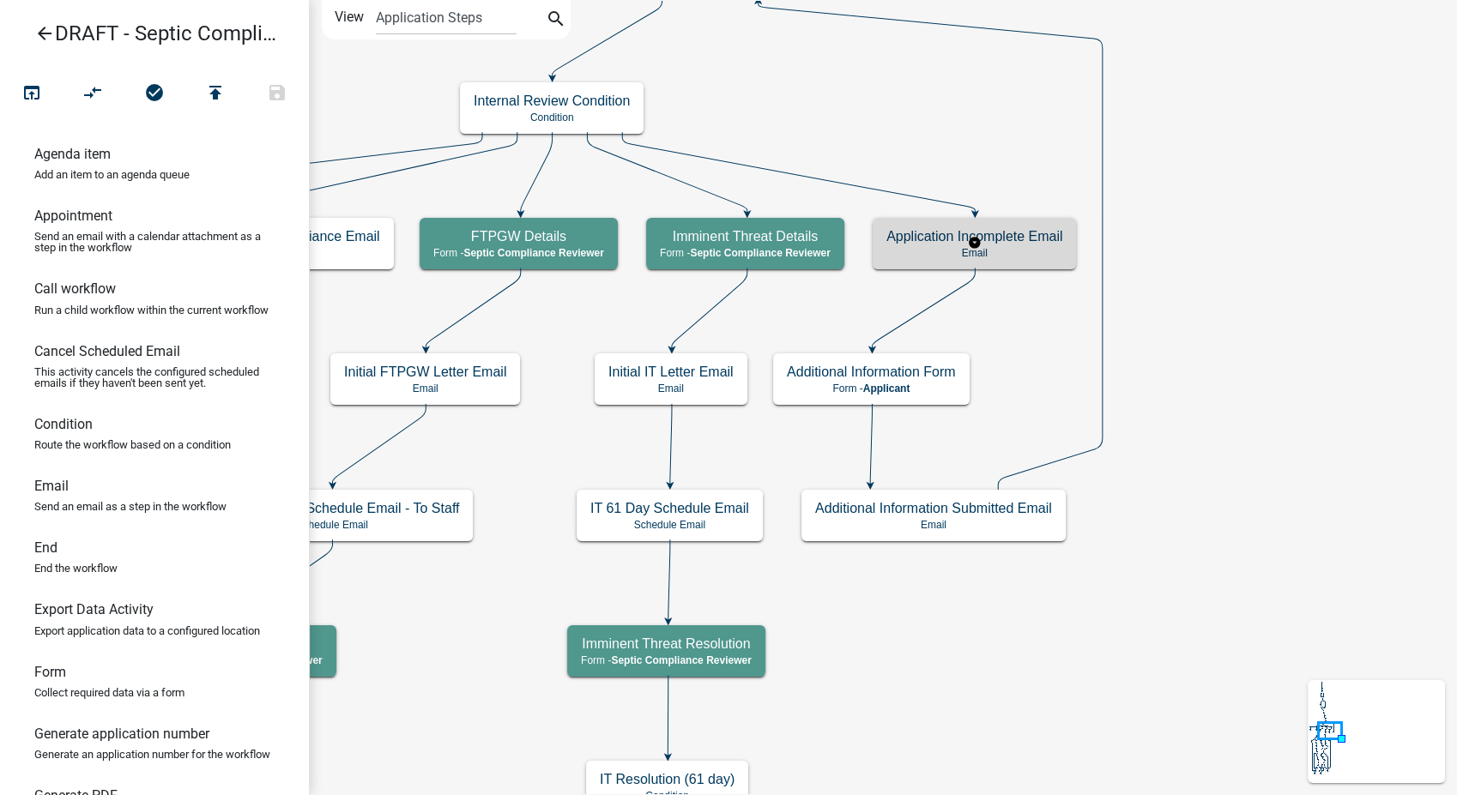
click at [1043, 255] on p "Email" at bounding box center [974, 253] width 176 height 12
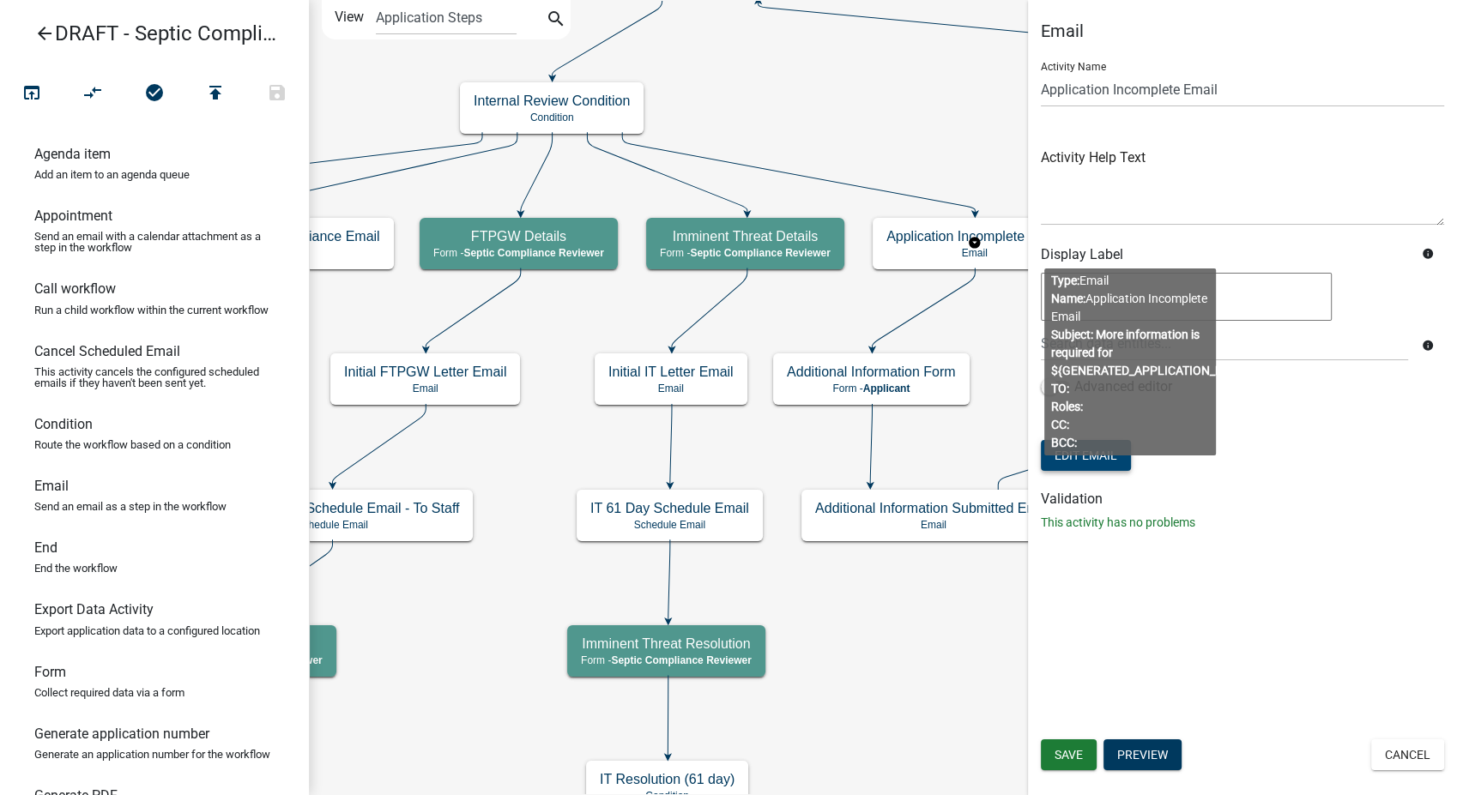
click at [1084, 460] on button "Edit Email" at bounding box center [1086, 455] width 90 height 31
select select "54efeb24-30e8-4996-a232-eb7e40a9c53d"
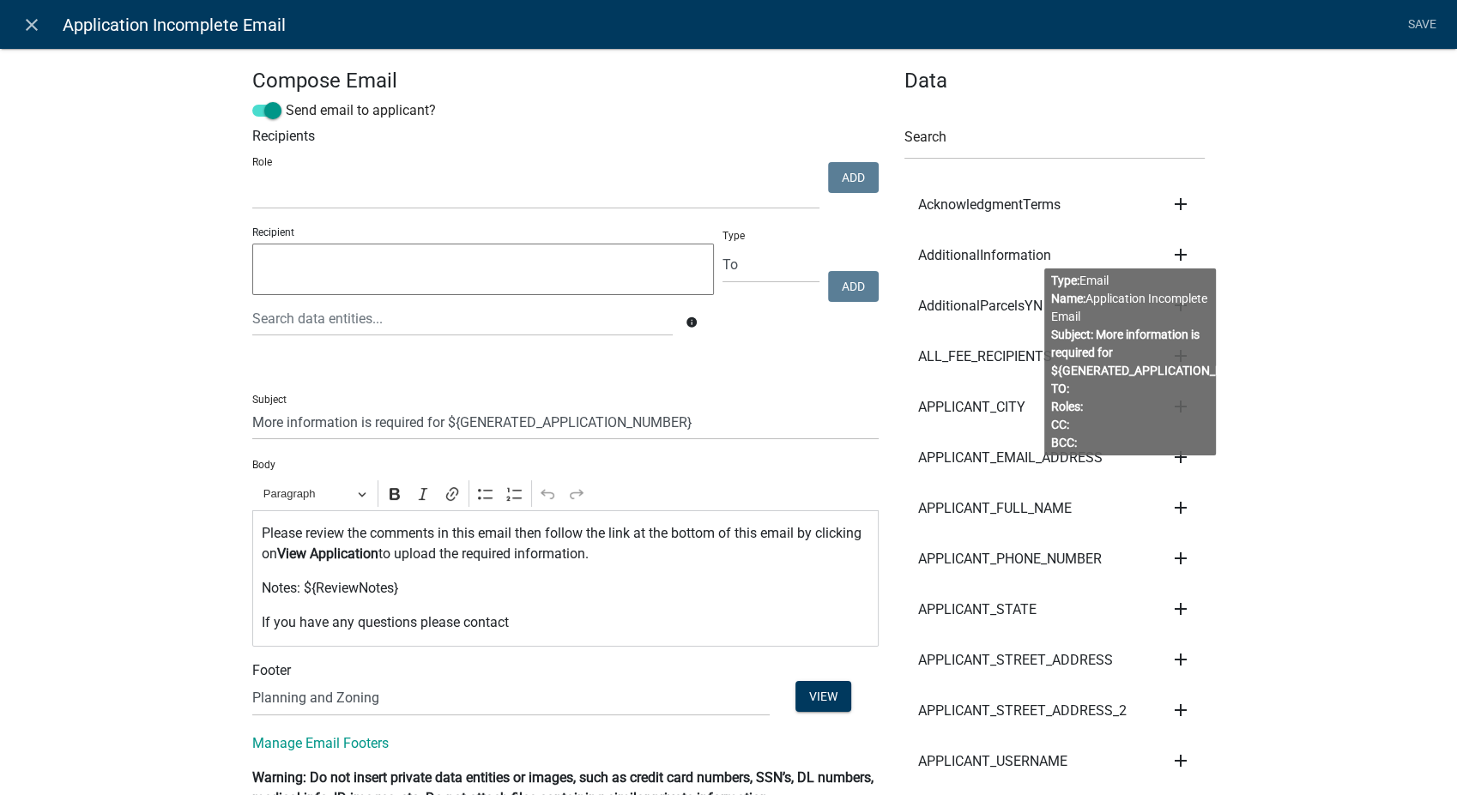
select select
click at [27, 24] on icon "close" at bounding box center [31, 25] width 21 height 21
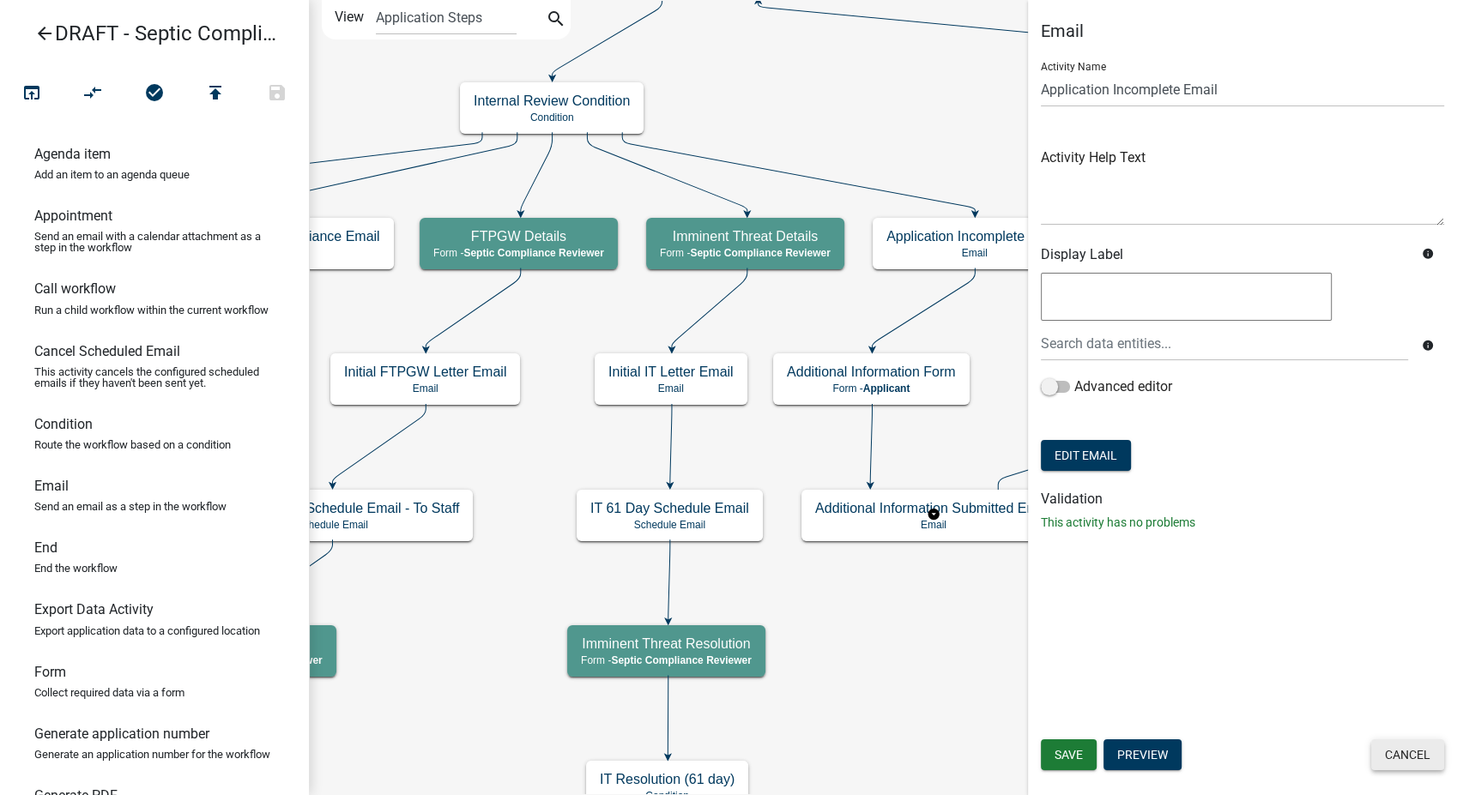
click at [1410, 761] on button "Cancel" at bounding box center [1407, 755] width 73 height 31
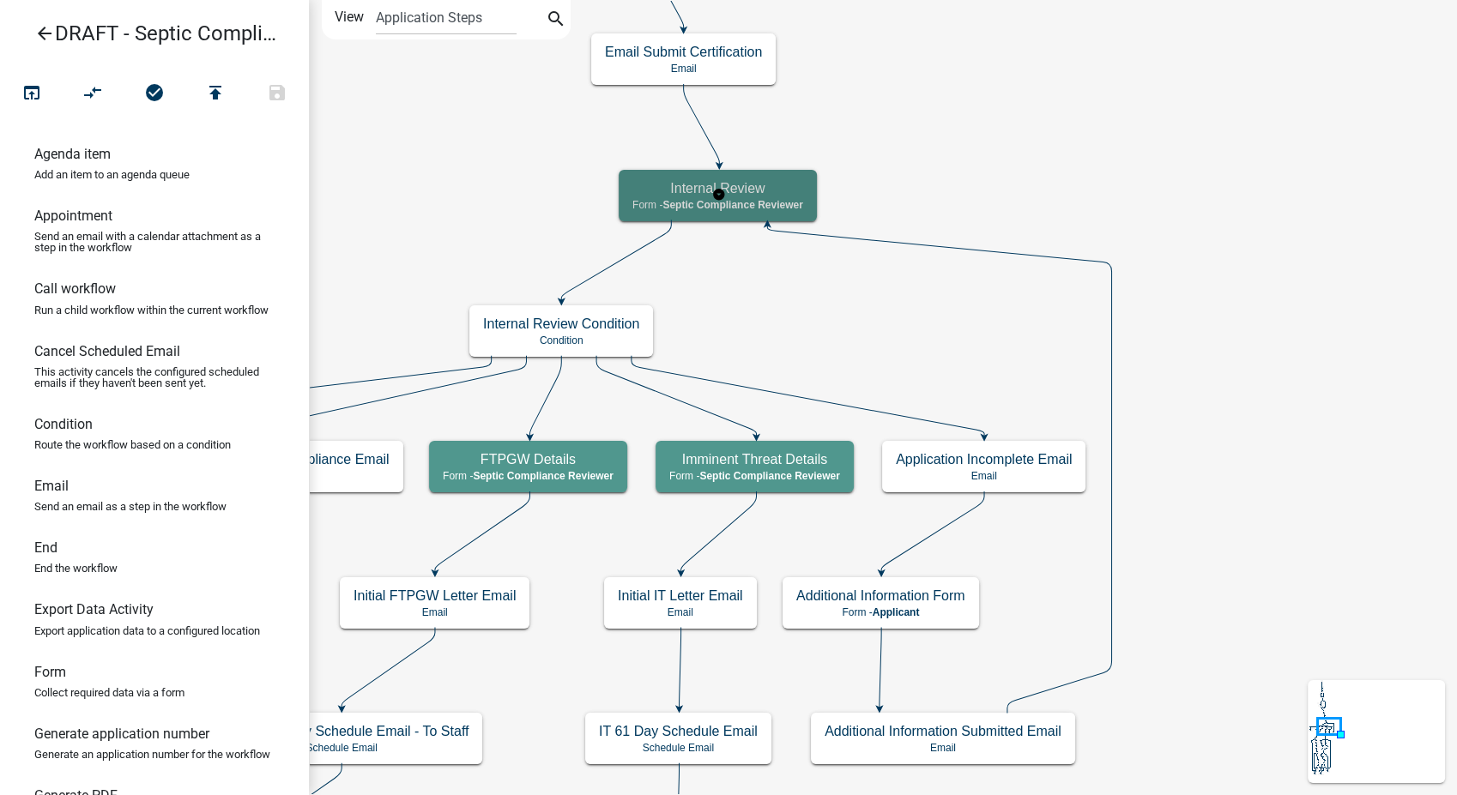
click at [773, 215] on div "Internal Review Form - Septic Compliance Reviewer" at bounding box center [718, 195] width 198 height 51
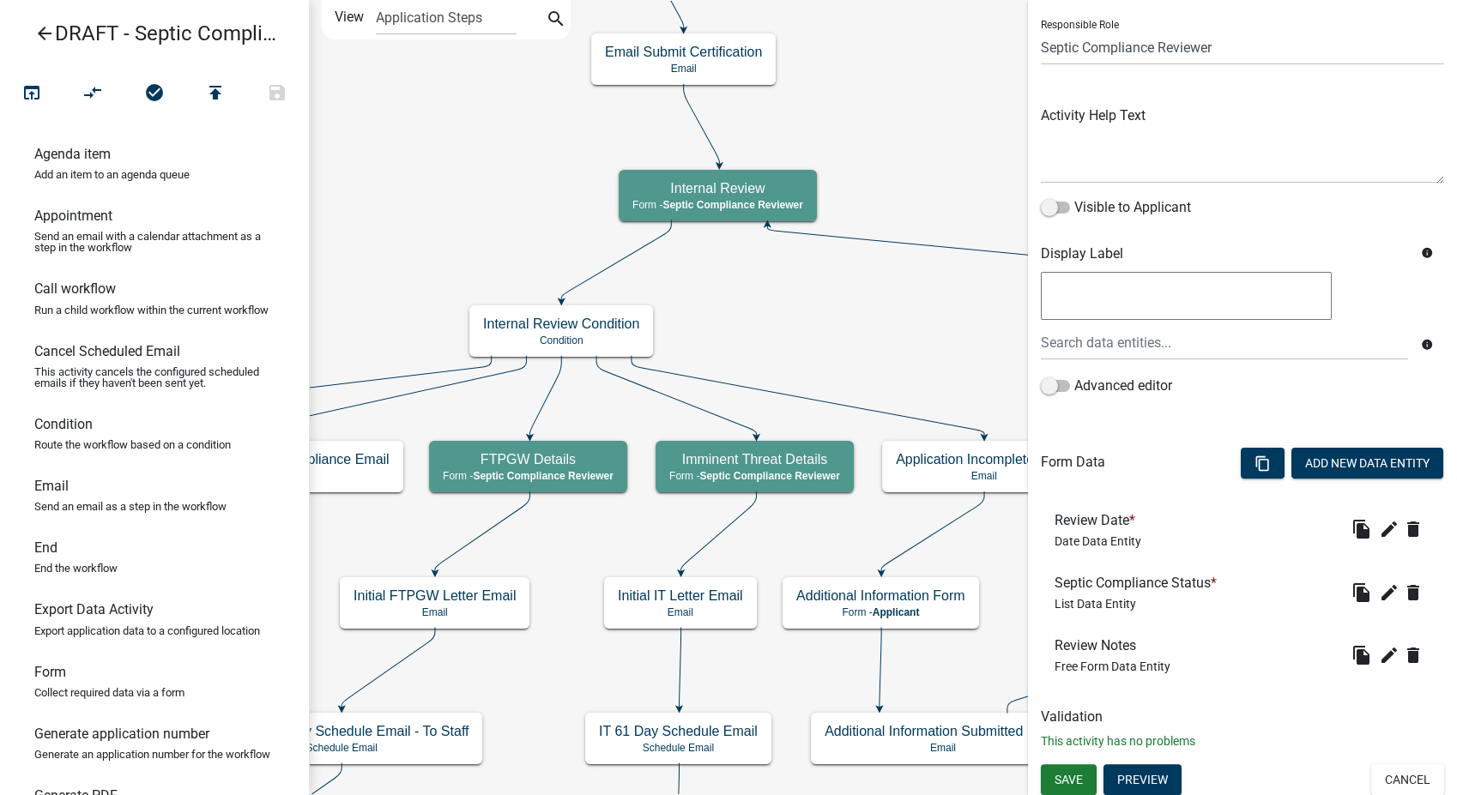
scroll to position [118, 0]
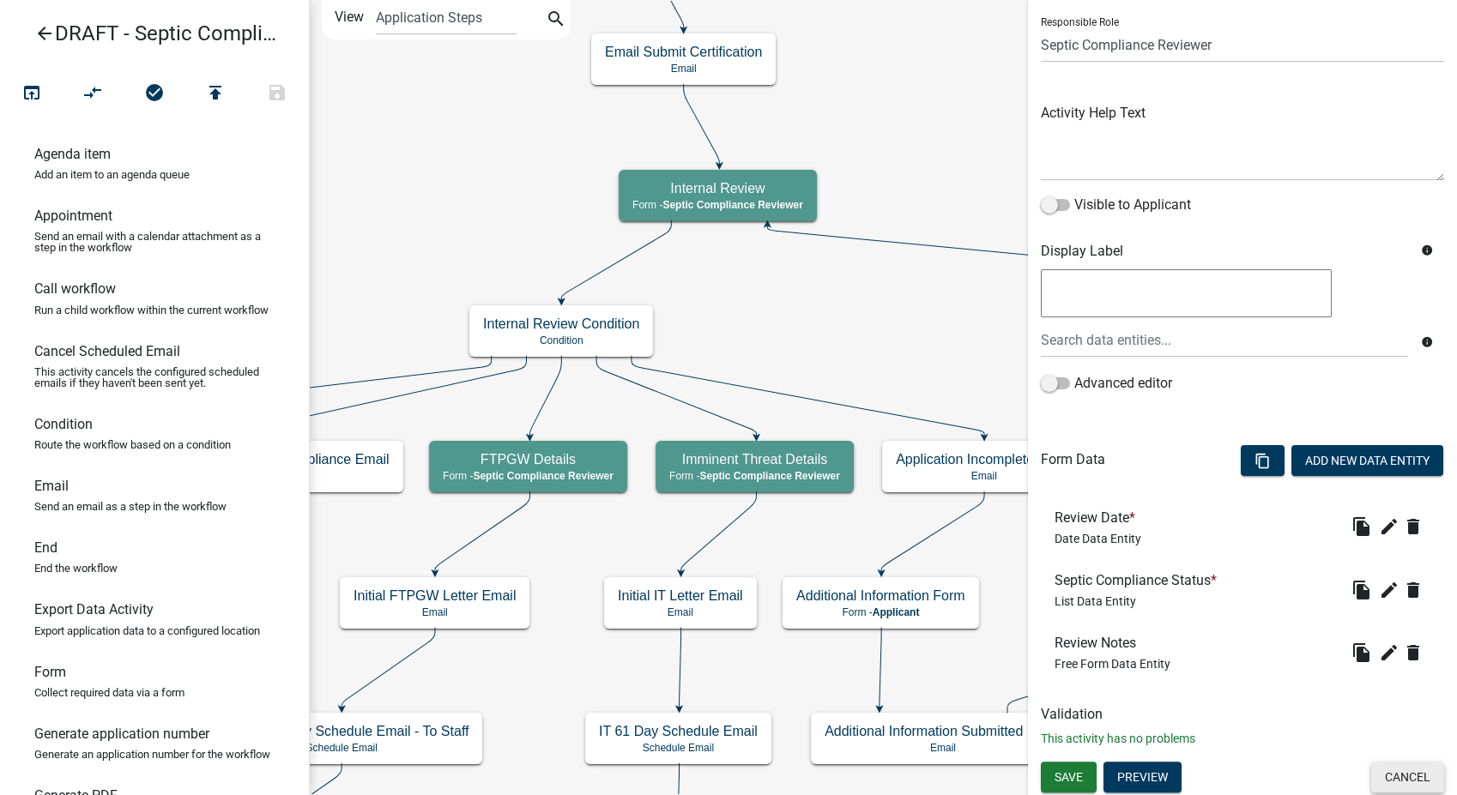
click at [1387, 786] on button "Cancel" at bounding box center [1407, 777] width 73 height 31
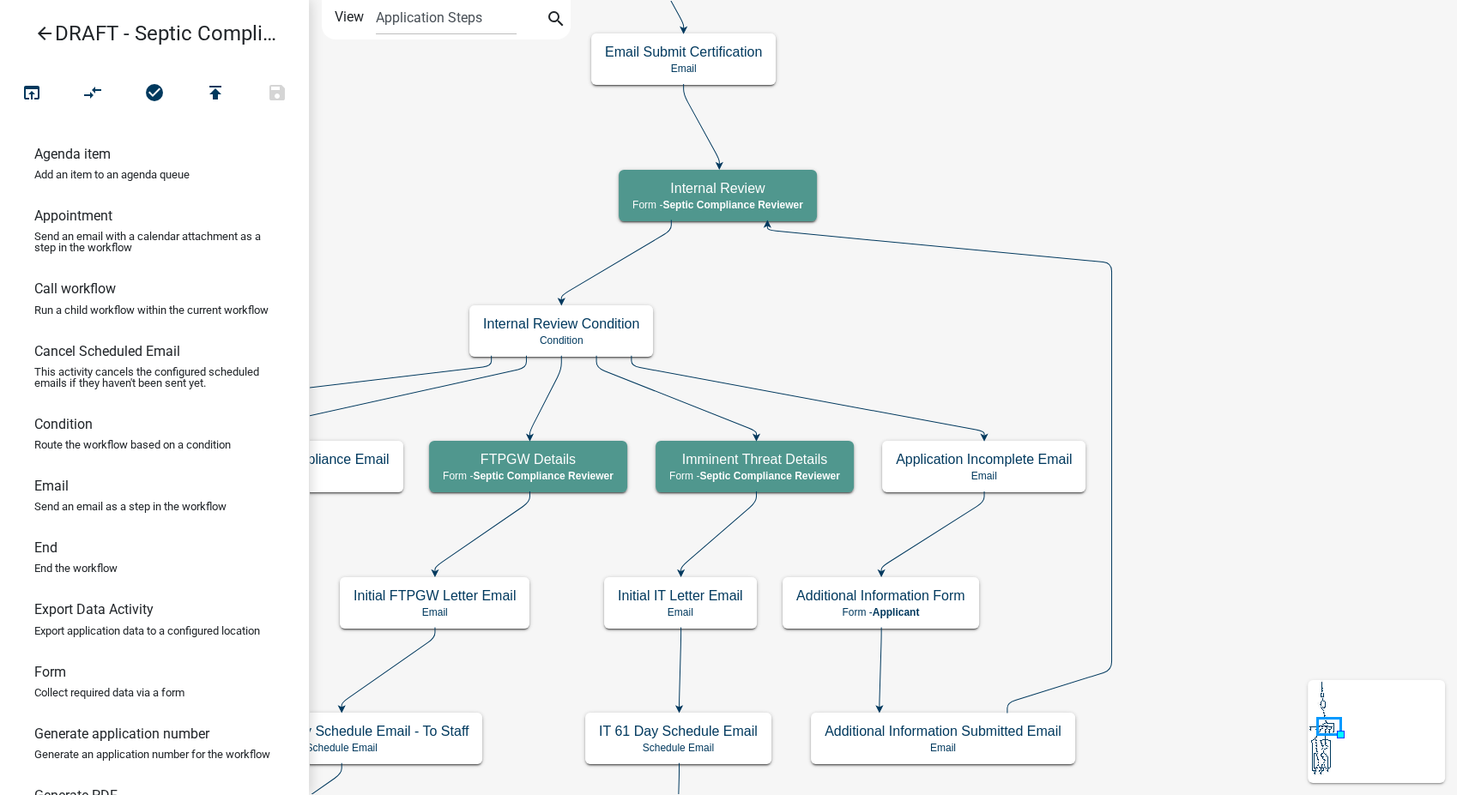
scroll to position [0, 0]
click at [965, 759] on div "Additional Information Submitted Email Email" at bounding box center [943, 738] width 264 height 51
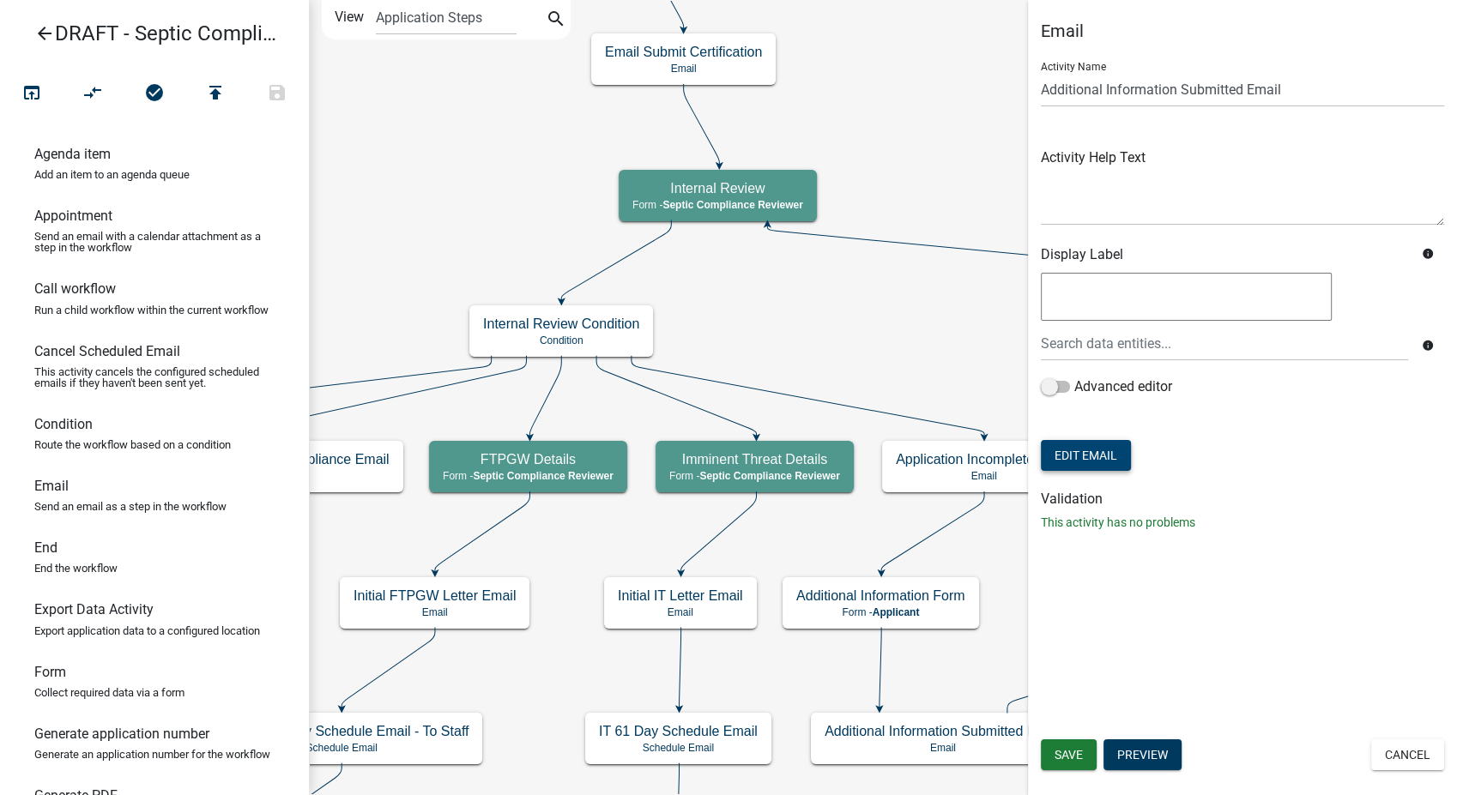
click at [1065, 451] on button "Edit Email" at bounding box center [1086, 455] width 90 height 31
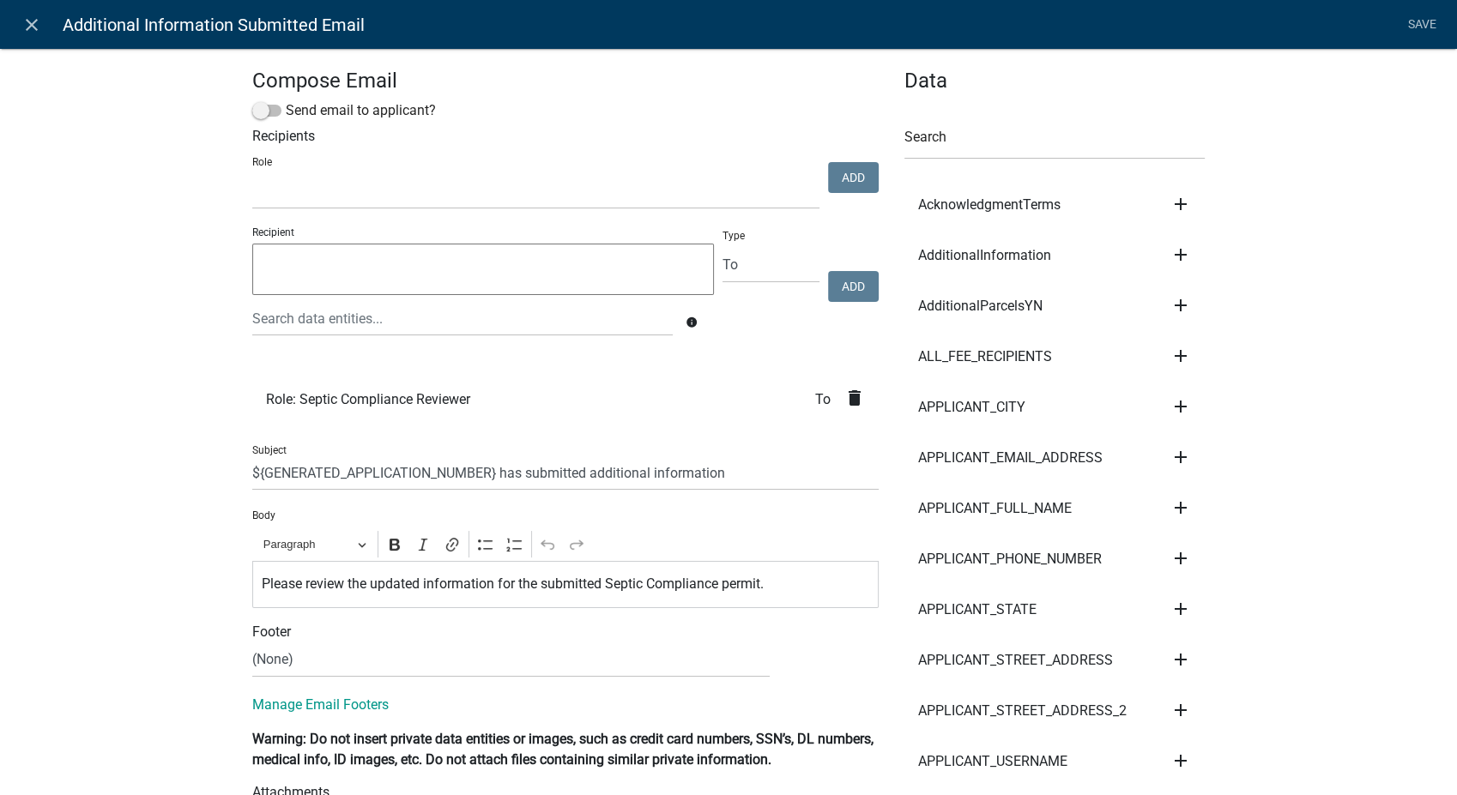
select select
click at [31, 27] on icon "close" at bounding box center [31, 25] width 21 height 21
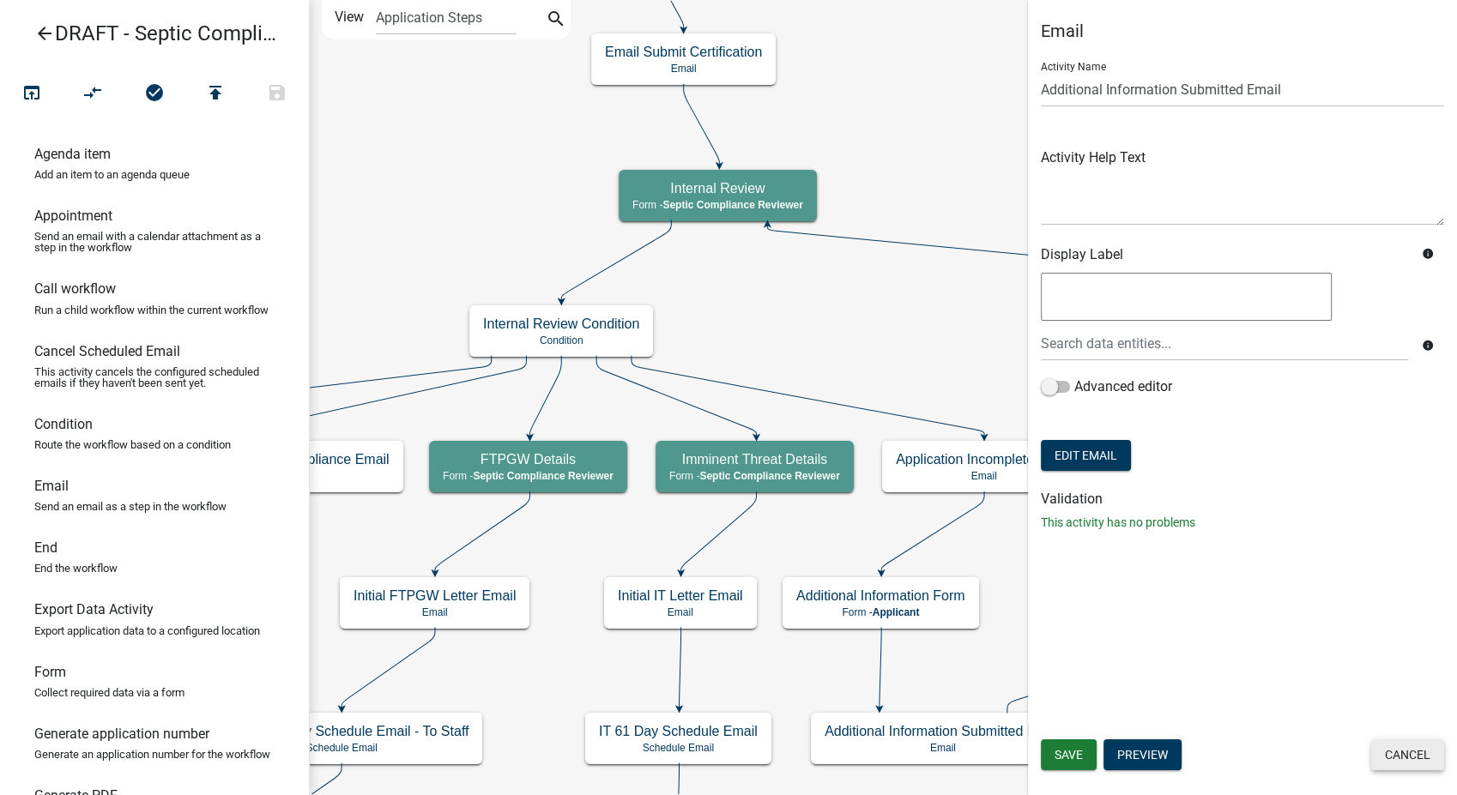
click at [1421, 764] on button "Cancel" at bounding box center [1407, 755] width 73 height 31
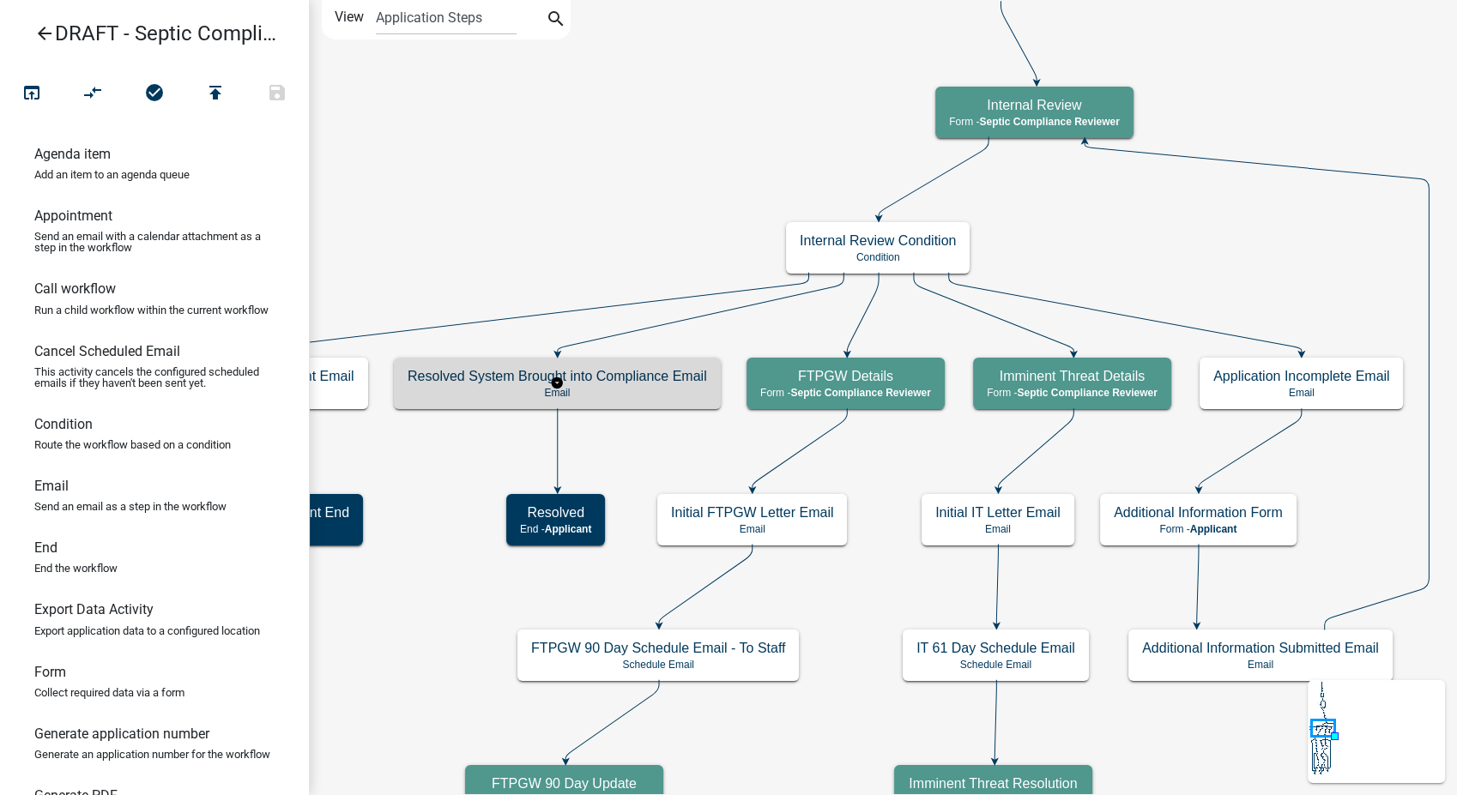
click at [533, 379] on h5 "Resolved System Brought into Compliance Email" at bounding box center [557, 376] width 299 height 16
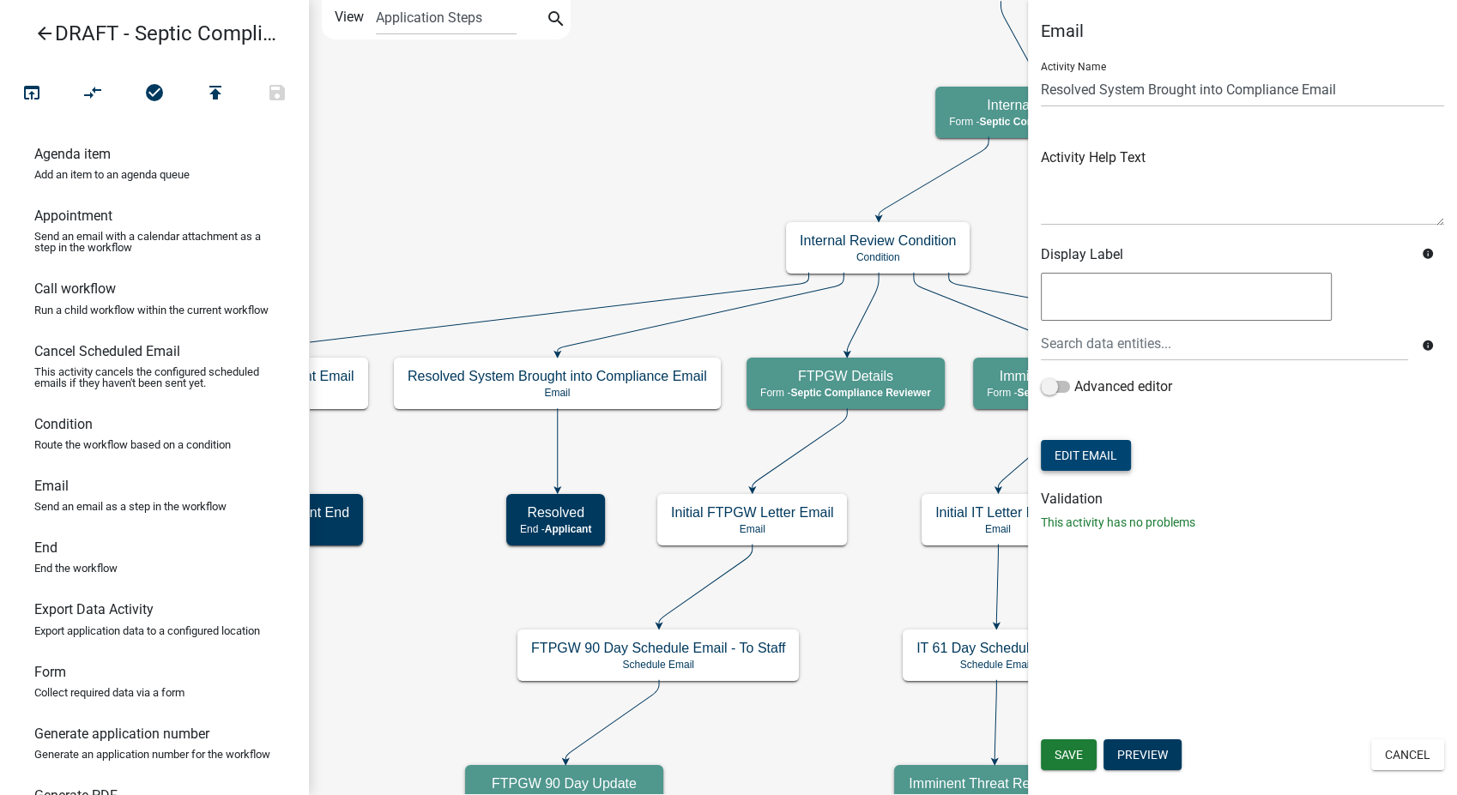
click at [1085, 459] on button "Edit Email" at bounding box center [1086, 455] width 90 height 31
select select "54efeb24-30e8-4996-a232-eb7e40a9c53d"
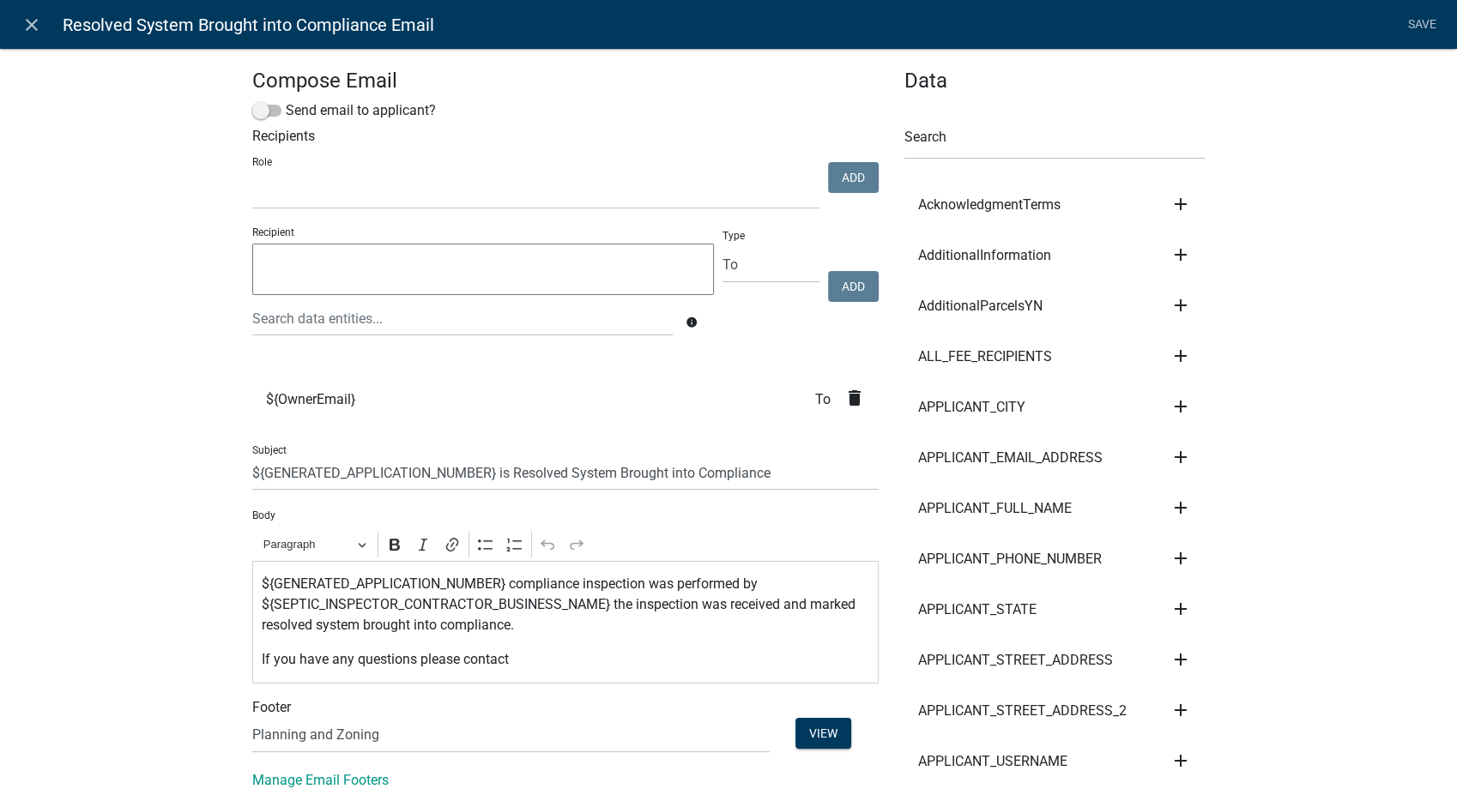
select select
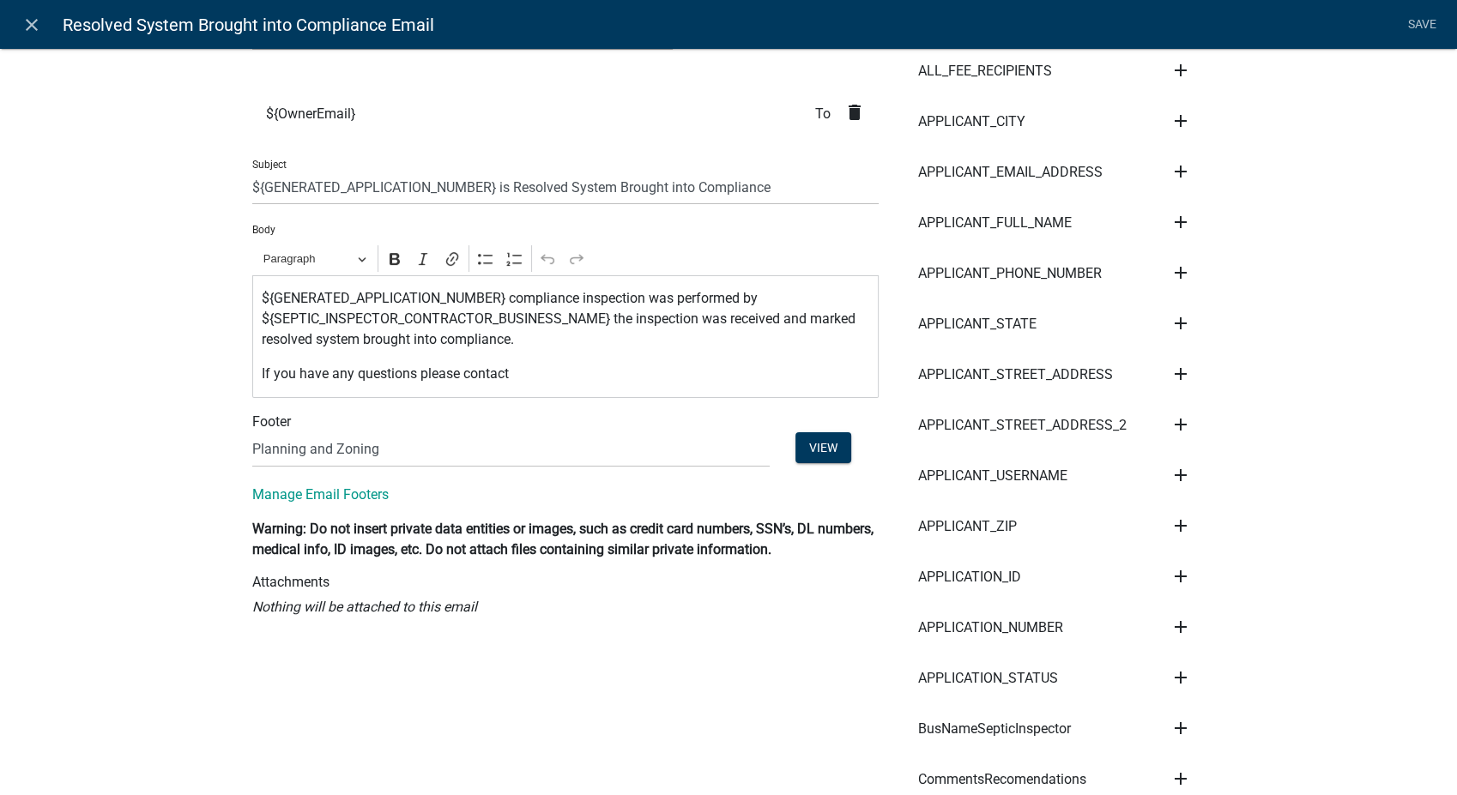
scroll to position [191, 0]
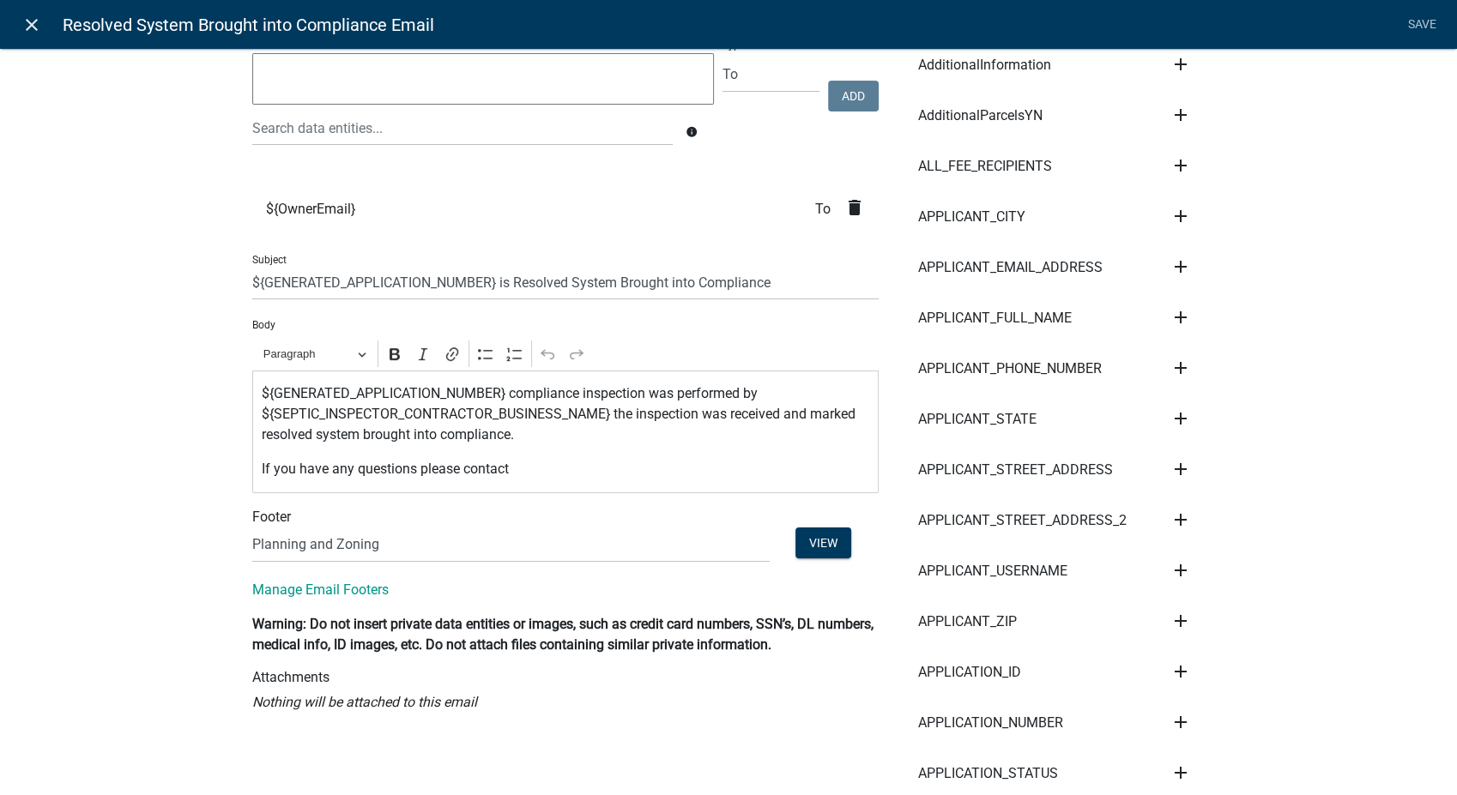
click at [33, 29] on icon "close" at bounding box center [31, 25] width 21 height 21
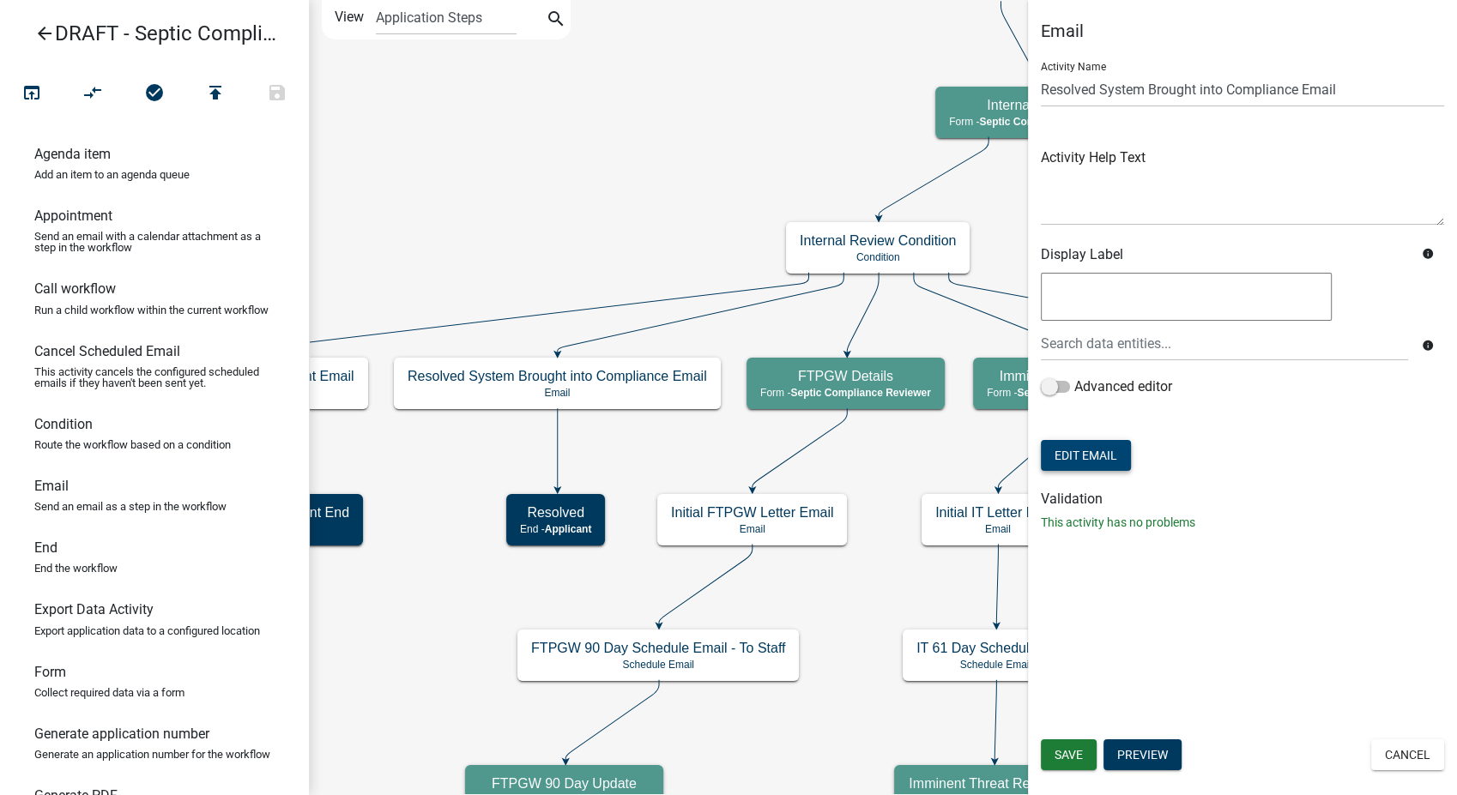
scroll to position [0, 0]
click at [1405, 755] on button "Cancel" at bounding box center [1407, 755] width 73 height 31
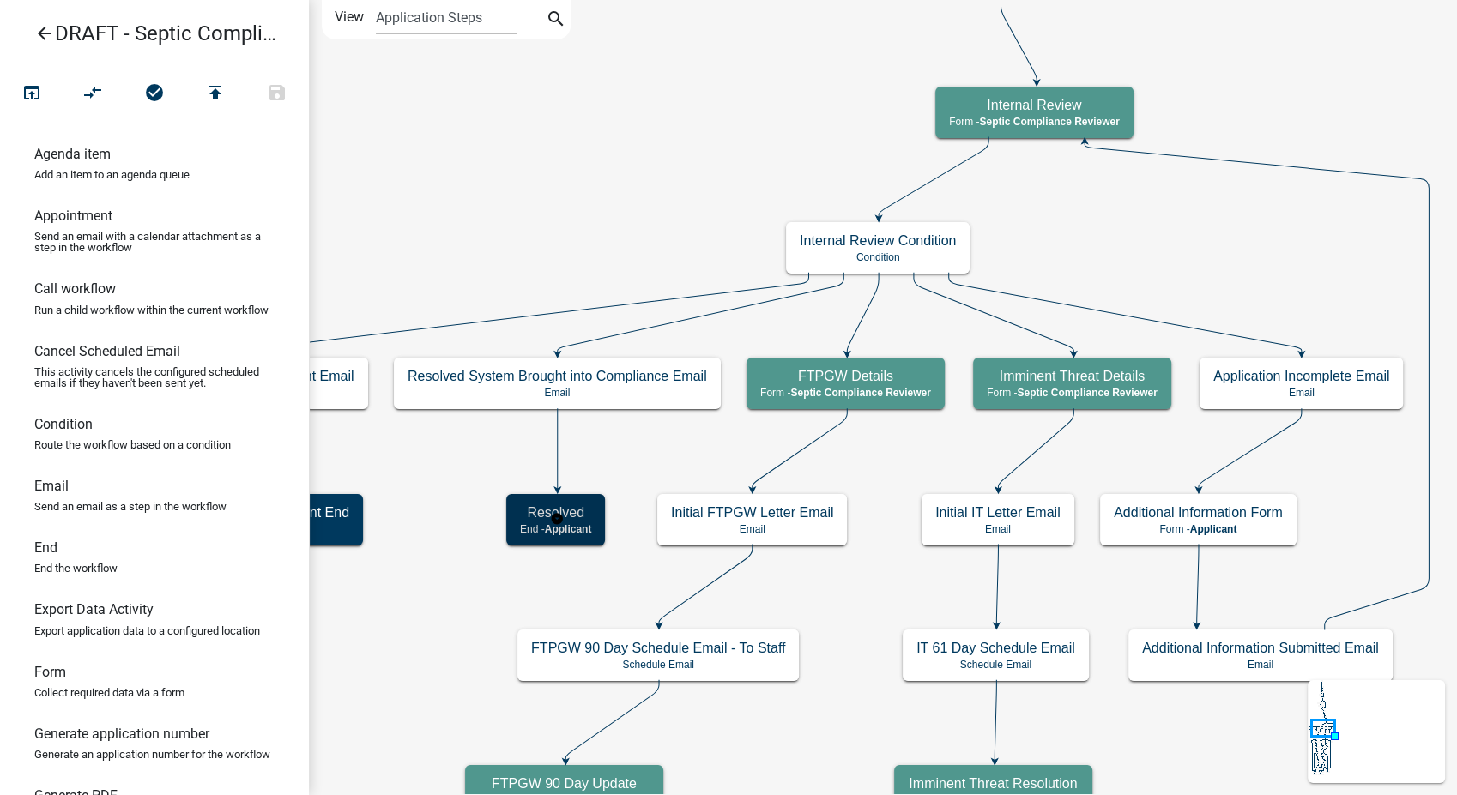
click at [591, 523] on span "Applicant" at bounding box center [568, 529] width 47 height 12
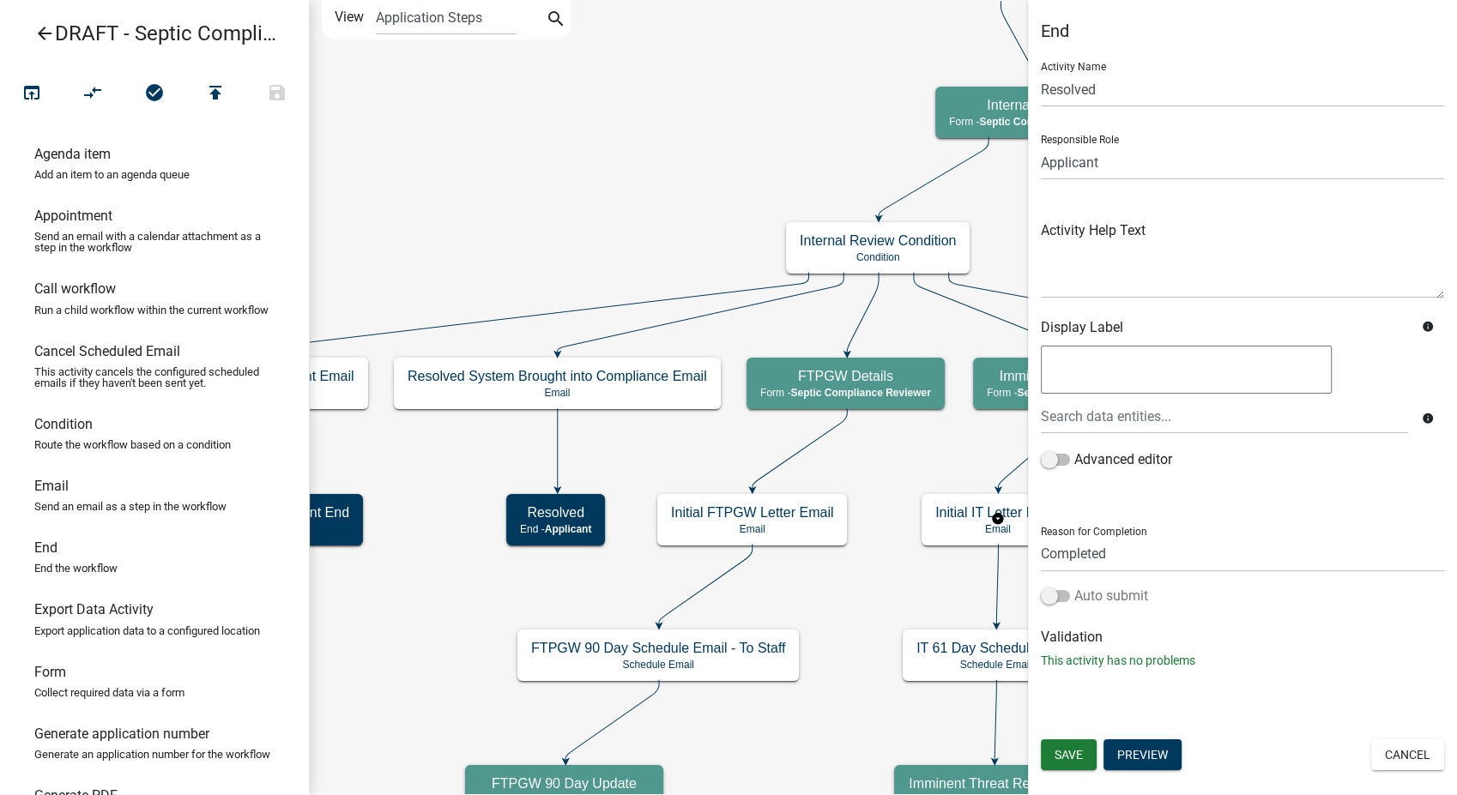
click at [1055, 594] on span at bounding box center [1055, 596] width 29 height 12
click at [1074, 586] on input "Auto submit" at bounding box center [1074, 586] width 0 height 0
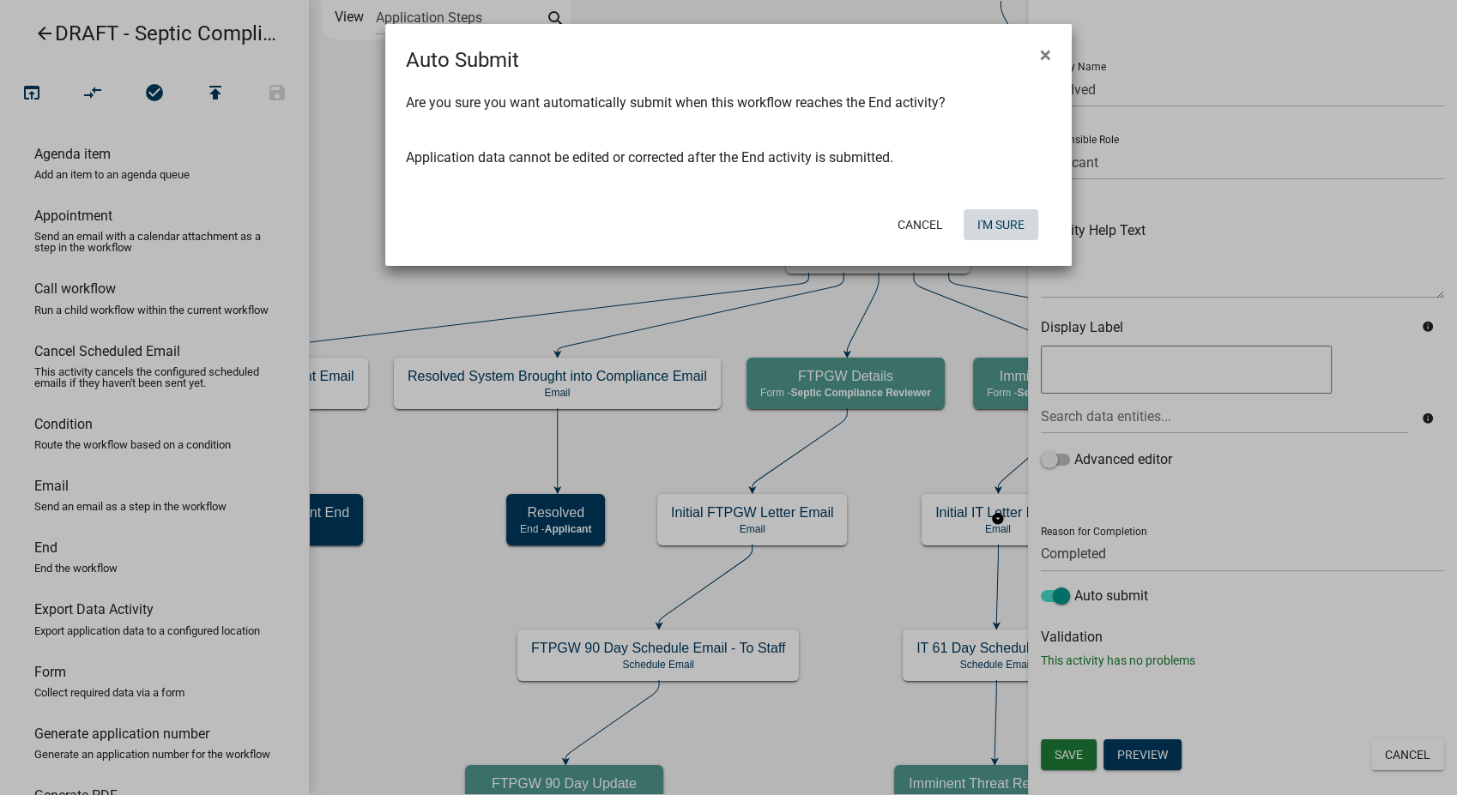
click at [1001, 216] on button "I'm Sure" at bounding box center [1001, 224] width 75 height 31
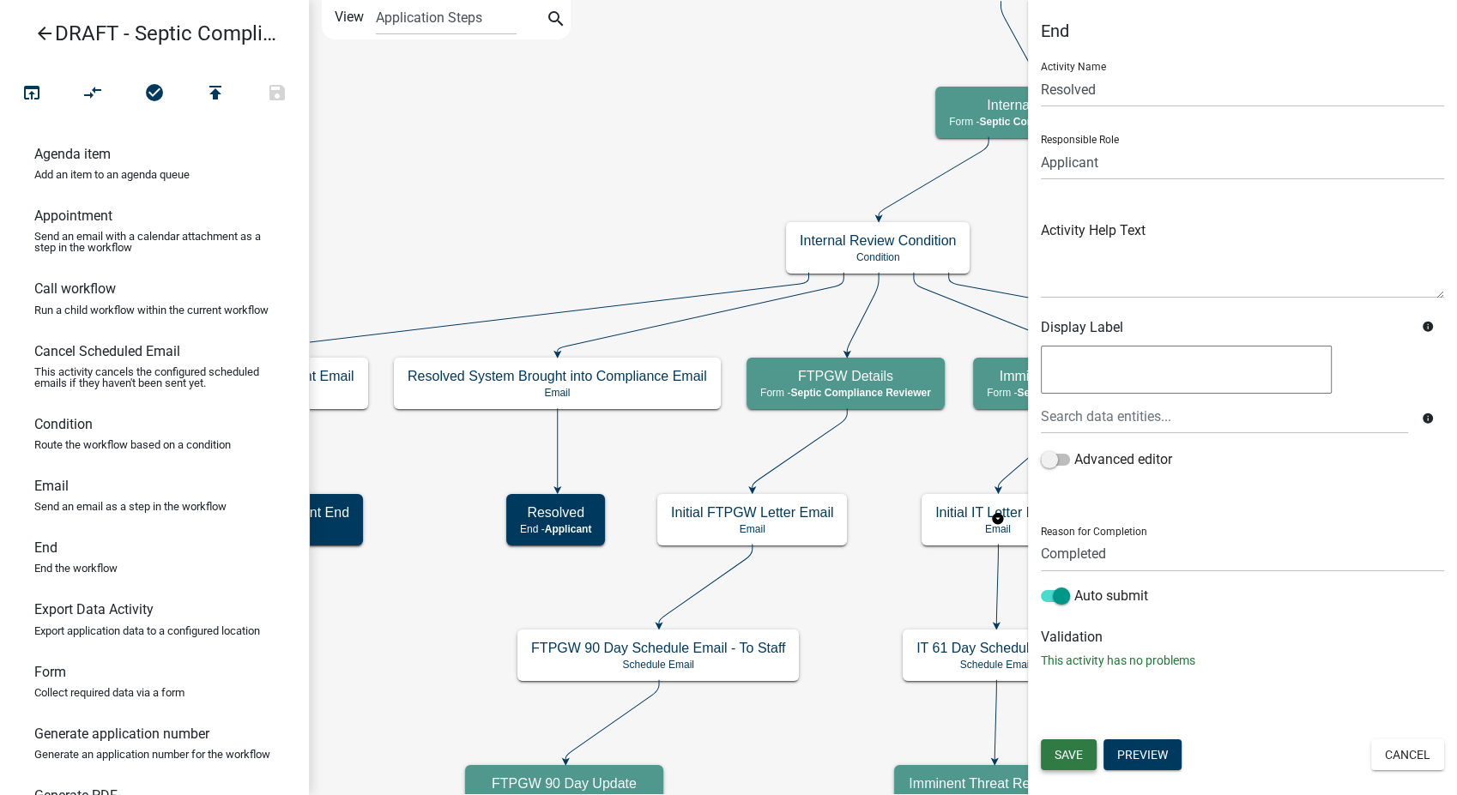
click at [1069, 759] on span "Save" at bounding box center [1069, 755] width 28 height 14
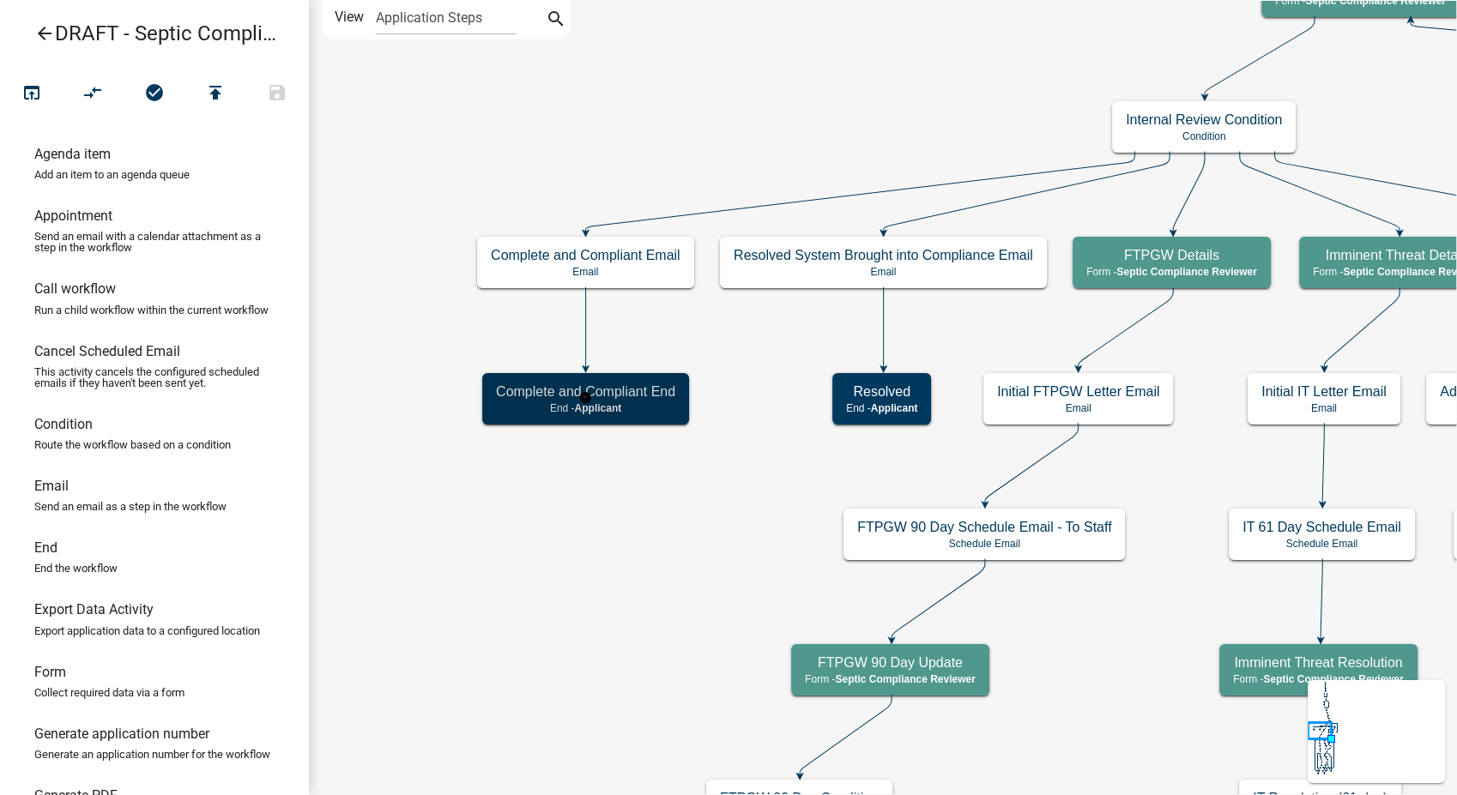
click at [675, 396] on div "Complete and Compliant End End - Applicant" at bounding box center [585, 398] width 207 height 51
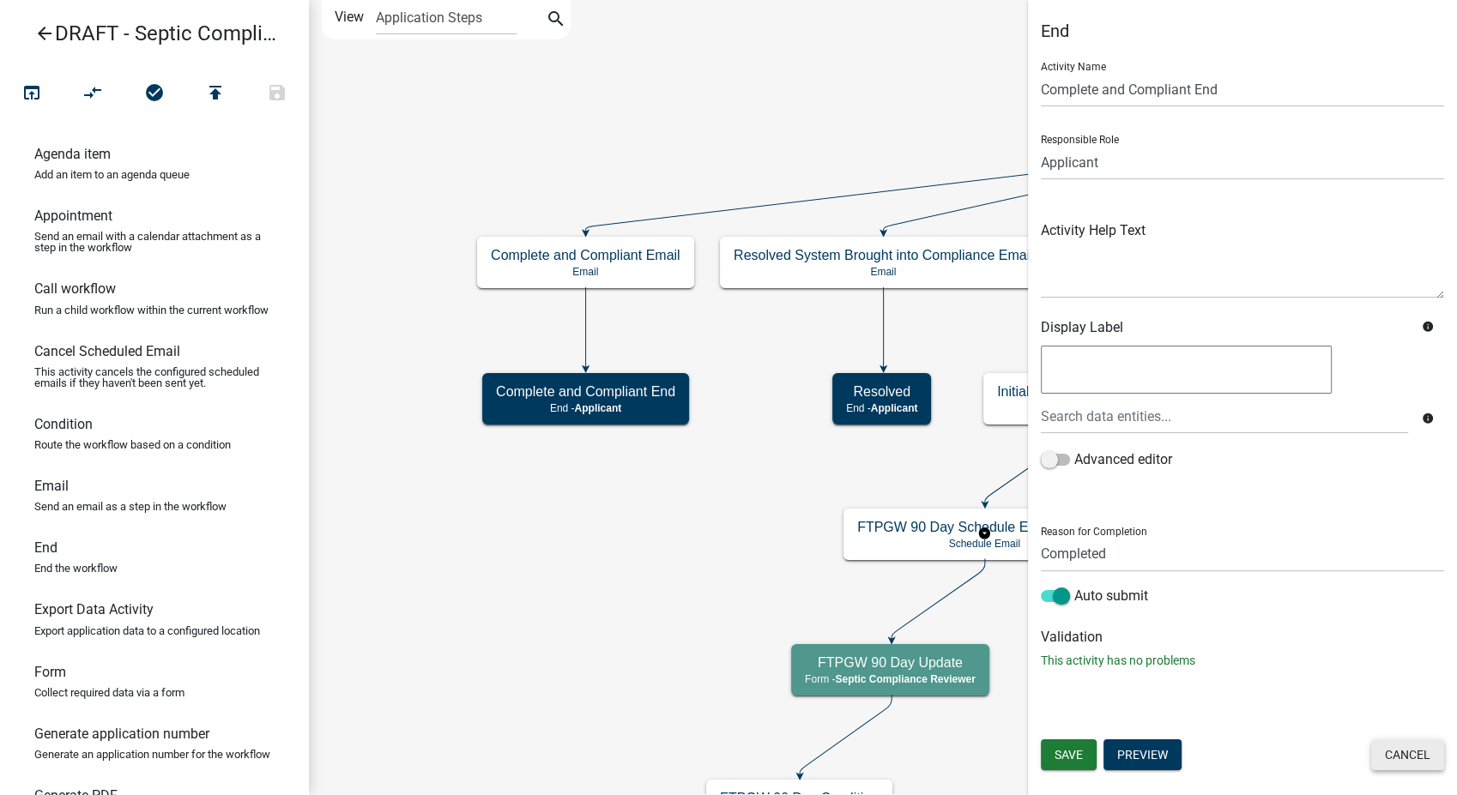
click at [1430, 765] on button "Cancel" at bounding box center [1407, 755] width 73 height 31
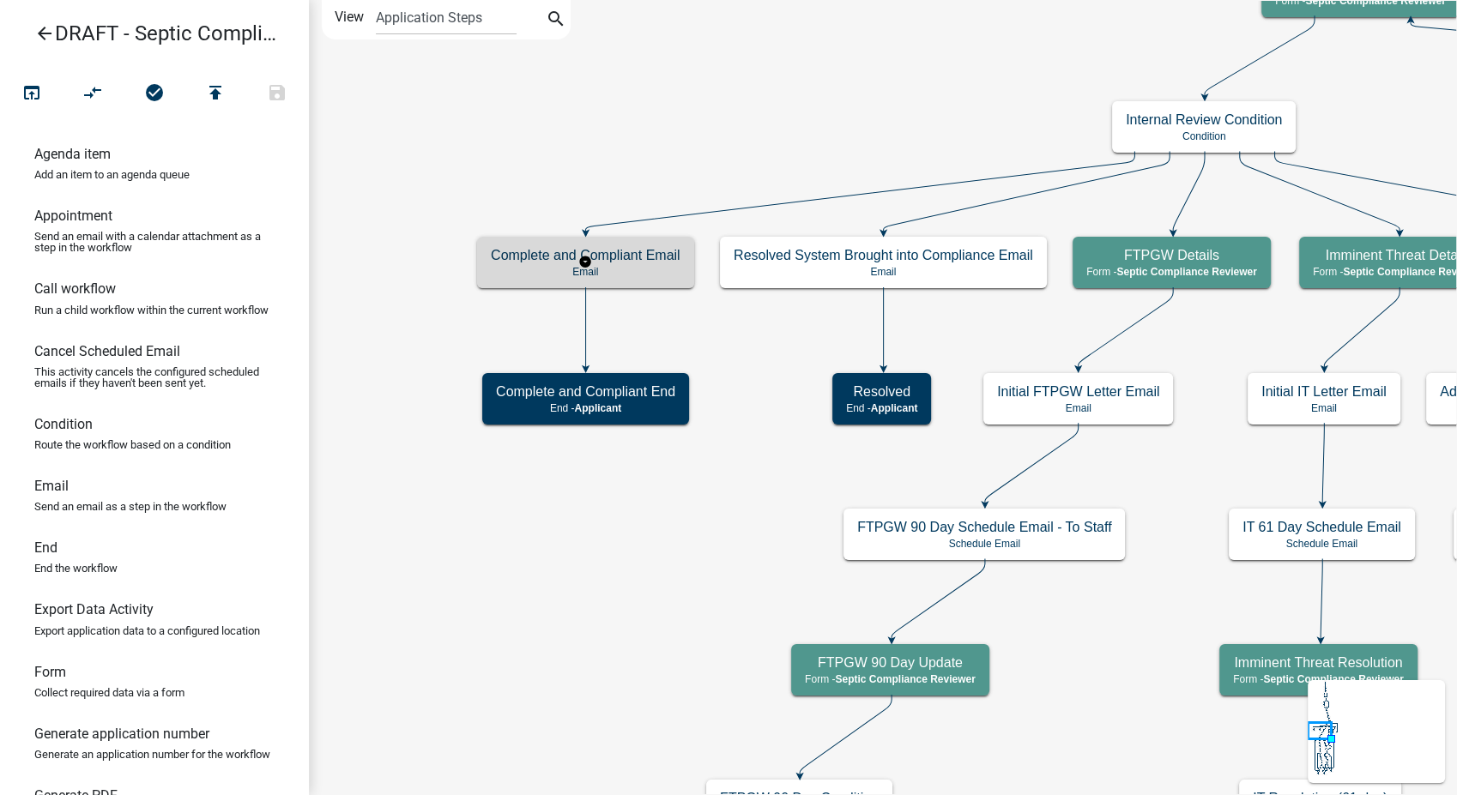
click at [626, 270] on p "Email" at bounding box center [586, 272] width 190 height 12
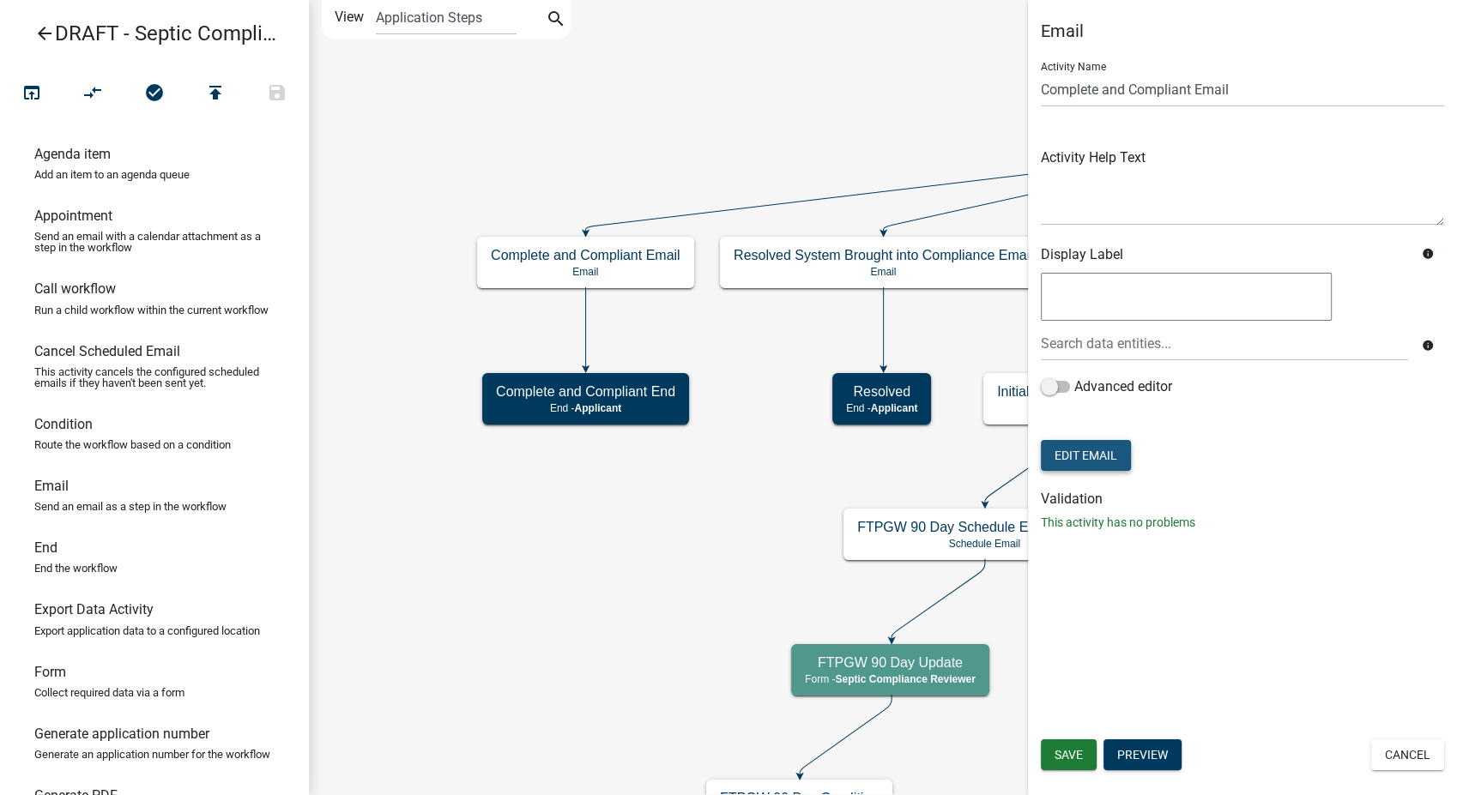
click at [1063, 455] on button "Edit Email" at bounding box center [1086, 455] width 90 height 31
select select "54efeb24-30e8-4996-a232-eb7e40a9c53d"
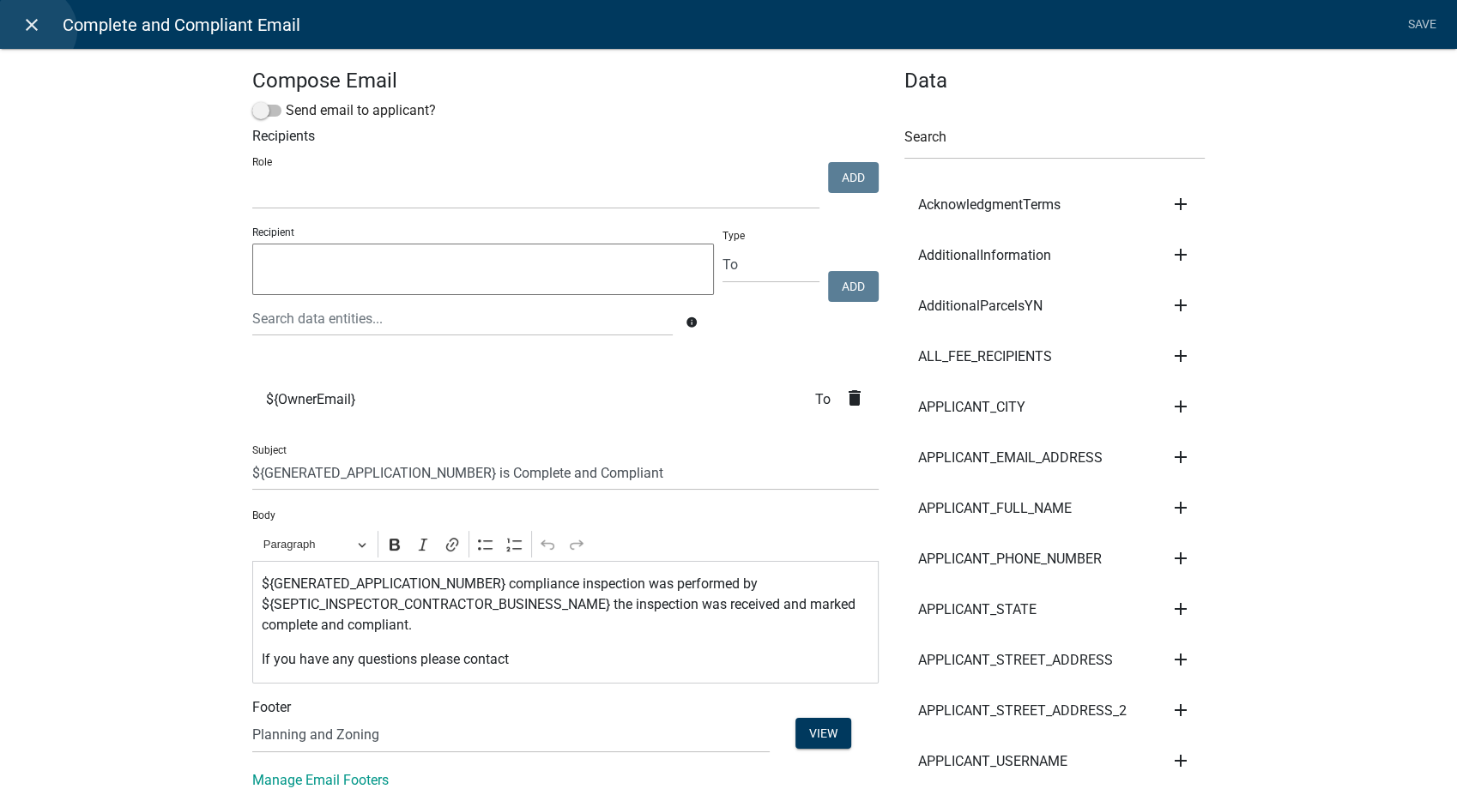
click at [33, 30] on icon "close" at bounding box center [31, 25] width 21 height 21
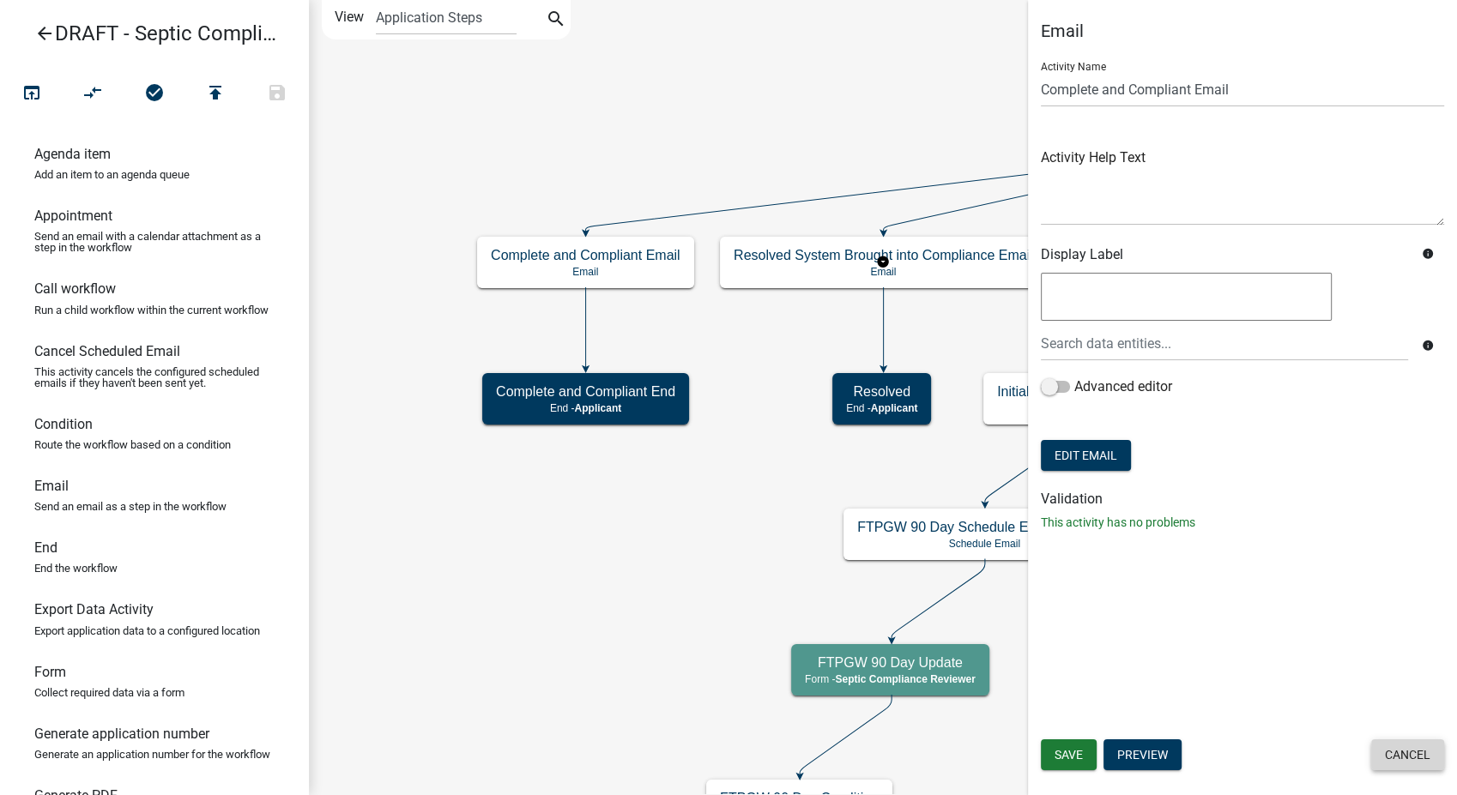
click at [1421, 756] on button "Cancel" at bounding box center [1407, 755] width 73 height 31
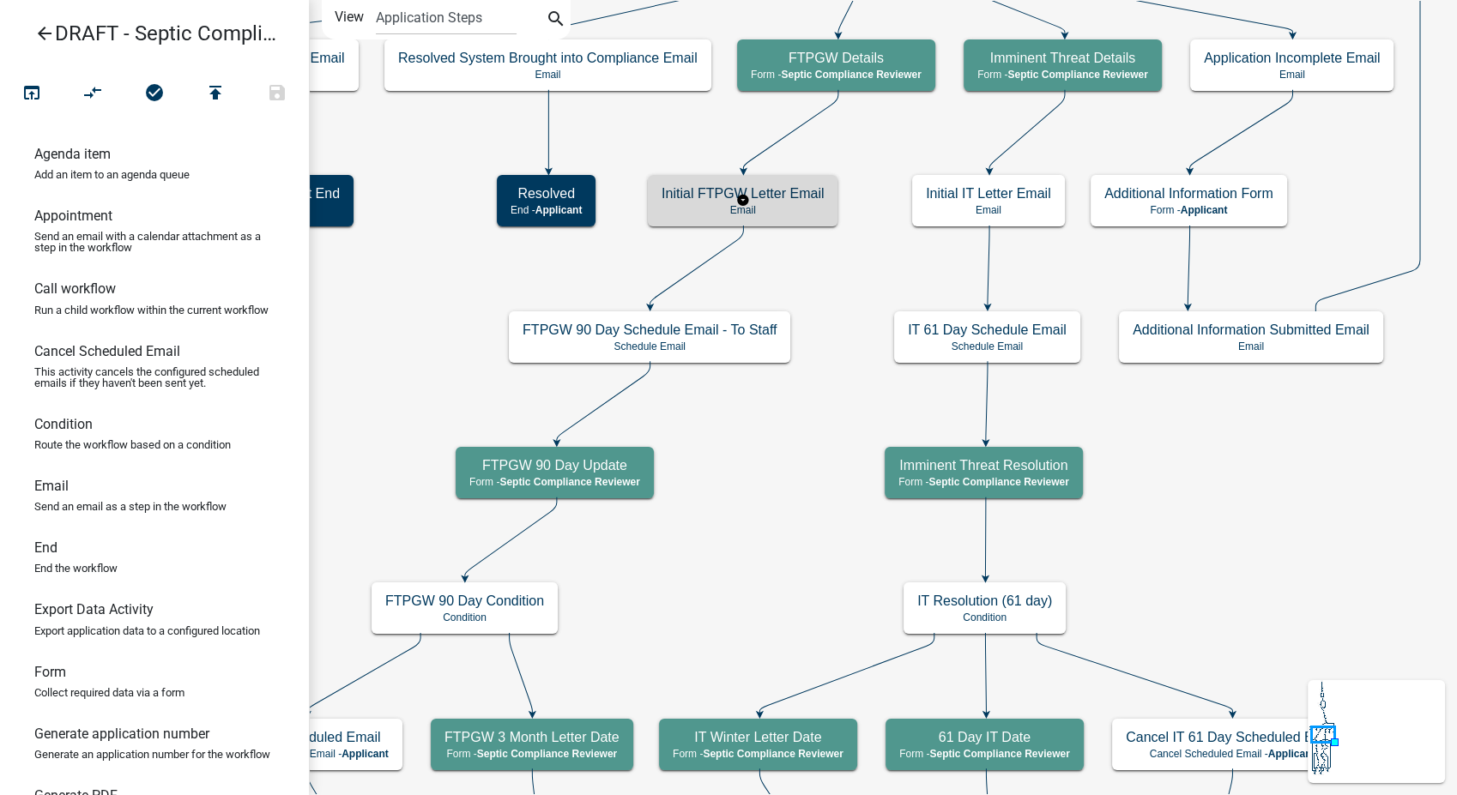
click at [772, 216] on div "Initial FTPGW Letter Email Email" at bounding box center [743, 200] width 190 height 51
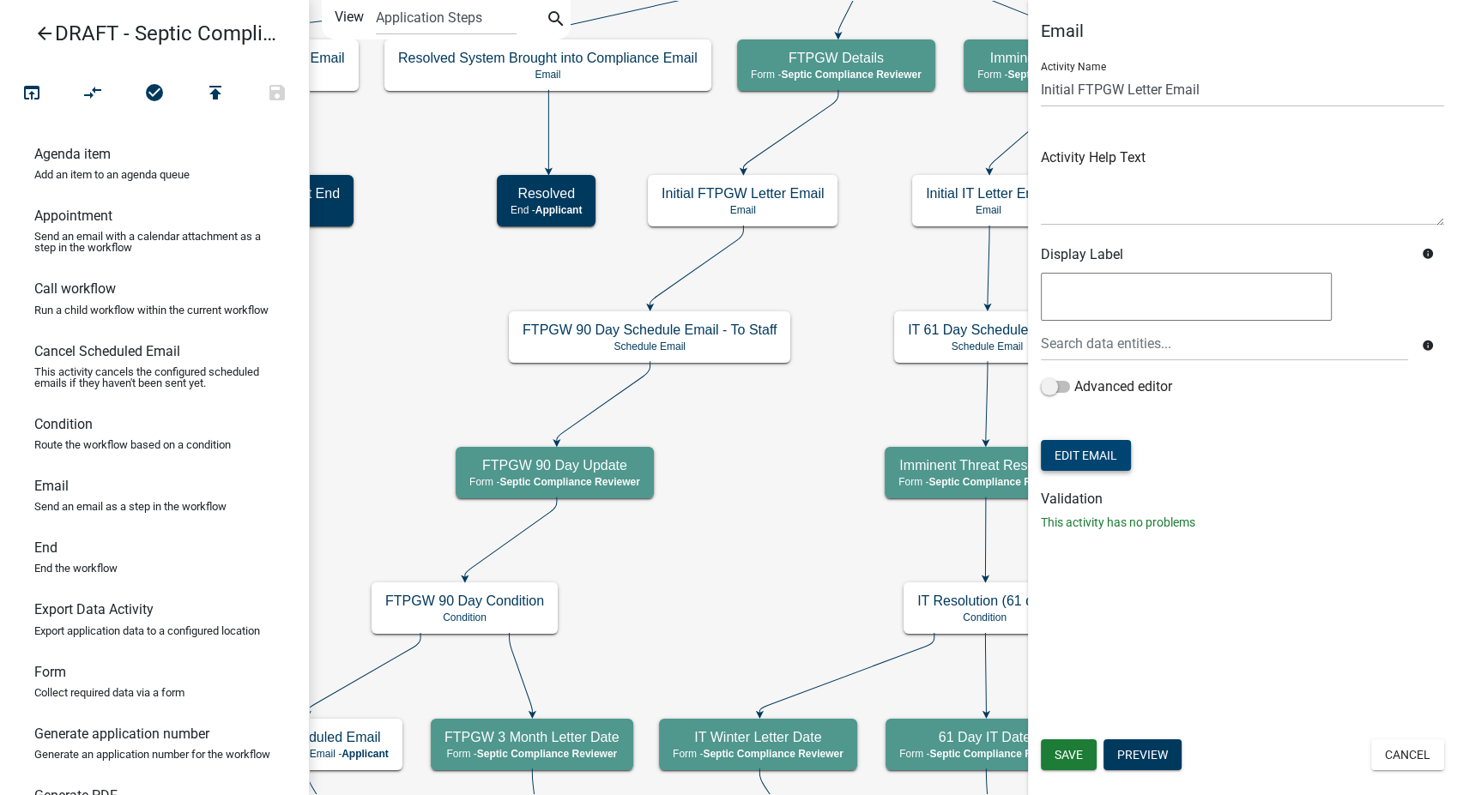
click at [1076, 449] on button "Edit Email" at bounding box center [1086, 455] width 90 height 31
select select "54efeb24-30e8-4996-a232-eb7e40a9c53d"
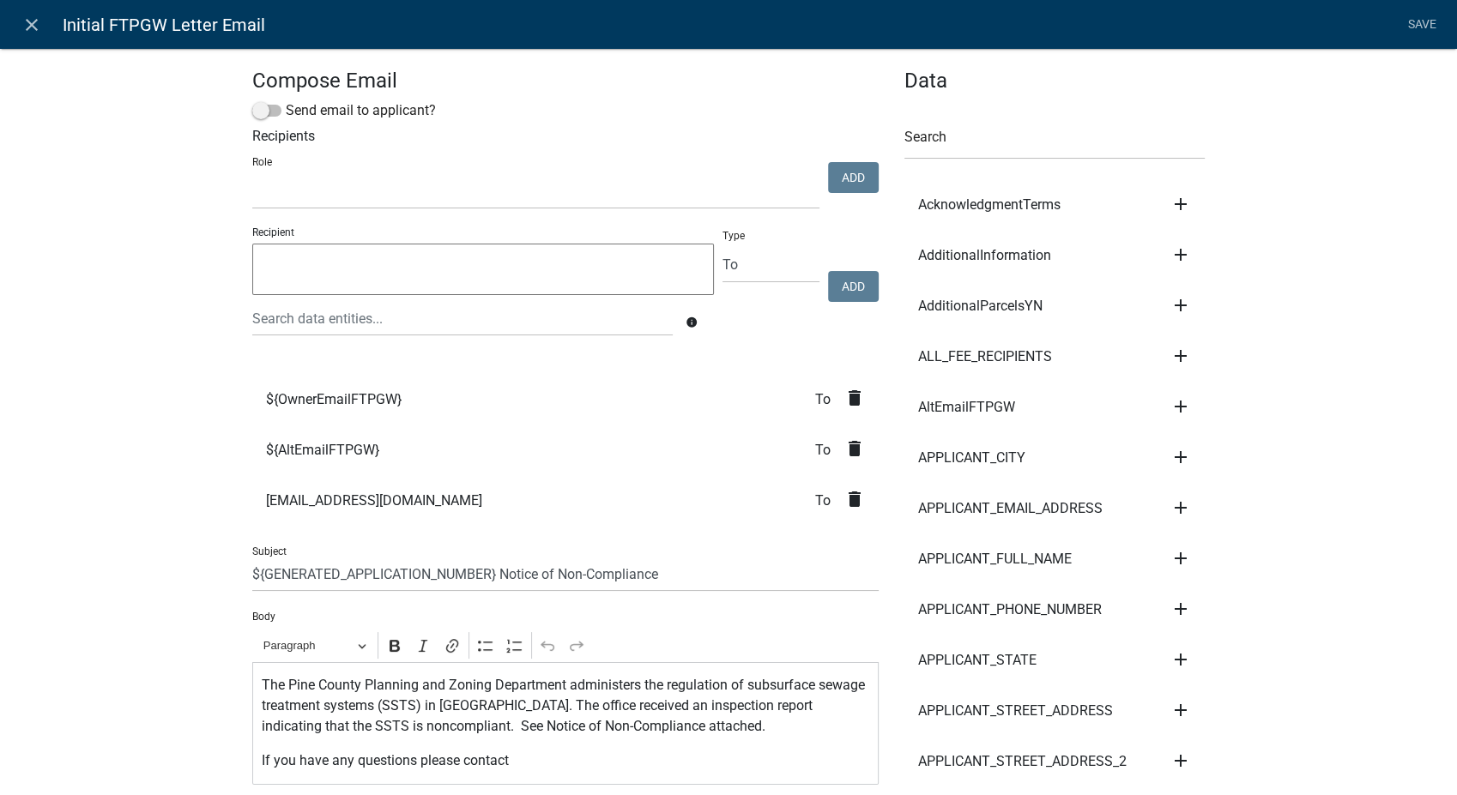
select select
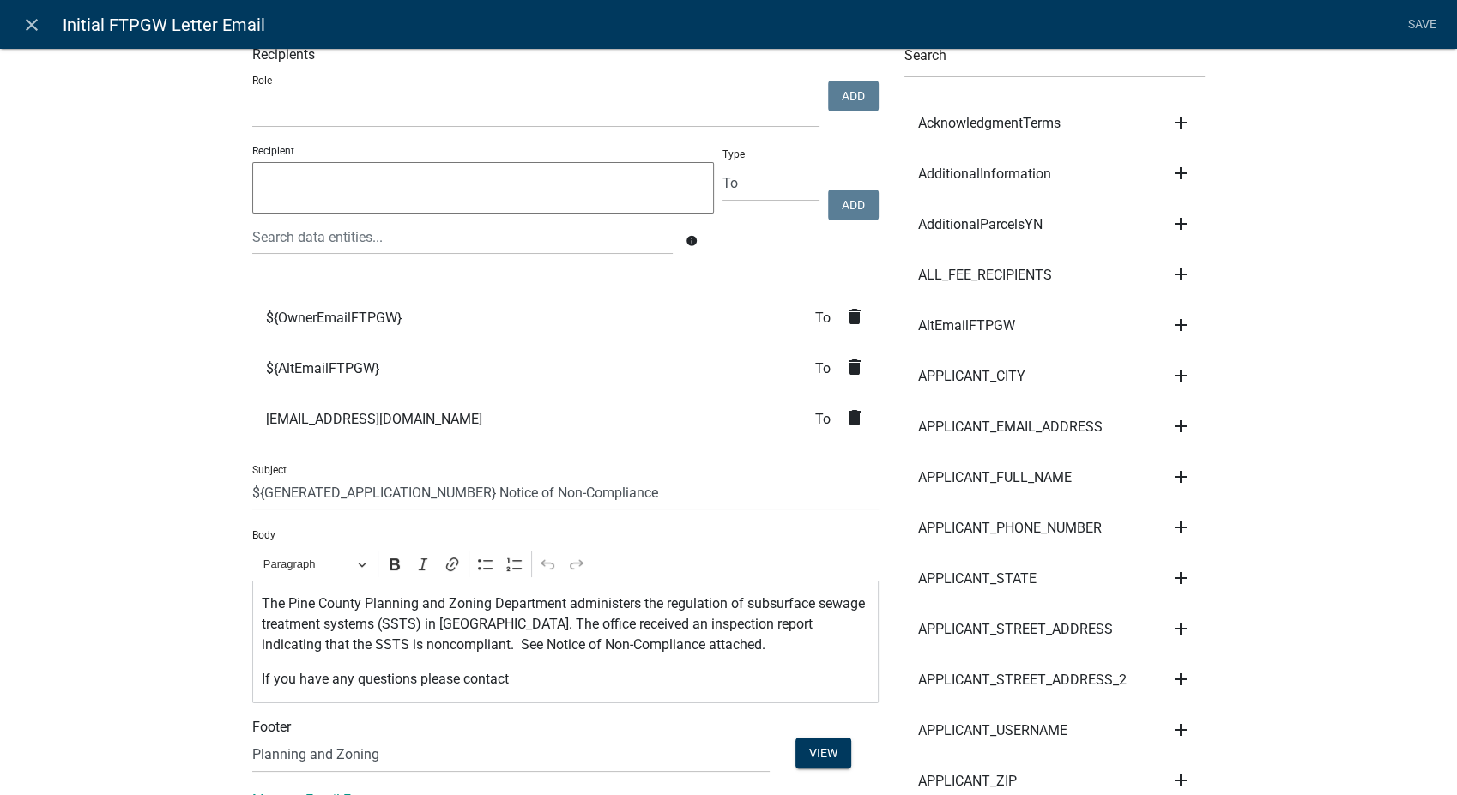
scroll to position [191, 0]
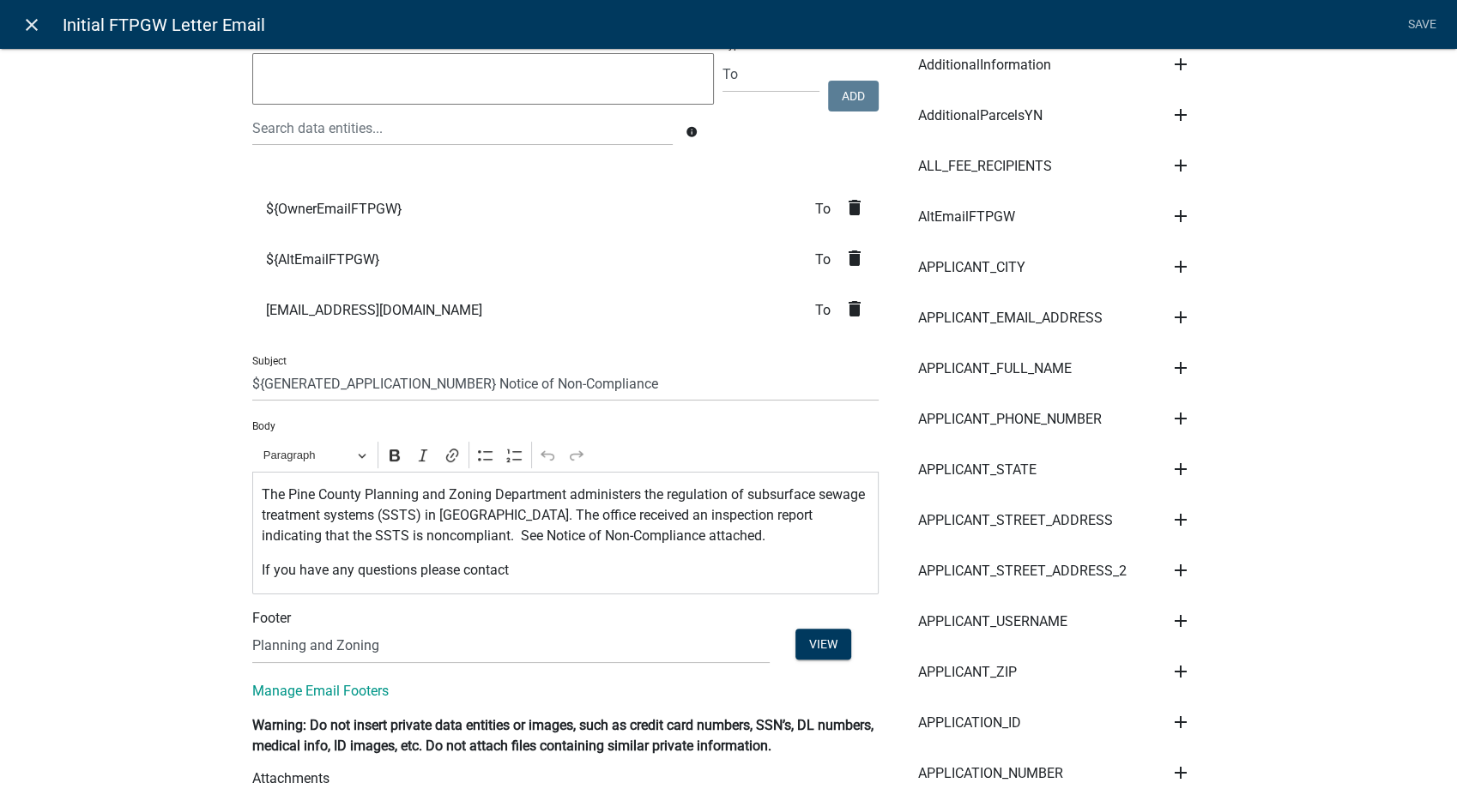
click at [31, 25] on icon "close" at bounding box center [31, 25] width 21 height 21
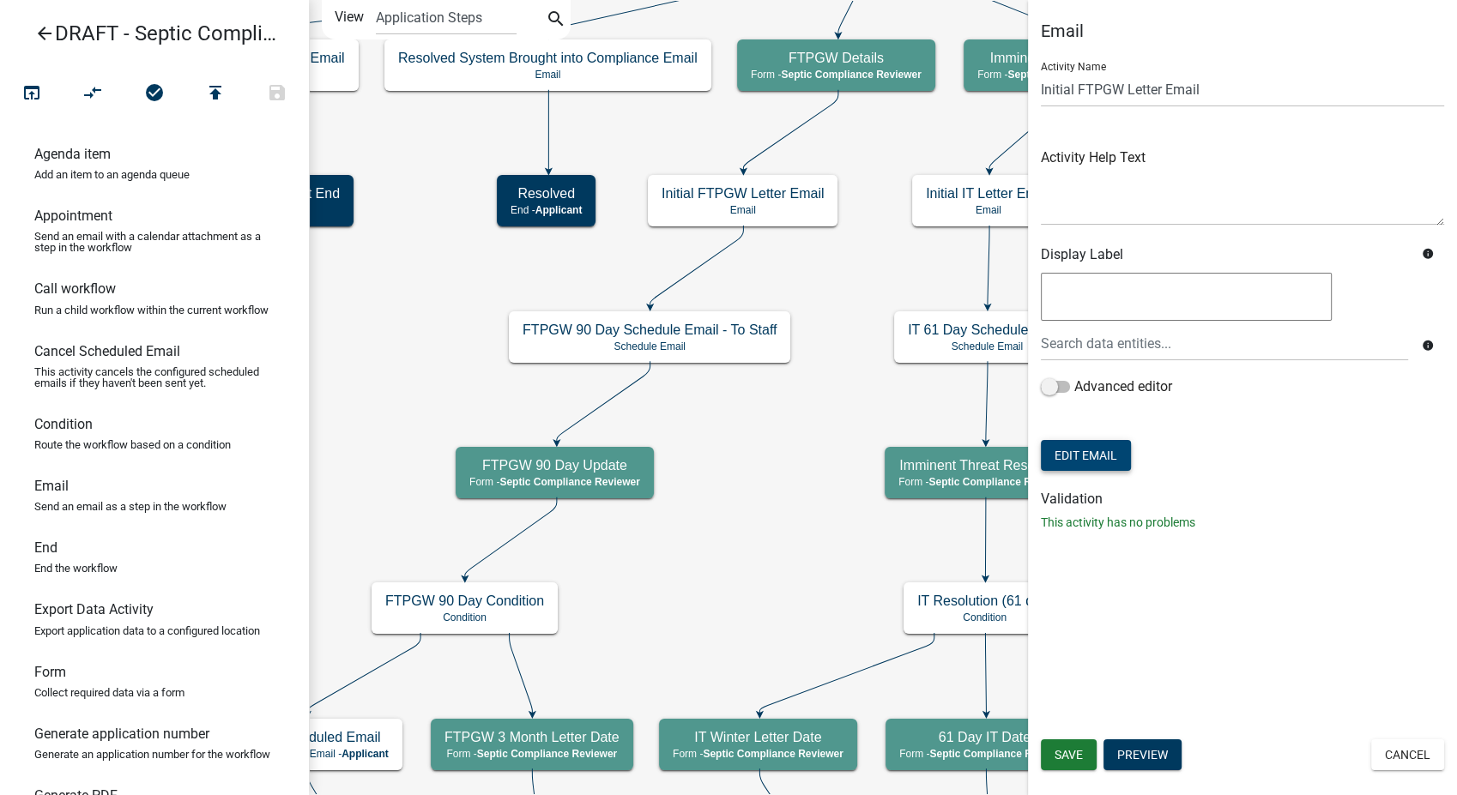
scroll to position [0, 0]
click at [1386, 764] on button "Cancel" at bounding box center [1407, 755] width 73 height 31
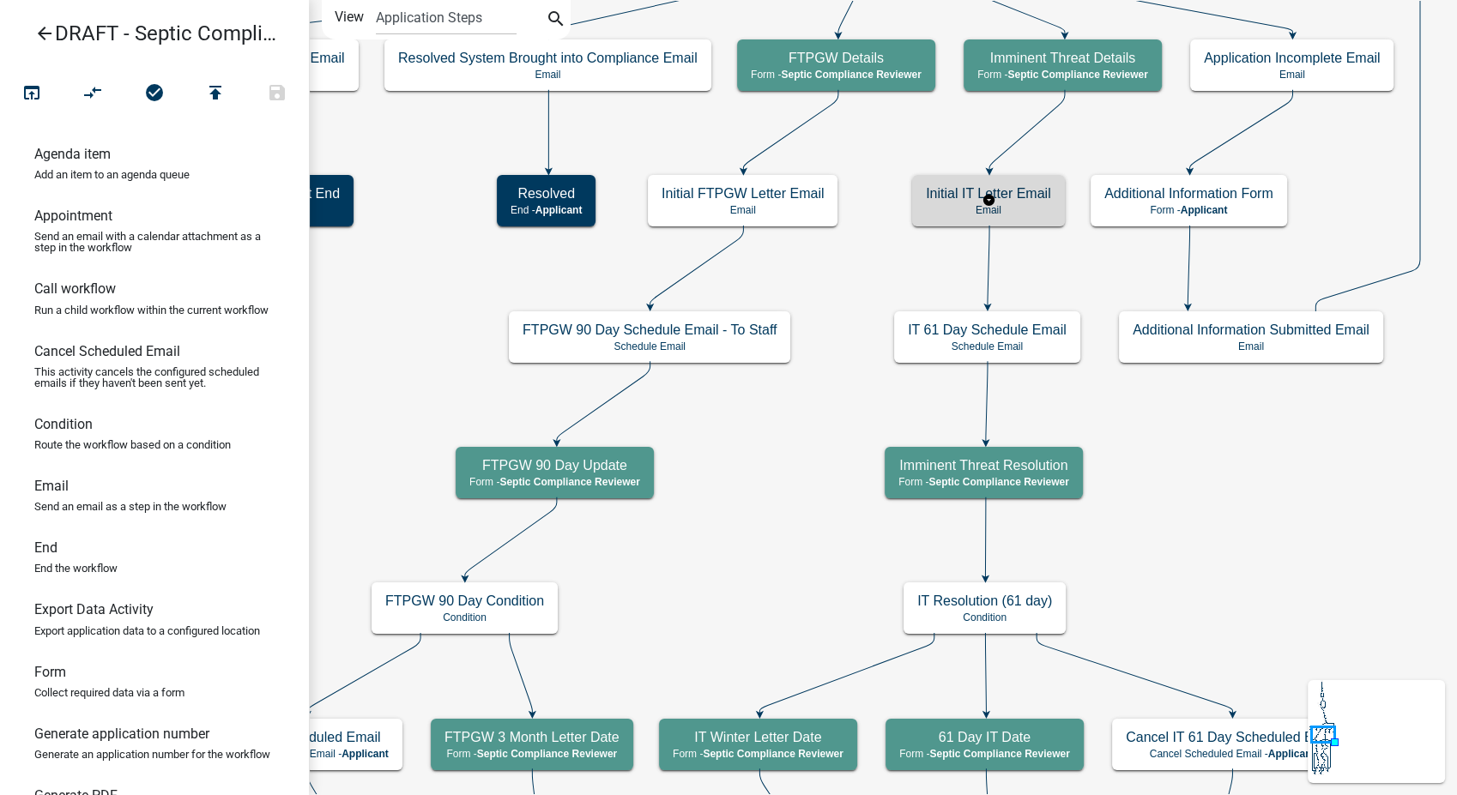
click at [1014, 191] on h5 "Initial IT Letter Email" at bounding box center [988, 193] width 125 height 16
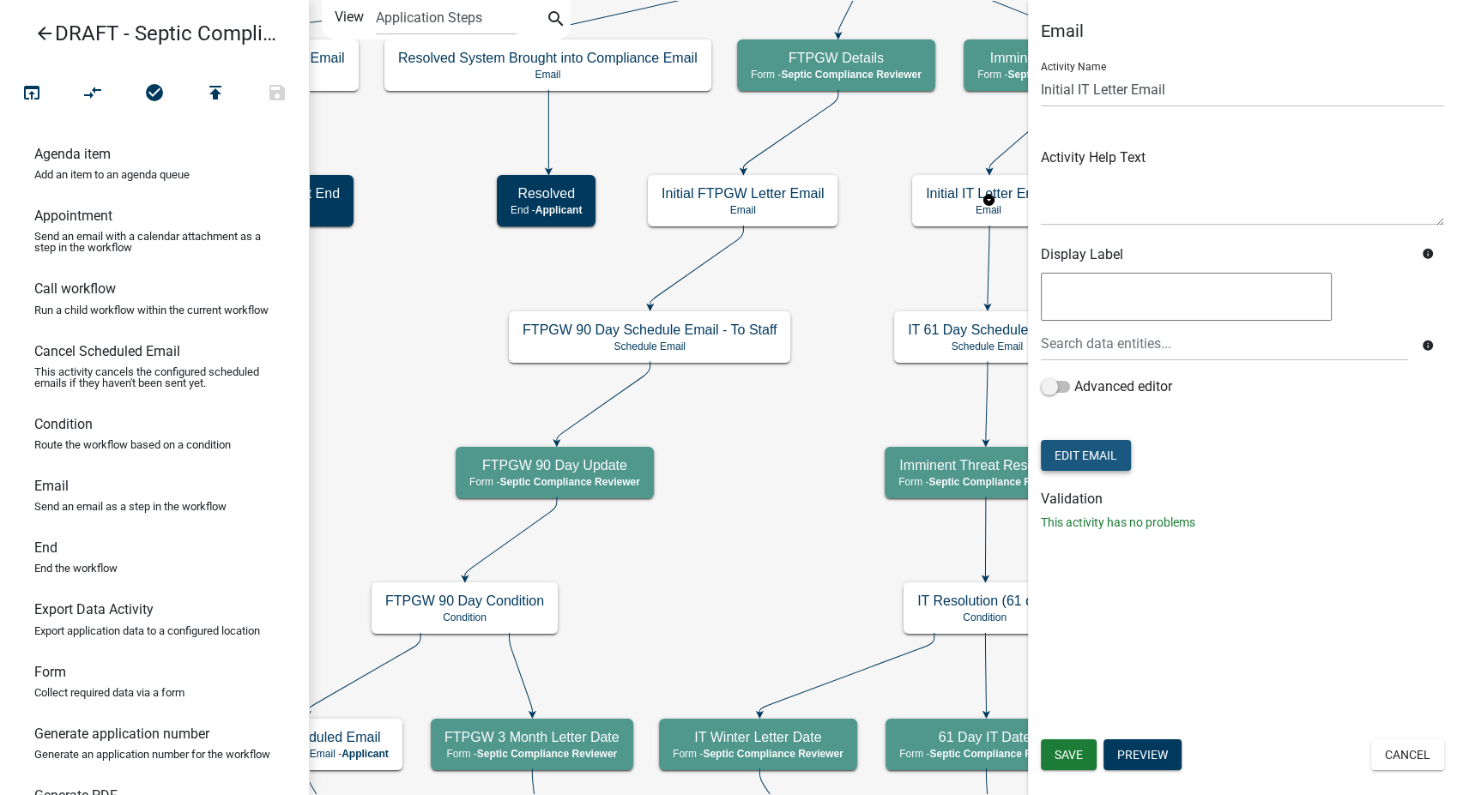
click at [1092, 460] on button "Edit Email" at bounding box center [1086, 455] width 90 height 31
select select "54efeb24-30e8-4996-a232-eb7e40a9c53d"
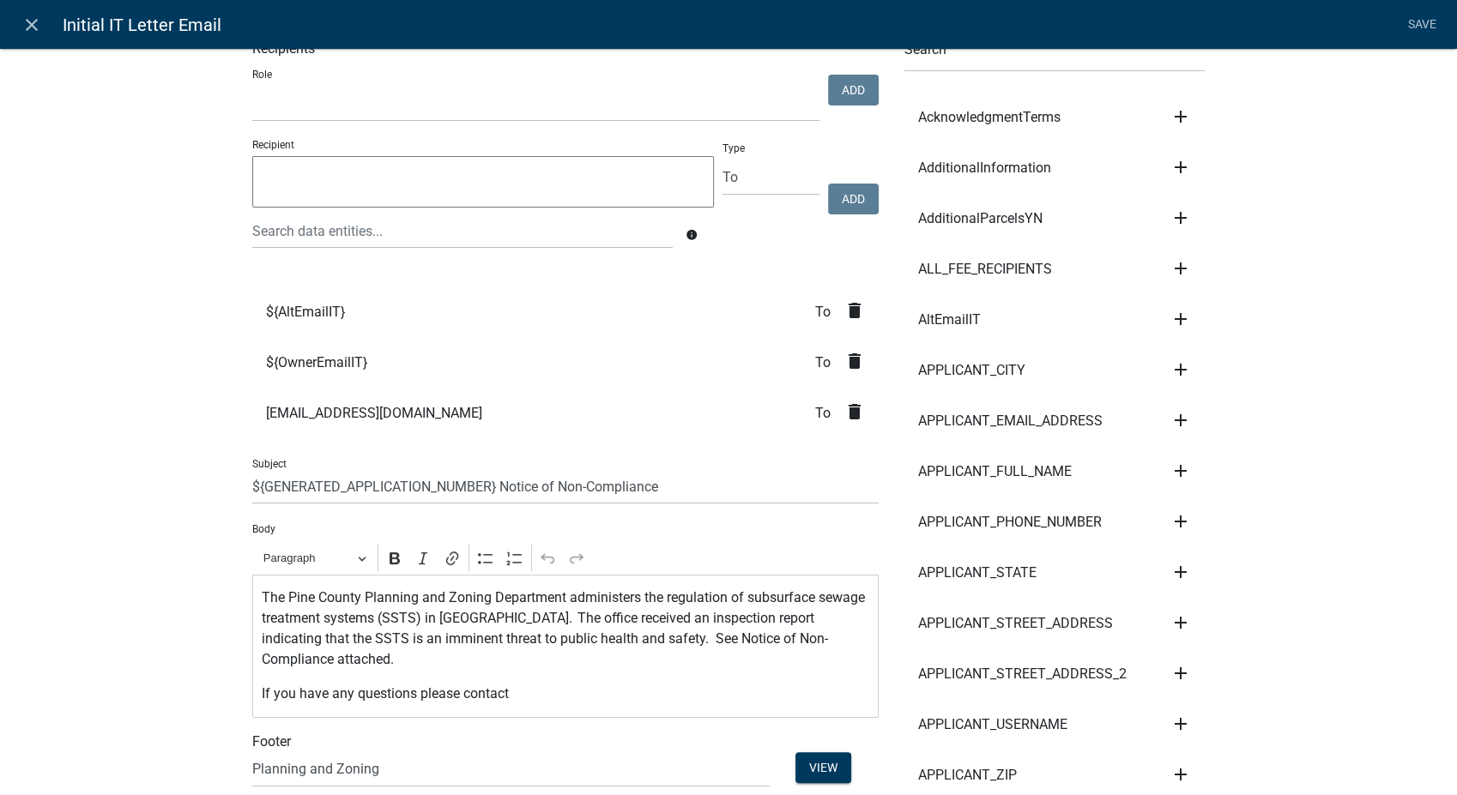
scroll to position [286, 0]
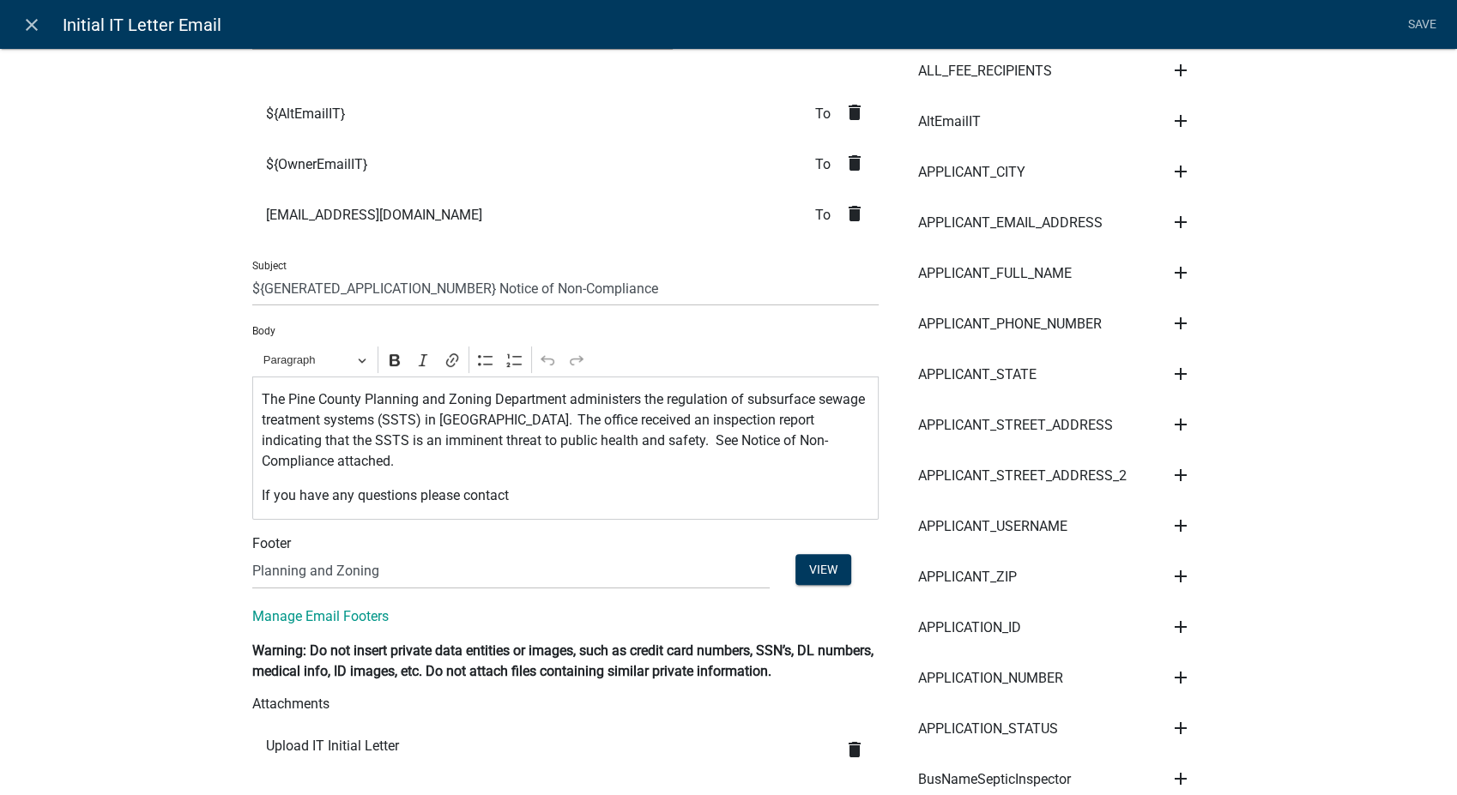
click at [851, 214] on icon "delete" at bounding box center [854, 213] width 21 height 21
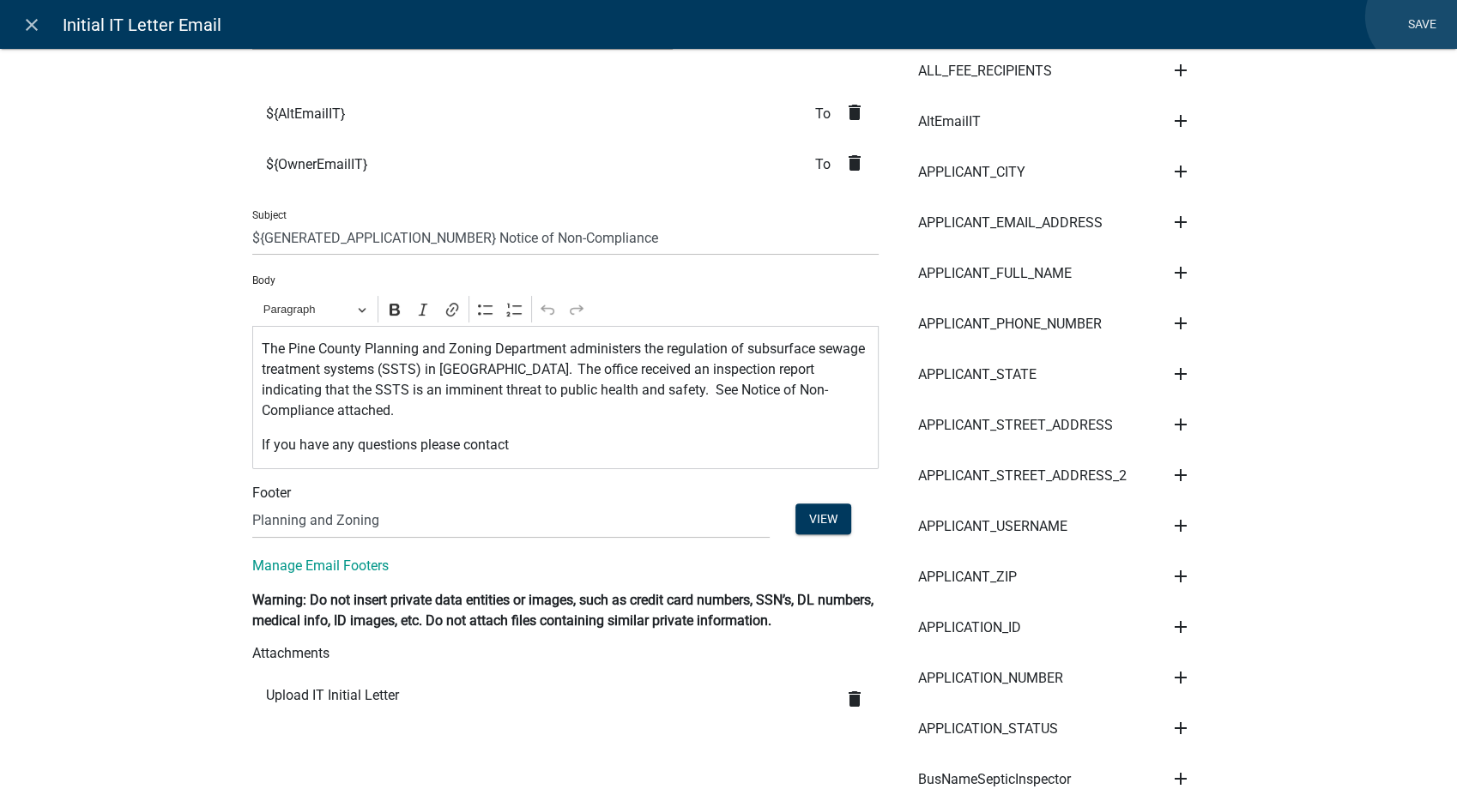
click at [1419, 16] on link "Save" at bounding box center [1421, 25] width 43 height 33
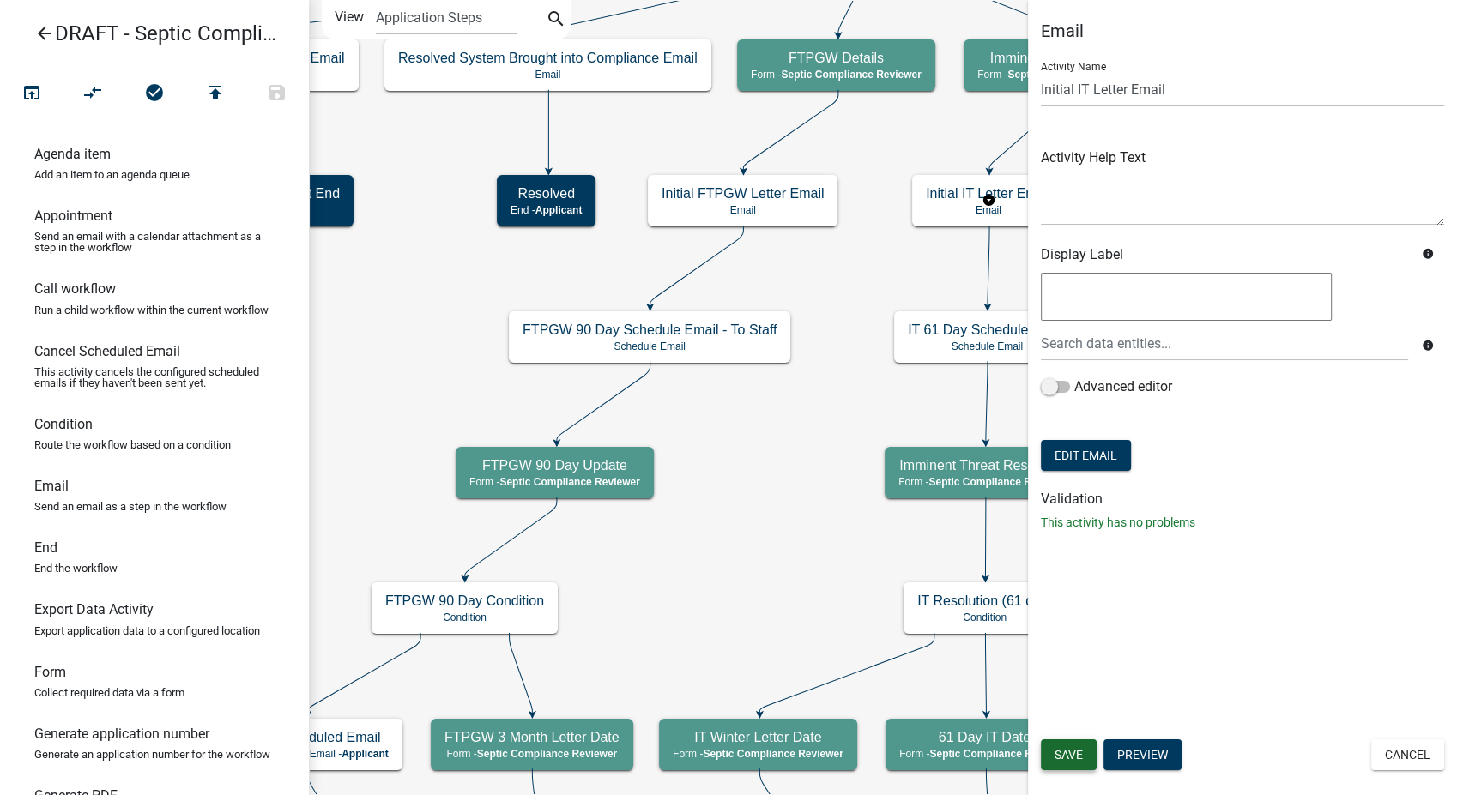
click at [1080, 764] on button "Save" at bounding box center [1069, 755] width 56 height 31
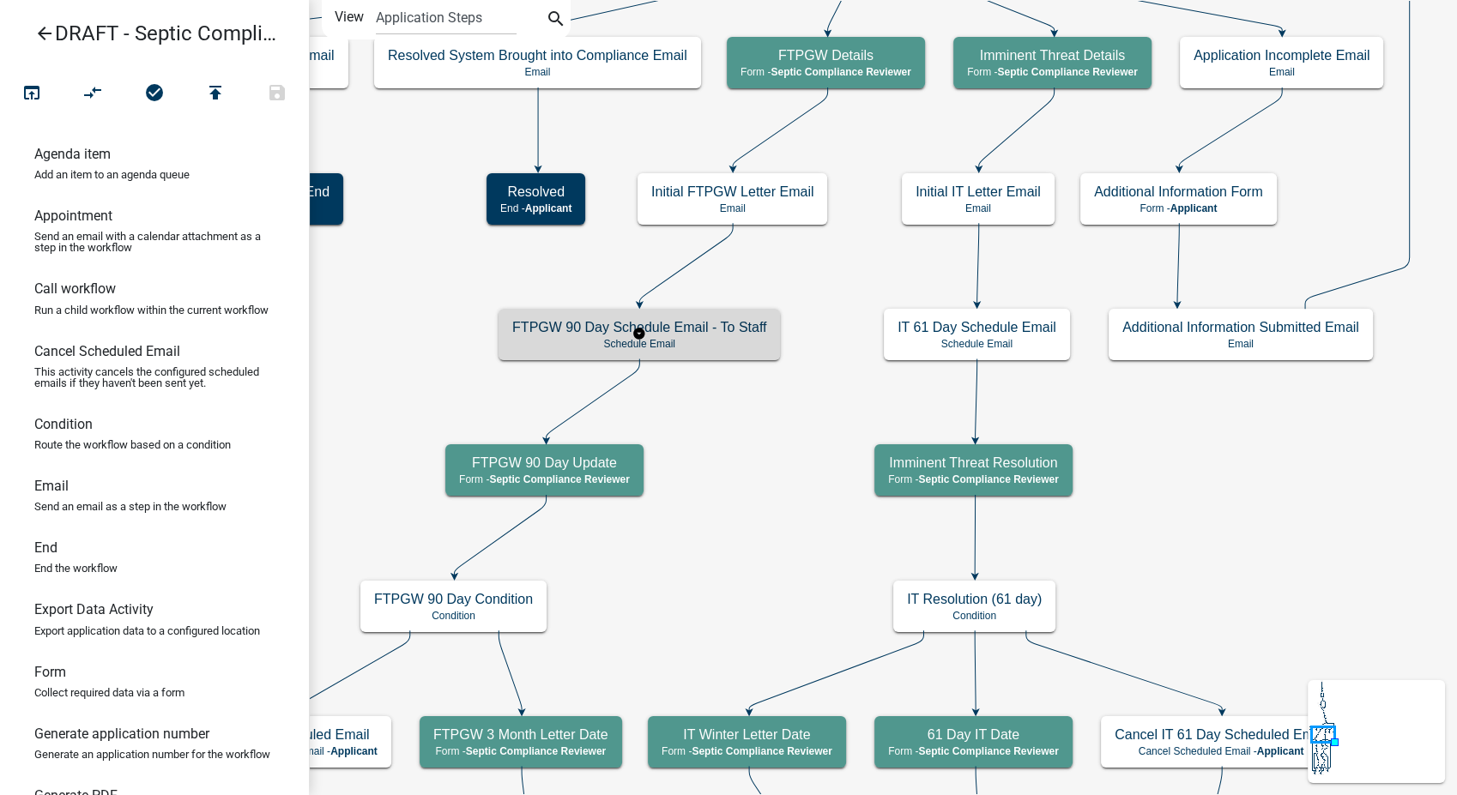
click at [724, 329] on h5 "FTPGW 90 Day Schedule Email - To Staff" at bounding box center [639, 327] width 254 height 16
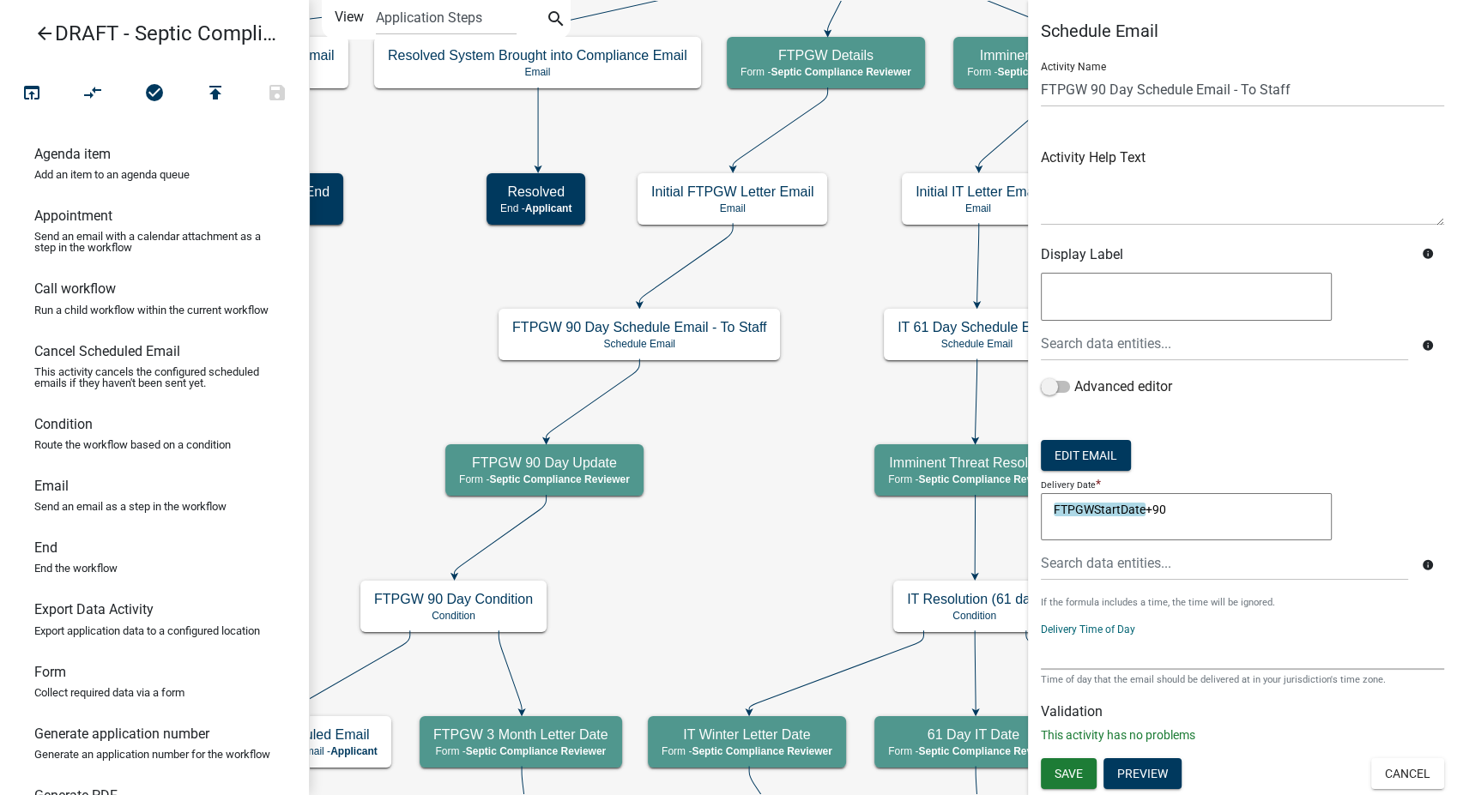
click at [1101, 659] on select "12:00 AM 1:00 AM 2:00 AM 3:00 AM 4:00 AM 5:00 AM 6:00 AM 7:00 AM 8:00 AM 9:00 A…" at bounding box center [1242, 652] width 403 height 35
select select "9: 9:00 AM"
click at [1041, 635] on select "12:00 AM 1:00 AM 2:00 AM 3:00 AM 4:00 AM 5:00 AM 6:00 AM 7:00 AM 8:00 AM 9:00 A…" at bounding box center [1242, 652] width 403 height 35
click at [1090, 467] on button "Edit Email" at bounding box center [1086, 455] width 90 height 31
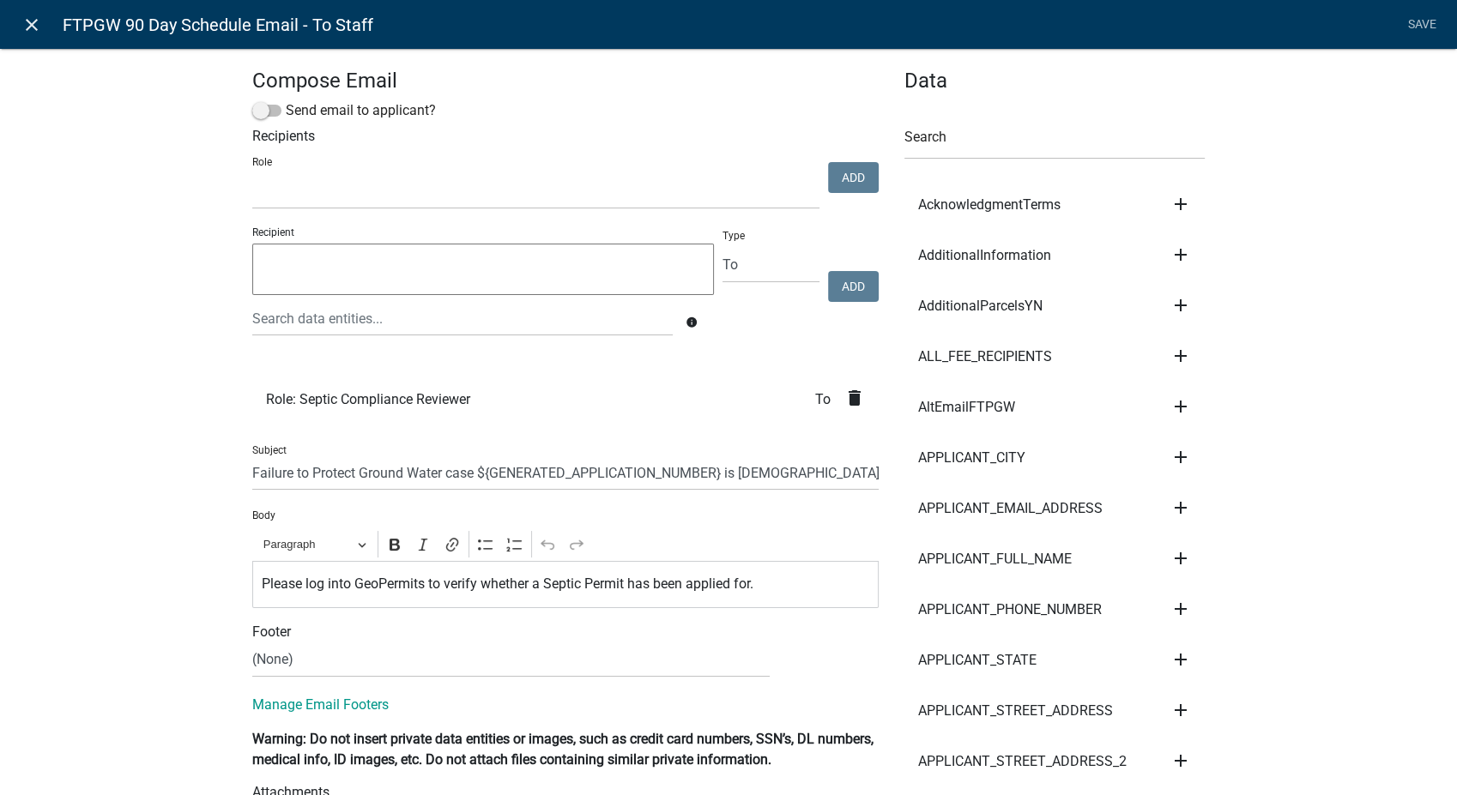
click at [36, 30] on icon "close" at bounding box center [31, 25] width 21 height 21
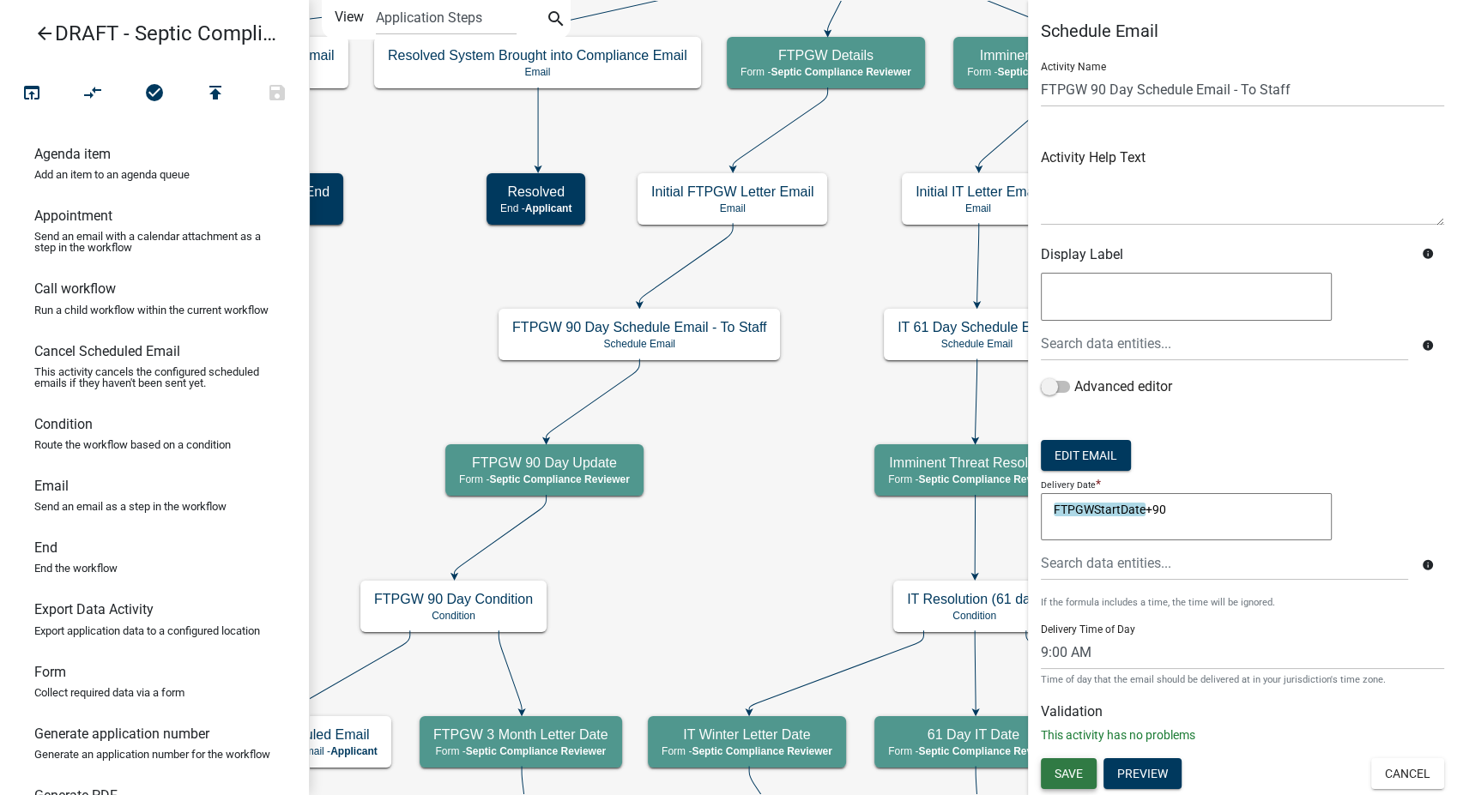
click at [1067, 779] on span "Save" at bounding box center [1069, 774] width 28 height 14
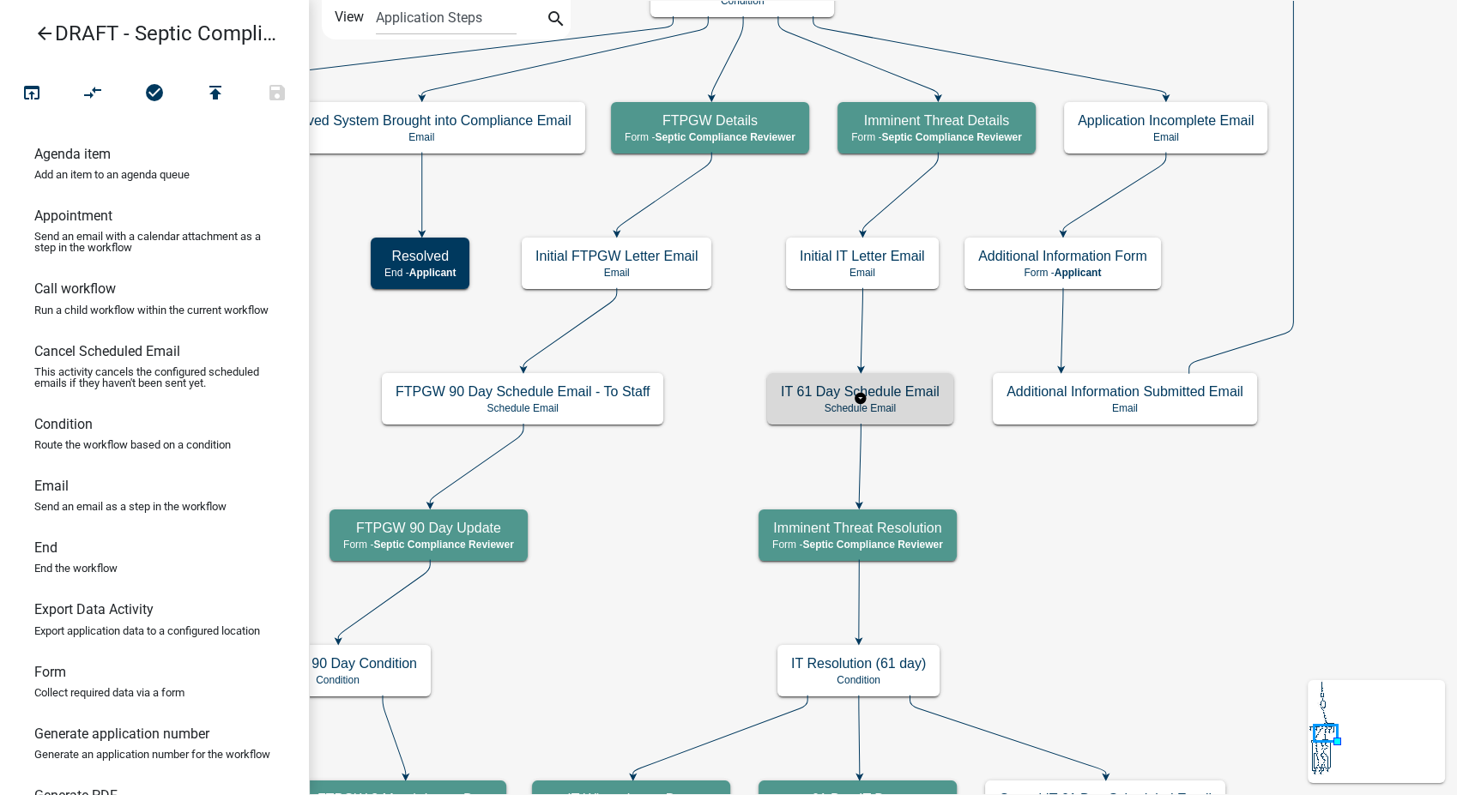
click at [916, 403] on p "Schedule Email" at bounding box center [860, 408] width 159 height 12
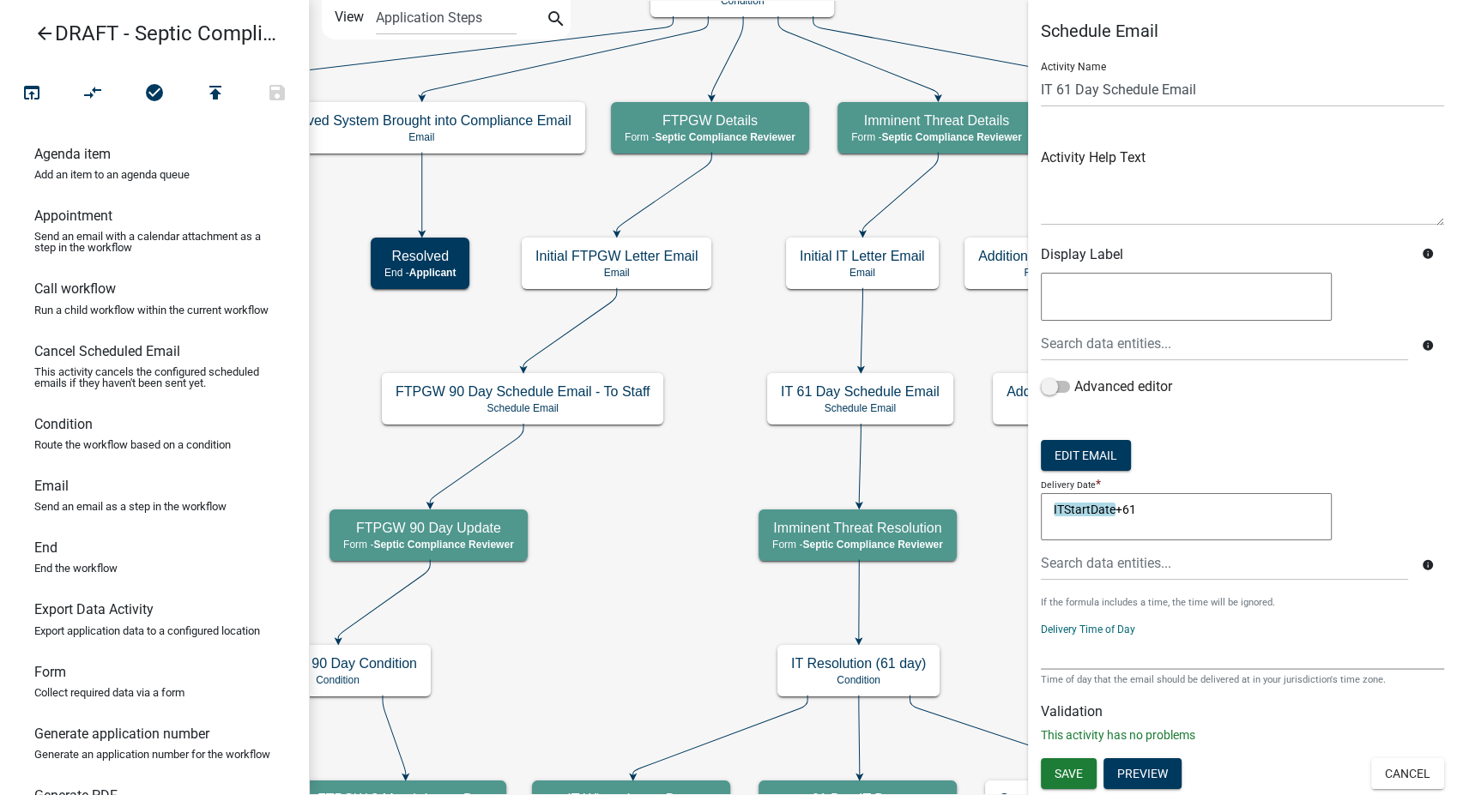
click at [1068, 657] on select "12:00 AM 1:00 AM 2:00 AM 3:00 AM 4:00 AM 5:00 AM 6:00 AM 7:00 AM 8:00 AM 9:00 A…" at bounding box center [1242, 652] width 403 height 35
select select "9: 9:00 AM"
click at [1041, 635] on select "12:00 AM 1:00 AM 2:00 AM 3:00 AM 4:00 AM 5:00 AM 6:00 AM 7:00 AM 8:00 AM 9:00 A…" at bounding box center [1242, 652] width 403 height 35
click at [1097, 458] on button "Edit Email" at bounding box center [1086, 455] width 90 height 31
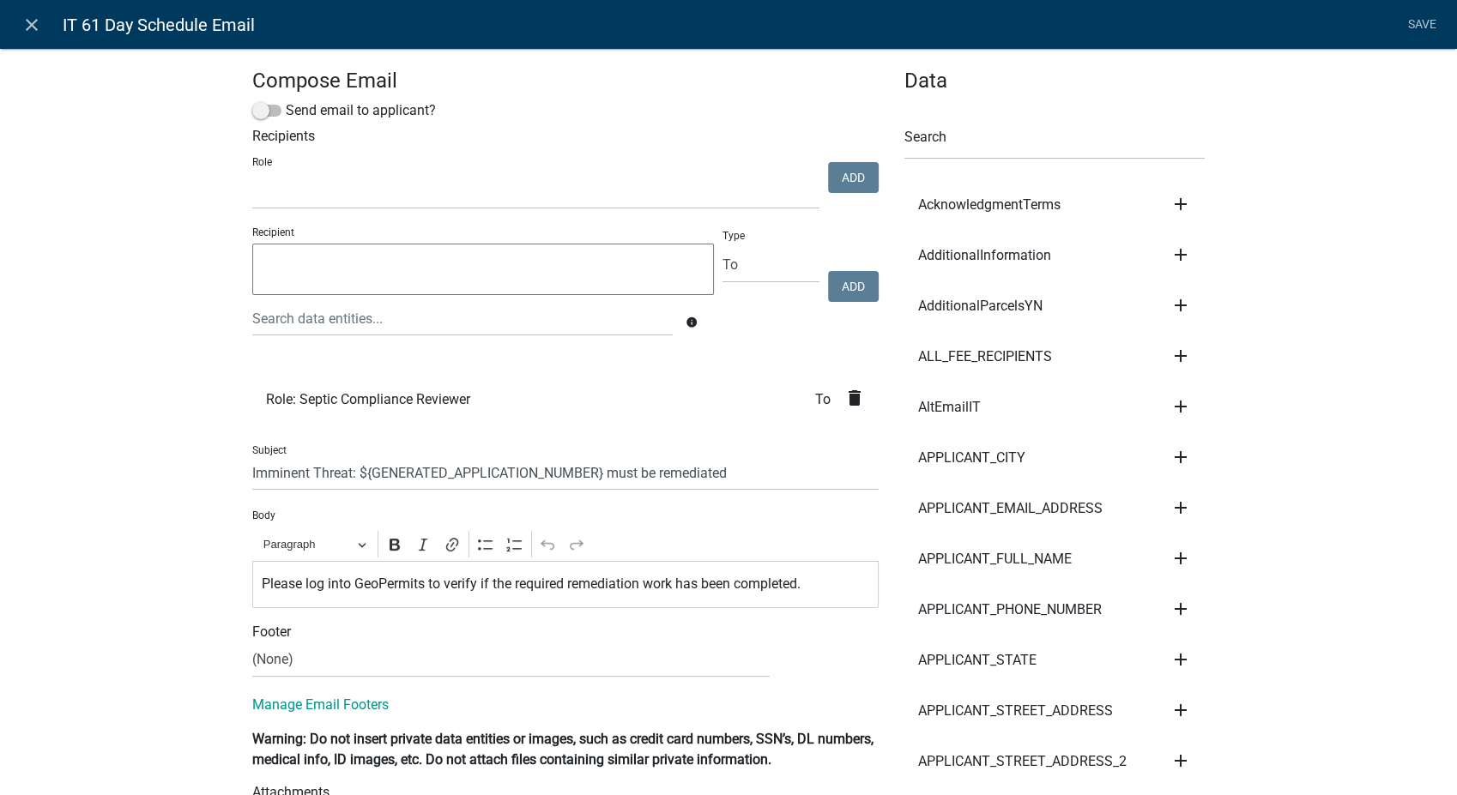
select select
click at [31, 27] on icon "close" at bounding box center [31, 25] width 21 height 21
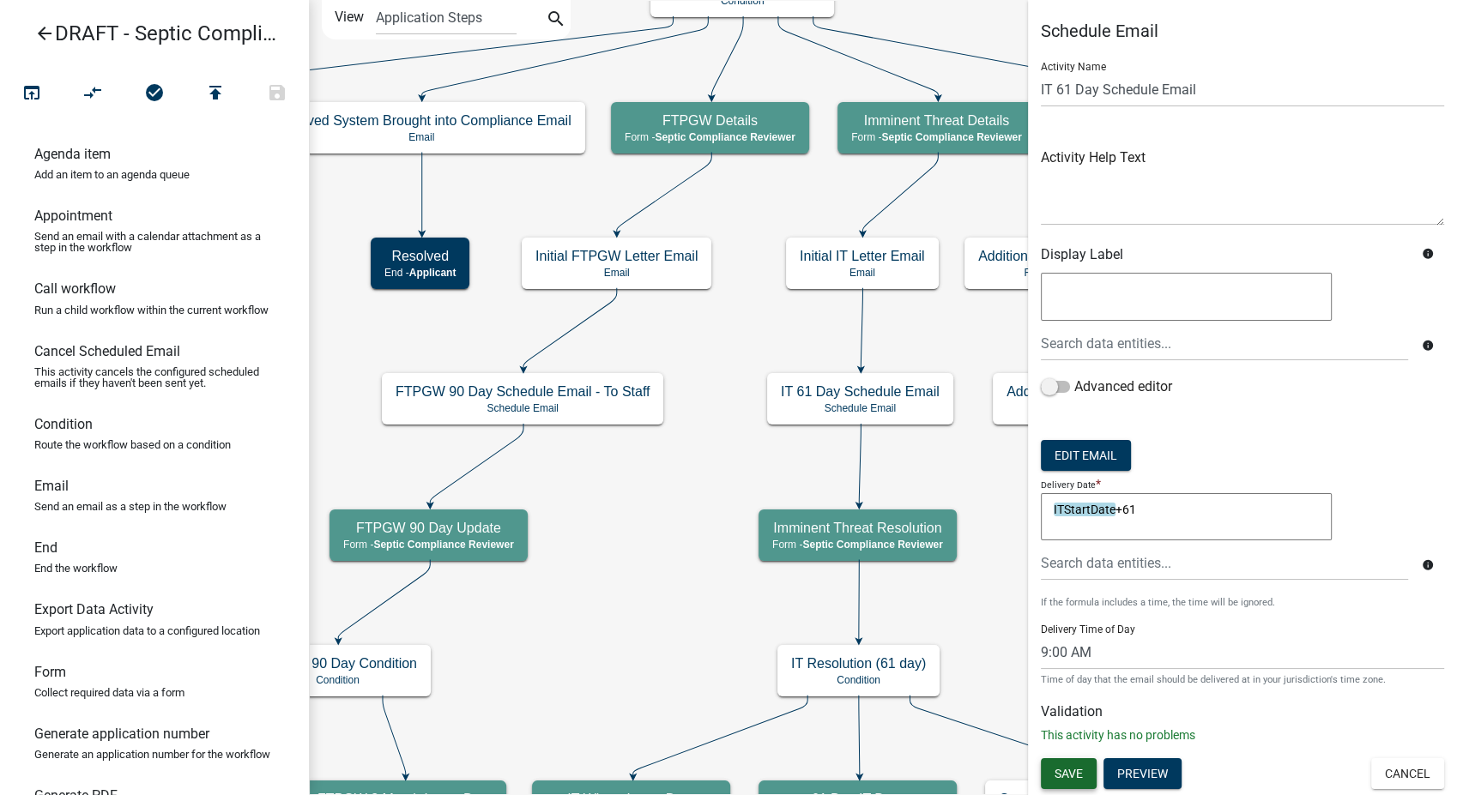
click at [1077, 771] on span "Save" at bounding box center [1069, 774] width 28 height 14
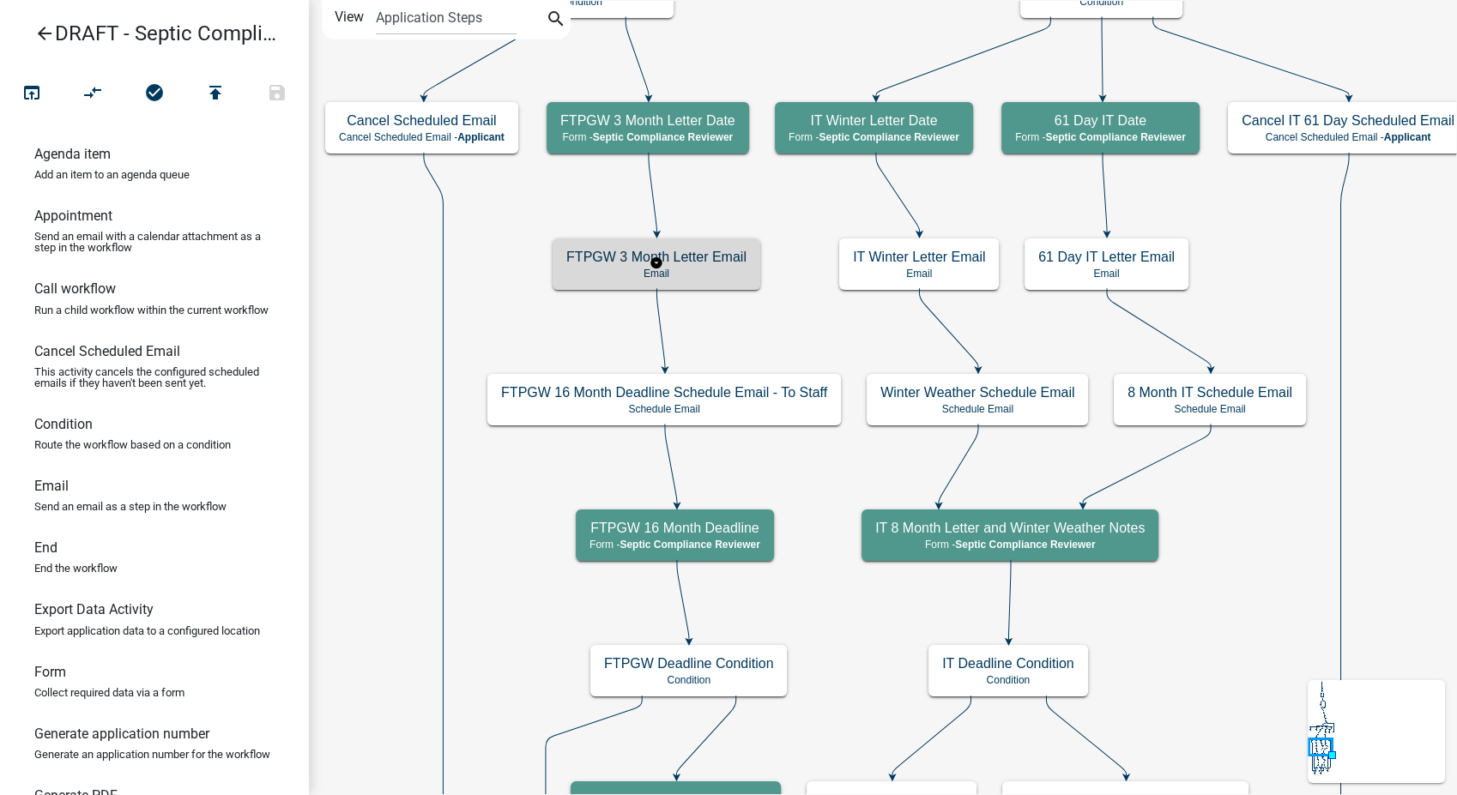
click at [735, 274] on p "Email" at bounding box center [656, 274] width 180 height 12
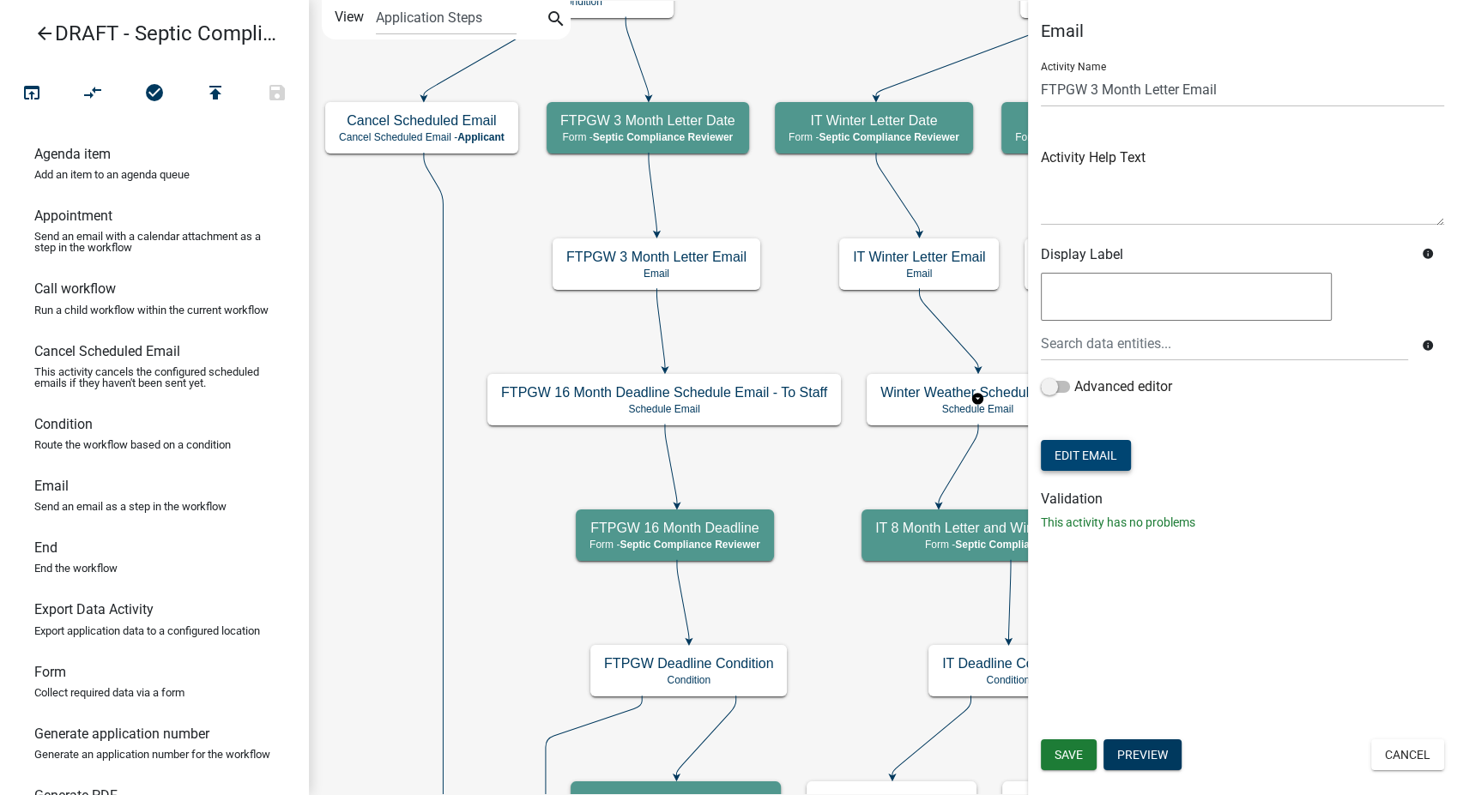
click at [1074, 447] on button "Edit Email" at bounding box center [1086, 455] width 90 height 31
select select "54efeb24-30e8-4996-a232-eb7e40a9c53d"
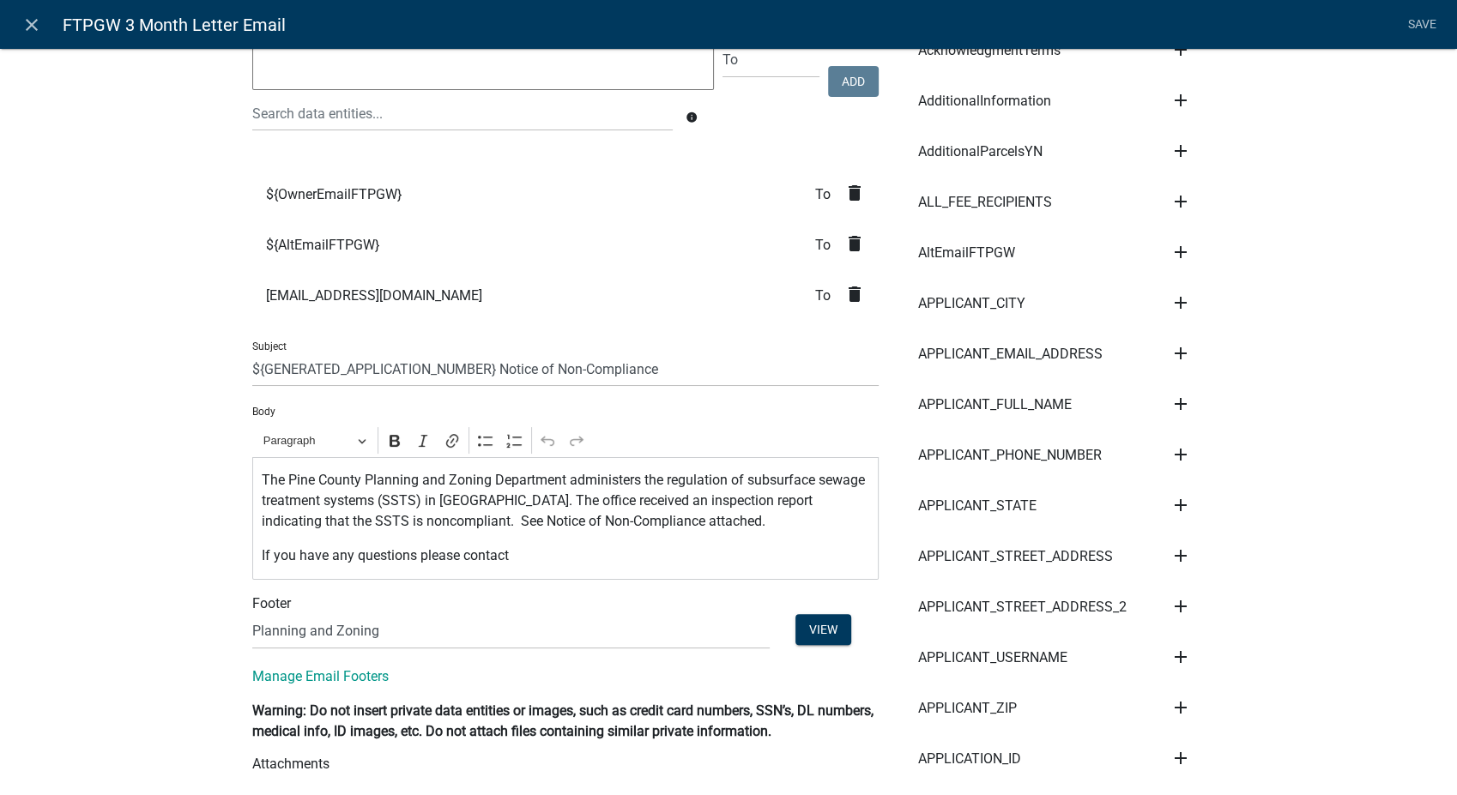
scroll to position [95, 0]
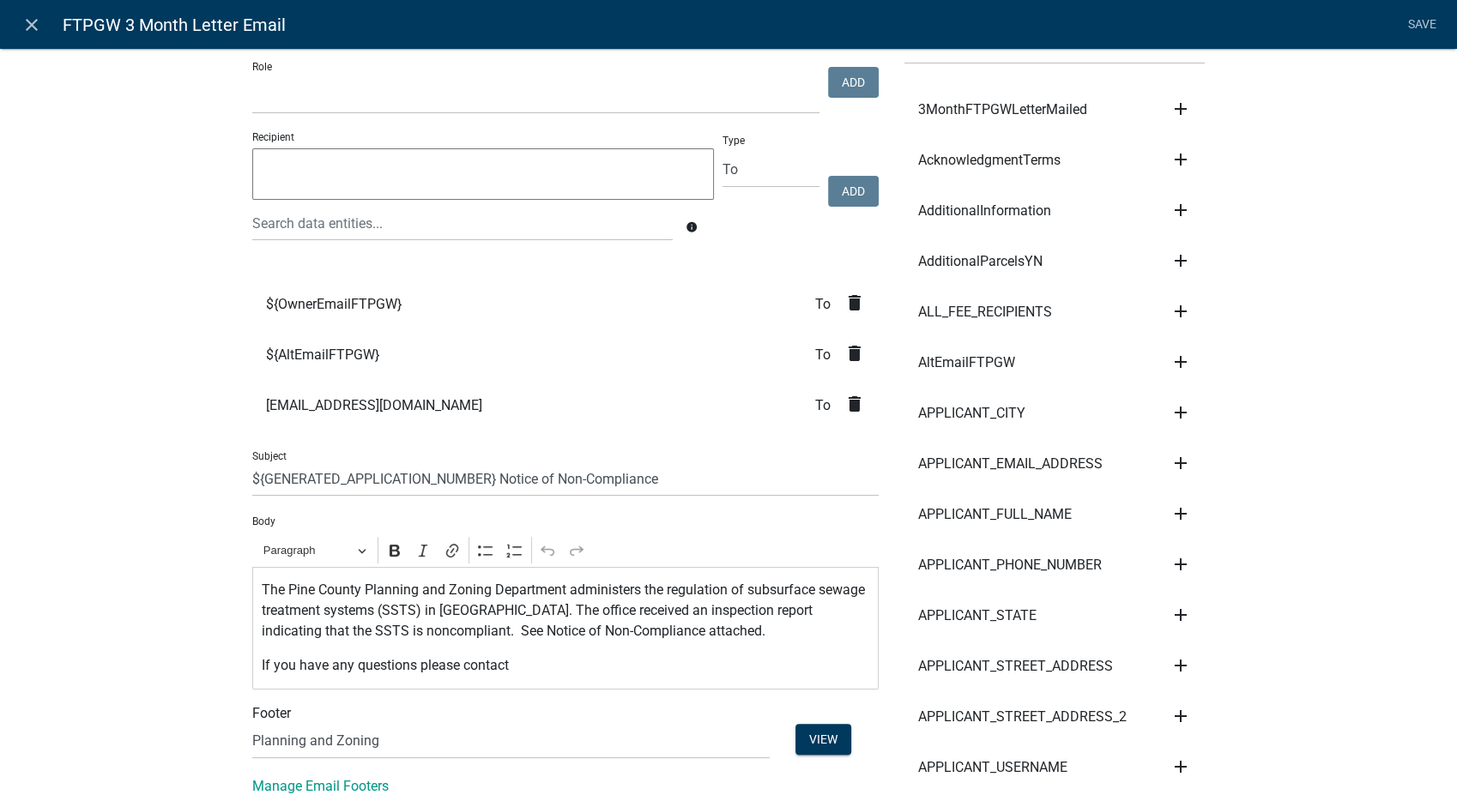
click at [844, 403] on icon "delete" at bounding box center [854, 404] width 21 height 21
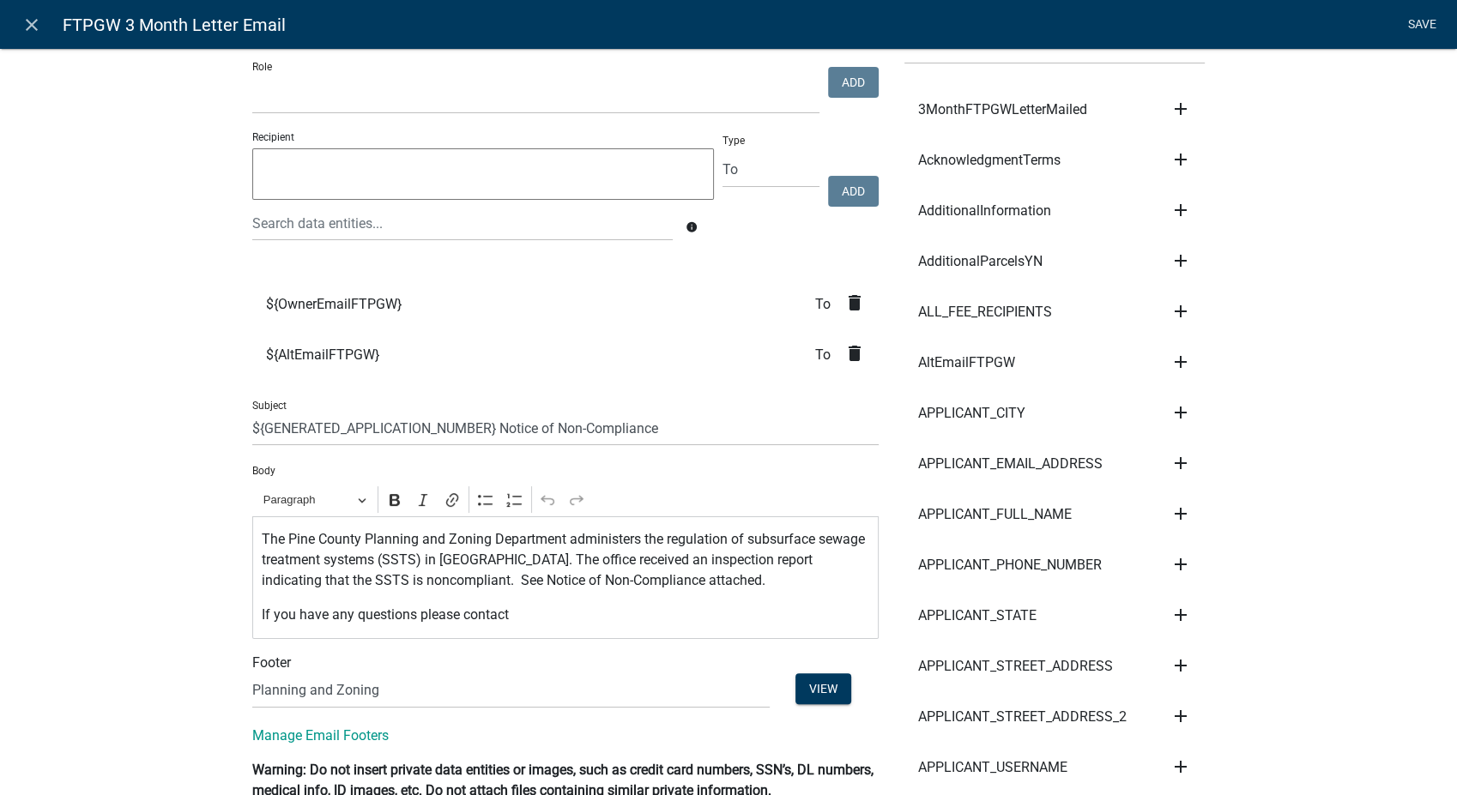
click at [1436, 17] on link "Save" at bounding box center [1421, 25] width 43 height 33
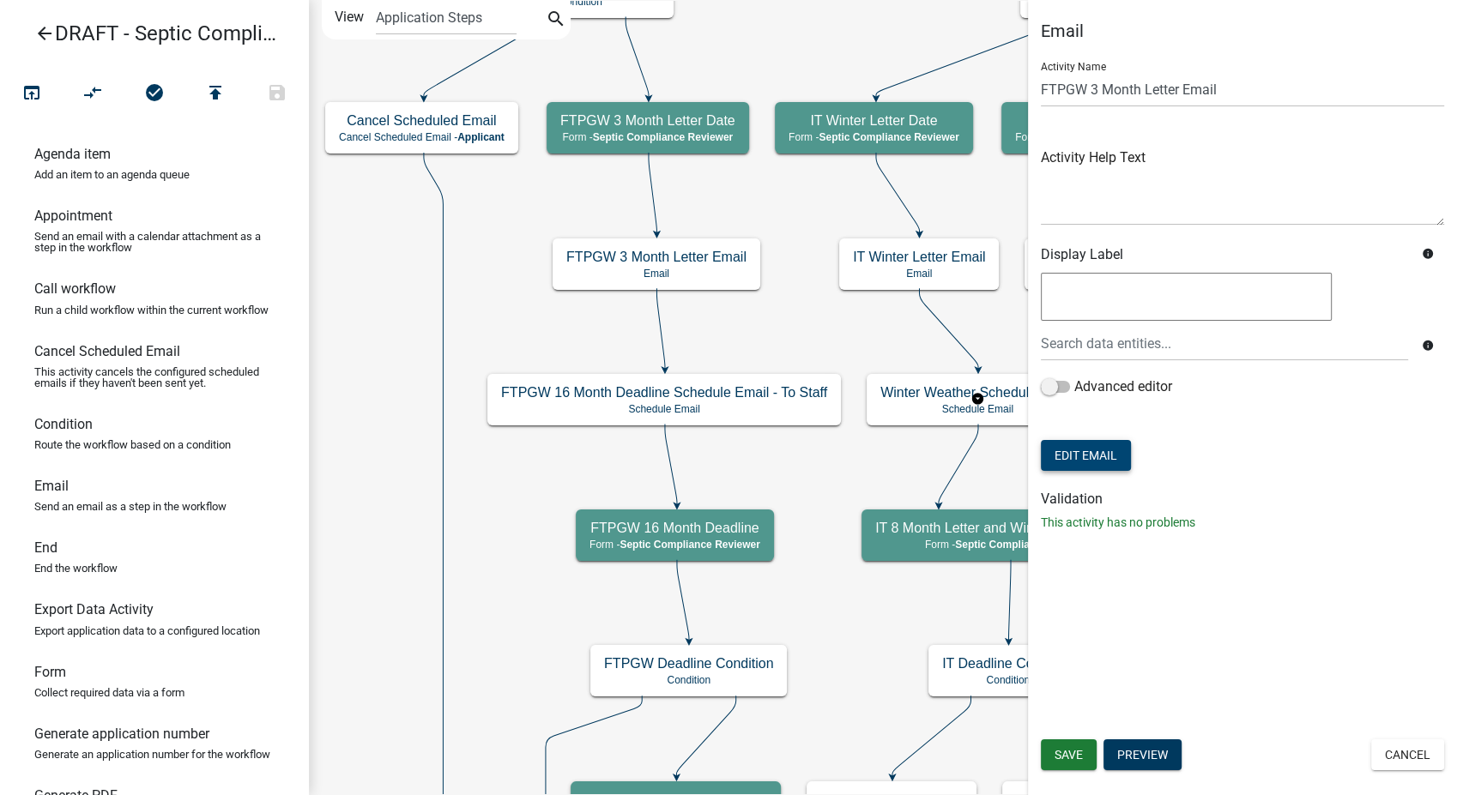
scroll to position [0, 0]
click at [1059, 752] on span "Save" at bounding box center [1069, 755] width 28 height 14
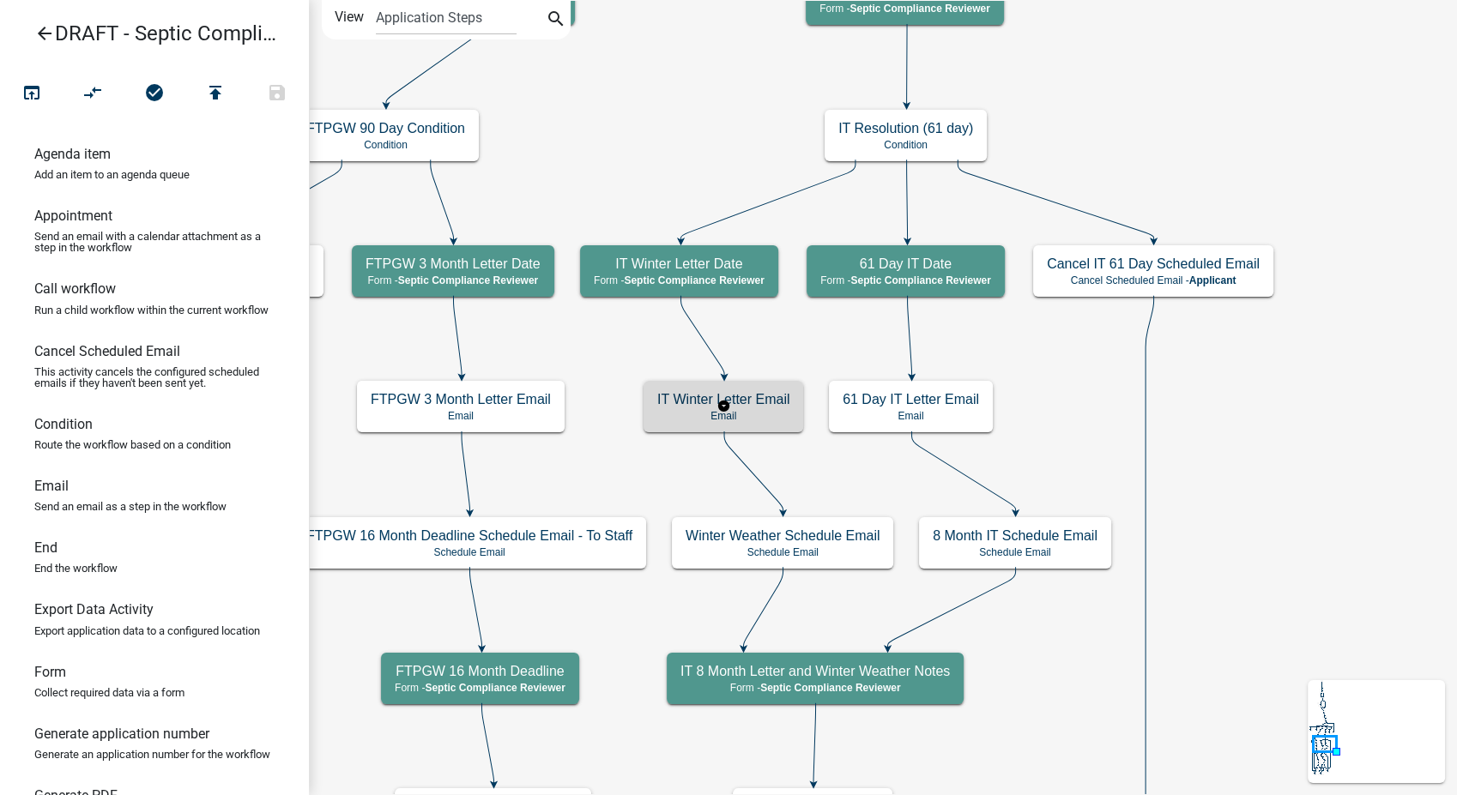
click at [763, 407] on h5 "IT Winter Letter Email" at bounding box center [723, 399] width 132 height 16
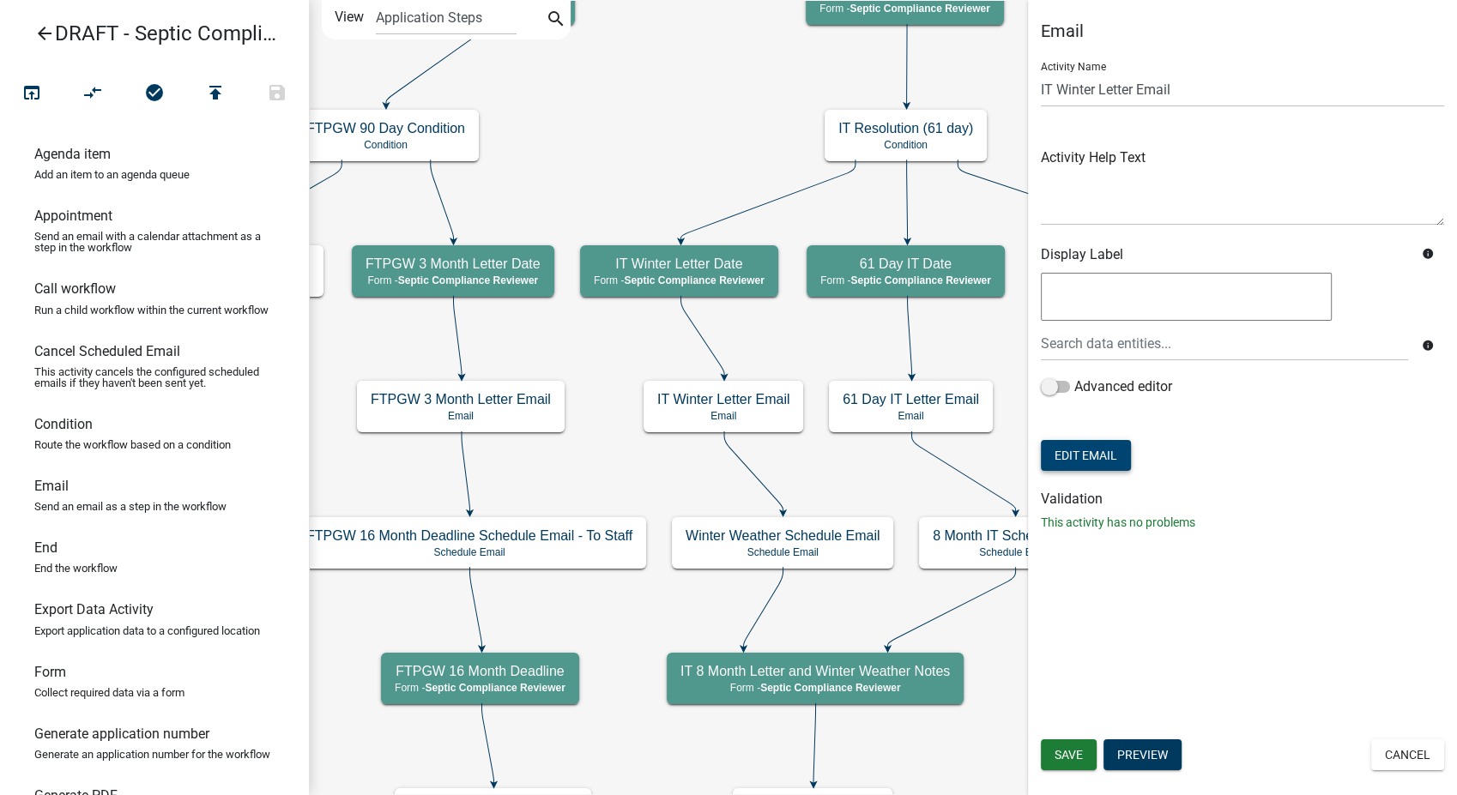
click at [1070, 450] on button "Edit Email" at bounding box center [1086, 455] width 90 height 31
select select "54efeb24-30e8-4996-a232-eb7e40a9c53d"
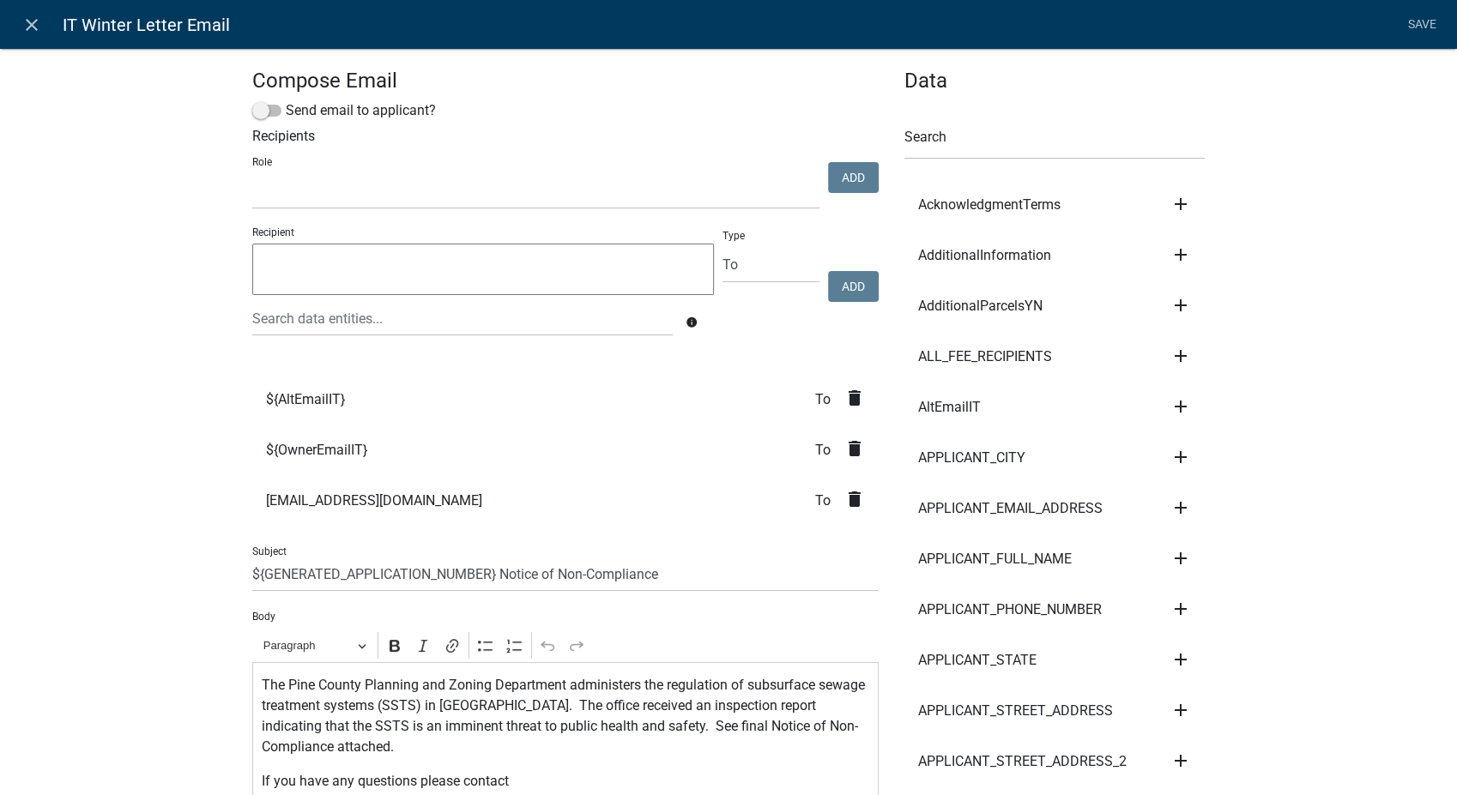
select select
click at [849, 502] on icon "delete" at bounding box center [854, 499] width 21 height 21
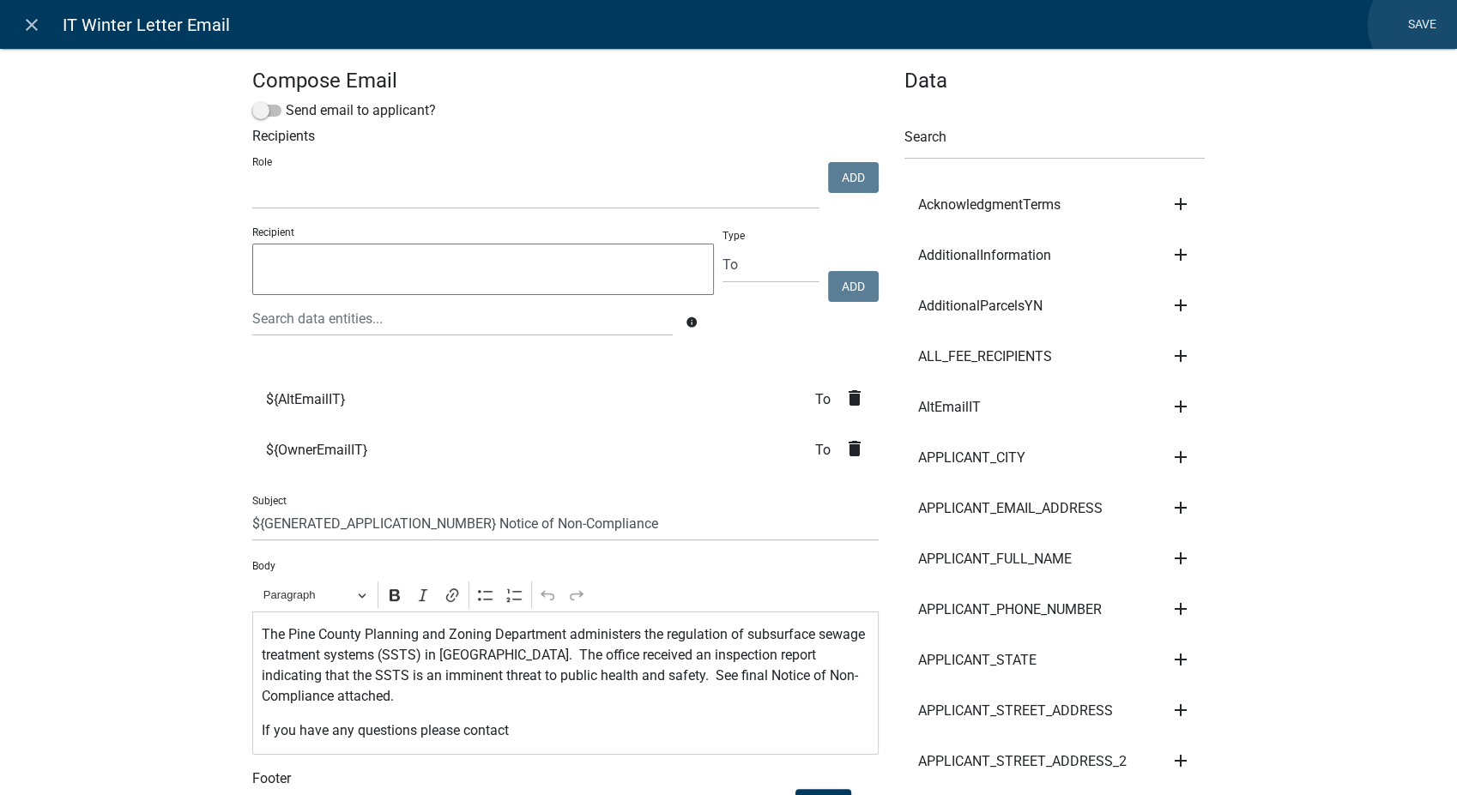
click at [1422, 25] on link "Save" at bounding box center [1421, 25] width 43 height 33
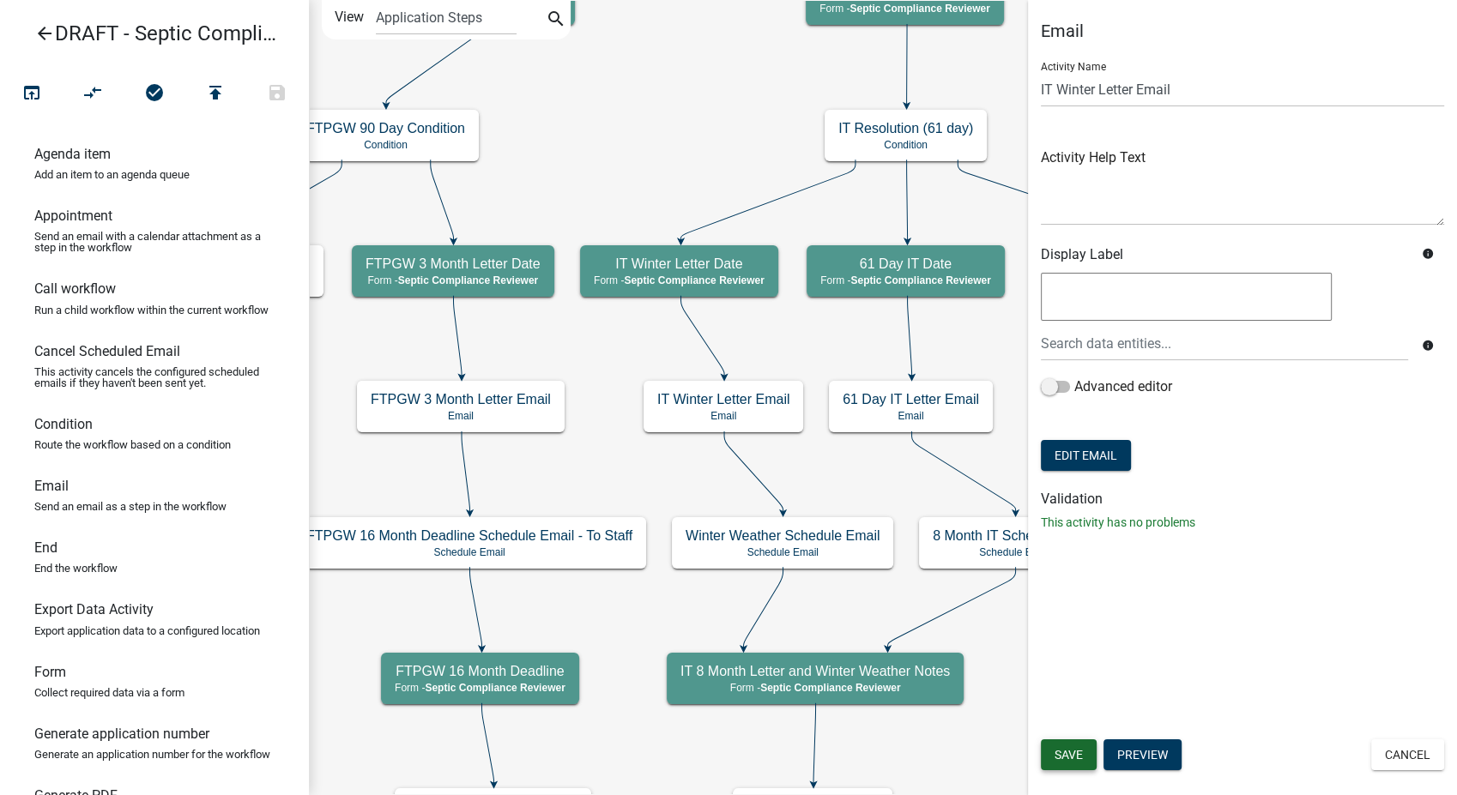
click at [1058, 741] on button "Save" at bounding box center [1069, 755] width 56 height 31
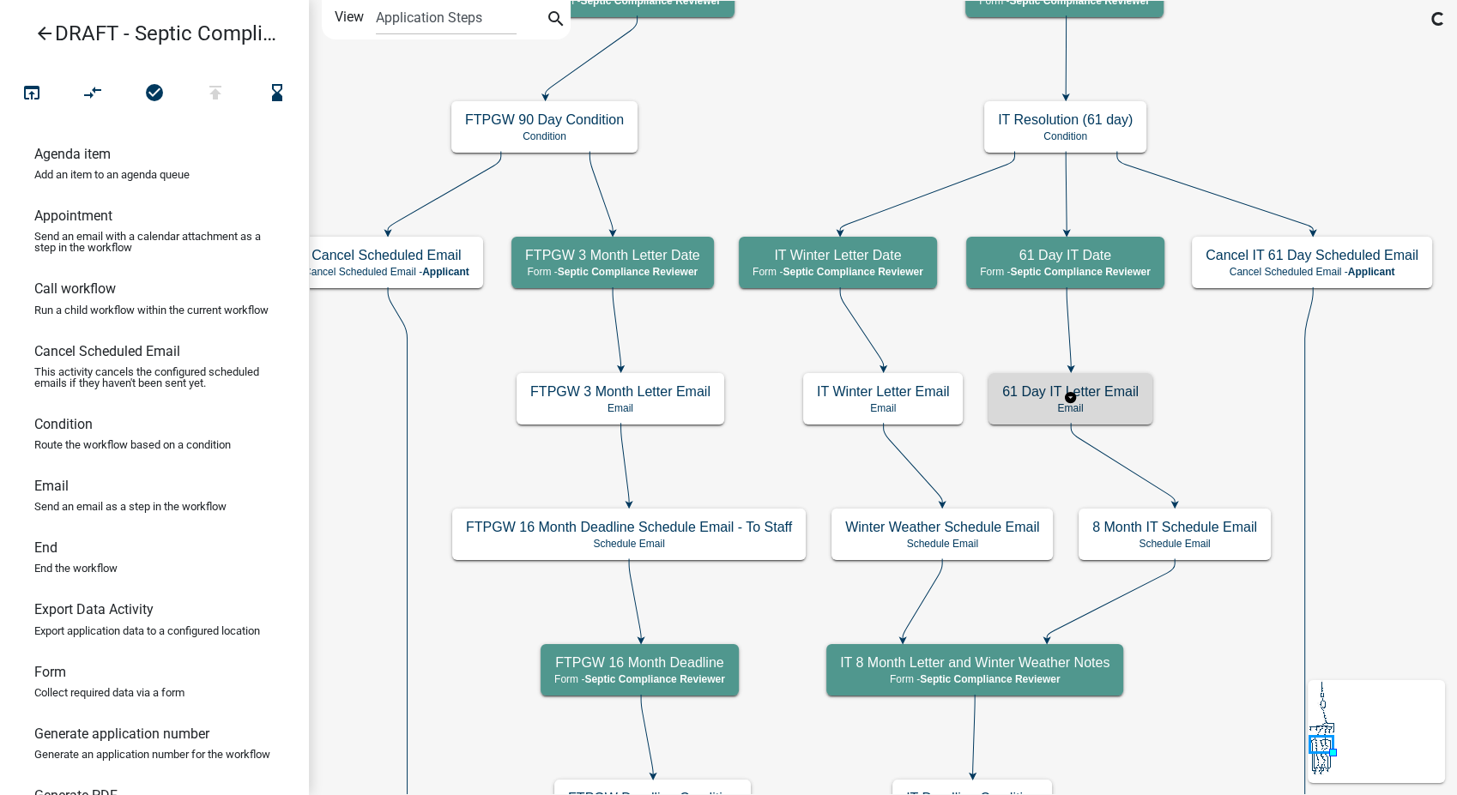
click at [1119, 408] on p "Email" at bounding box center [1070, 408] width 136 height 12
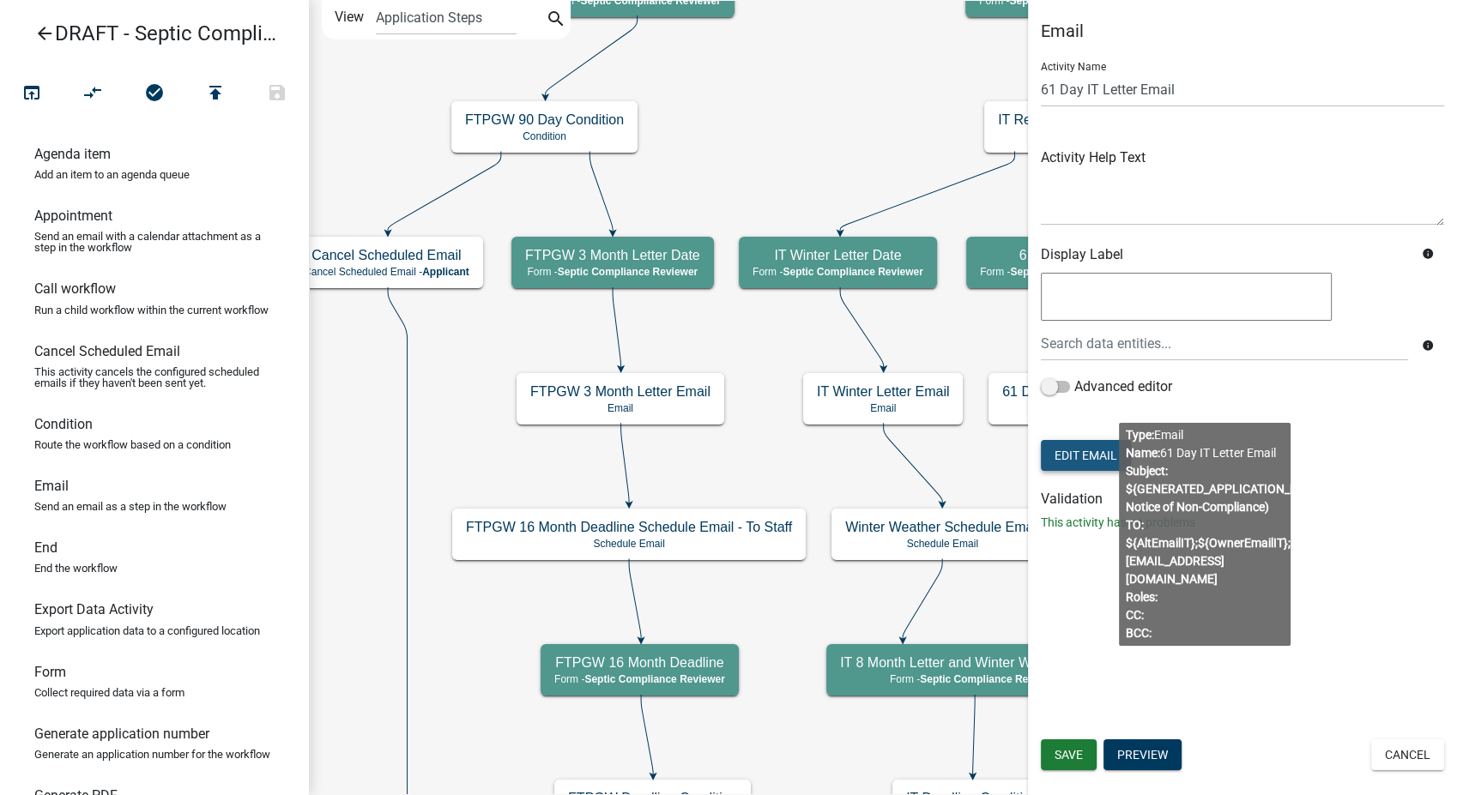
click at [1071, 441] on button "Edit Email" at bounding box center [1086, 455] width 90 height 31
select select "54efeb24-30e8-4996-a232-eb7e40a9c53d"
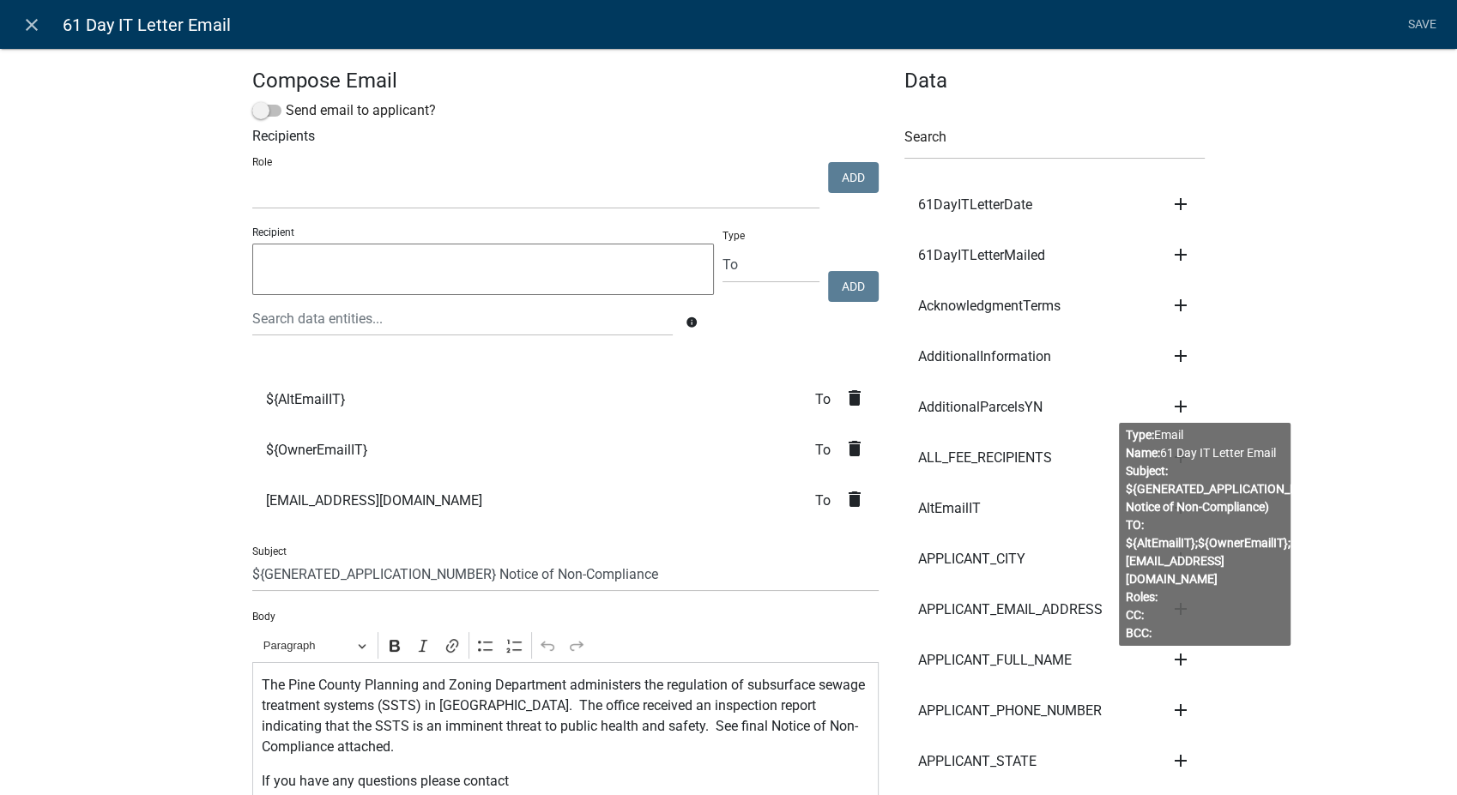
click at [844, 501] on icon "delete" at bounding box center [854, 499] width 21 height 21
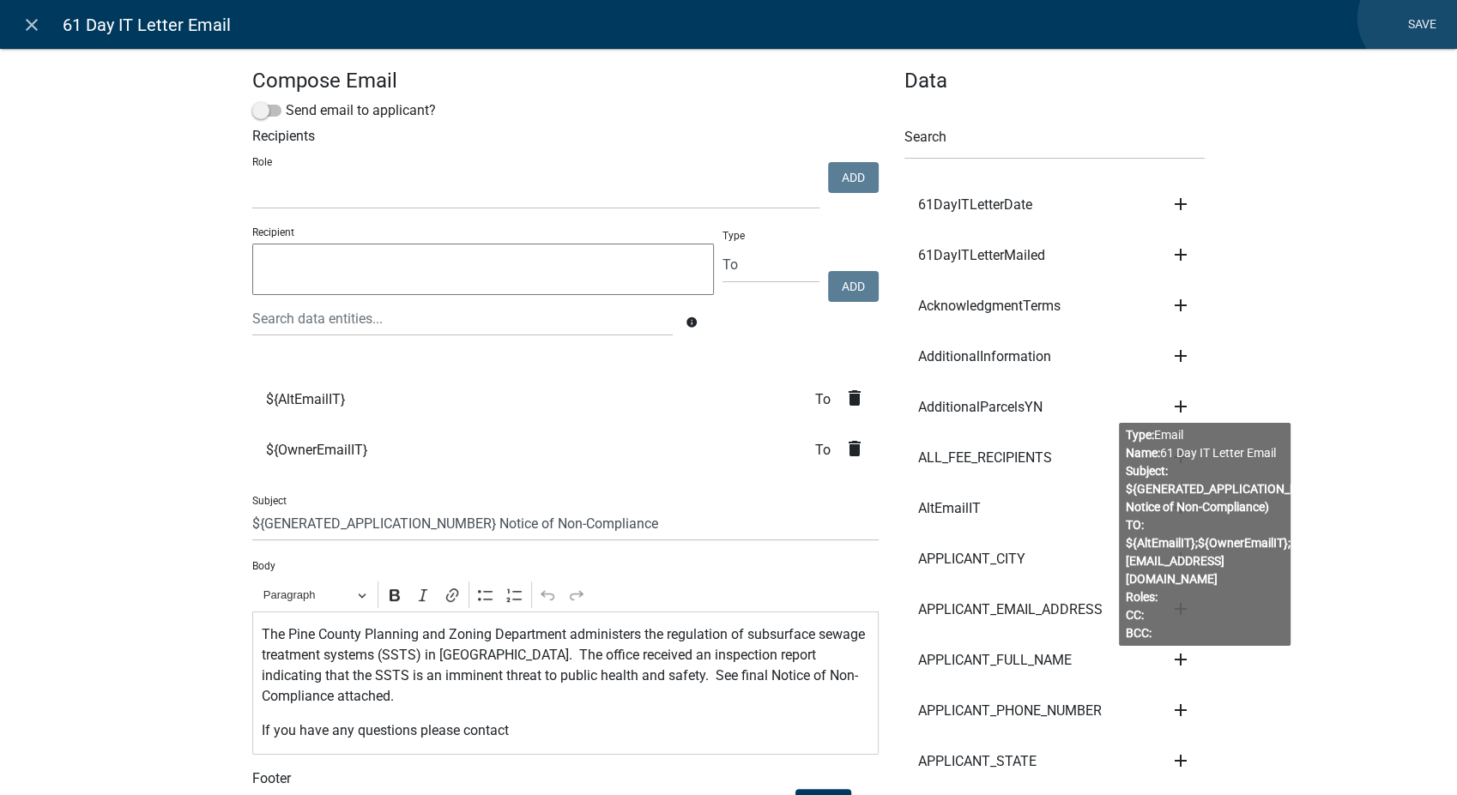
click at [1412, 18] on link "Save" at bounding box center [1421, 25] width 43 height 33
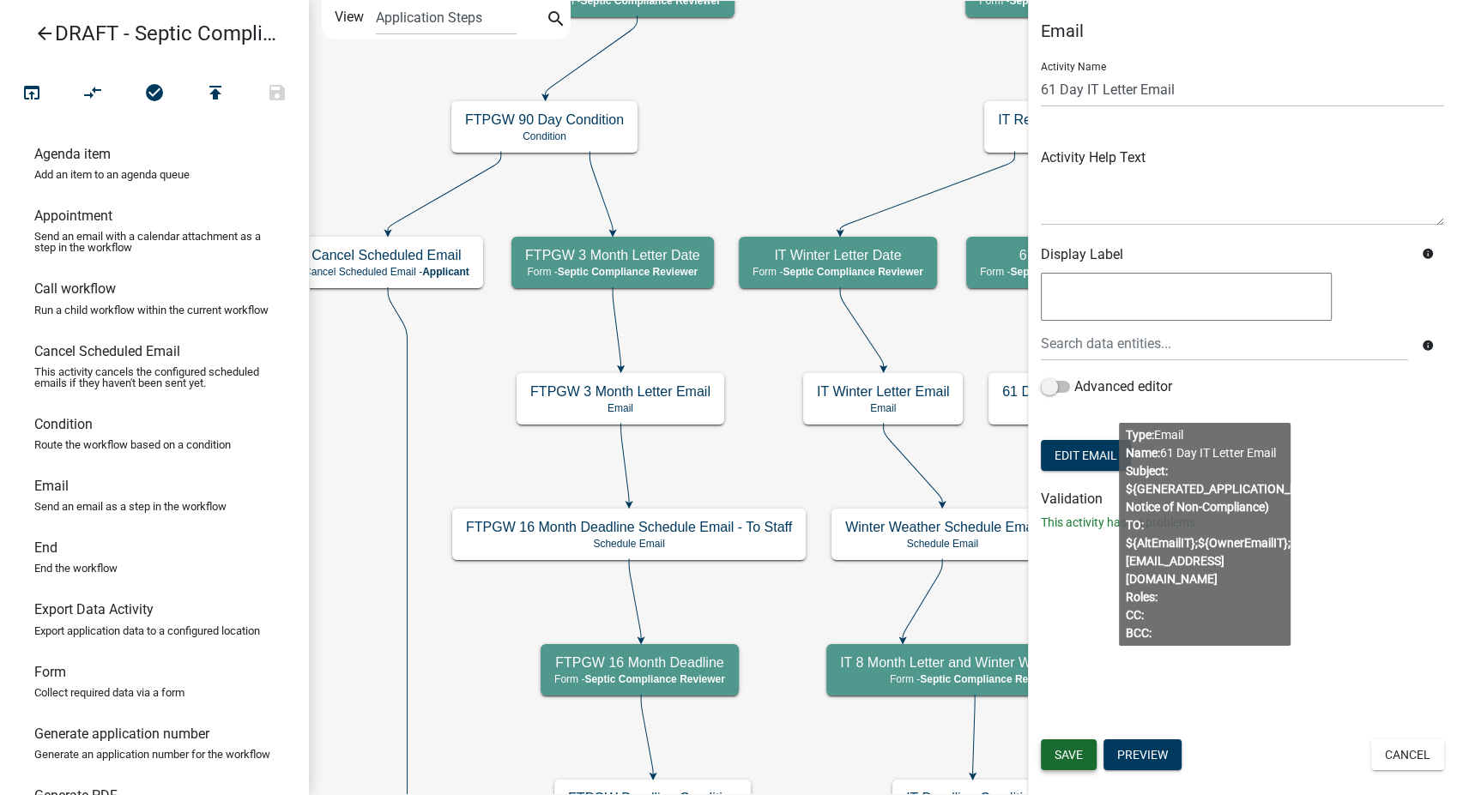
click at [1067, 759] on span "Save" at bounding box center [1069, 755] width 28 height 14
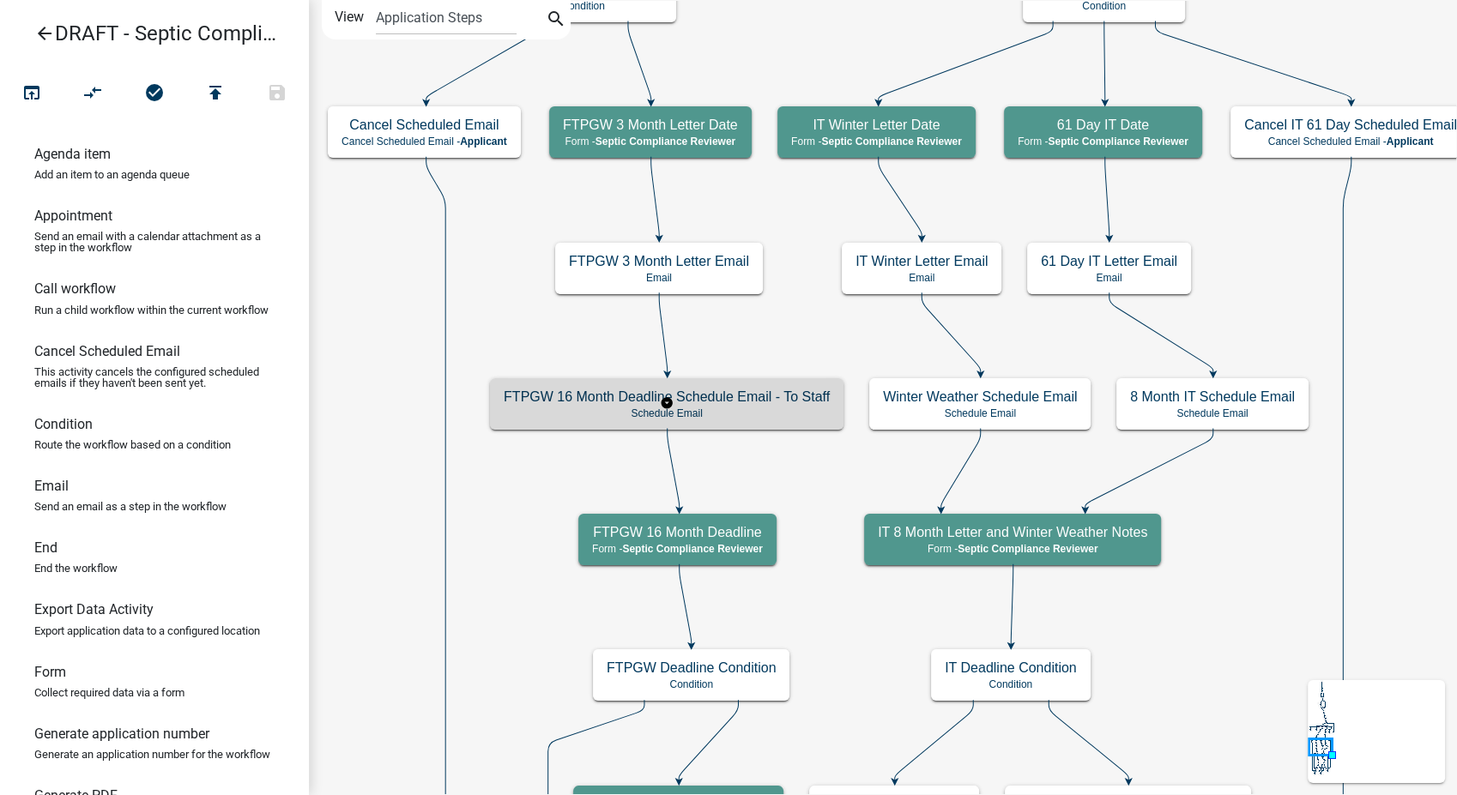
click at [741, 414] on p "Schedule Email" at bounding box center [667, 414] width 326 height 12
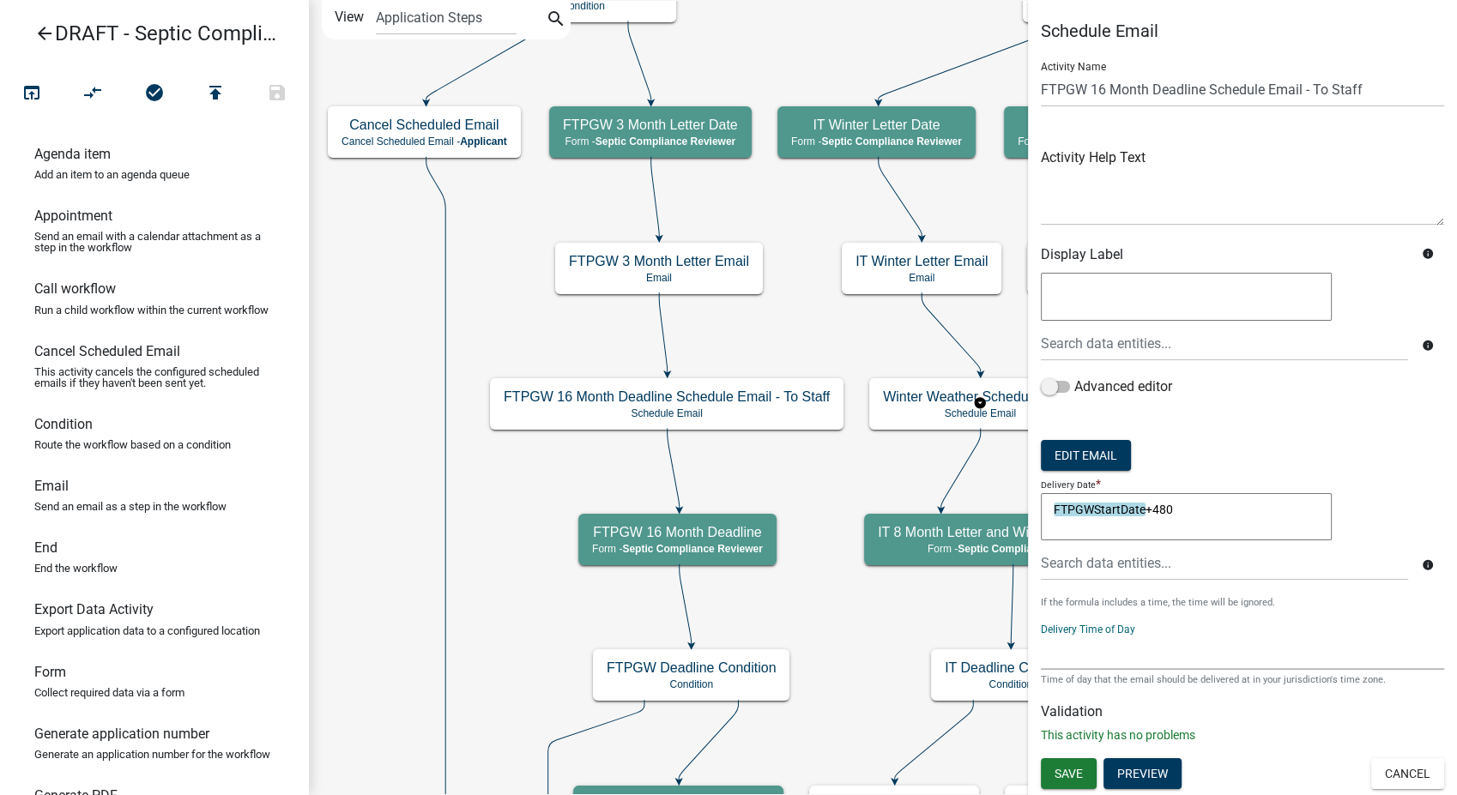
click at [1080, 656] on select "12:00 AM 1:00 AM 2:00 AM 3:00 AM 4:00 AM 5:00 AM 6:00 AM 7:00 AM 8:00 AM 9:00 A…" at bounding box center [1242, 652] width 403 height 35
select select "9: 9:00 AM"
click at [1041, 635] on select "12:00 AM 1:00 AM 2:00 AM 3:00 AM 4:00 AM 5:00 AM 6:00 AM 7:00 AM 8:00 AM 9:00 A…" at bounding box center [1242, 652] width 403 height 35
click at [1062, 463] on button "Edit Email" at bounding box center [1086, 455] width 90 height 31
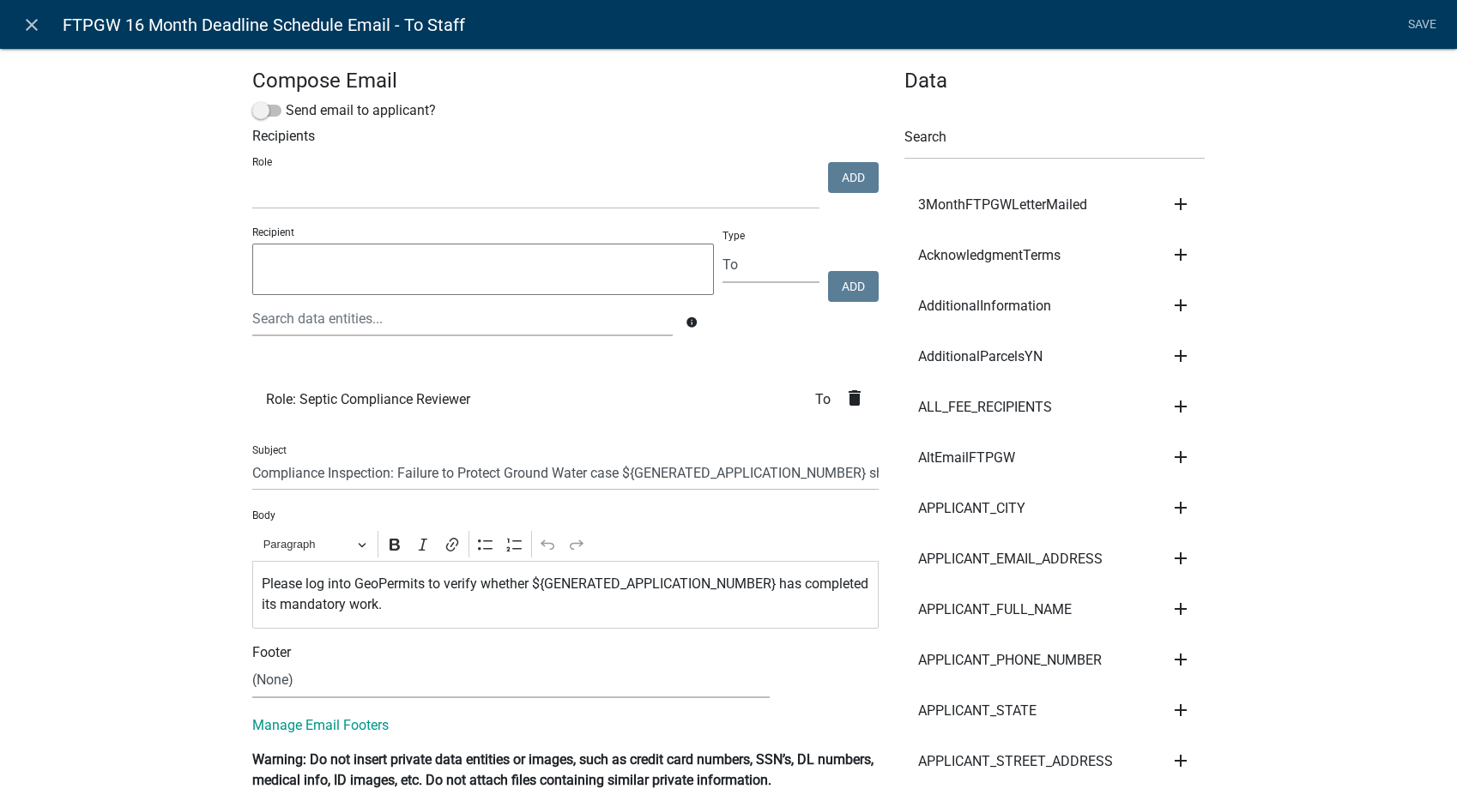
select select "9: 9:00 AM"
click at [39, 24] on icon "close" at bounding box center [31, 25] width 21 height 21
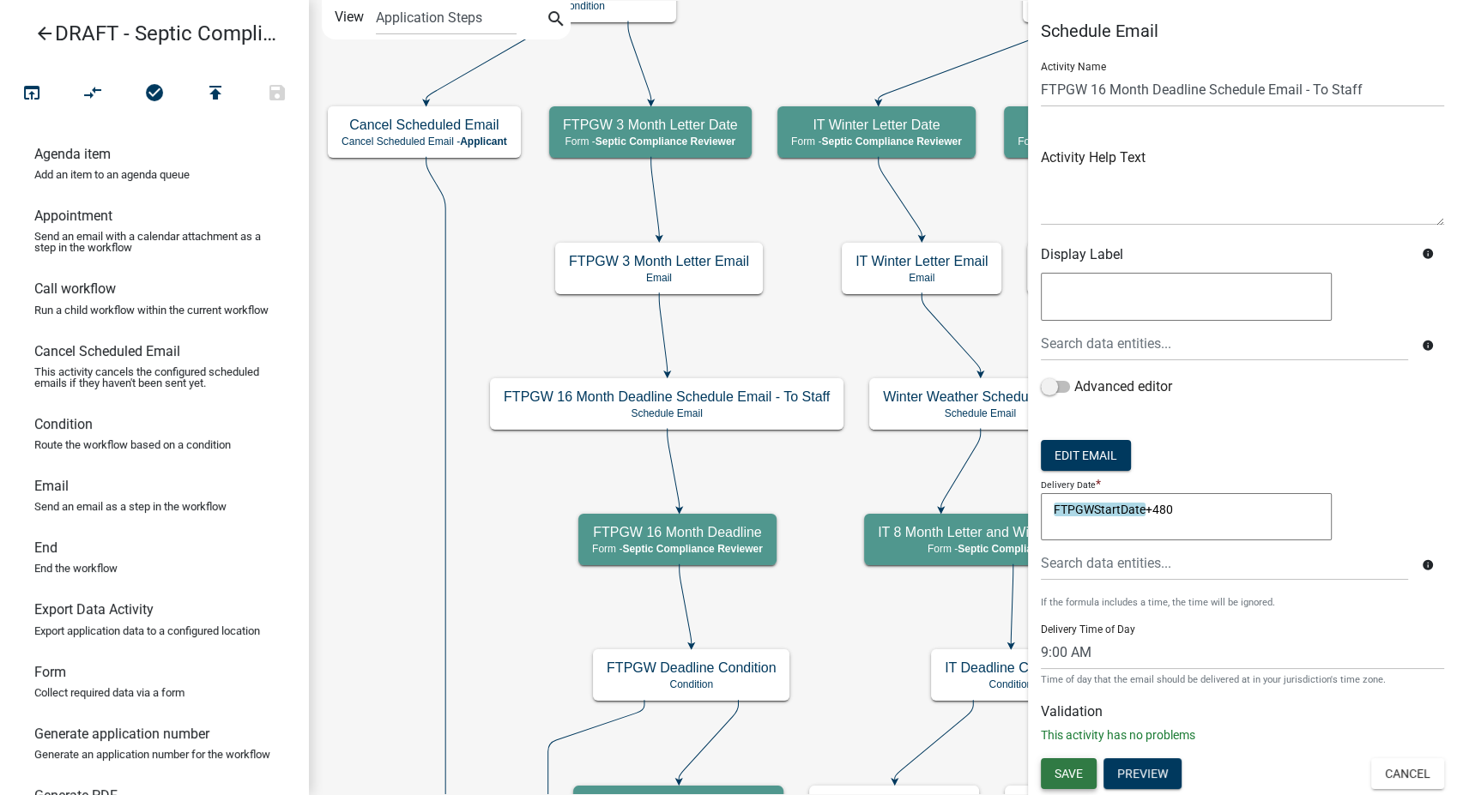
click at [1073, 779] on span "Save" at bounding box center [1069, 774] width 28 height 14
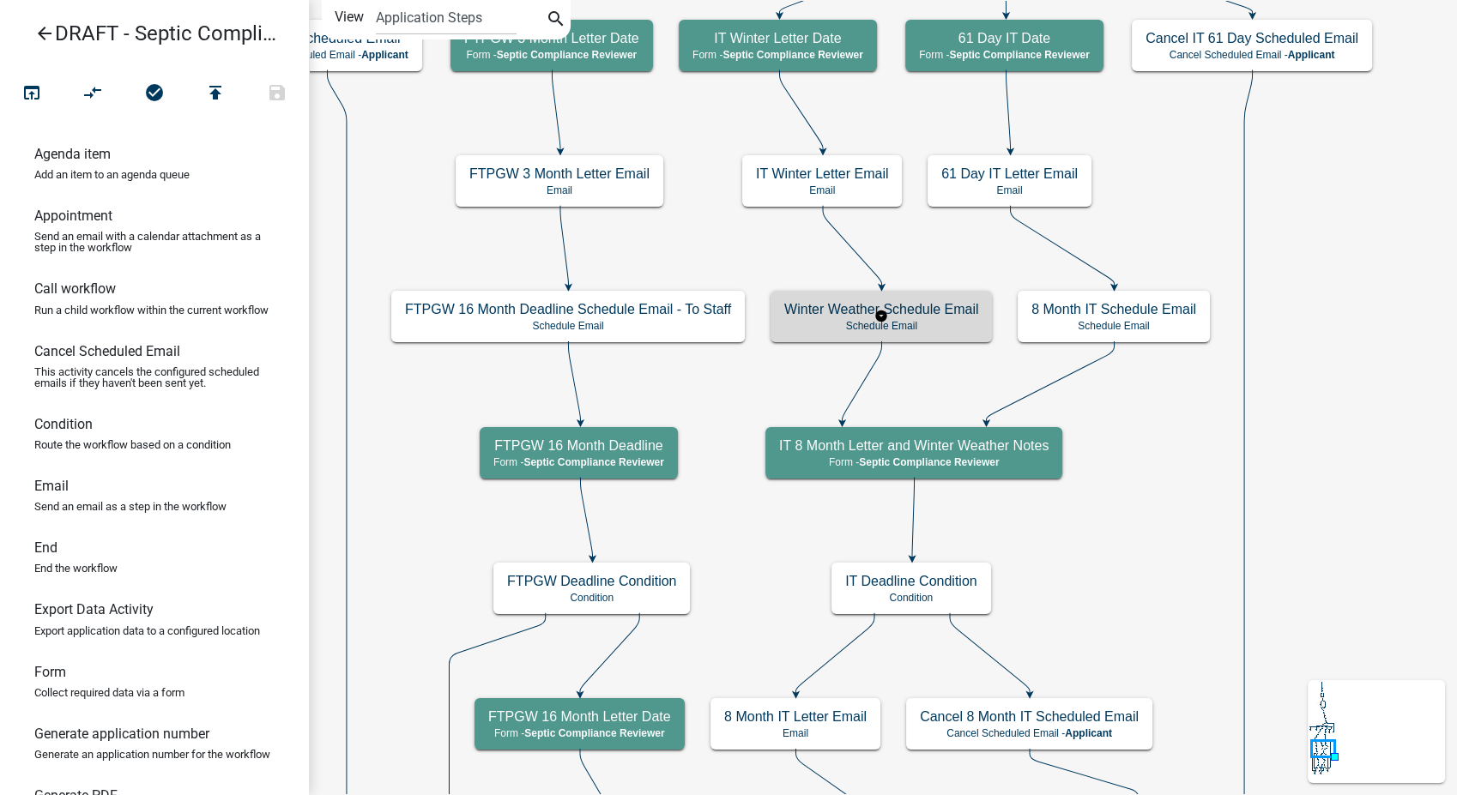
click at [969, 334] on div "Winter Weather Schedule Email Schedule Email" at bounding box center [881, 316] width 221 height 51
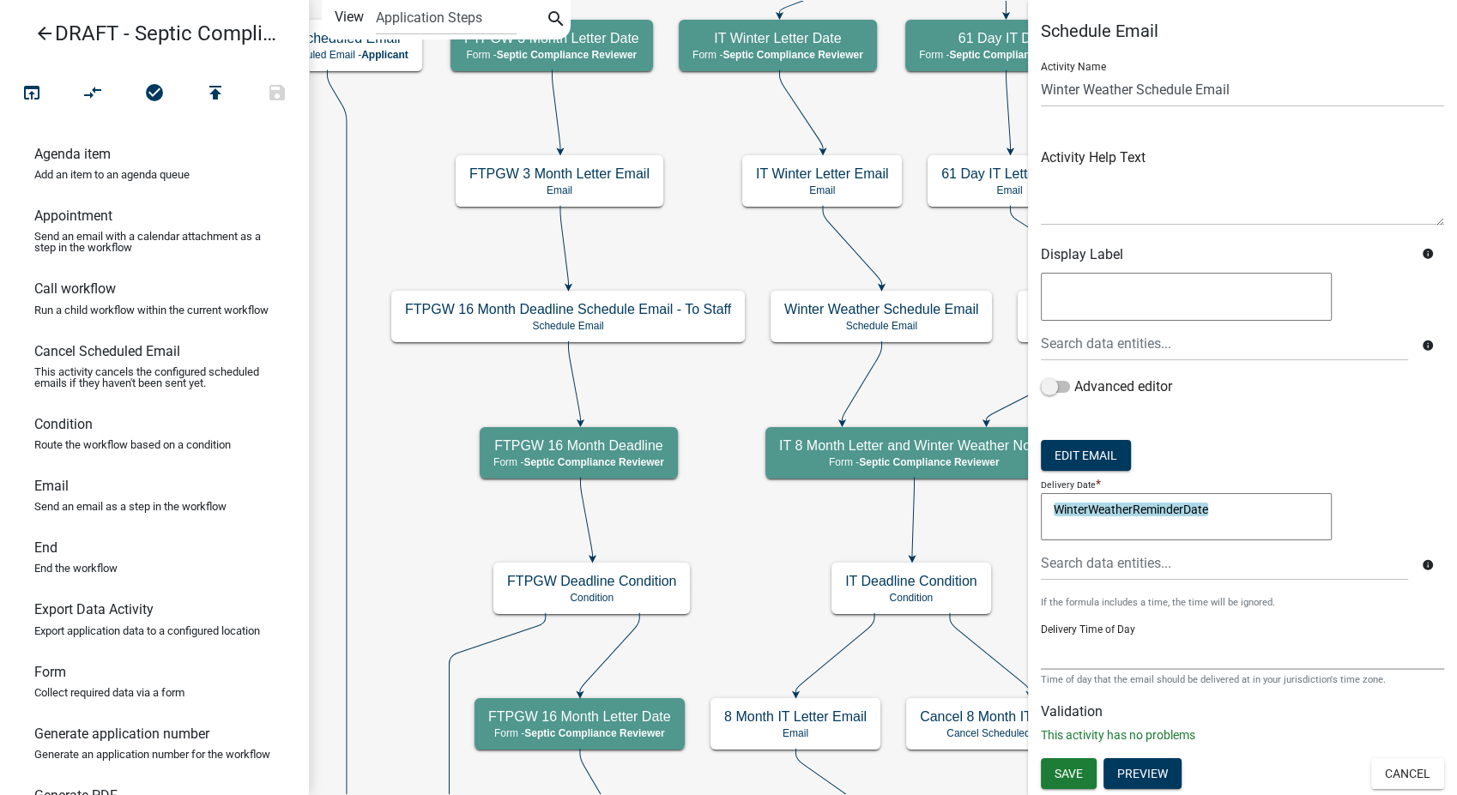
click at [1112, 655] on select "12:00 AM 1:00 AM 2:00 AM 3:00 AM 4:00 AM 5:00 AM 6:00 AM 7:00 AM 8:00 AM 9:00 A…" at bounding box center [1242, 652] width 403 height 35
select select "9: 9:00 AM"
click at [1041, 635] on select "12:00 AM 1:00 AM 2:00 AM 3:00 AM 4:00 AM 5:00 AM 6:00 AM 7:00 AM 8:00 AM 9:00 A…" at bounding box center [1242, 652] width 403 height 35
click at [1079, 451] on button "Edit Email" at bounding box center [1086, 455] width 90 height 31
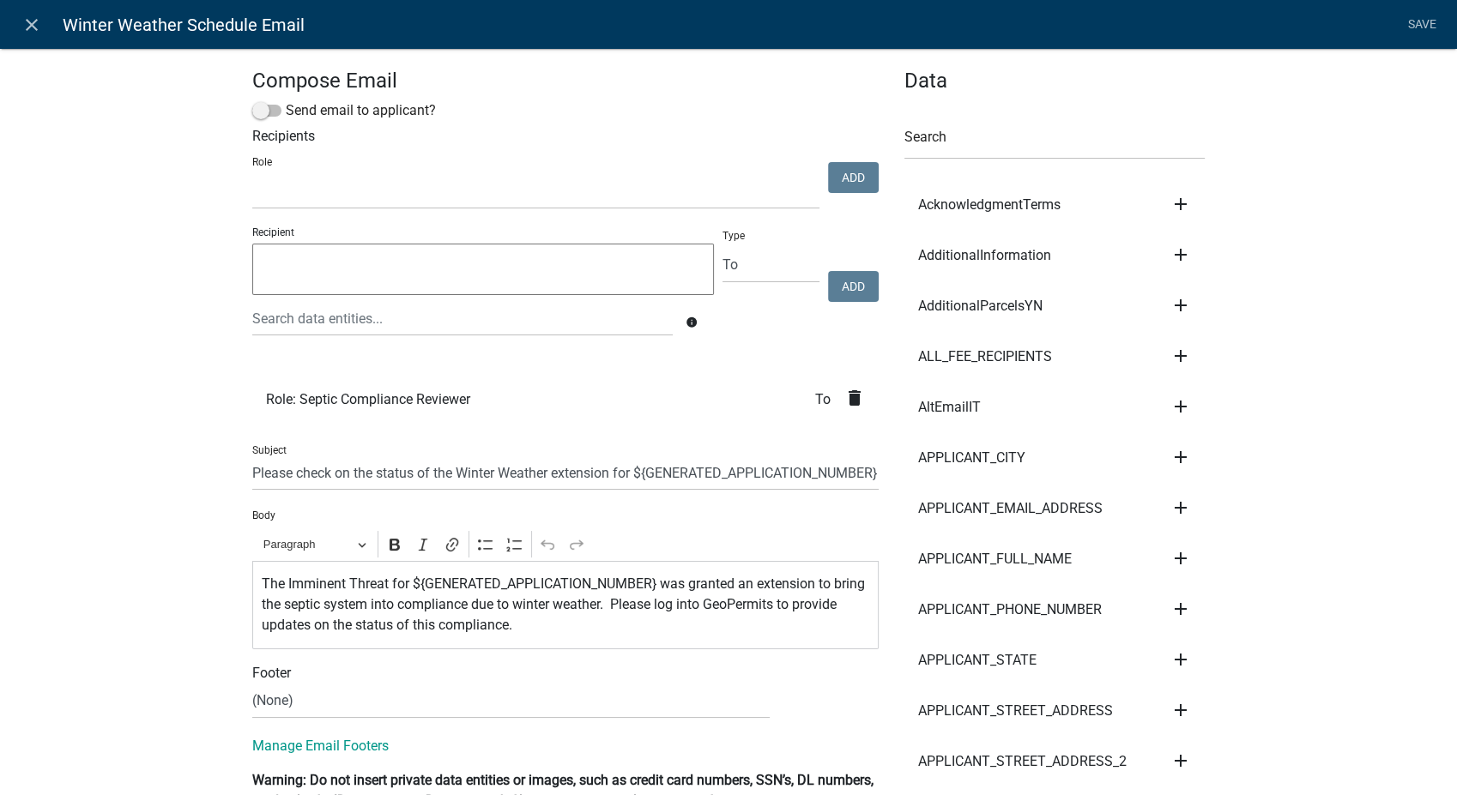
select select
click at [36, 17] on icon "close" at bounding box center [31, 25] width 21 height 21
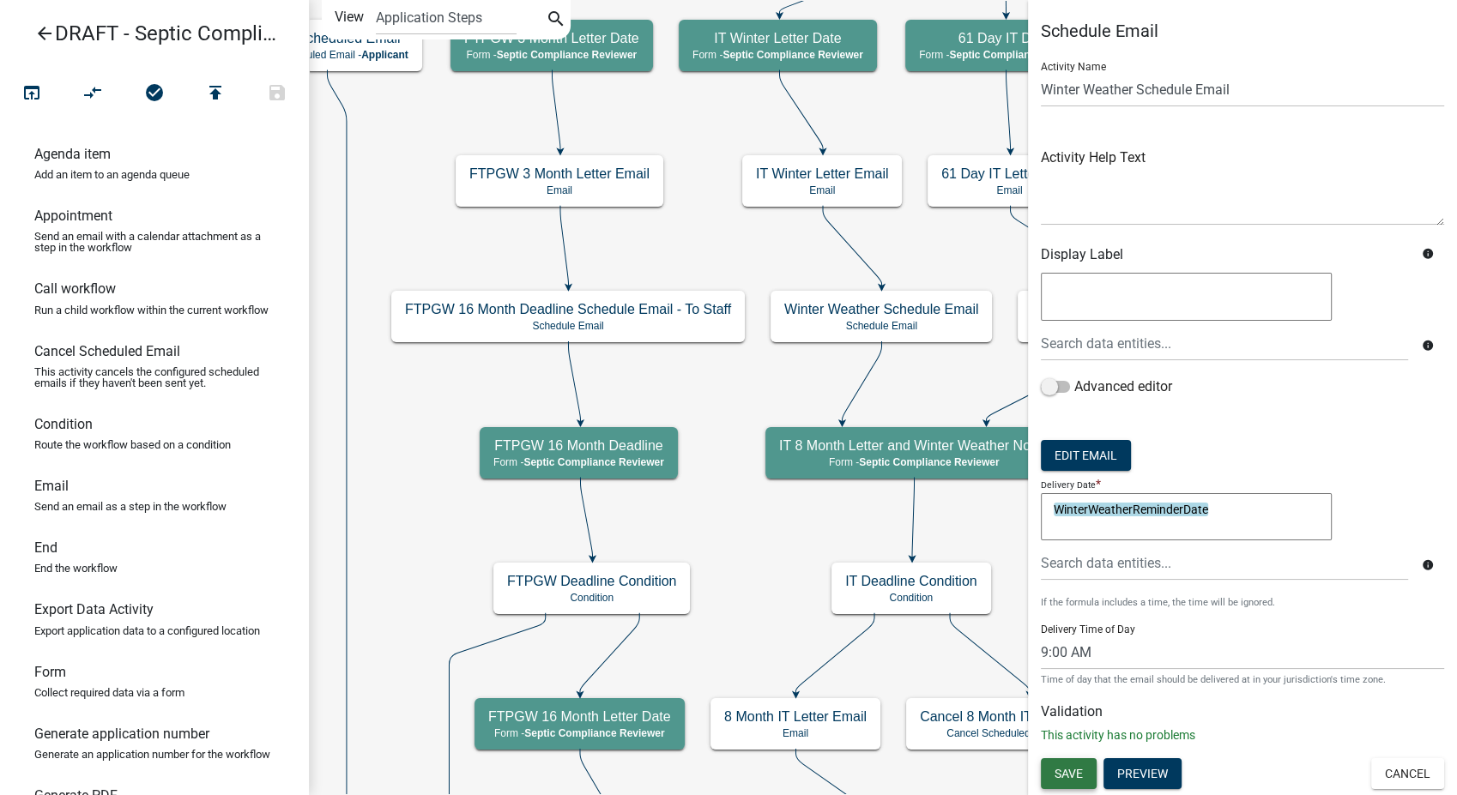
click at [1069, 772] on span "Save" at bounding box center [1069, 774] width 28 height 14
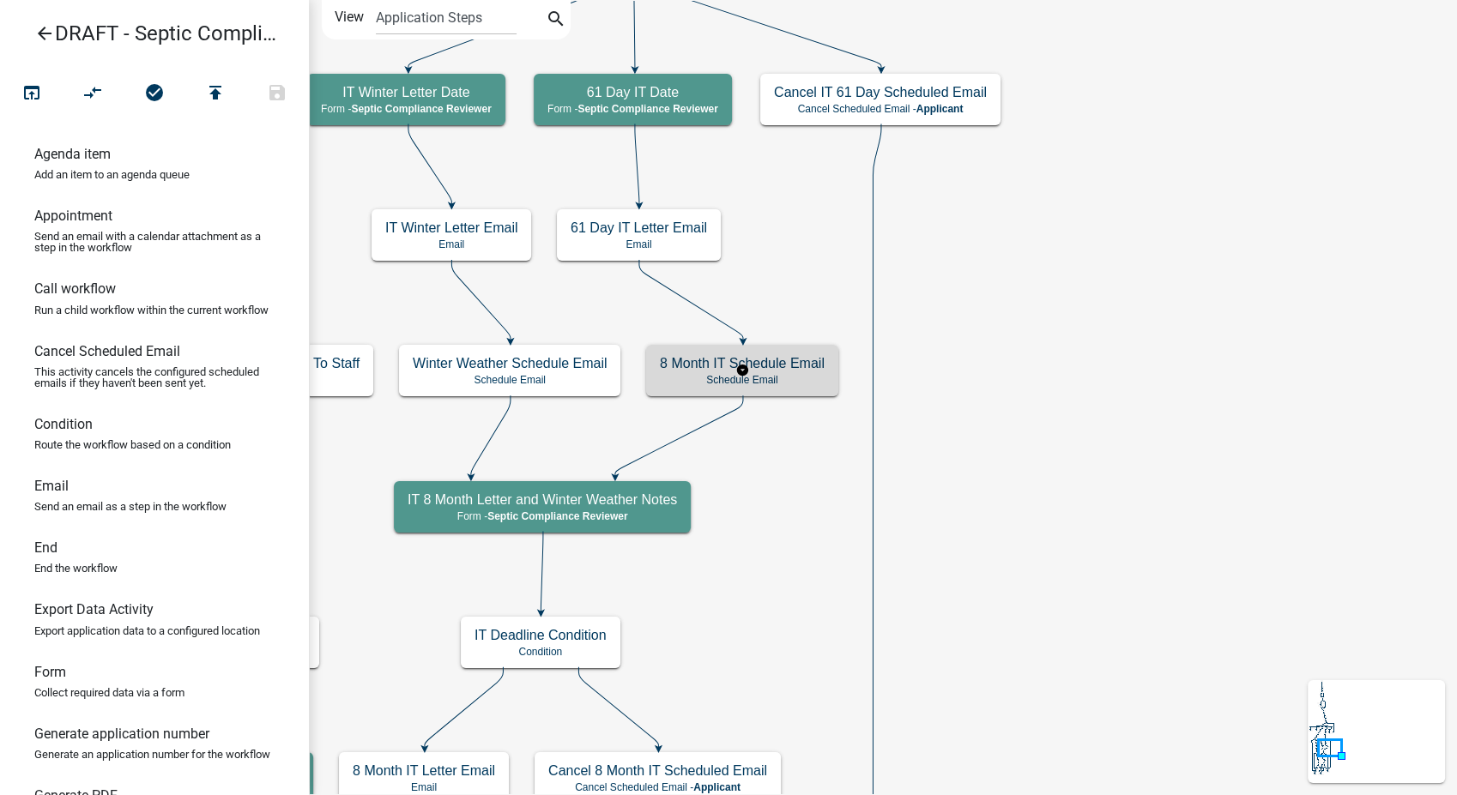
click at [780, 388] on div "8 Month IT Schedule Email Schedule Email" at bounding box center [742, 370] width 192 height 51
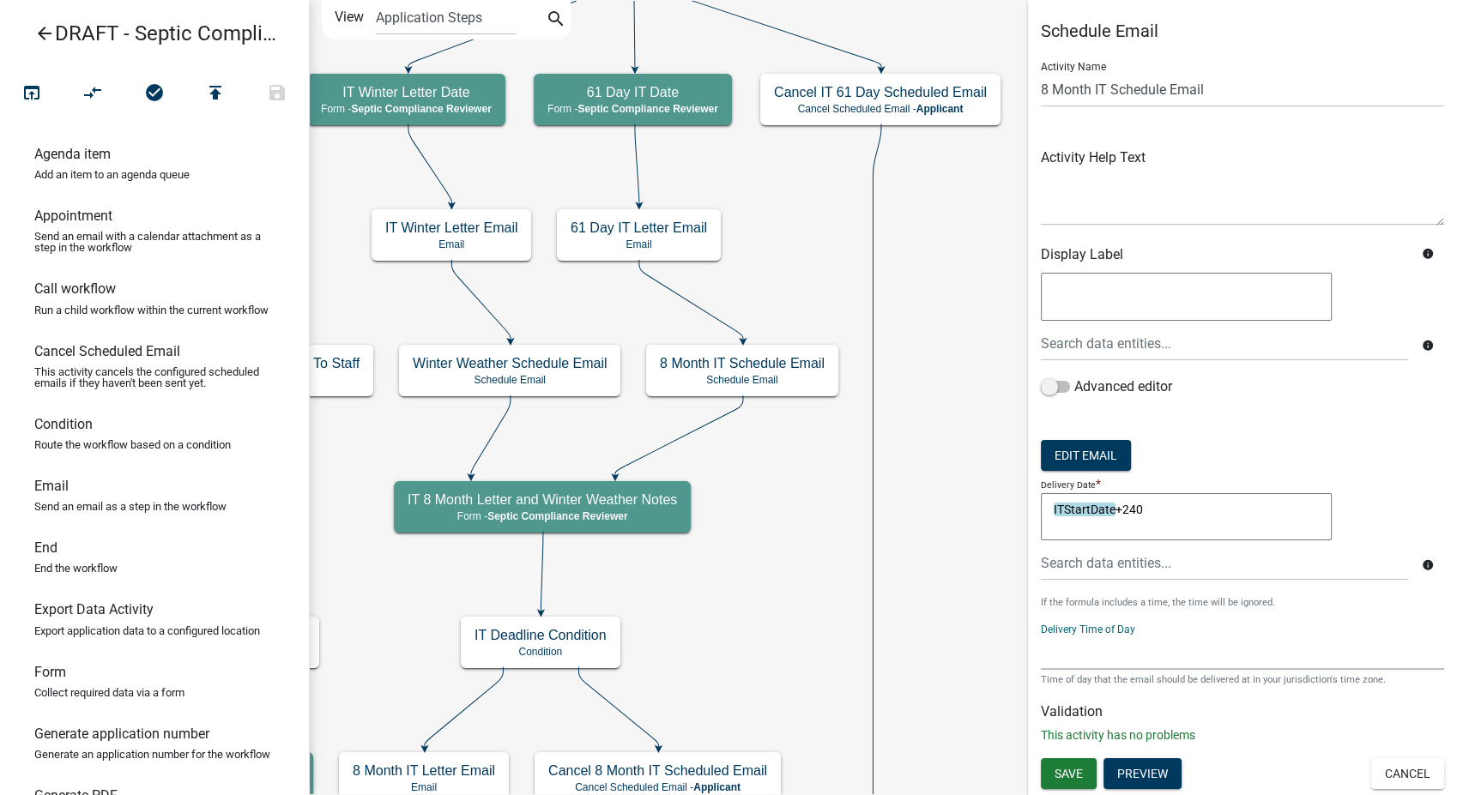
click at [1095, 644] on select "12:00 AM 1:00 AM 2:00 AM 3:00 AM 4:00 AM 5:00 AM 6:00 AM 7:00 AM 8:00 AM 9:00 A…" at bounding box center [1242, 652] width 403 height 35
select select "9: 9:00 AM"
click at [1041, 635] on select "12:00 AM 1:00 AM 2:00 AM 3:00 AM 4:00 AM 5:00 AM 6:00 AM 7:00 AM 8:00 AM 9:00 A…" at bounding box center [1242, 652] width 403 height 35
click at [1090, 458] on button "Edit Email" at bounding box center [1086, 455] width 90 height 31
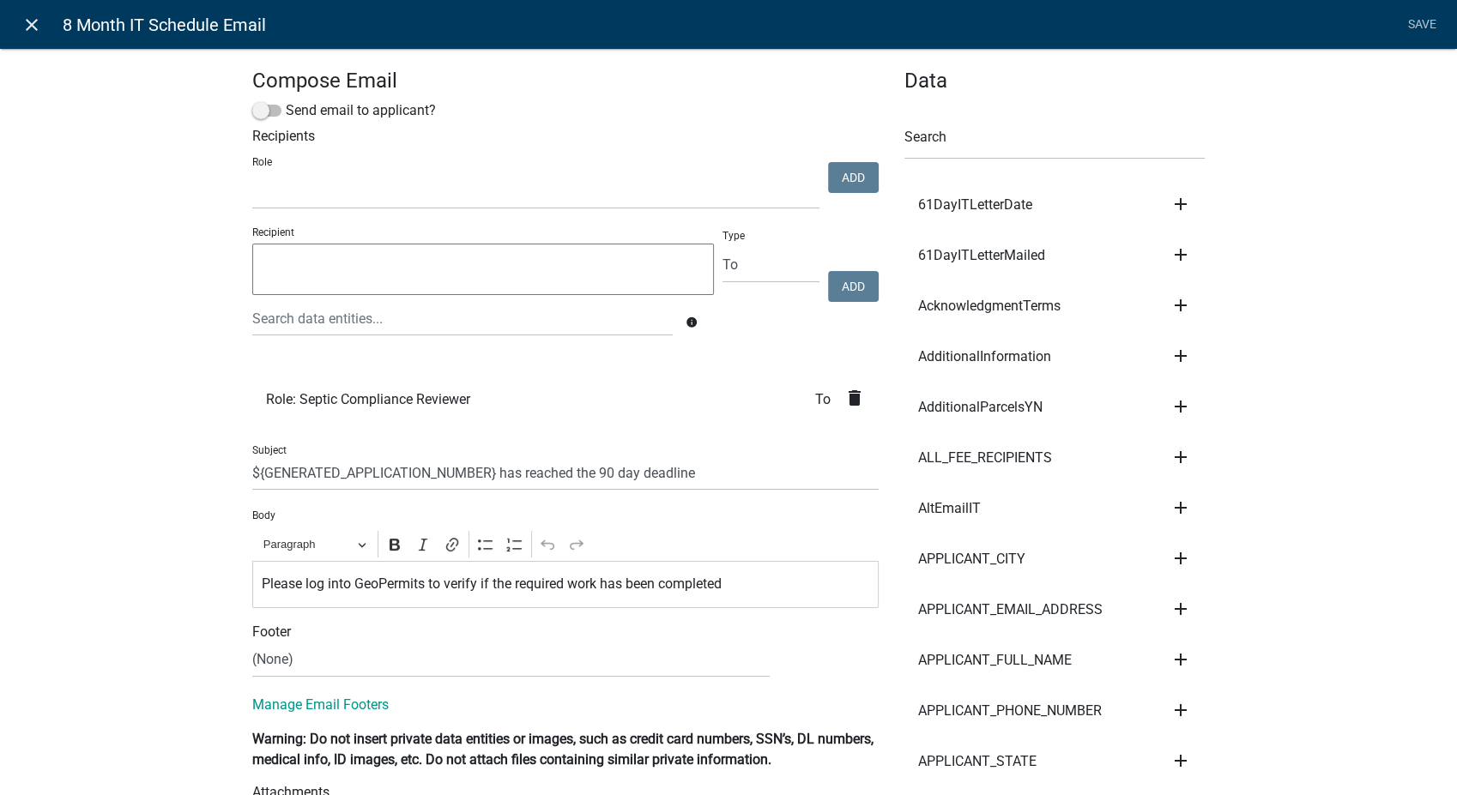
click at [33, 21] on icon "close" at bounding box center [31, 25] width 21 height 21
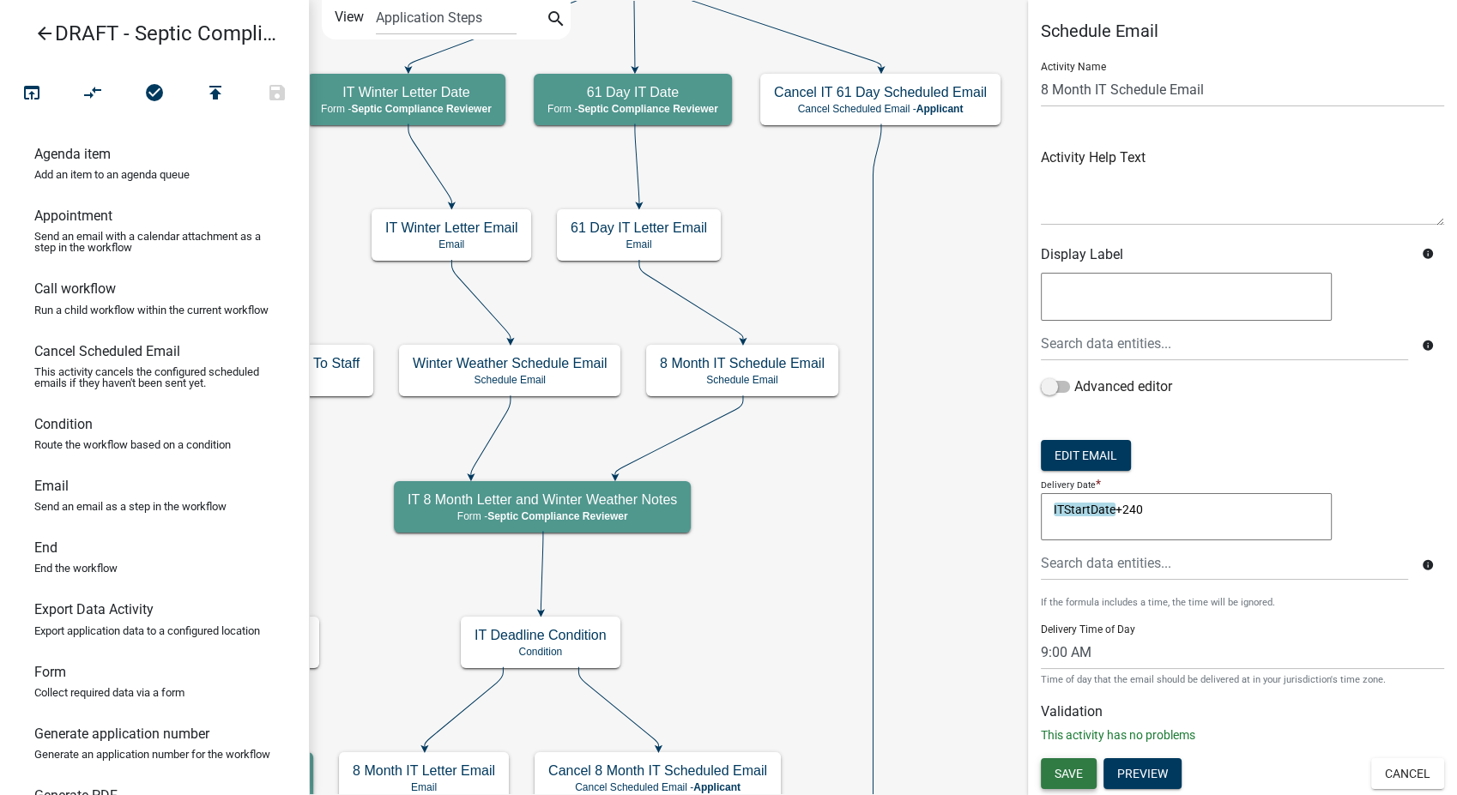
click at [1073, 773] on span "Save" at bounding box center [1069, 774] width 28 height 14
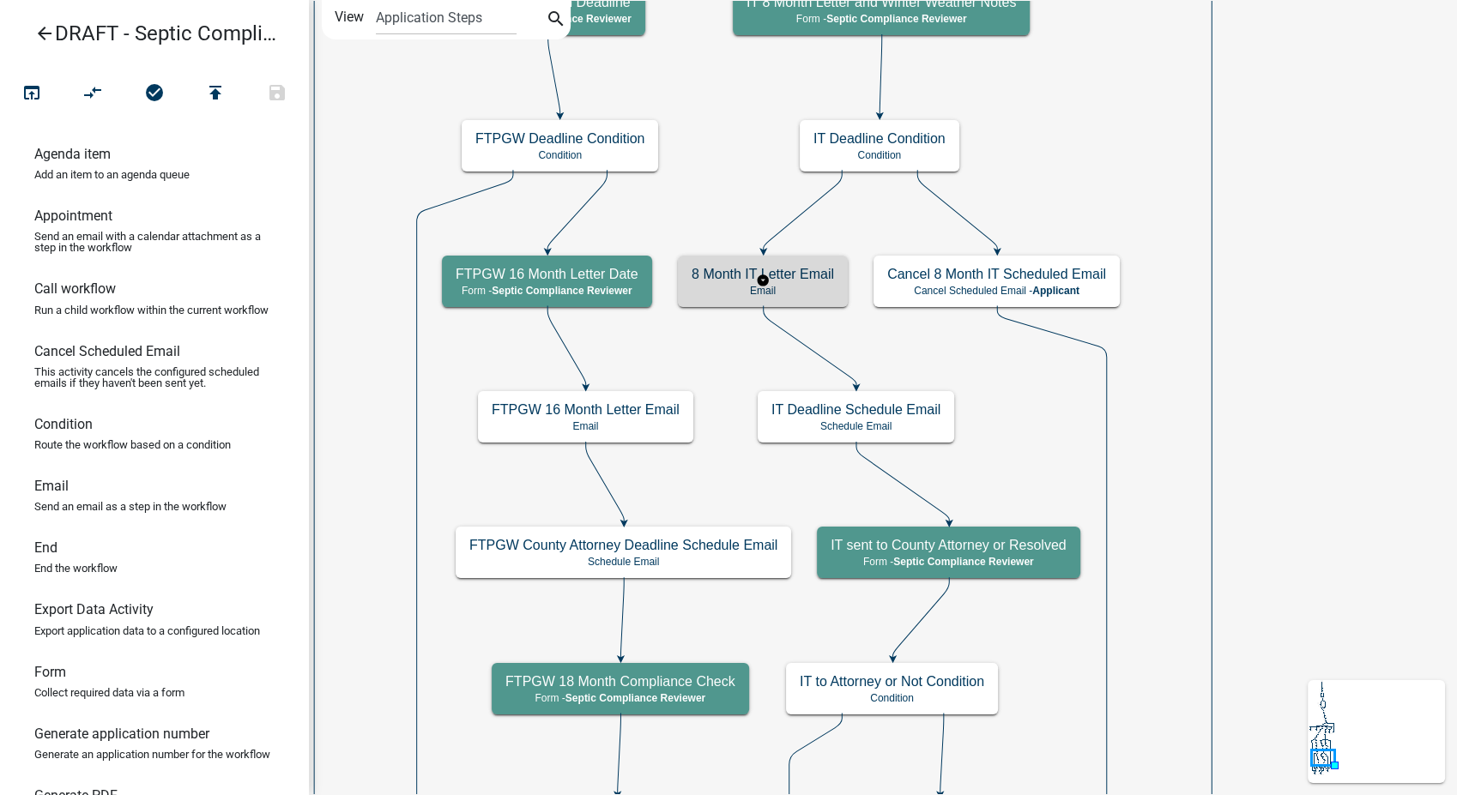
click at [816, 281] on h5 "8 Month IT Letter Email" at bounding box center [763, 274] width 142 height 16
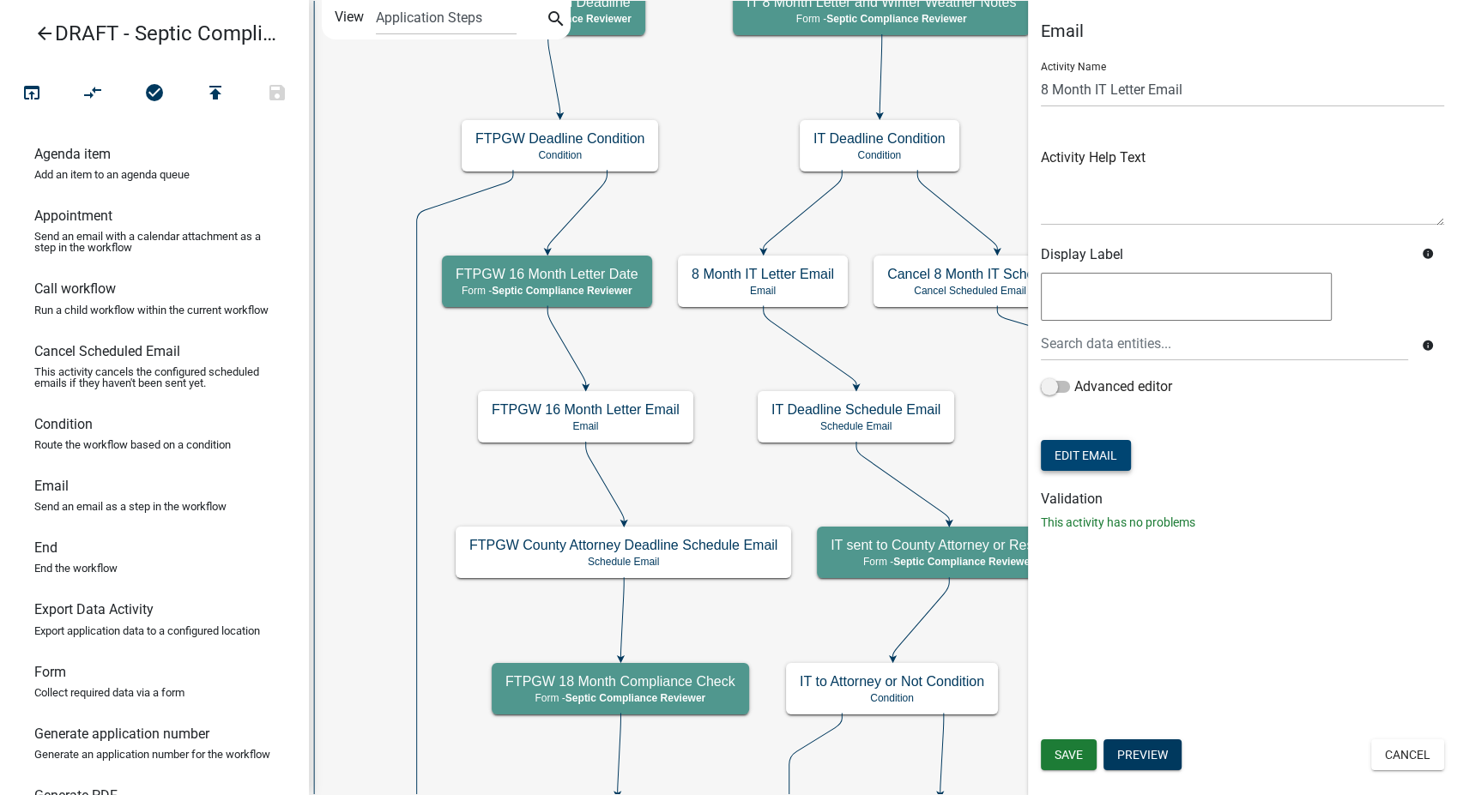
click at [1078, 463] on button "Edit Email" at bounding box center [1086, 455] width 90 height 31
select select "54efeb24-30e8-4996-a232-eb7e40a9c53d"
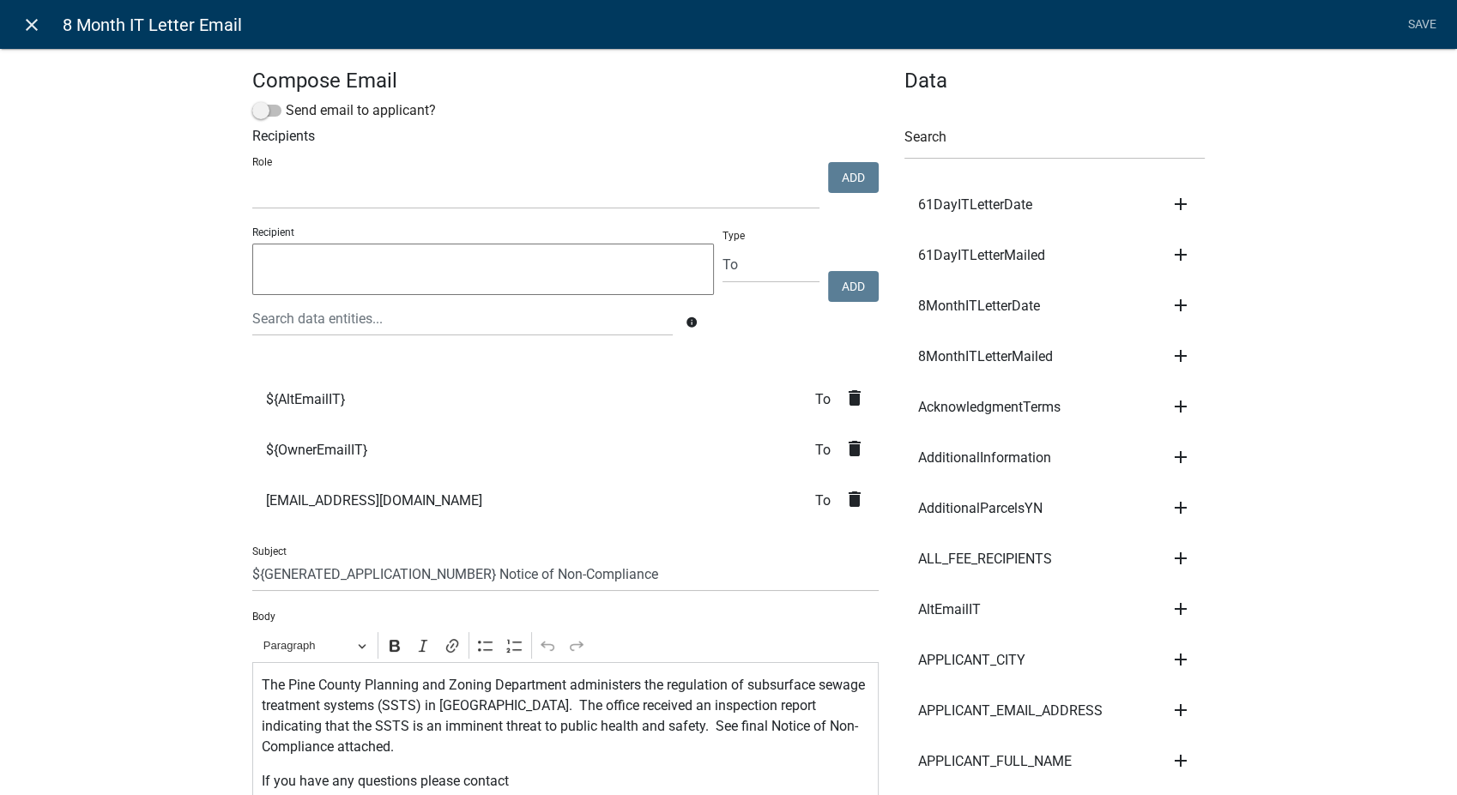
click at [38, 28] on icon "close" at bounding box center [31, 25] width 21 height 21
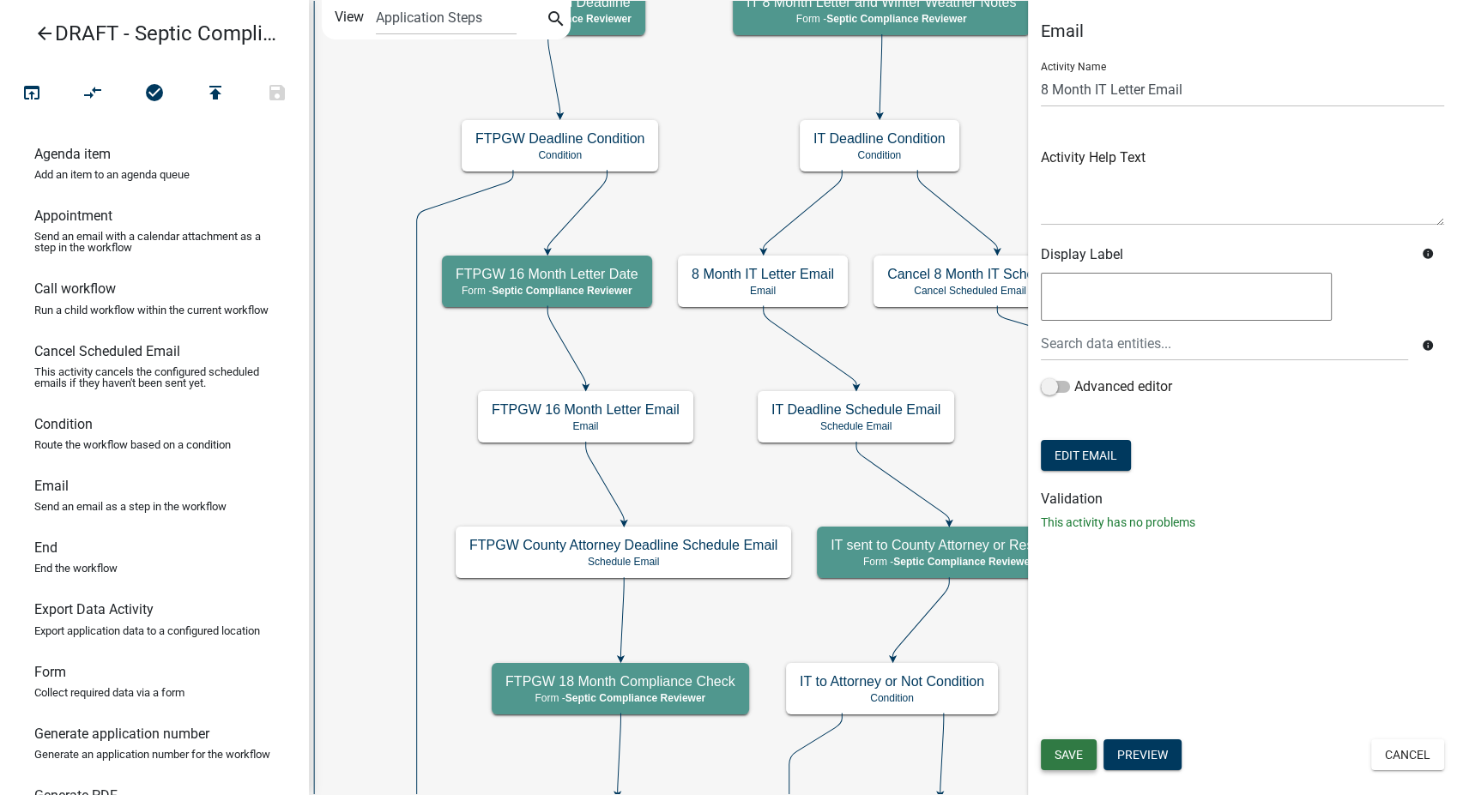
click at [1073, 751] on span "Save" at bounding box center [1069, 755] width 28 height 14
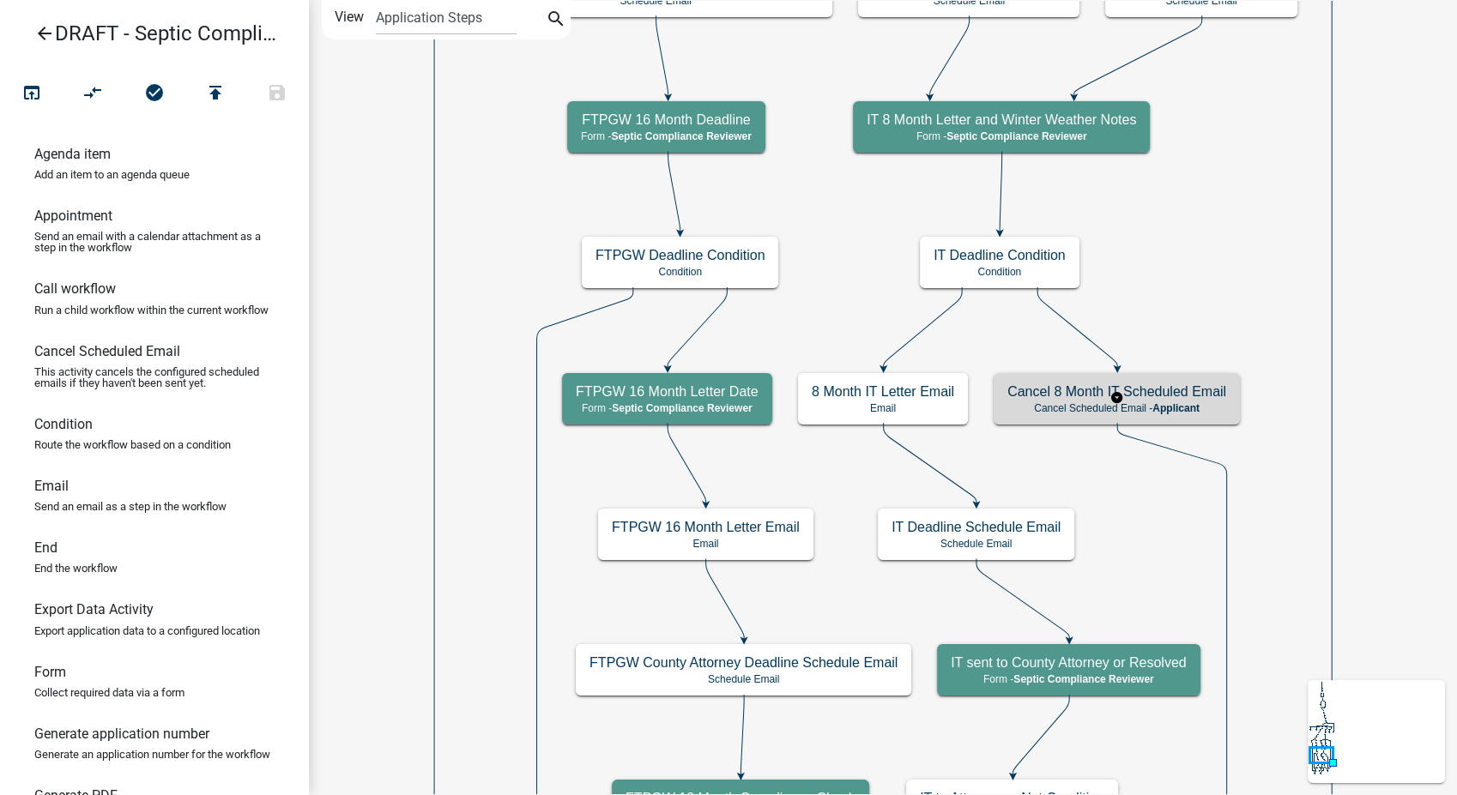
click at [1085, 414] on p "Cancel Scheduled Email - Applicant" at bounding box center [1116, 408] width 219 height 12
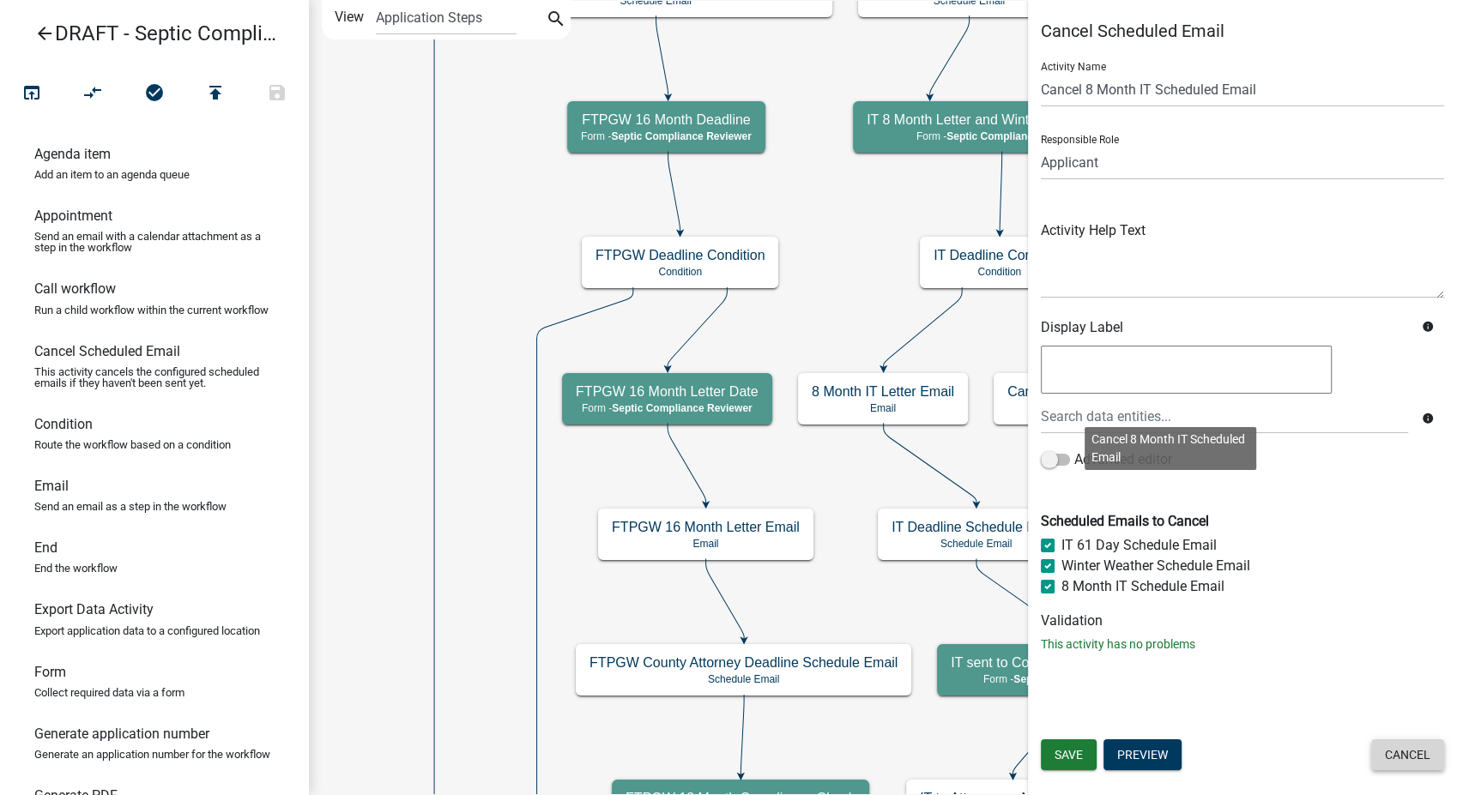
click at [1404, 753] on button "Cancel" at bounding box center [1407, 755] width 73 height 31
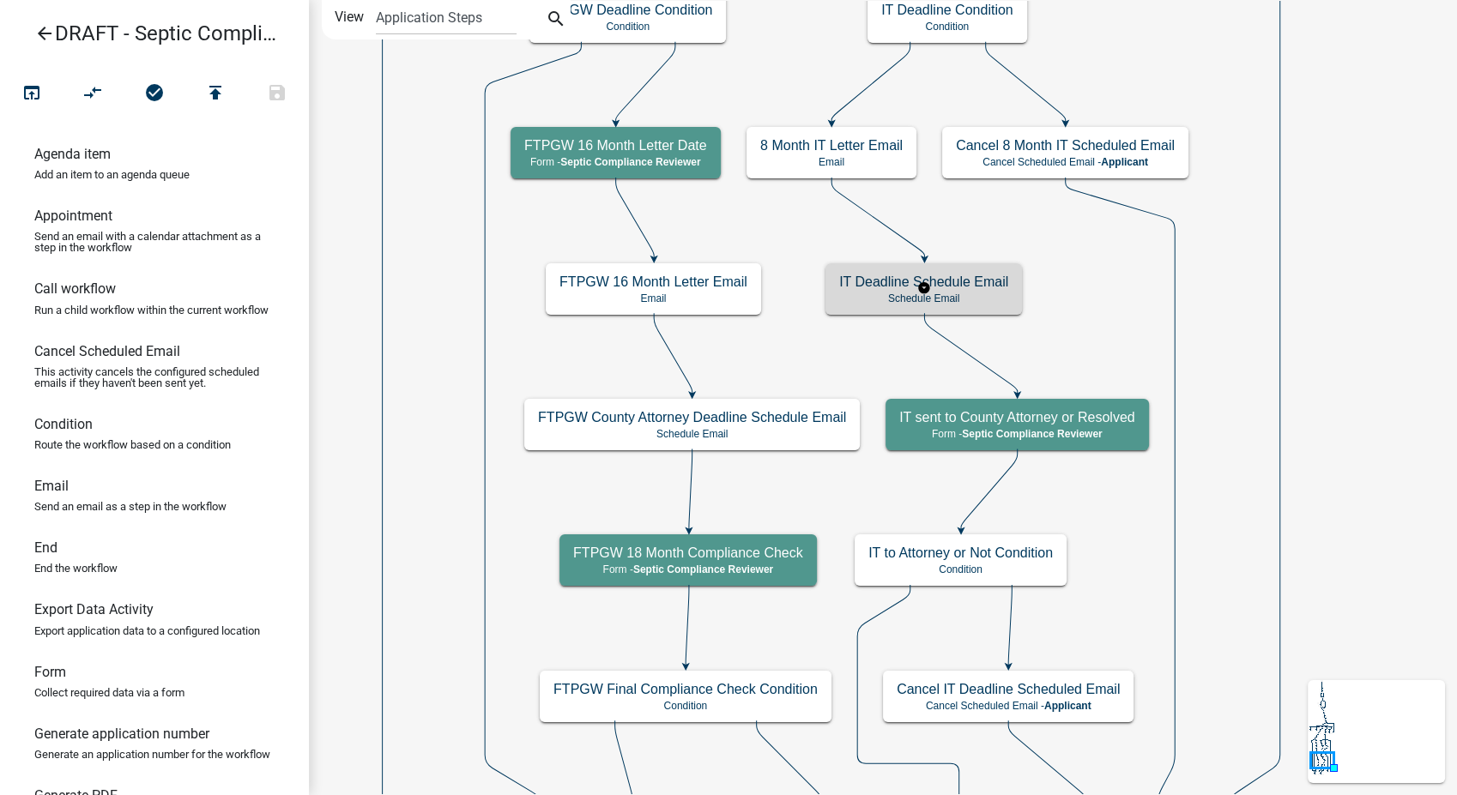
click at [882, 287] on h5 "IT Deadline Schedule Email" at bounding box center [923, 282] width 169 height 16
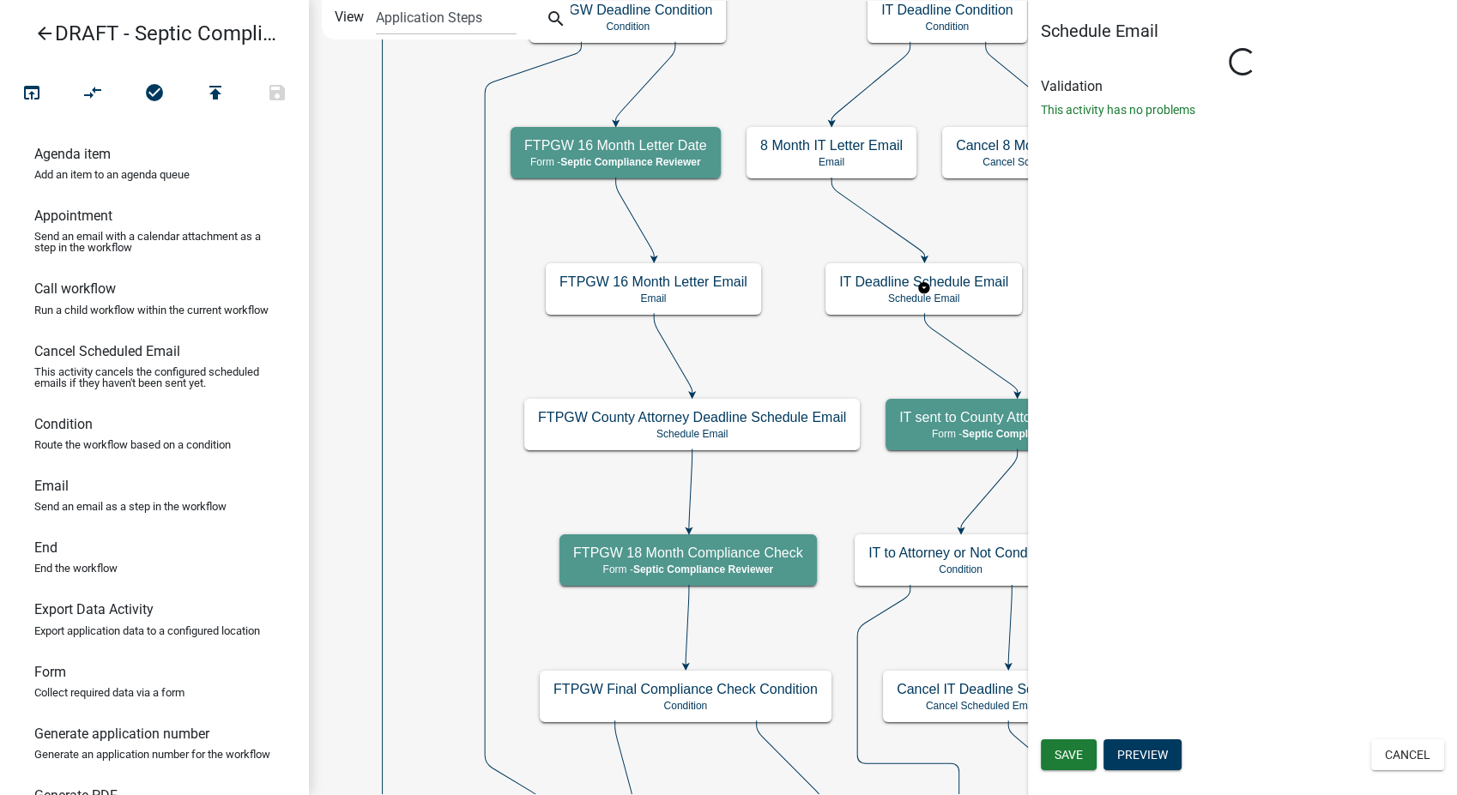
select select "9: 9:00 AM"
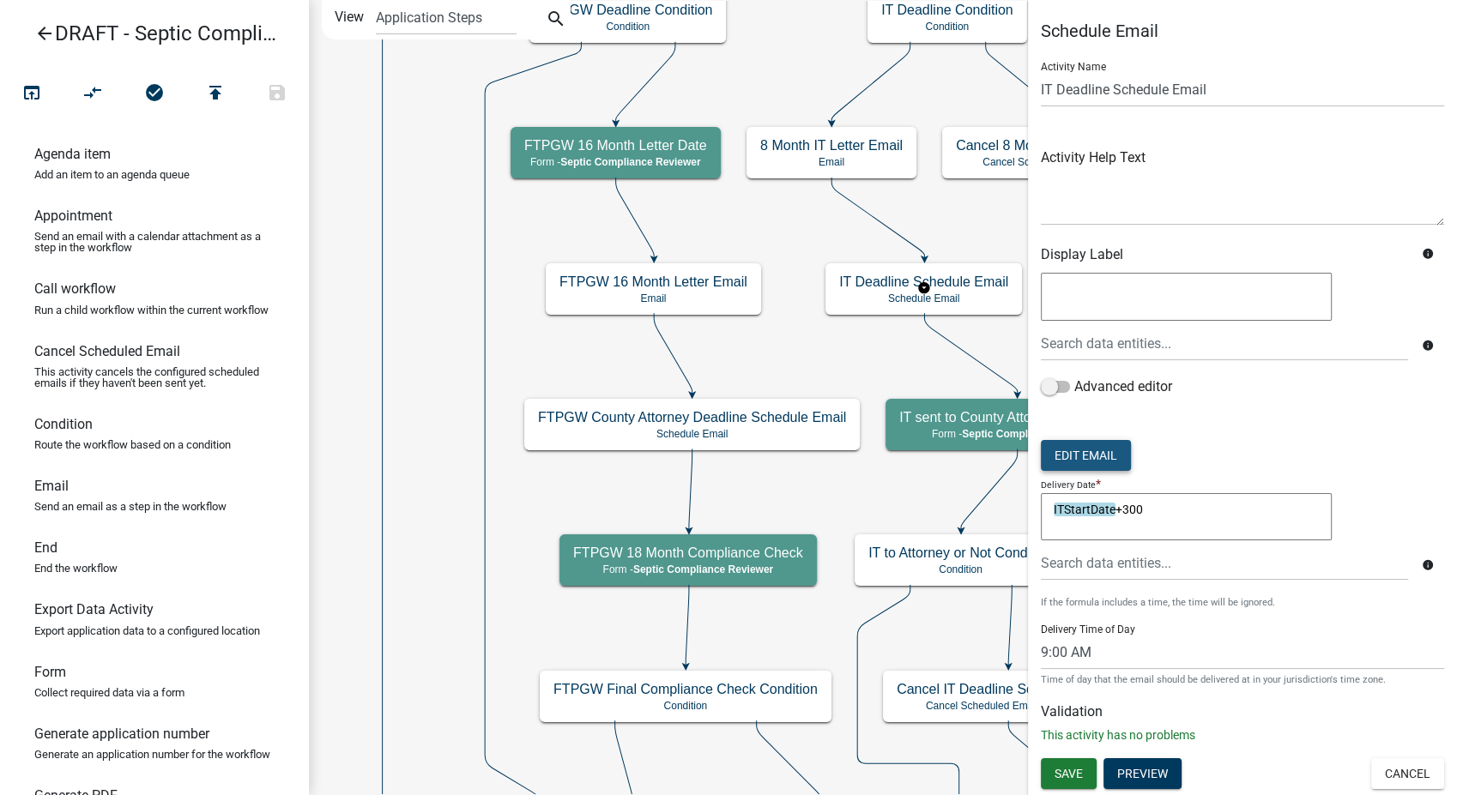
click at [1098, 454] on button "Edit Email" at bounding box center [1086, 455] width 90 height 31
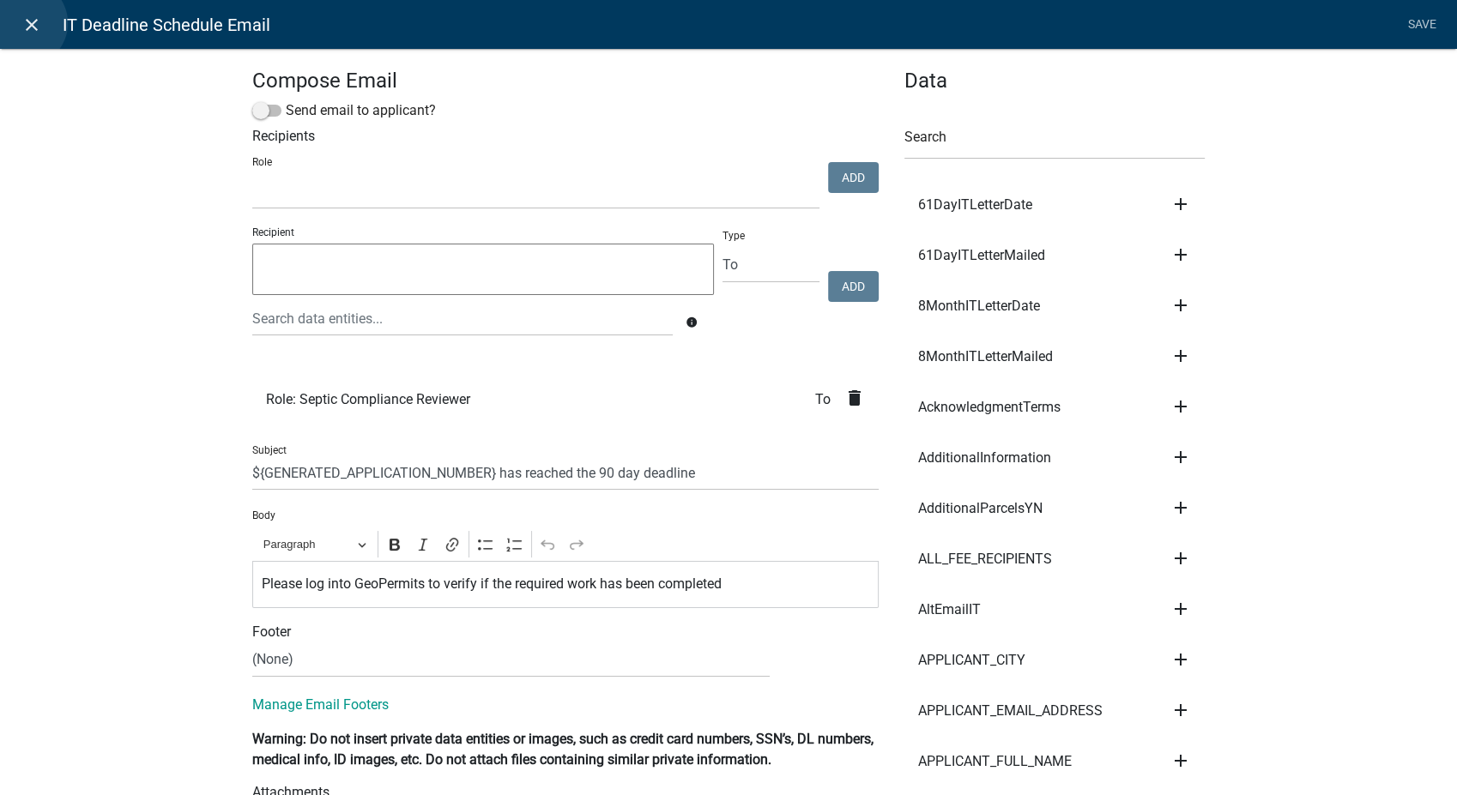
click at [24, 23] on icon "close" at bounding box center [31, 25] width 21 height 21
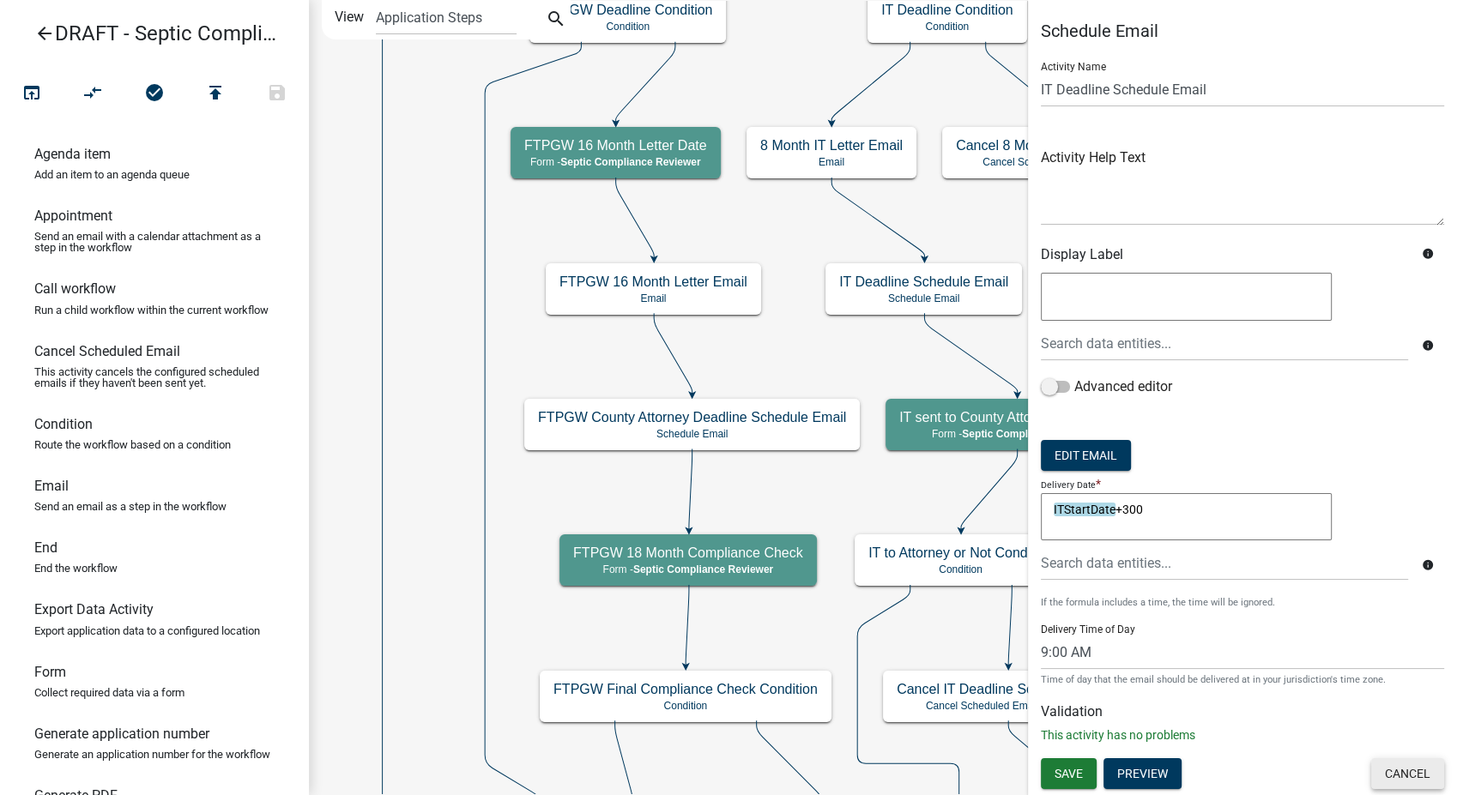
click at [1397, 780] on button "Cancel" at bounding box center [1407, 774] width 73 height 31
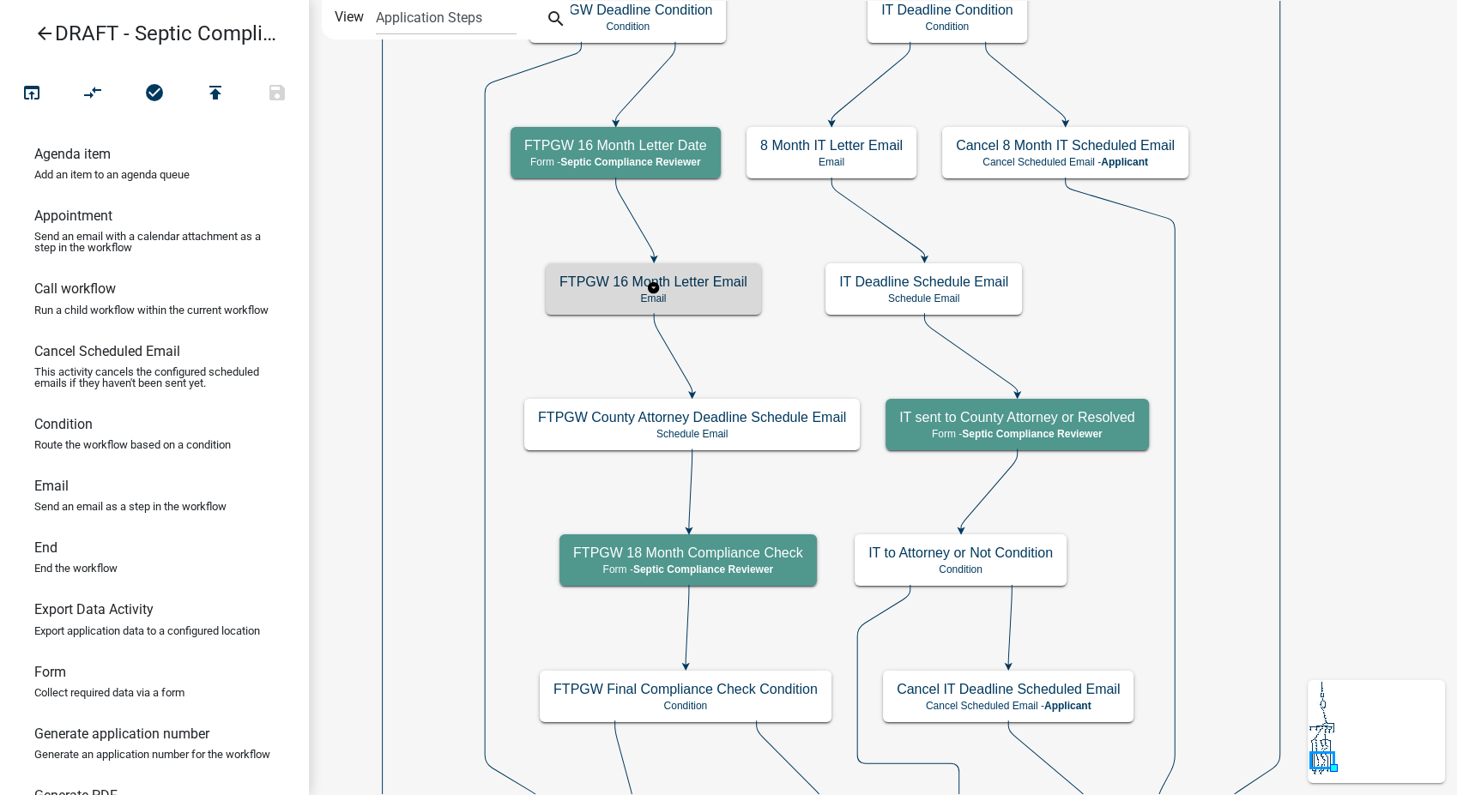
click at [684, 289] on h5 "FTPGW 16 Month Letter Email" at bounding box center [653, 282] width 188 height 16
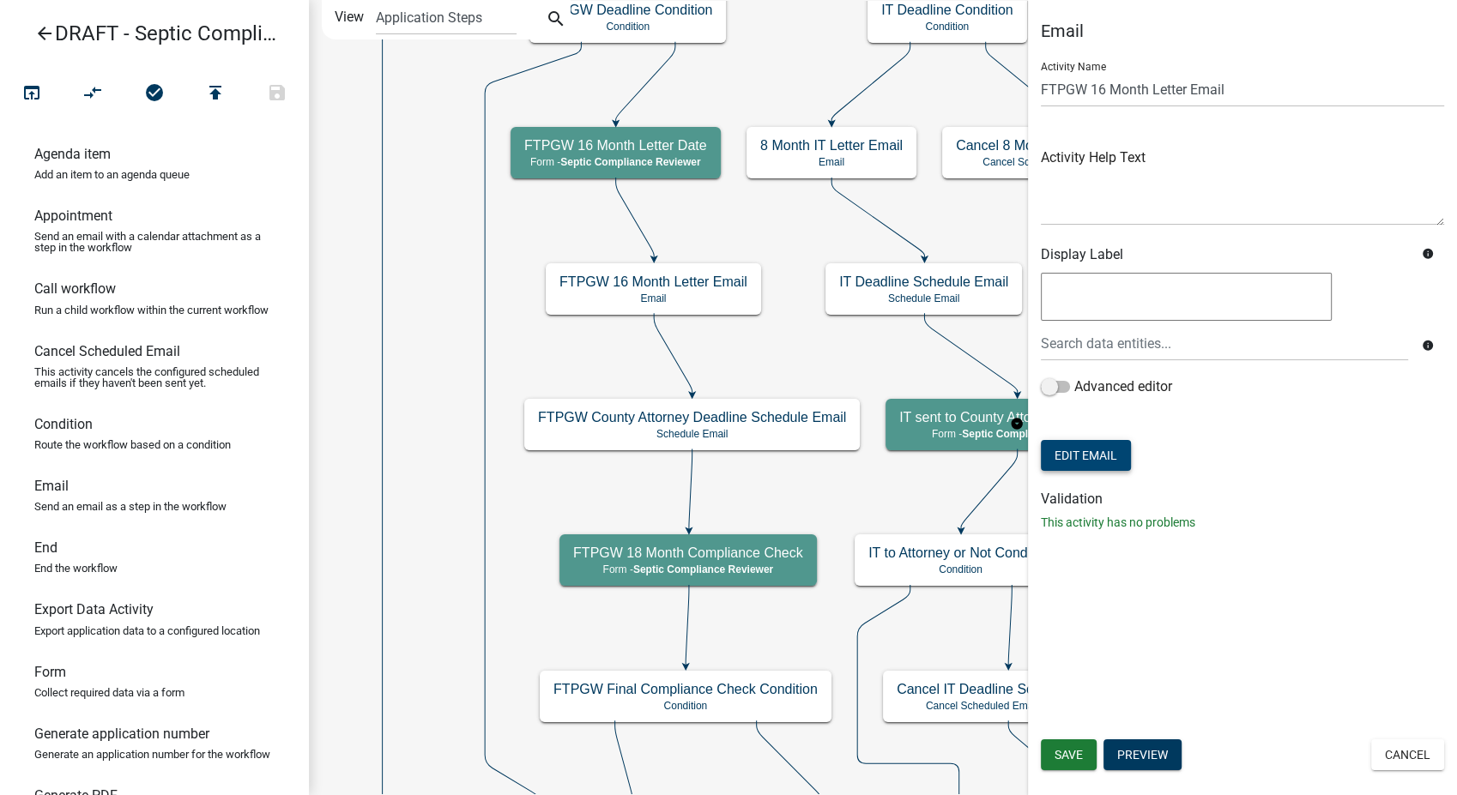
click at [1082, 457] on button "Edit Email" at bounding box center [1086, 455] width 90 height 31
select select "54efeb24-30e8-4996-a232-eb7e40a9c53d"
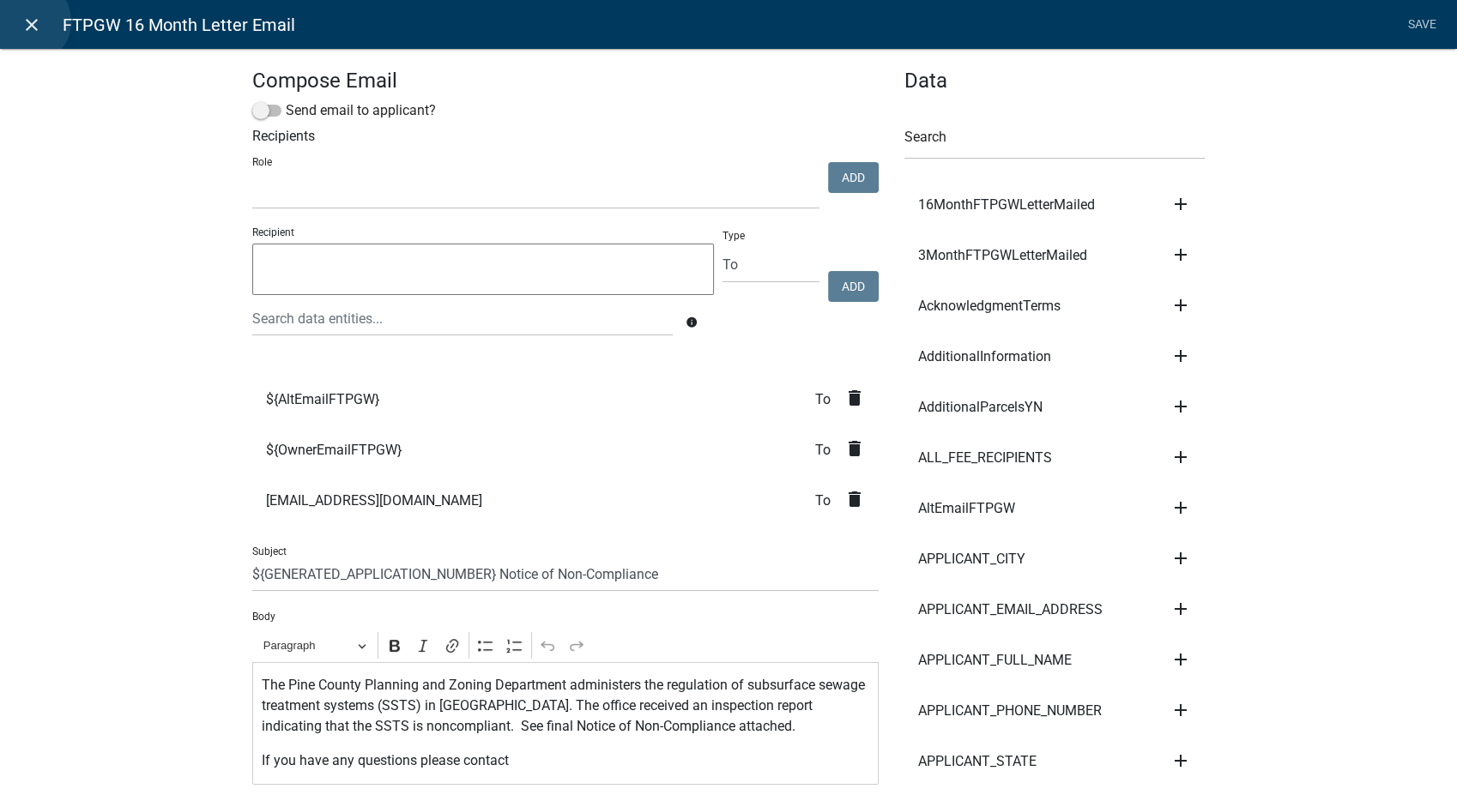
click at [27, 21] on icon "close" at bounding box center [31, 25] width 21 height 21
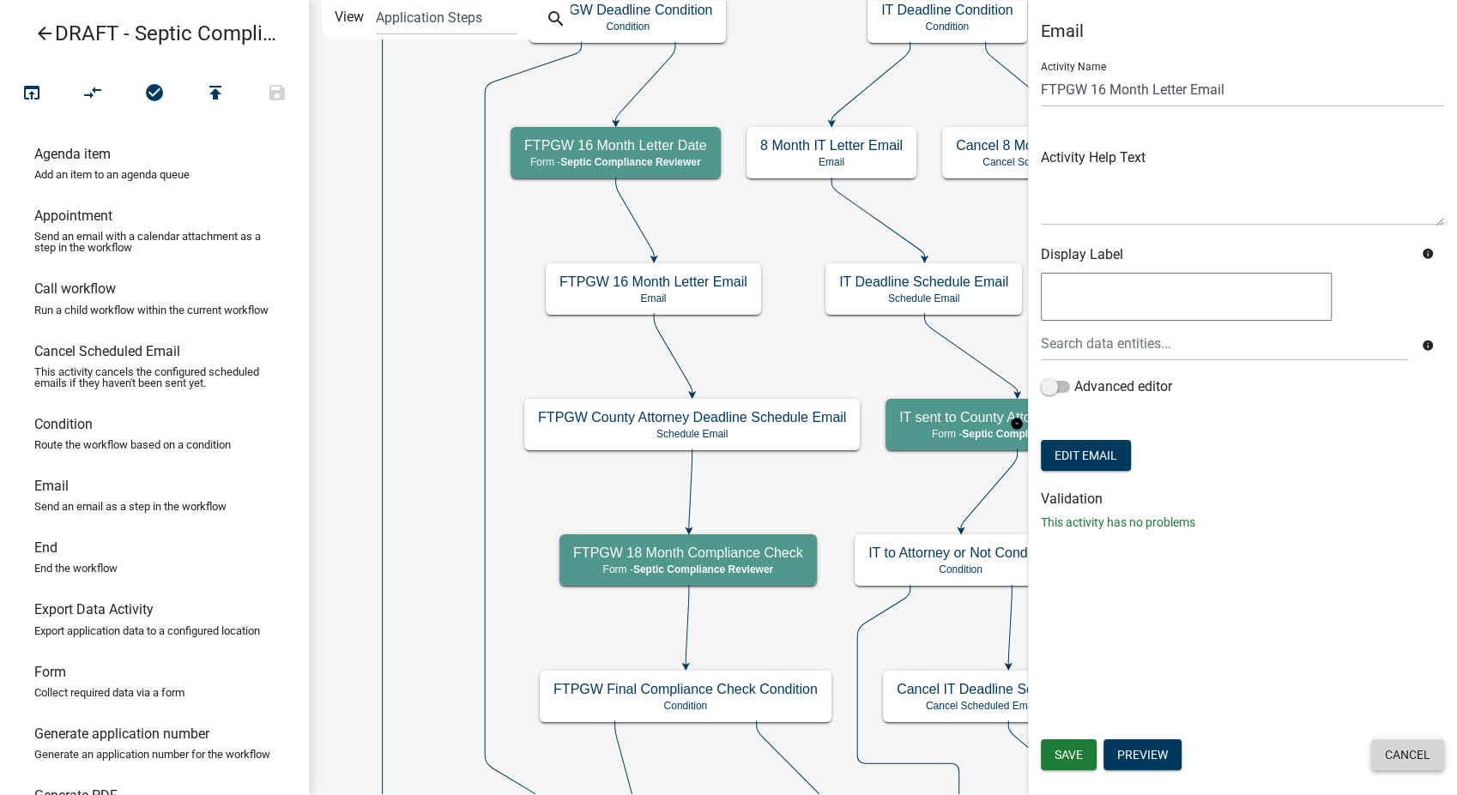
click at [1403, 757] on button "Cancel" at bounding box center [1407, 755] width 73 height 31
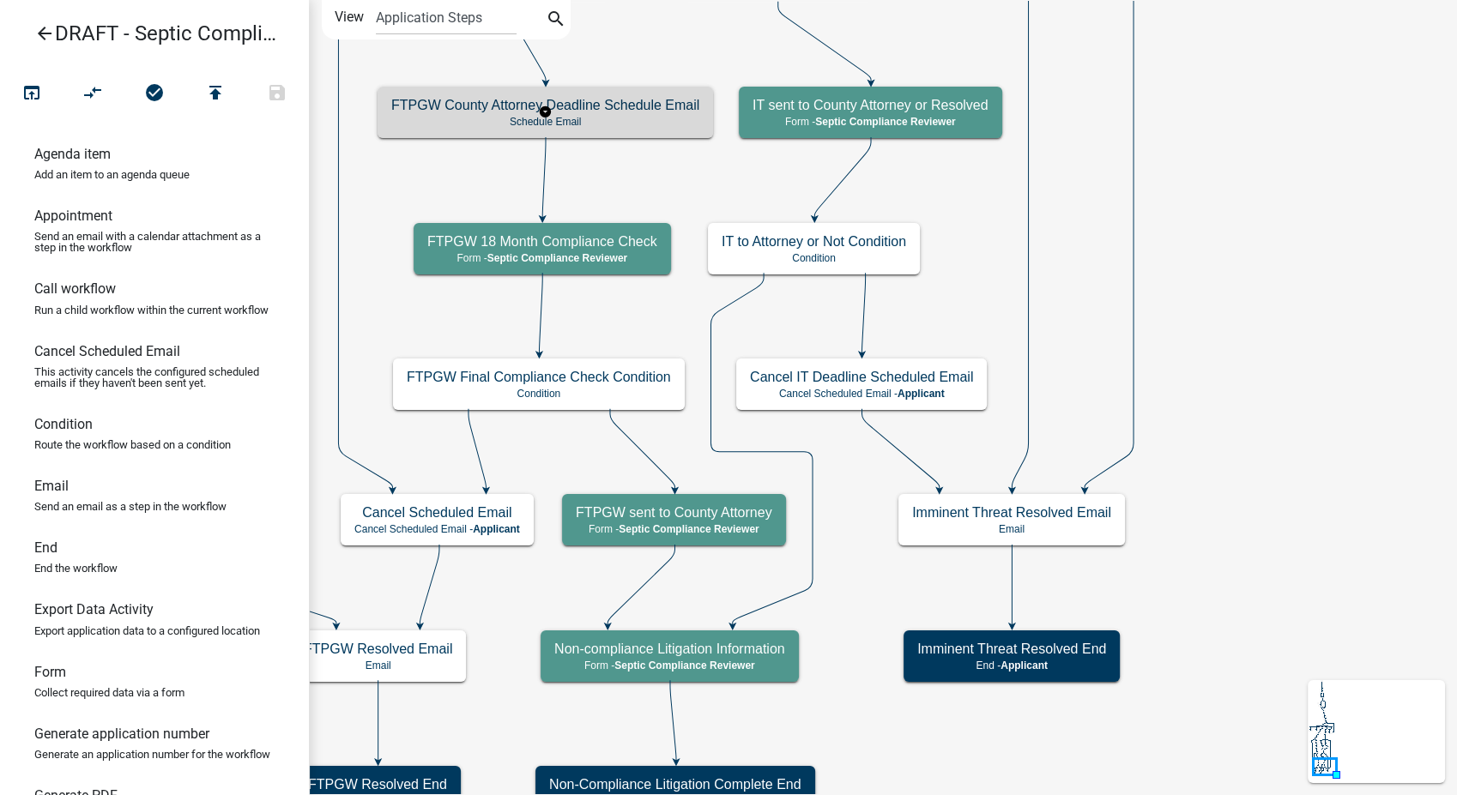
click at [620, 137] on div "FTPGW County Attorney Deadline Schedule Email Schedule Email" at bounding box center [546, 112] width 336 height 51
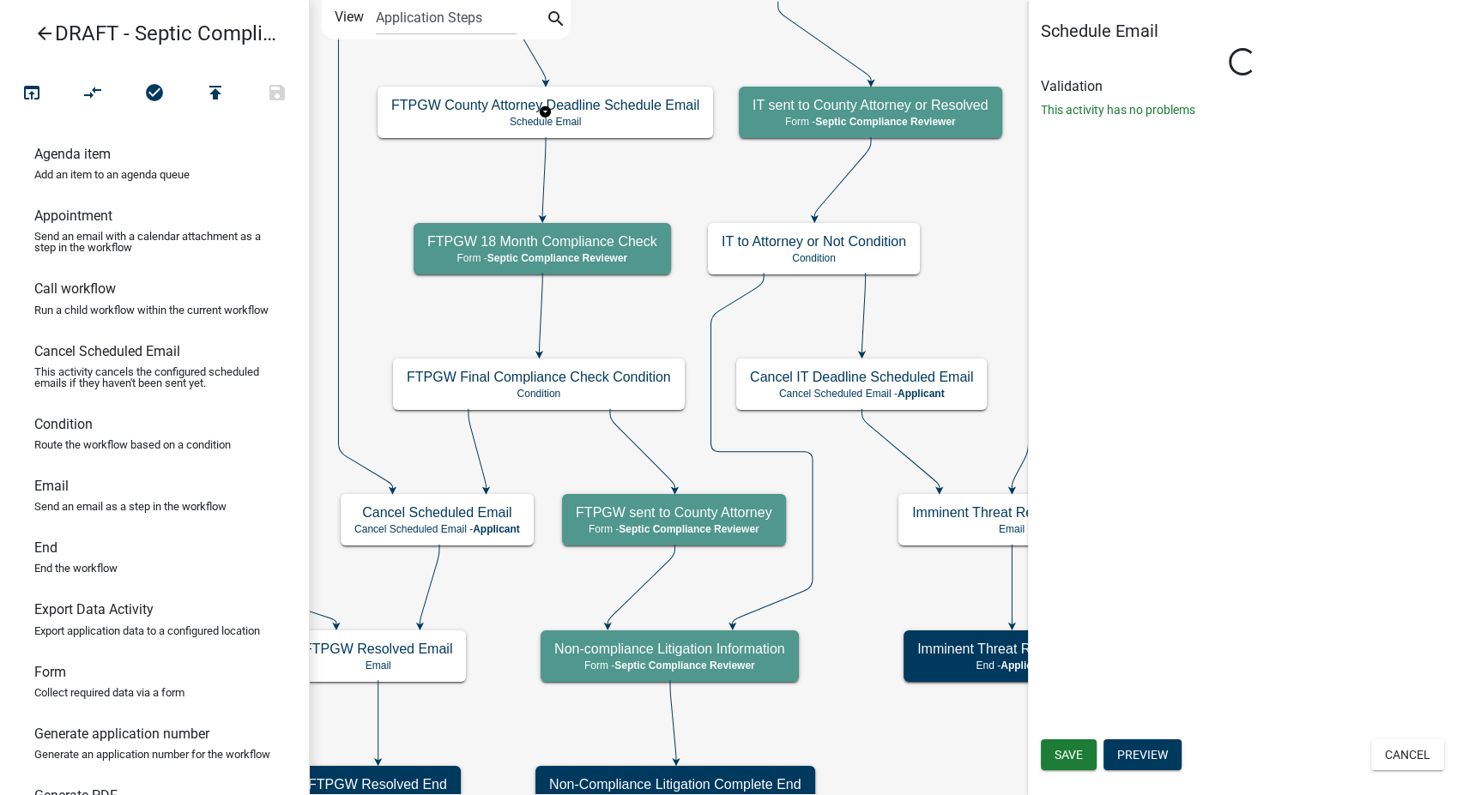
select select "9: 9:00 AM"
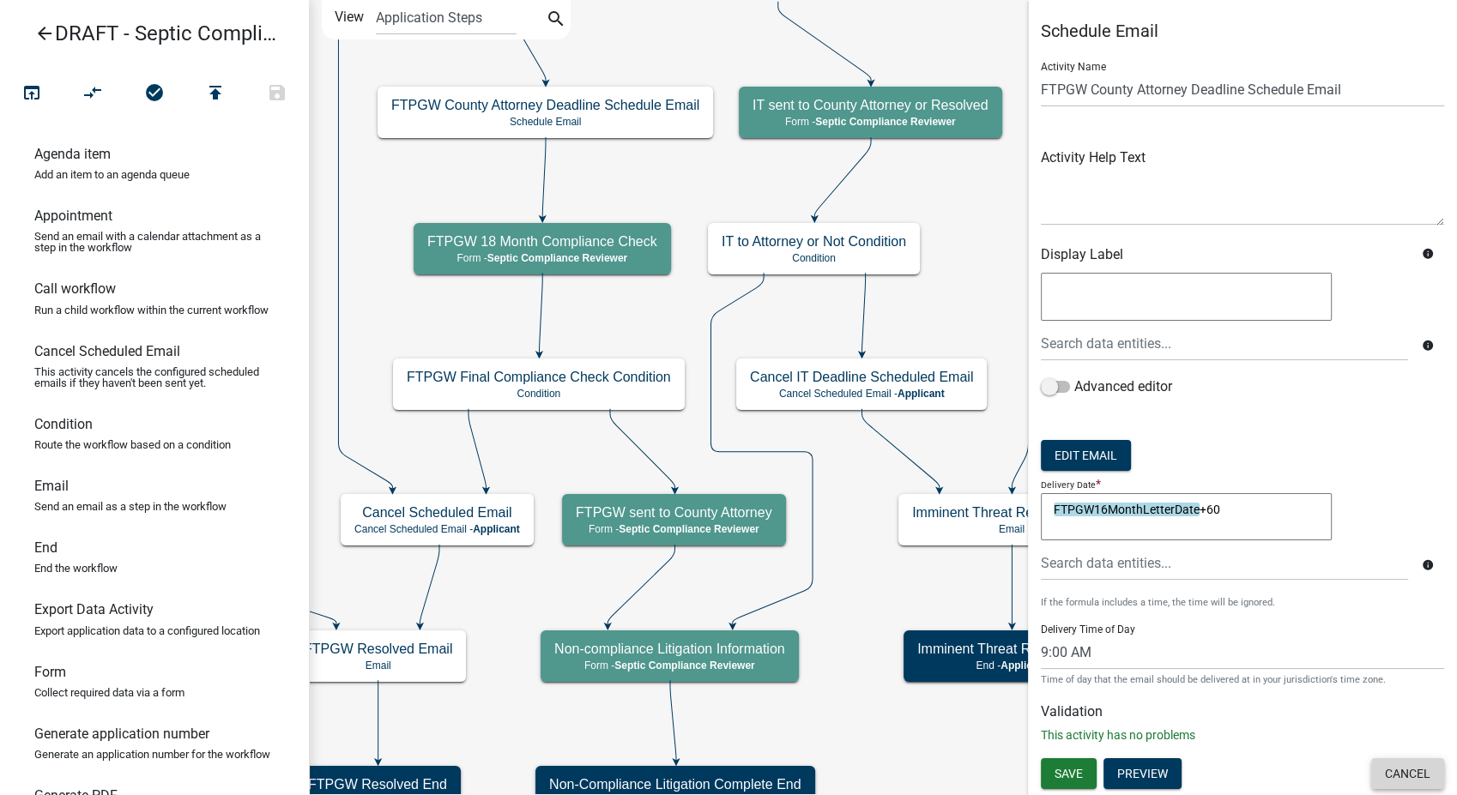
click at [1425, 771] on button "Cancel" at bounding box center [1407, 774] width 73 height 31
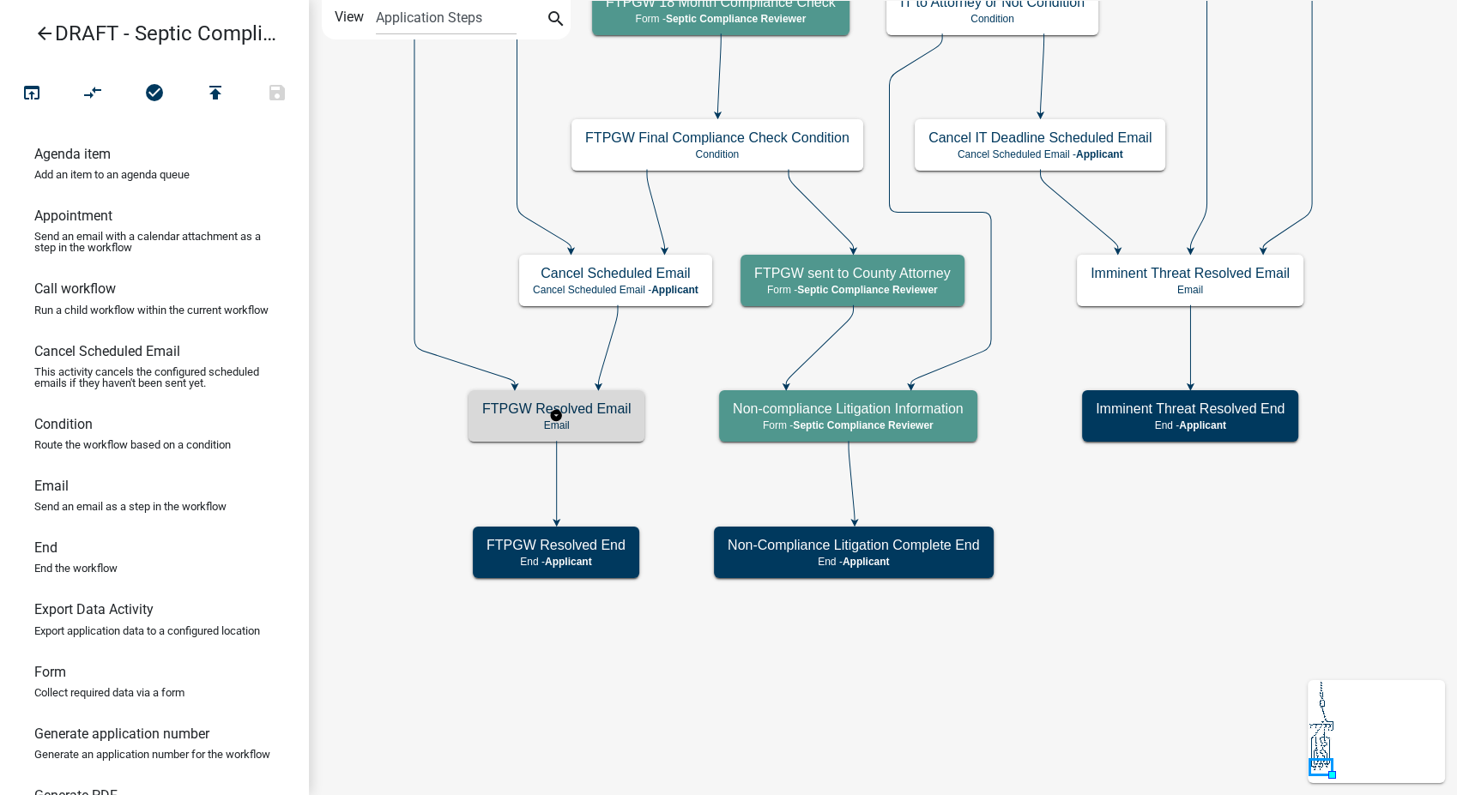
click at [619, 432] on div "FTPGW Resolved Email Email" at bounding box center [557, 415] width 176 height 51
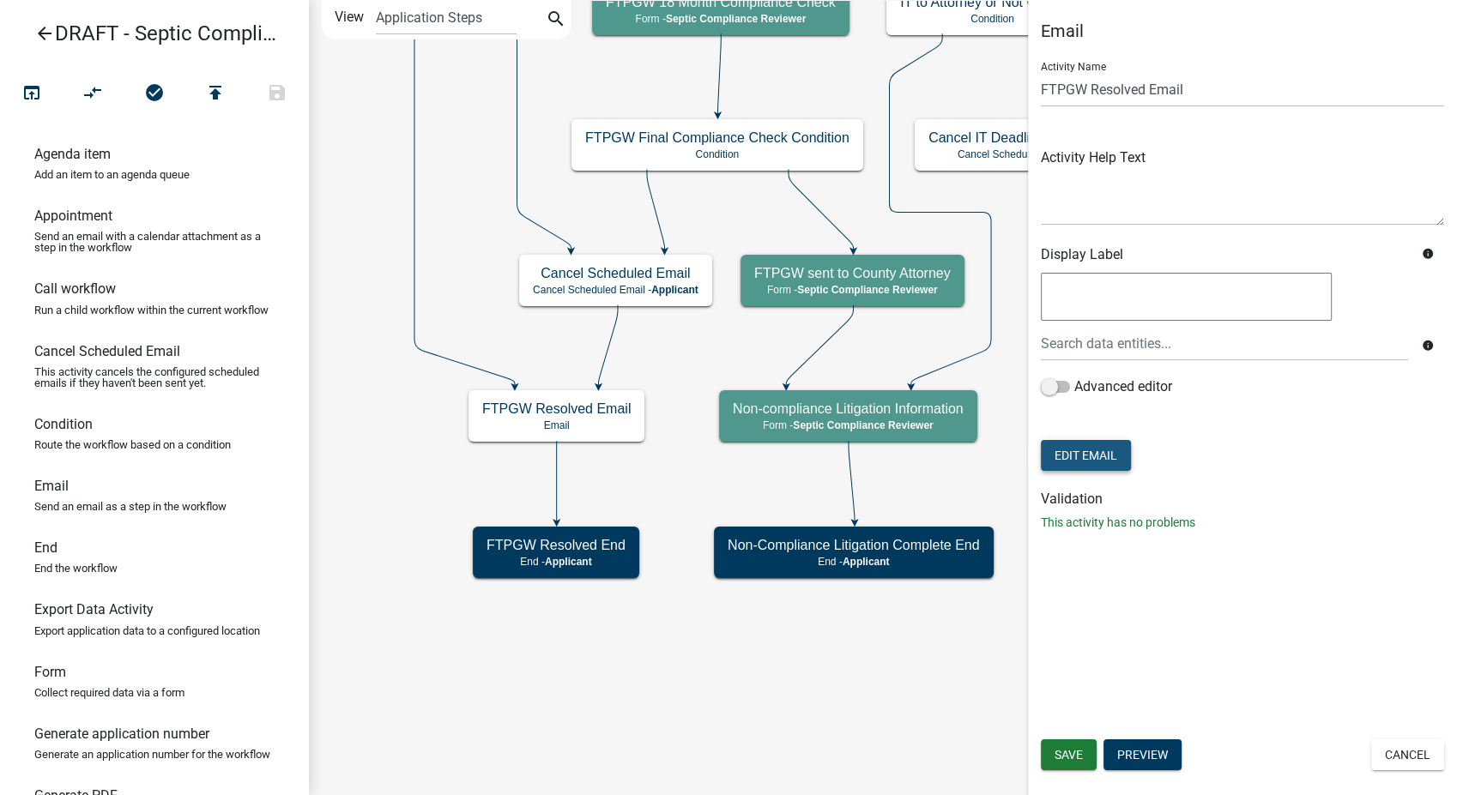
click at [1070, 465] on button "Edit Email" at bounding box center [1086, 455] width 90 height 31
select select "54efeb24-30e8-4996-a232-eb7e40a9c53d"
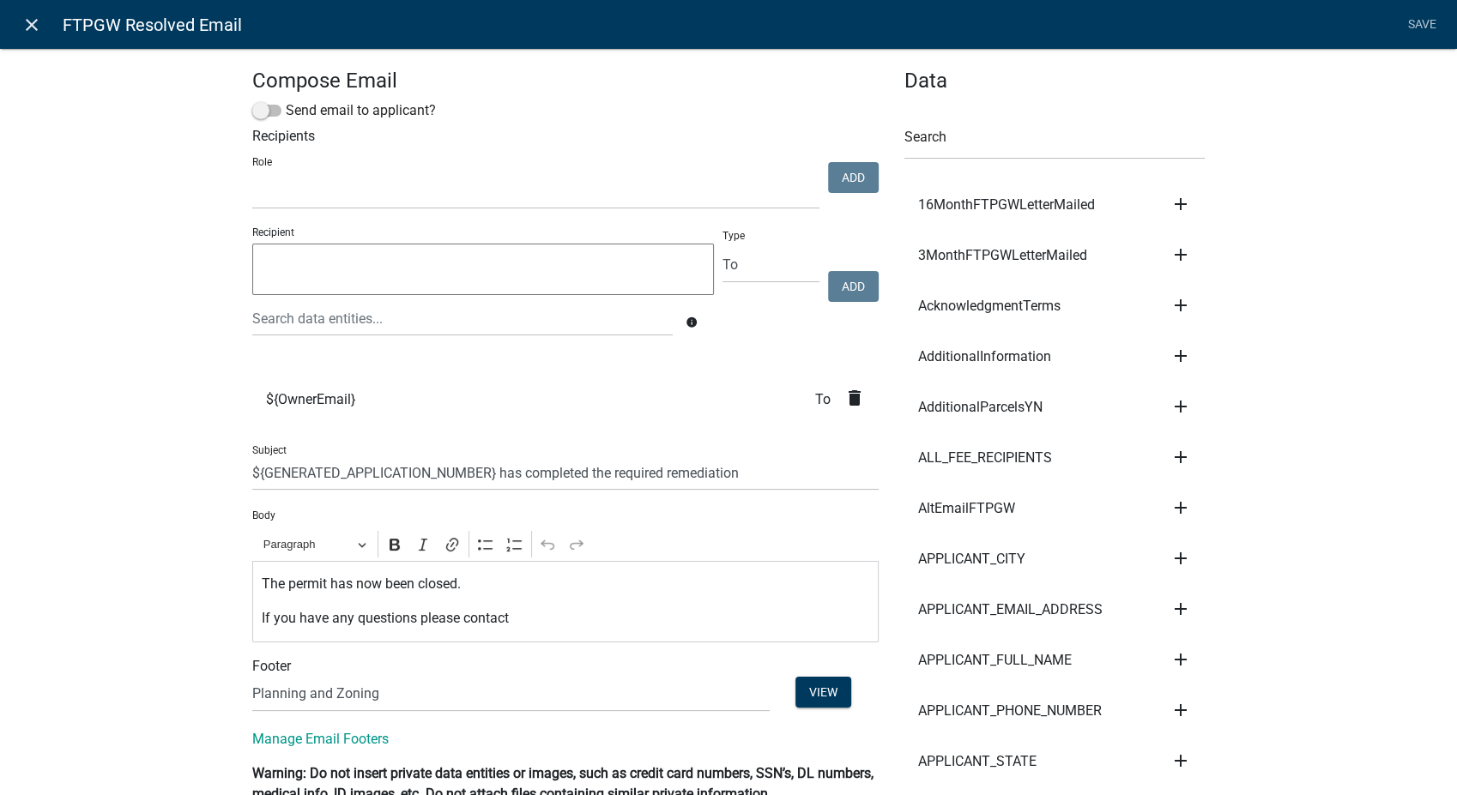
click at [33, 19] on icon "close" at bounding box center [31, 25] width 21 height 21
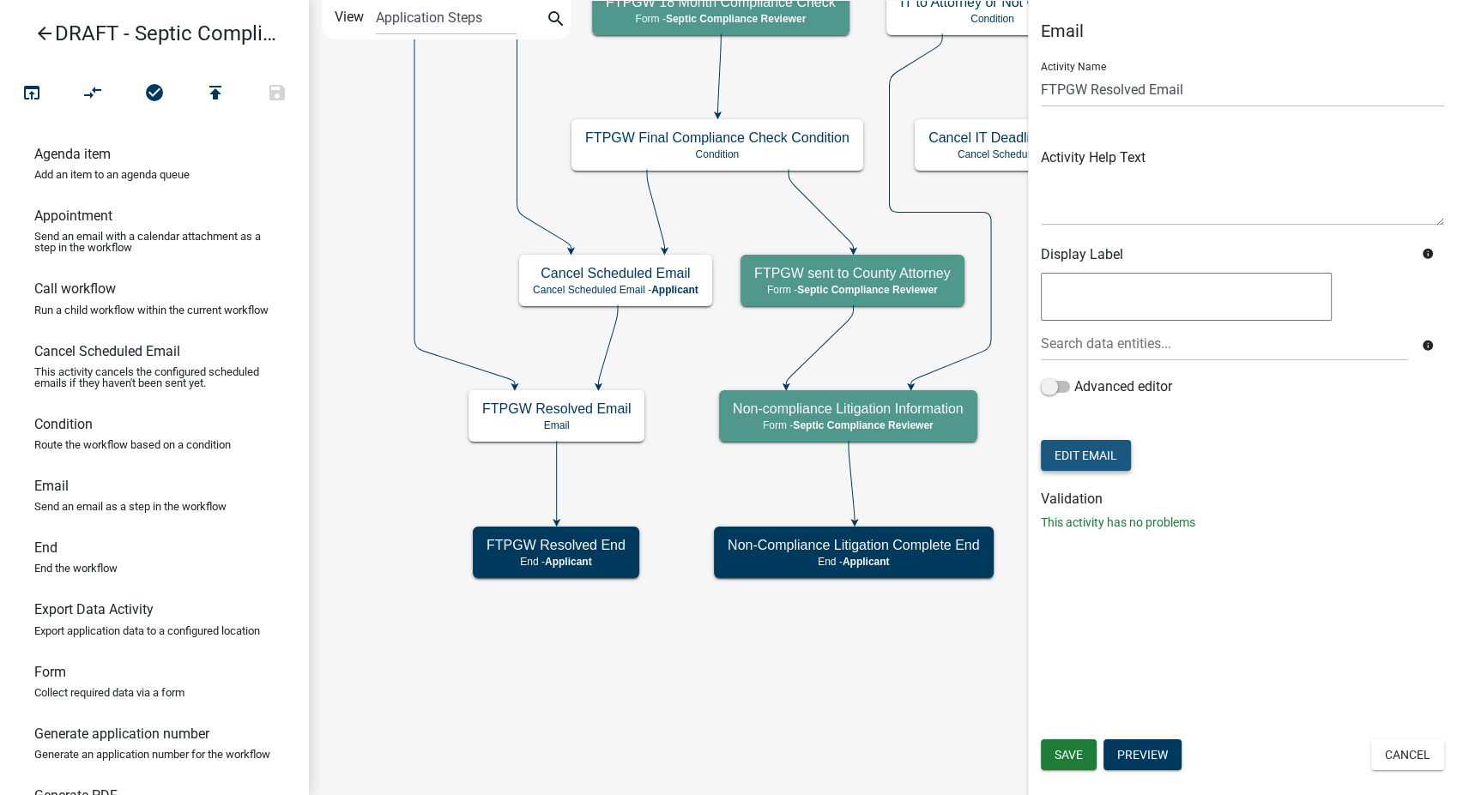
click at [1087, 457] on button "Edit Email" at bounding box center [1086, 455] width 90 height 31
select select "54efeb24-30e8-4996-a232-eb7e40a9c53d"
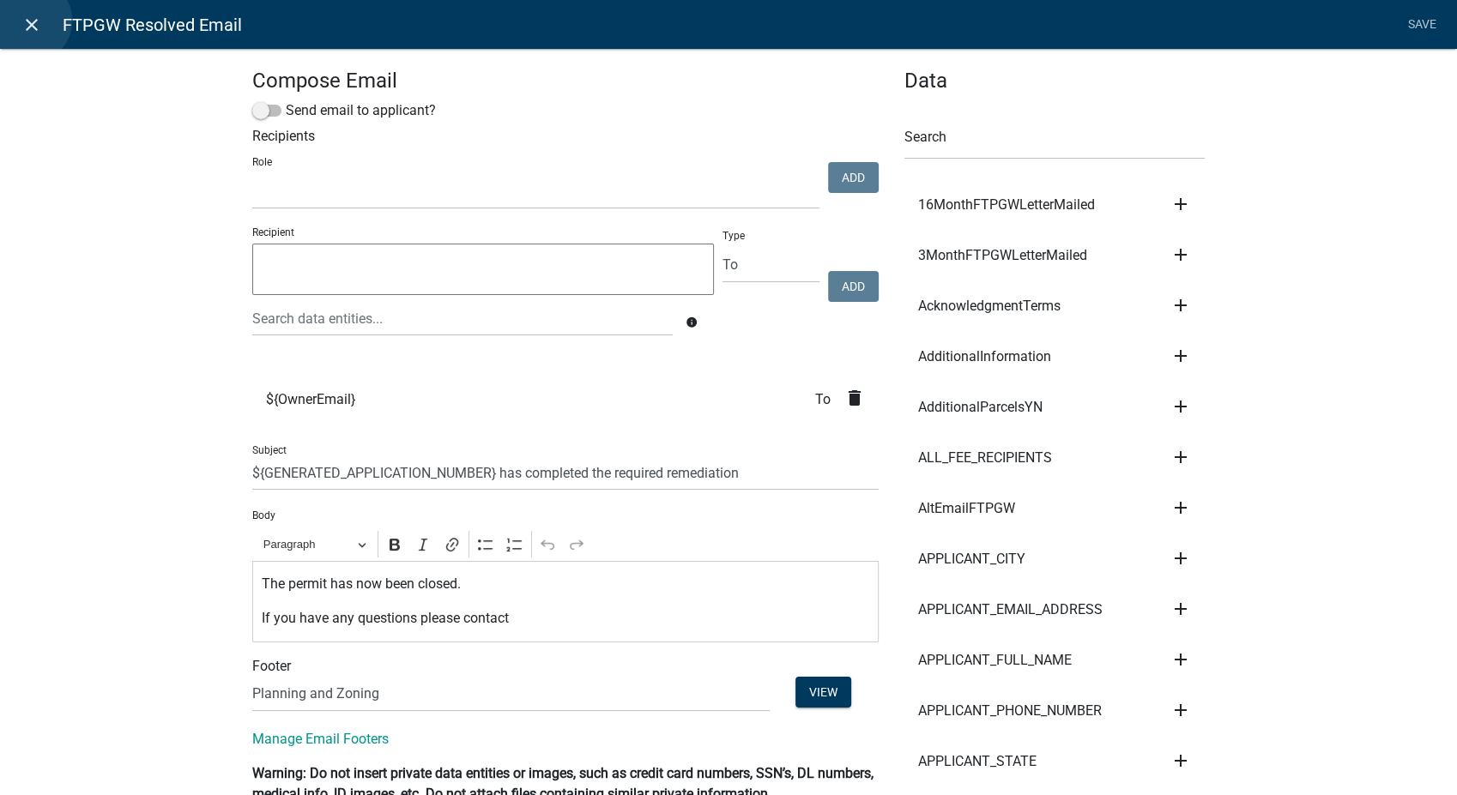
click at [28, 21] on icon "close" at bounding box center [31, 25] width 21 height 21
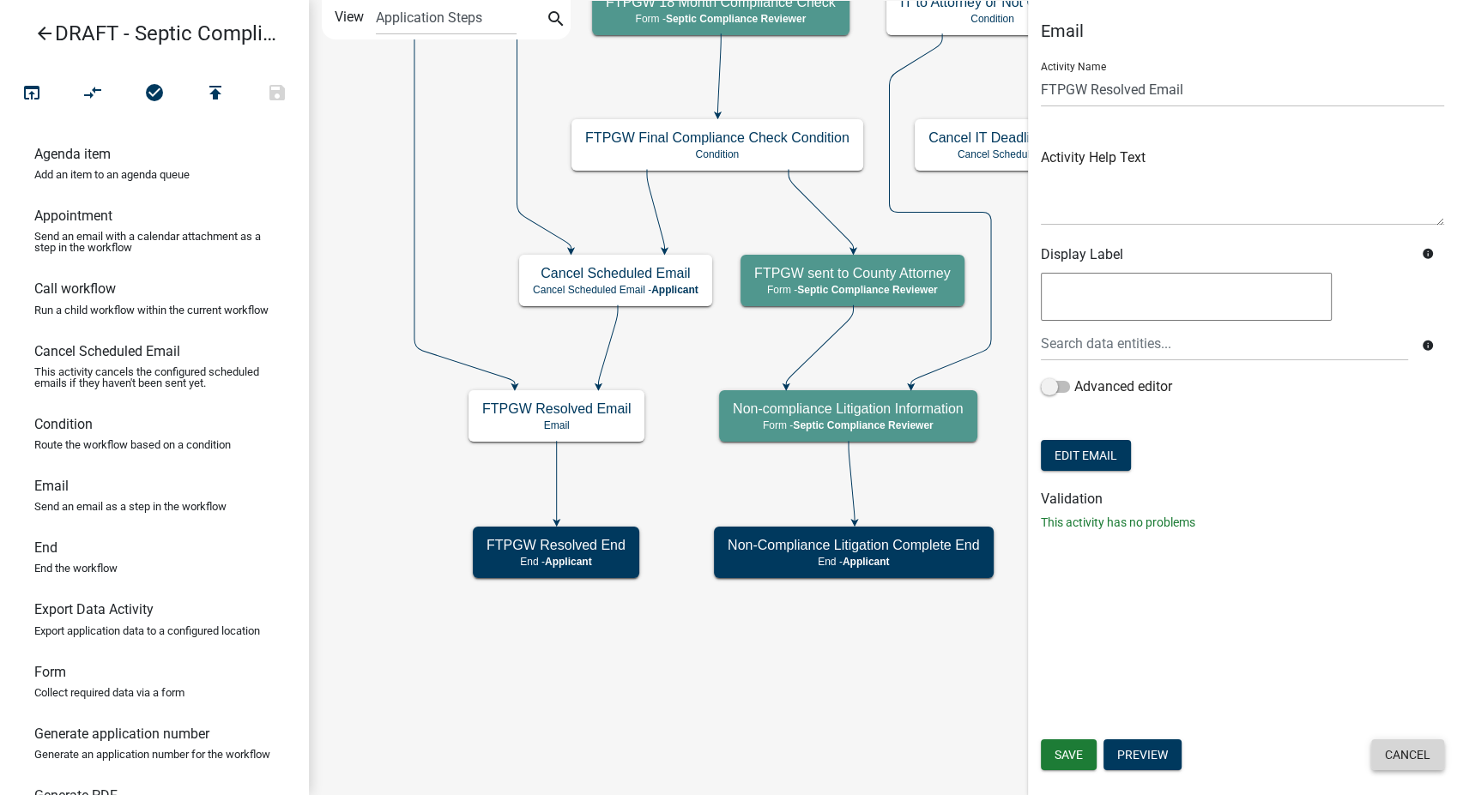
click at [1418, 763] on button "Cancel" at bounding box center [1407, 755] width 73 height 31
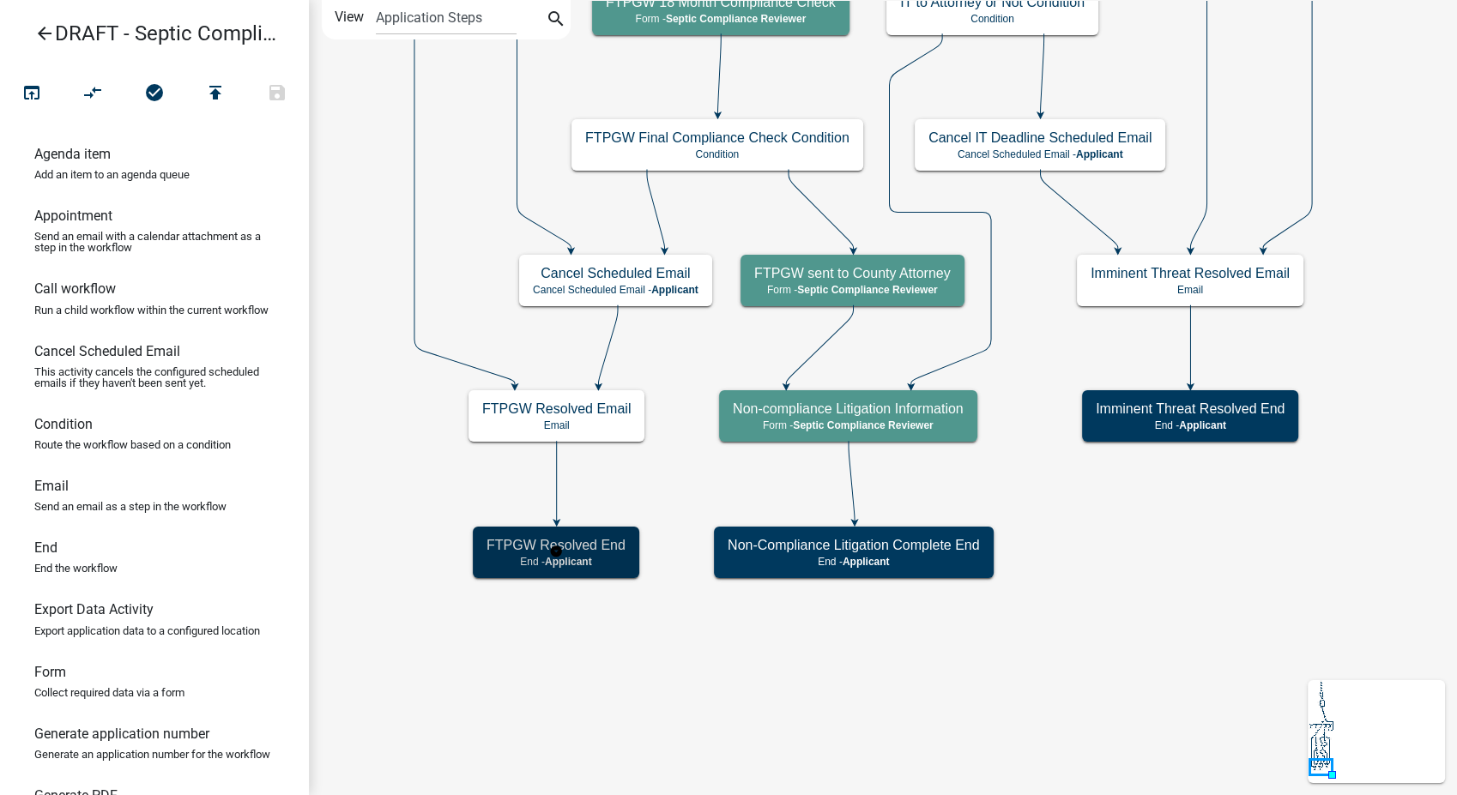
click at [608, 559] on p "End - Applicant" at bounding box center [556, 562] width 139 height 12
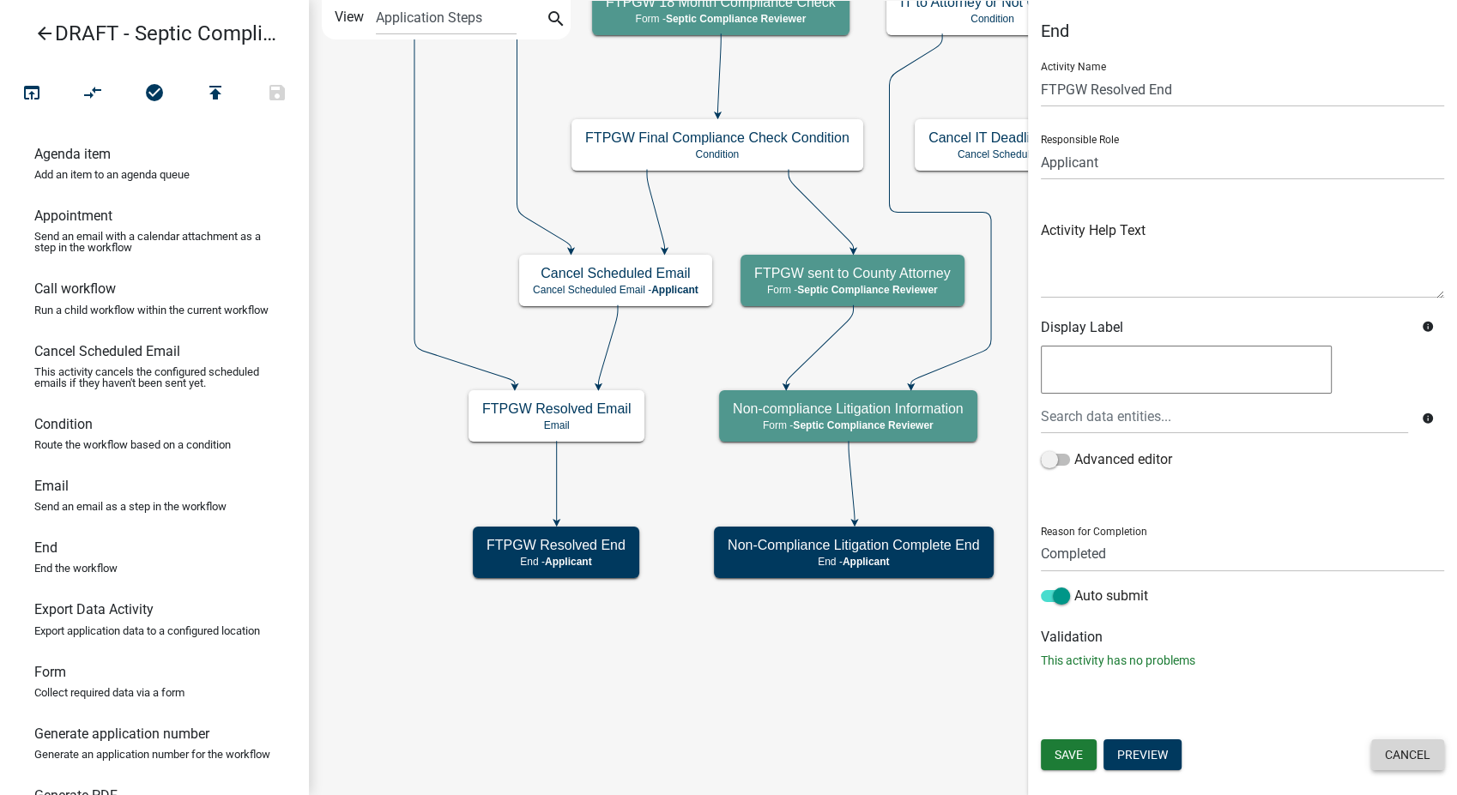
click at [1423, 762] on button "Cancel" at bounding box center [1407, 755] width 73 height 31
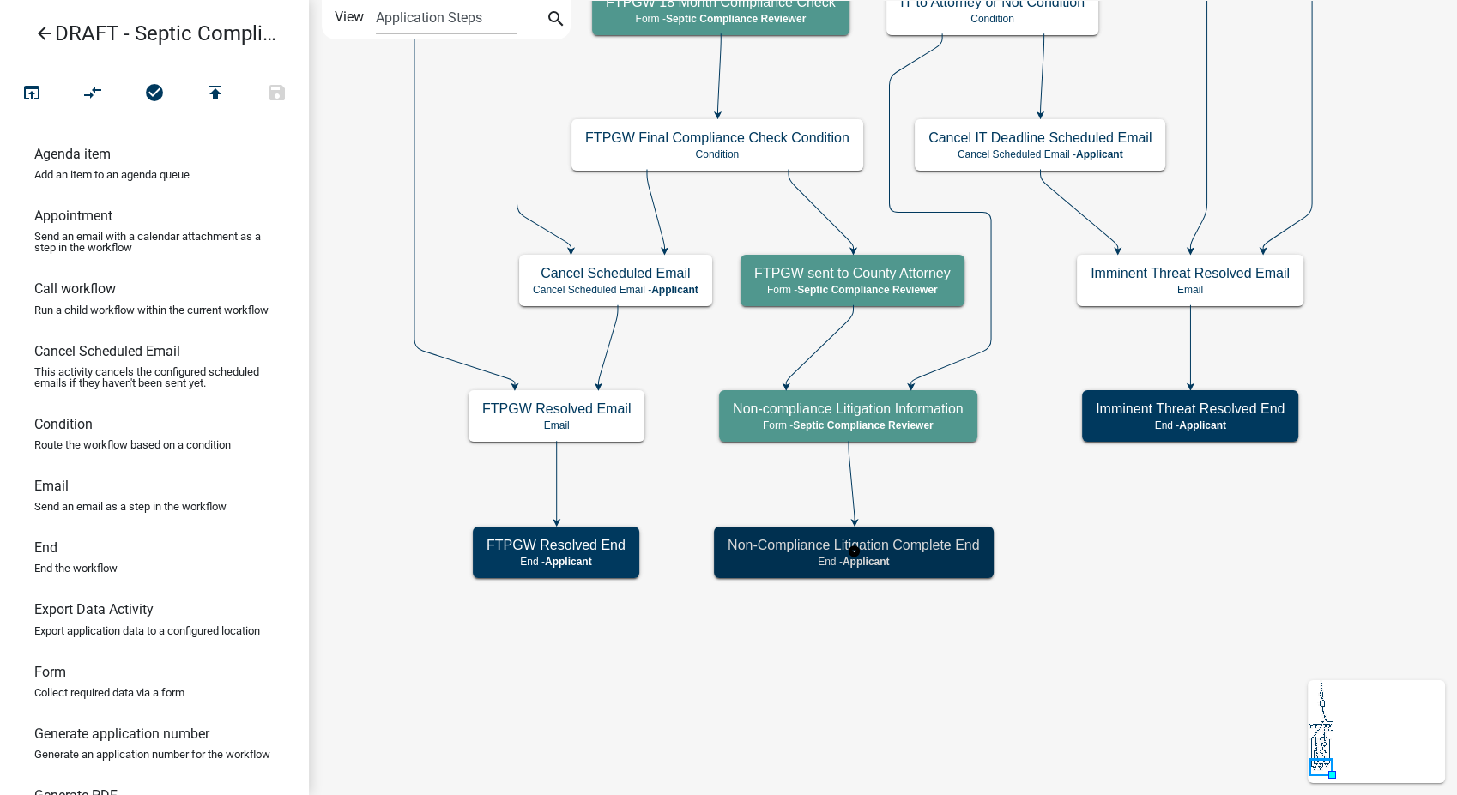
click at [975, 539] on h5 "Non-Compliance Litigation Complete End" at bounding box center [854, 545] width 252 height 16
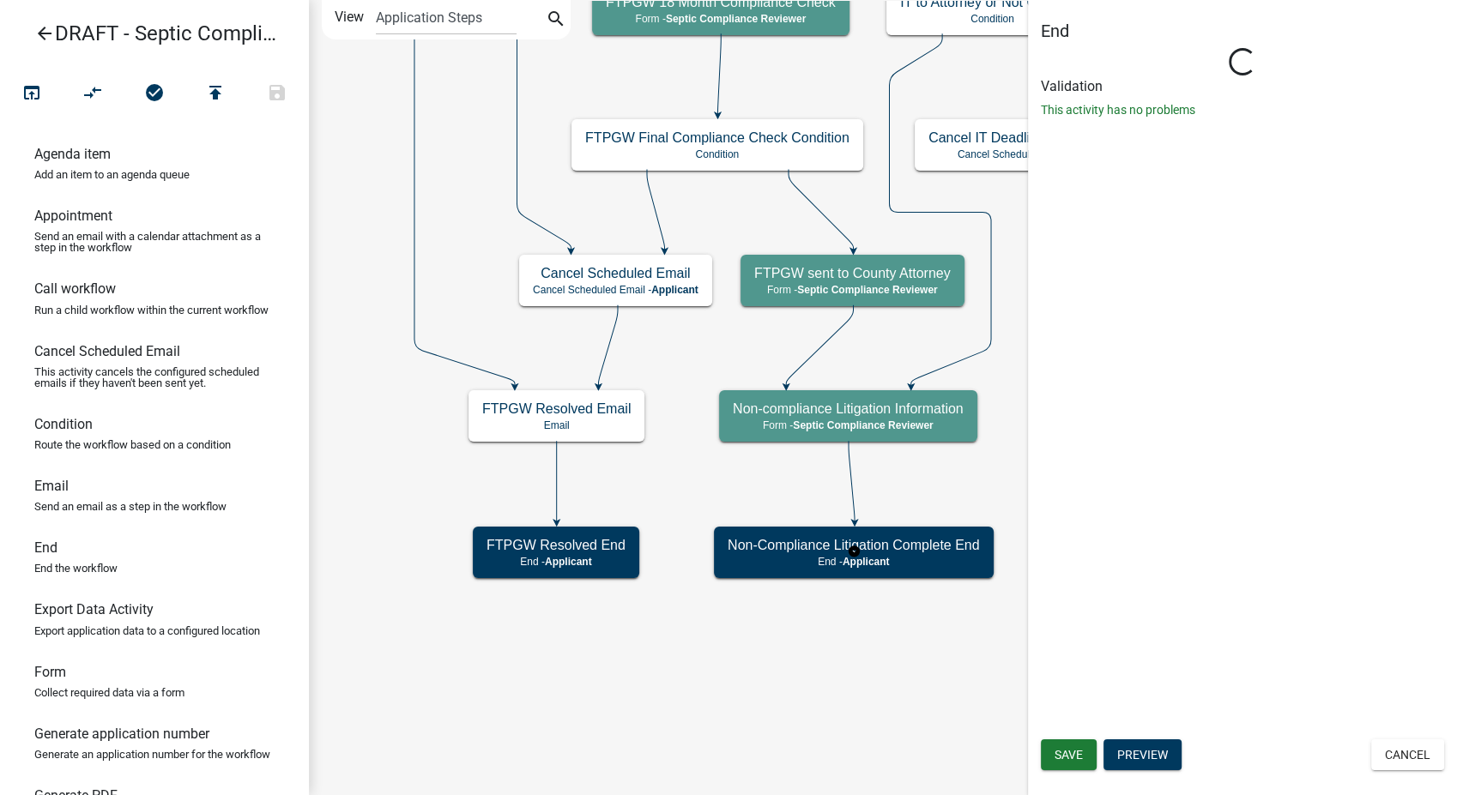
select select "Rejected"
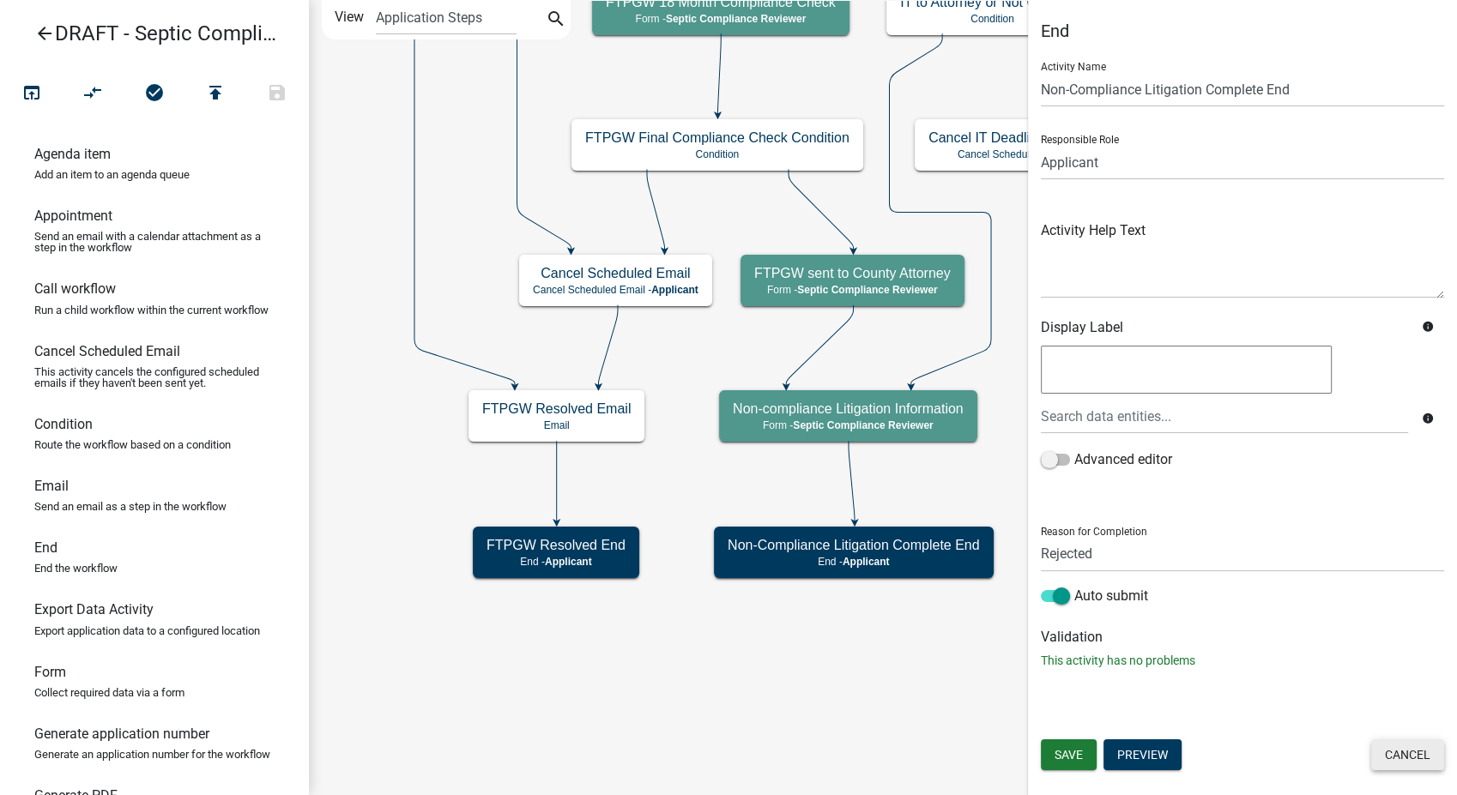
click at [1417, 752] on button "Cancel" at bounding box center [1407, 755] width 73 height 31
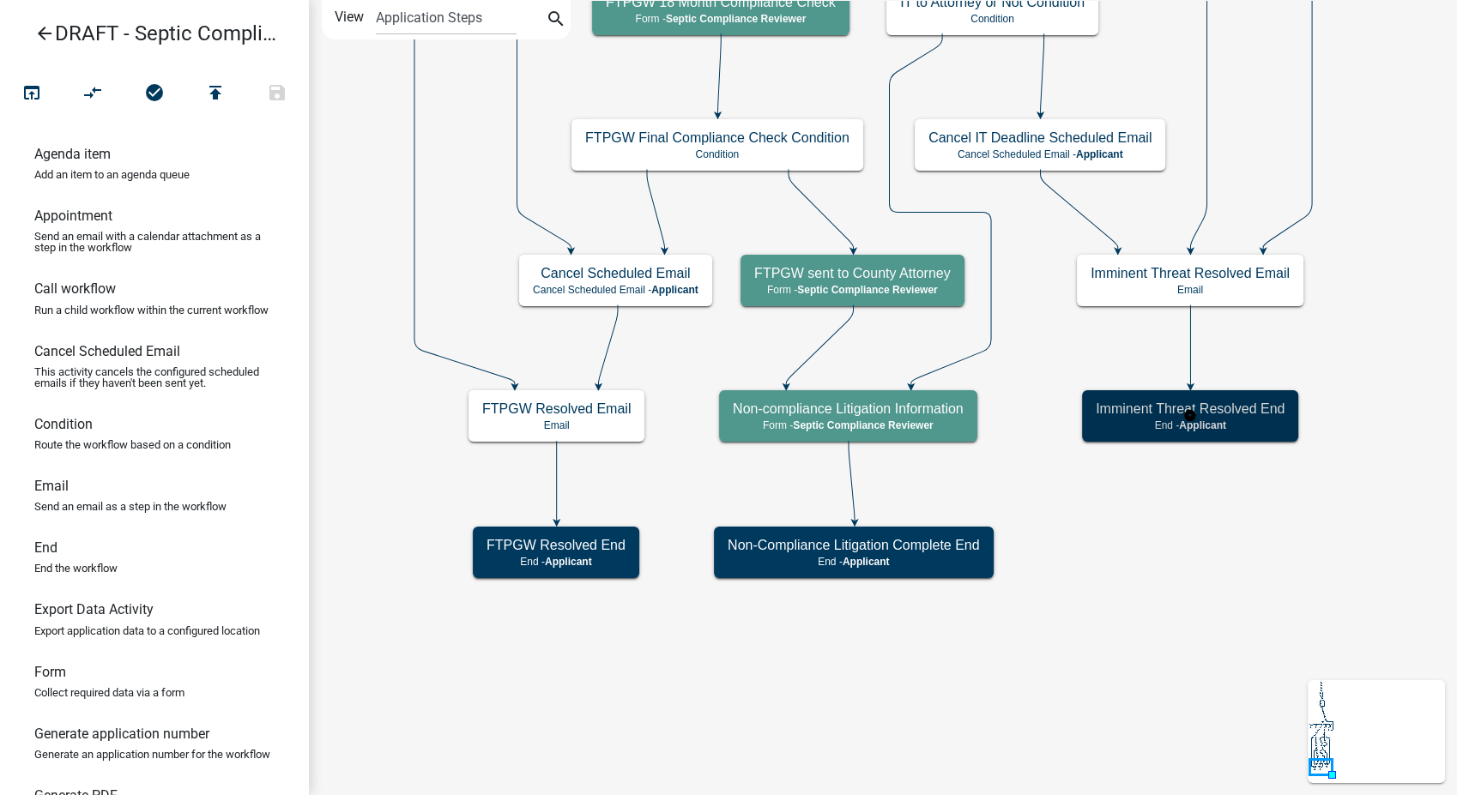
click at [1099, 430] on p "End - Applicant" at bounding box center [1190, 426] width 189 height 12
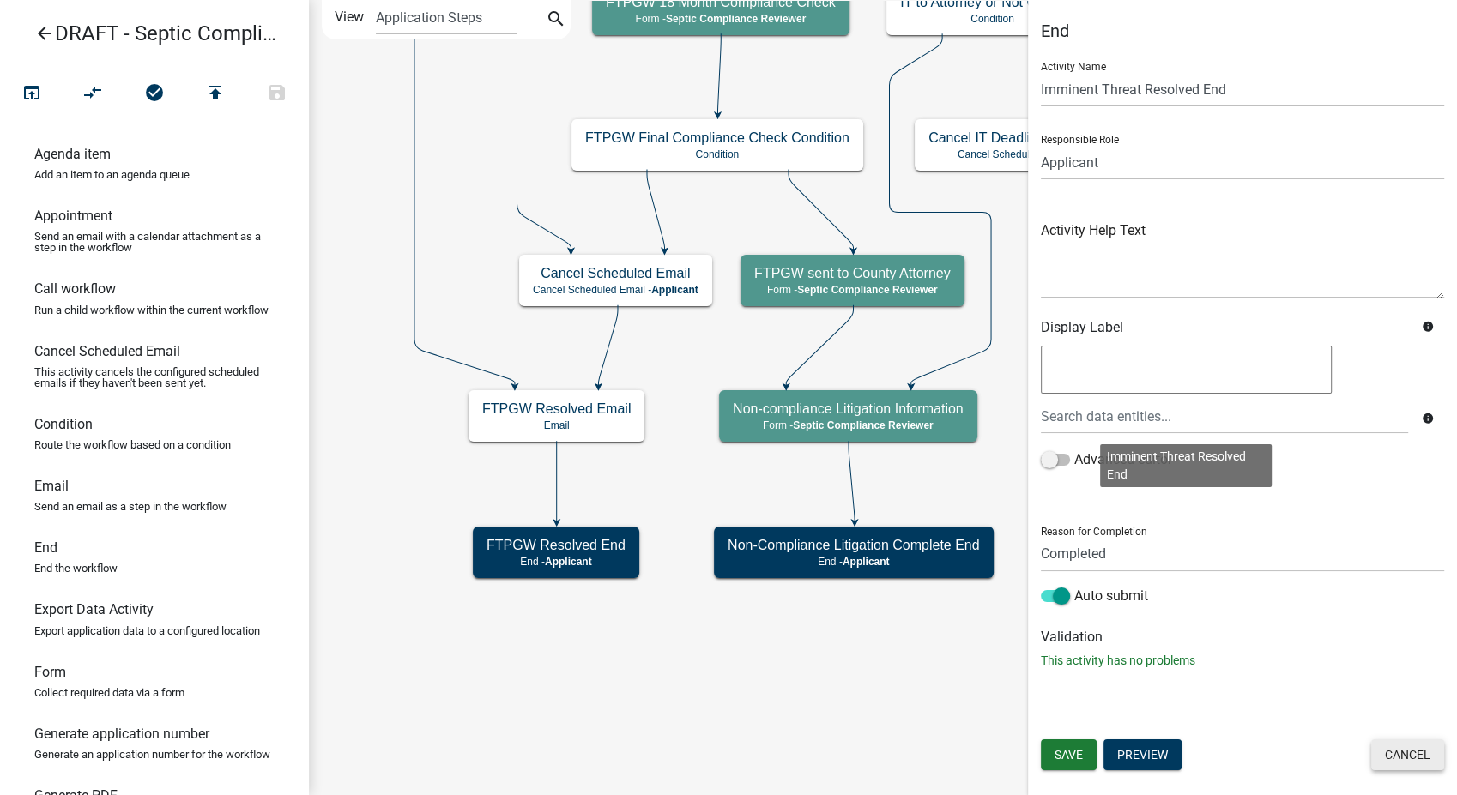
click at [1399, 744] on button "Cancel" at bounding box center [1407, 755] width 73 height 31
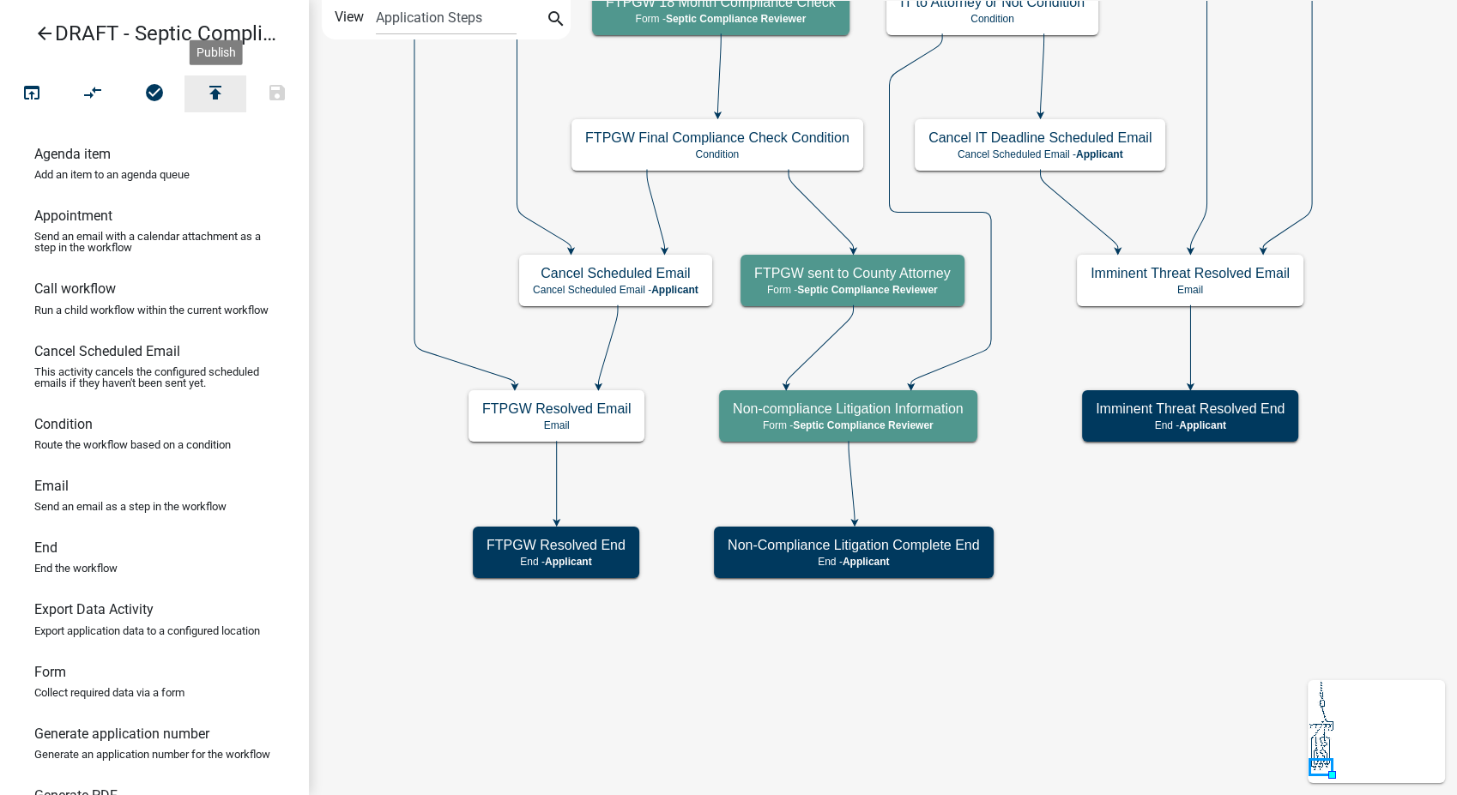
click at [223, 93] on icon "publish" at bounding box center [215, 94] width 21 height 24
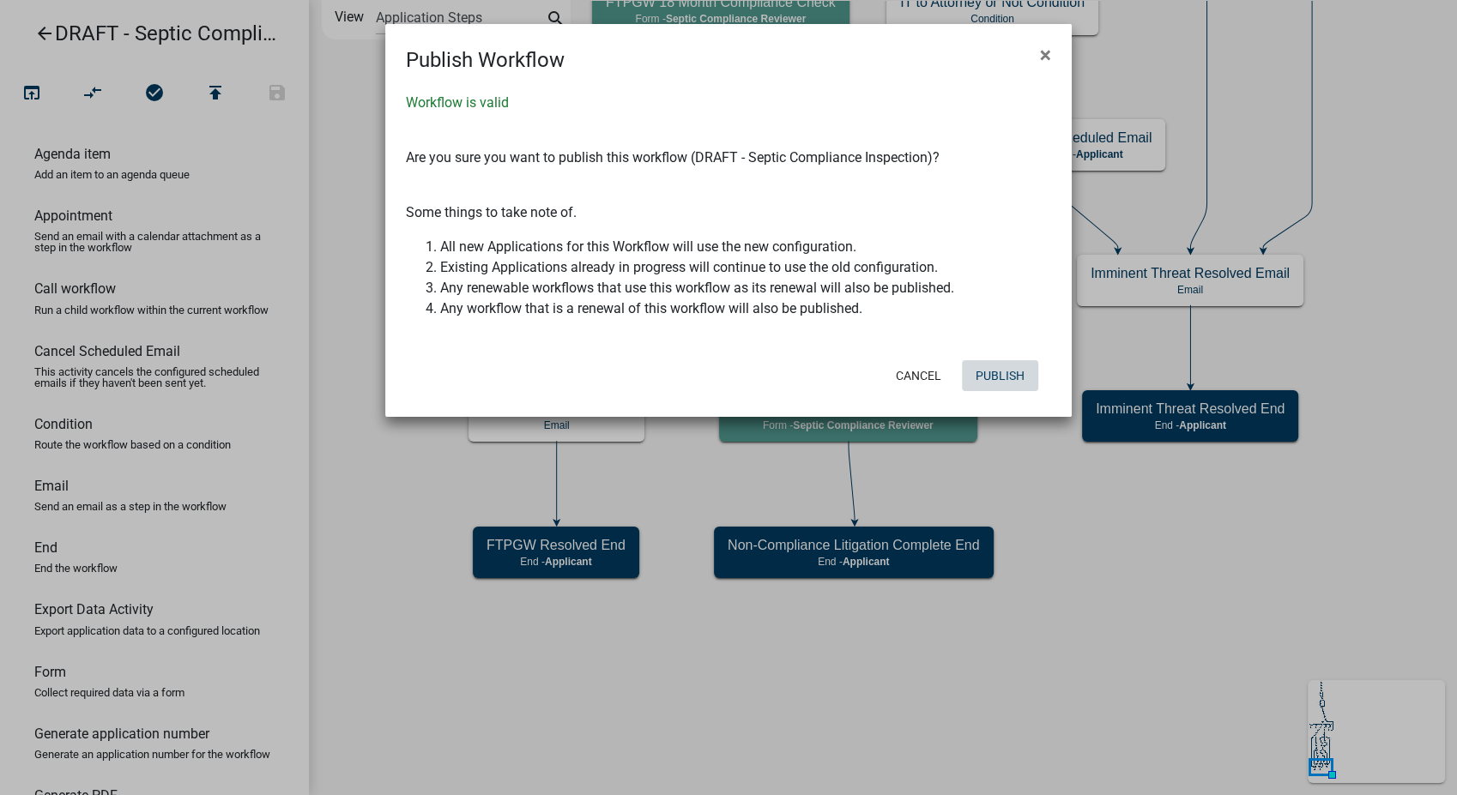
click at [996, 387] on button "Publish" at bounding box center [1000, 375] width 76 height 31
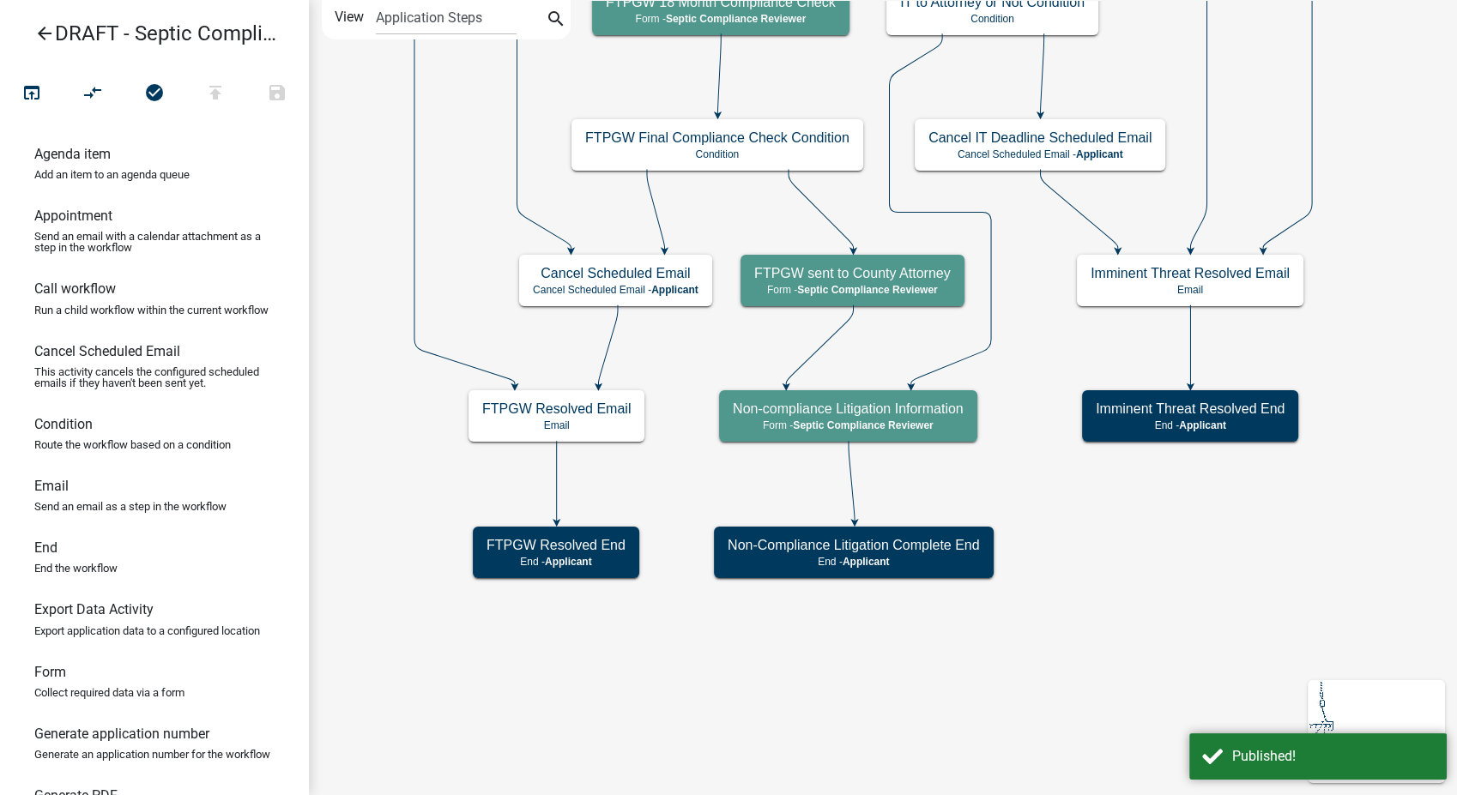
click at [41, 38] on icon "arrow_back" at bounding box center [44, 35] width 21 height 24
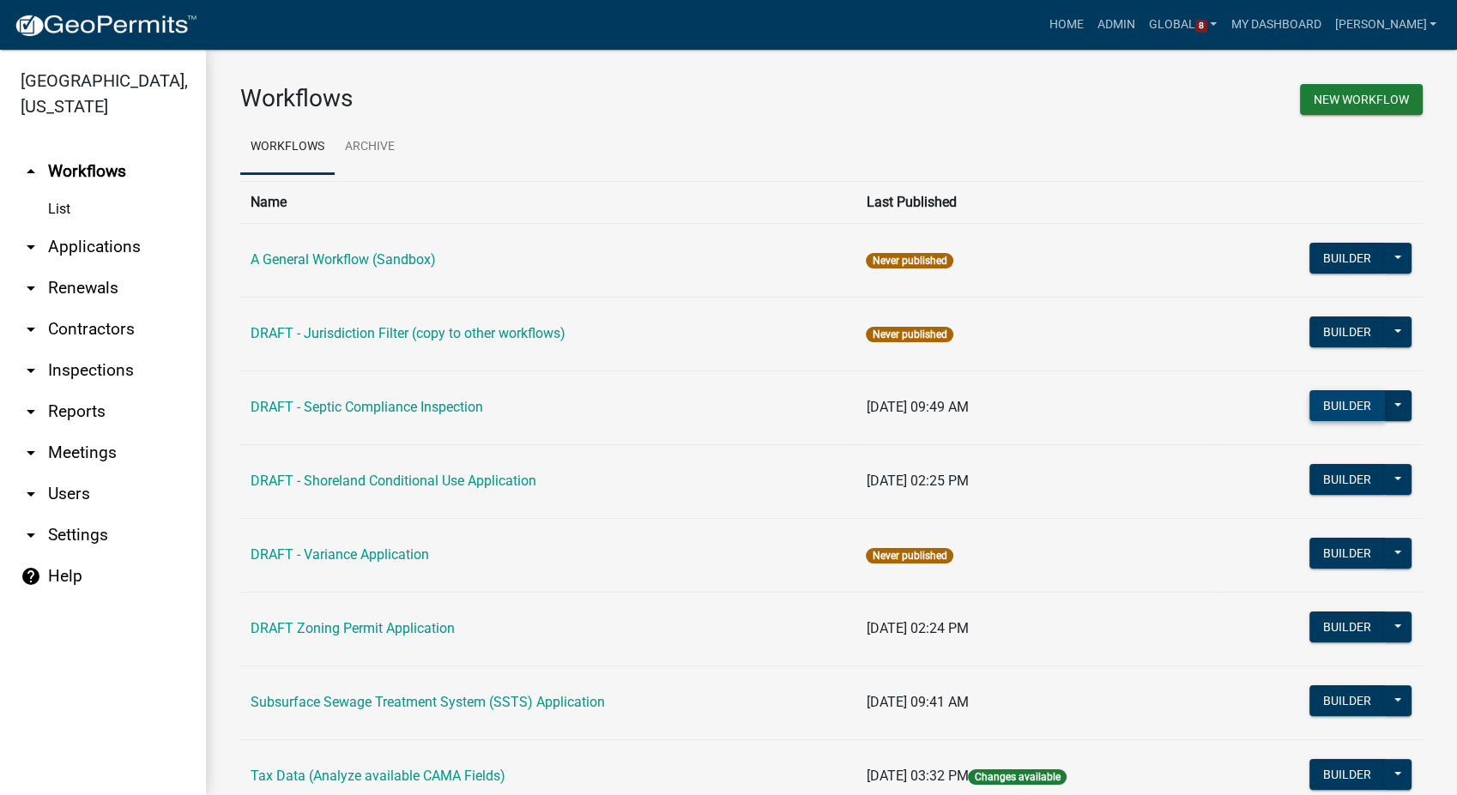
click at [1309, 395] on button "Builder" at bounding box center [1347, 405] width 76 height 31
